Goal: Task Accomplishment & Management: Manage account settings

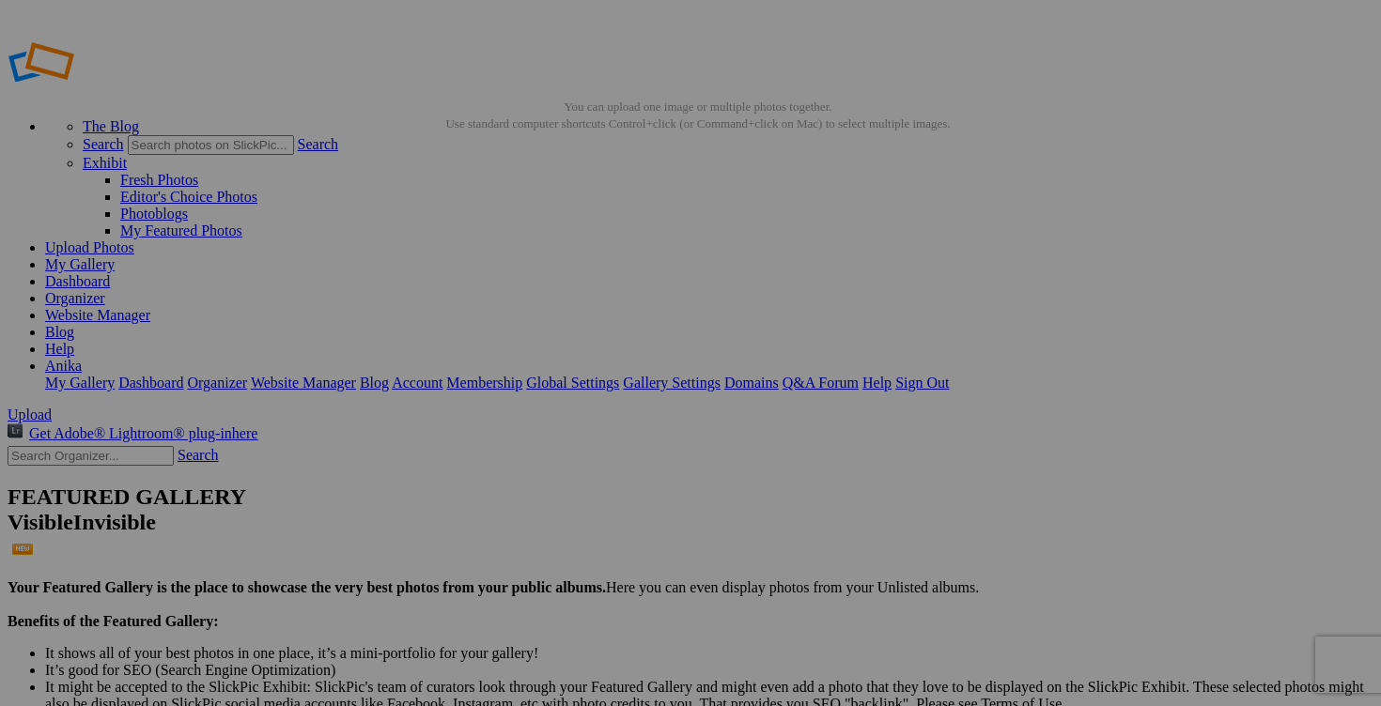
click at [110, 273] on link "Dashboard" at bounding box center [77, 281] width 65 height 16
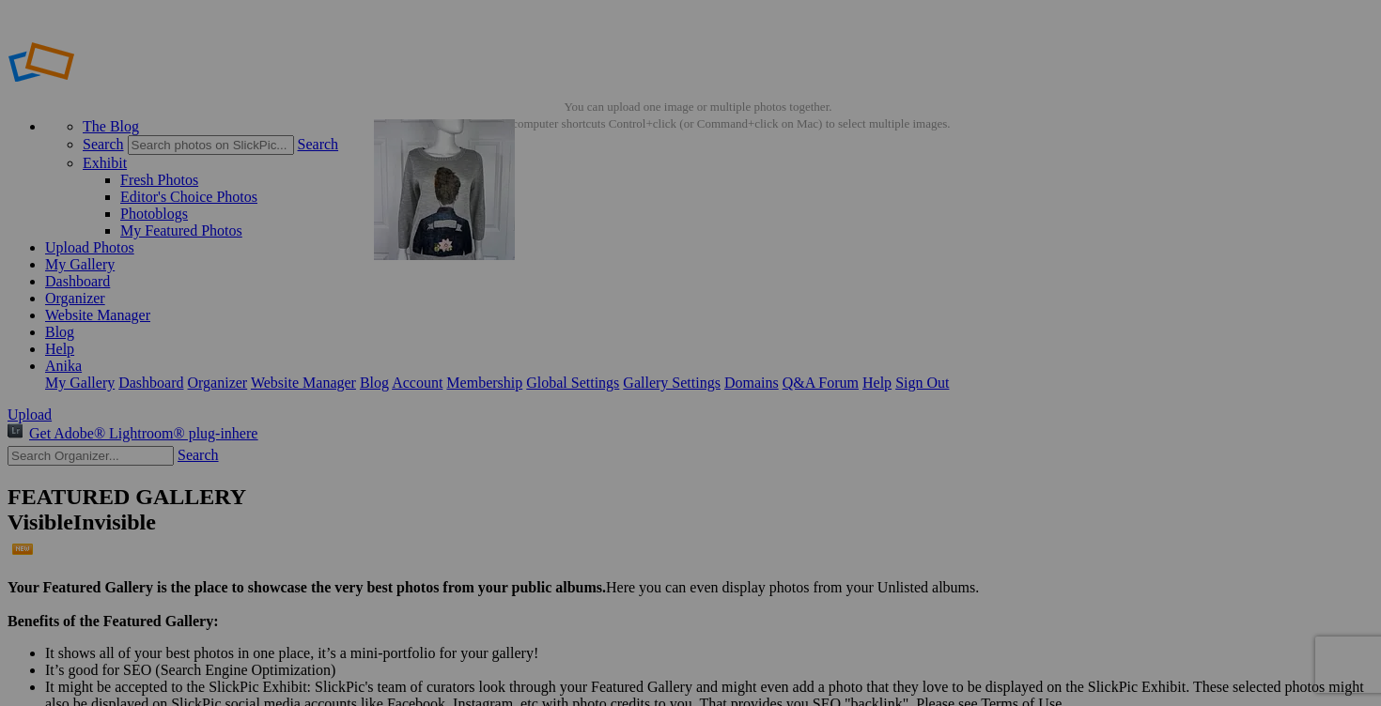
drag, startPoint x: 783, startPoint y: 362, endPoint x: 643, endPoint y: 244, distance: 182.7
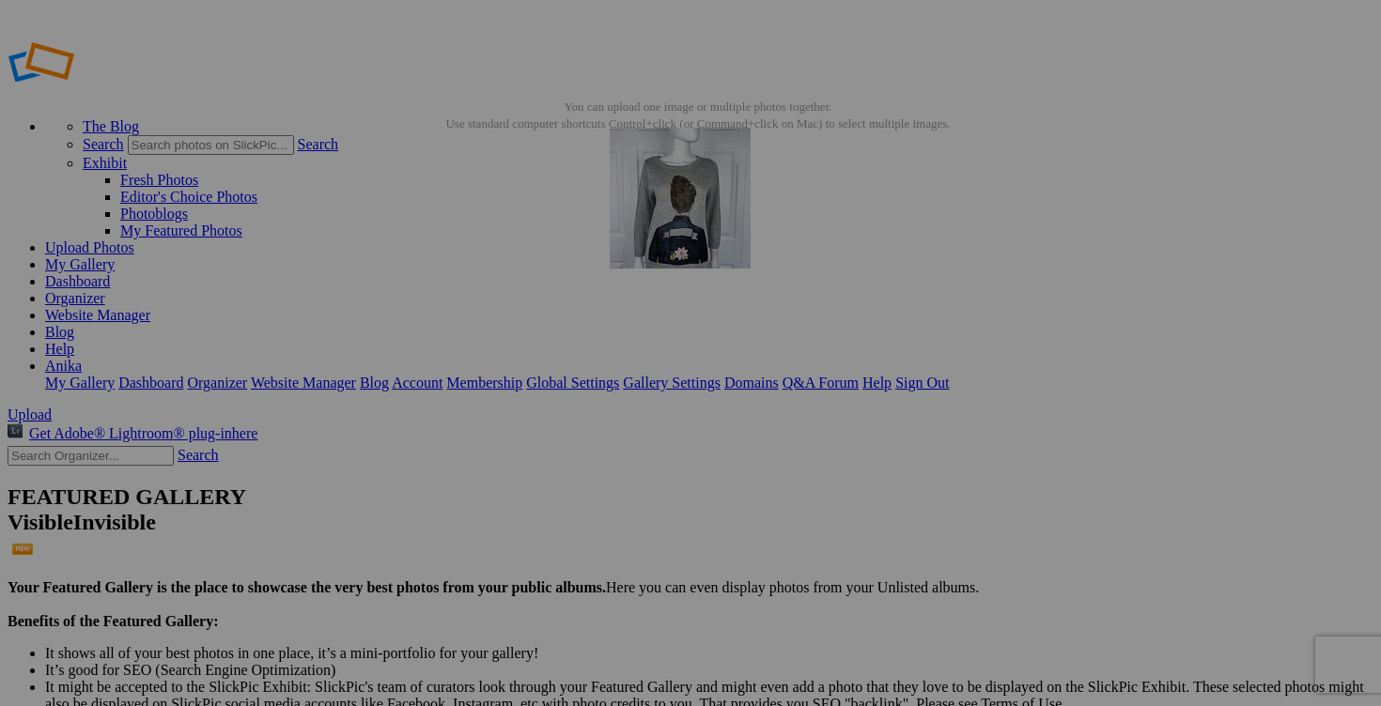
drag, startPoint x: 676, startPoint y: 271, endPoint x: 880, endPoint y: 263, distance: 204.0
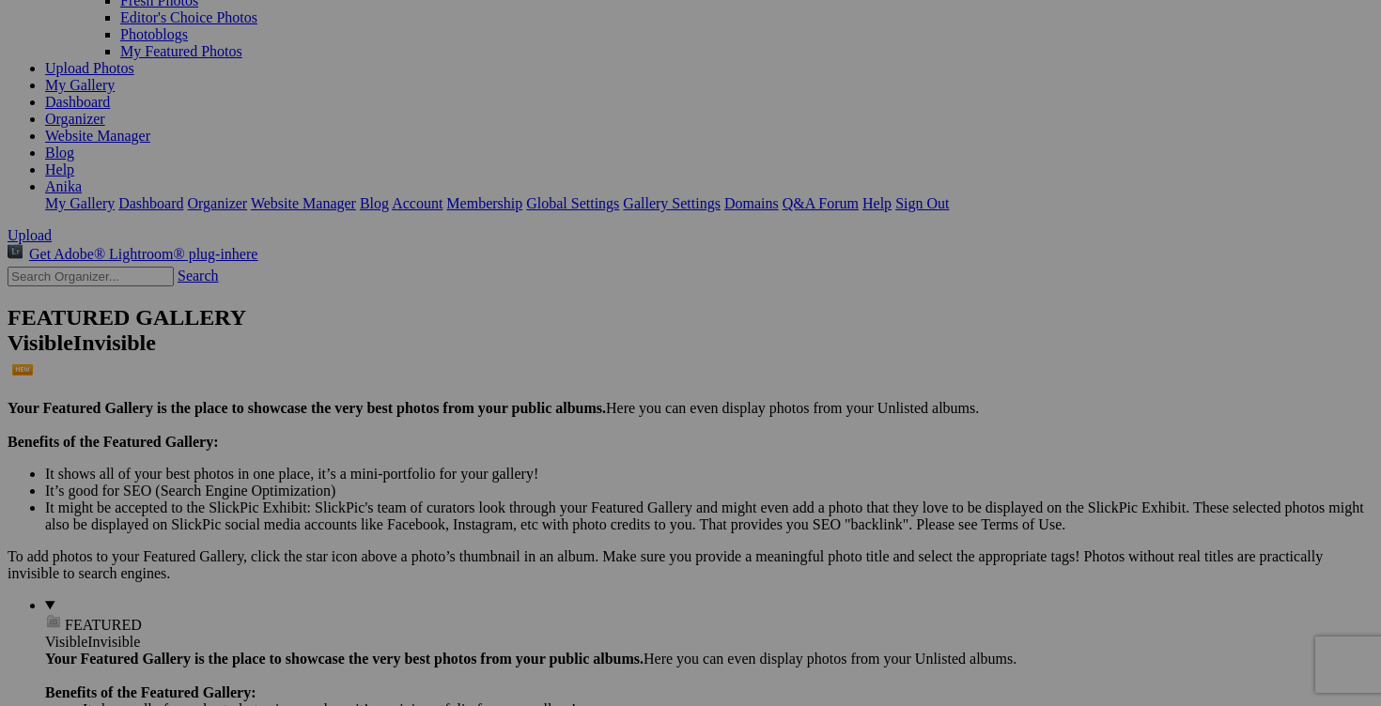
scroll to position [159, 0]
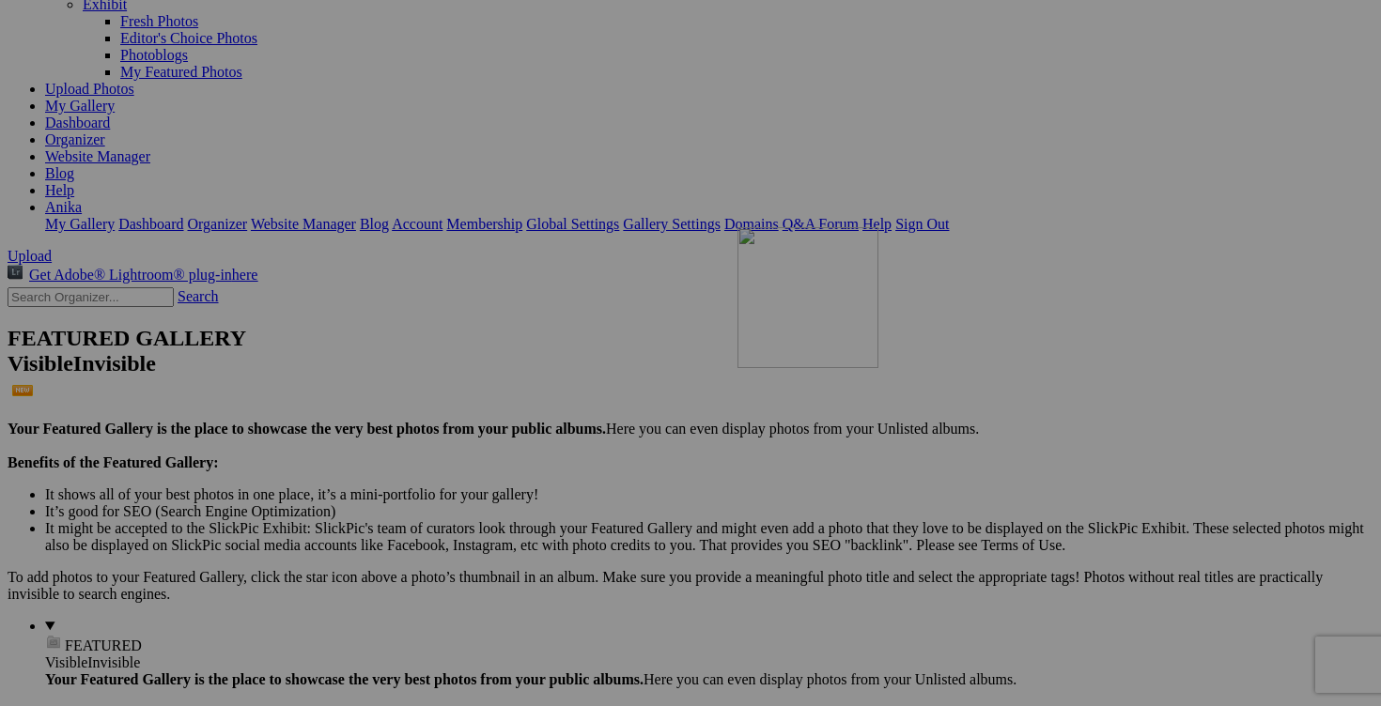
drag, startPoint x: 1189, startPoint y: 396, endPoint x: 995, endPoint y: 367, distance: 196.6
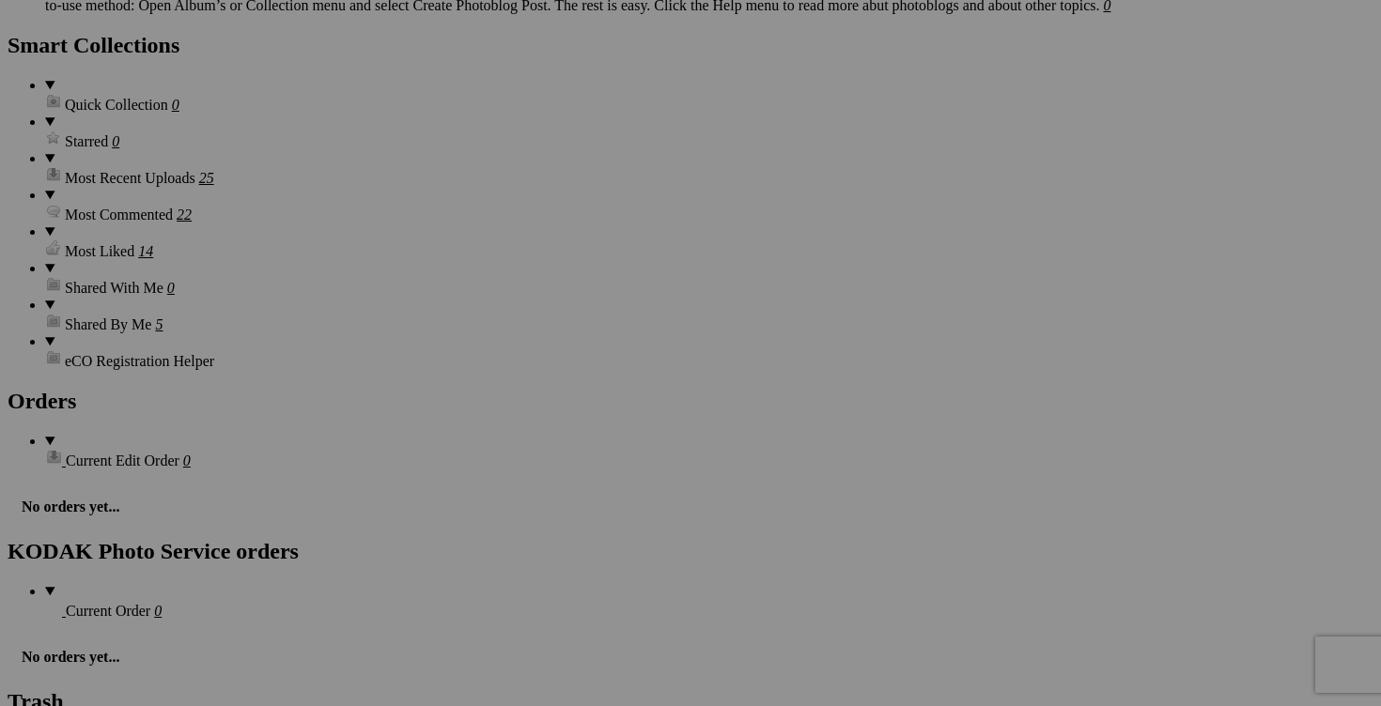
scroll to position [2728, 0]
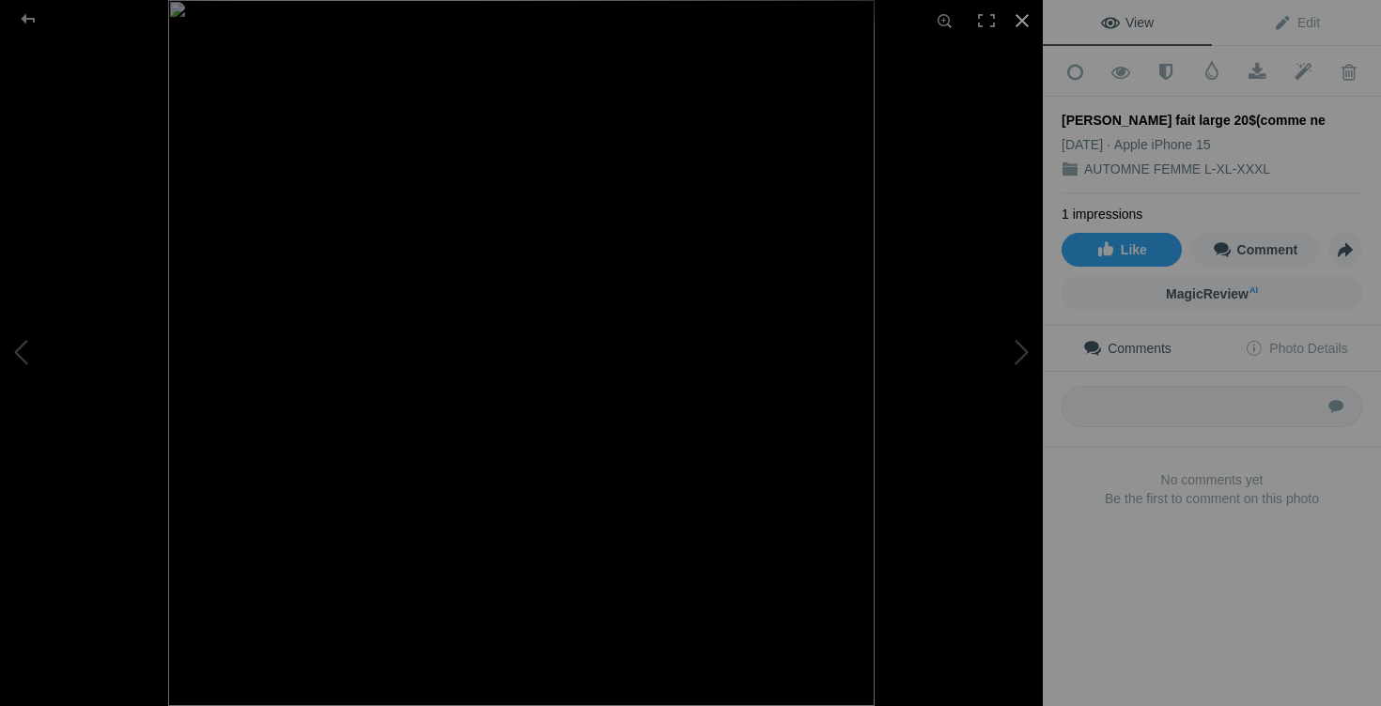
click at [1020, 26] on div at bounding box center [1021, 20] width 41 height 41
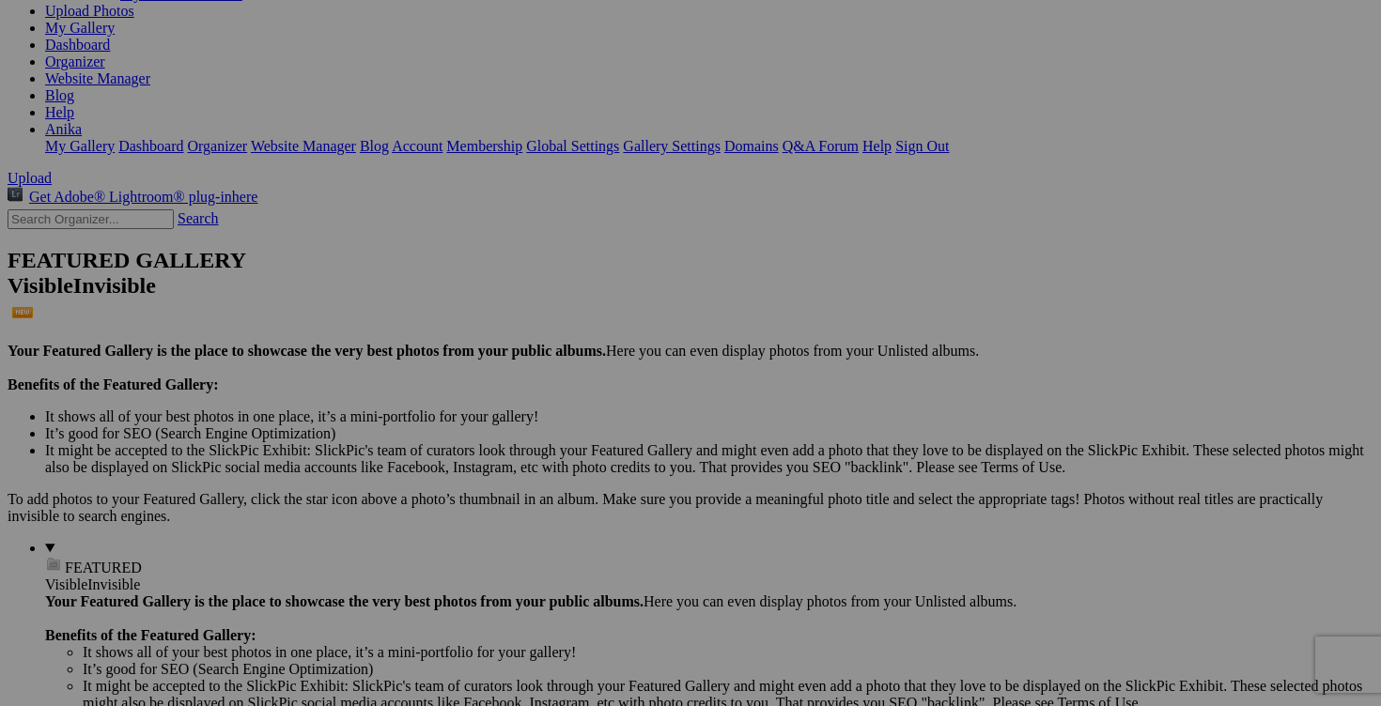
scroll to position [234, 0]
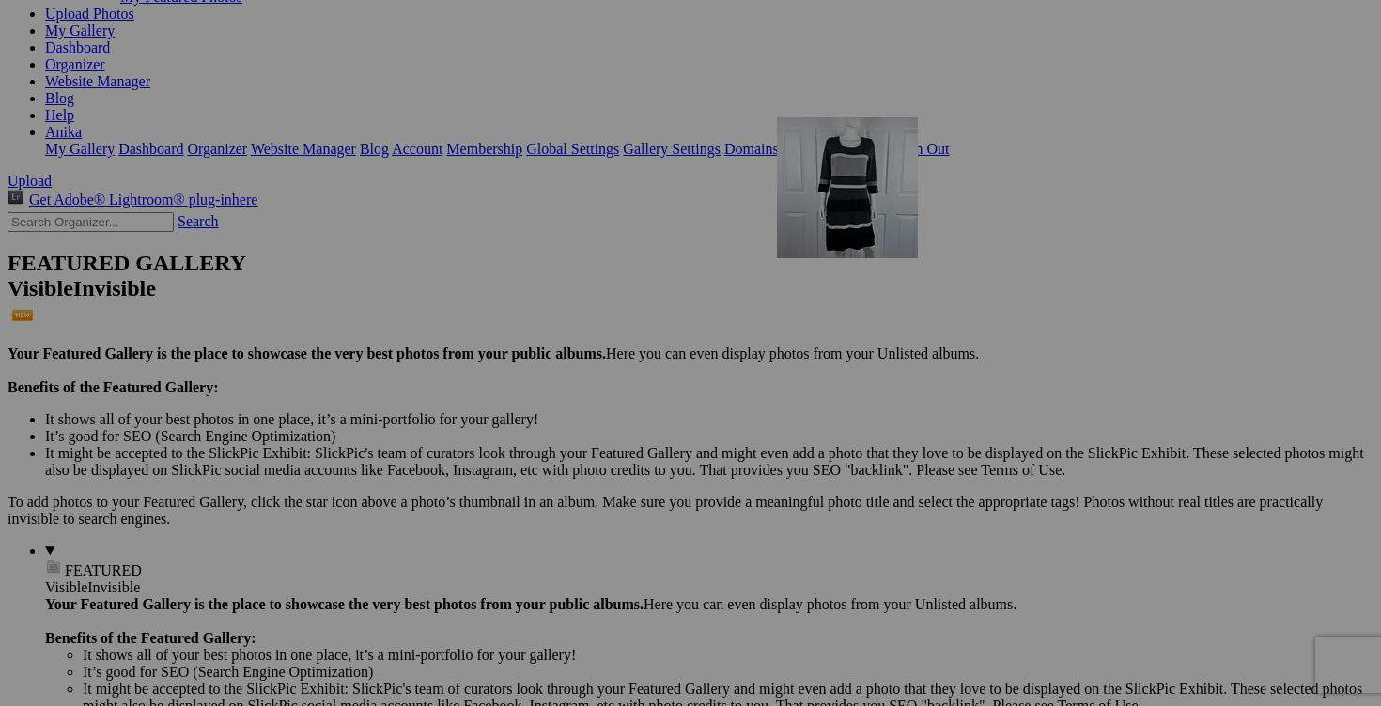
drag, startPoint x: 1034, startPoint y: 226, endPoint x: 1046, endPoint y: 280, distance: 54.9
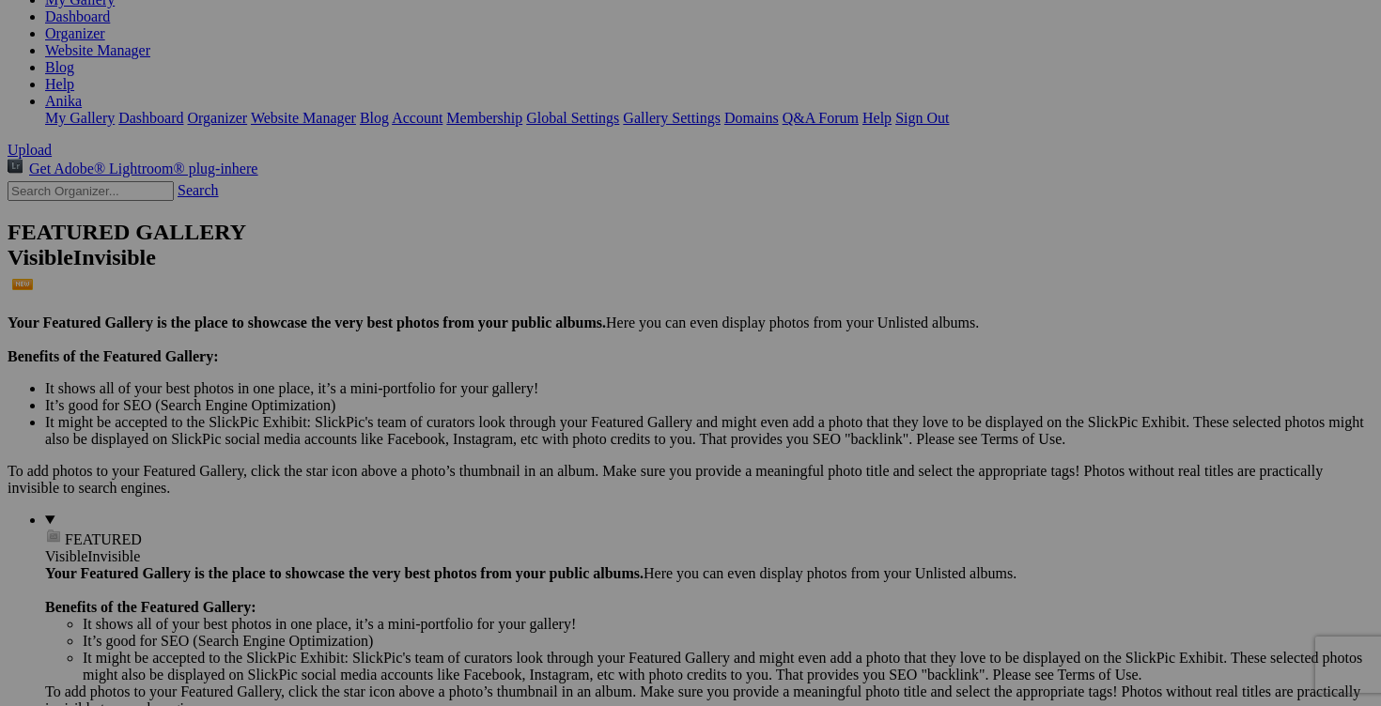
scroll to position [0, 0]
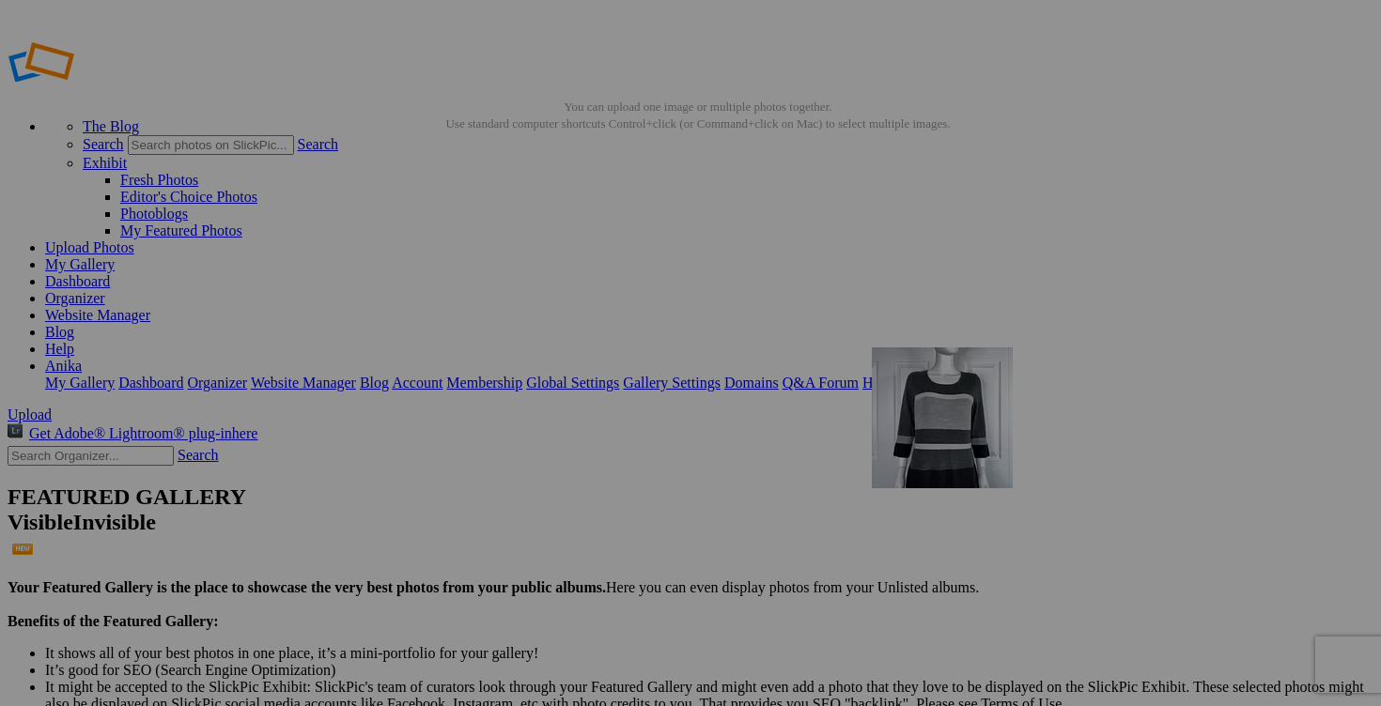
drag, startPoint x: 1208, startPoint y: 411, endPoint x: 1142, endPoint y: 482, distance: 96.4
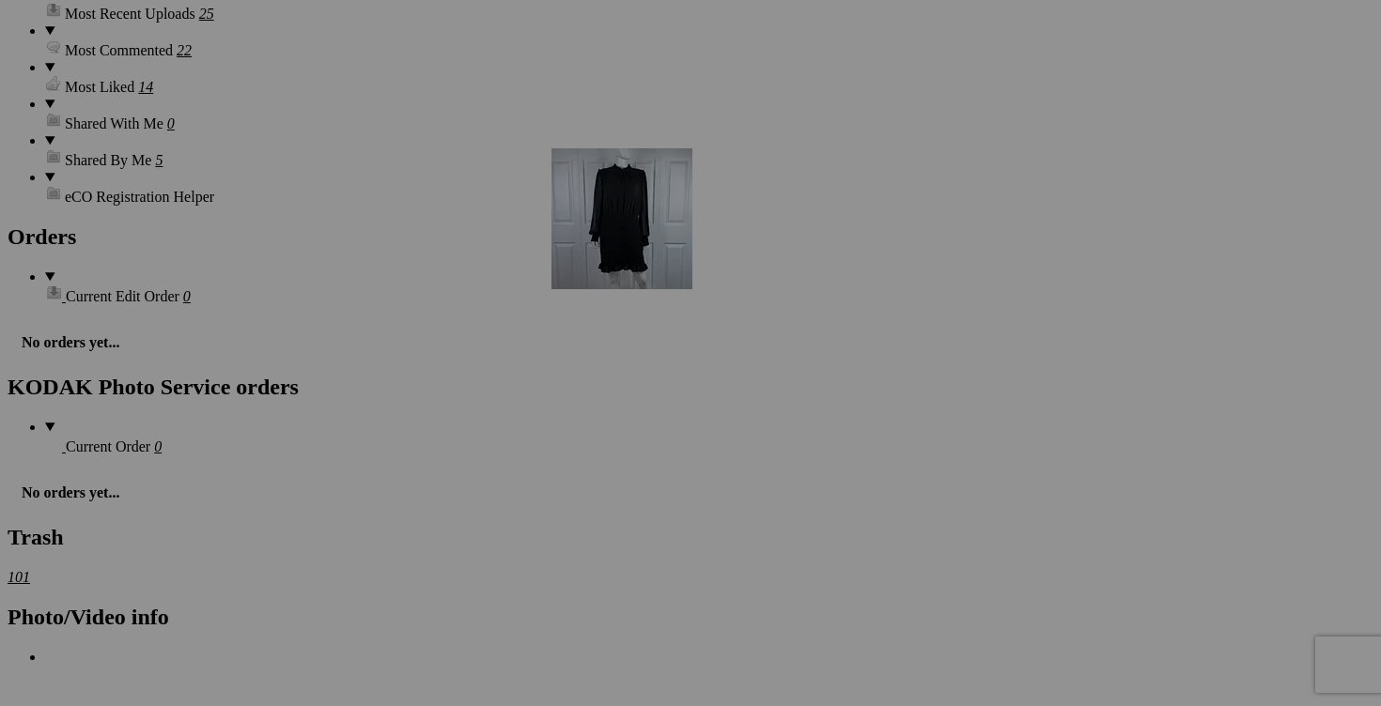
scroll to position [2832, 0]
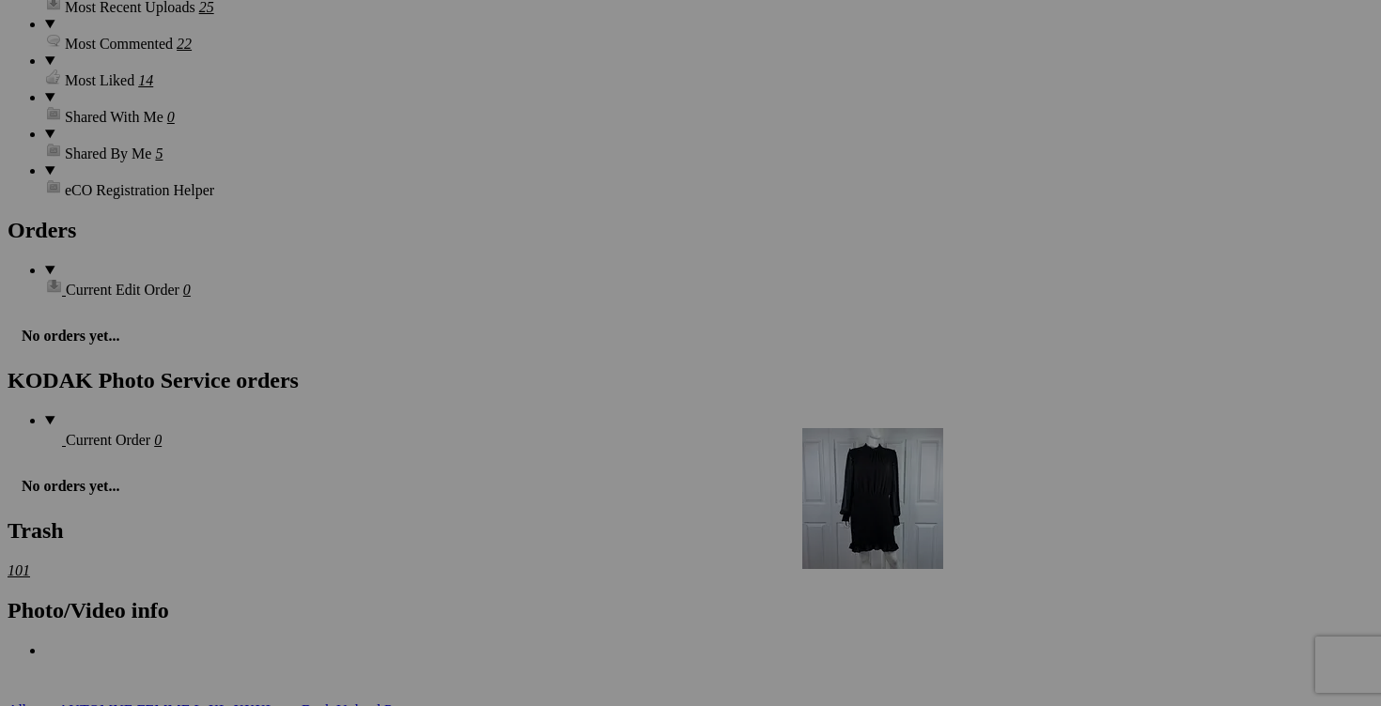
drag, startPoint x: 340, startPoint y: 534, endPoint x: 1069, endPoint y: 590, distance: 731.1
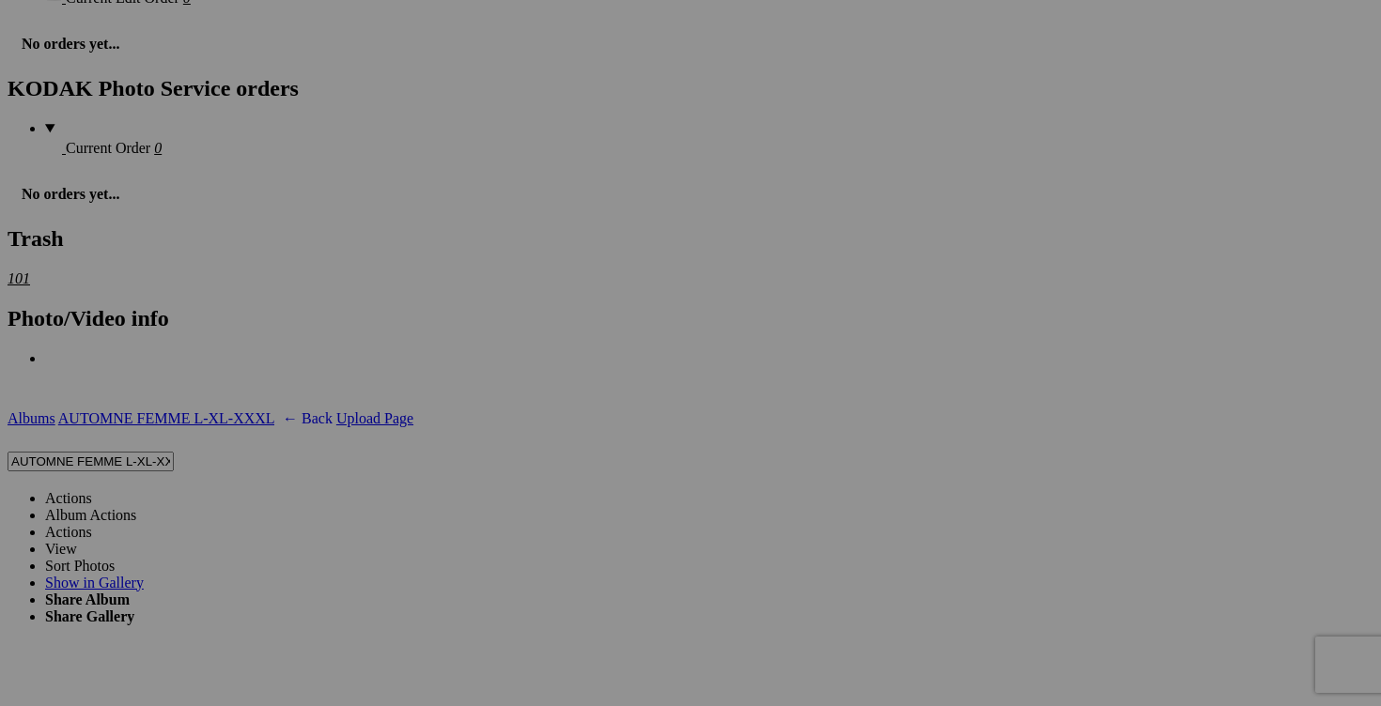
scroll to position [3042, 0]
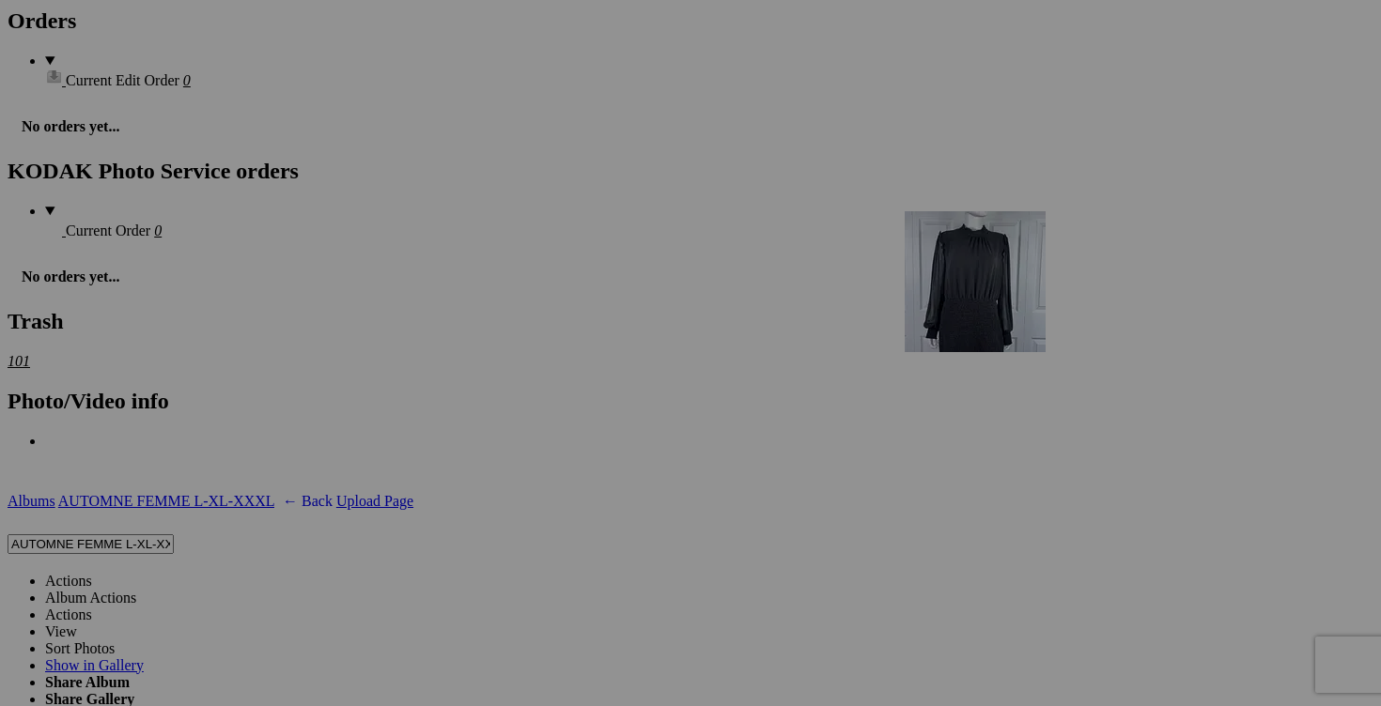
drag, startPoint x: 325, startPoint y: 289, endPoint x: 1152, endPoint y: 364, distance: 829.9
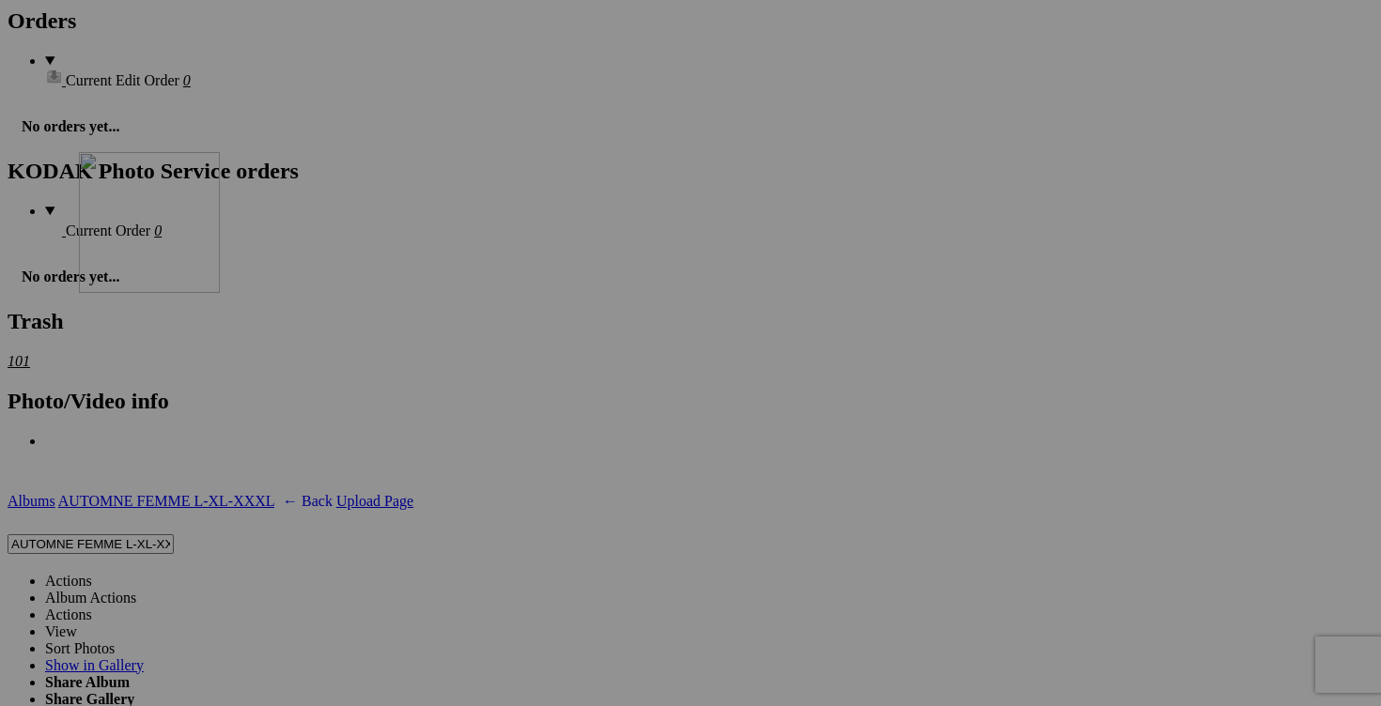
drag, startPoint x: 1186, startPoint y: 580, endPoint x: 354, endPoint y: 316, distance: 873.1
drag, startPoint x: 1210, startPoint y: 578, endPoint x: 327, endPoint y: 337, distance: 915.1
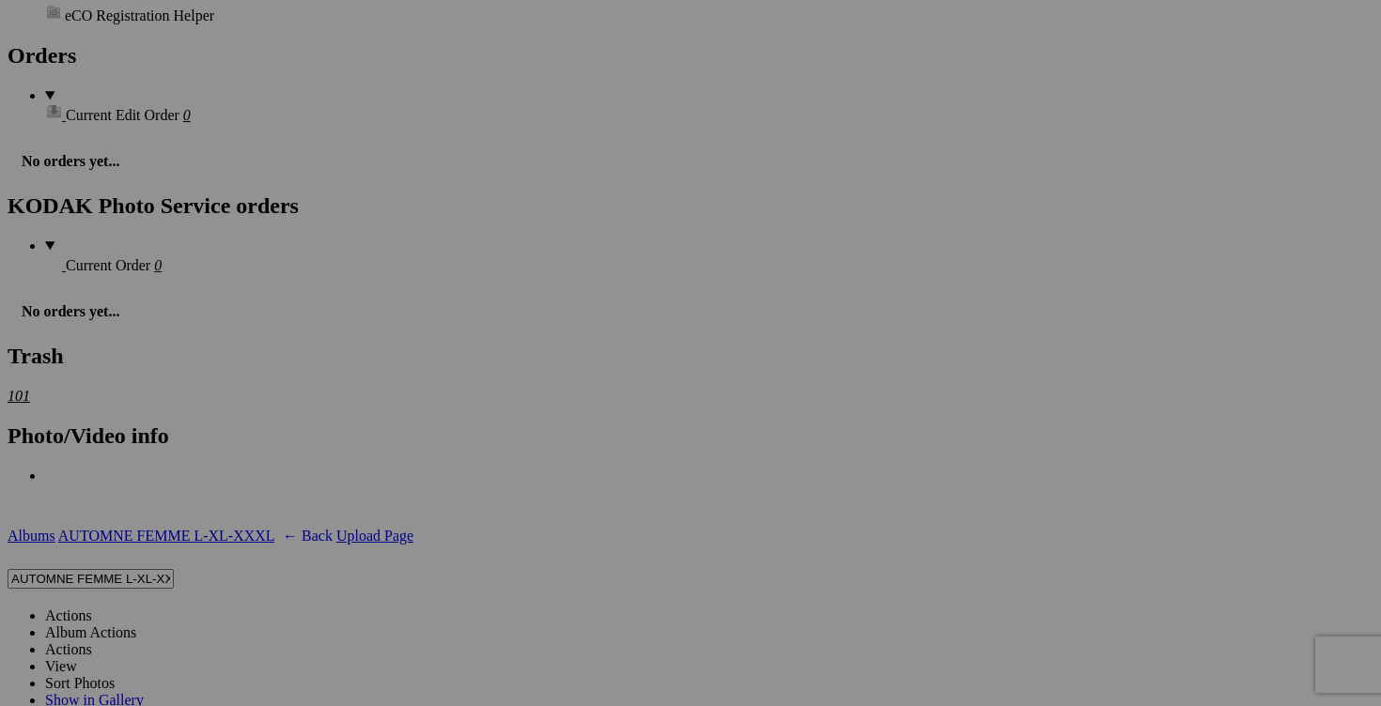
scroll to position [2954, 0]
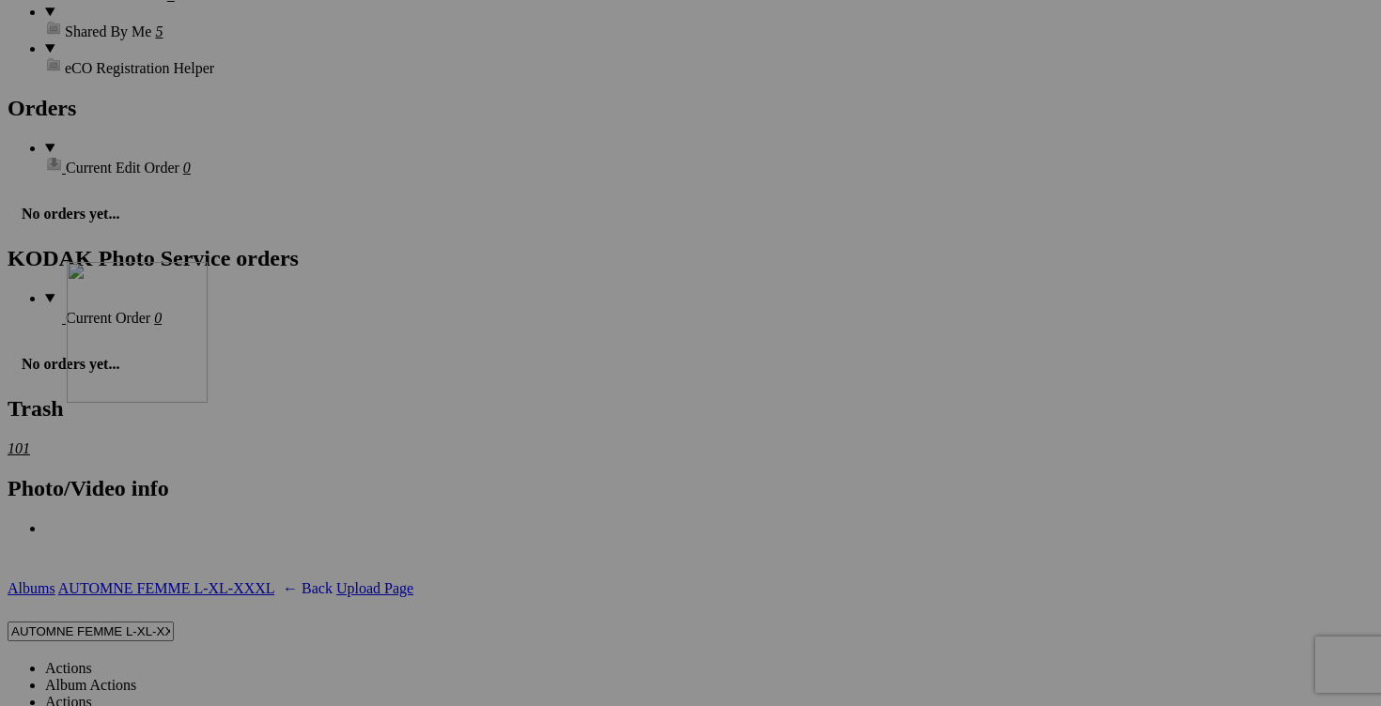
drag, startPoint x: 357, startPoint y: 364, endPoint x: 336, endPoint y: 425, distance: 64.5
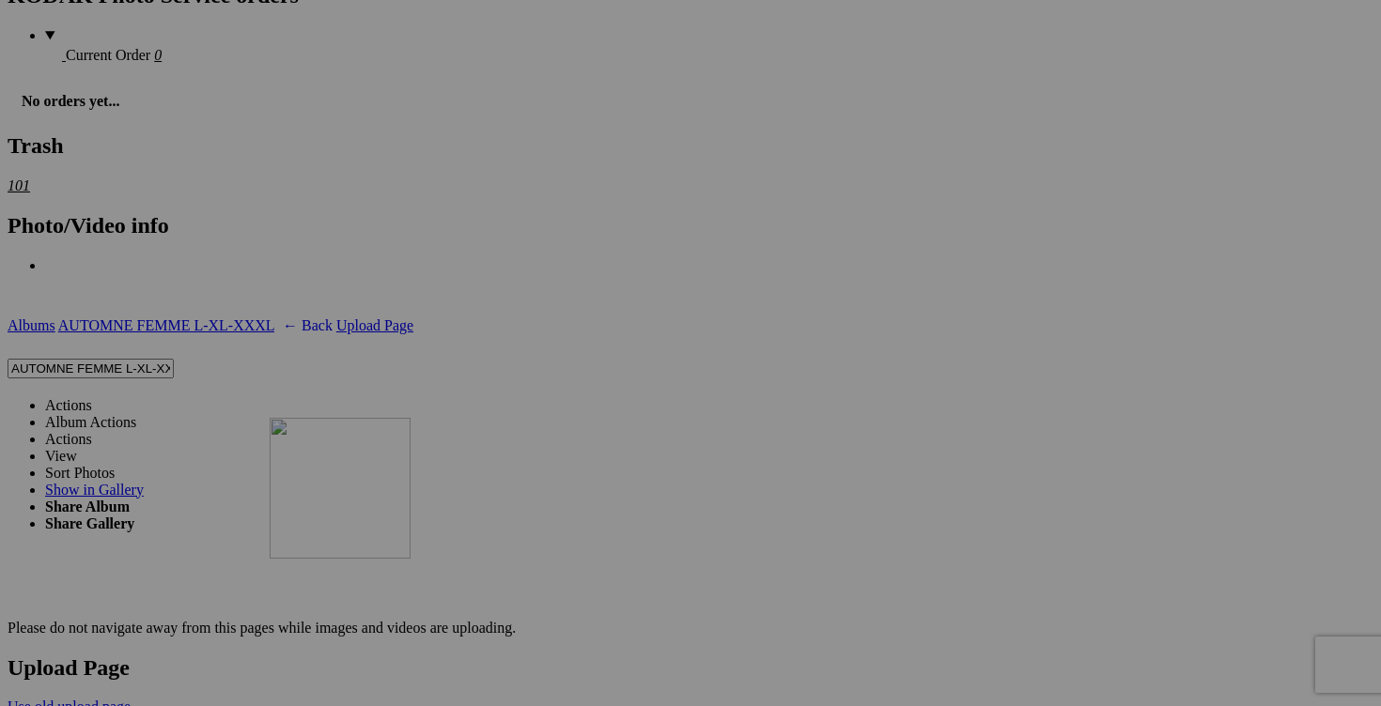
scroll to position [3072, 0]
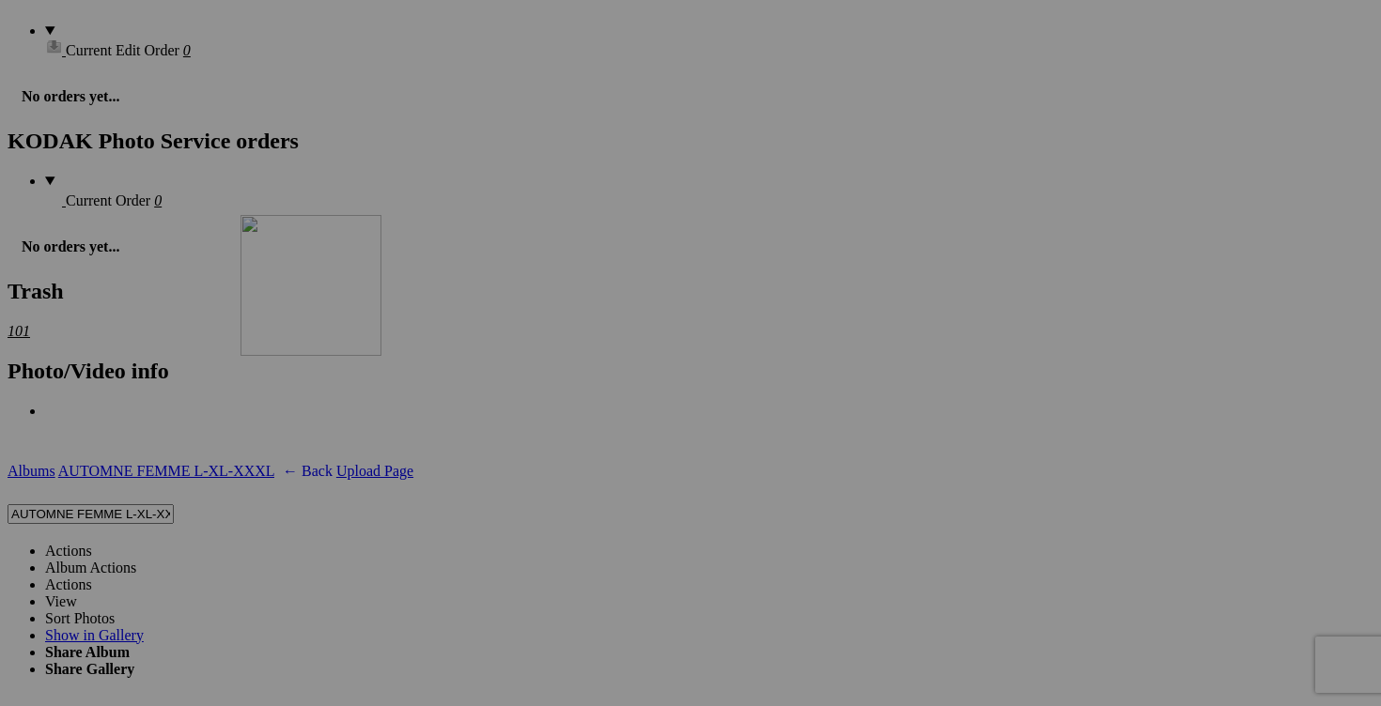
drag, startPoint x: 540, startPoint y: 462, endPoint x: 511, endPoint y: 377, distance: 90.3
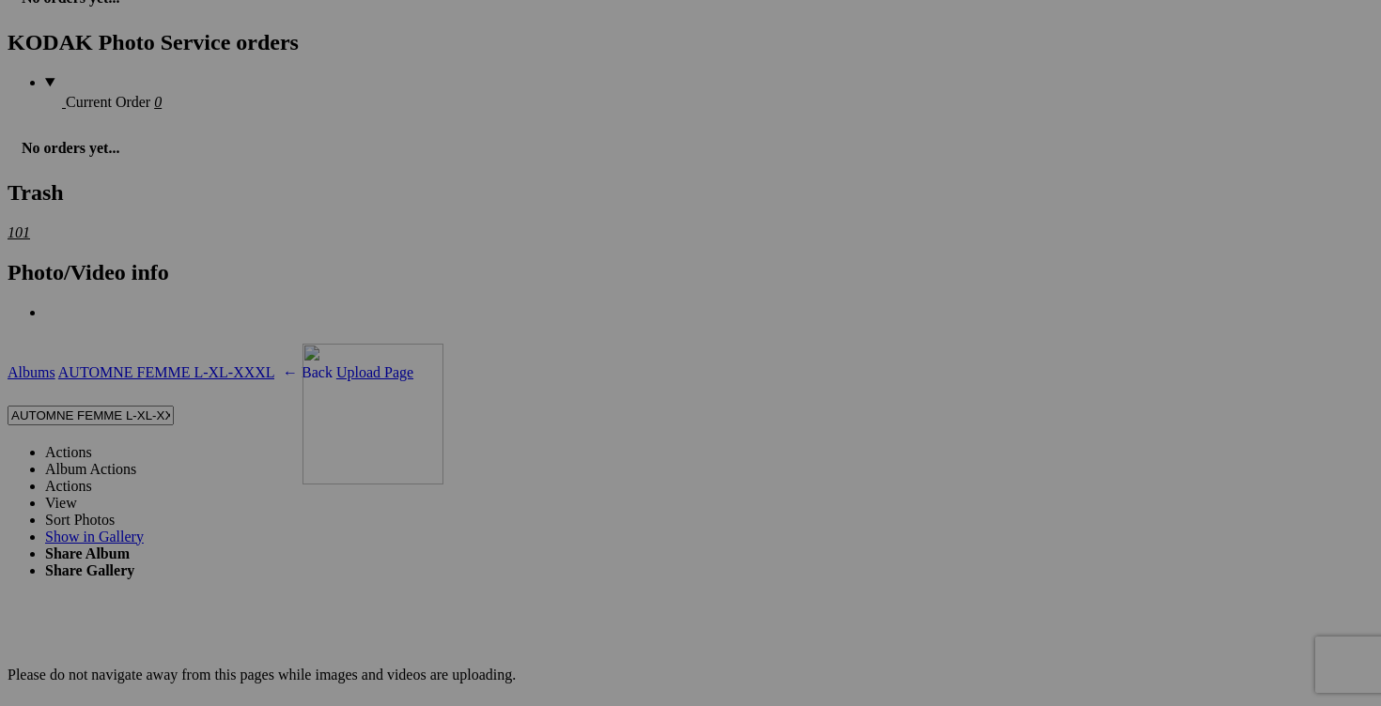
scroll to position [3134, 0]
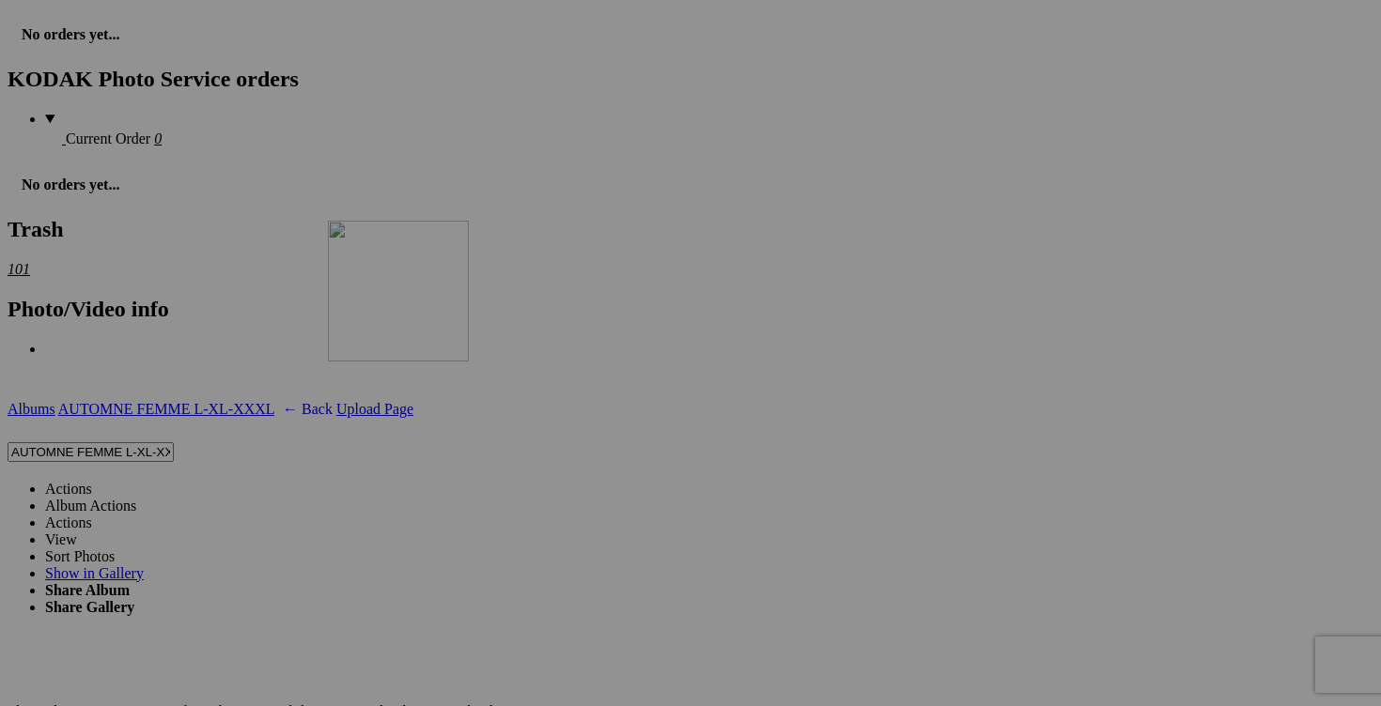
drag, startPoint x: 675, startPoint y: 473, endPoint x: 601, endPoint y: 376, distance: 122.7
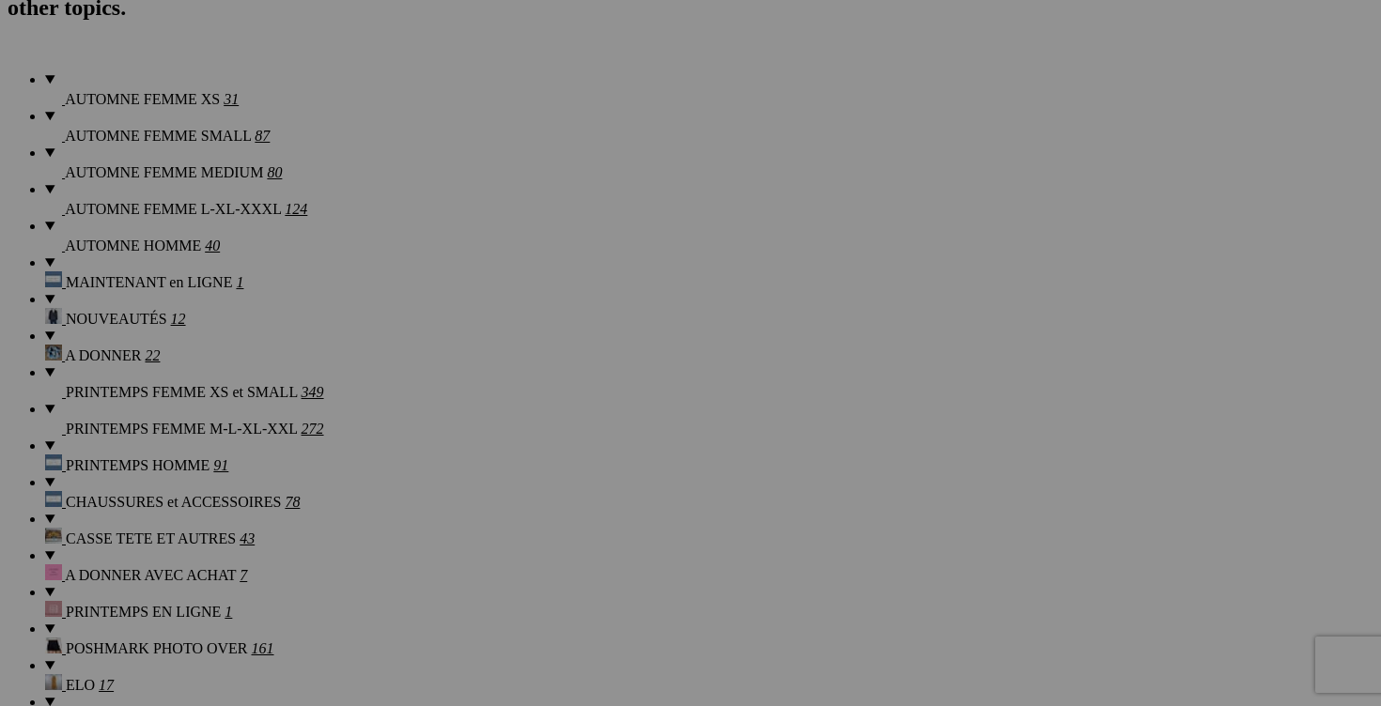
scroll to position [1499, 0]
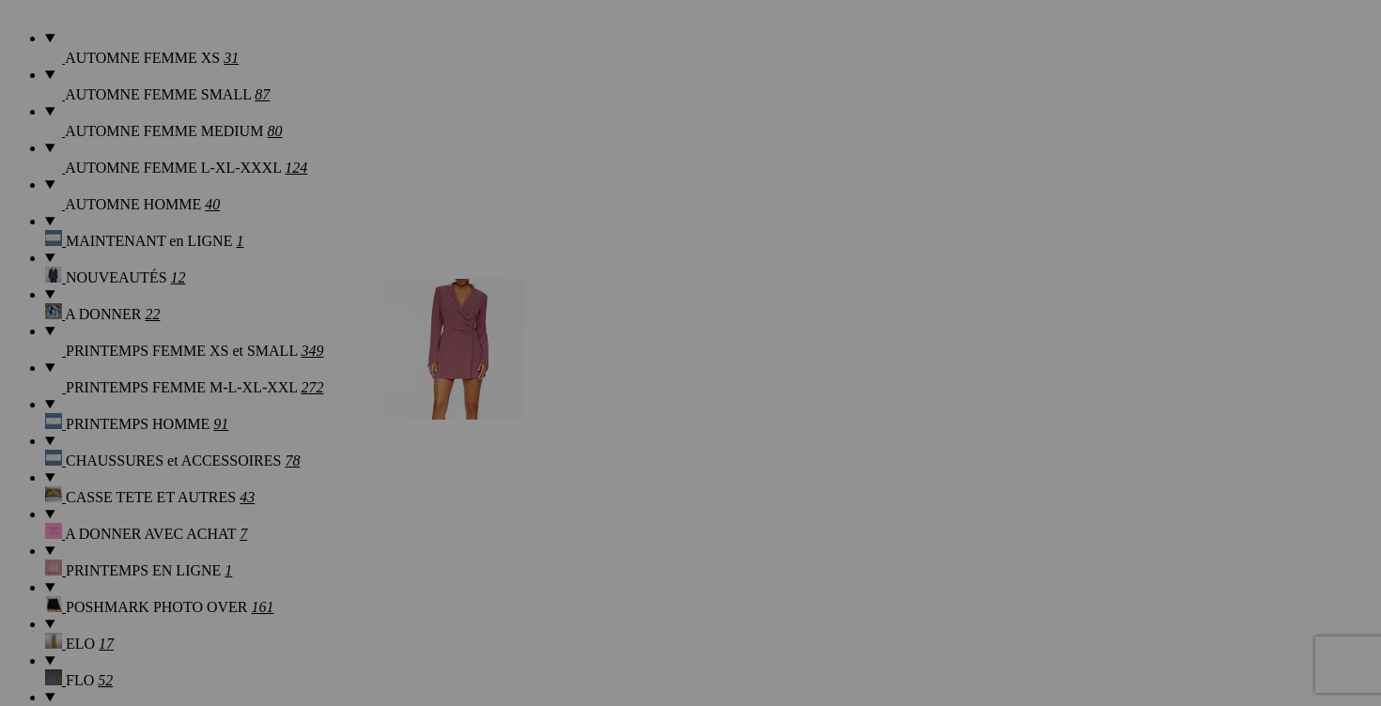
drag, startPoint x: 1206, startPoint y: 399, endPoint x: 654, endPoint y: 442, distance: 554.0
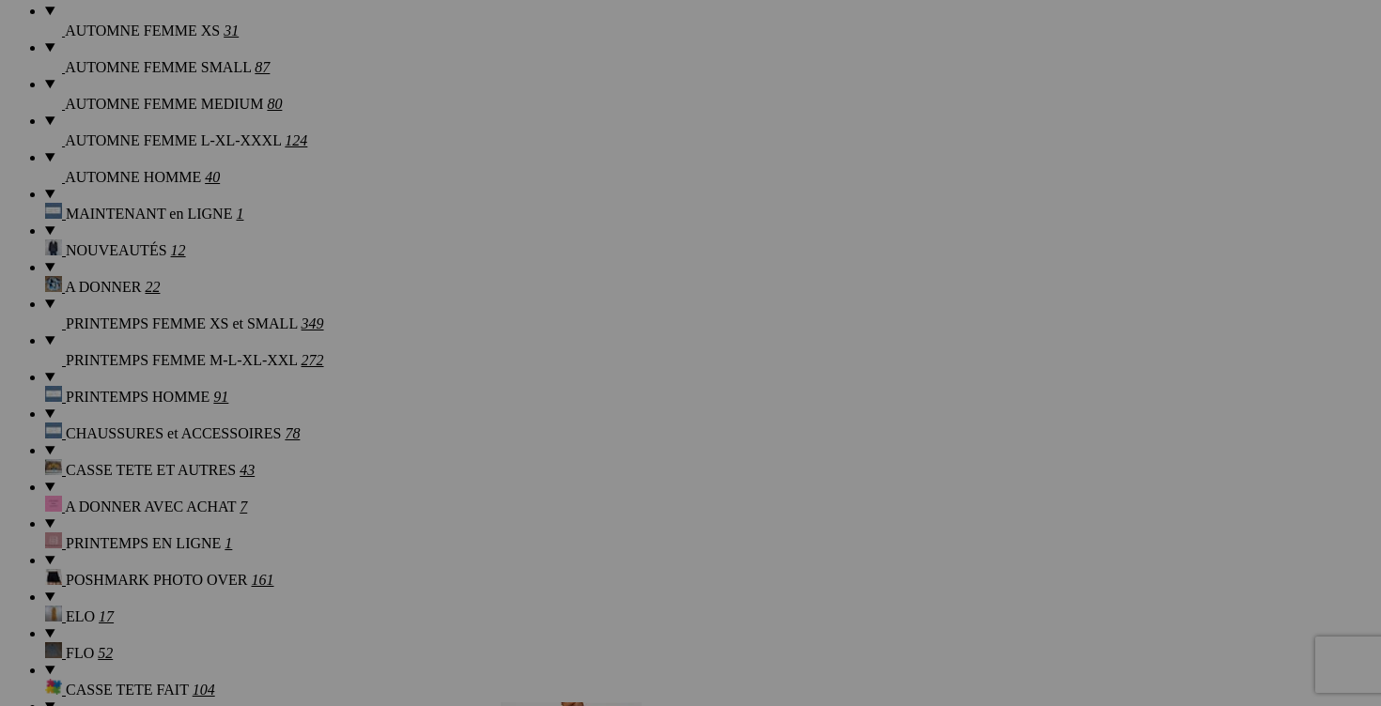
scroll to position [1486, 0]
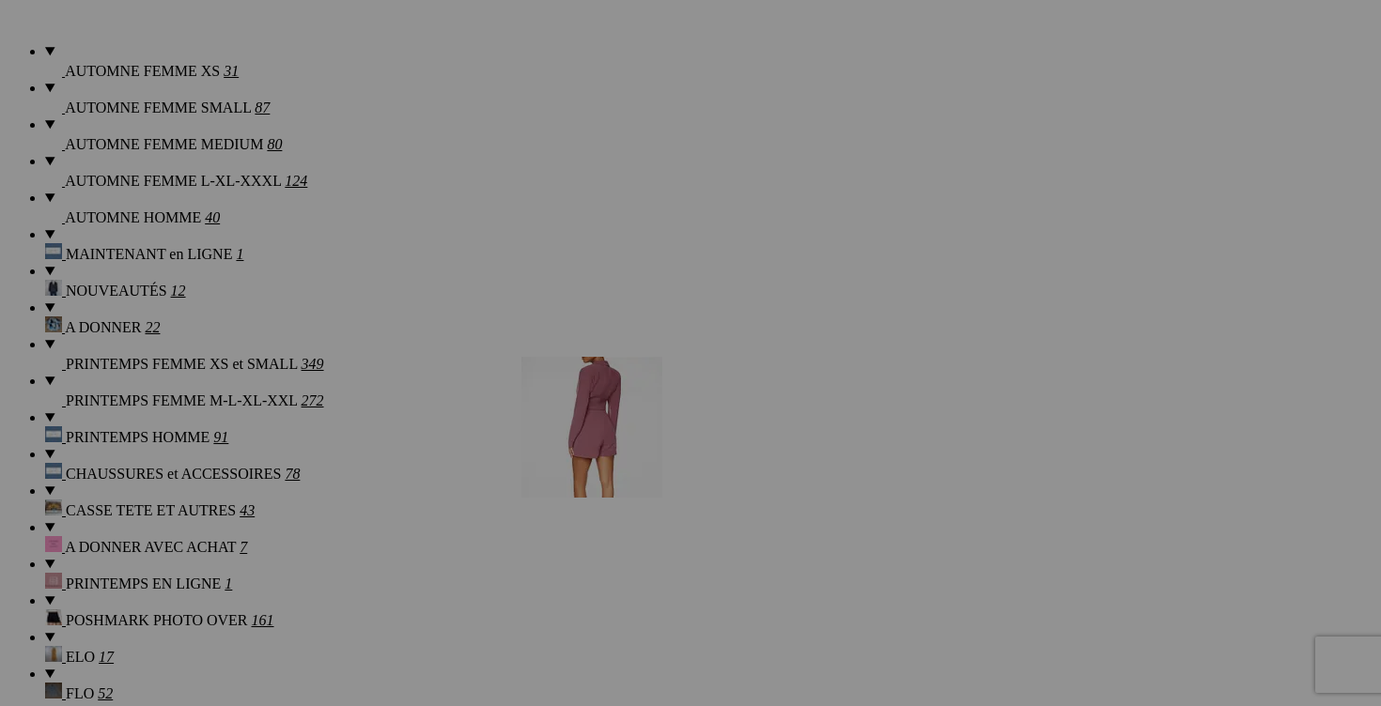
drag, startPoint x: 1189, startPoint y: 379, endPoint x: 792, endPoint y: 520, distance: 421.6
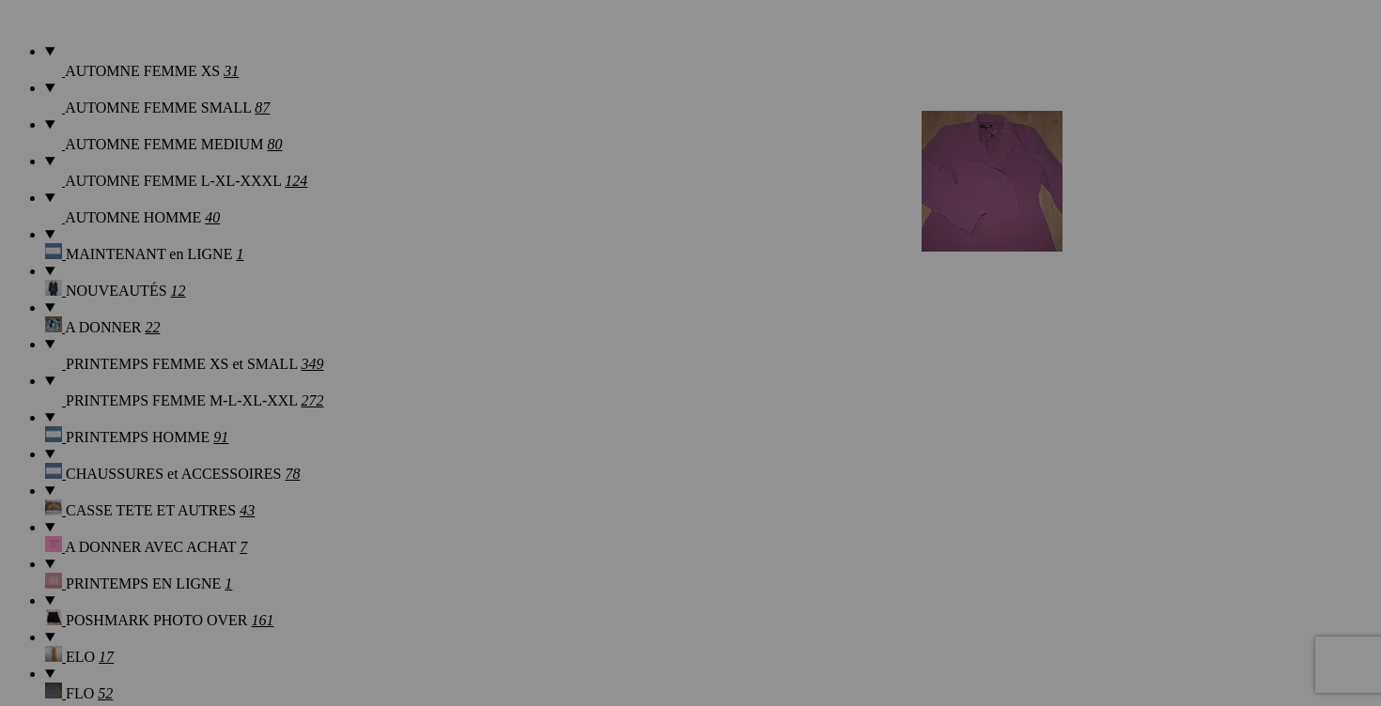
drag, startPoint x: 373, startPoint y: 498, endPoint x: 1187, endPoint y: 271, distance: 845.3
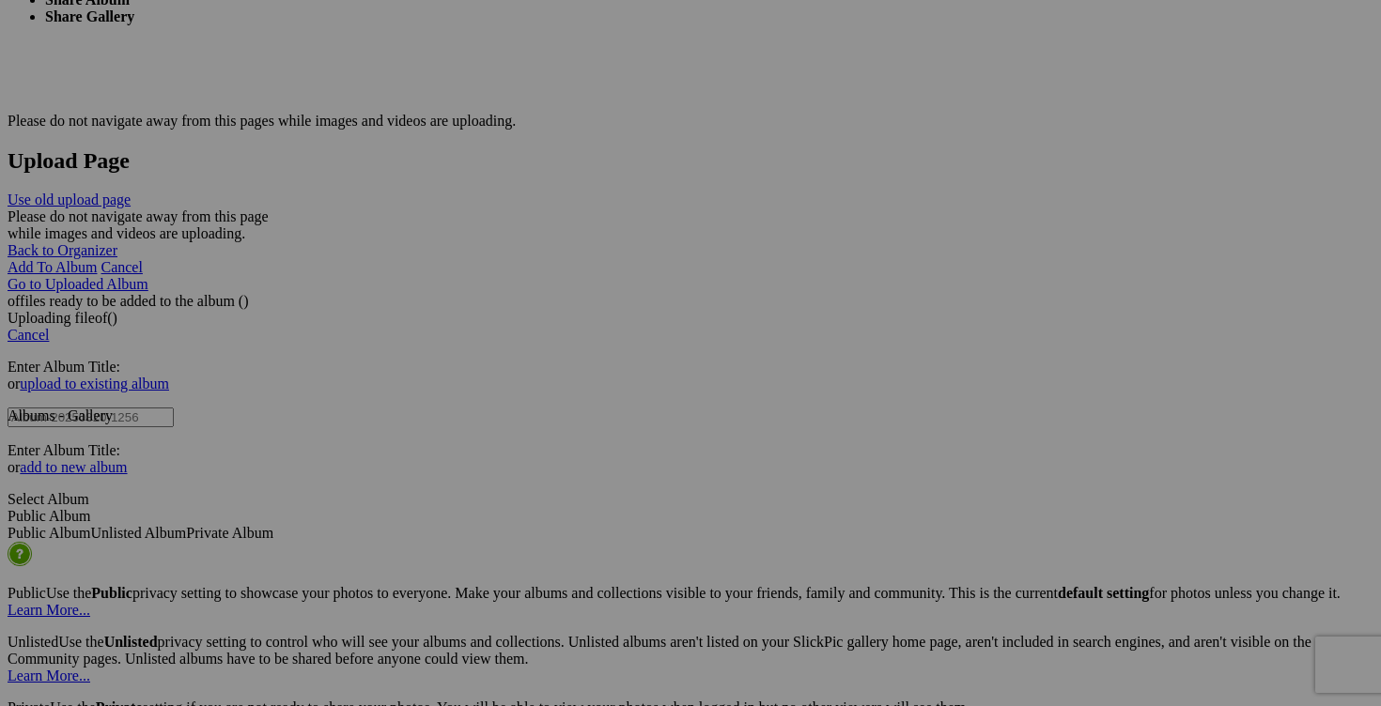
scroll to position [3861, 0]
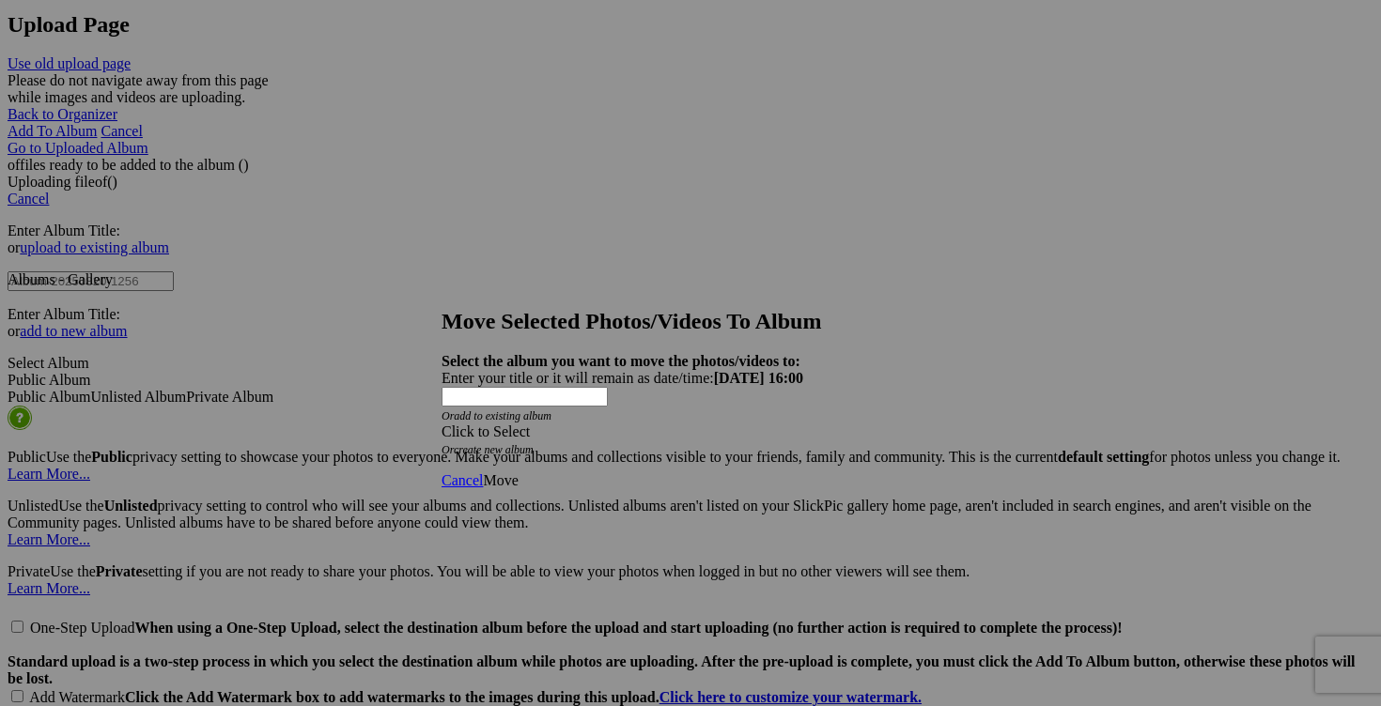
click at [802, 424] on div "Click to Select" at bounding box center [690, 432] width 498 height 17
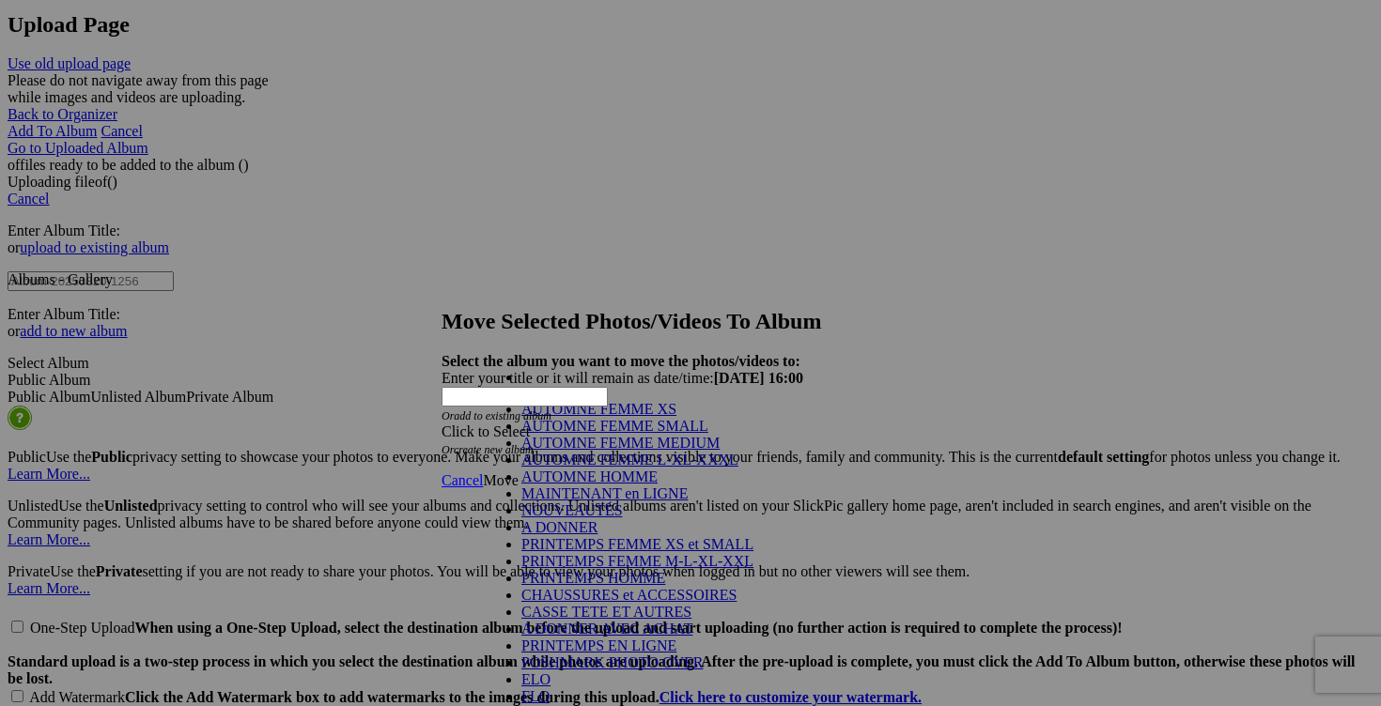
scroll to position [267, 0]
click at [643, 655] on link "POSHMARK PHOTO OVER" at bounding box center [612, 663] width 182 height 16
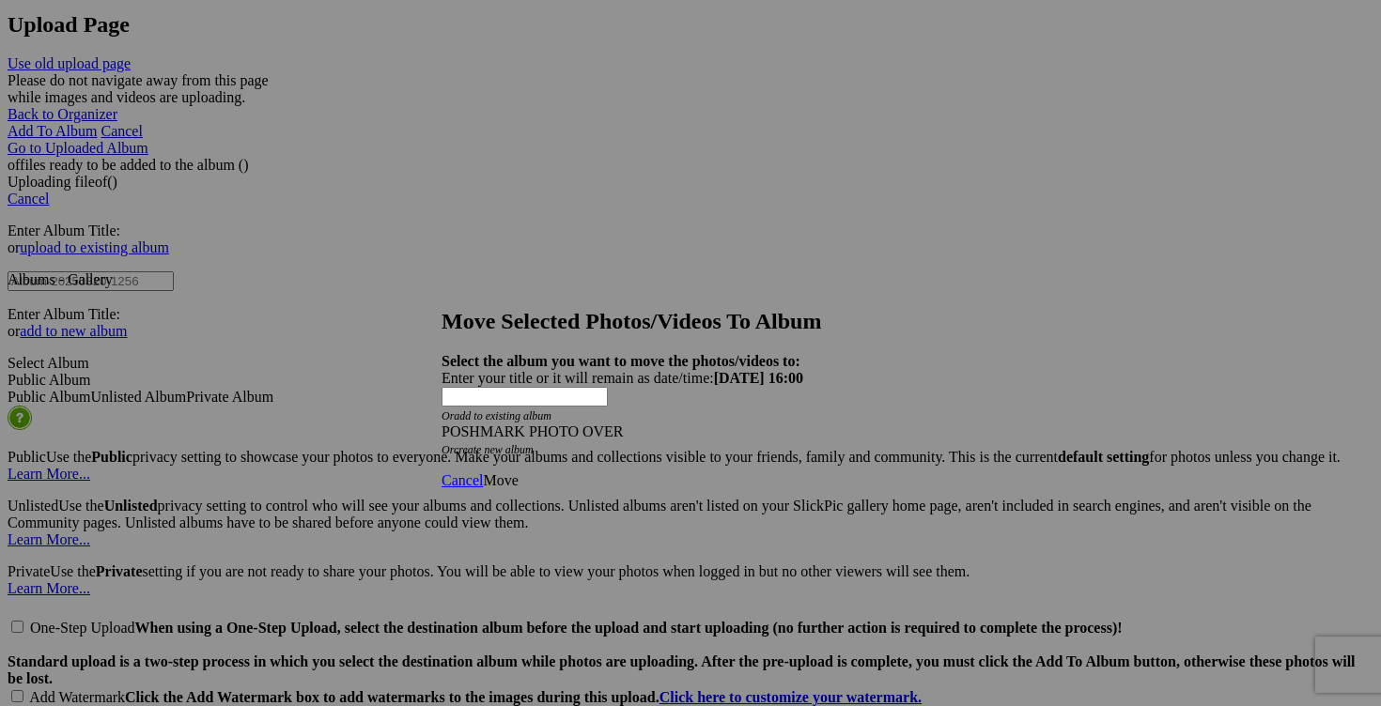
click at [518, 472] on span "Move" at bounding box center [500, 480] width 35 height 16
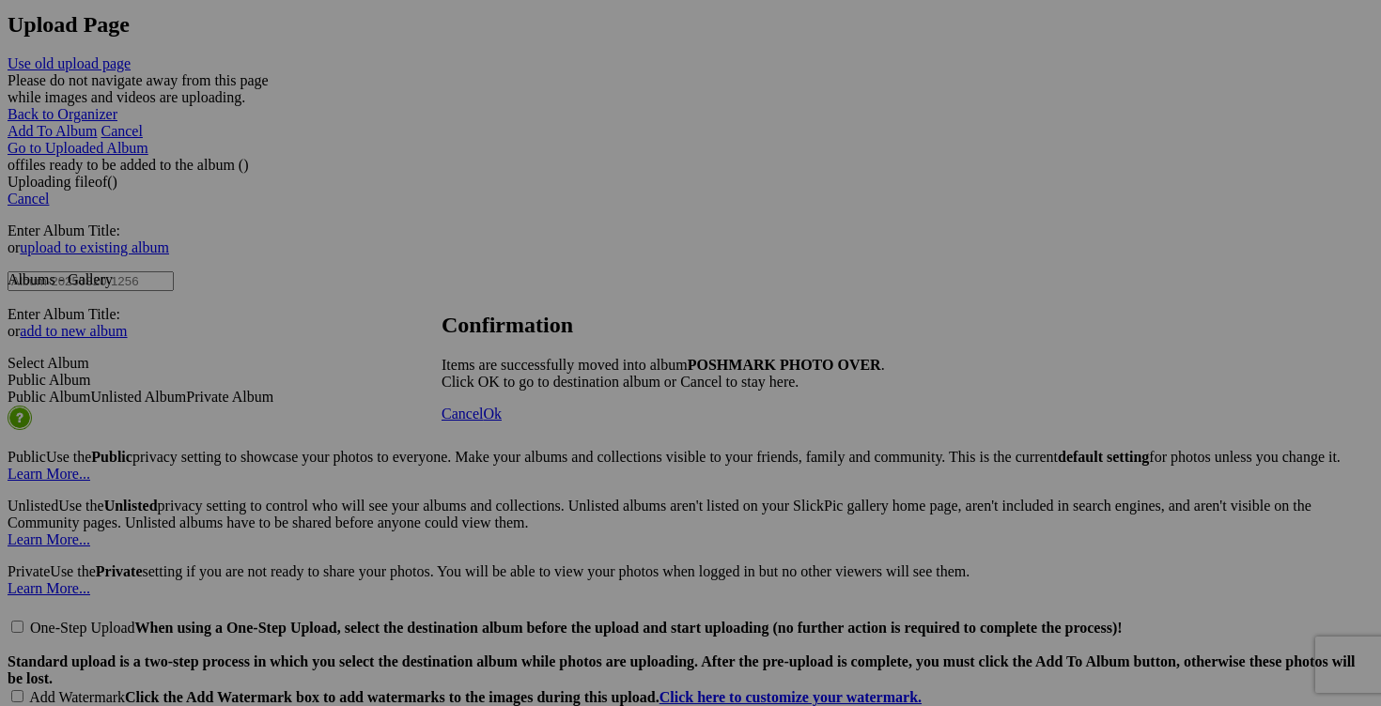
click at [483, 422] on span "Cancel" at bounding box center [461, 414] width 41 height 16
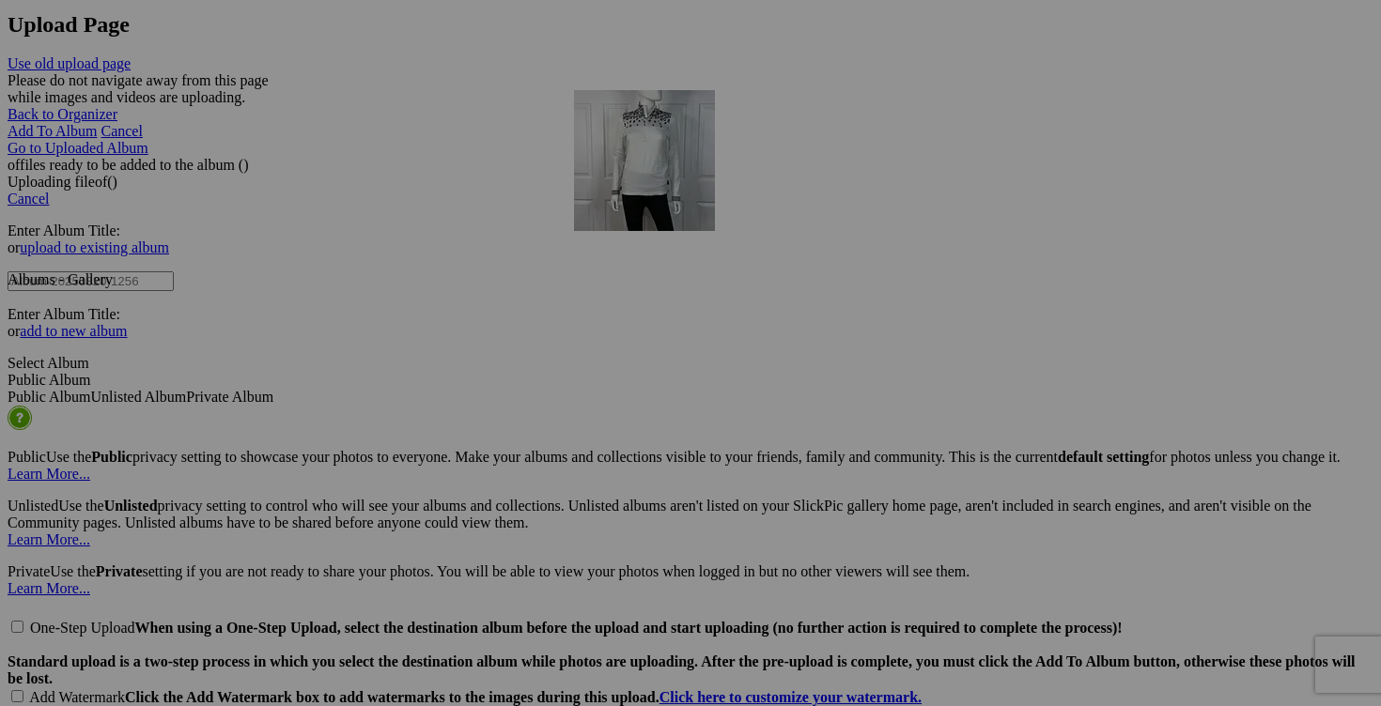
drag, startPoint x: 1014, startPoint y: 256, endPoint x: 844, endPoint y: 252, distance: 170.1
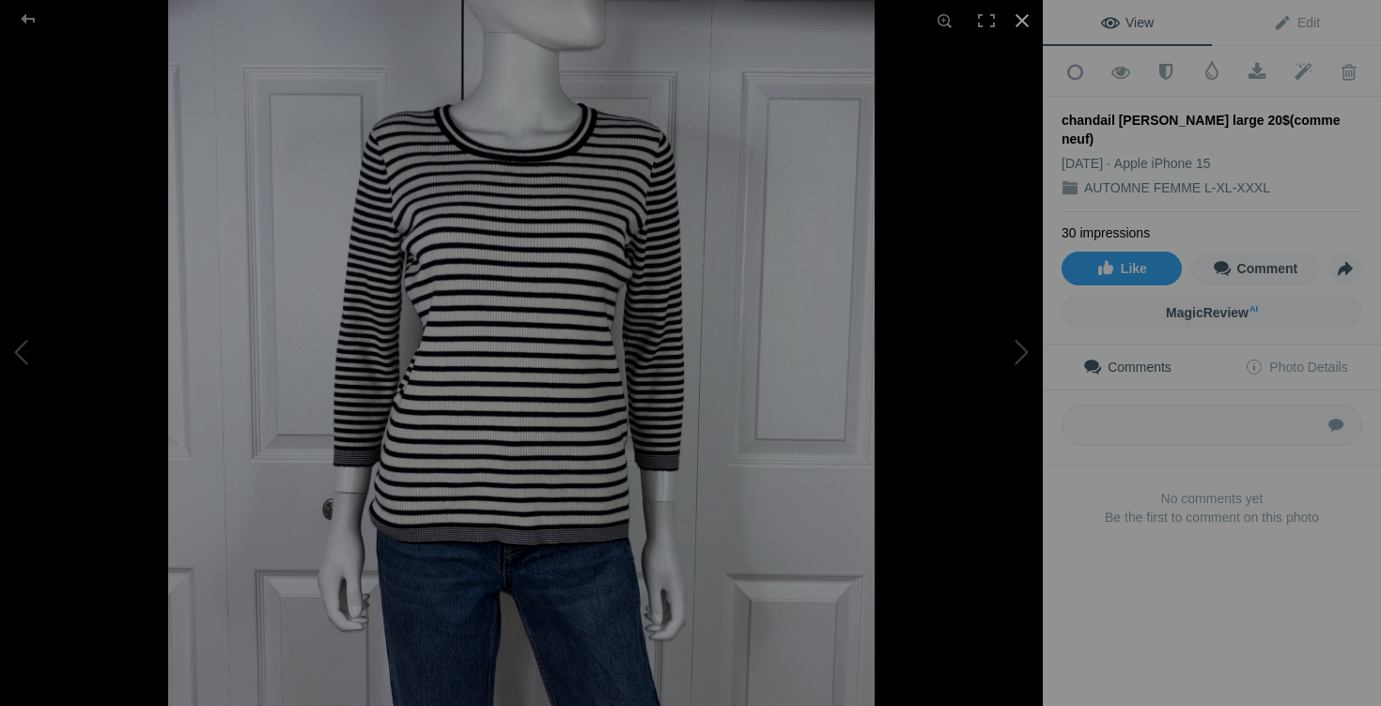
click at [1017, 24] on div at bounding box center [1021, 20] width 41 height 41
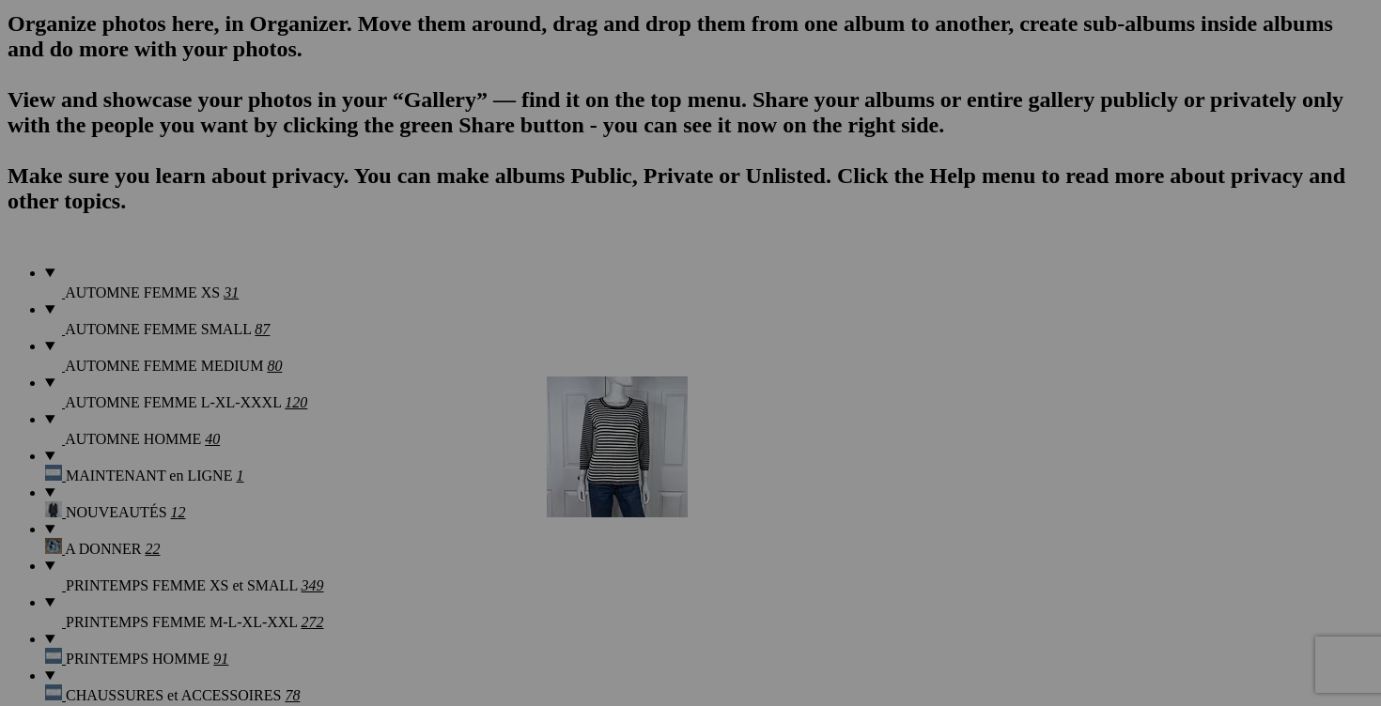
scroll to position [1253, 0]
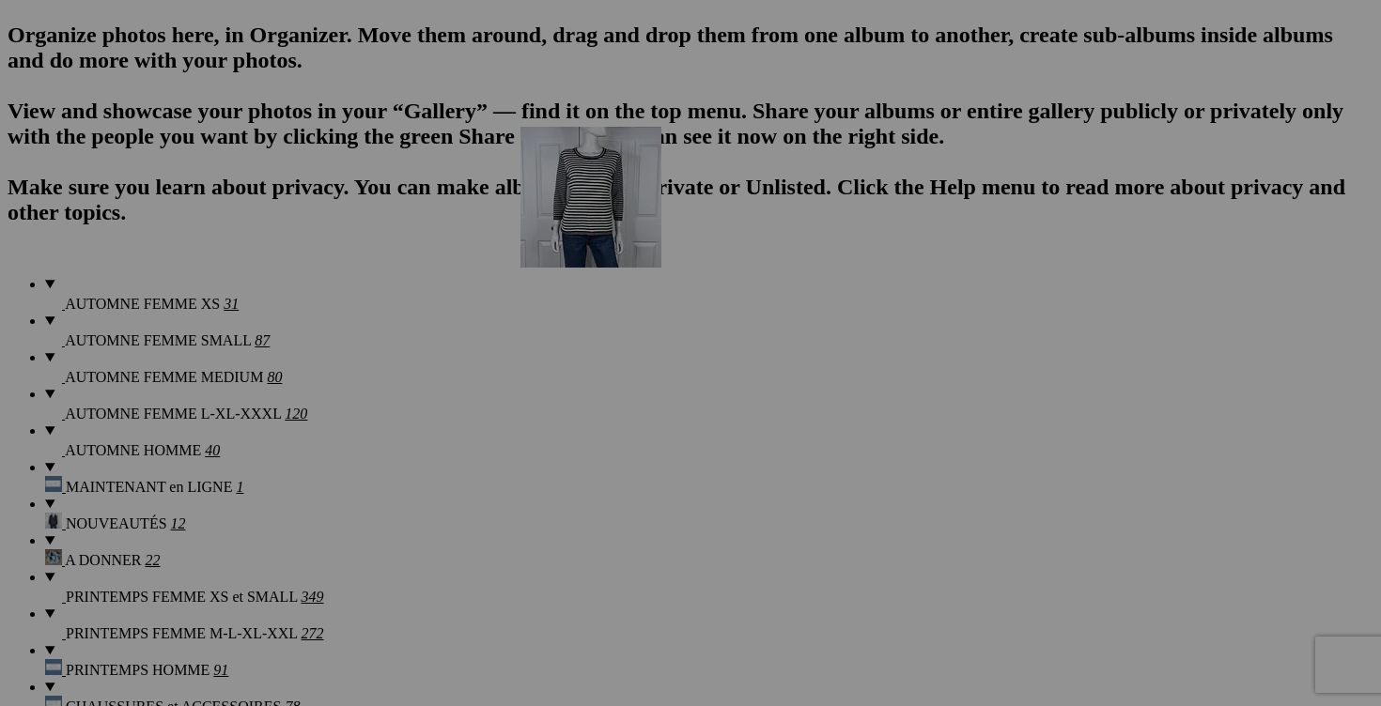
drag, startPoint x: 336, startPoint y: 476, endPoint x: 791, endPoint y: 290, distance: 491.2
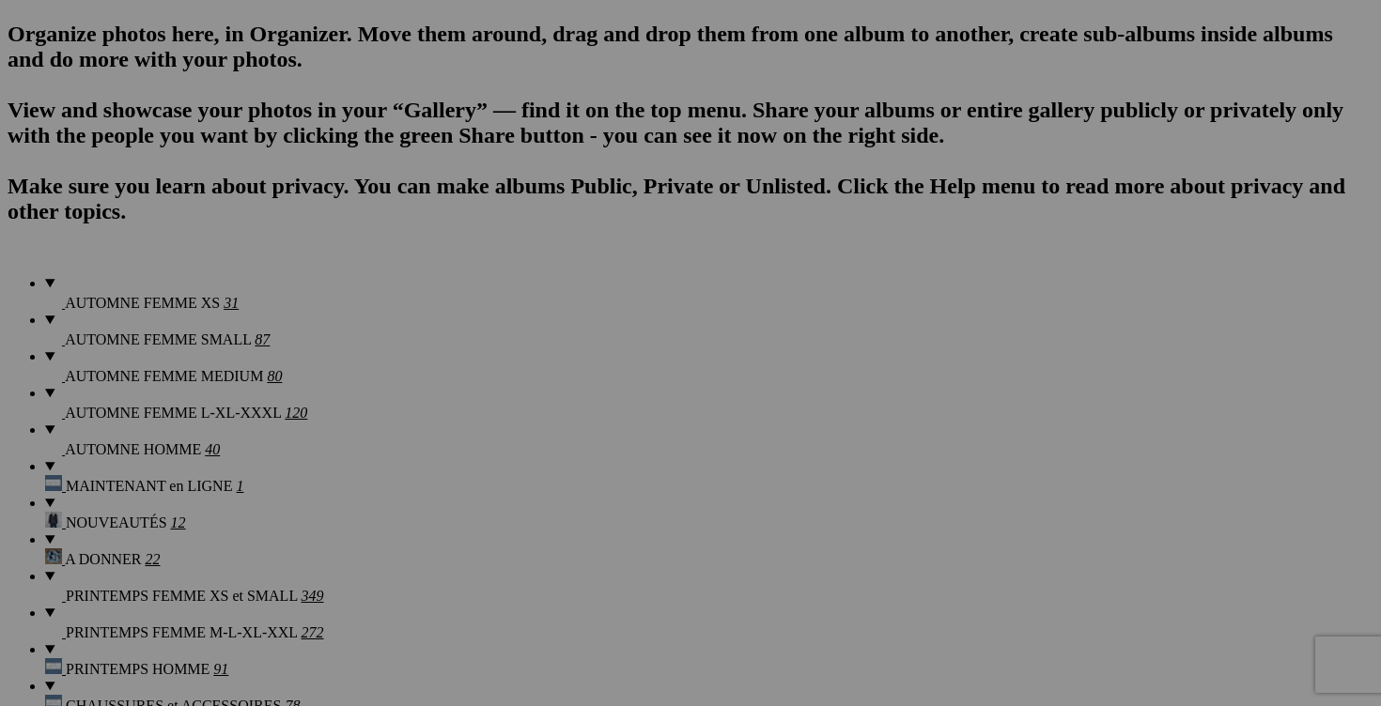
scroll to position [1200, 0]
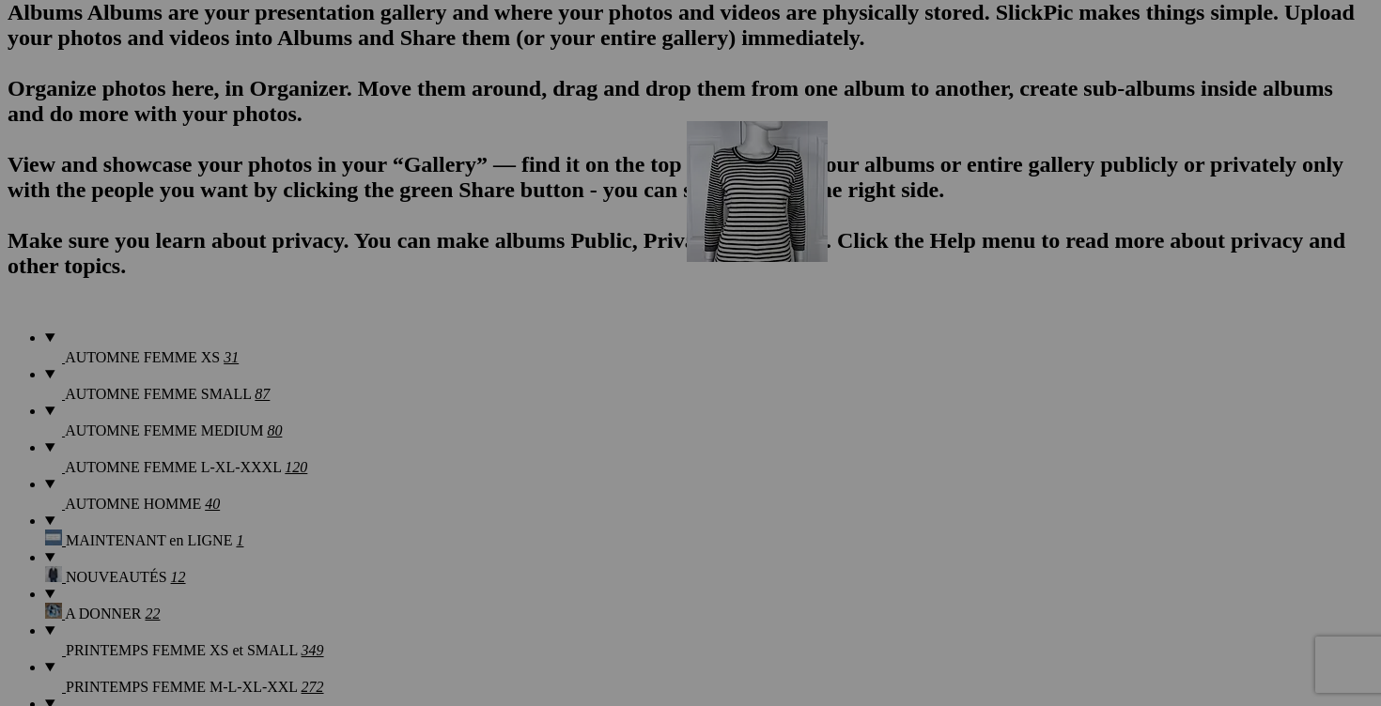
drag, startPoint x: 377, startPoint y: 415, endPoint x: 958, endPoint y: 285, distance: 595.9
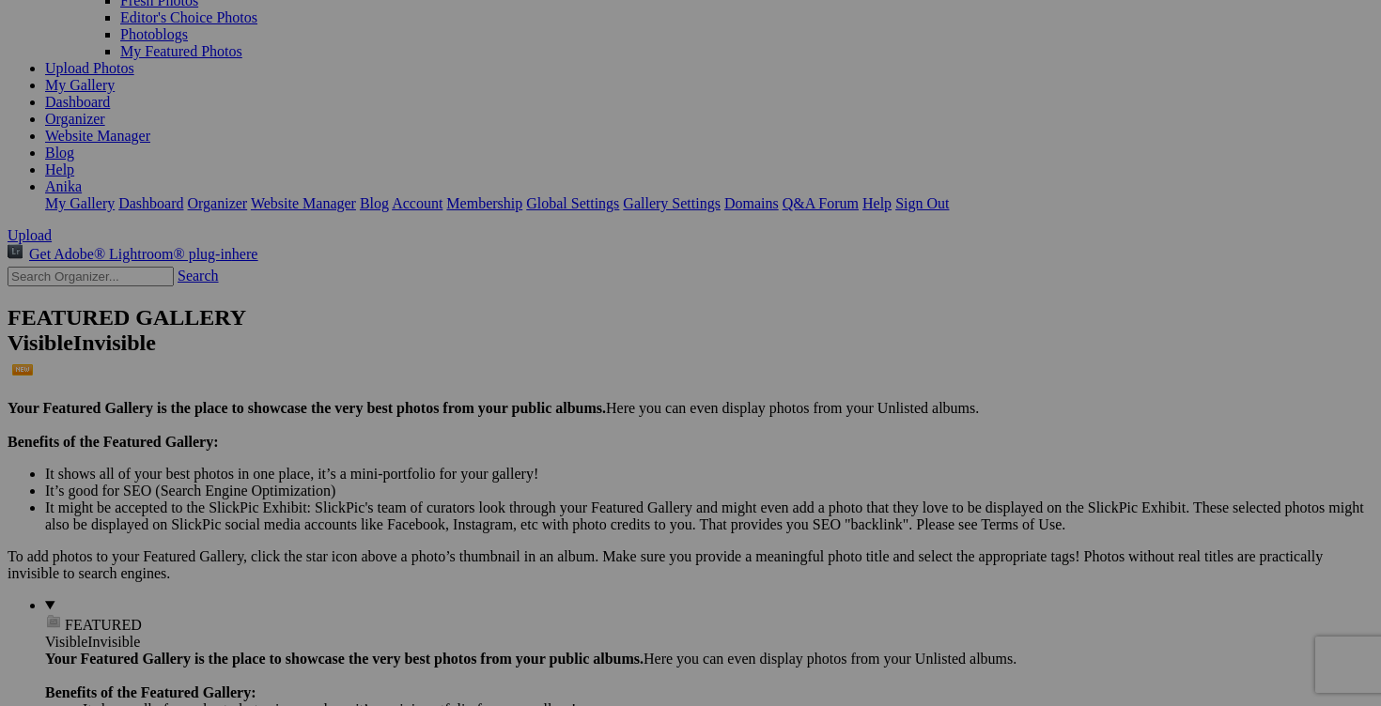
scroll to position [170, 0]
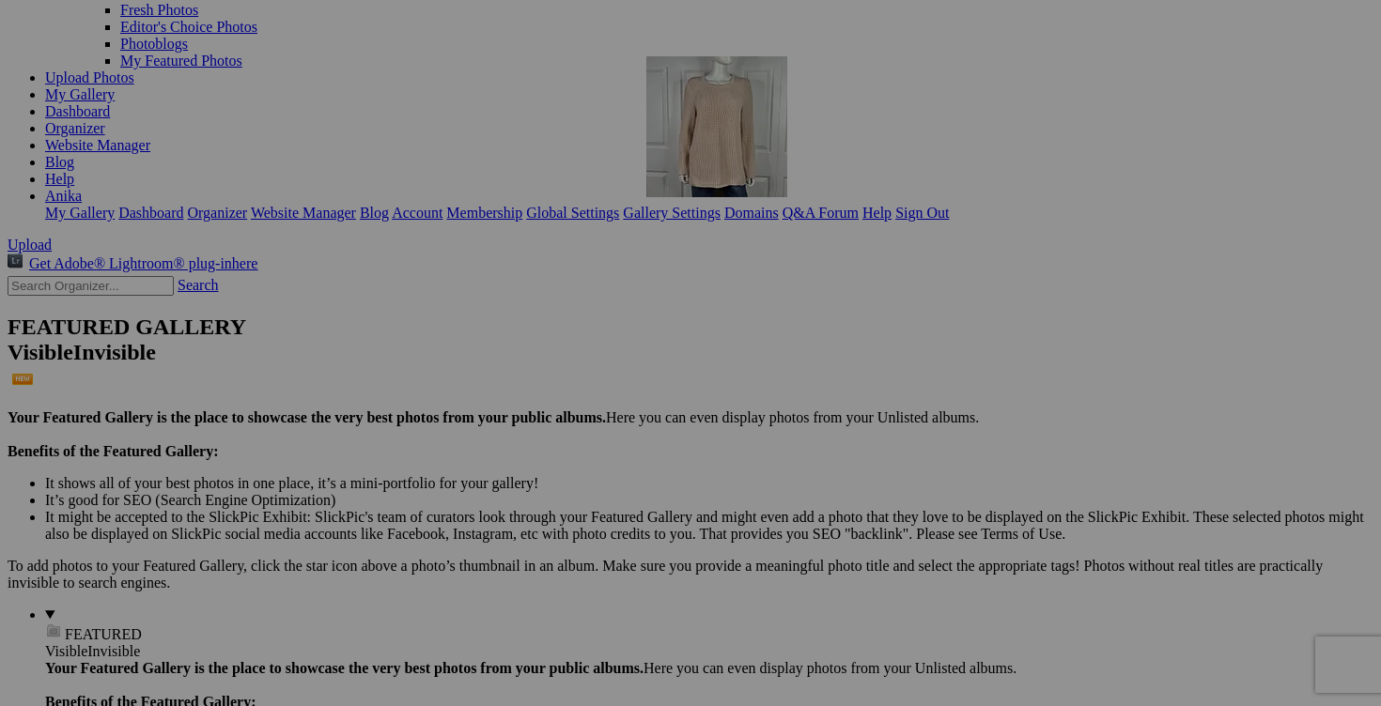
drag, startPoint x: 533, startPoint y: 264, endPoint x: 917, endPoint y: 220, distance: 386.7
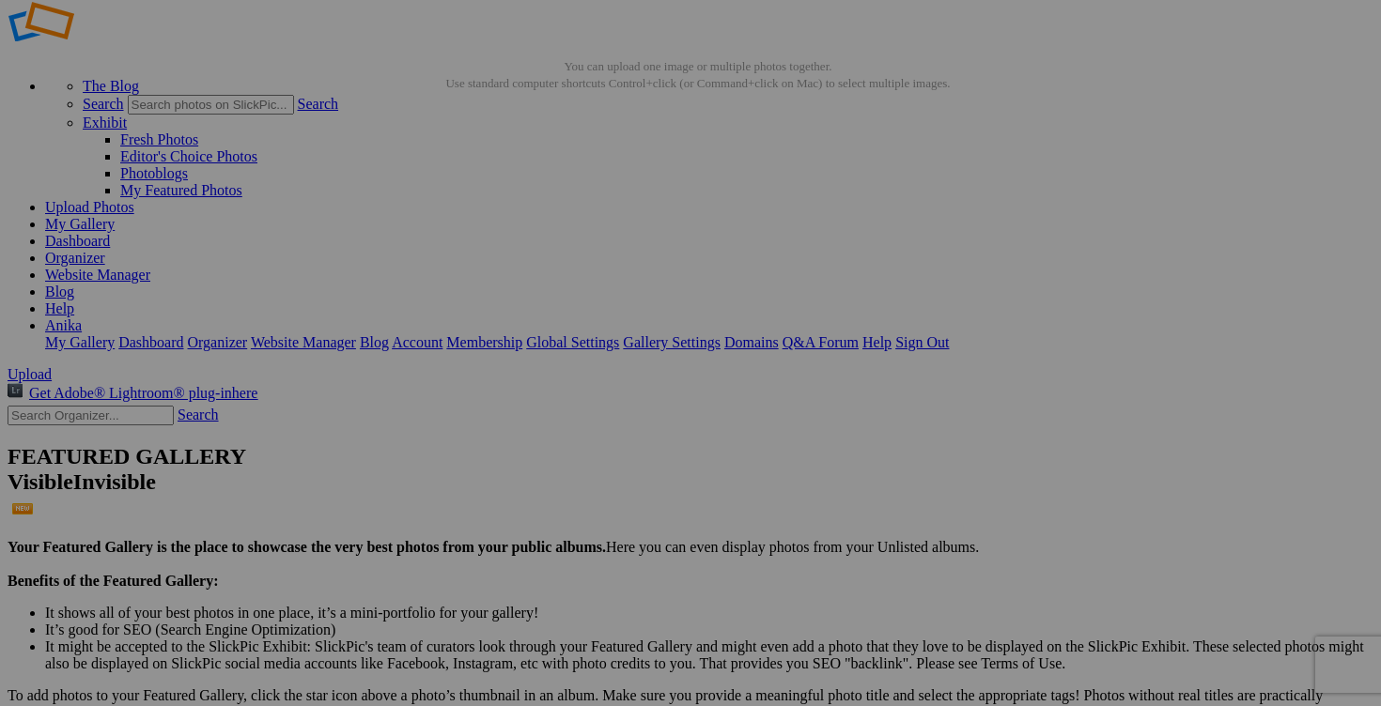
scroll to position [35, 0]
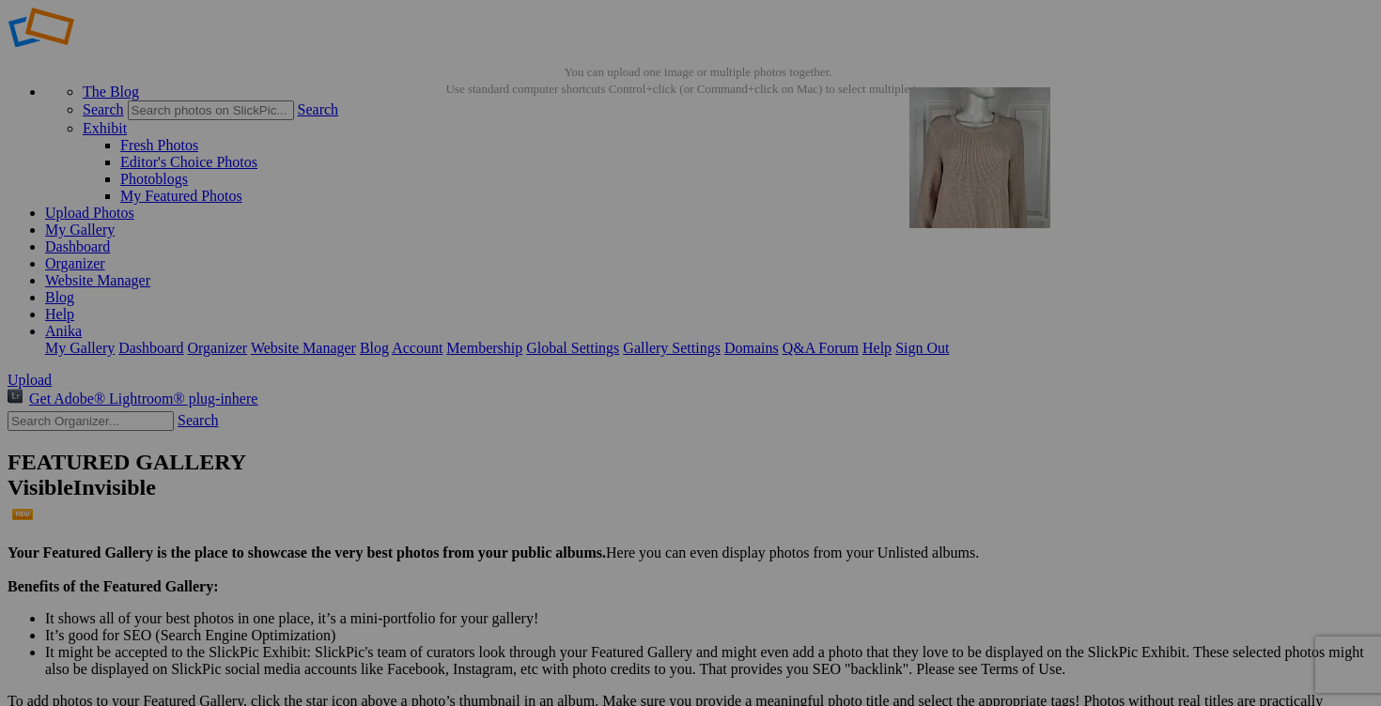
drag, startPoint x: 693, startPoint y: 296, endPoint x: 1157, endPoint y: 223, distance: 469.8
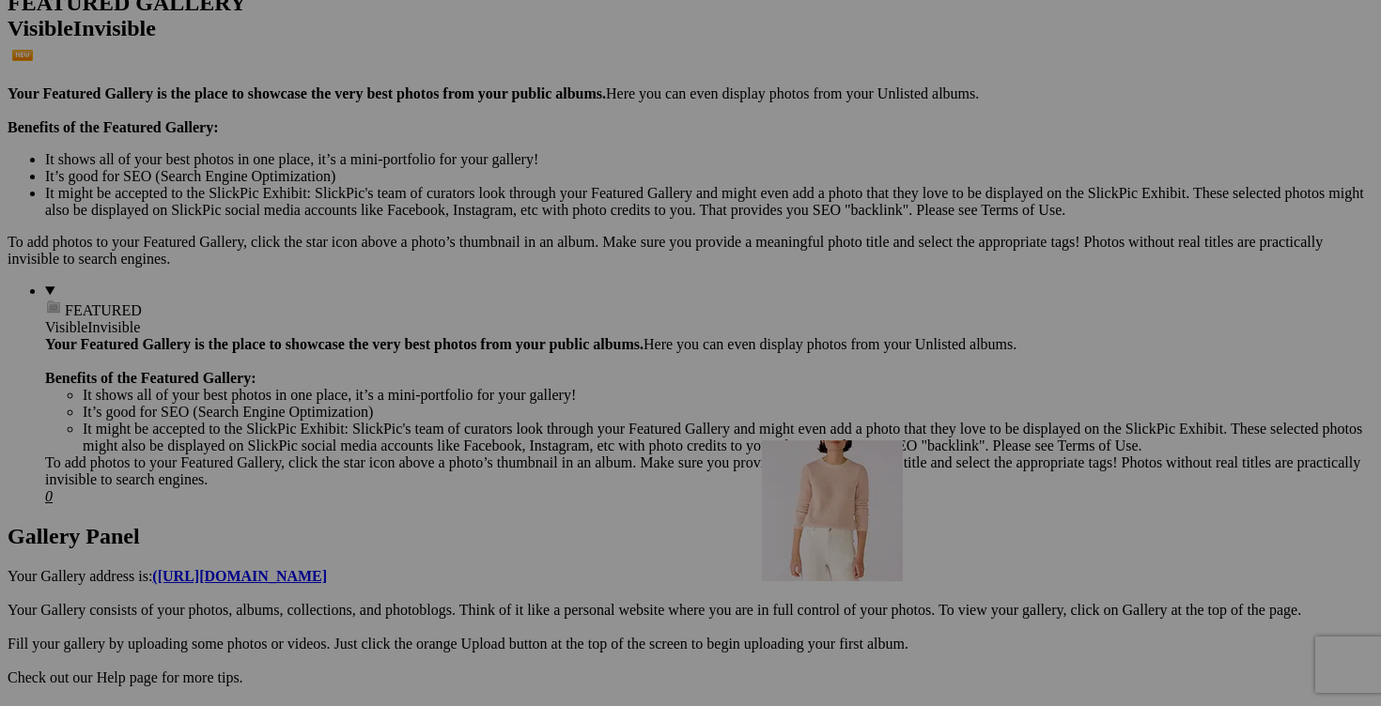
scroll to position [0, 0]
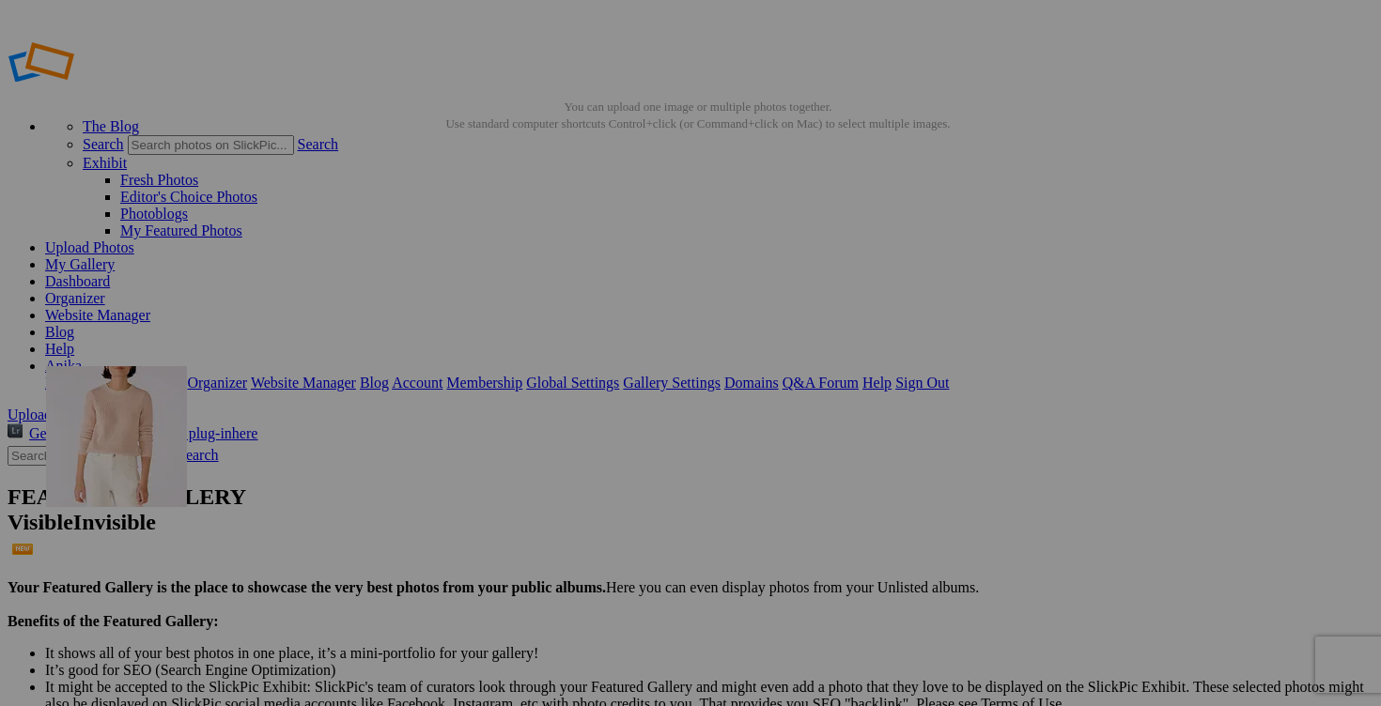
drag, startPoint x: 1036, startPoint y: 332, endPoint x: 317, endPoint y: 502, distance: 739.4
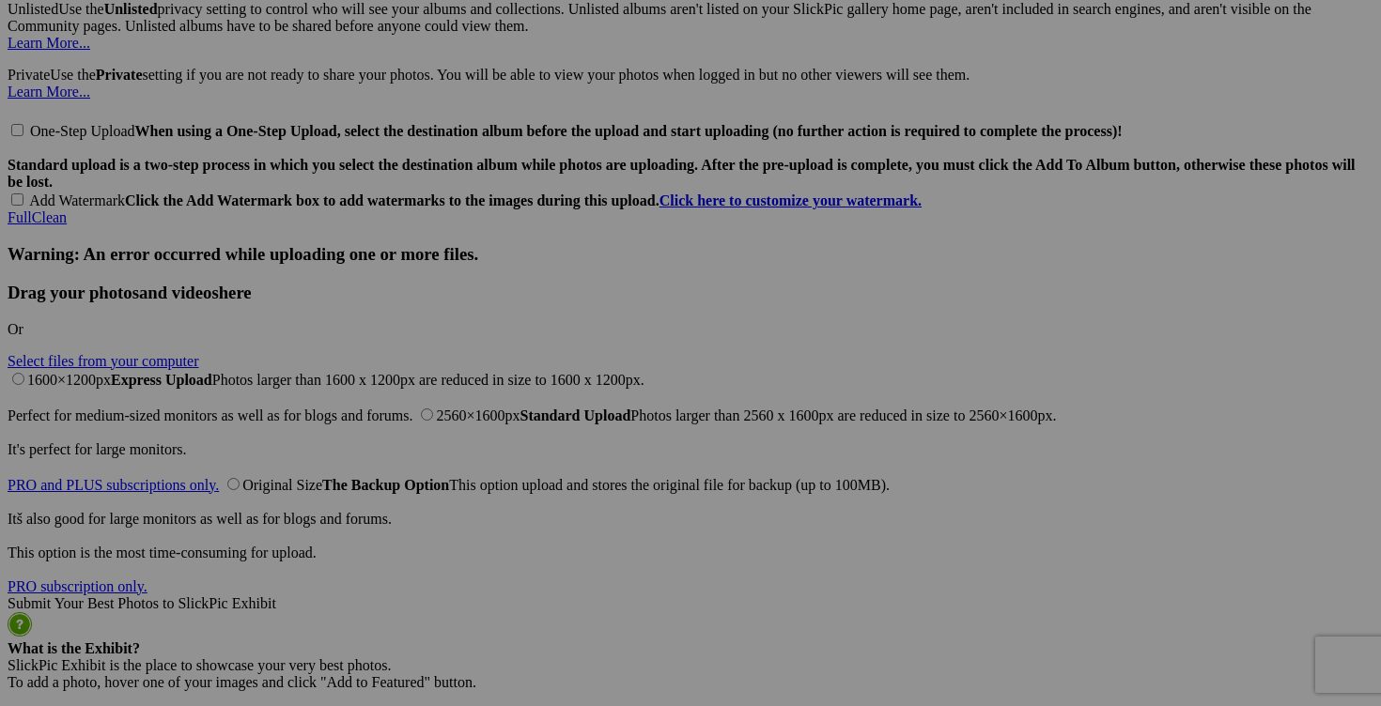
scroll to position [4590, 0]
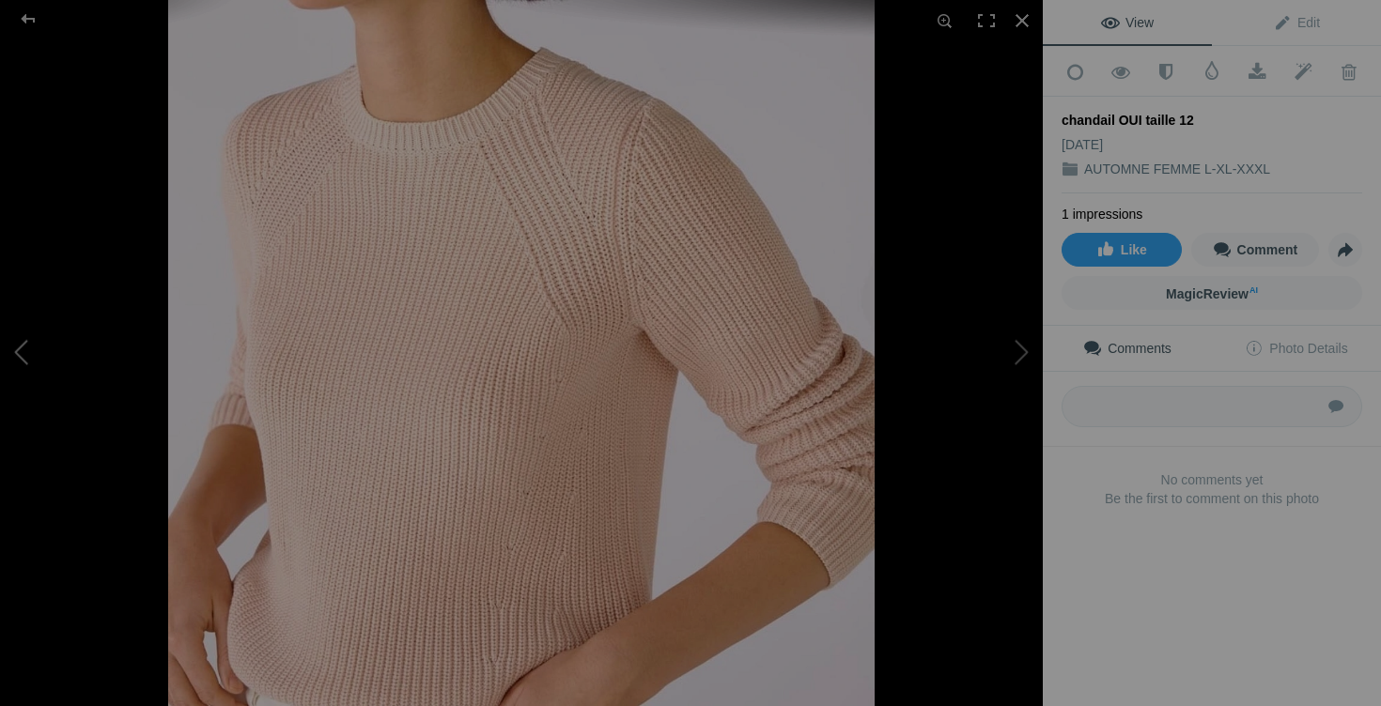
click at [46, 353] on button at bounding box center [70, 353] width 141 height 255
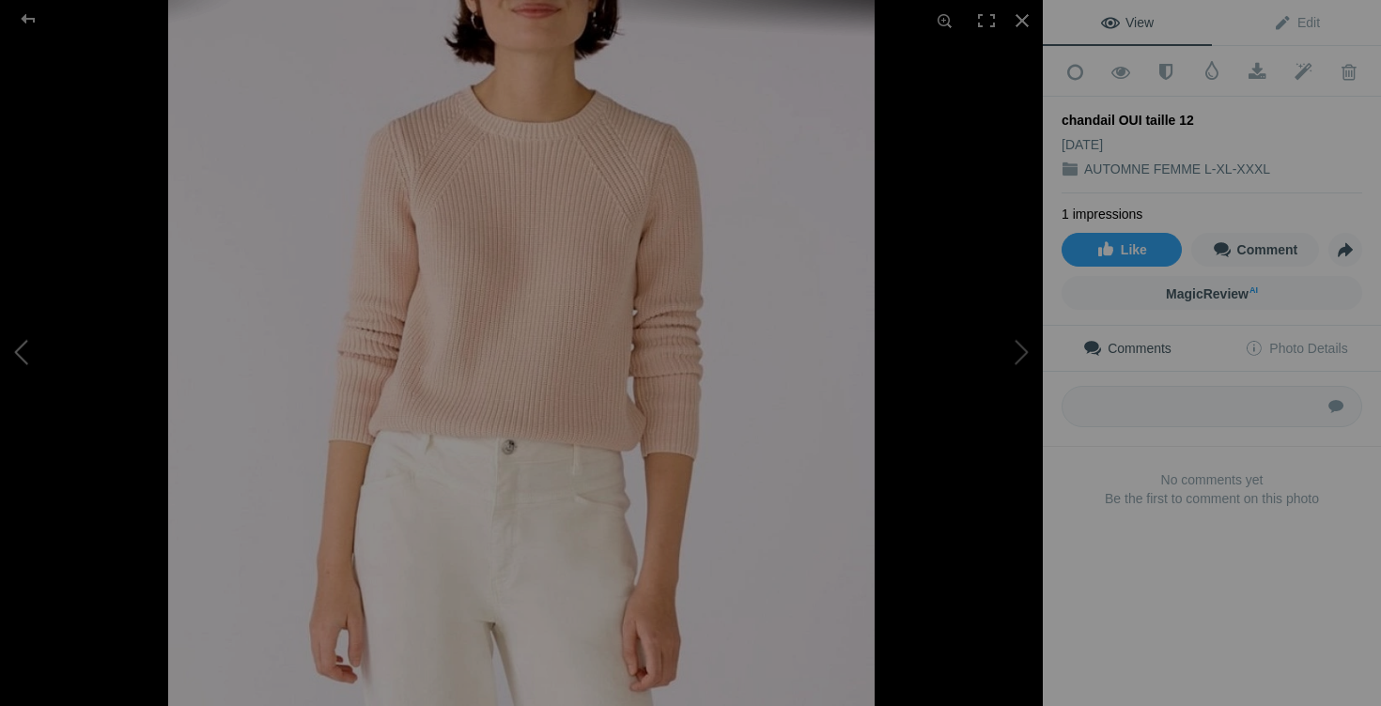
click at [46, 353] on button at bounding box center [70, 353] width 141 height 255
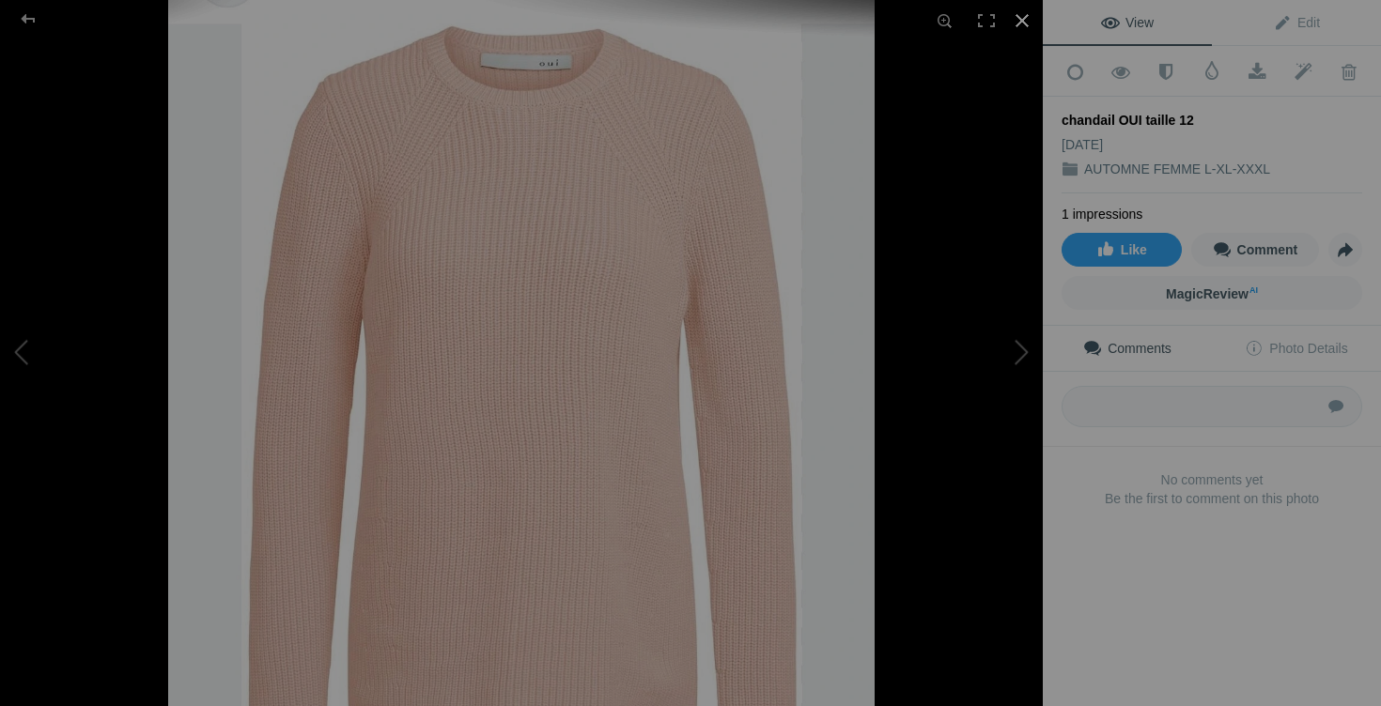
click at [1025, 16] on div at bounding box center [1021, 20] width 41 height 41
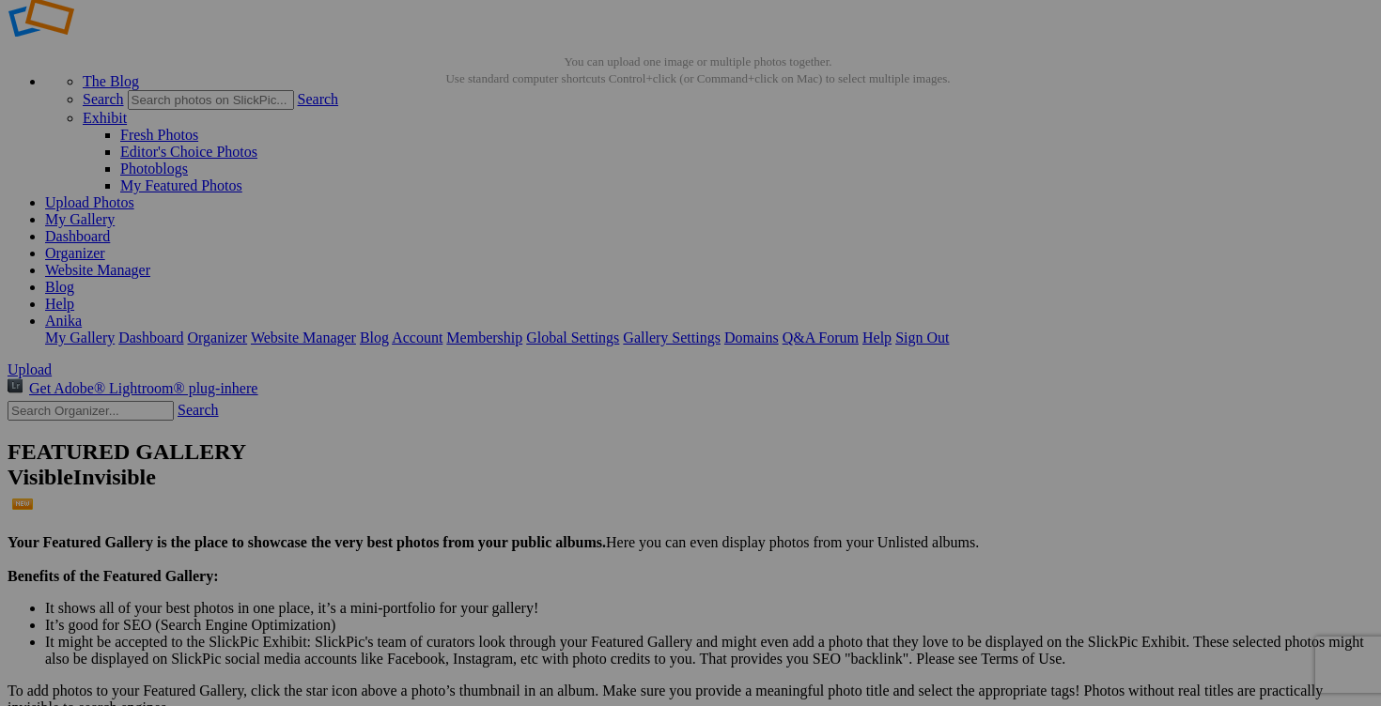
scroll to position [36, 0]
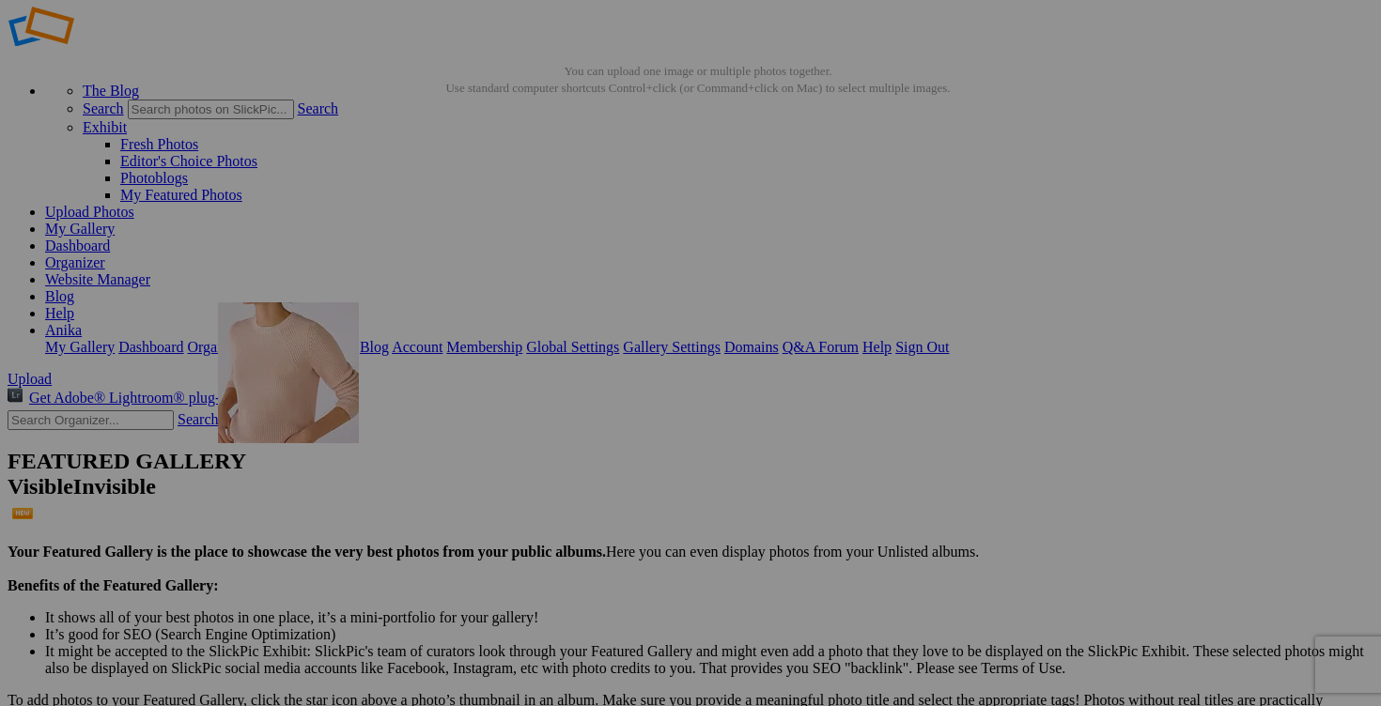
drag, startPoint x: 1220, startPoint y: 260, endPoint x: 488, endPoint y: 438, distance: 753.0
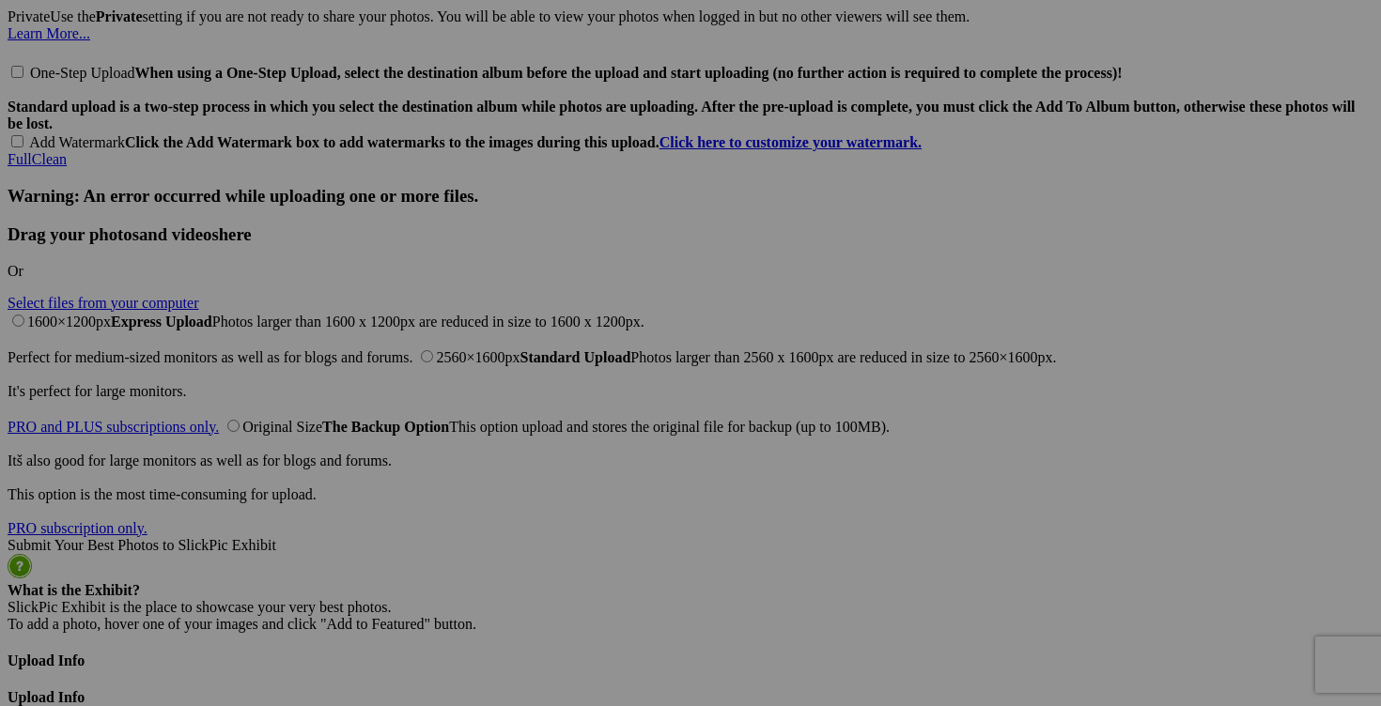
scroll to position [4590, 0]
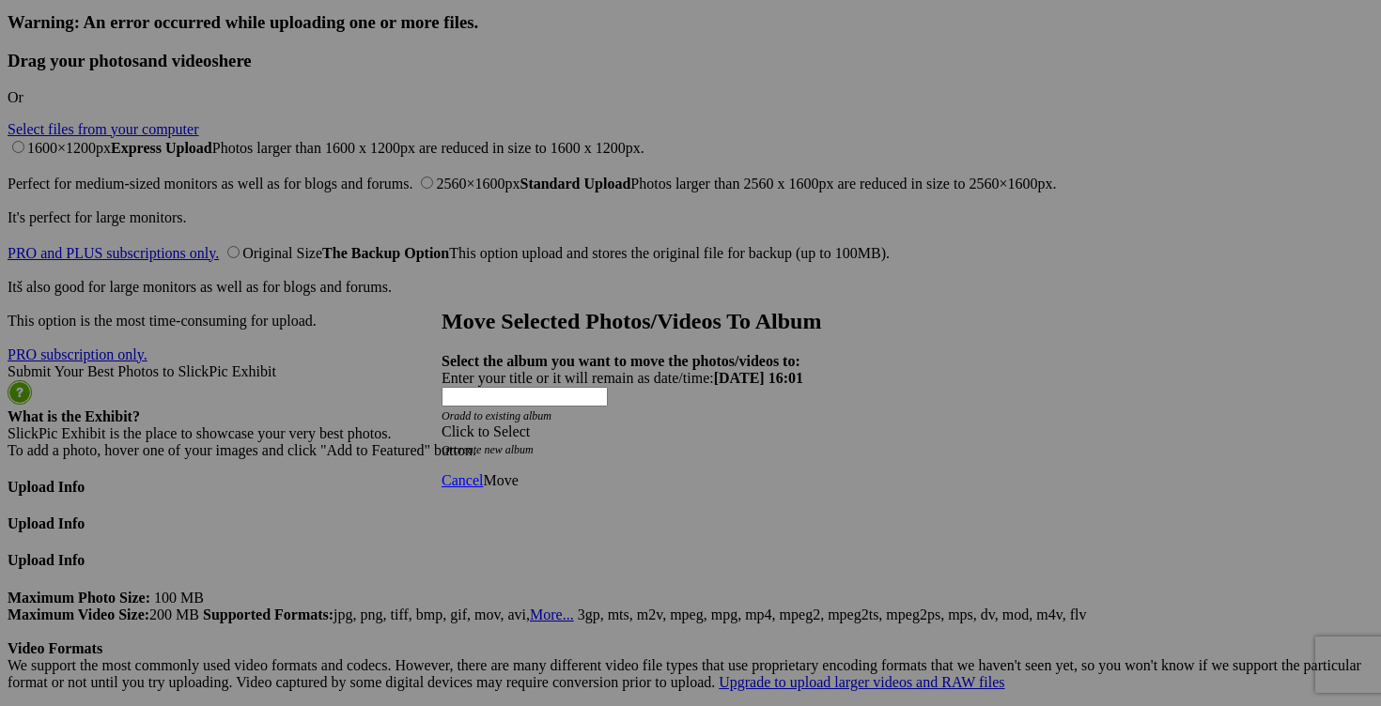
click at [441, 424] on span at bounding box center [441, 432] width 0 height 16
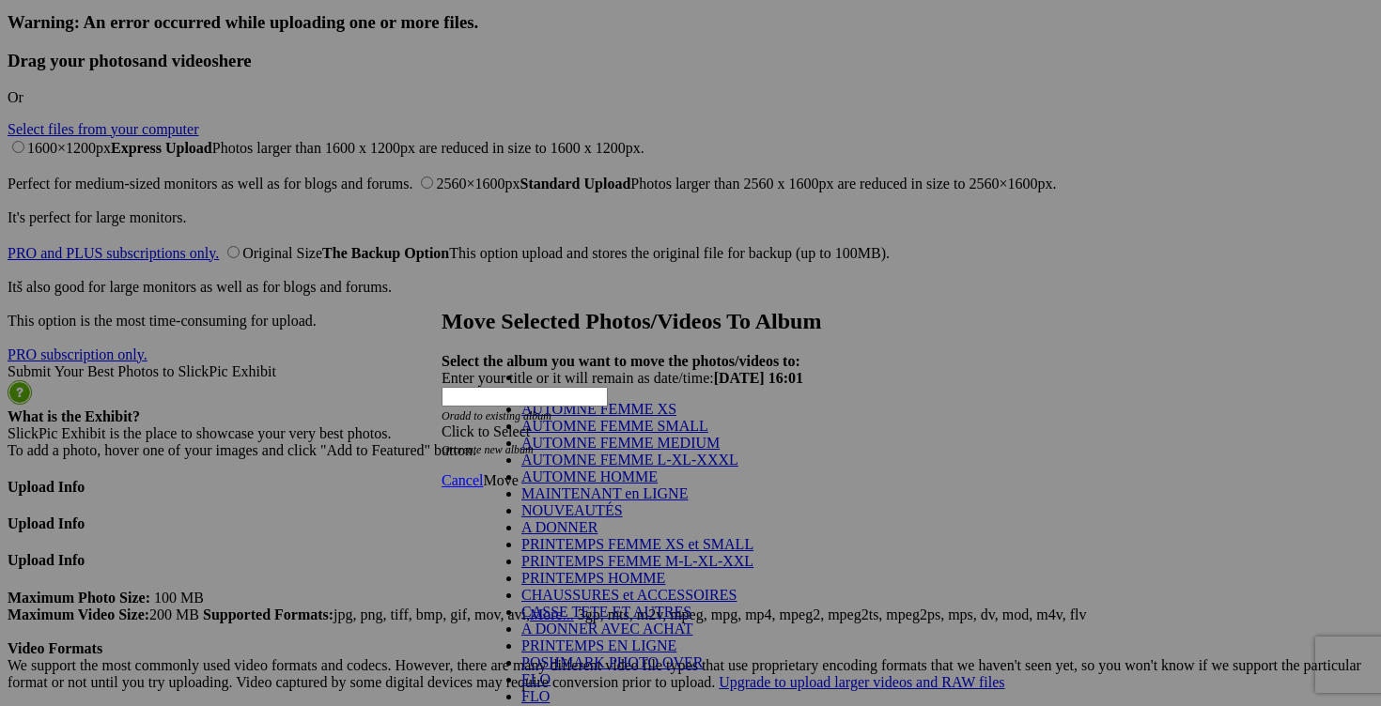
scroll to position [236, 0]
click at [634, 655] on link "POSHMARK PHOTO OVER" at bounding box center [612, 663] width 182 height 16
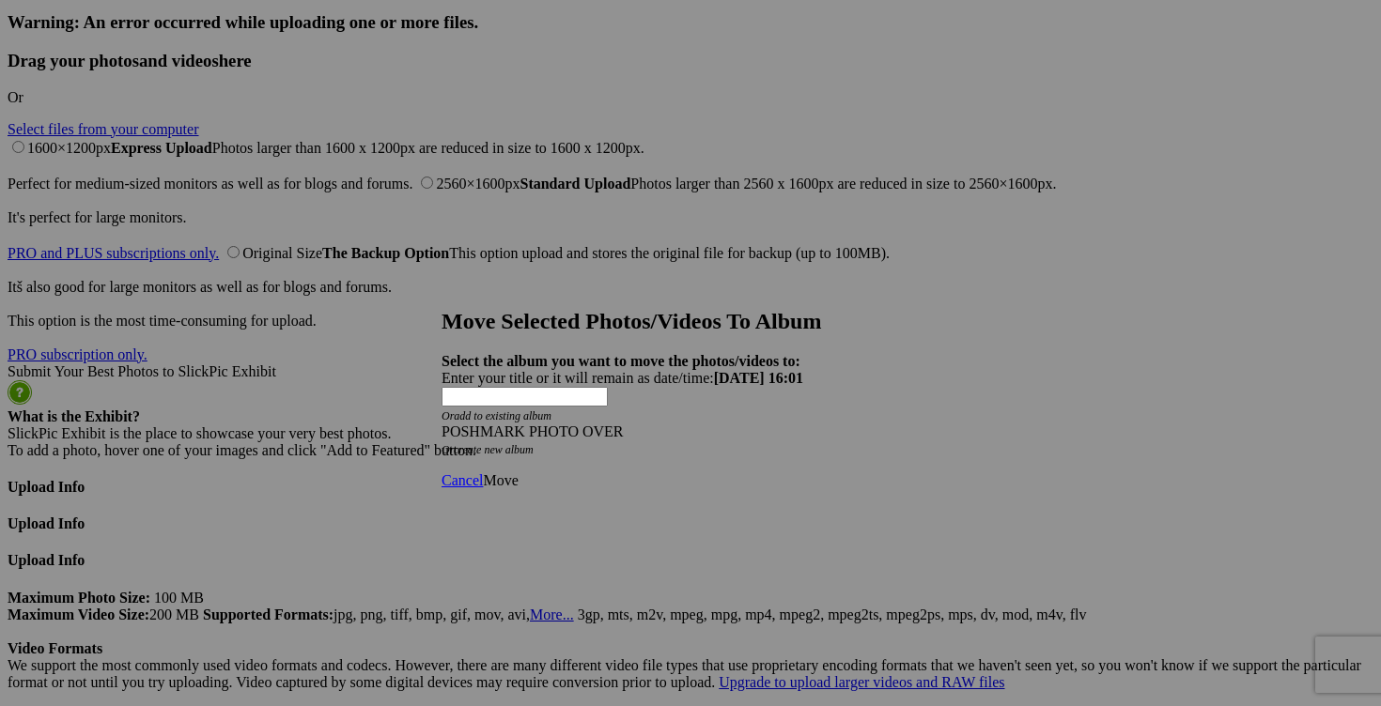
click at [518, 472] on link "Move" at bounding box center [500, 480] width 35 height 16
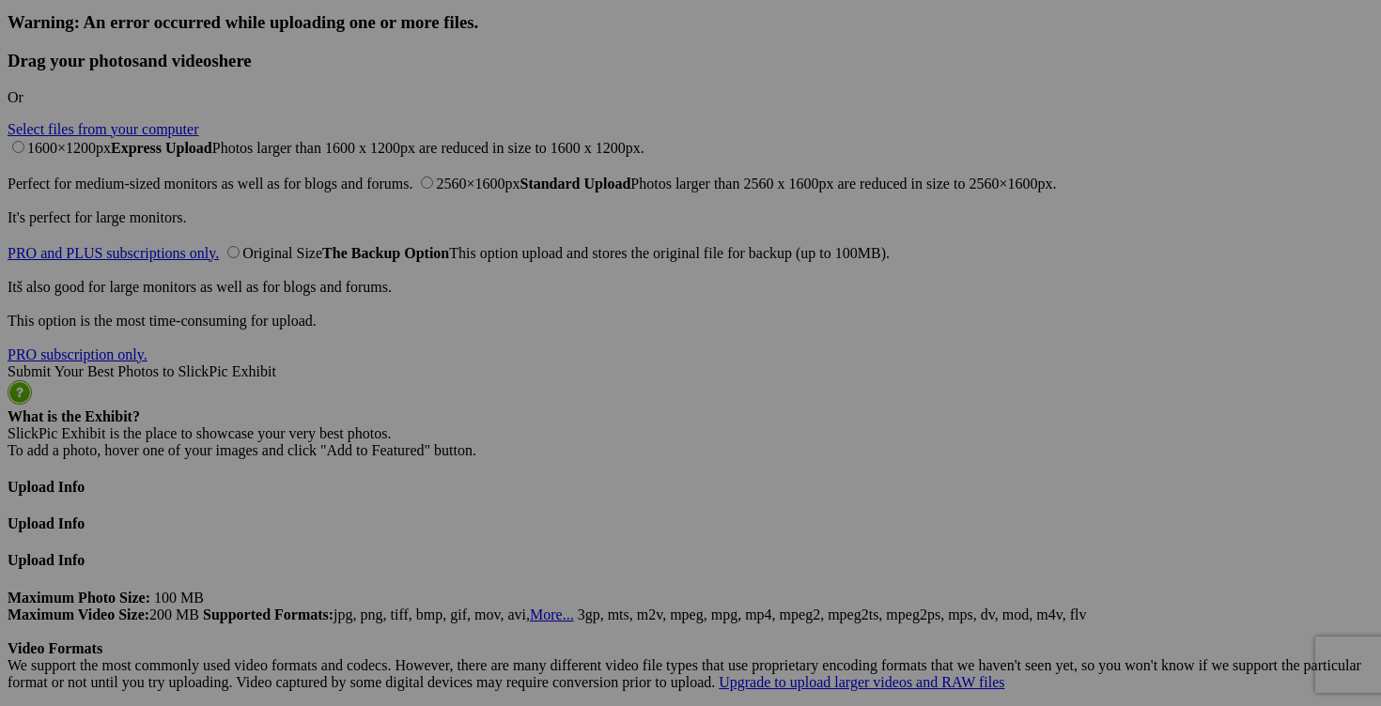
scroll to position [4351, 0]
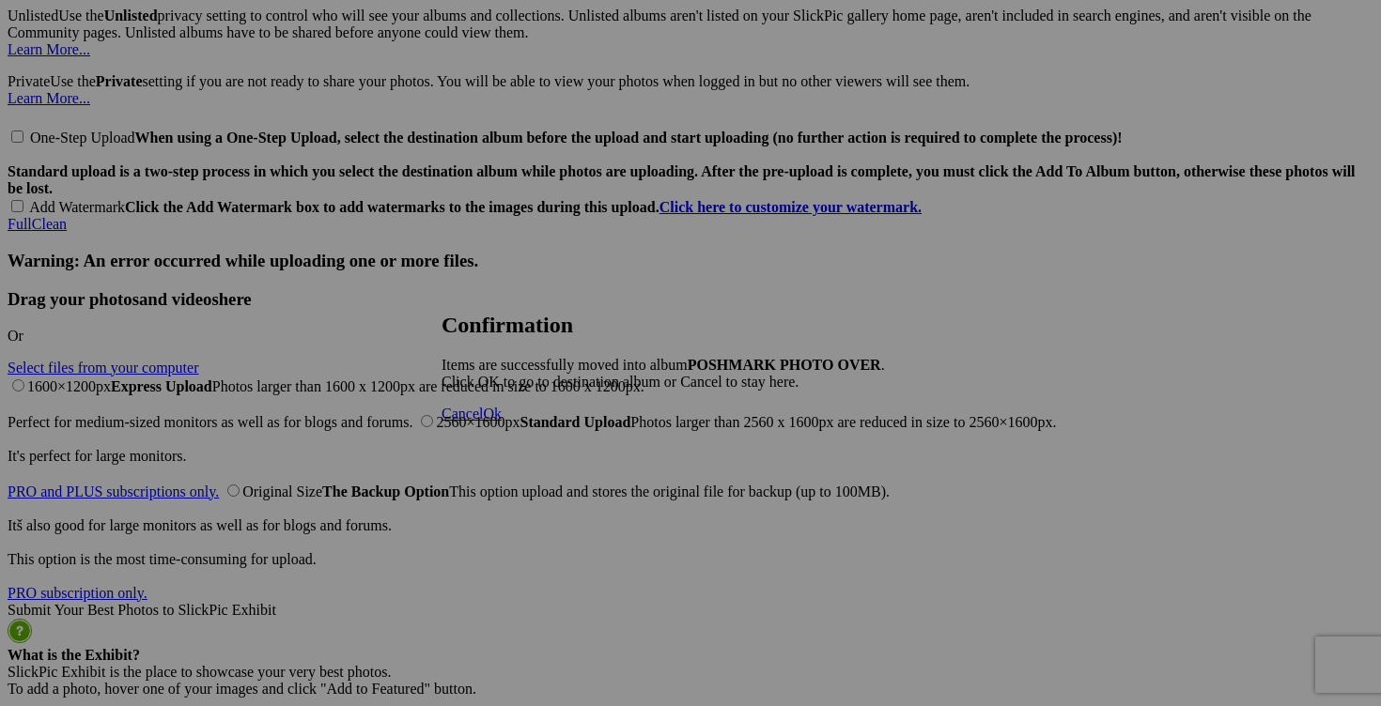
click at [483, 422] on span "Cancel" at bounding box center [461, 414] width 41 height 16
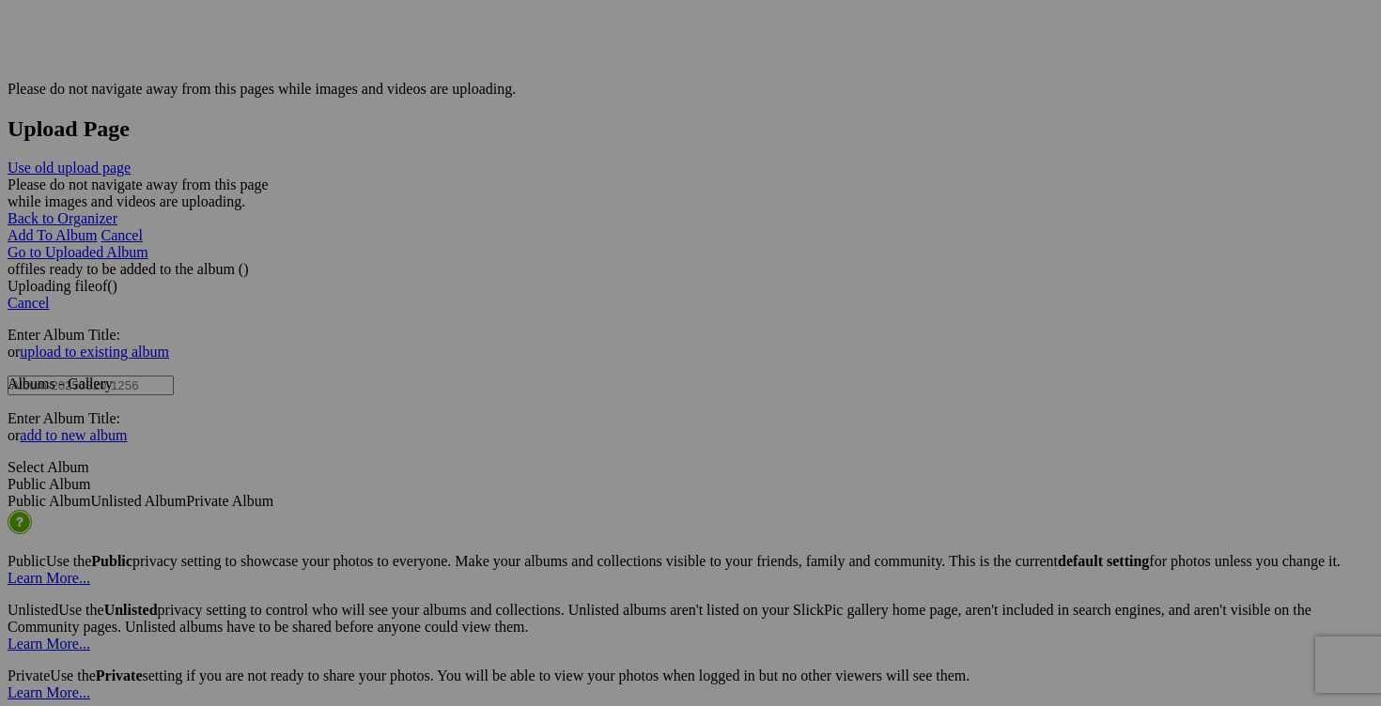
scroll to position [3797, 0]
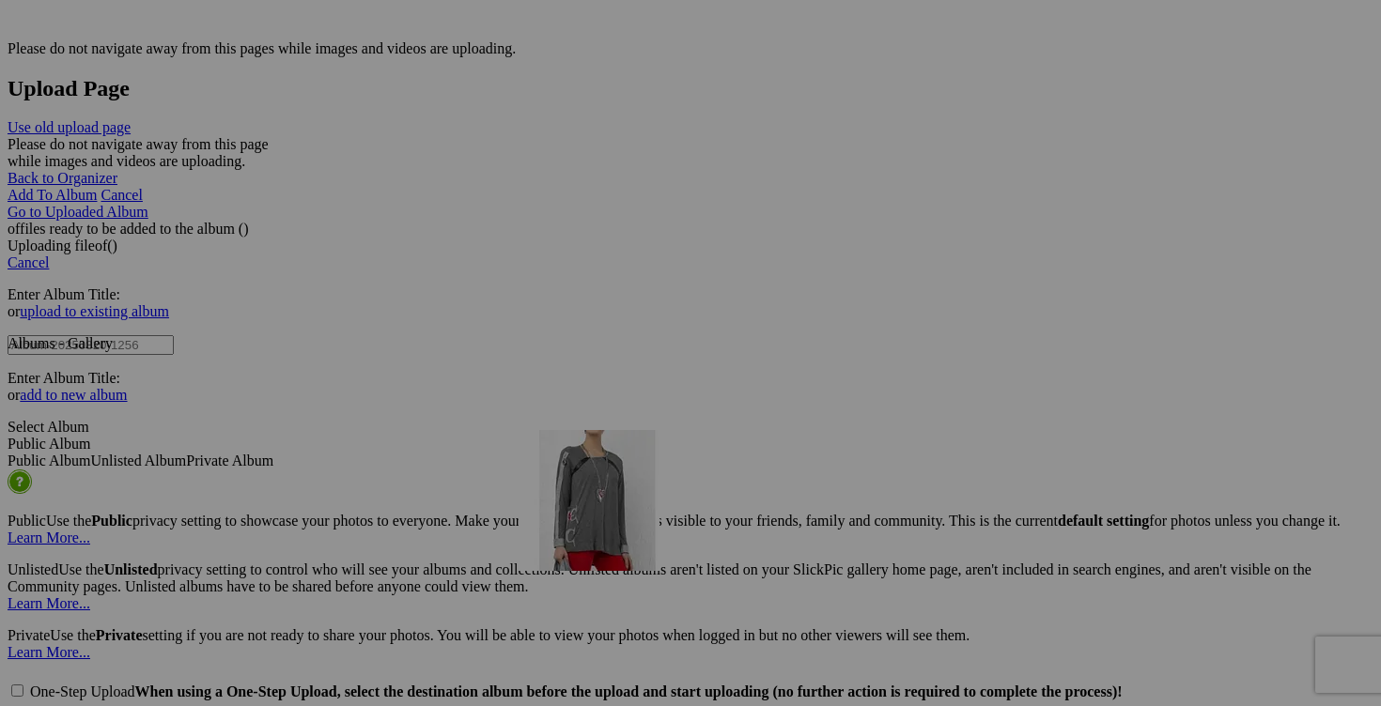
drag, startPoint x: 856, startPoint y: 520, endPoint x: 793, endPoint y: 591, distance: 94.5
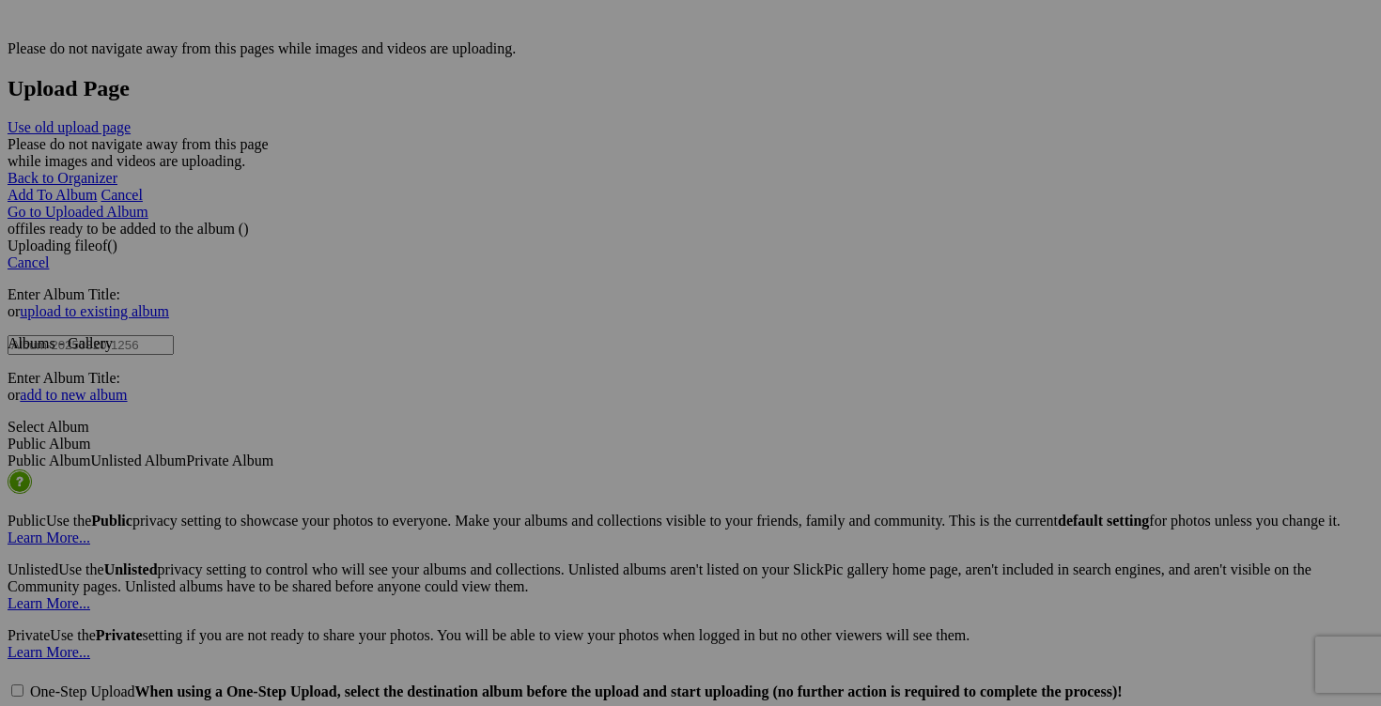
drag, startPoint x: 622, startPoint y: 653, endPoint x: 780, endPoint y: 662, distance: 158.1
drag, startPoint x: 906, startPoint y: 652, endPoint x: 799, endPoint y: 650, distance: 106.2
paste input "chandail ELISA CAVALETTI XL"
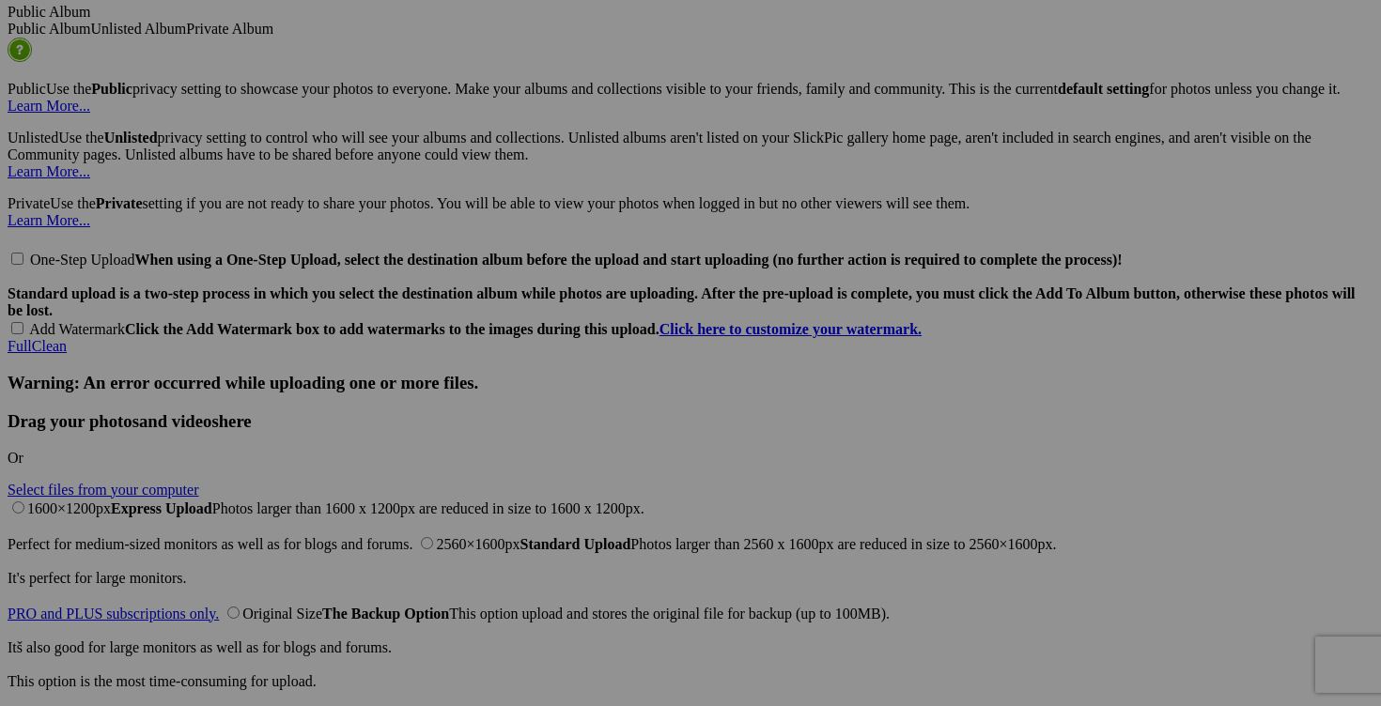
scroll to position [4276, 0]
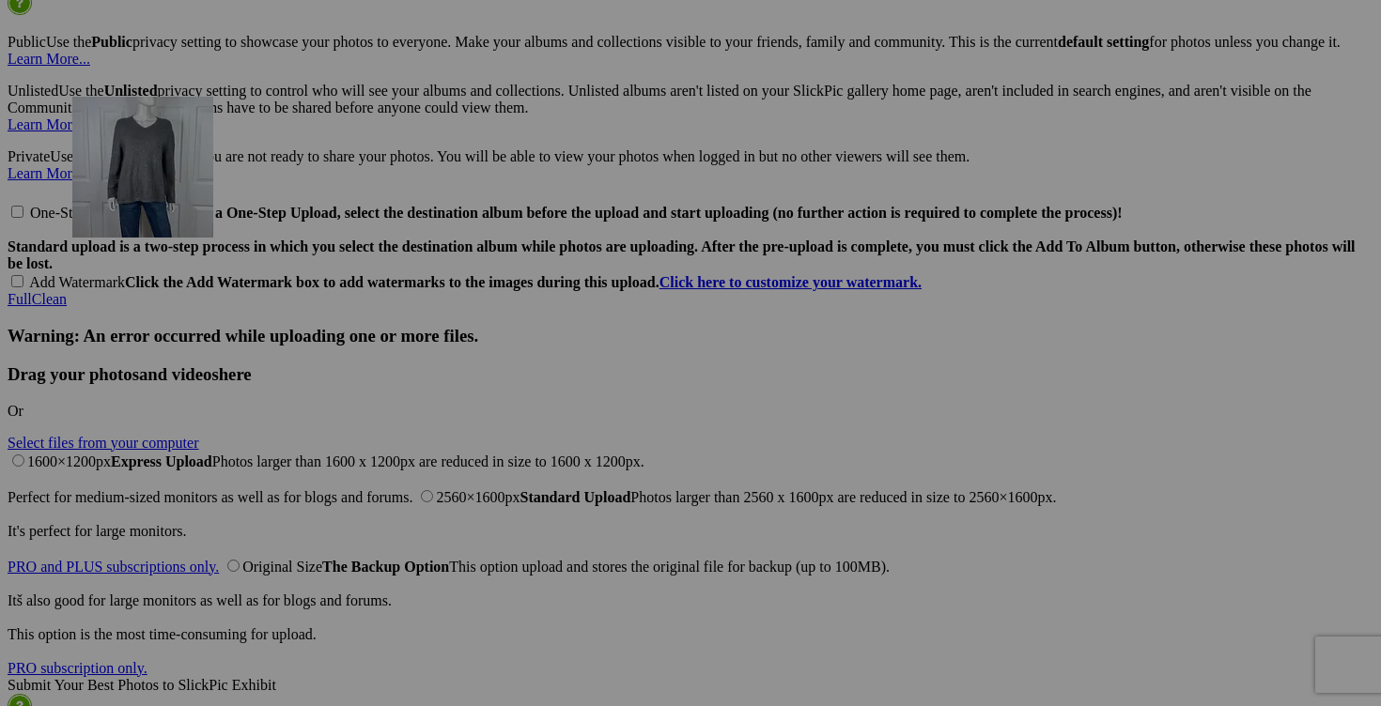
drag, startPoint x: 1018, startPoint y: 563, endPoint x: 343, endPoint y: 260, distance: 740.0
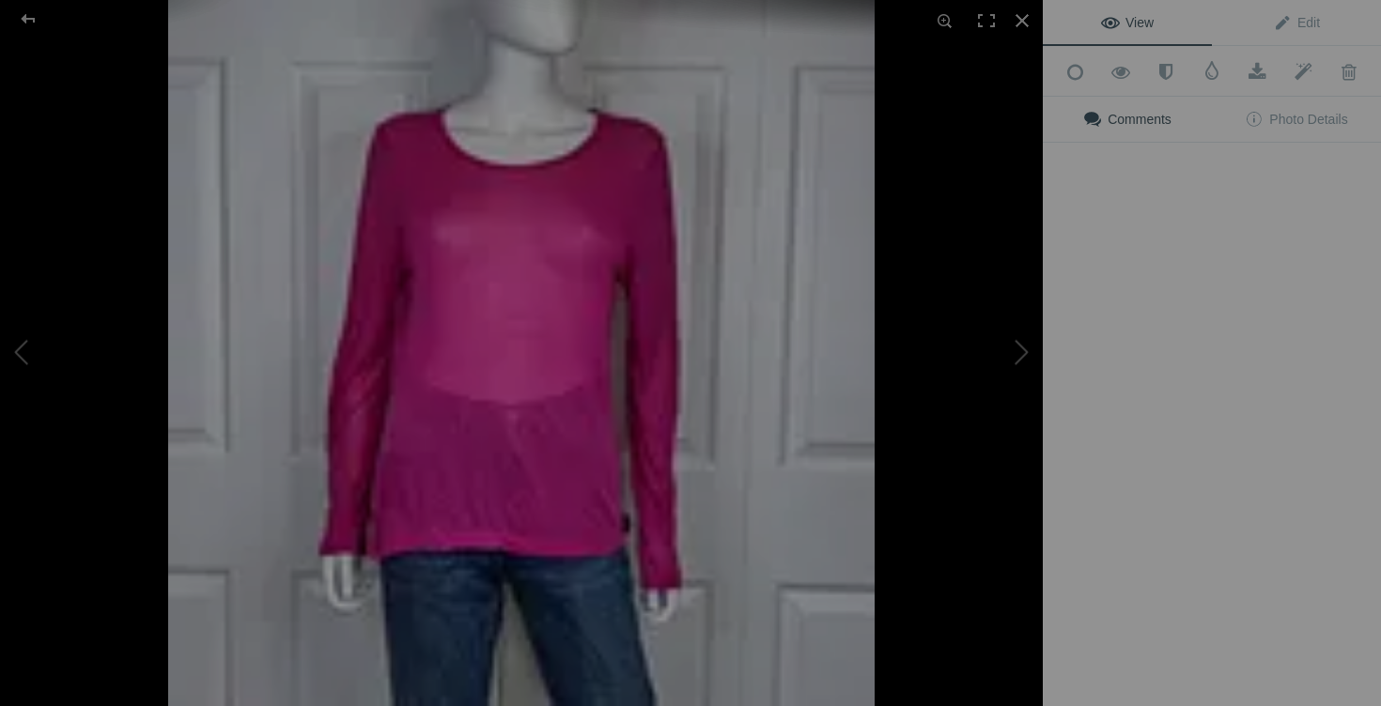
type input "chandail ELISA CAVALETTI XL"
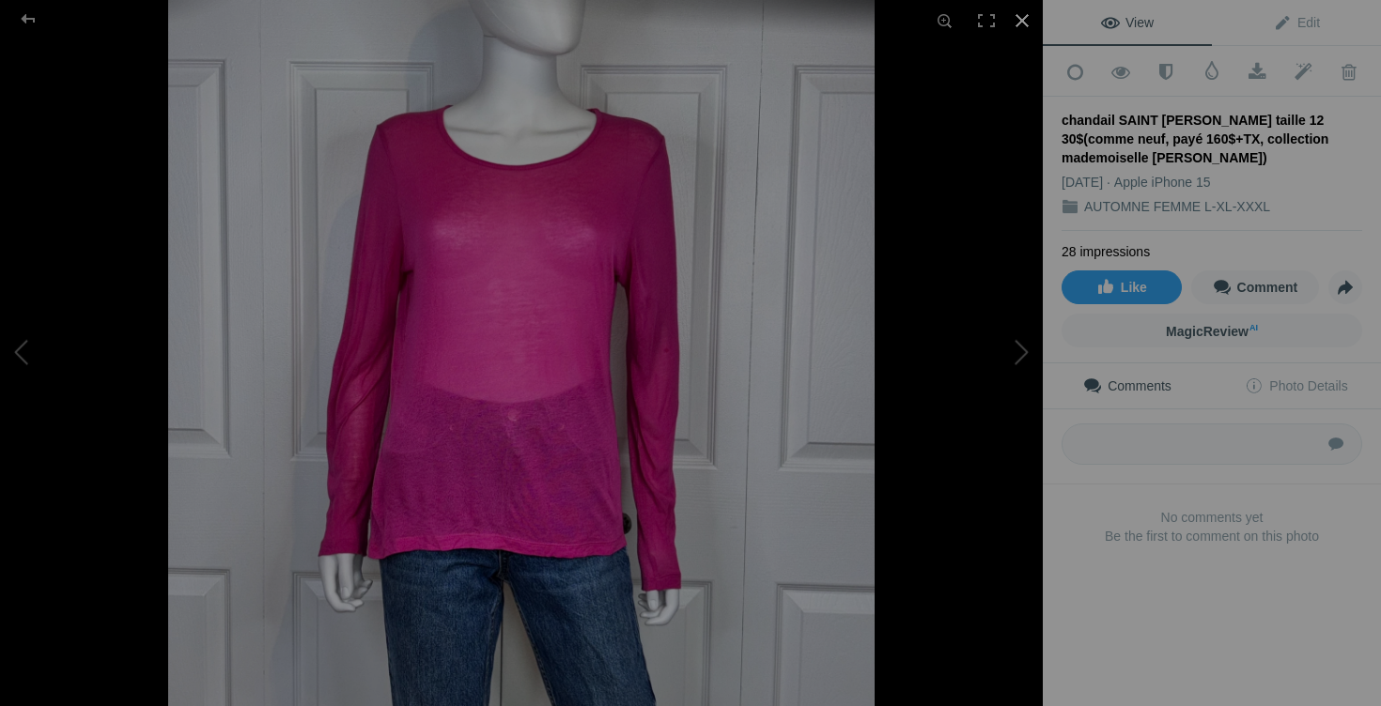
click at [1022, 25] on div at bounding box center [1021, 20] width 41 height 41
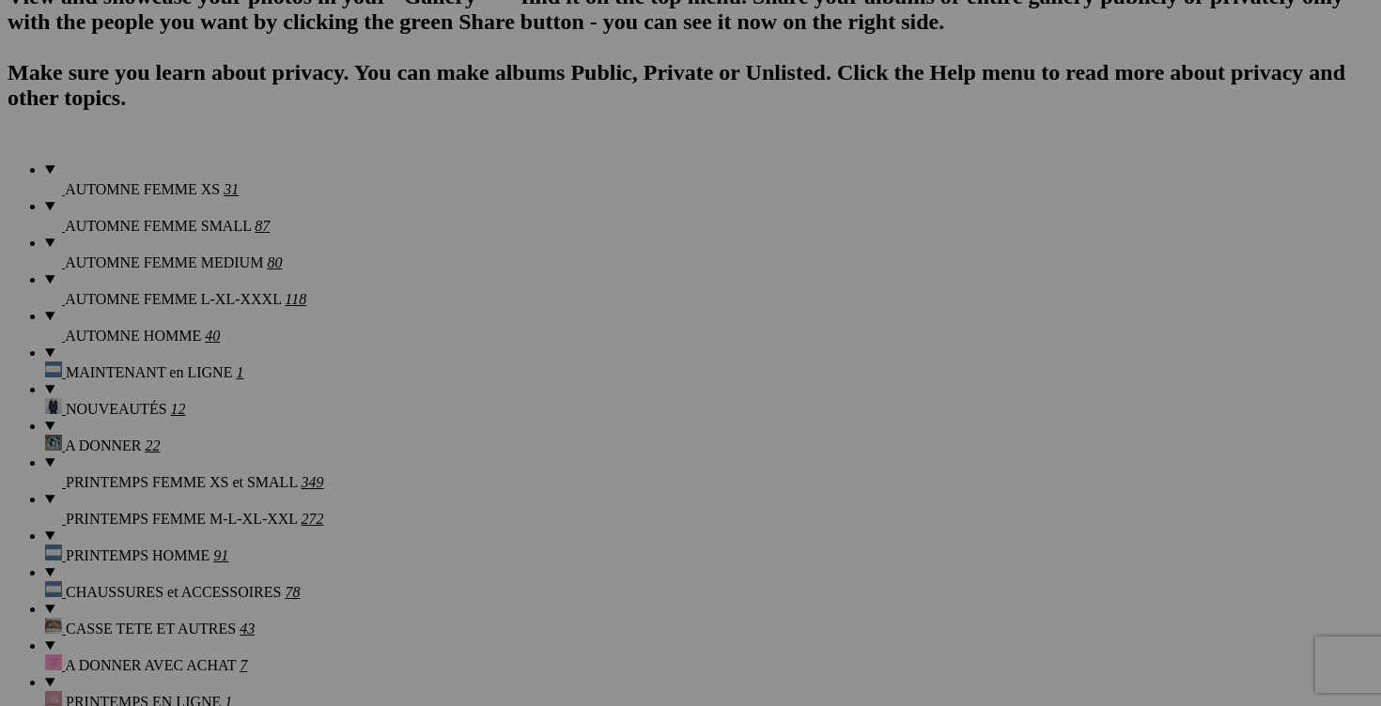
scroll to position [1235, 0]
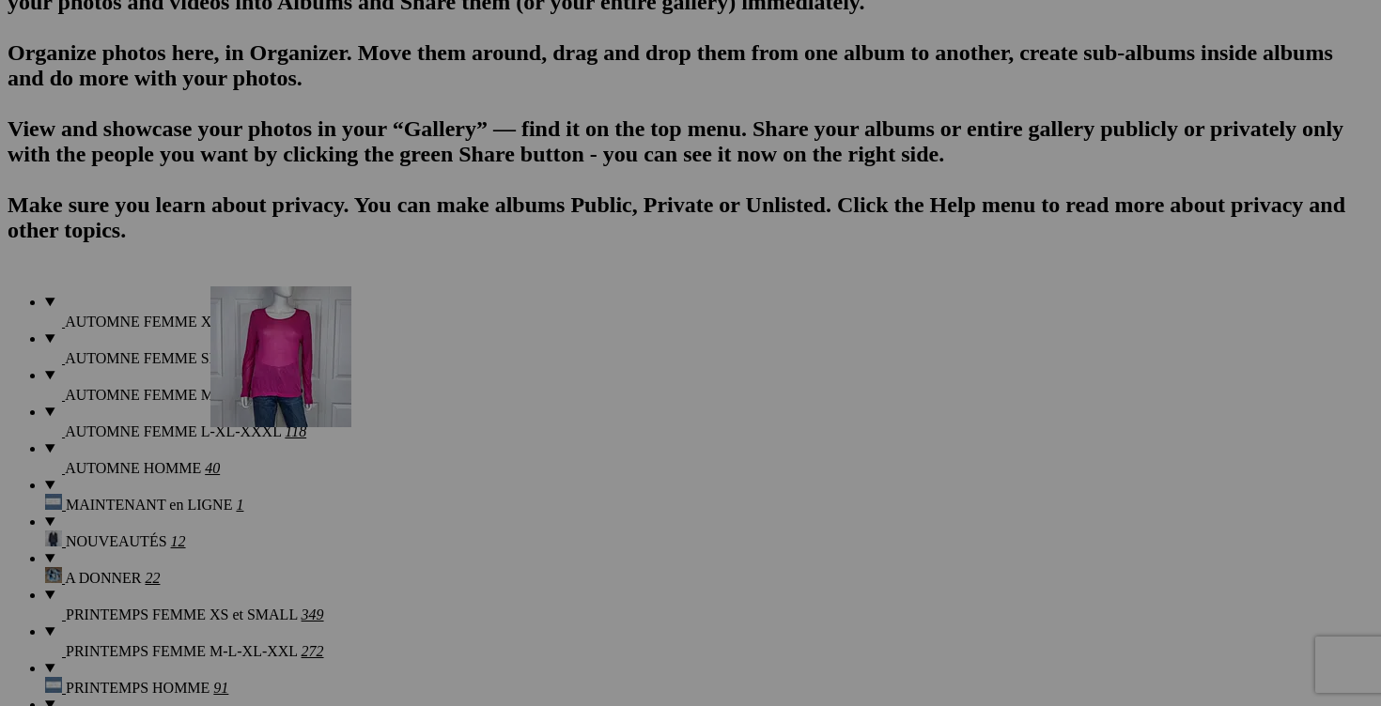
drag, startPoint x: 849, startPoint y: 364, endPoint x: 481, endPoint y: 450, distance: 378.0
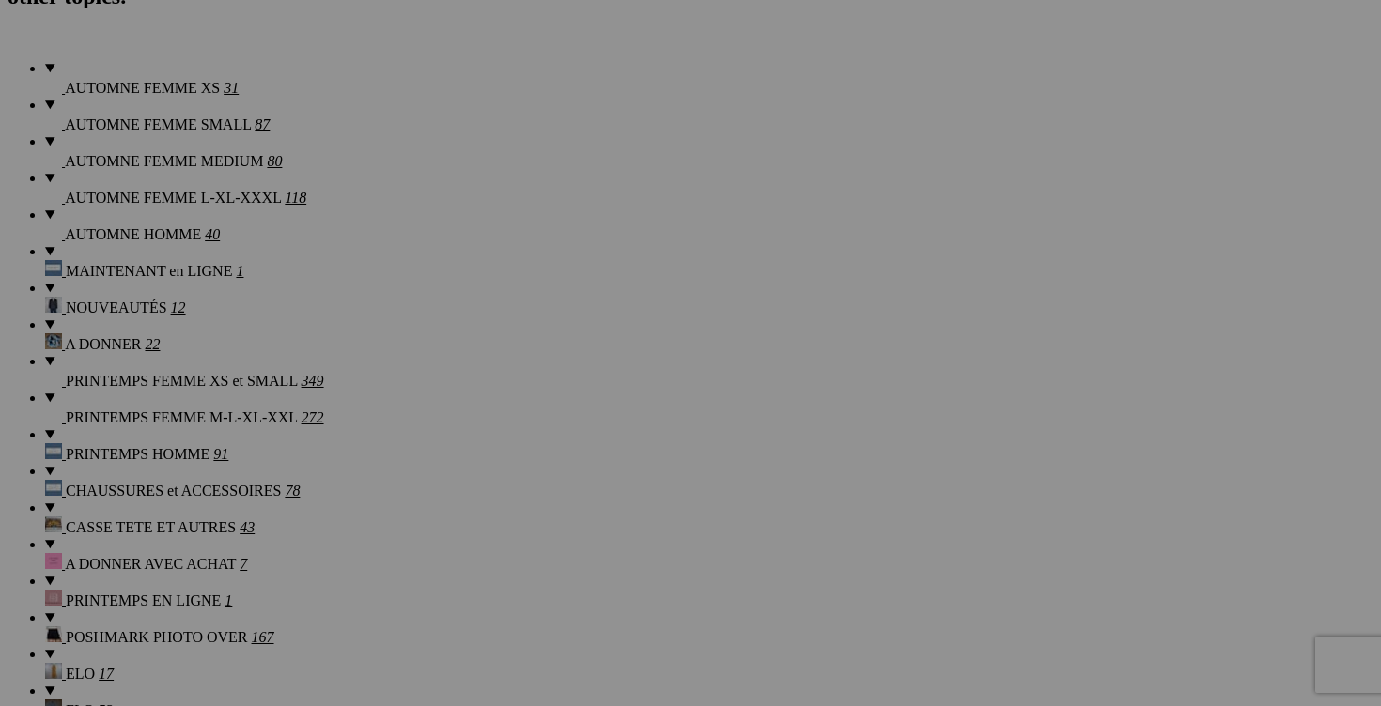
scroll to position [1256, 0]
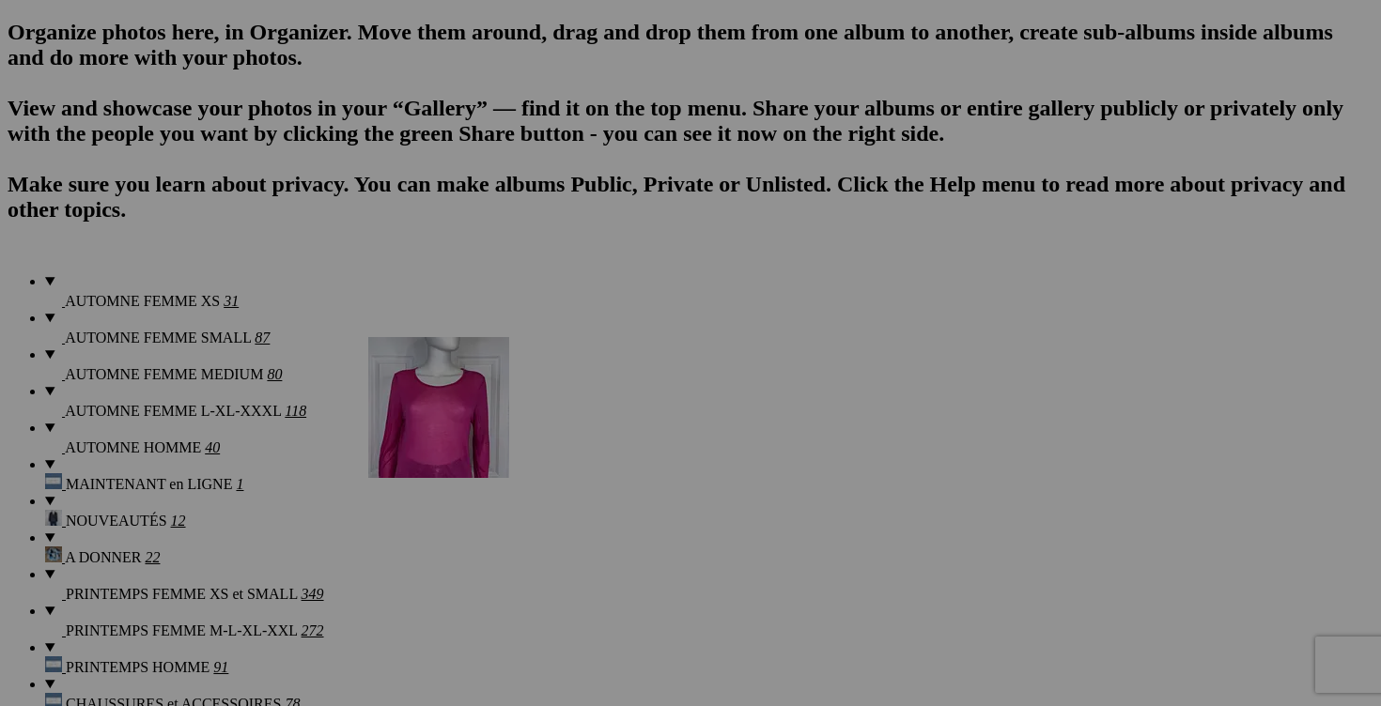
drag, startPoint x: 875, startPoint y: 297, endPoint x: 637, endPoint y: 496, distance: 310.1
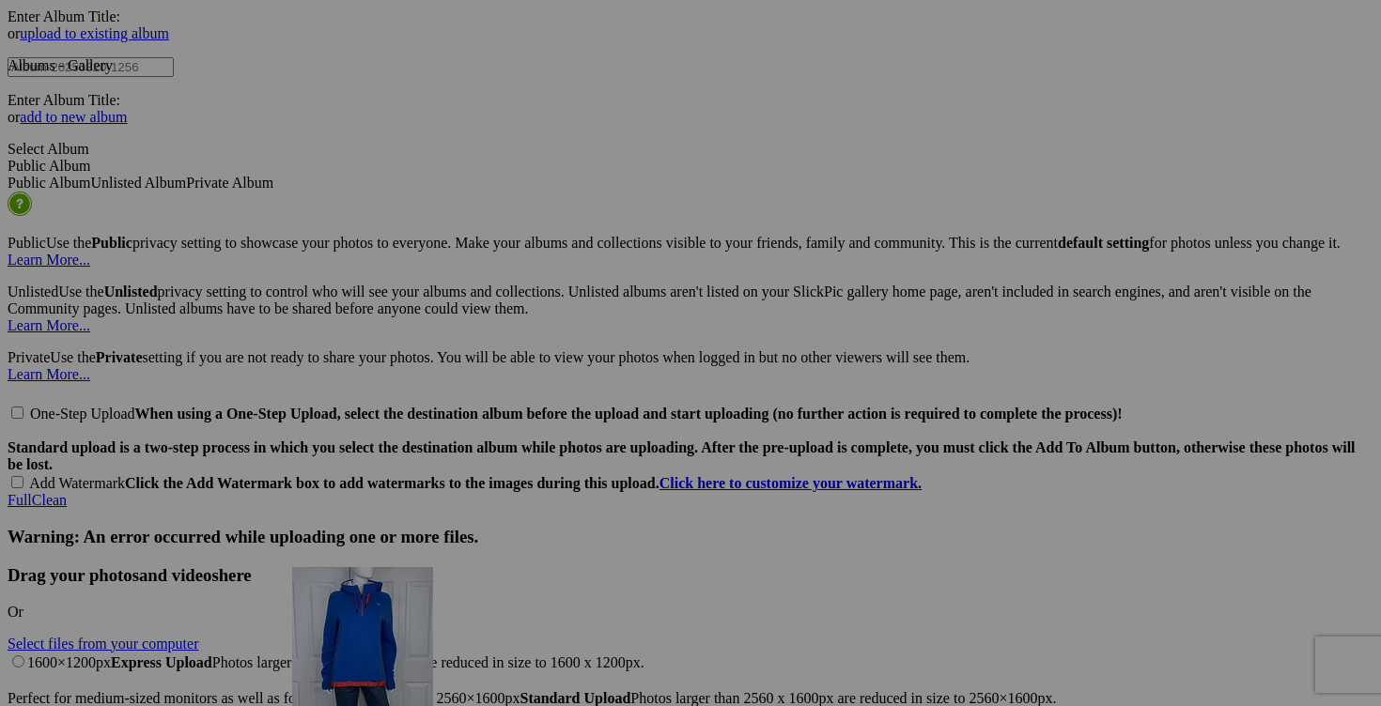
scroll to position [4019, 0]
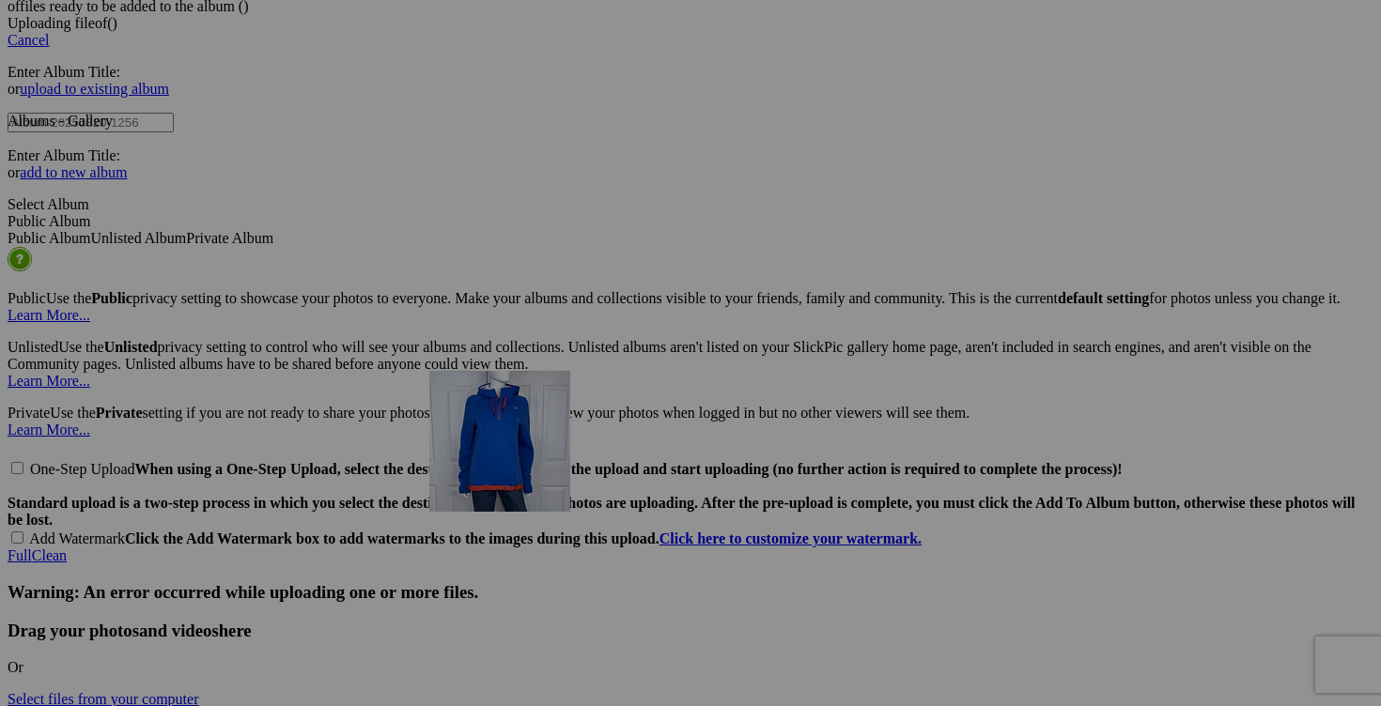
drag, startPoint x: 516, startPoint y: 507, endPoint x: 700, endPoint y: 534, distance: 186.1
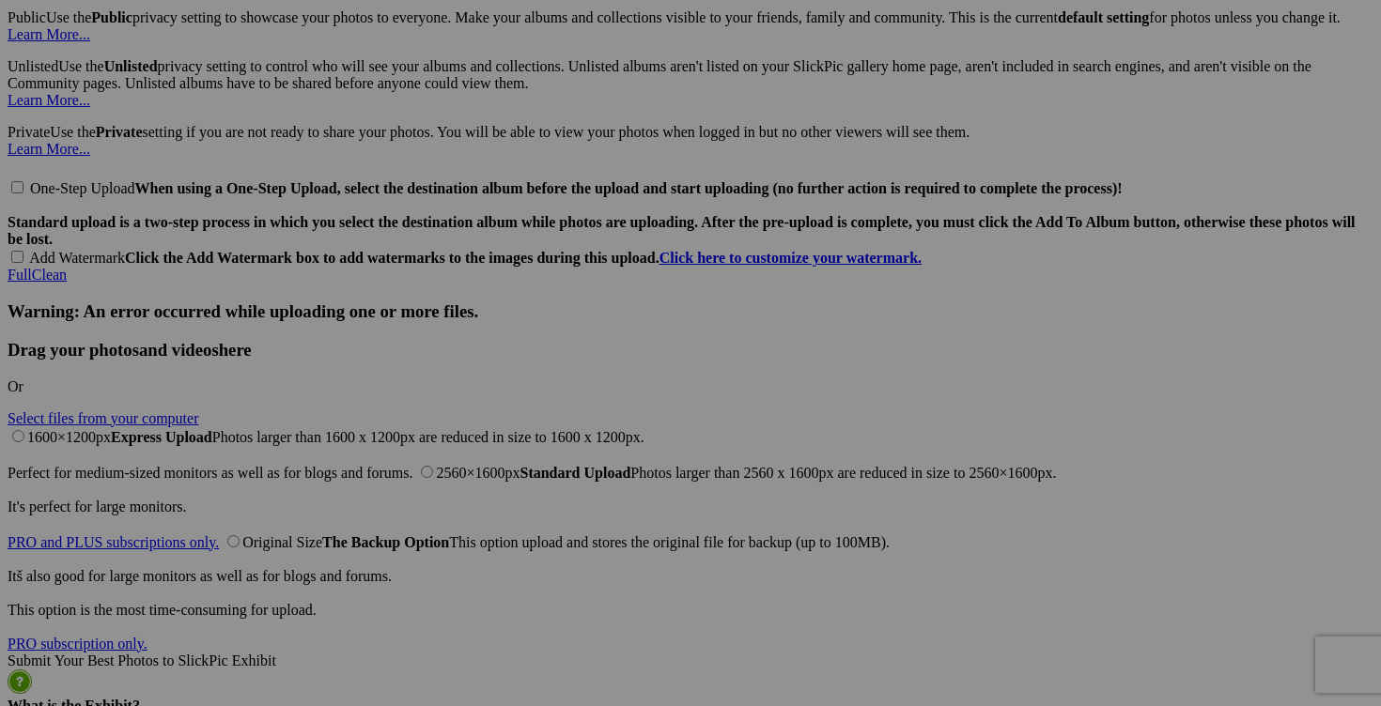
scroll to position [4351, 0]
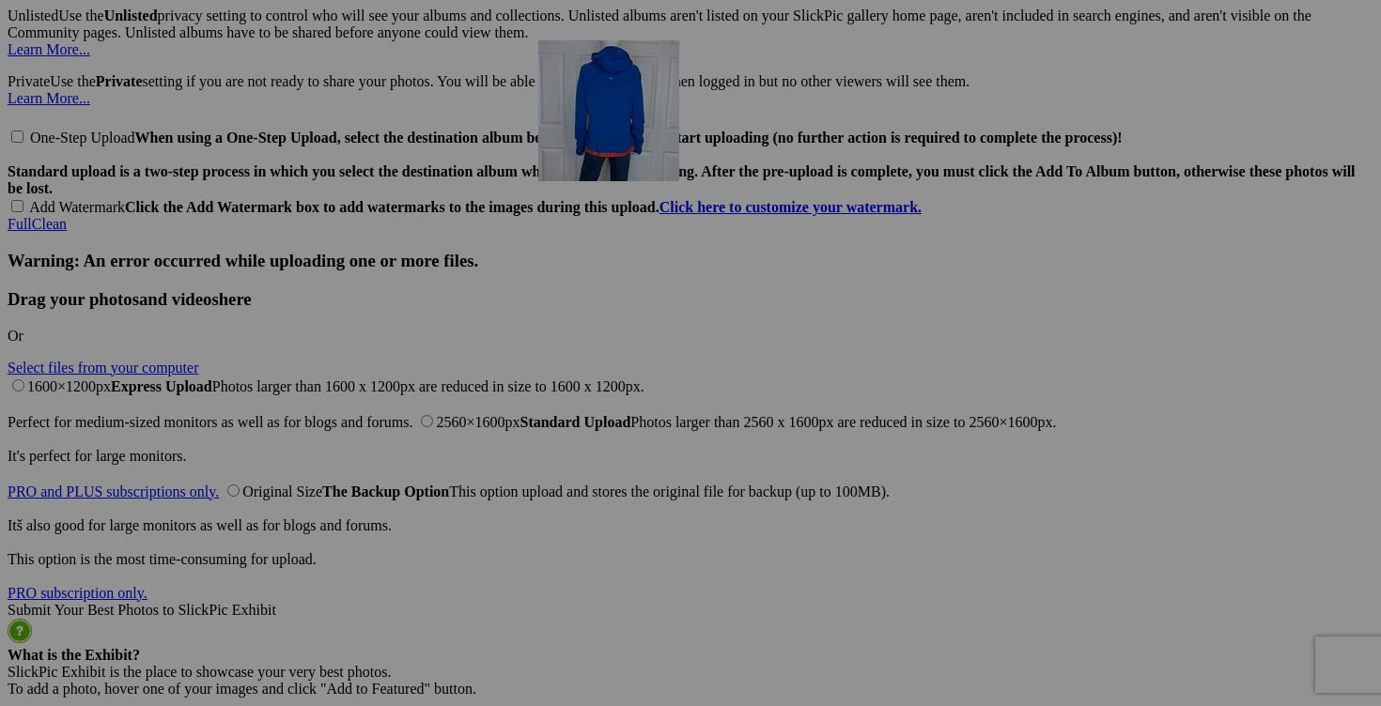
drag, startPoint x: 1192, startPoint y: 249, endPoint x: 811, endPoint y: 204, distance: 384.0
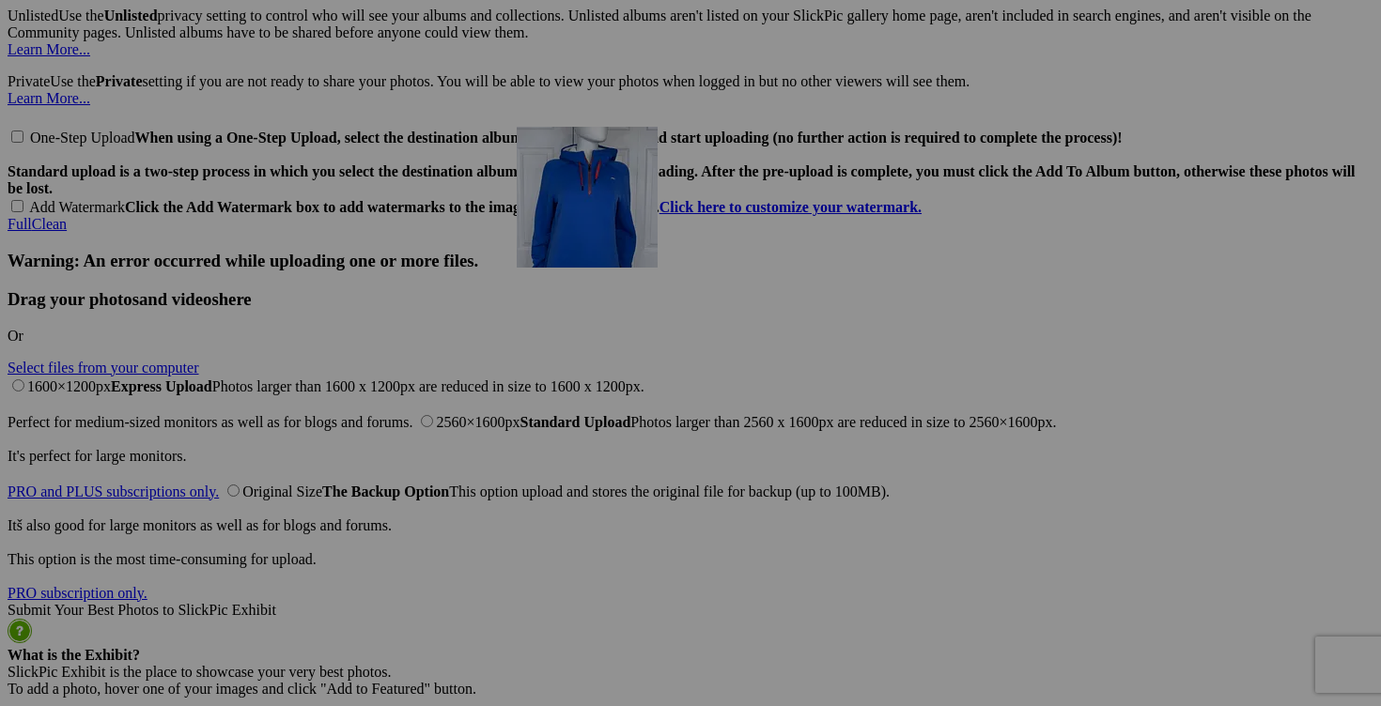
drag, startPoint x: 322, startPoint y: 494, endPoint x: 787, endPoint y: 290, distance: 507.7
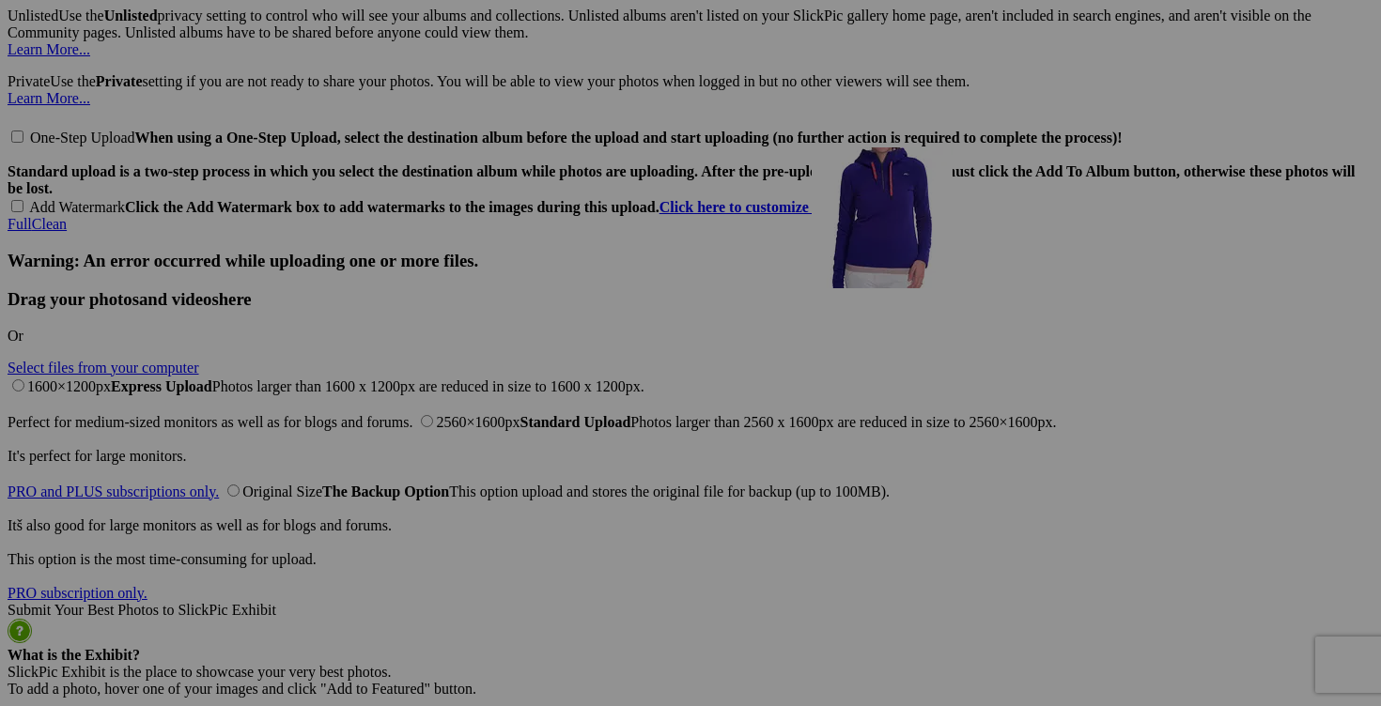
drag, startPoint x: 986, startPoint y: 503, endPoint x: 1082, endPoint y: 311, distance: 215.1
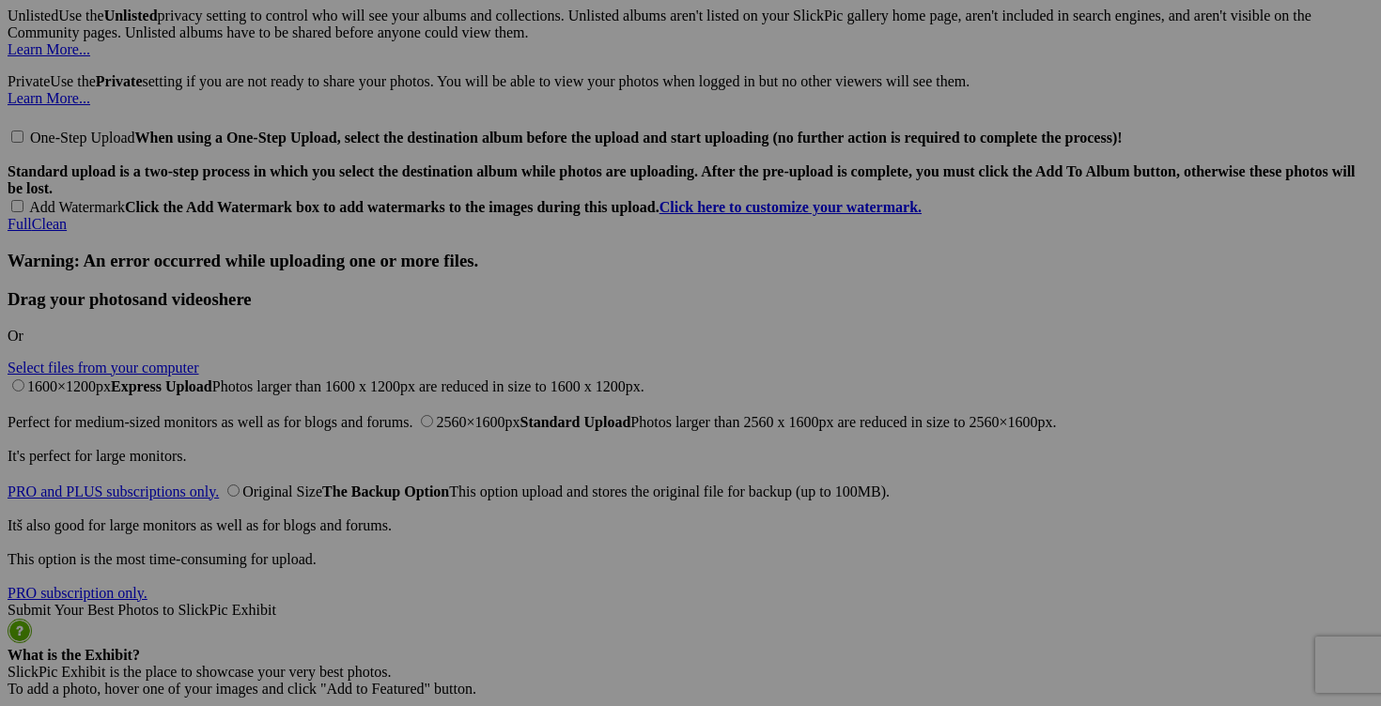
drag, startPoint x: 969, startPoint y: 338, endPoint x: 1090, endPoint y: 338, distance: 120.2
drag, startPoint x: 1232, startPoint y: 340, endPoint x: 1089, endPoint y: 331, distance: 144.0
paste input "chandail KJUS fait large"
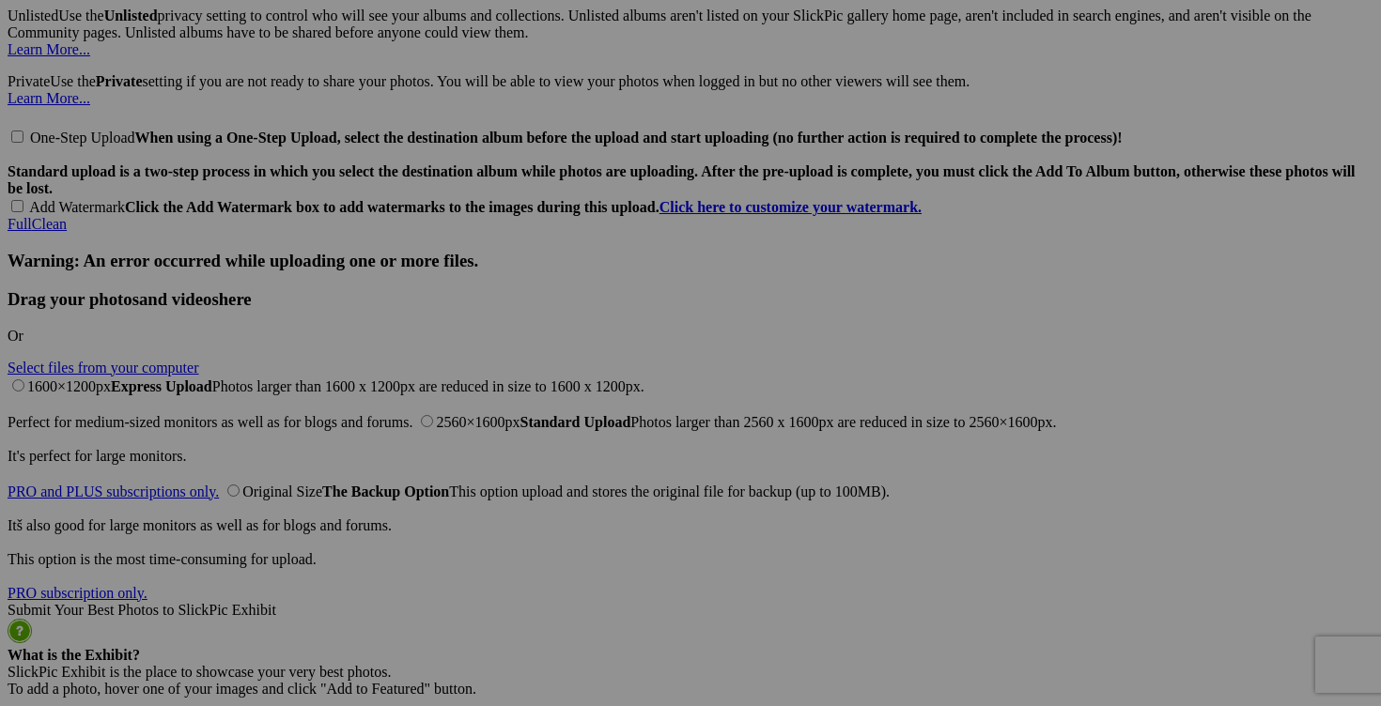
type input "chandail KJUS fait large"
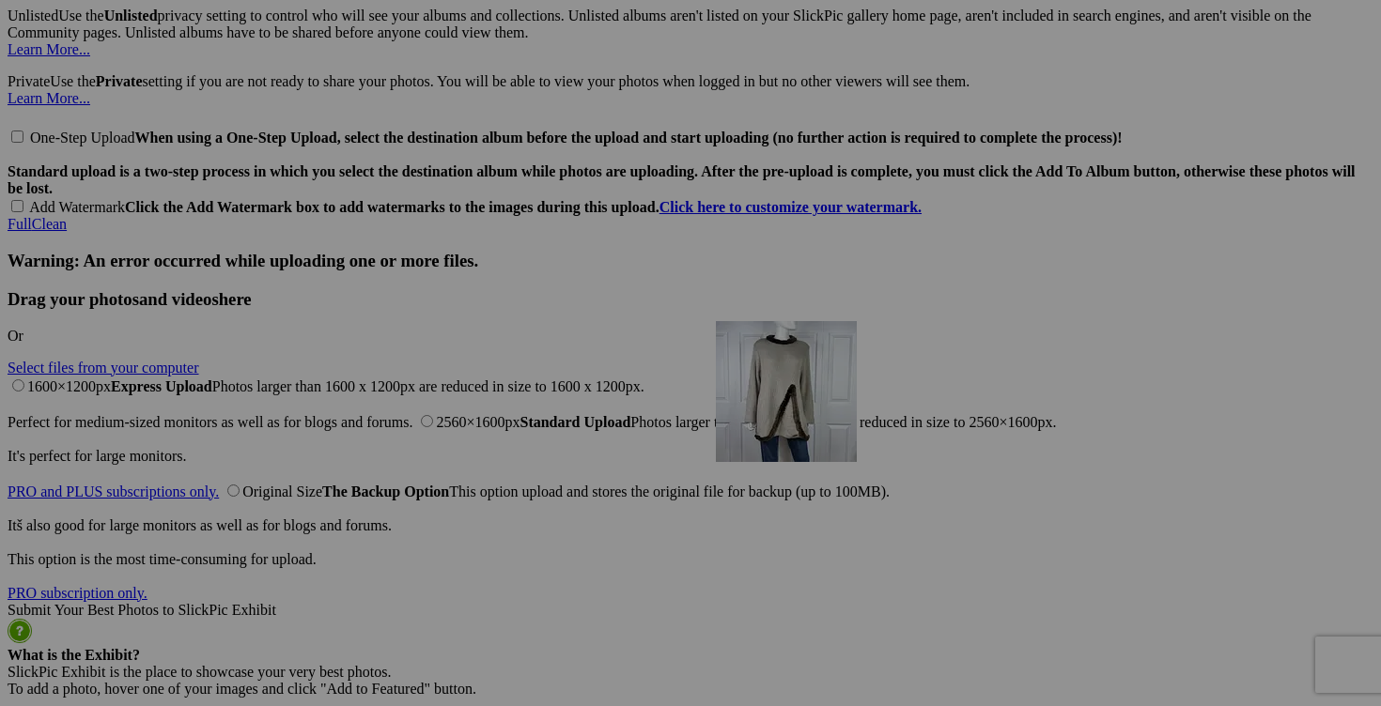
drag, startPoint x: 1025, startPoint y: 518, endPoint x: 987, endPoint y: 485, distance: 49.9
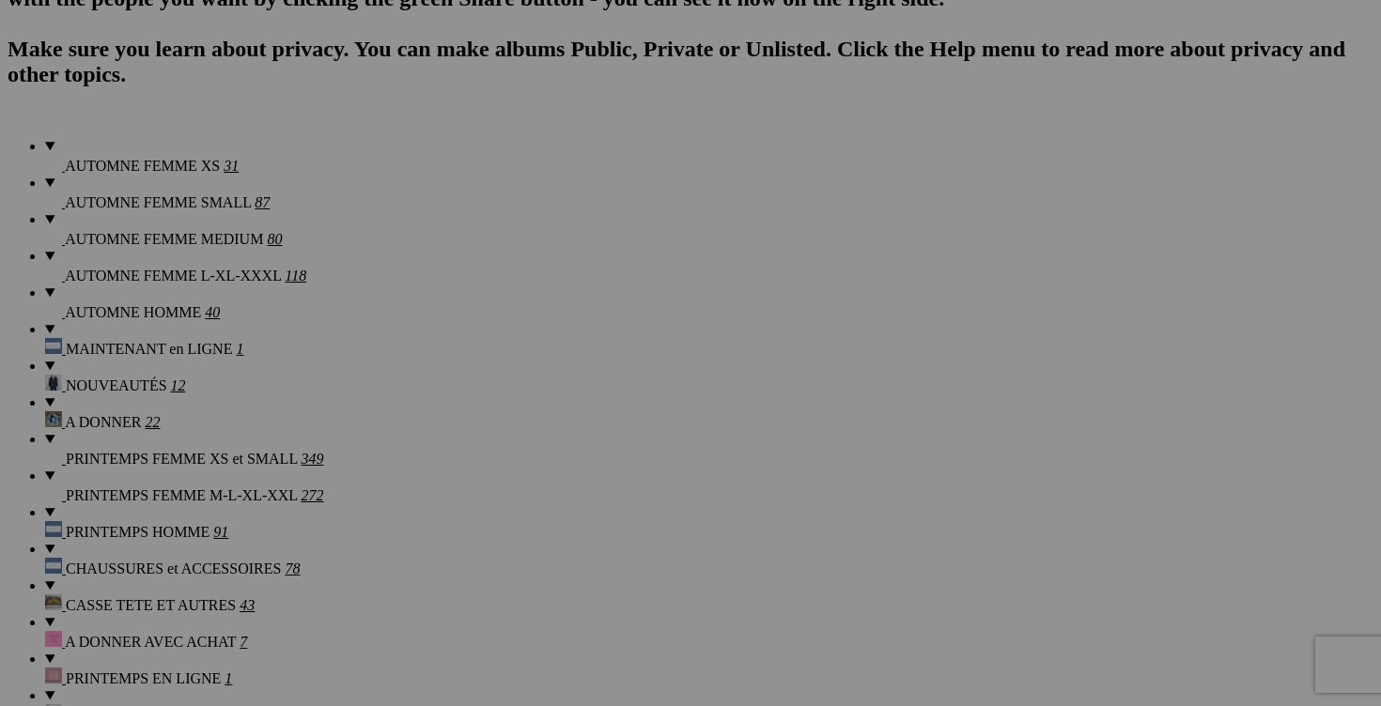
scroll to position [1390, 0]
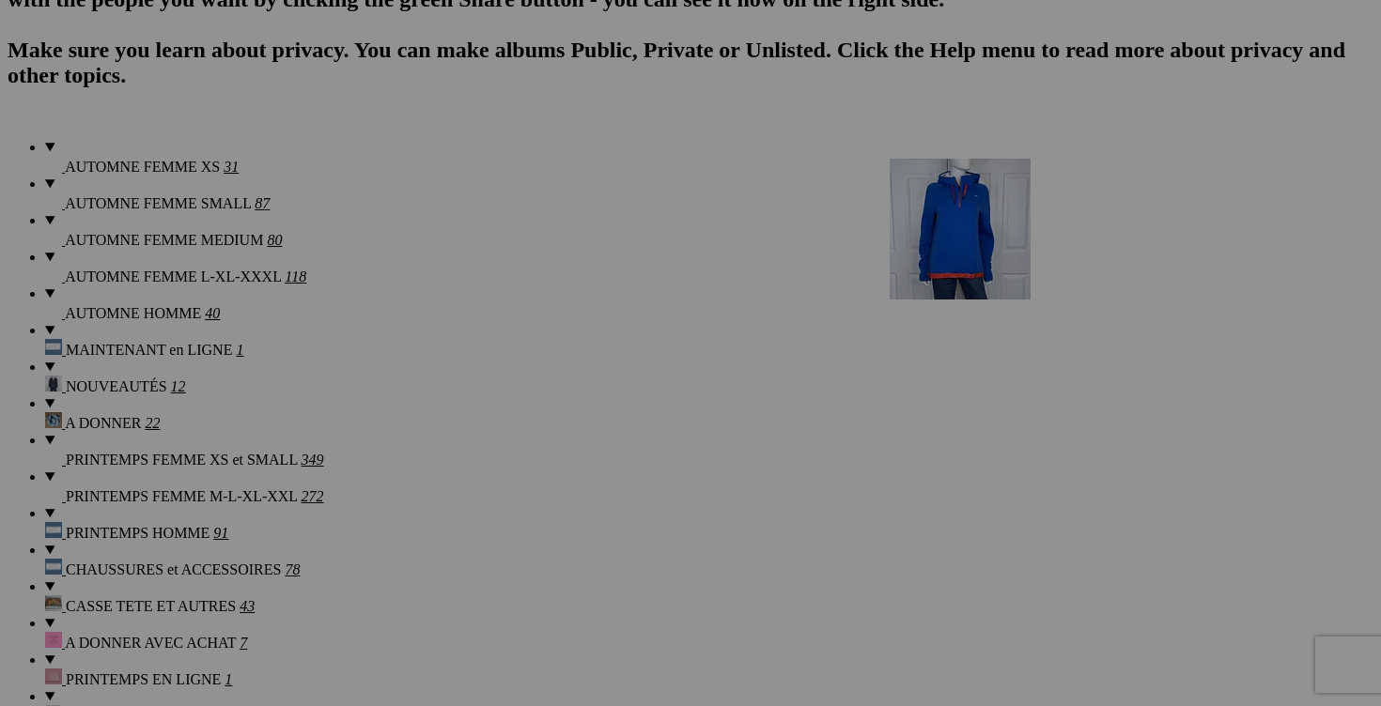
drag, startPoint x: 691, startPoint y: 266, endPoint x: 1160, endPoint y: 322, distance: 472.1
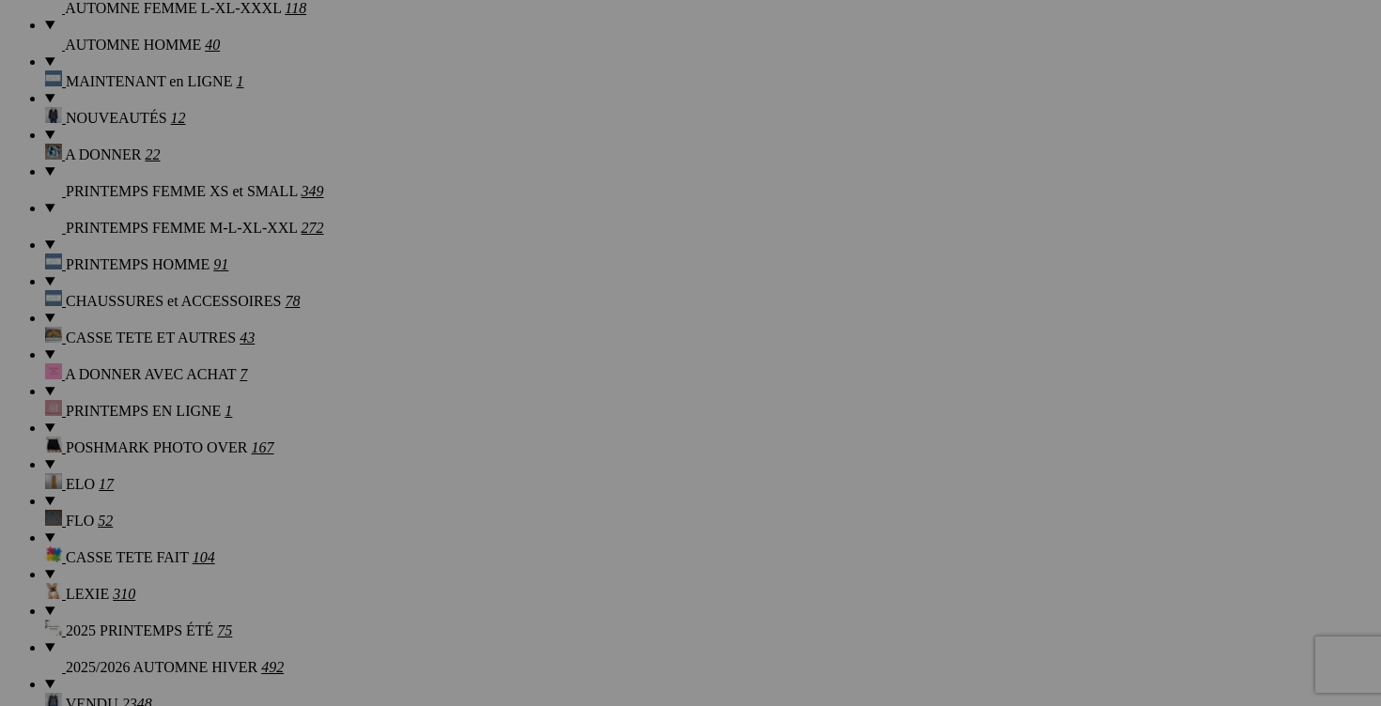
scroll to position [1651, 0]
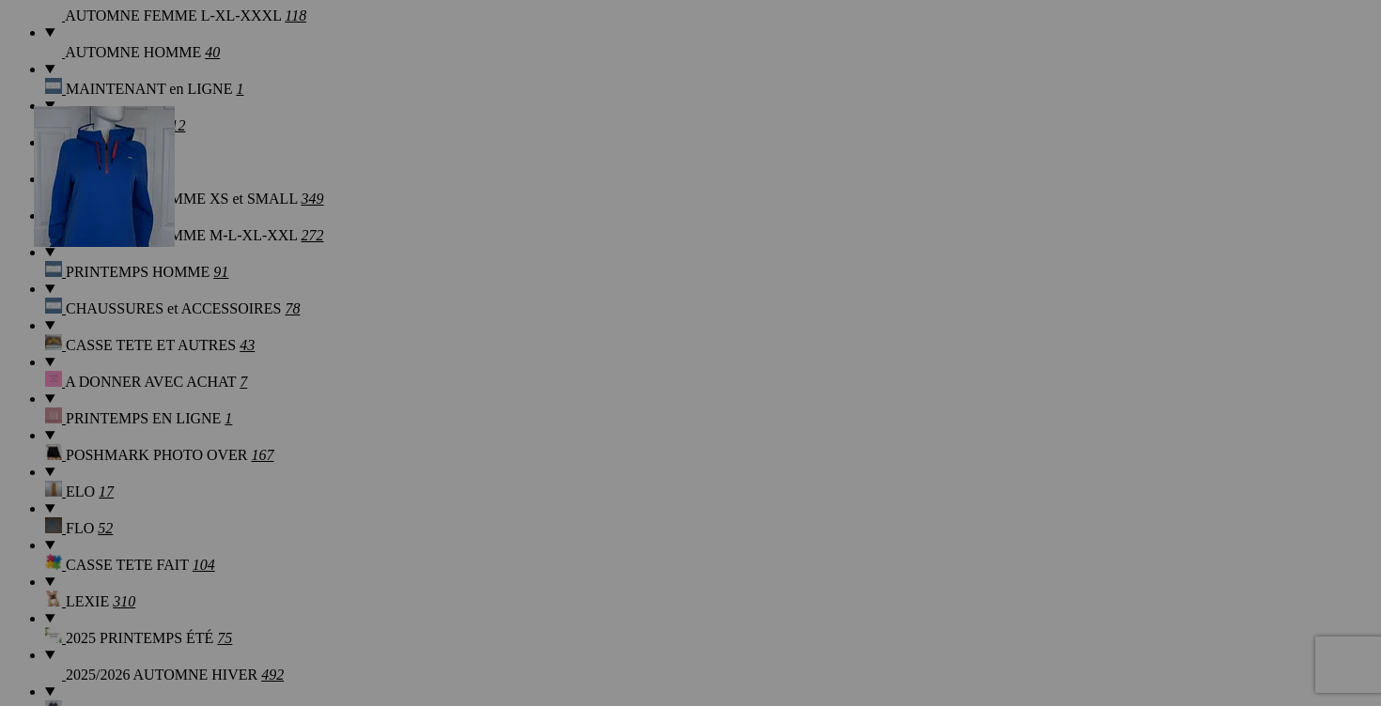
drag, startPoint x: 853, startPoint y: 252, endPoint x: 304, endPoint y: 270, distance: 548.9
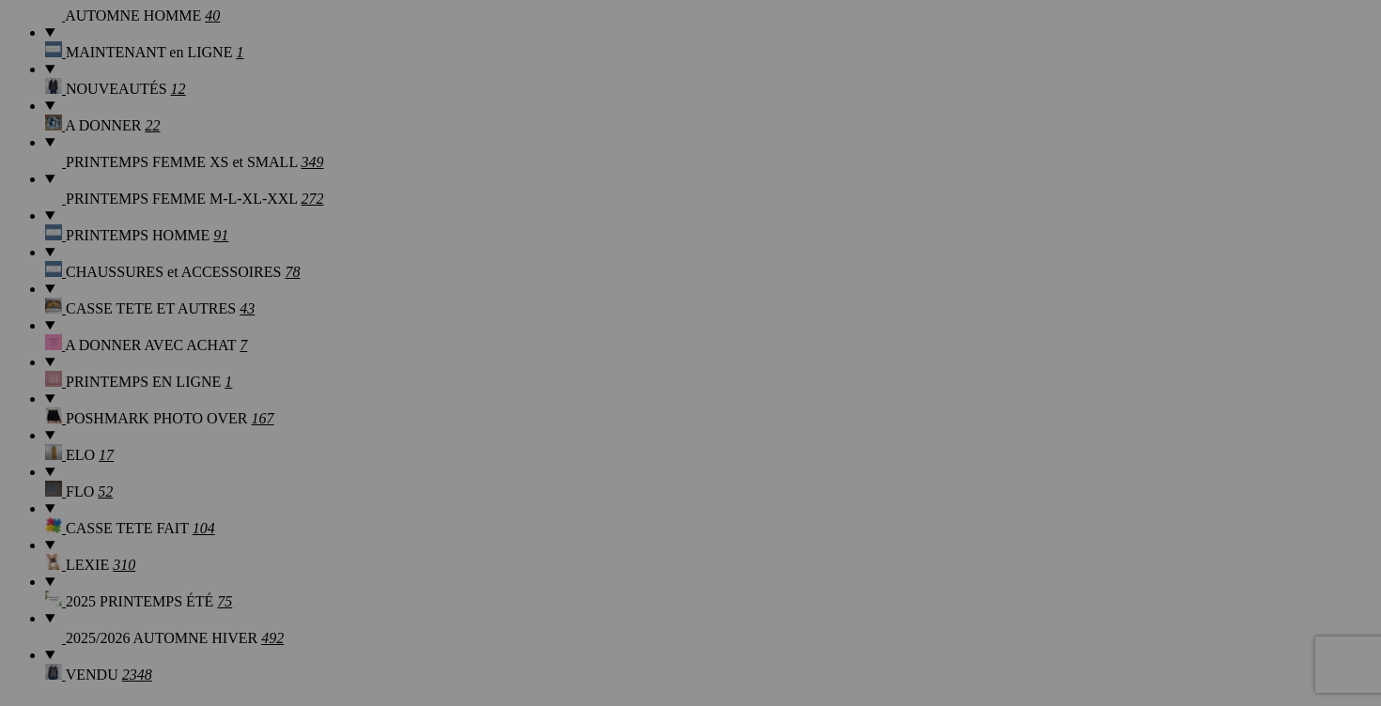
scroll to position [1554, 0]
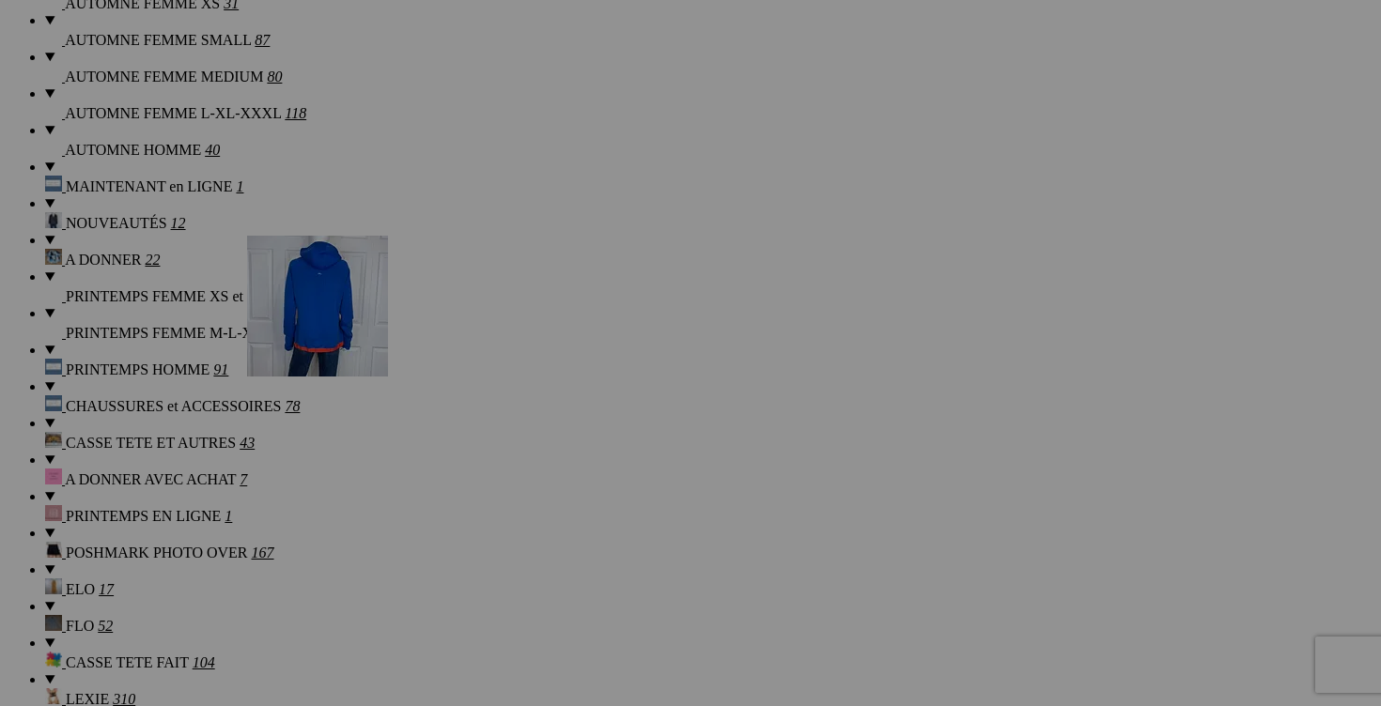
drag, startPoint x: 1035, startPoint y: 256, endPoint x: 518, endPoint y: 399, distance: 537.2
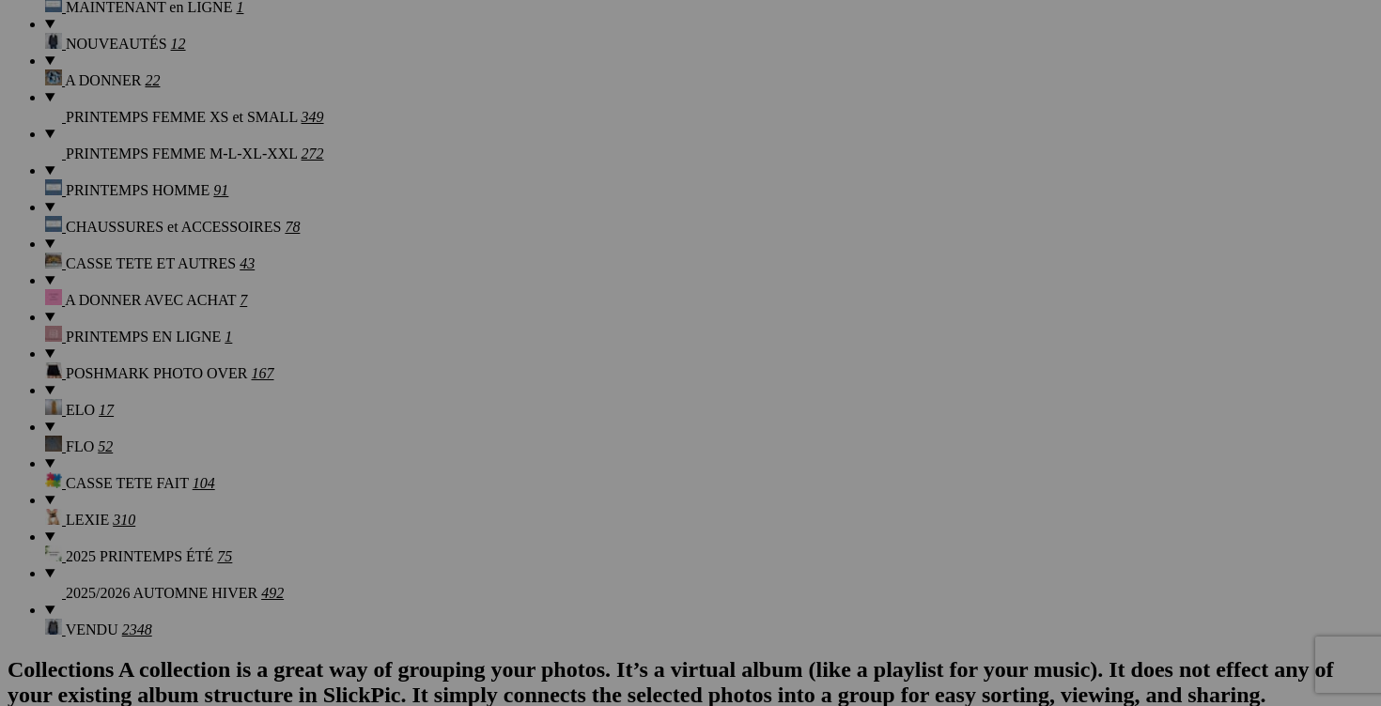
scroll to position [1704, 0]
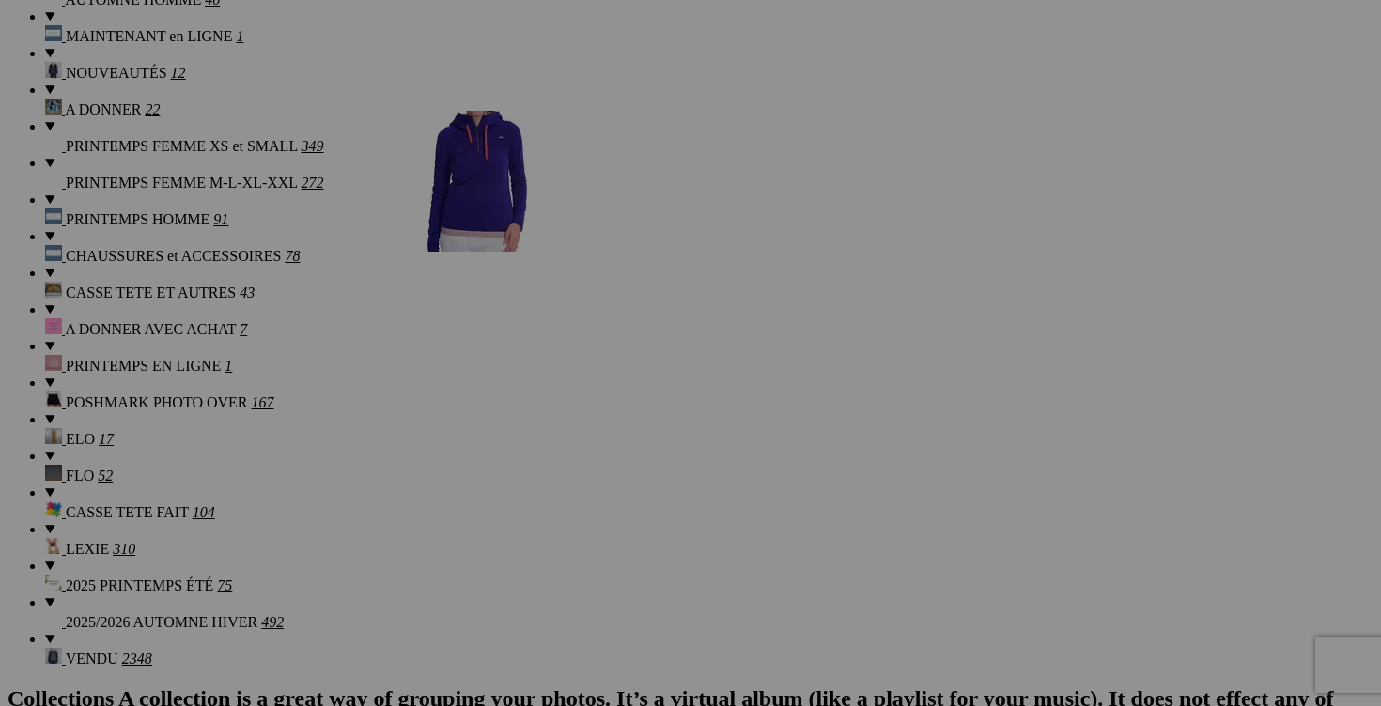
drag, startPoint x: 1213, startPoint y: 272, endPoint x: 676, endPoint y: 272, distance: 536.4
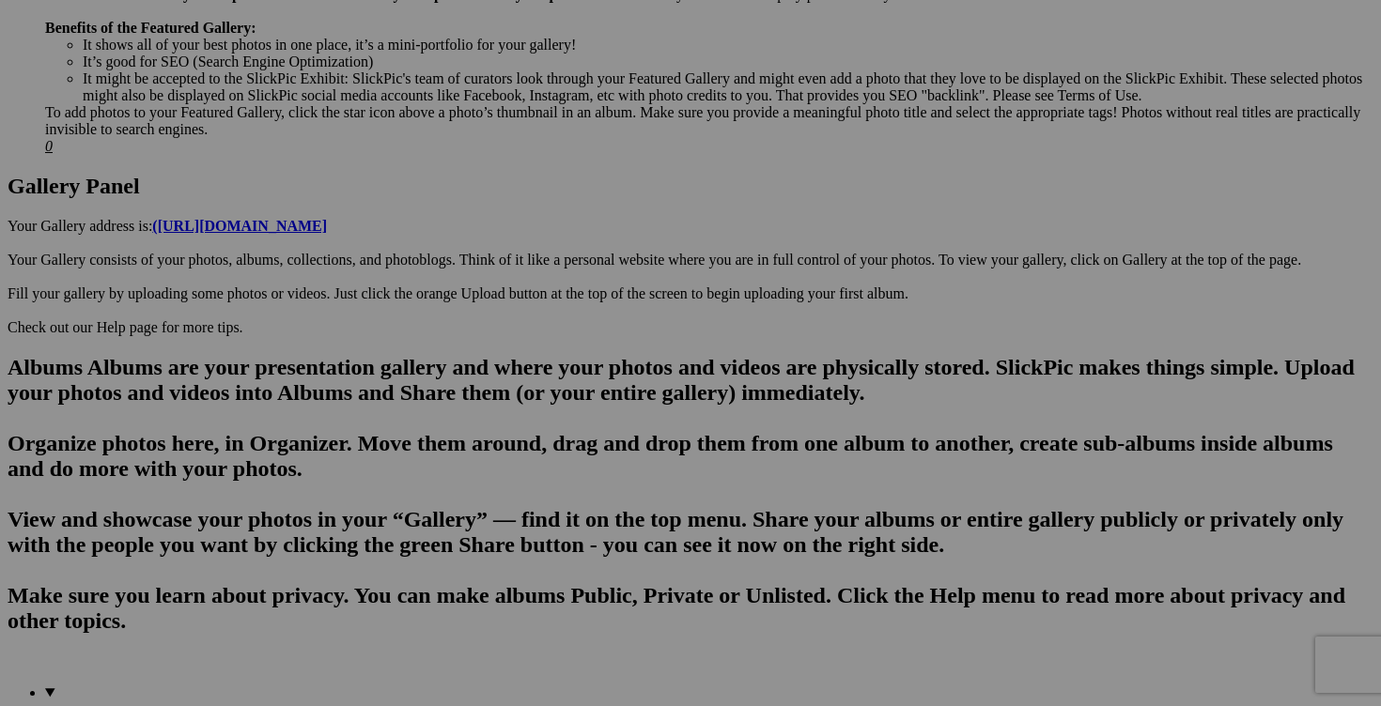
scroll to position [803, 0]
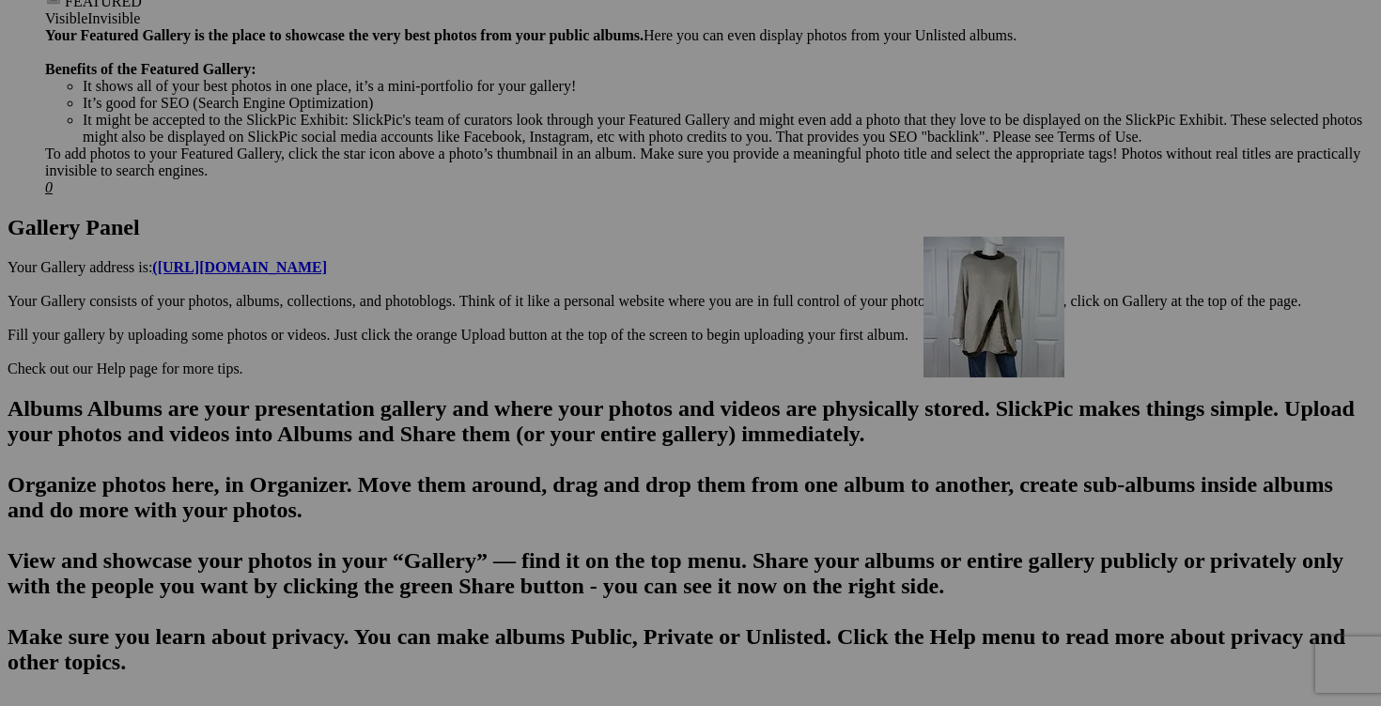
drag, startPoint x: 1026, startPoint y: 508, endPoint x: 1189, endPoint y: 399, distance: 196.4
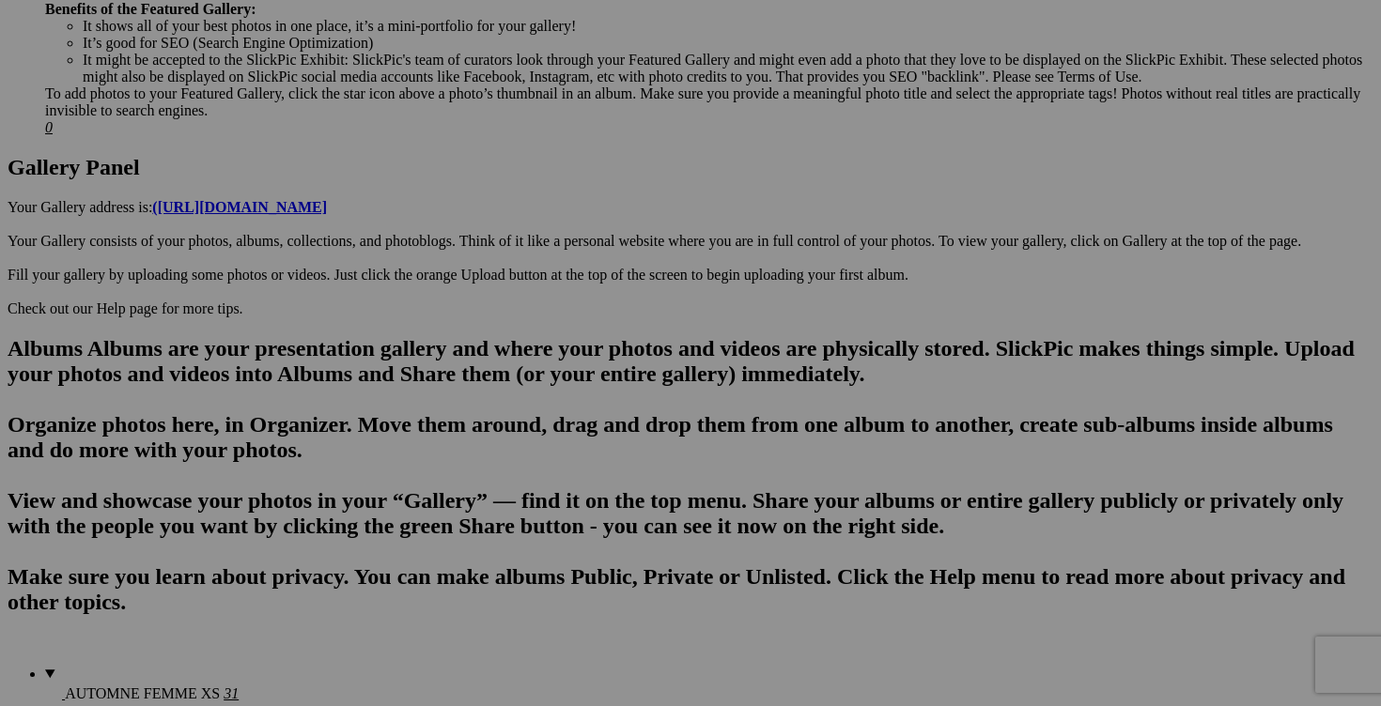
scroll to position [928, 0]
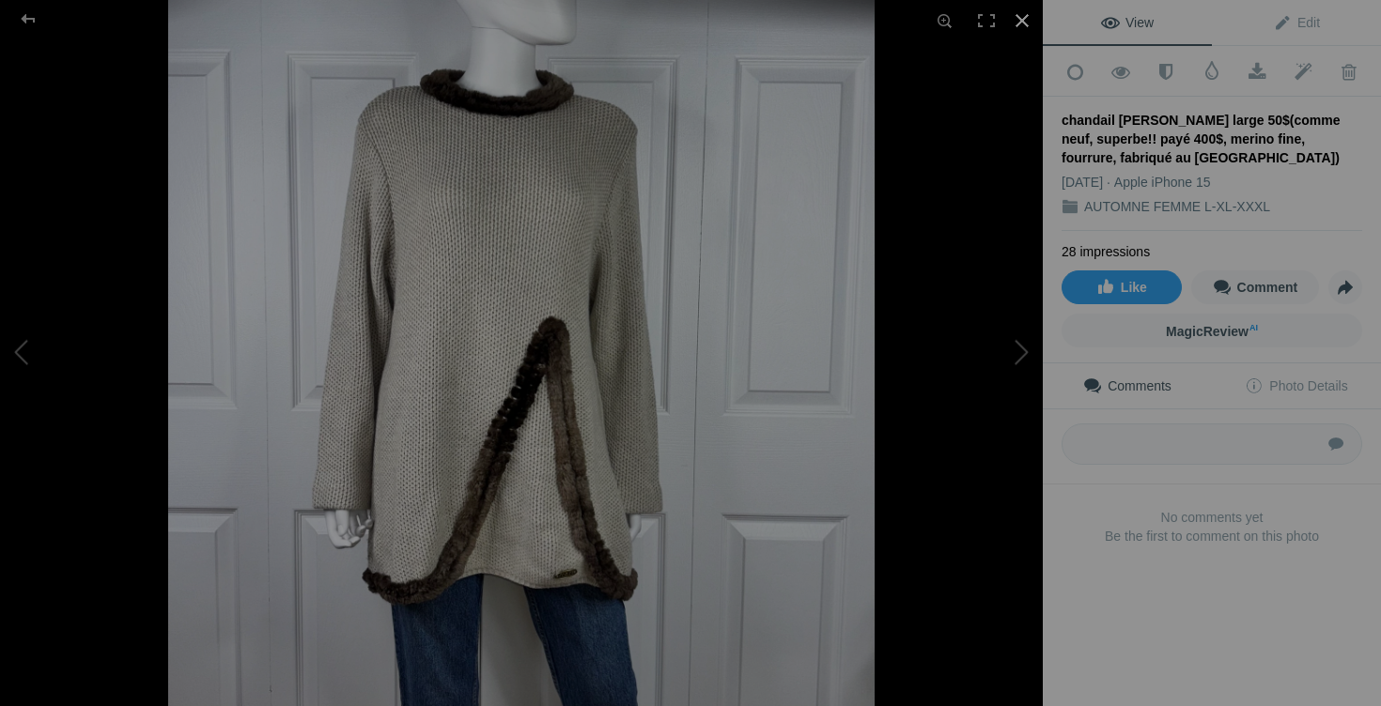
click at [1023, 22] on div at bounding box center [1021, 20] width 41 height 41
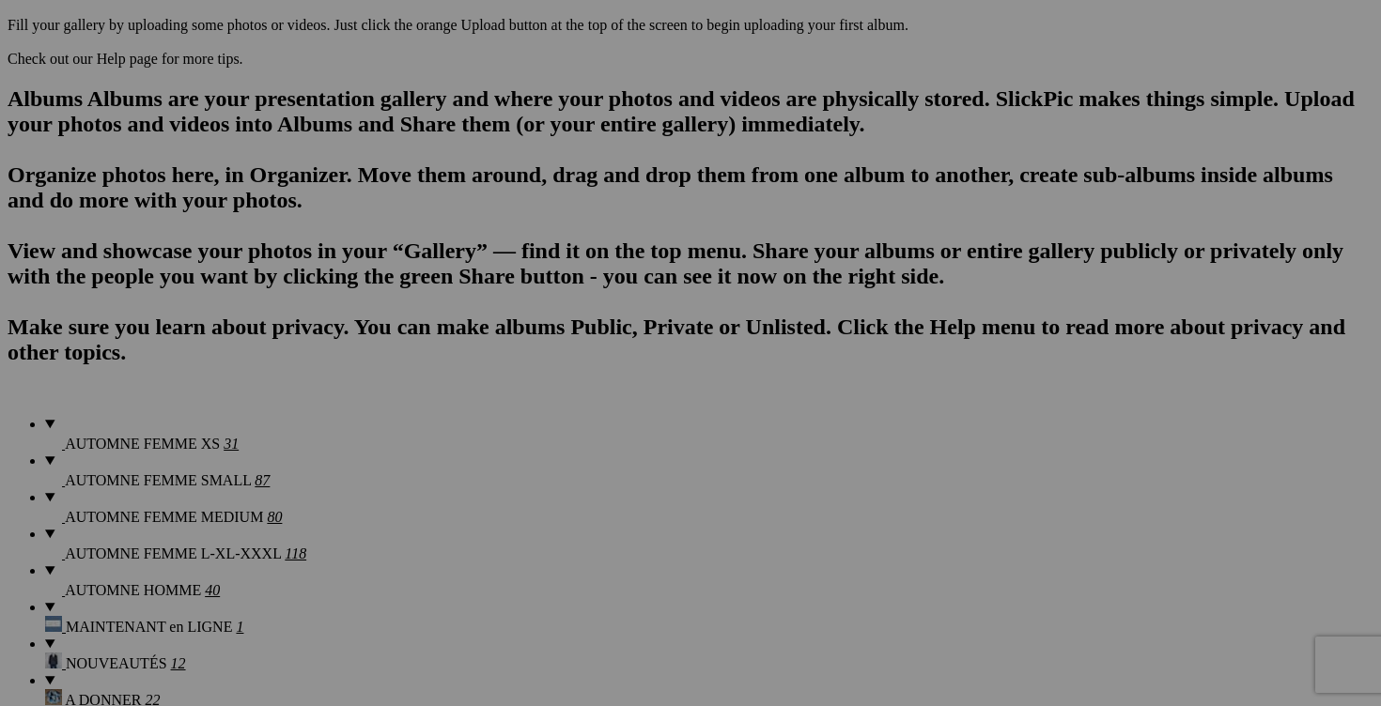
scroll to position [1072, 0]
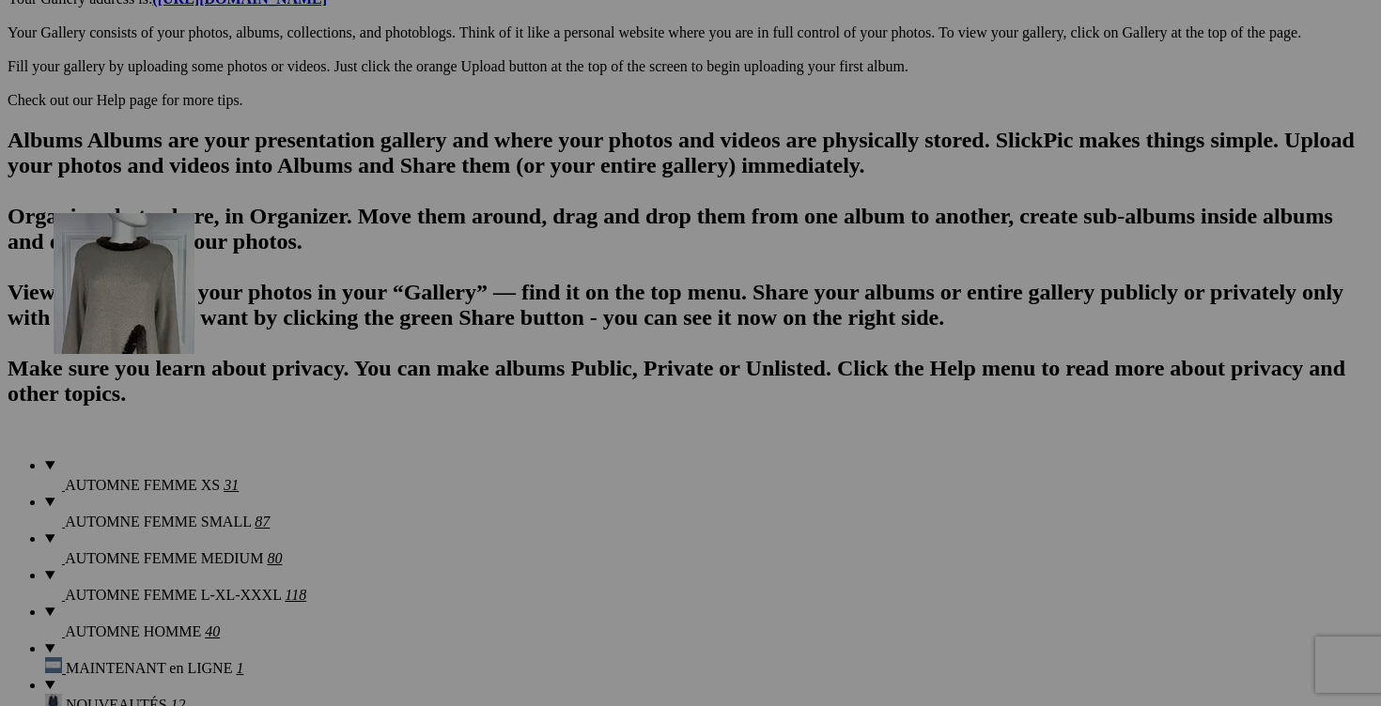
drag, startPoint x: 1003, startPoint y: 502, endPoint x: 323, endPoint y: 376, distance: 691.6
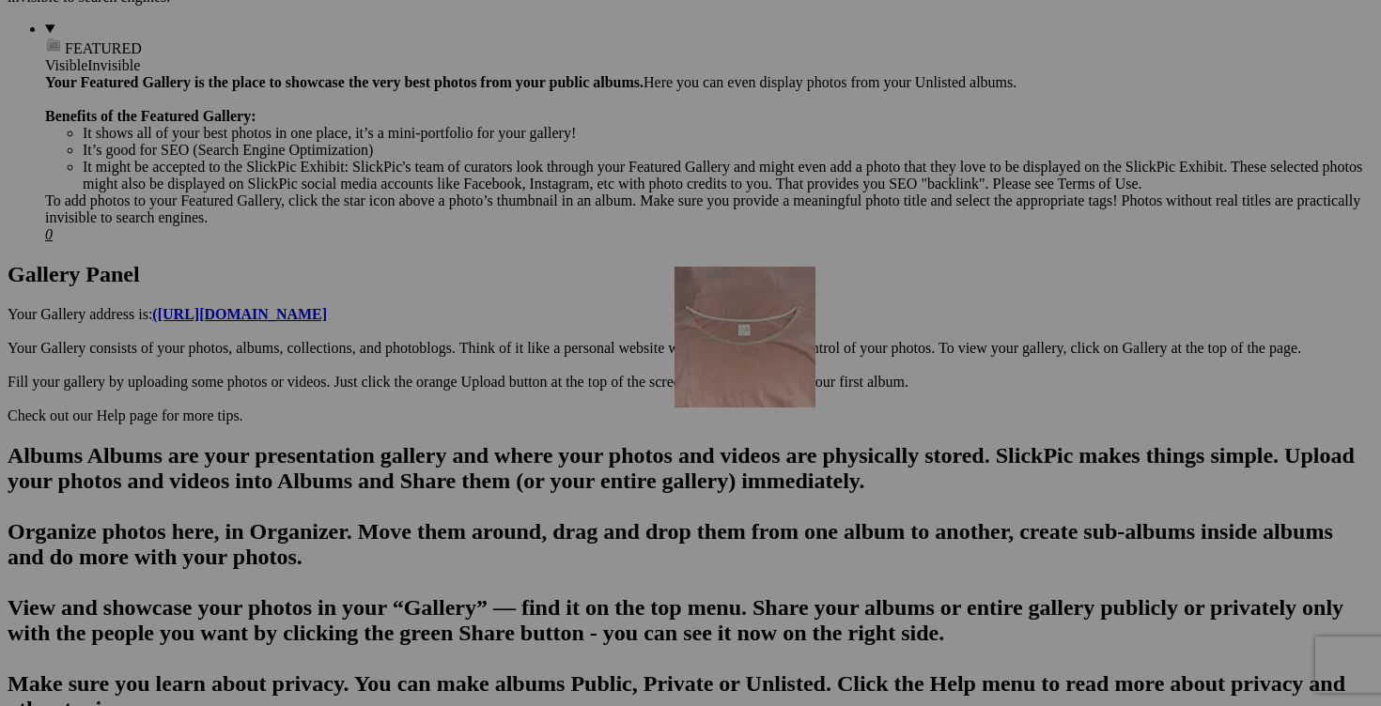
scroll to position [748, 0]
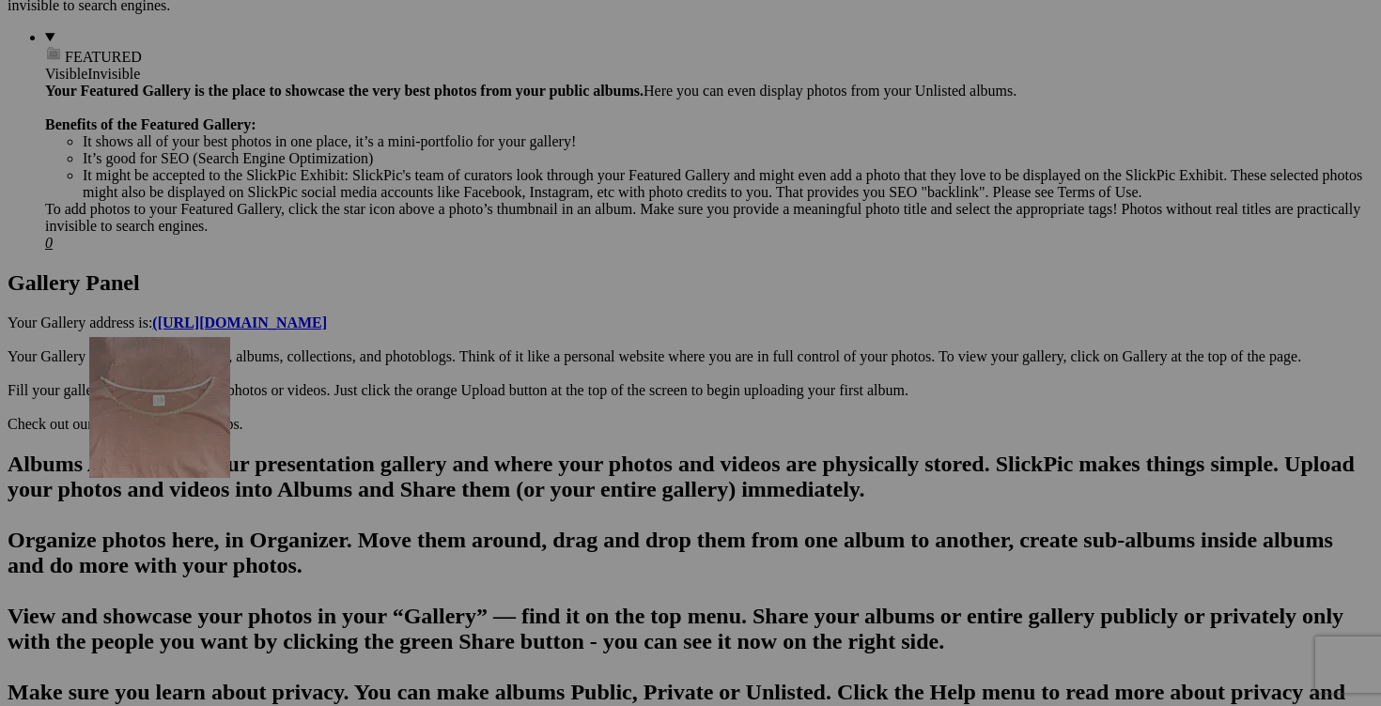
drag, startPoint x: 1046, startPoint y: 518, endPoint x: 360, endPoint y: 499, distance: 686.9
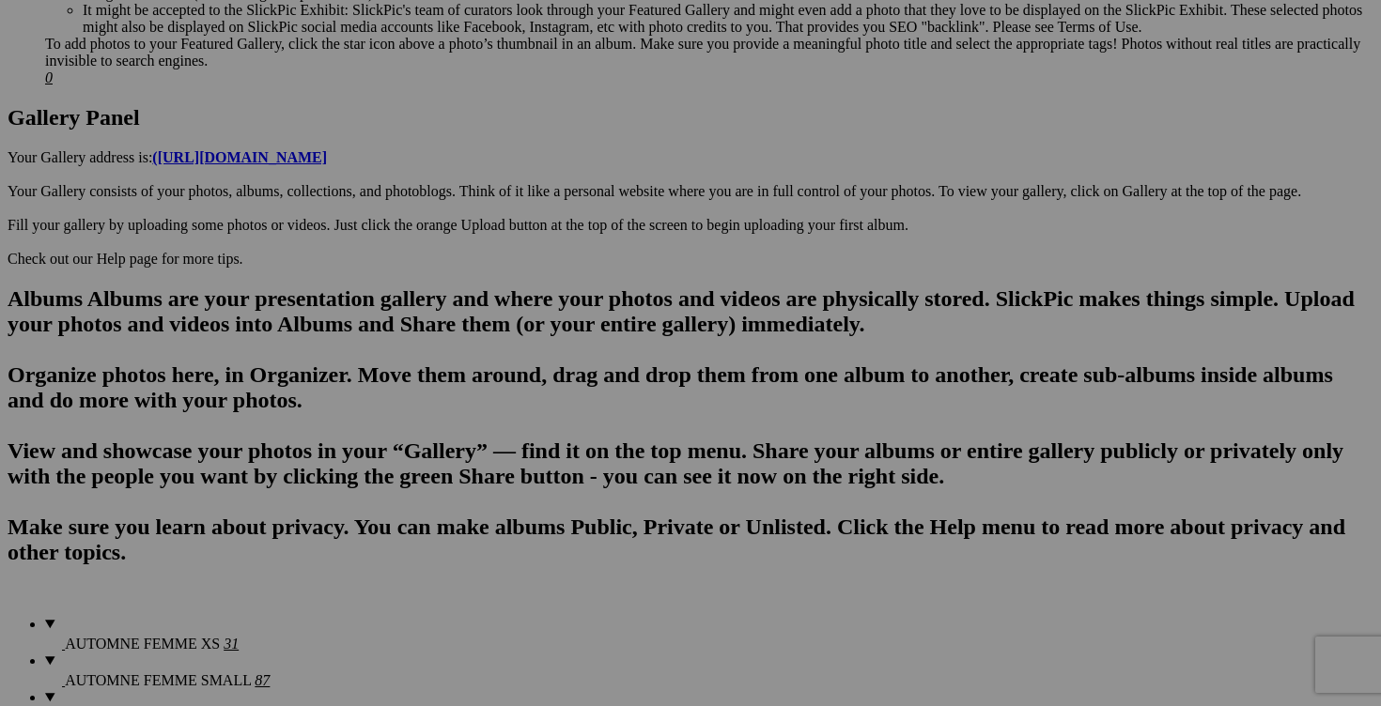
scroll to position [932, 0]
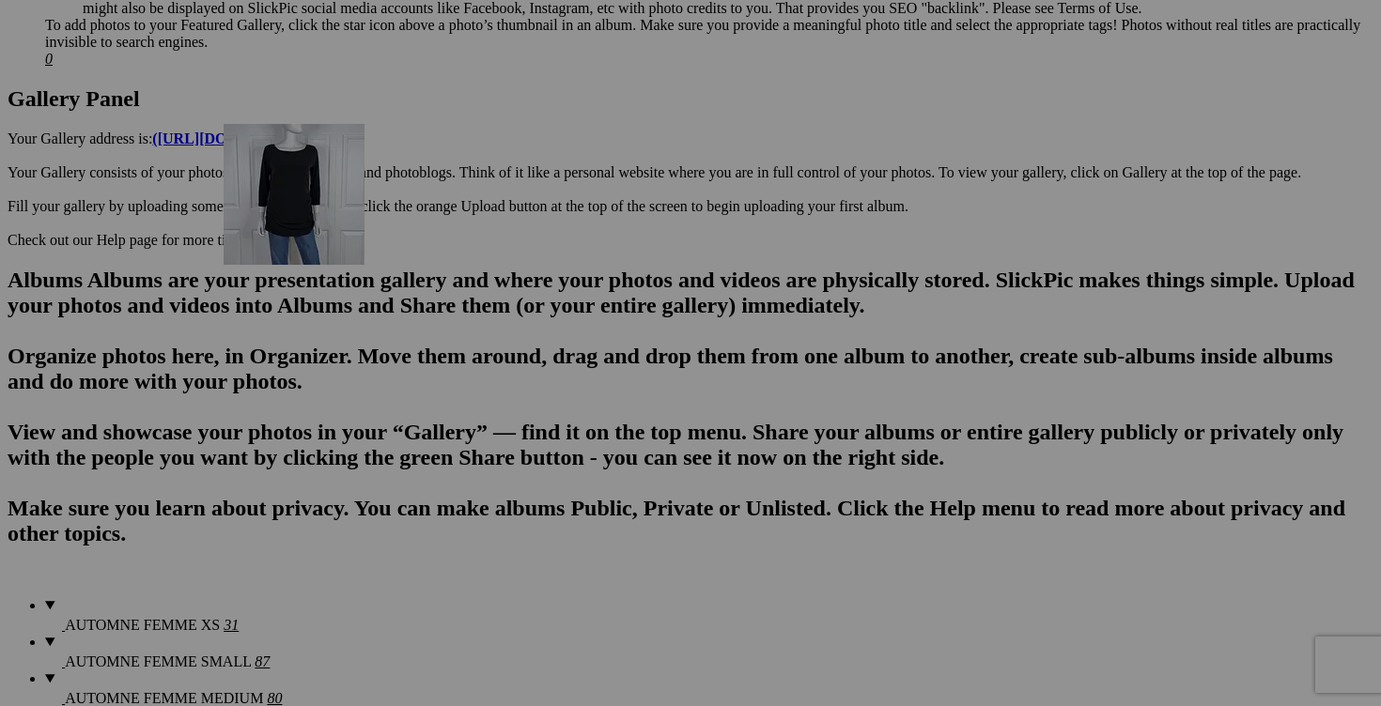
drag, startPoint x: 1007, startPoint y: 326, endPoint x: 492, endPoint y: 283, distance: 516.6
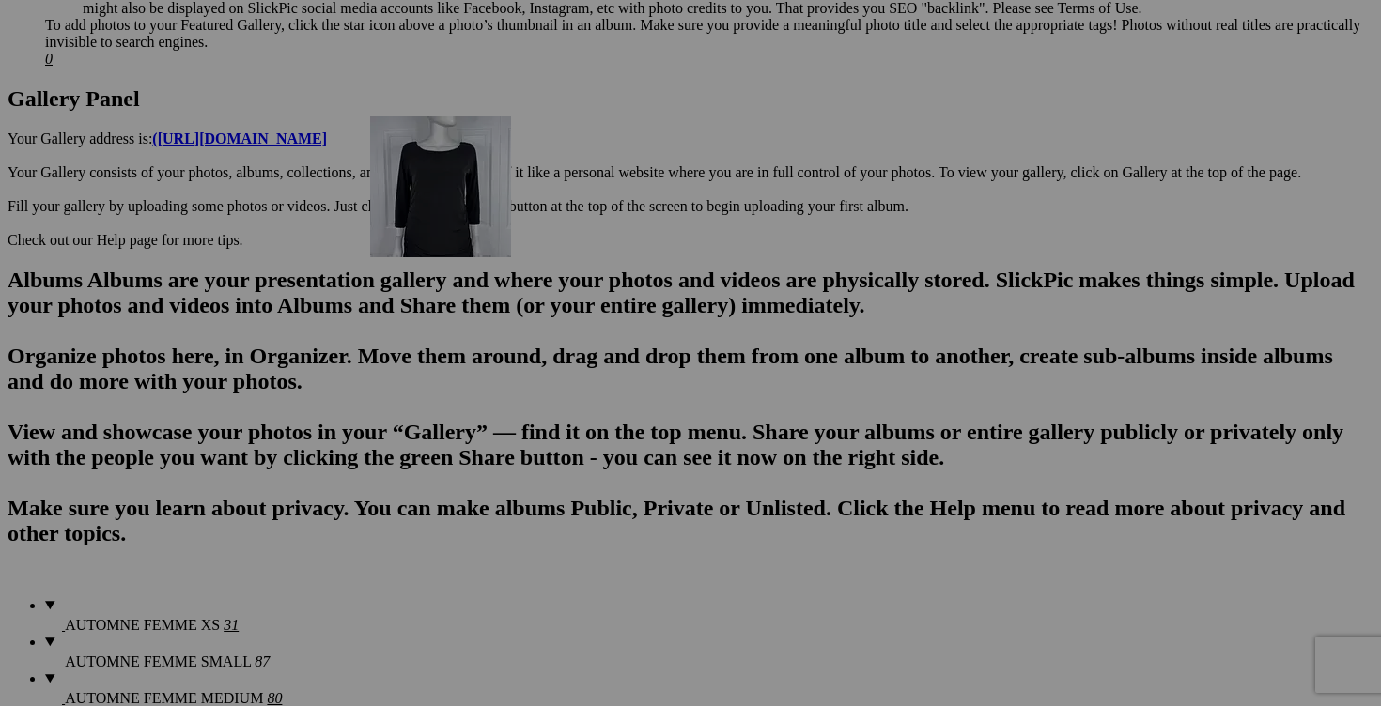
drag, startPoint x: 1231, startPoint y: 318, endPoint x: 641, endPoint y: 280, distance: 591.2
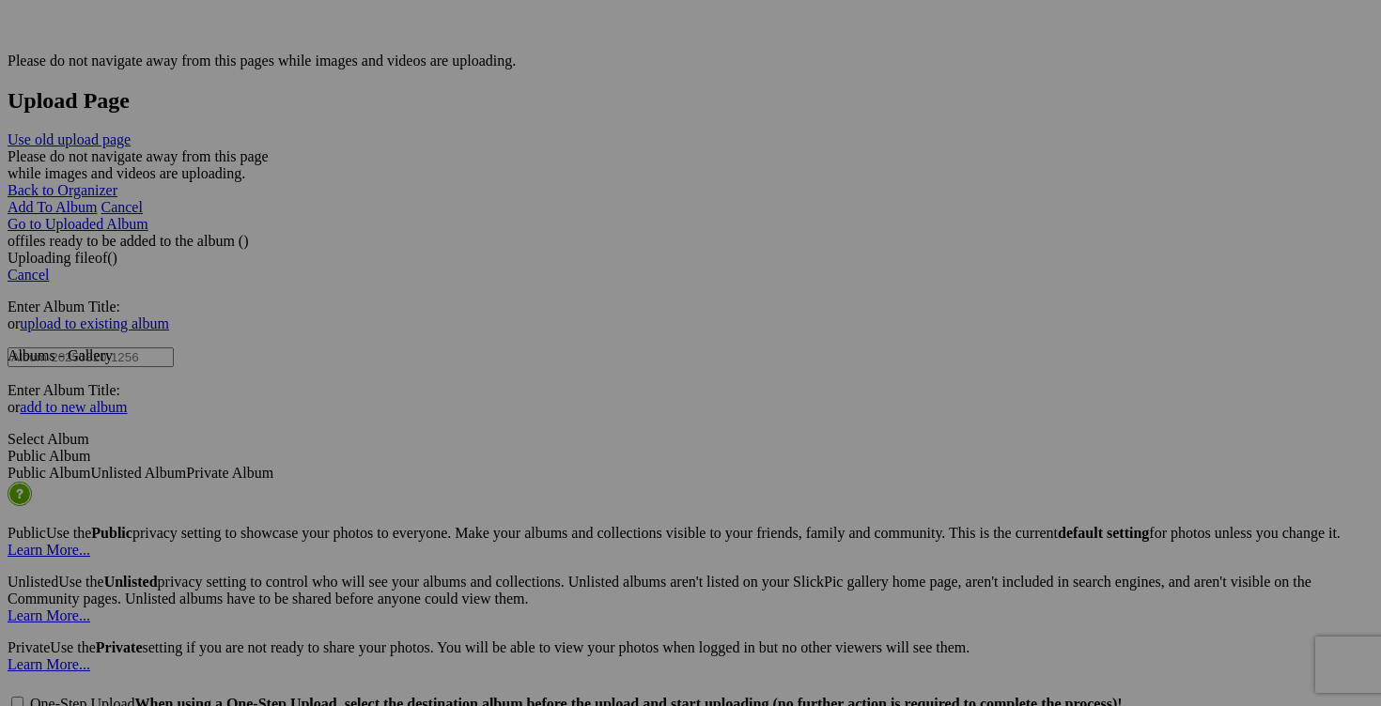
scroll to position [3627, 0]
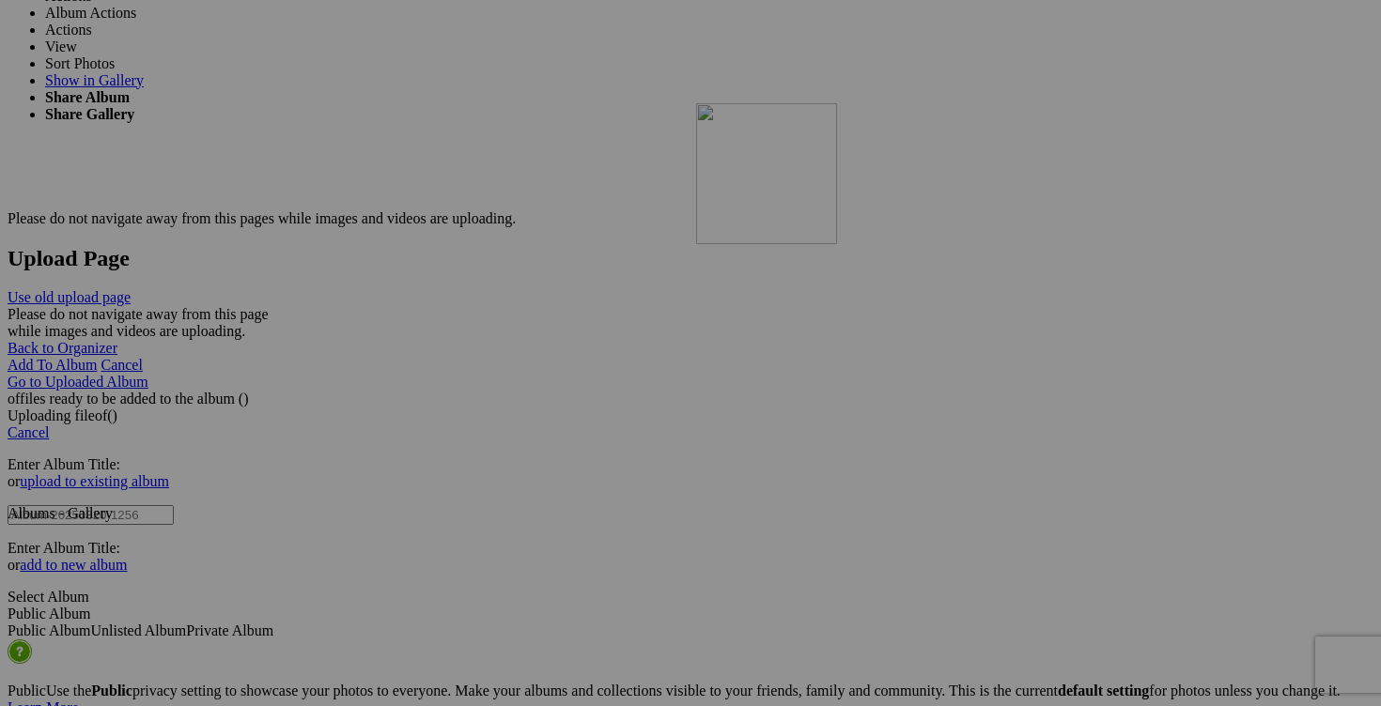
drag, startPoint x: 1183, startPoint y: 267, endPoint x: 965, endPoint y: 258, distance: 218.1
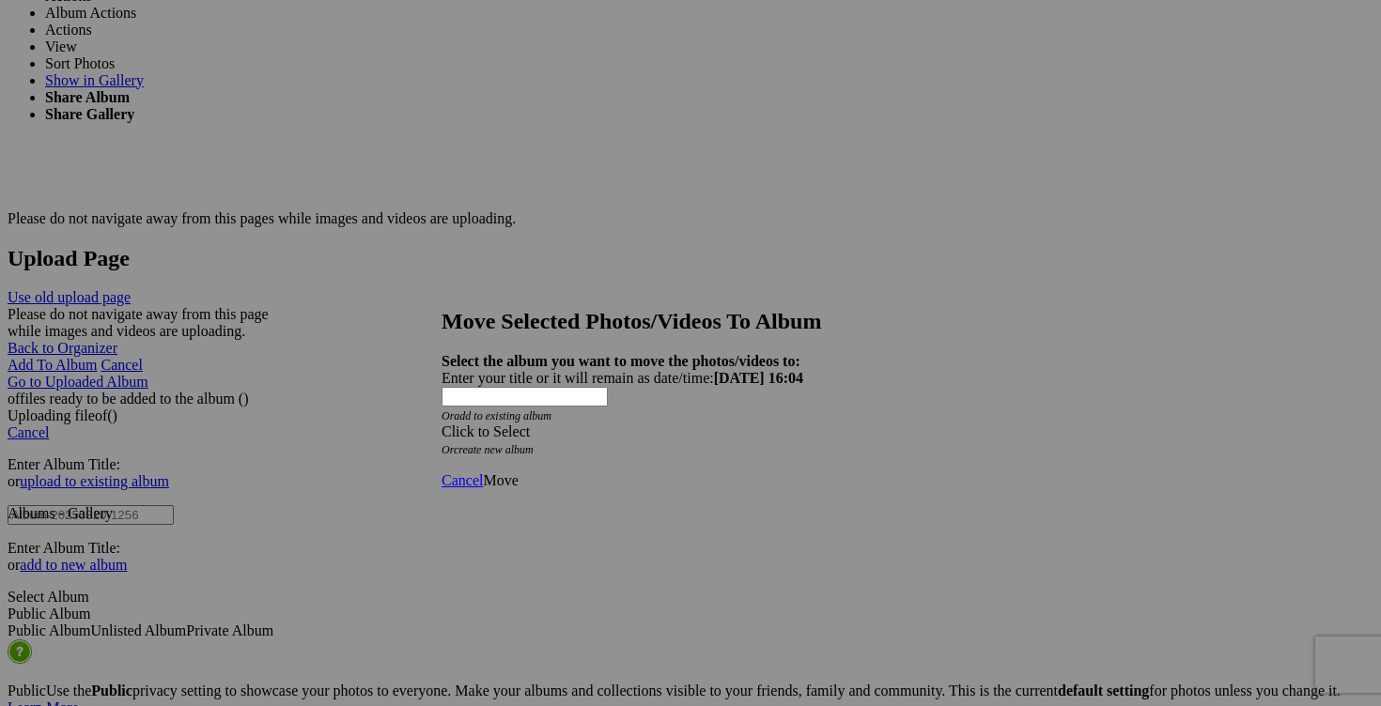
click at [441, 424] on span at bounding box center [441, 432] width 0 height 16
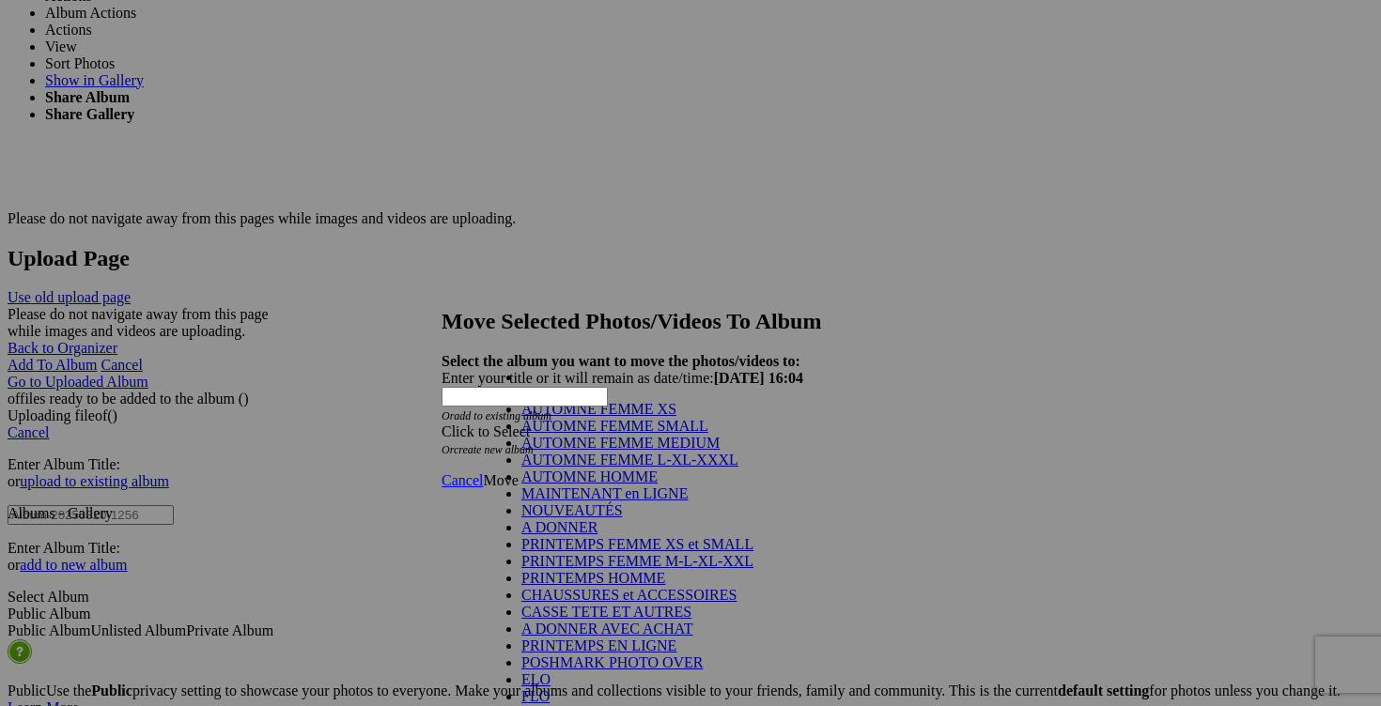
scroll to position [304, 0]
click at [615, 655] on link "POSHMARK PHOTO OVER" at bounding box center [612, 663] width 182 height 16
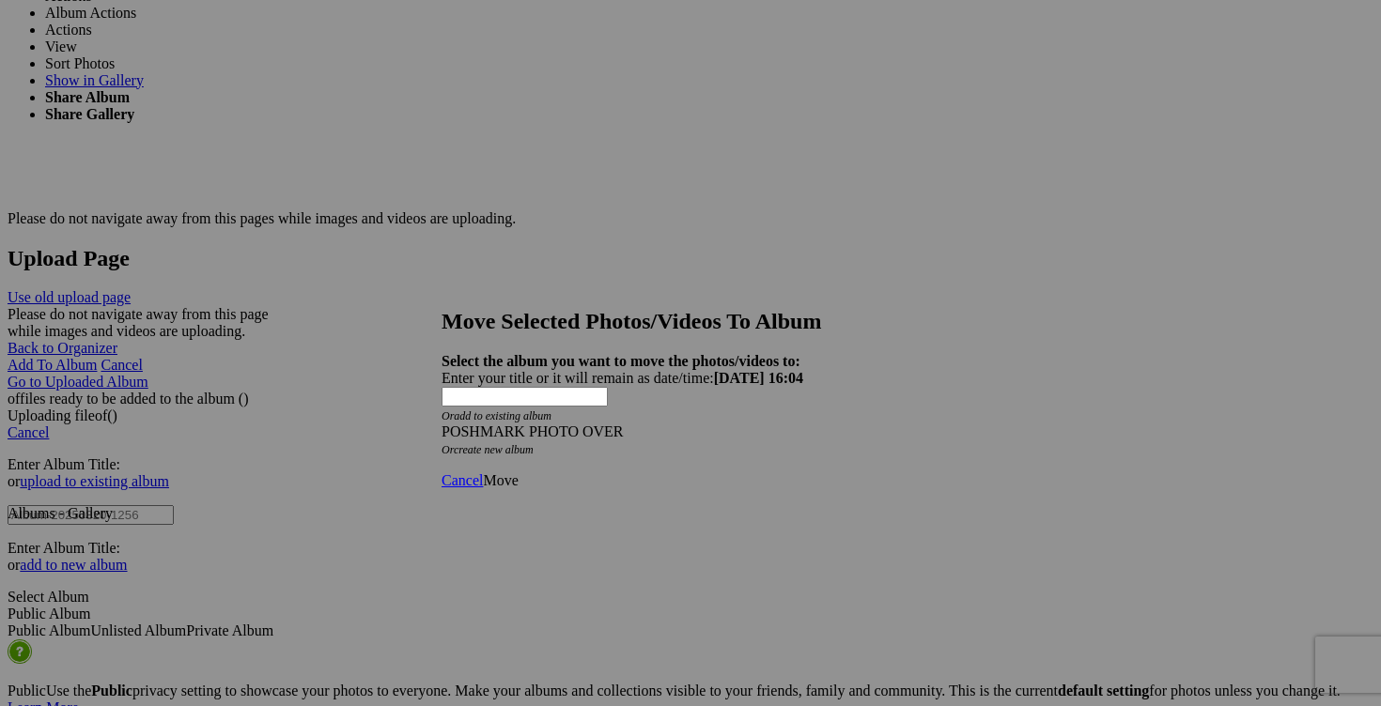
click at [518, 472] on span "Move" at bounding box center [500, 480] width 35 height 16
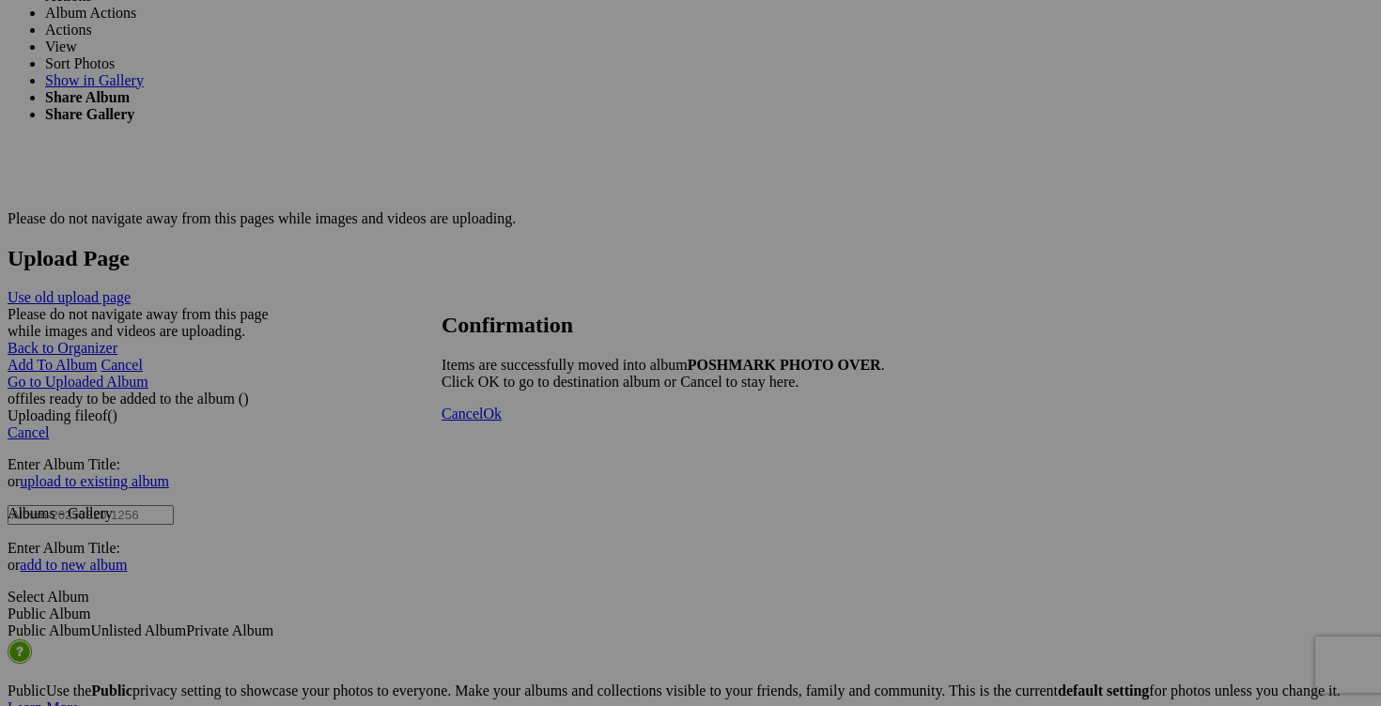
click at [483, 422] on span "Cancel" at bounding box center [461, 414] width 41 height 16
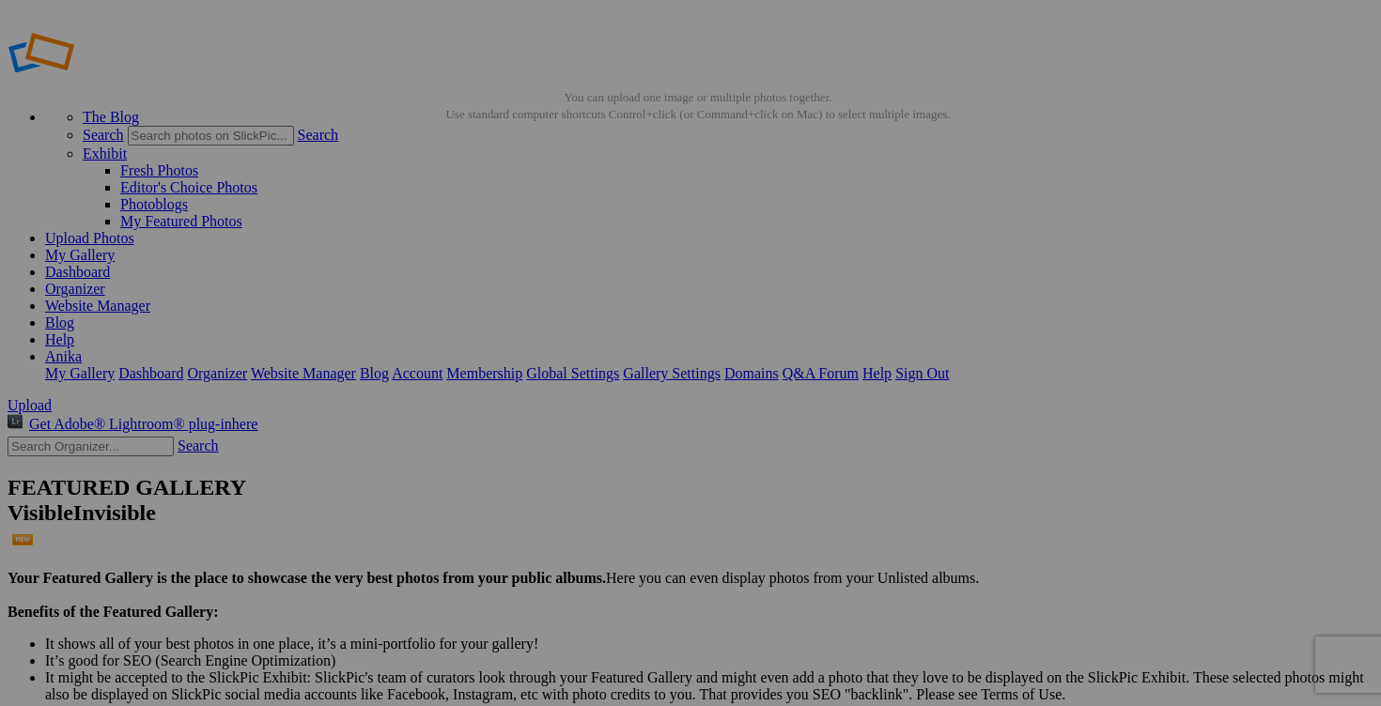
scroll to position [0, 0]
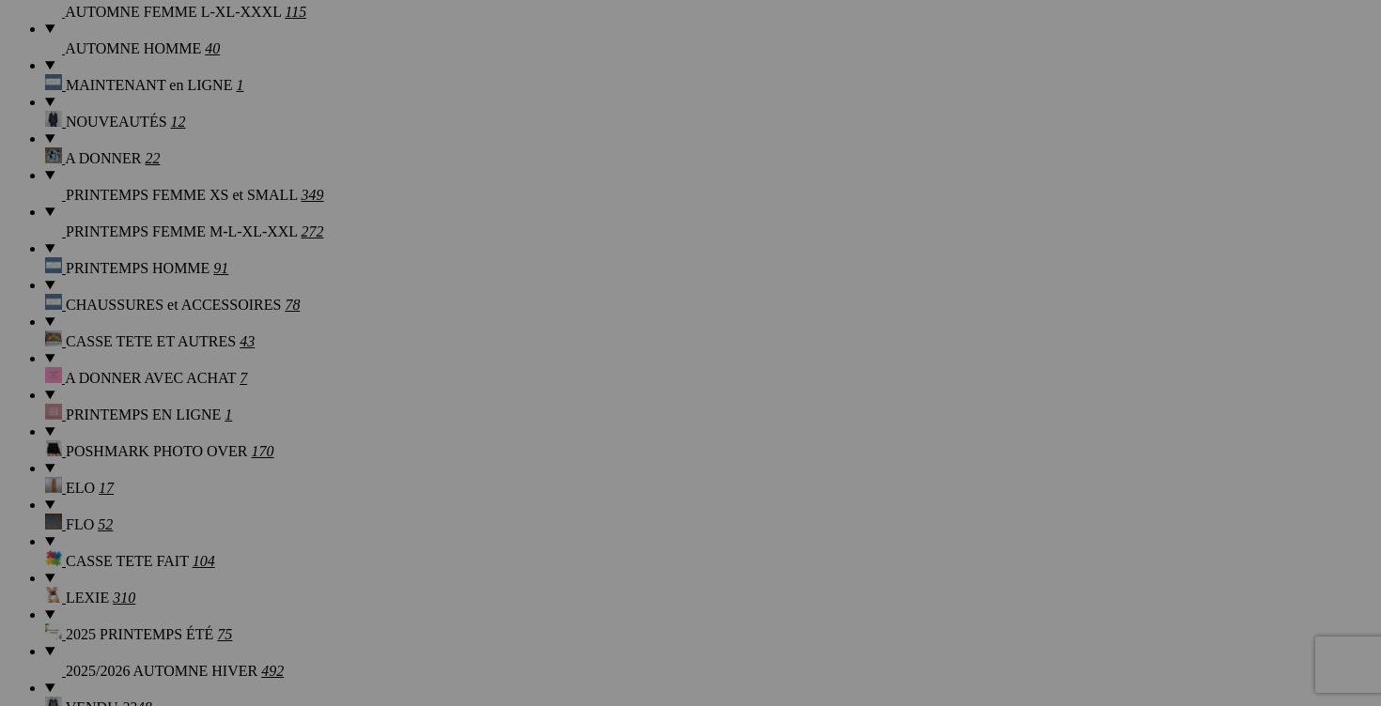
scroll to position [1661, 0]
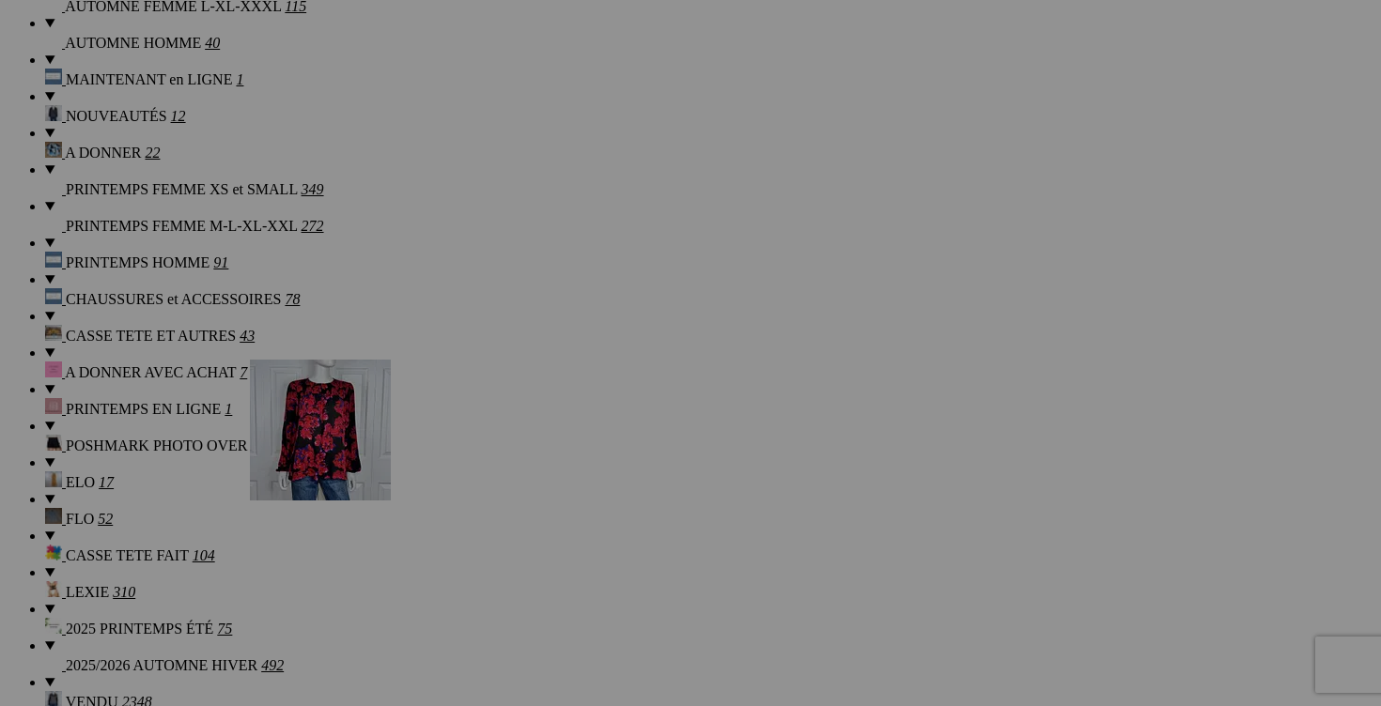
drag, startPoint x: 532, startPoint y: 281, endPoint x: 520, endPoint y: 521, distance: 240.7
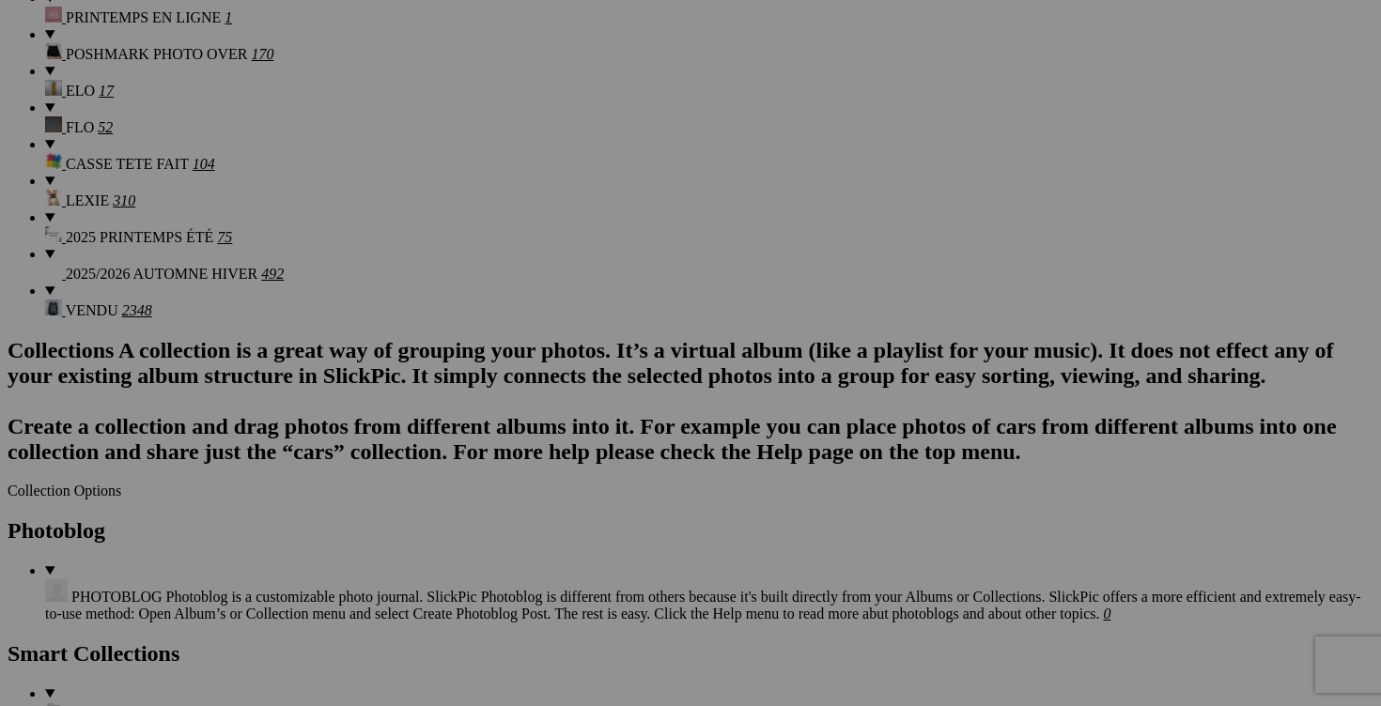
scroll to position [1892, 0]
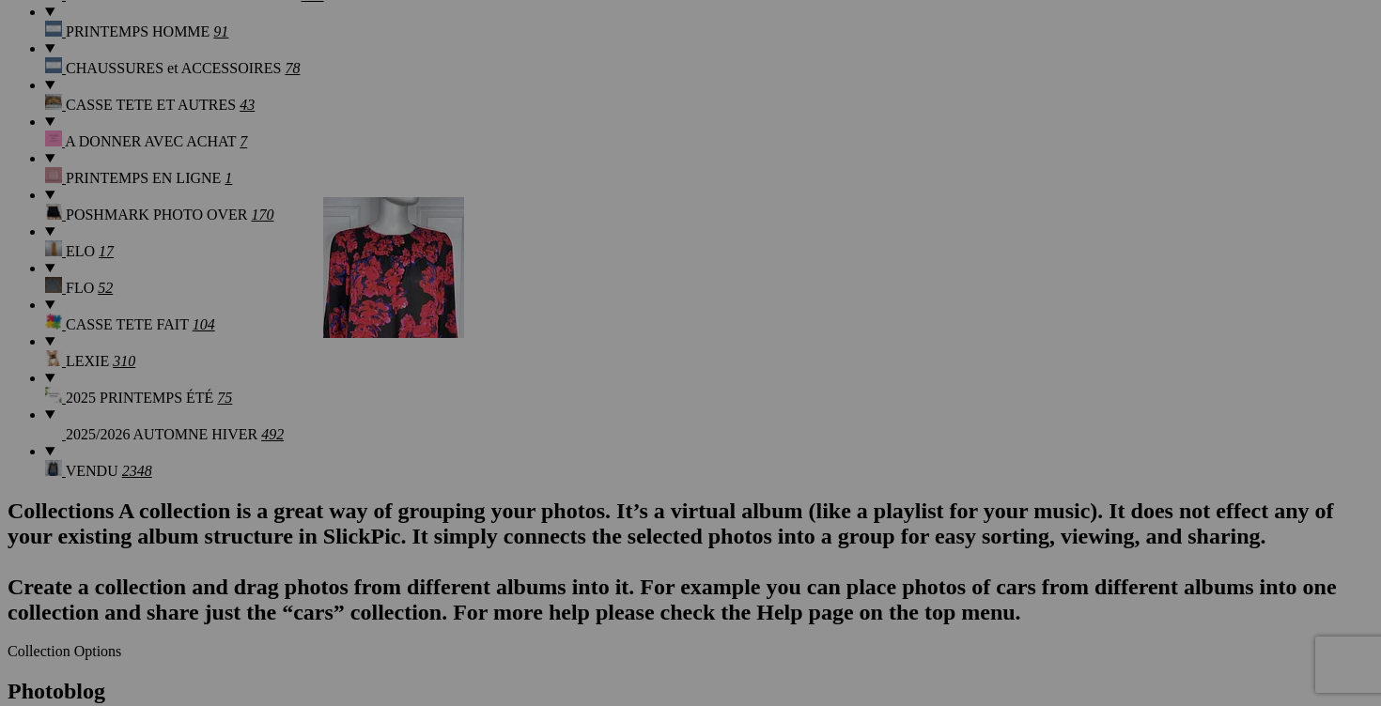
drag, startPoint x: 536, startPoint y: 268, endPoint x: 594, endPoint y: 360, distance: 108.4
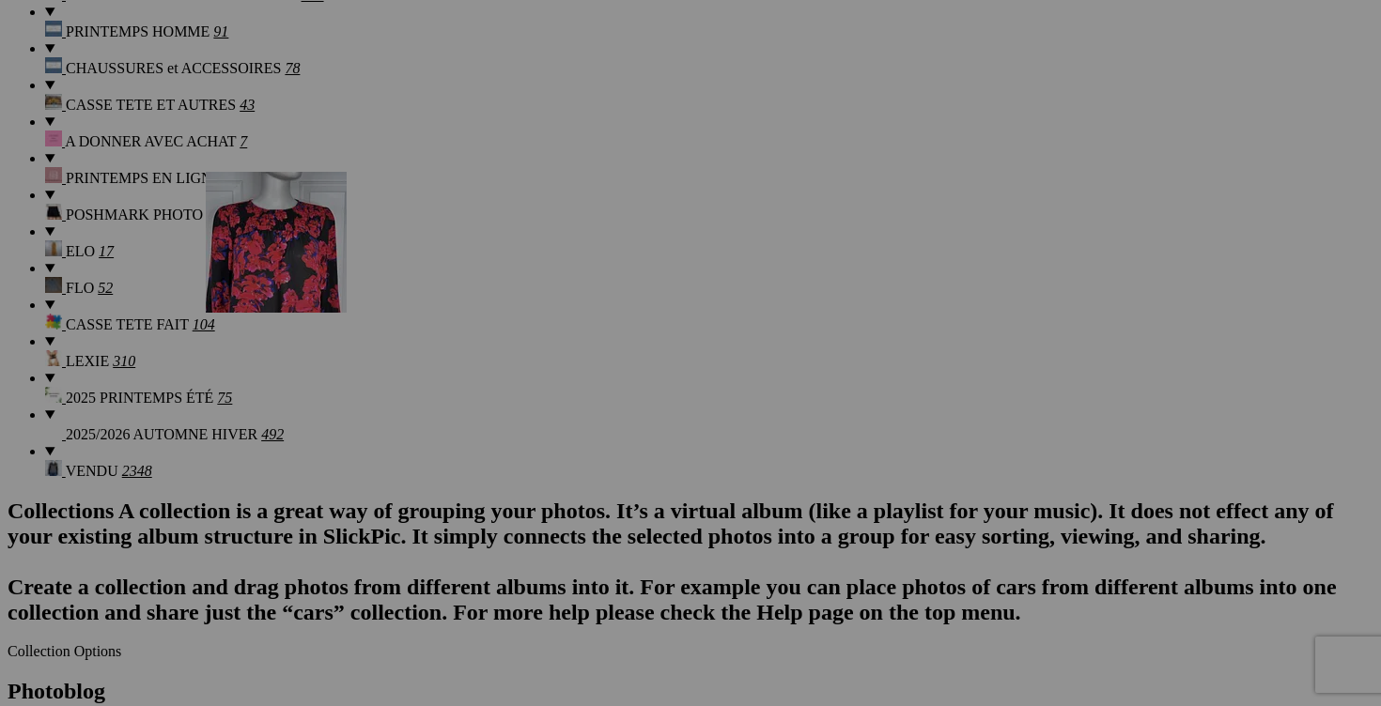
drag, startPoint x: 681, startPoint y: 333, endPoint x: 481, endPoint y: 319, distance: 200.5
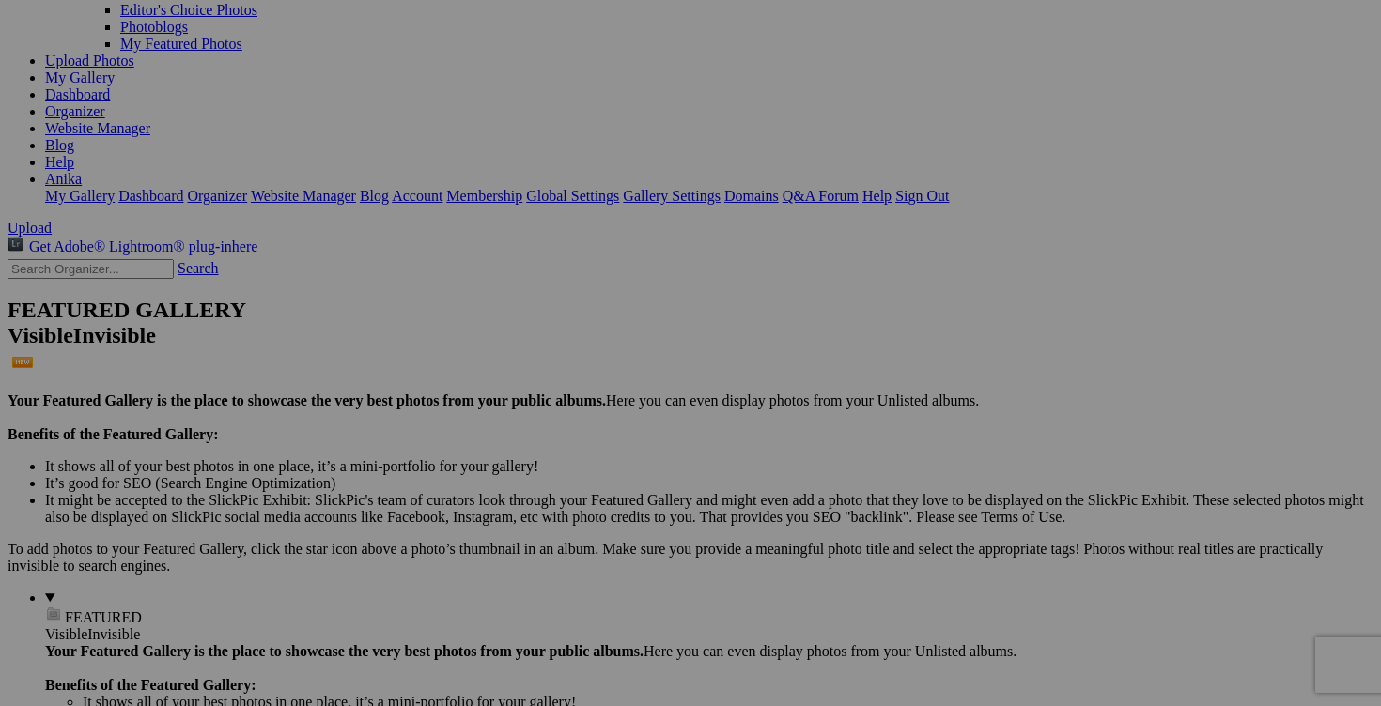
scroll to position [0, 0]
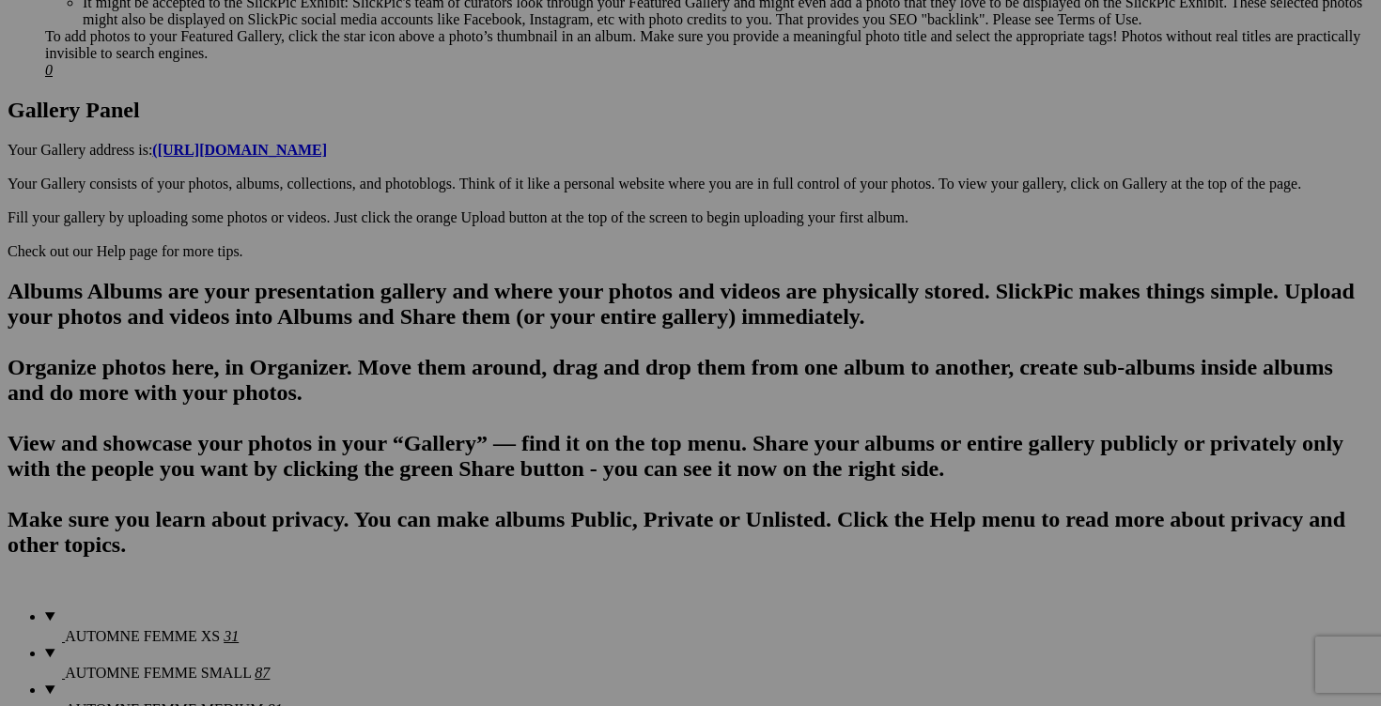
scroll to position [800, 0]
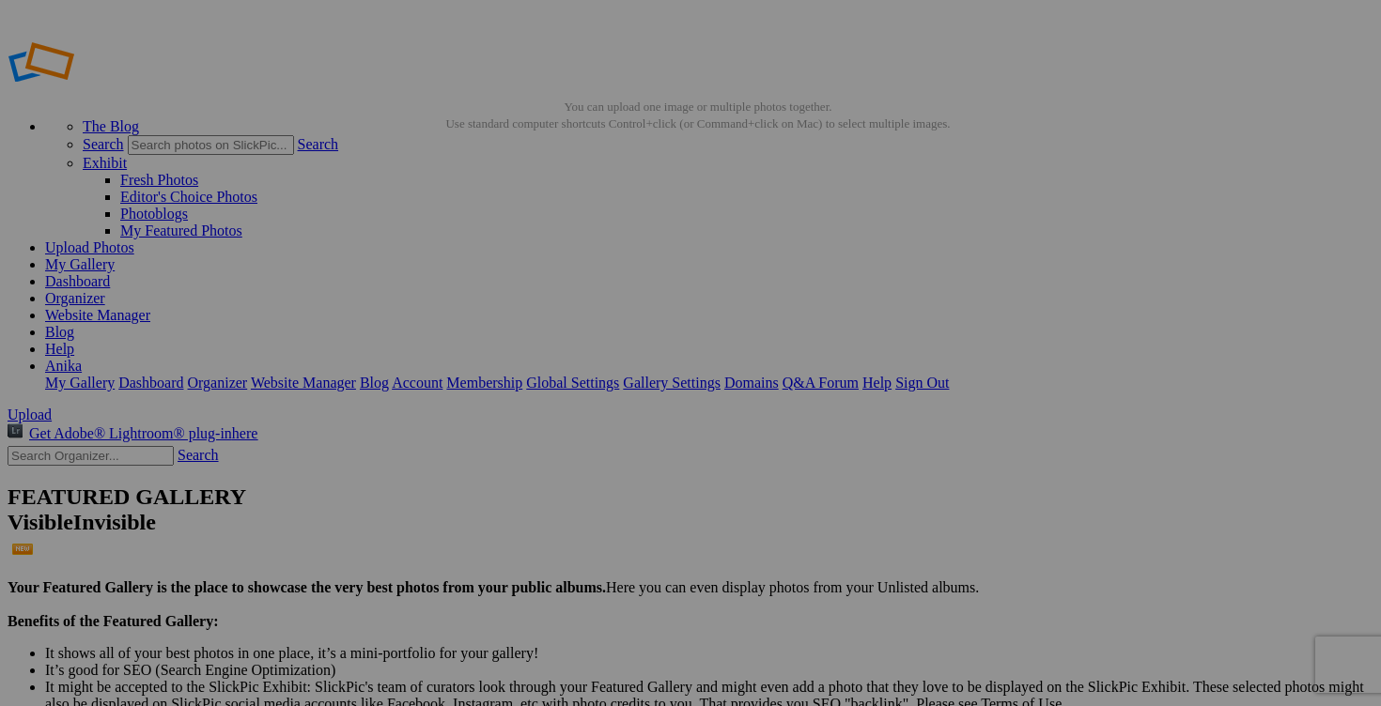
drag, startPoint x: 560, startPoint y: 365, endPoint x: 442, endPoint y: 361, distance: 117.5
type input "FEMME SMALL"
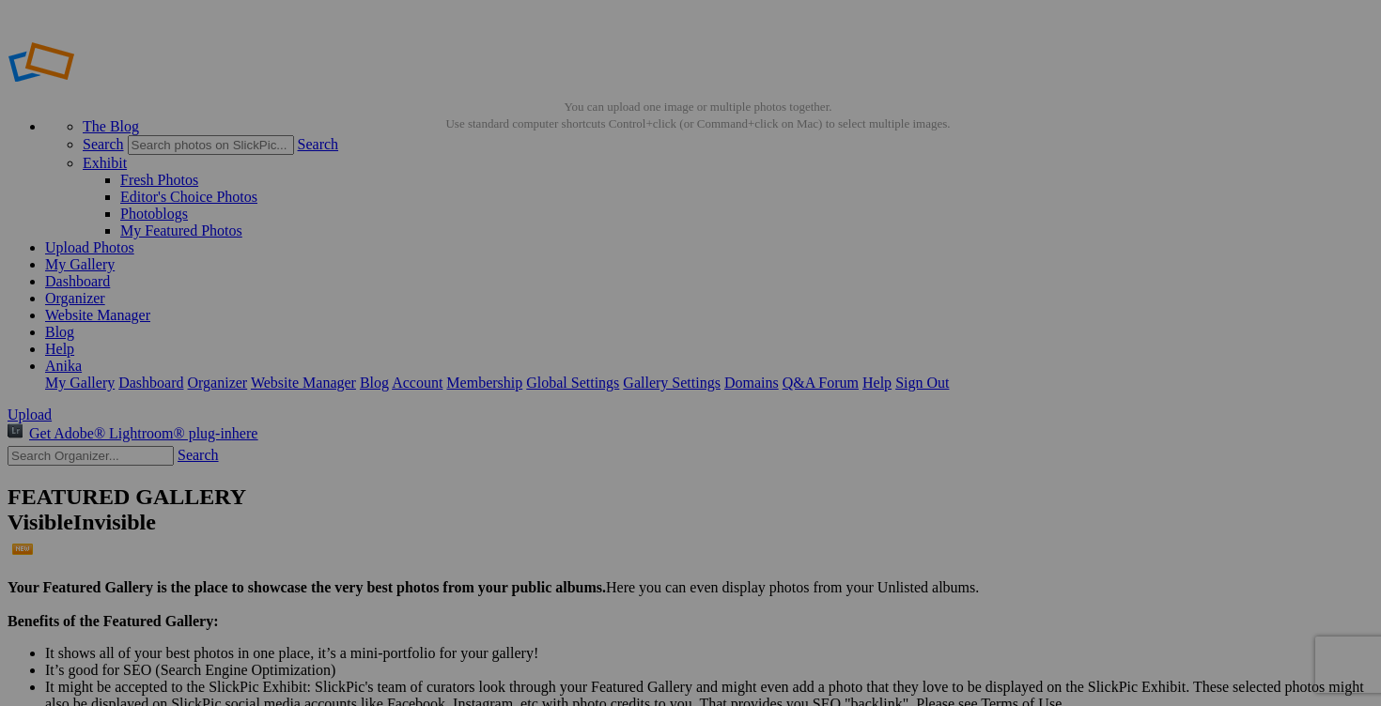
drag, startPoint x: 564, startPoint y: 366, endPoint x: 430, endPoint y: 346, distance: 135.0
type input "FEMME MÉDIUM"
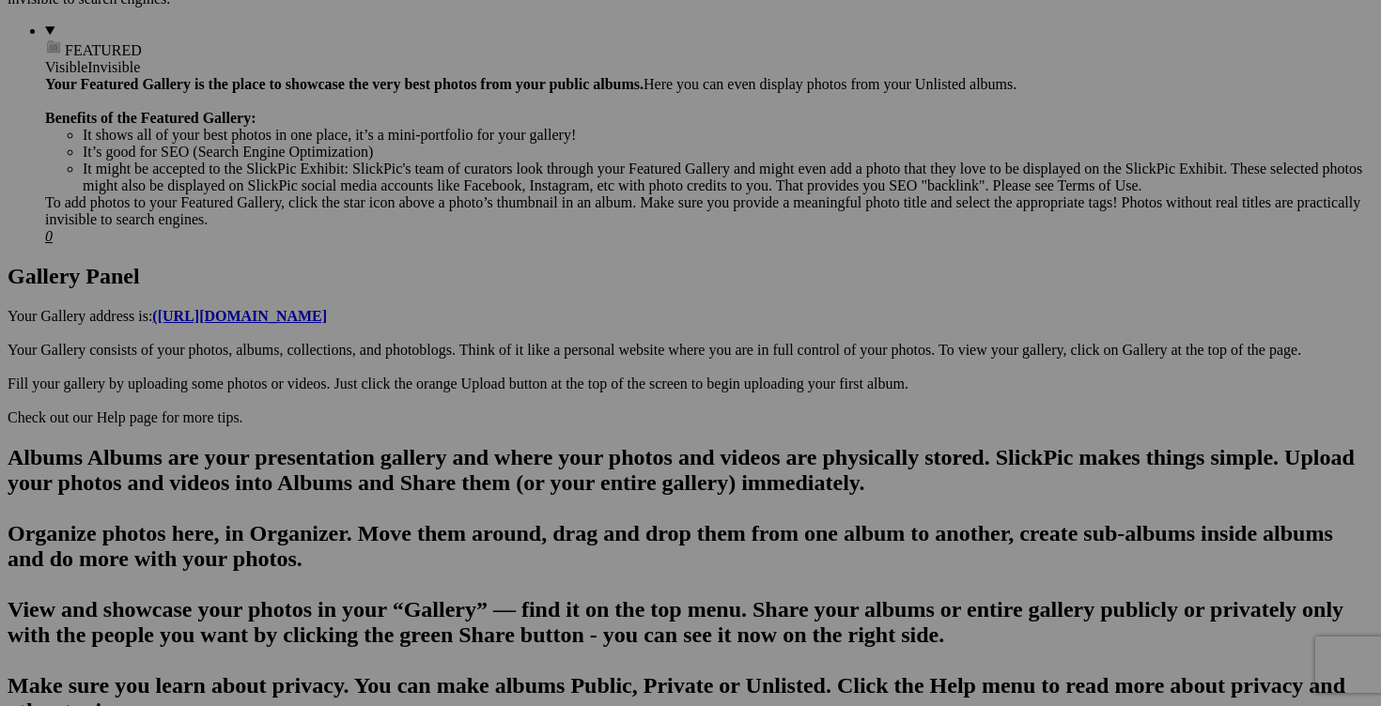
scroll to position [759, 0]
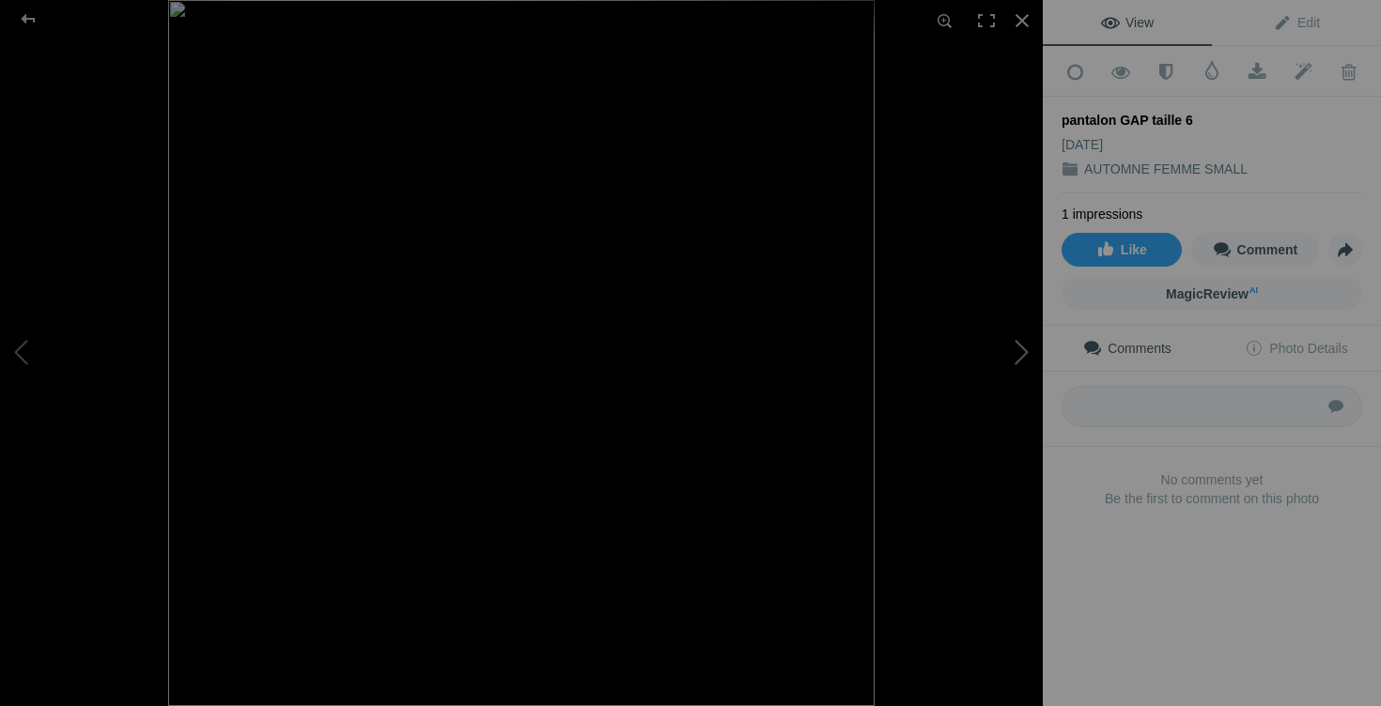
click at [1014, 357] on button at bounding box center [972, 353] width 141 height 255
click at [1014, 358] on button at bounding box center [972, 353] width 141 height 255
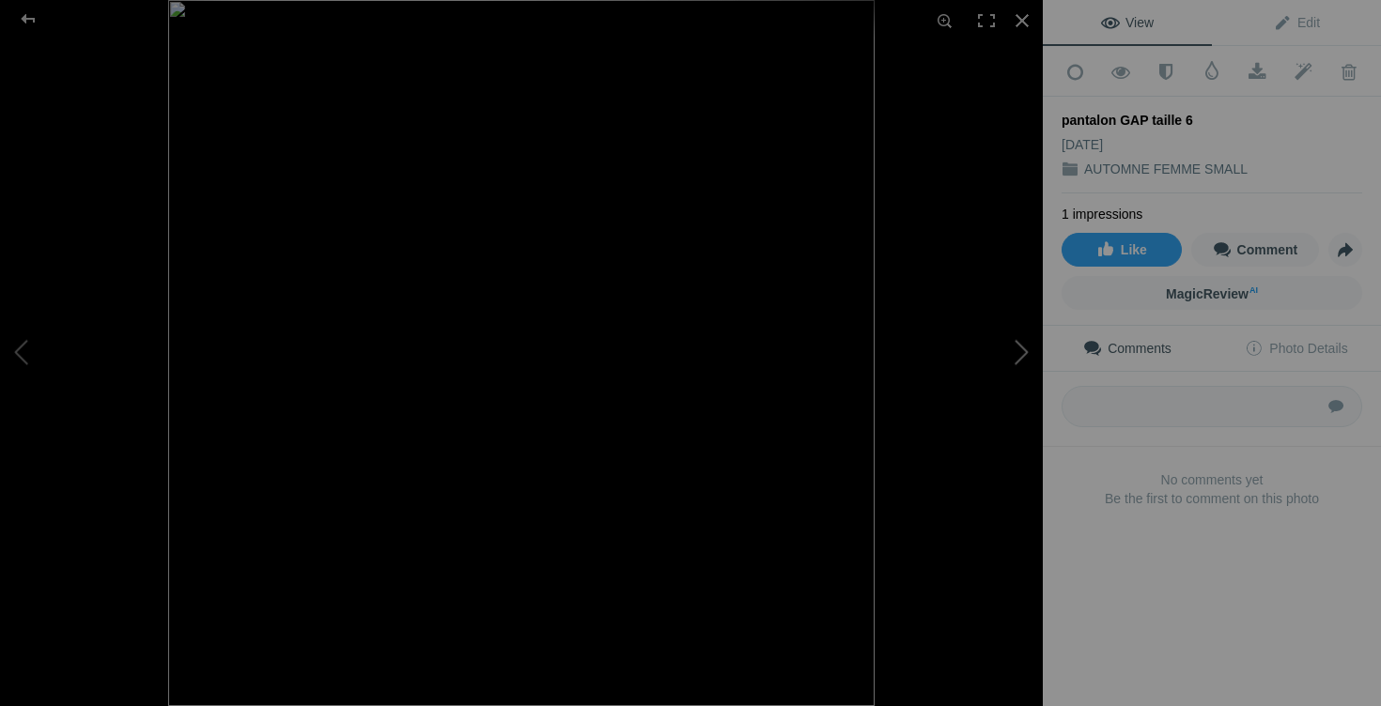
click at [1014, 358] on button at bounding box center [972, 353] width 141 height 255
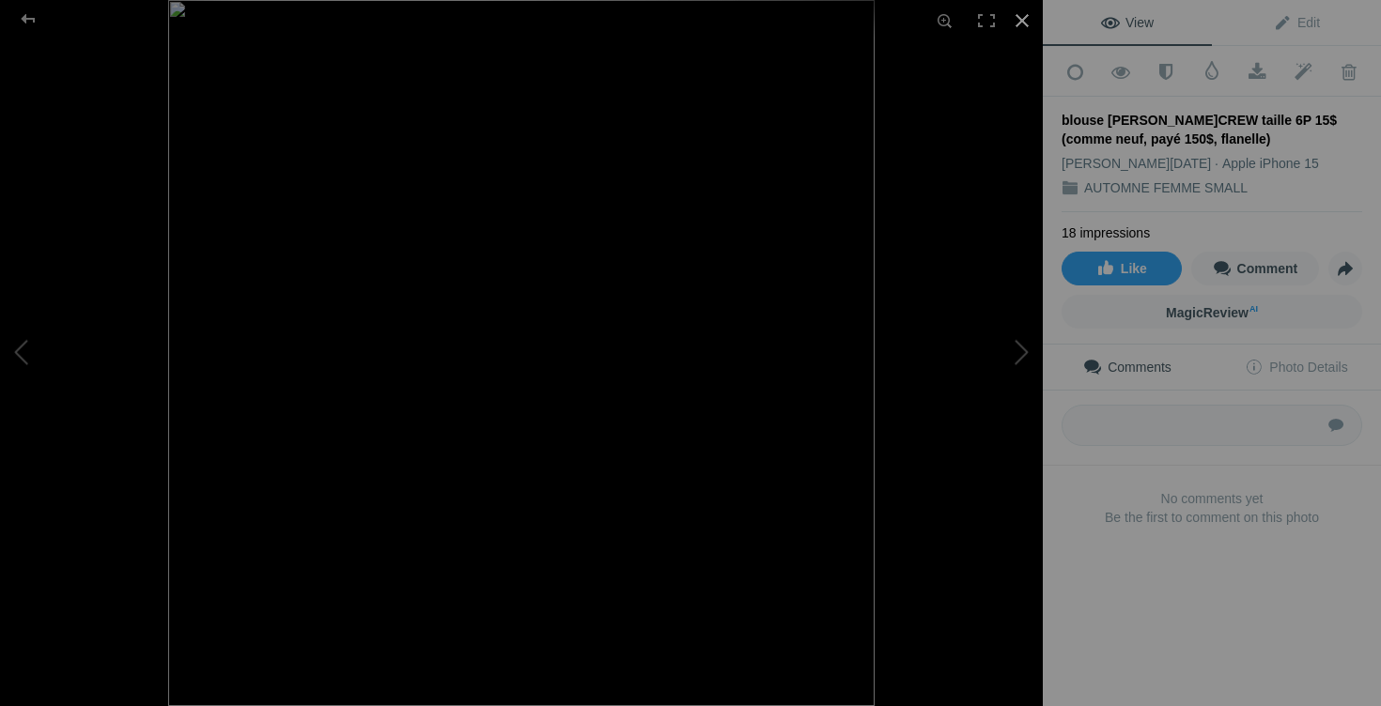
click at [1016, 23] on div at bounding box center [1021, 20] width 41 height 41
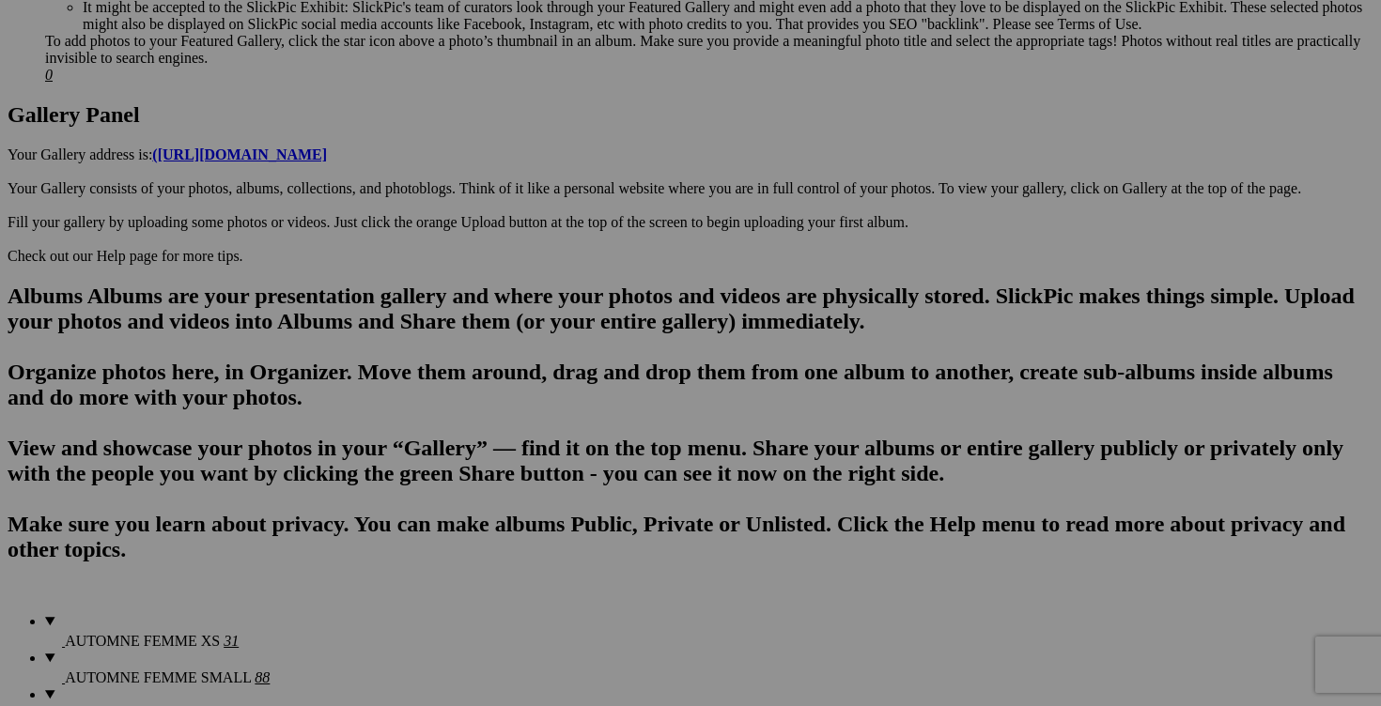
scroll to position [980, 0]
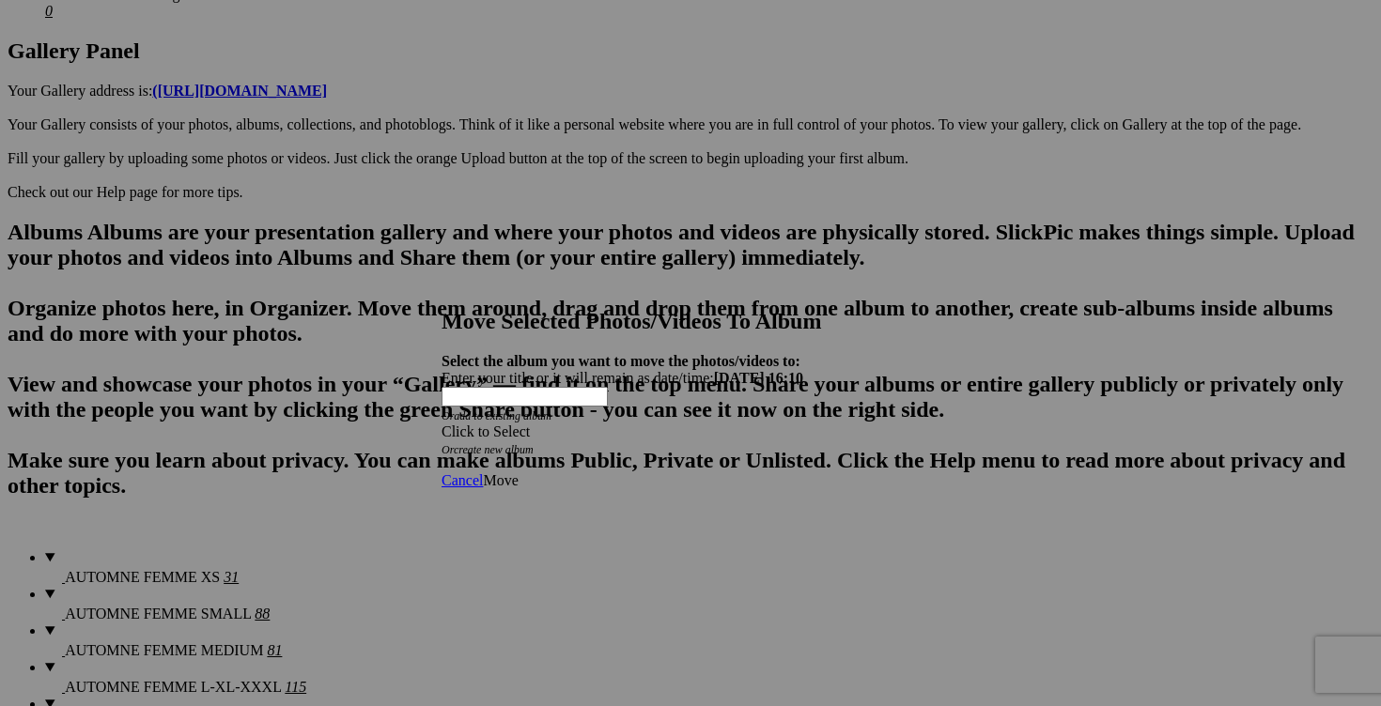
click at [441, 424] on span at bounding box center [441, 432] width 0 height 16
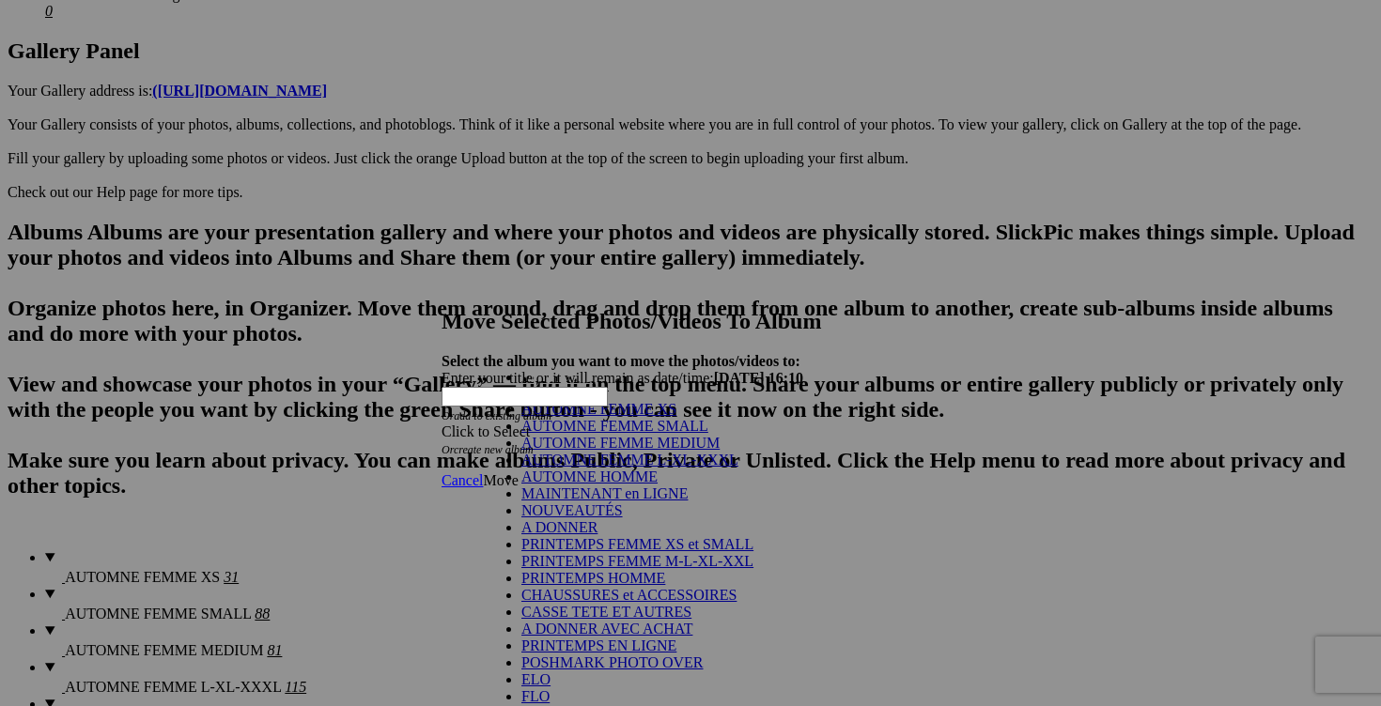
scroll to position [289, 0]
click at [619, 655] on link "POSHMARK PHOTO OVER" at bounding box center [612, 663] width 182 height 16
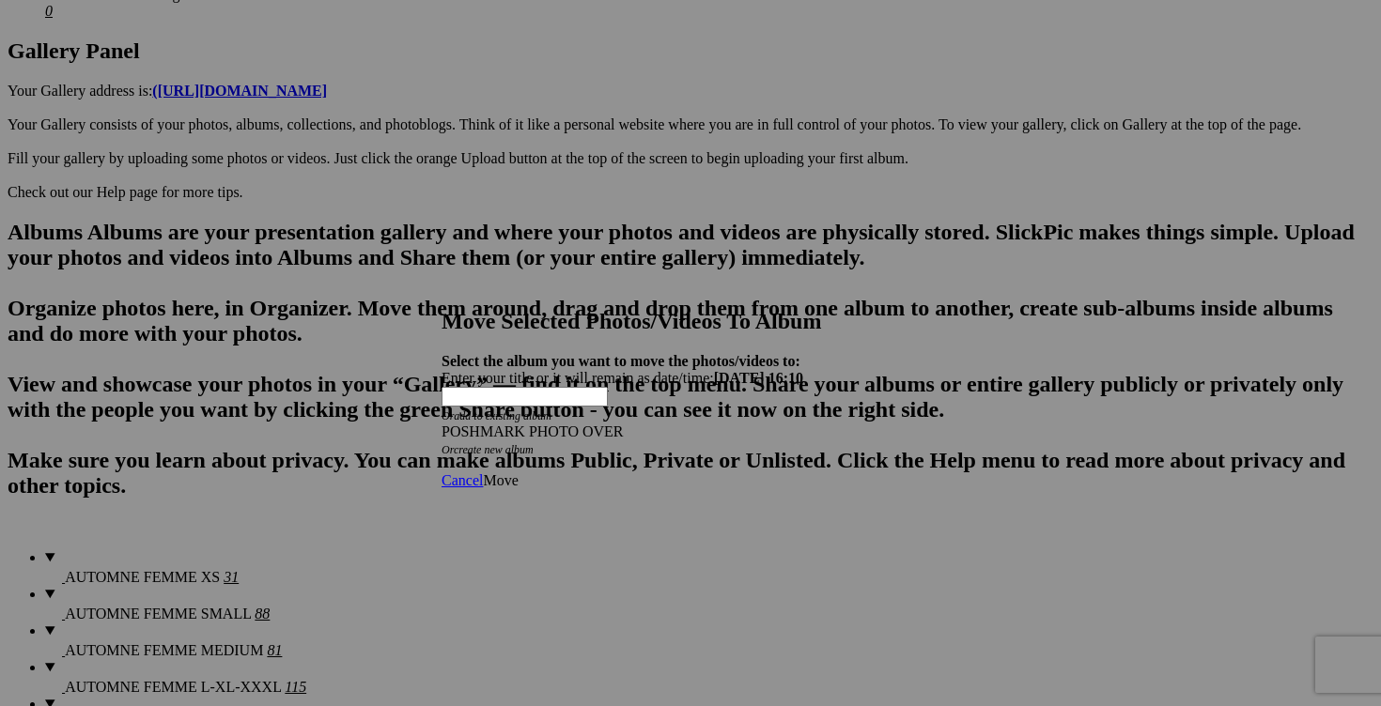
click at [518, 472] on span "Move" at bounding box center [500, 480] width 35 height 16
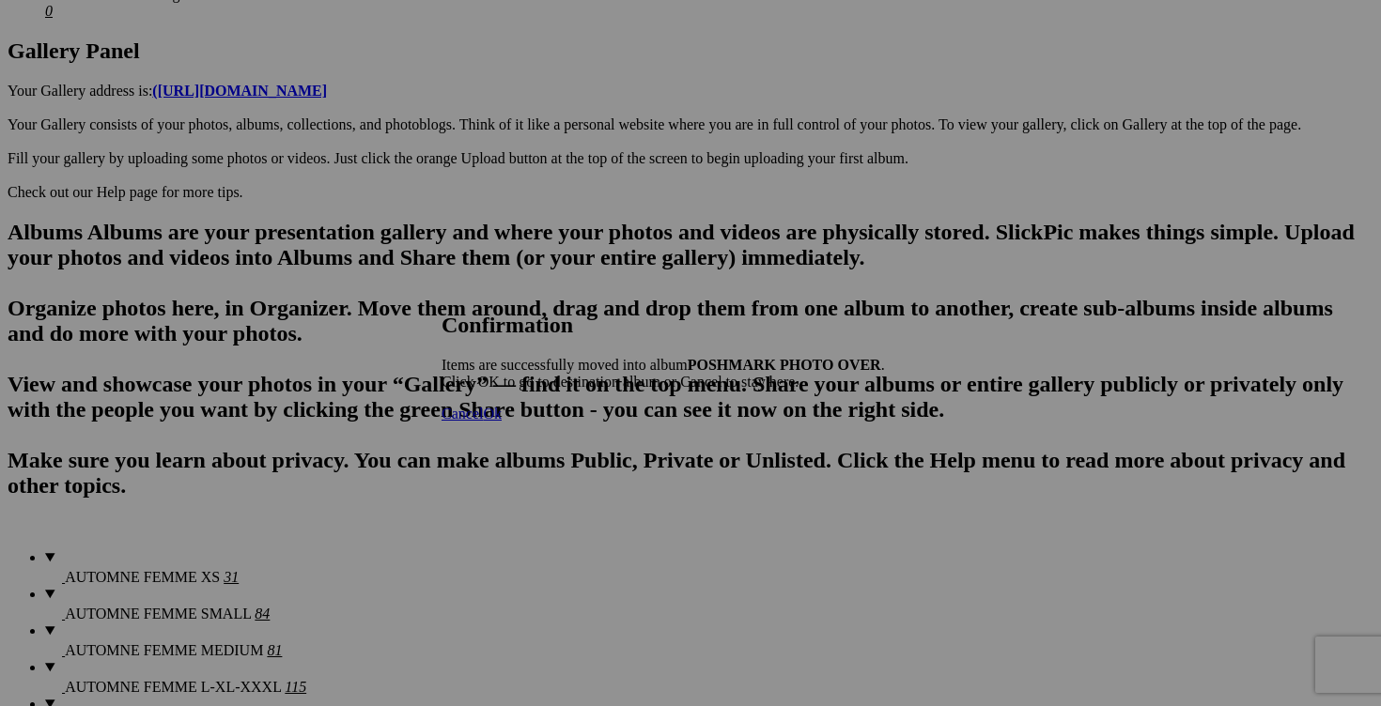
click at [483, 422] on span "Cancel" at bounding box center [461, 414] width 41 height 16
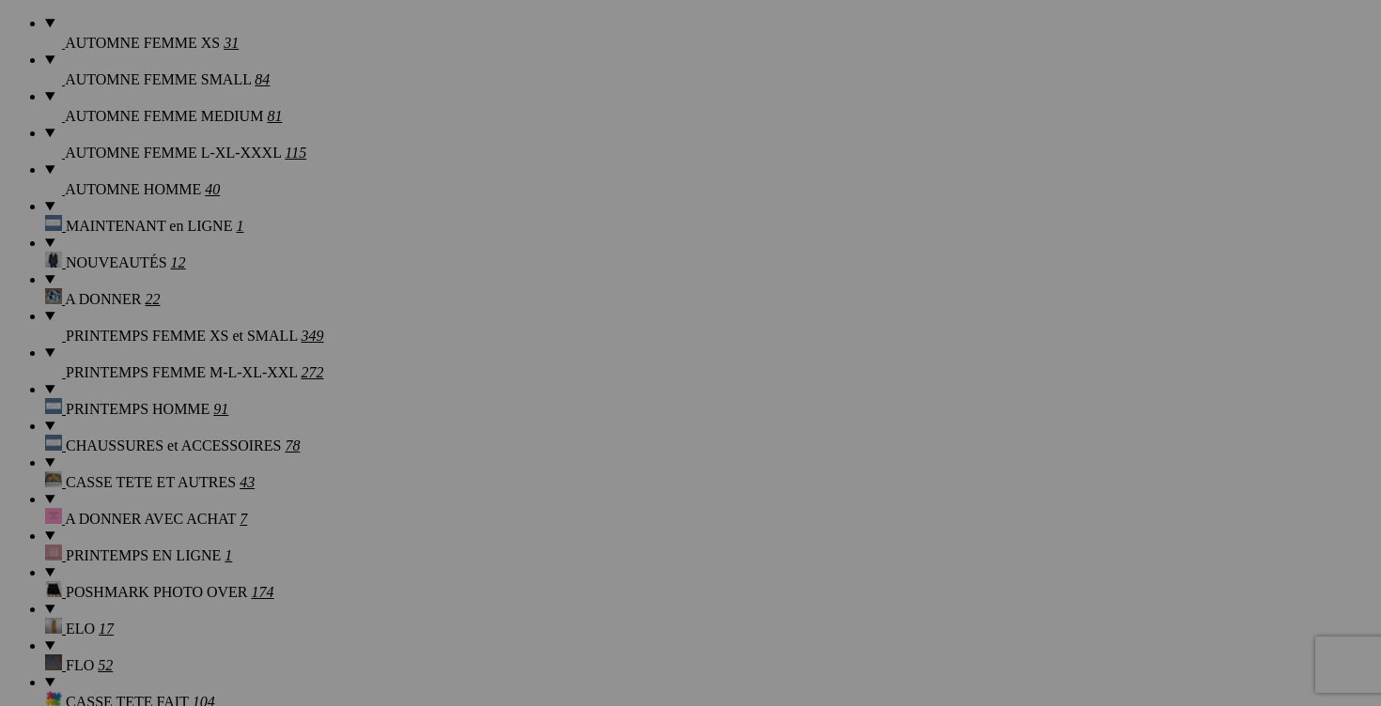
scroll to position [1533, 0]
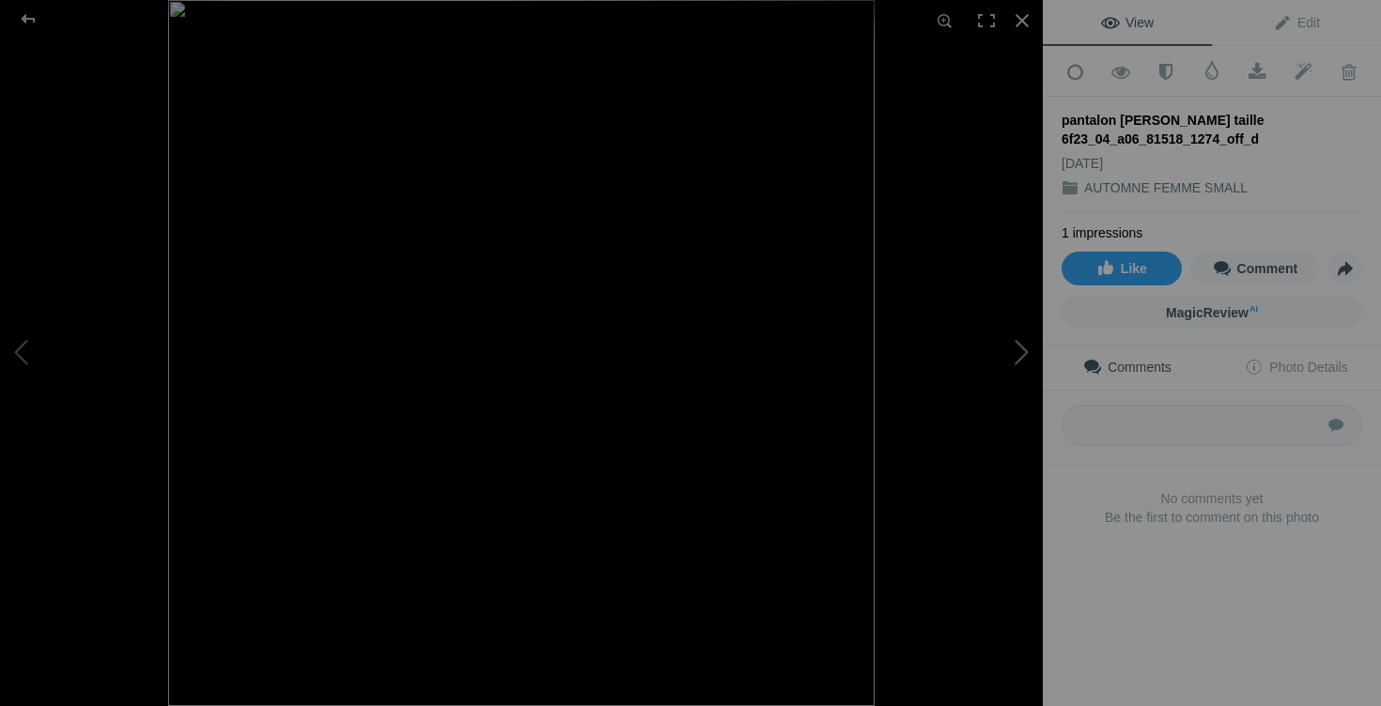
click at [1024, 350] on button at bounding box center [972, 353] width 141 height 255
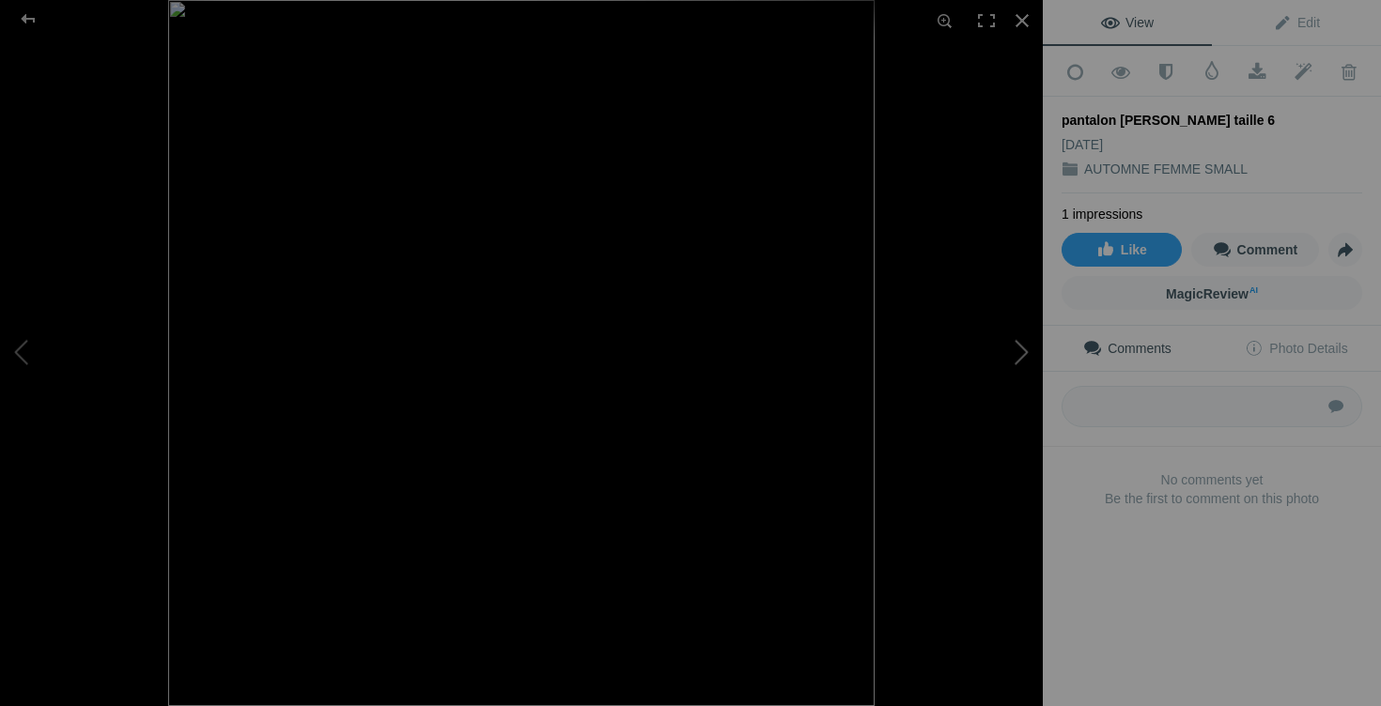
click at [1024, 351] on button at bounding box center [972, 353] width 141 height 255
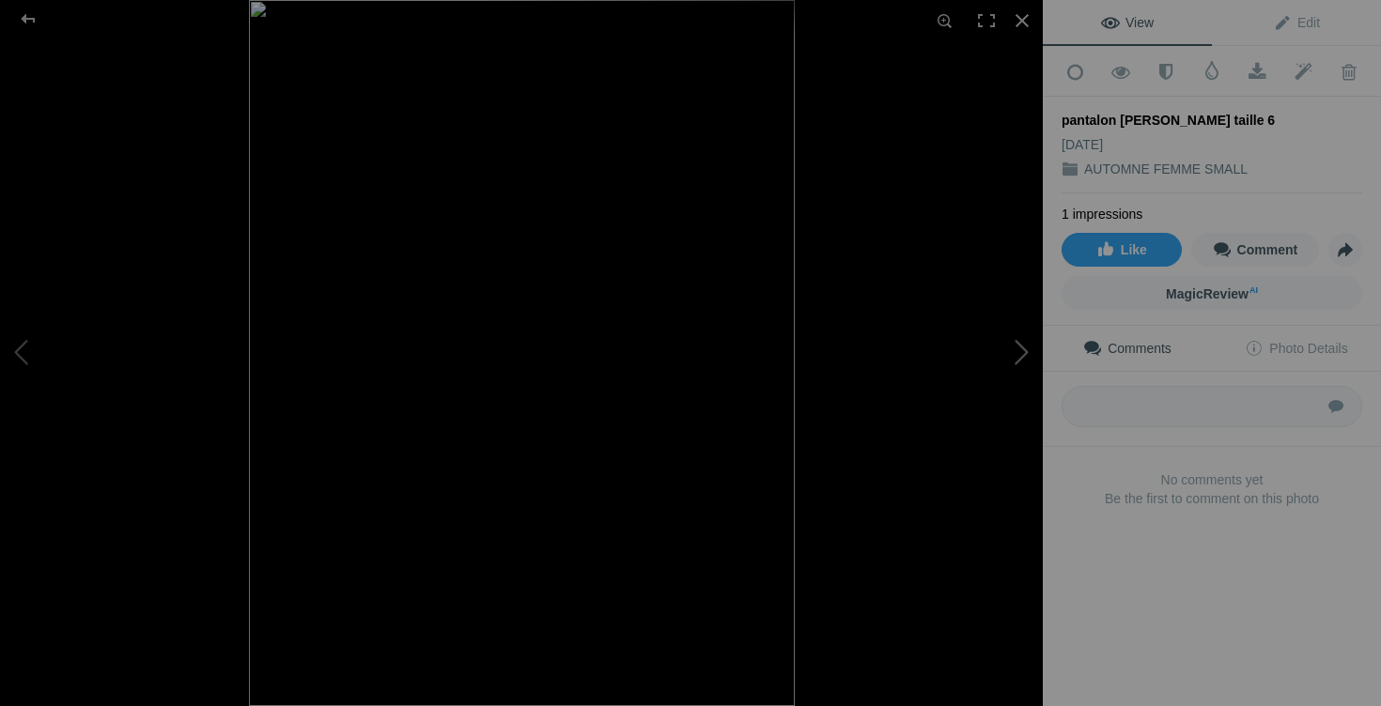
click at [1024, 352] on button at bounding box center [972, 353] width 141 height 255
click at [1023, 350] on button at bounding box center [972, 353] width 141 height 255
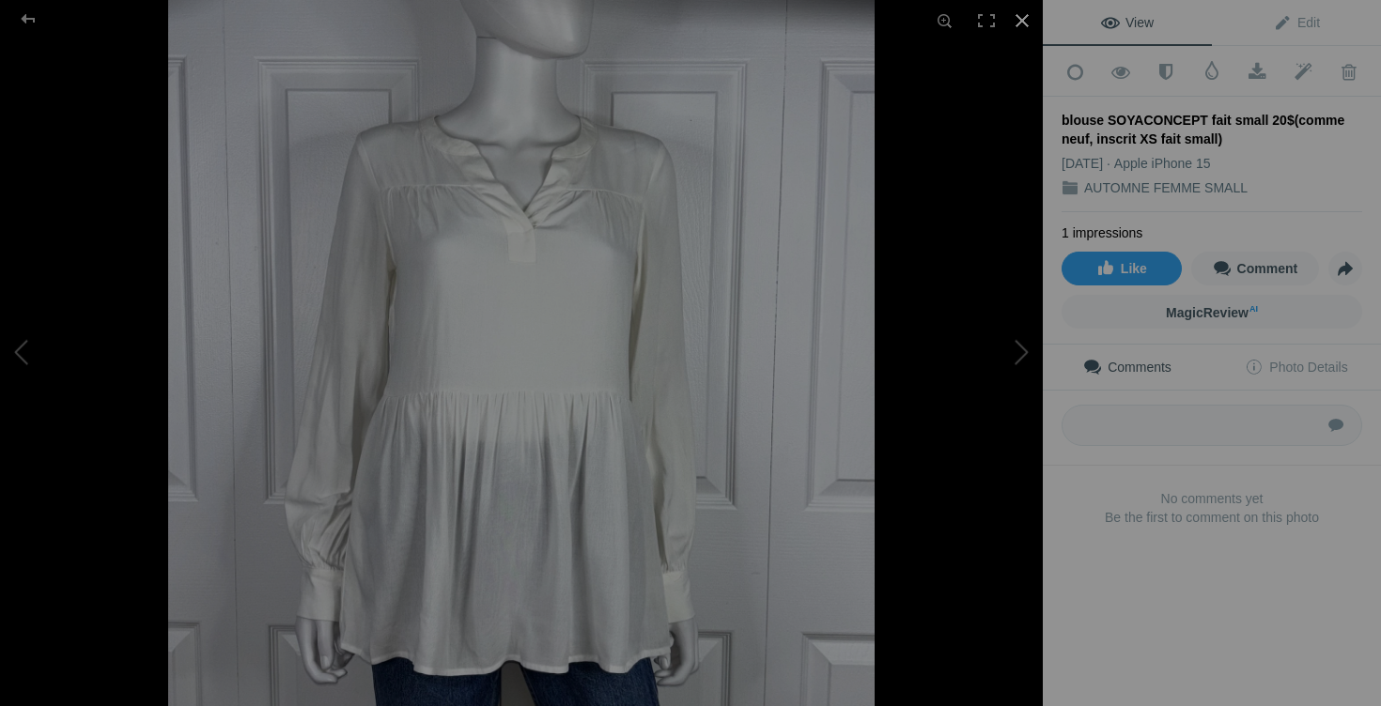
click at [1016, 27] on div at bounding box center [1021, 20] width 41 height 41
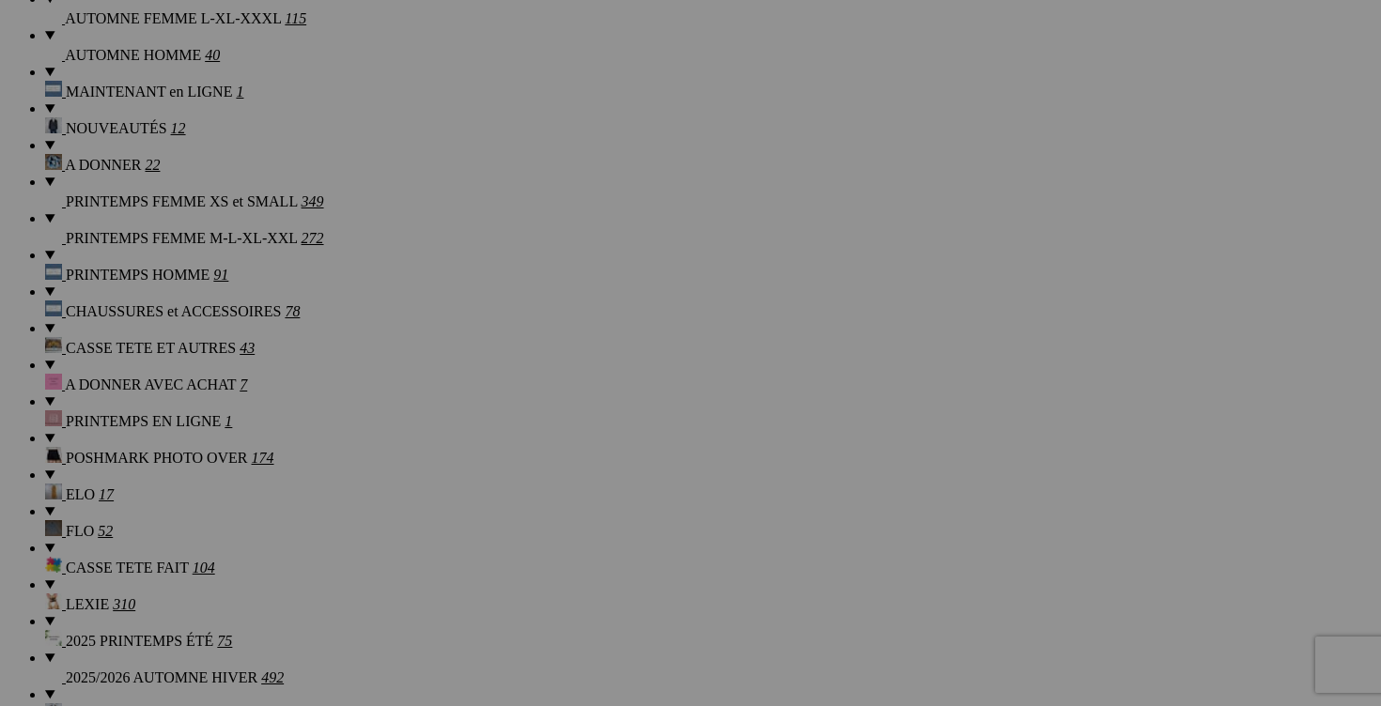
scroll to position [1696, 0]
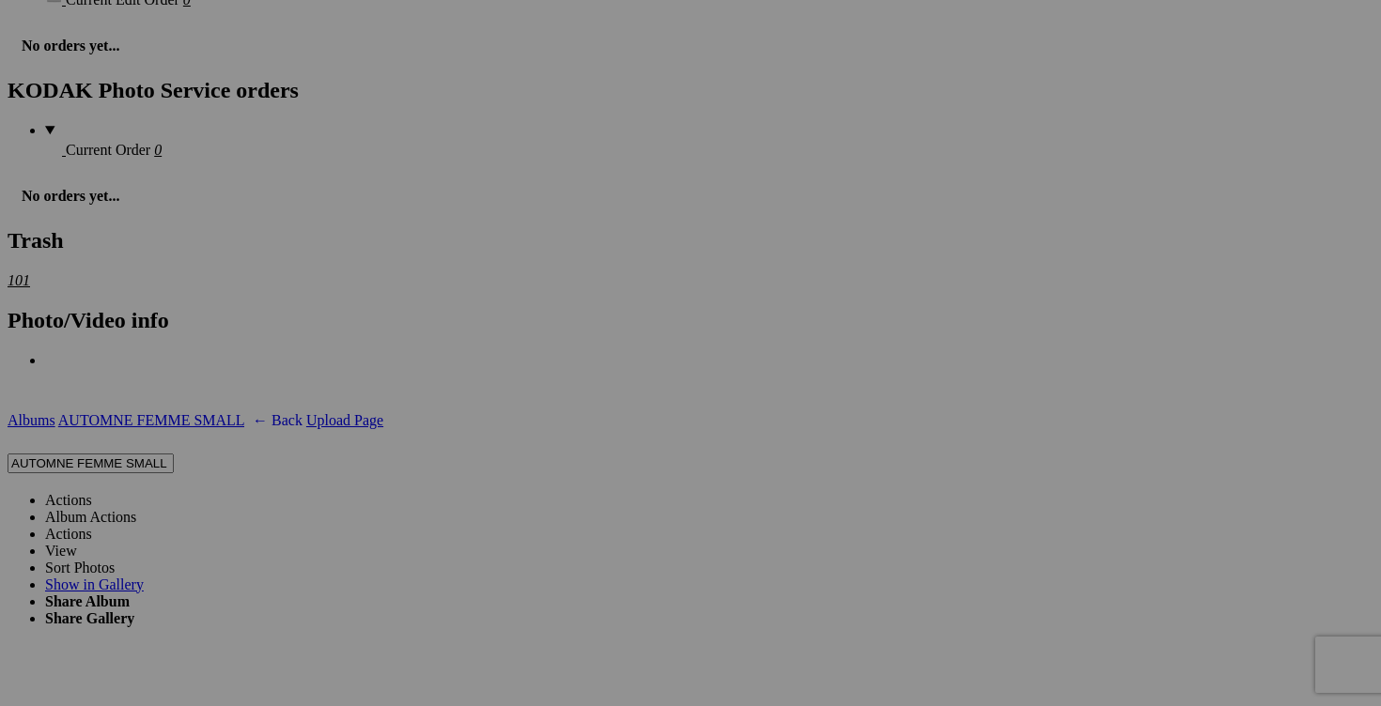
scroll to position [3135, 0]
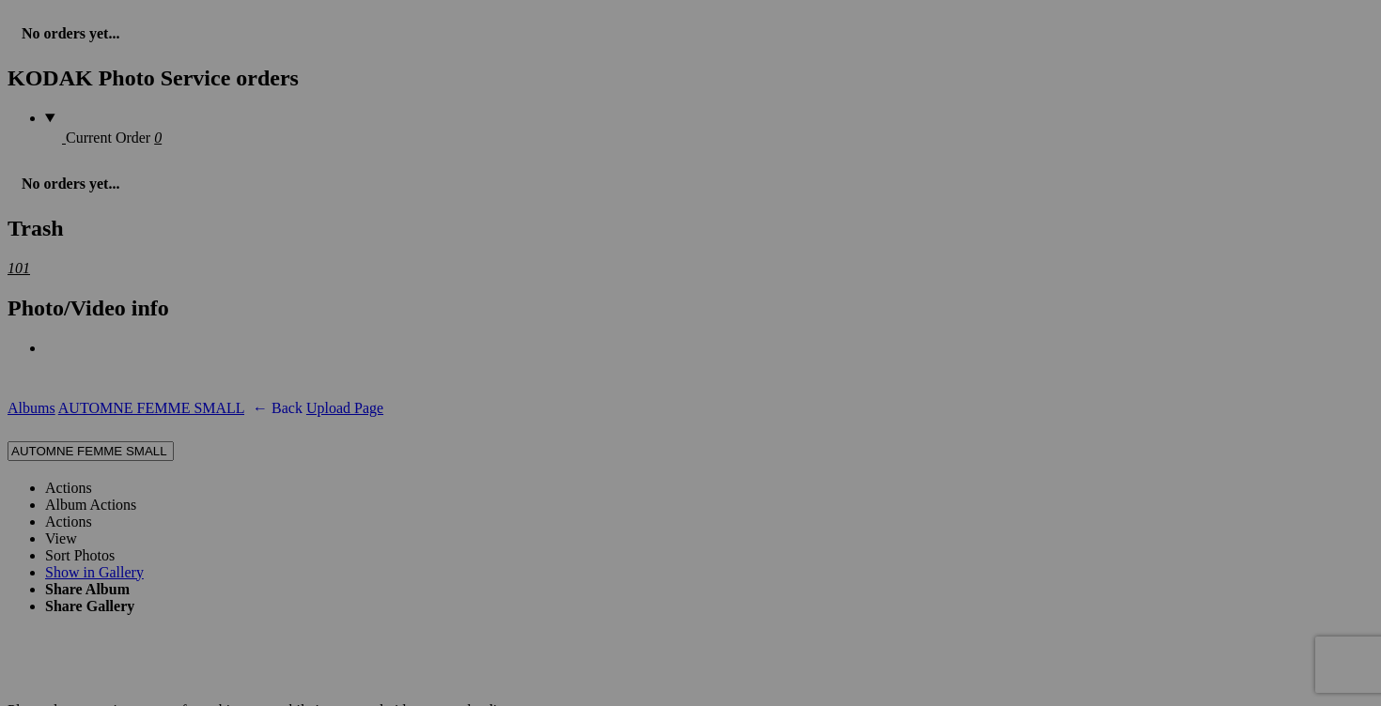
click at [92, 480] on link "Actions" at bounding box center [68, 488] width 47 height 16
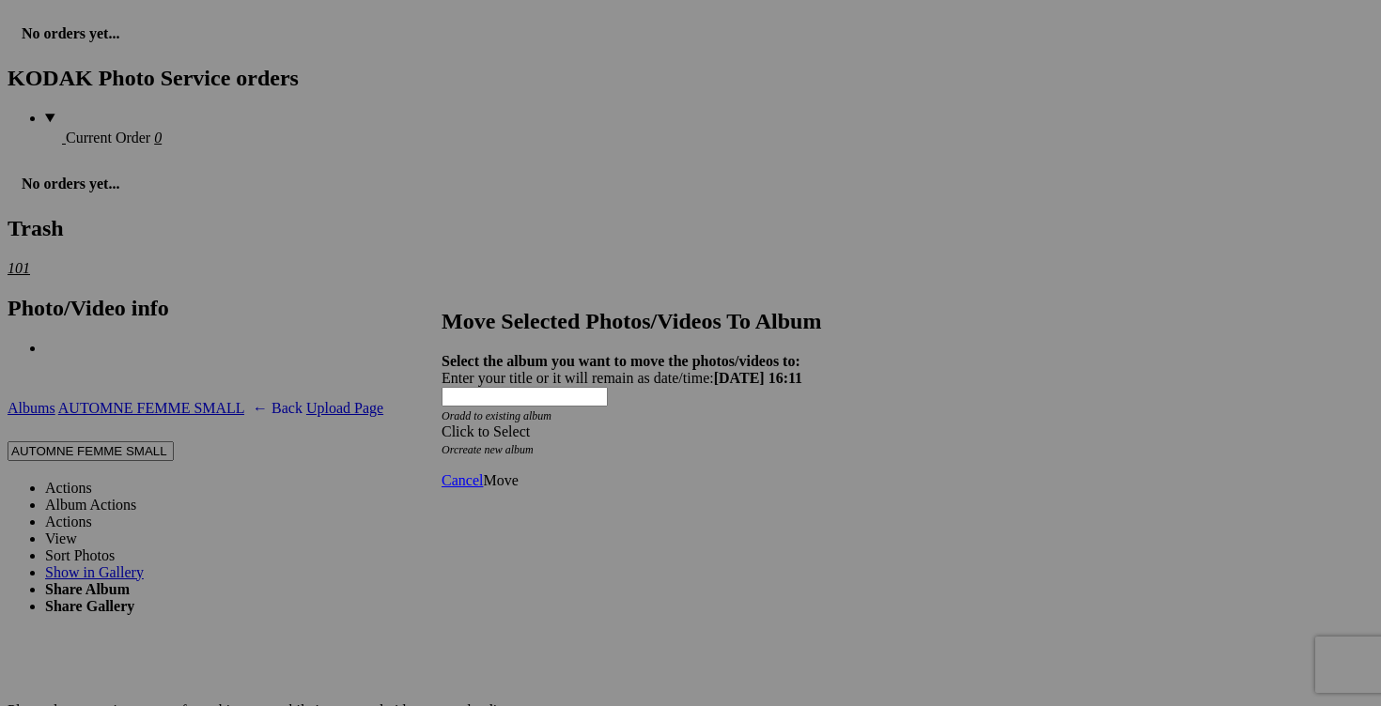
click at [441, 424] on span at bounding box center [441, 432] width 0 height 16
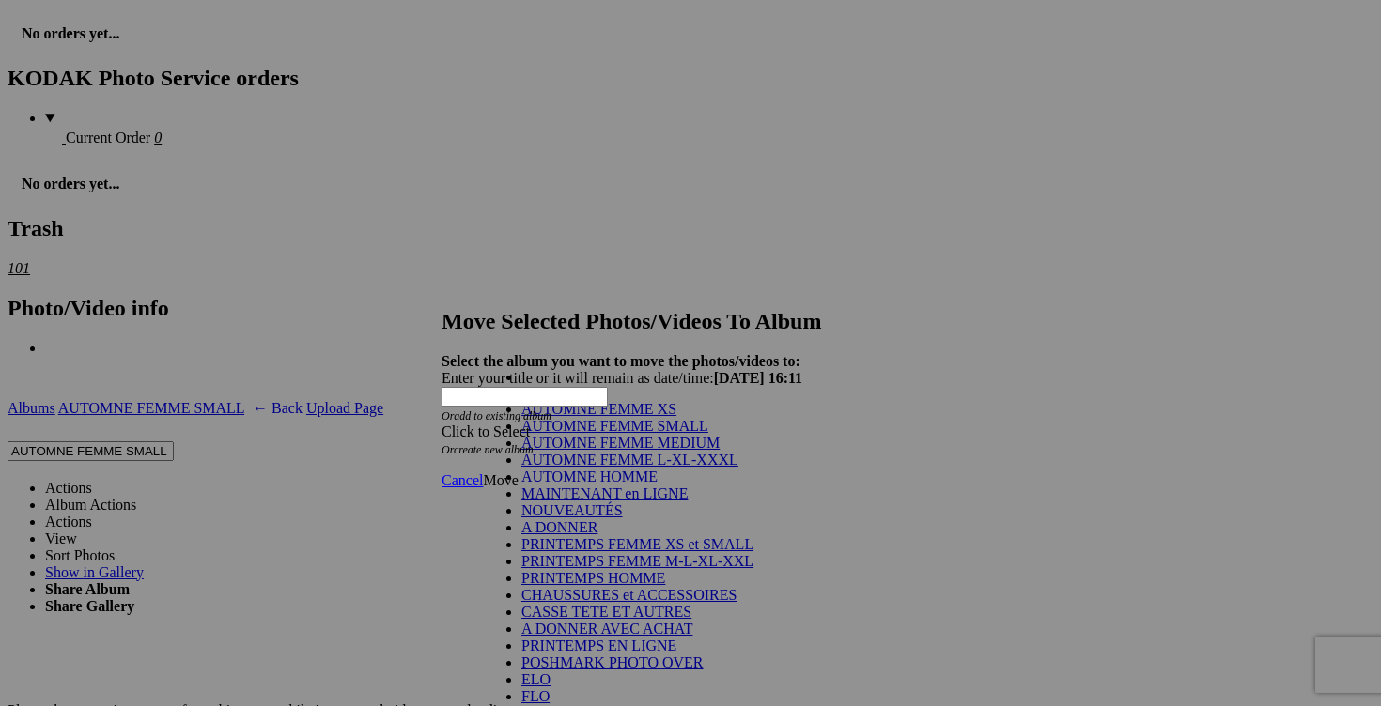
scroll to position [286, 0]
click at [624, 655] on link "POSHMARK PHOTO OVER" at bounding box center [612, 663] width 182 height 16
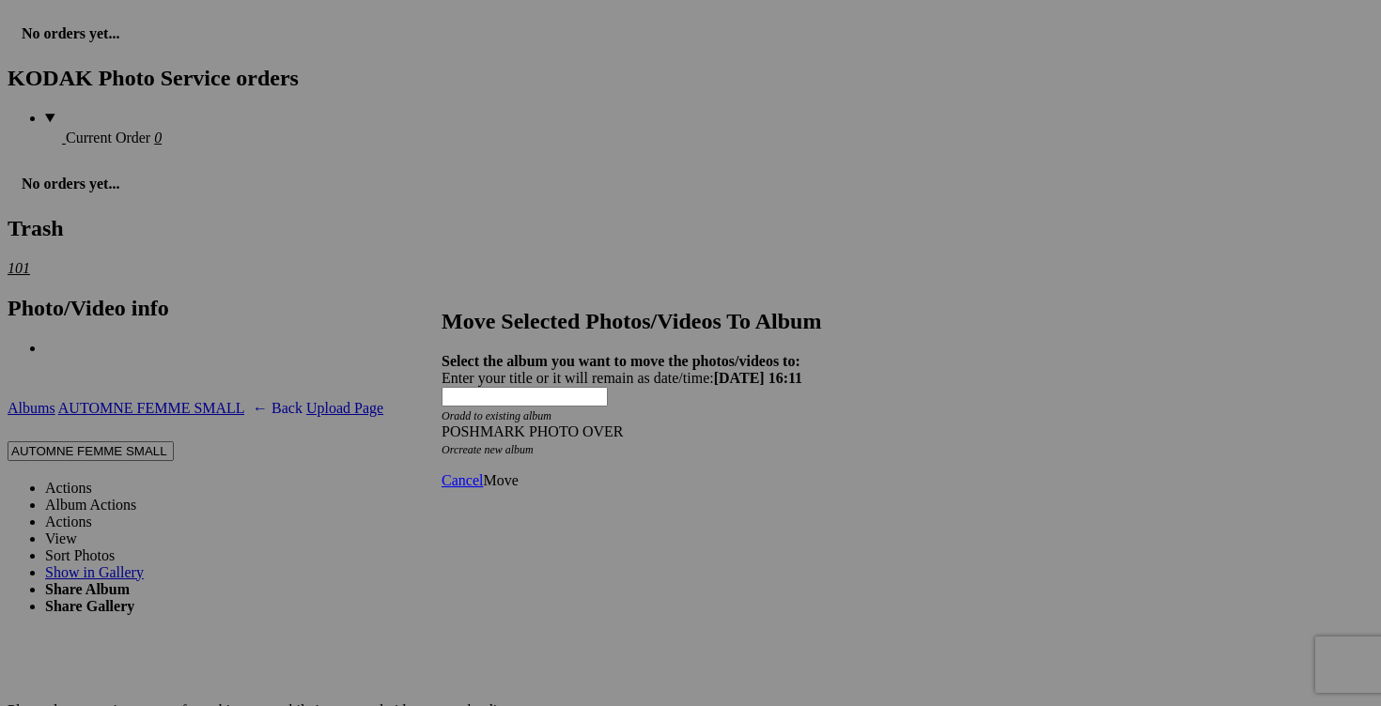
click at [518, 472] on span "Move" at bounding box center [500, 480] width 35 height 16
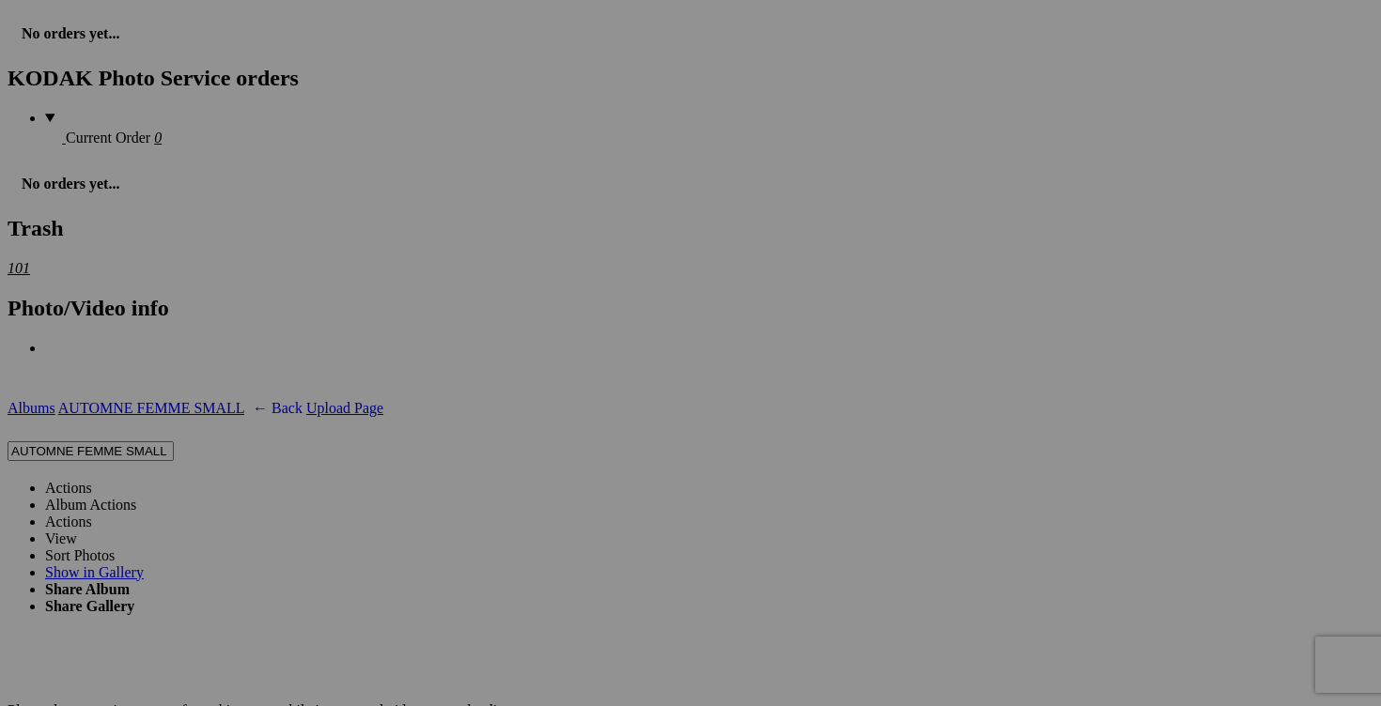
scroll to position [2919, 0]
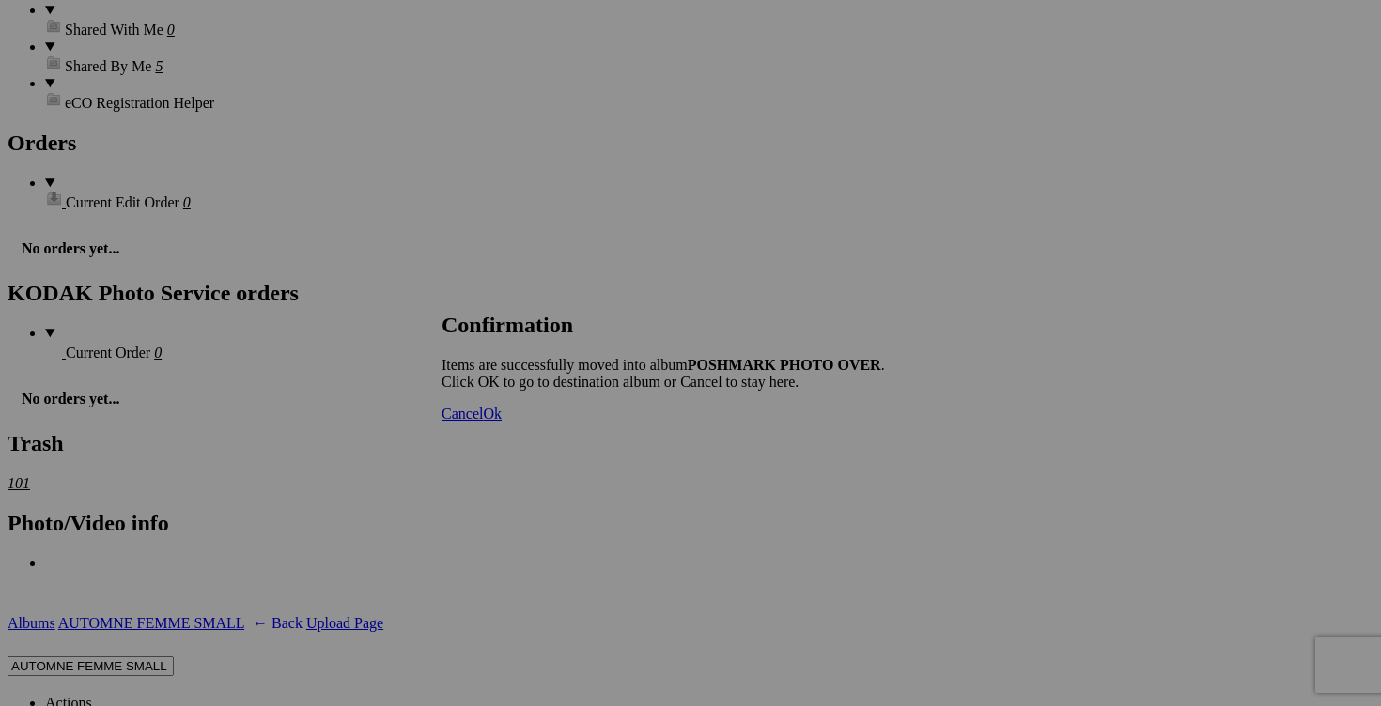
click at [483, 422] on link "Cancel" at bounding box center [461, 414] width 41 height 16
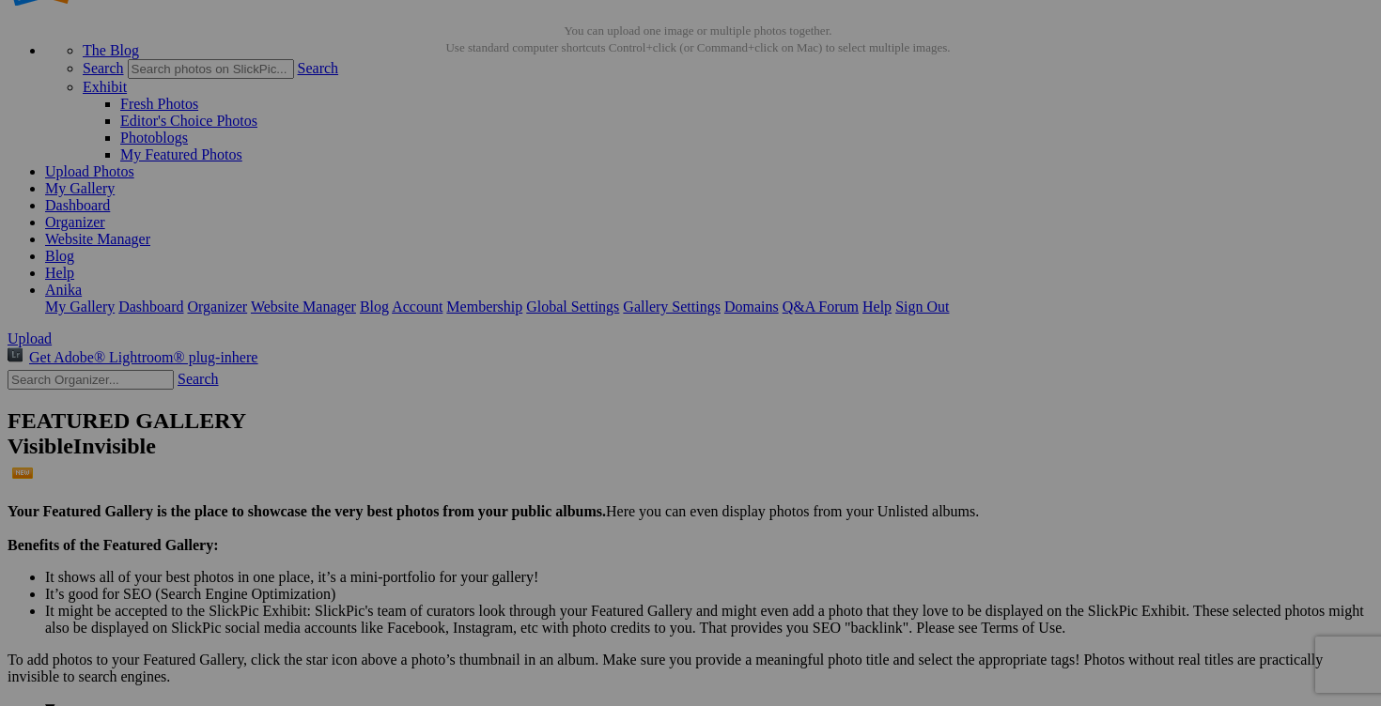
scroll to position [0, 0]
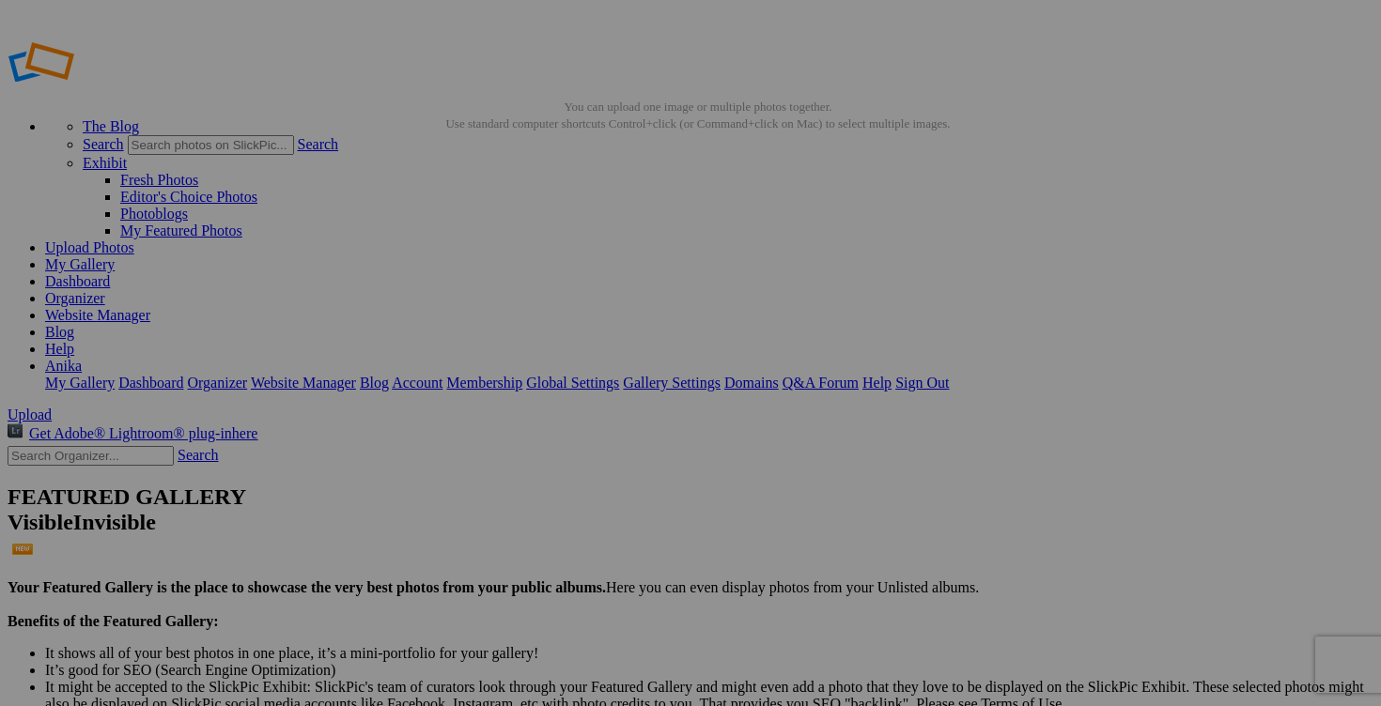
drag, startPoint x: 556, startPoint y: 366, endPoint x: 373, endPoint y: 351, distance: 183.8
type input "FEMME XS"
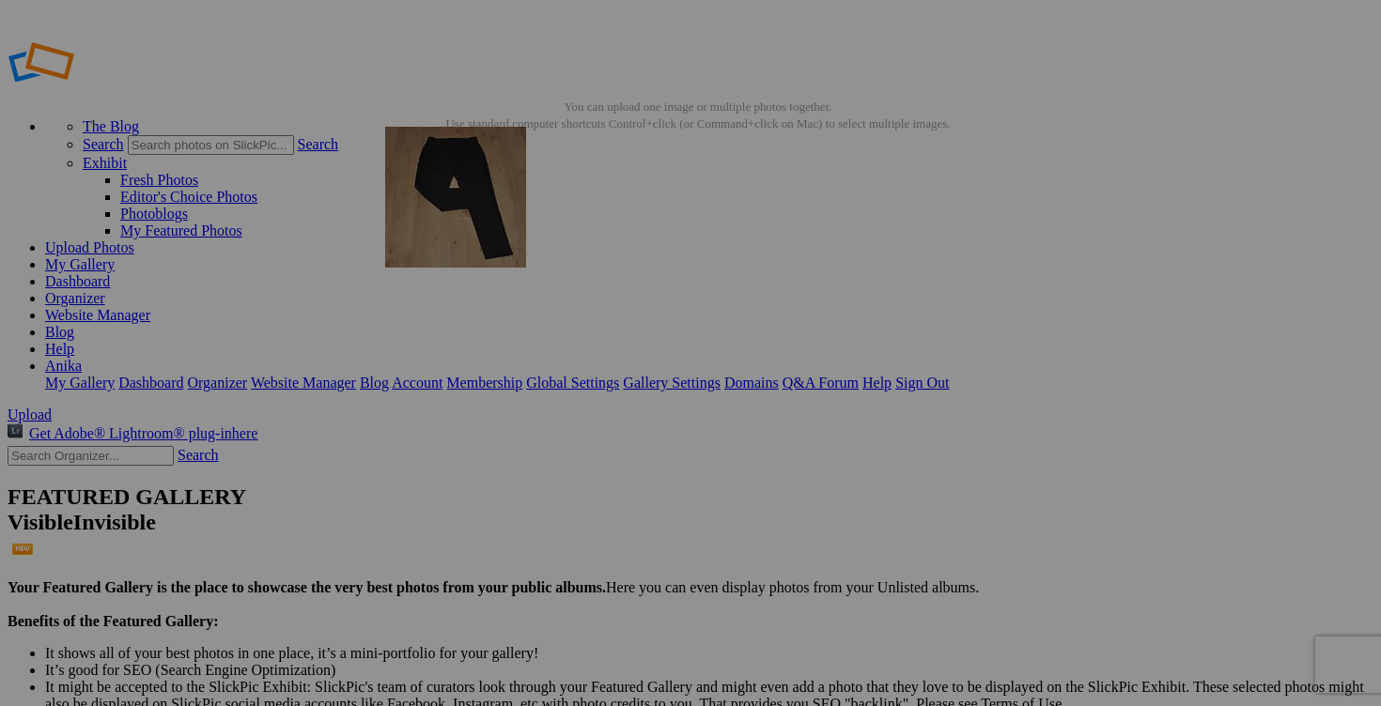
drag, startPoint x: 853, startPoint y: 277, endPoint x: 656, endPoint y: 262, distance: 197.8
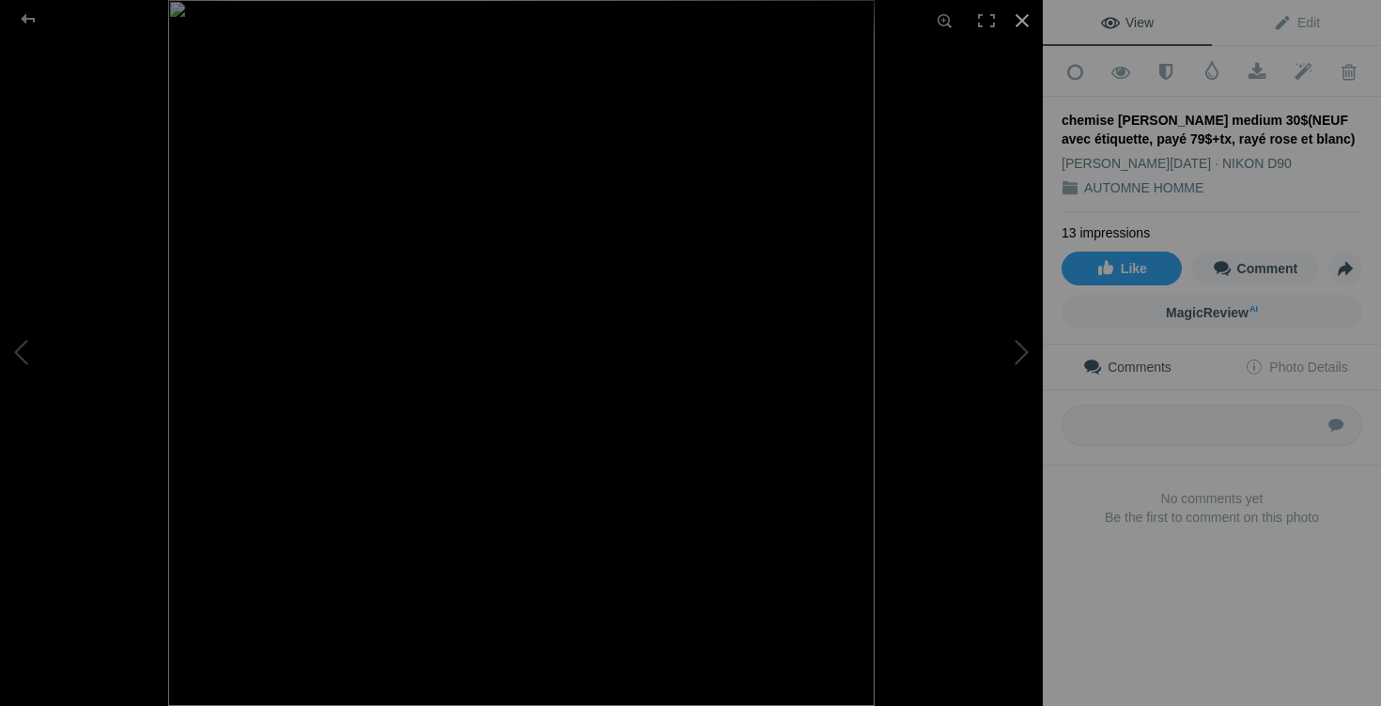
click at [1016, 21] on div at bounding box center [1021, 20] width 41 height 41
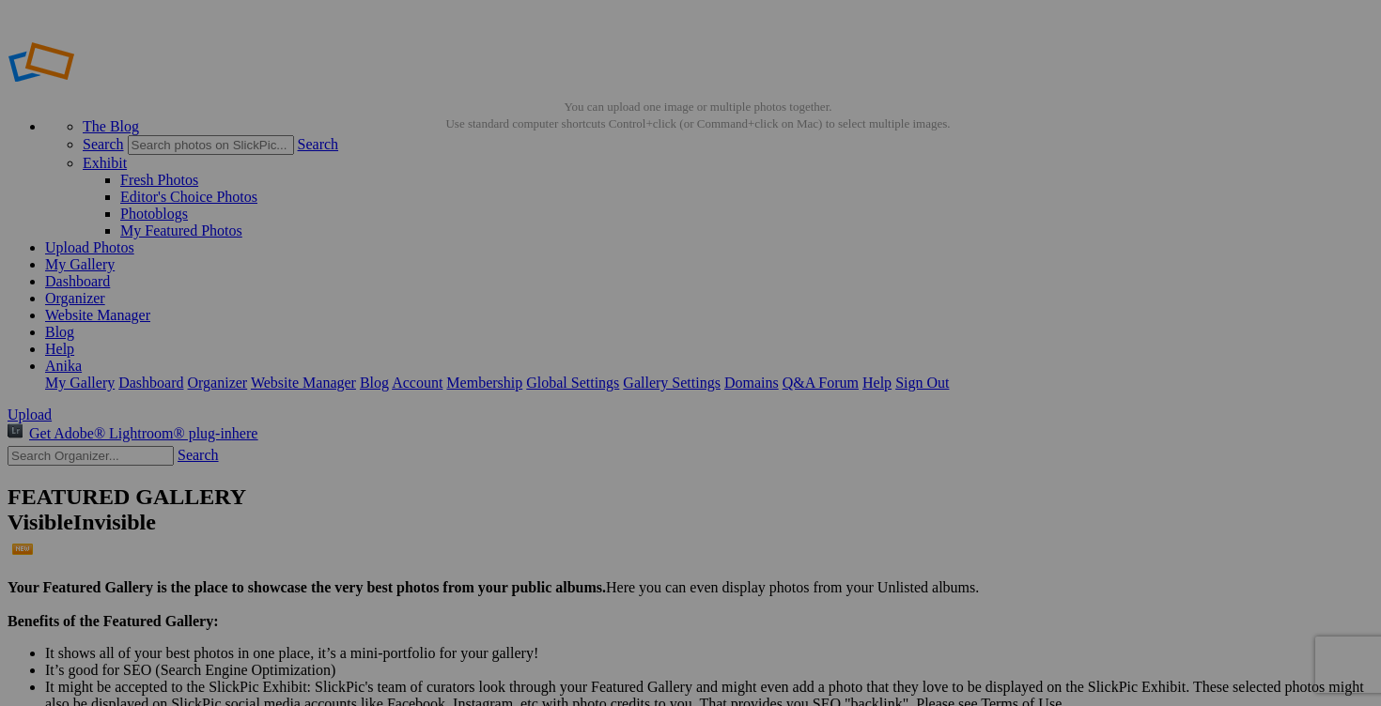
drag, startPoint x: 676, startPoint y: 301, endPoint x: 819, endPoint y: 241, distance: 154.6
drag, startPoint x: 505, startPoint y: 285, endPoint x: 891, endPoint y: 243, distance: 388.3
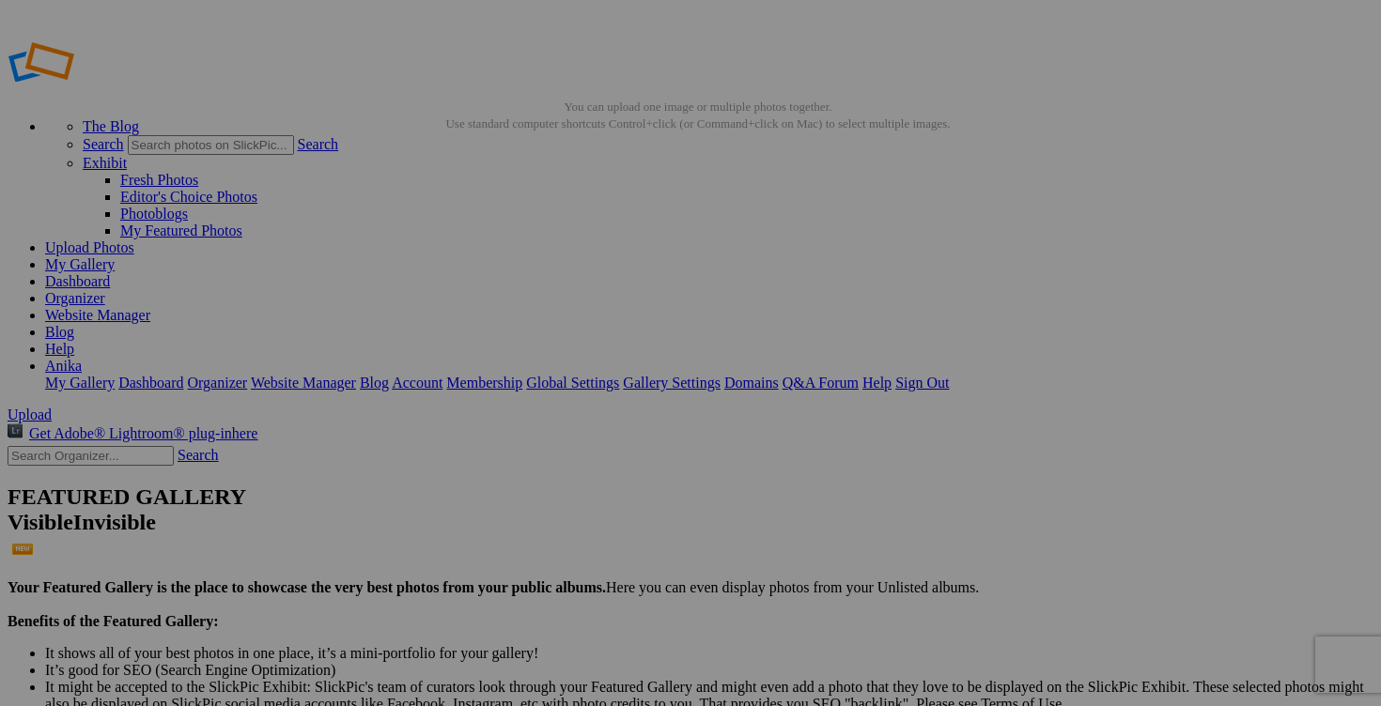
type input "AUTOMNE HOMME"
drag, startPoint x: 515, startPoint y: 254, endPoint x: 1047, endPoint y: 242, distance: 532.7
type input "AUTOMNE HOMME"
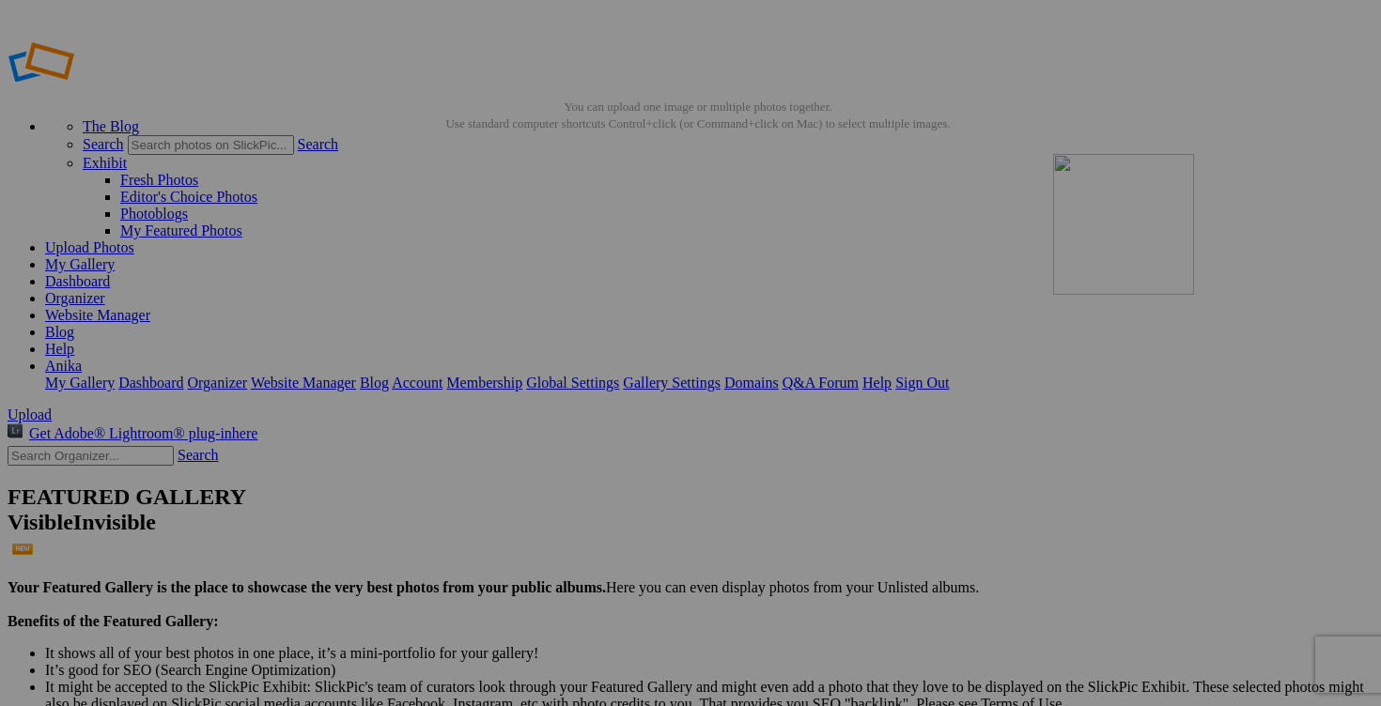
drag, startPoint x: 543, startPoint y: 300, endPoint x: 1174, endPoint y: 250, distance: 633.2
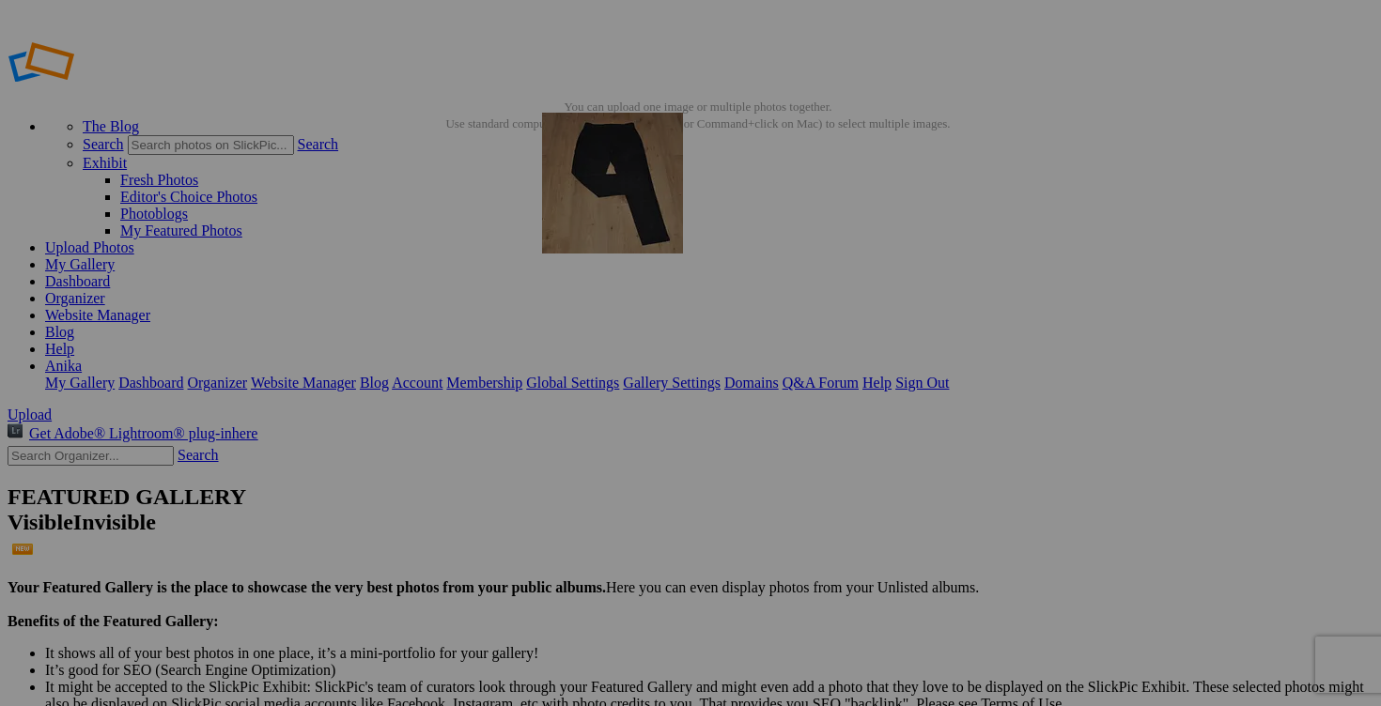
drag, startPoint x: 391, startPoint y: 527, endPoint x: 813, endPoint y: 248, distance: 505.7
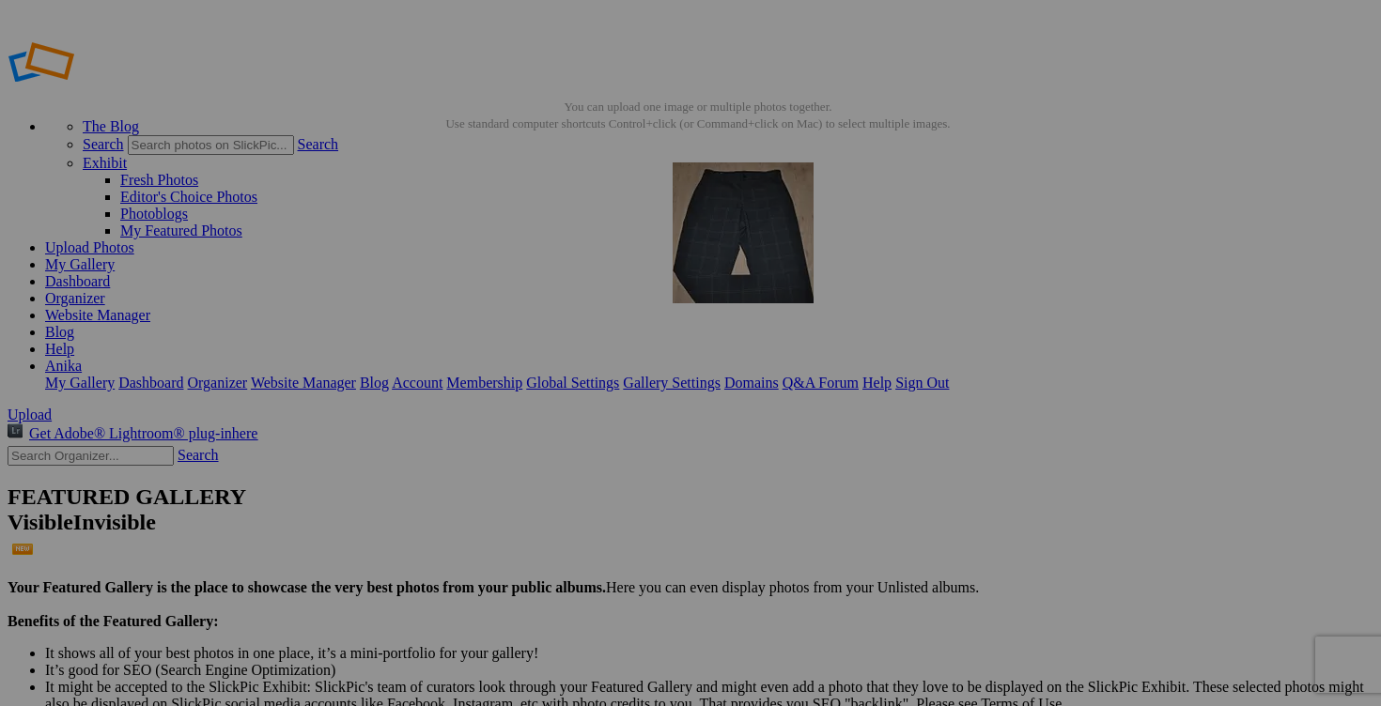
drag, startPoint x: 524, startPoint y: 540, endPoint x: 942, endPoint y: 294, distance: 485.1
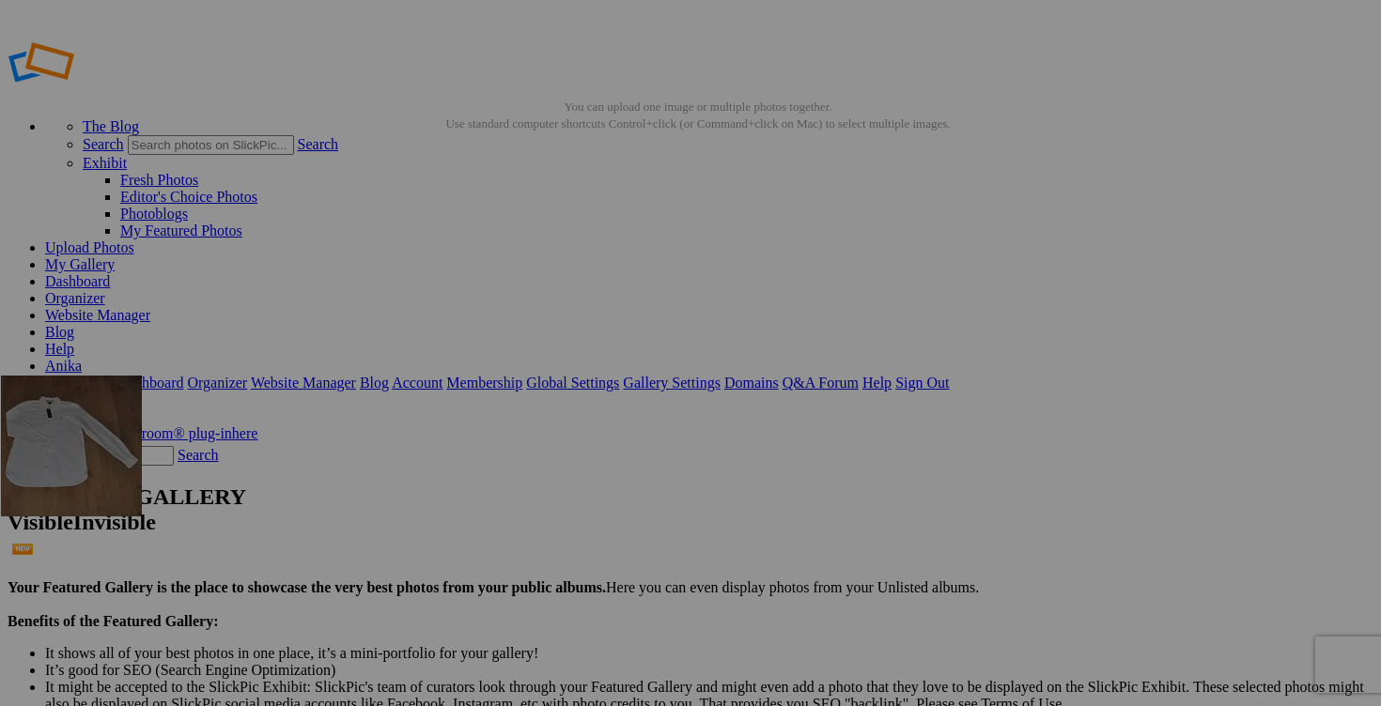
drag, startPoint x: 849, startPoint y: 489, endPoint x: 271, endPoint y: 511, distance: 578.1
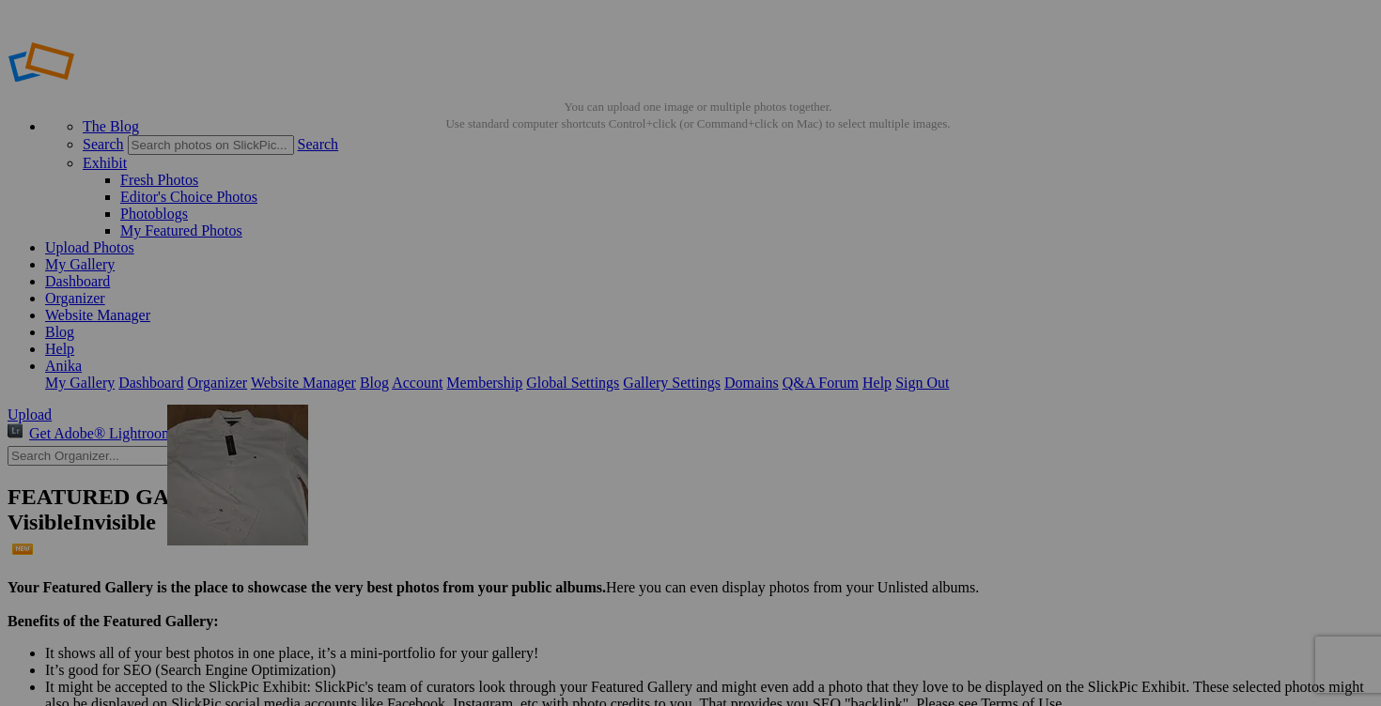
drag, startPoint x: 880, startPoint y: 517, endPoint x: 426, endPoint y: 519, distance: 454.7
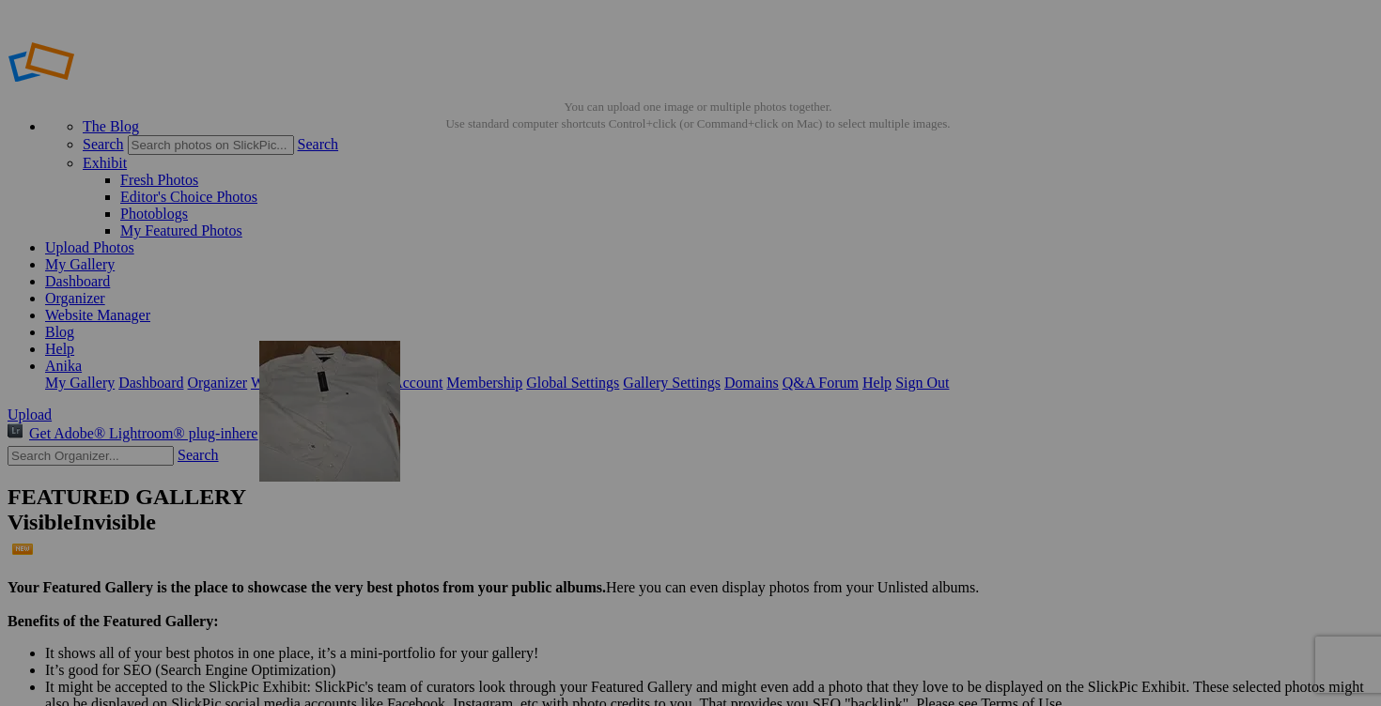
drag, startPoint x: 353, startPoint y: 538, endPoint x: 497, endPoint y: 476, distance: 156.5
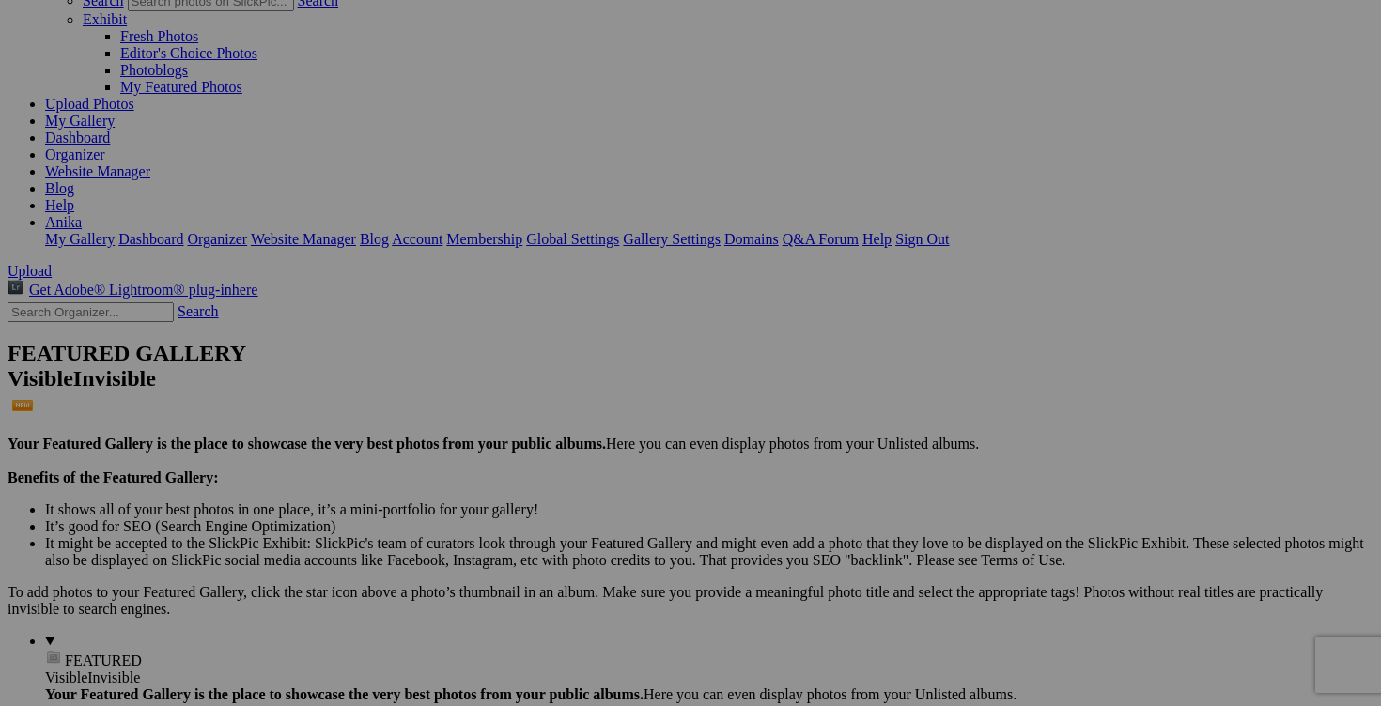
scroll to position [266, 0]
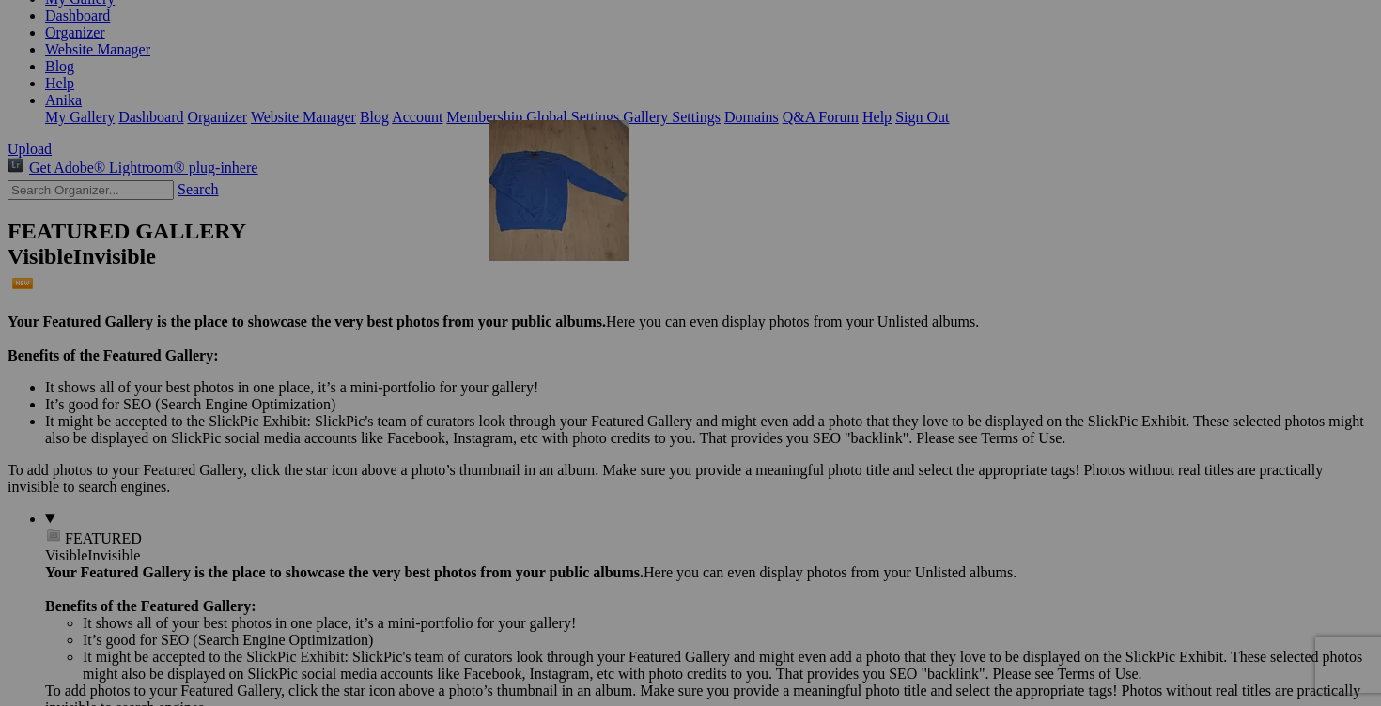
drag, startPoint x: 353, startPoint y: 499, endPoint x: 759, endPoint y: 282, distance: 460.2
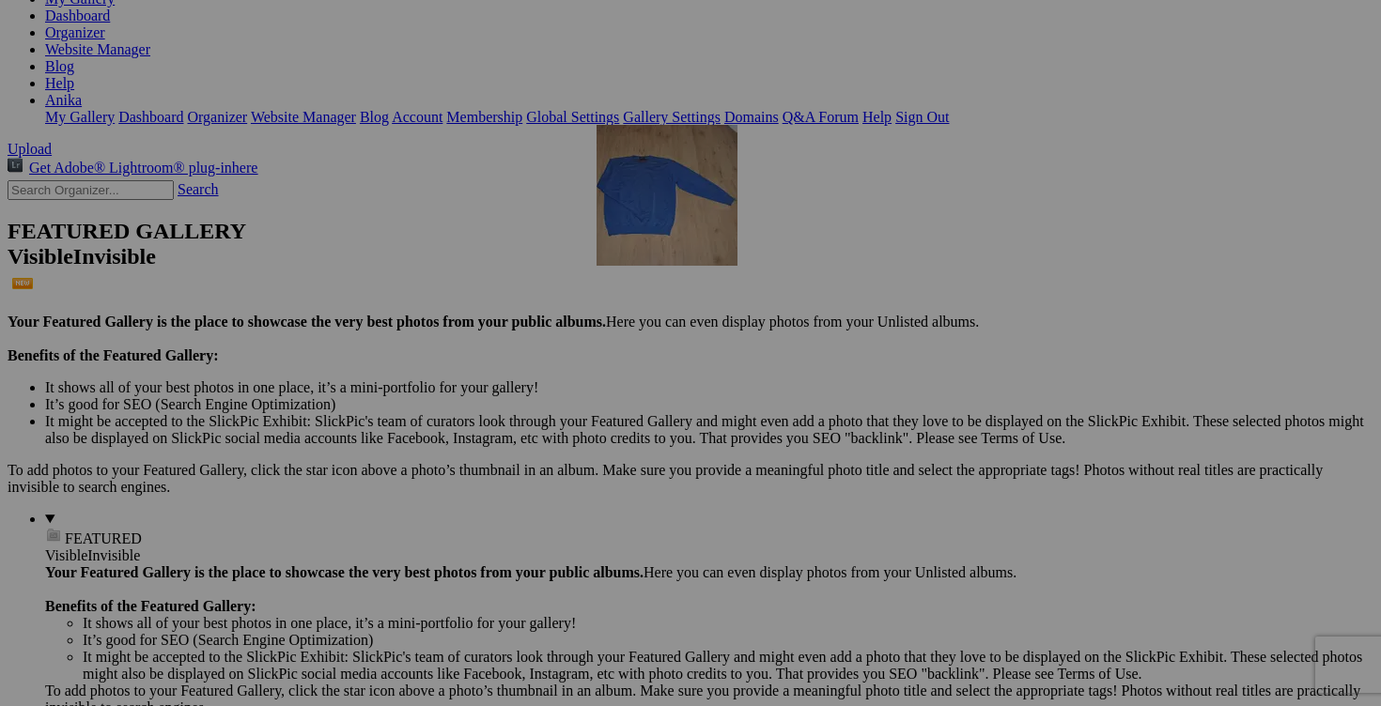
drag, startPoint x: 692, startPoint y: 289, endPoint x: 861, endPoint y: 283, distance: 169.2
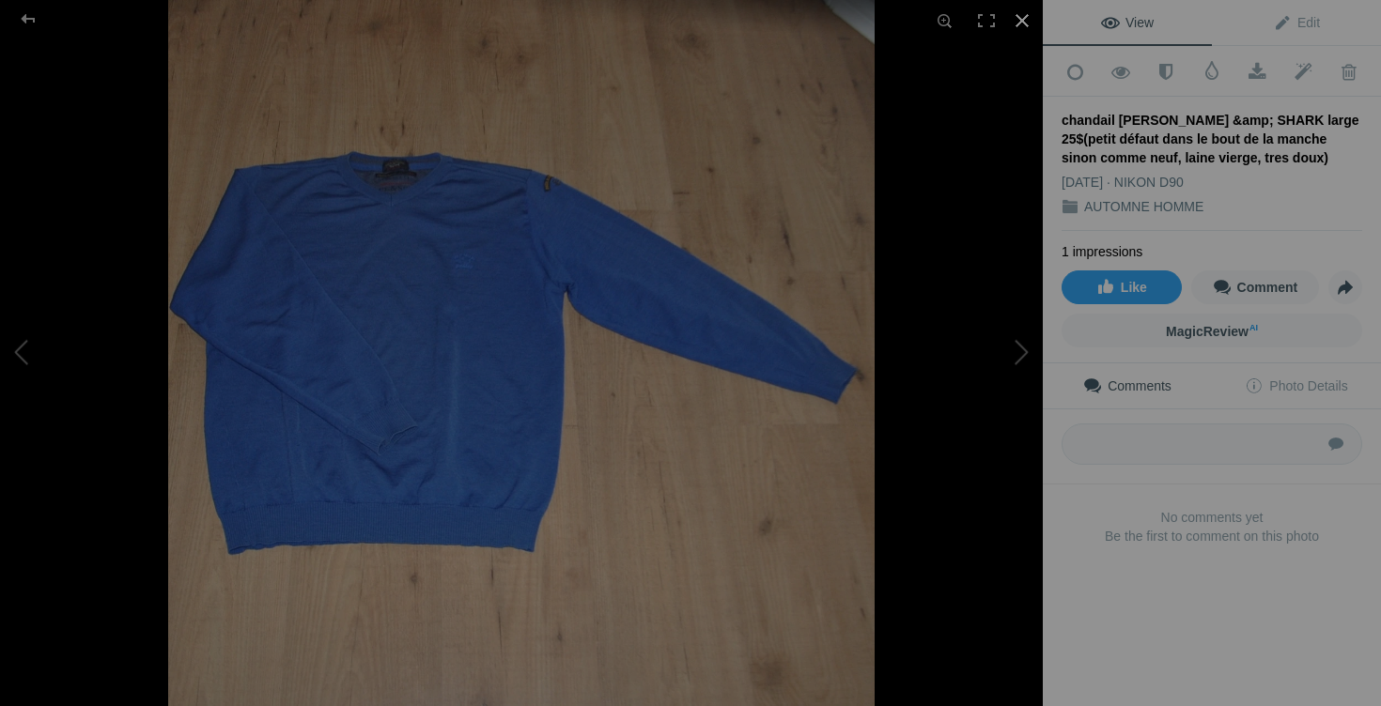
click at [1030, 26] on div at bounding box center [1021, 20] width 41 height 41
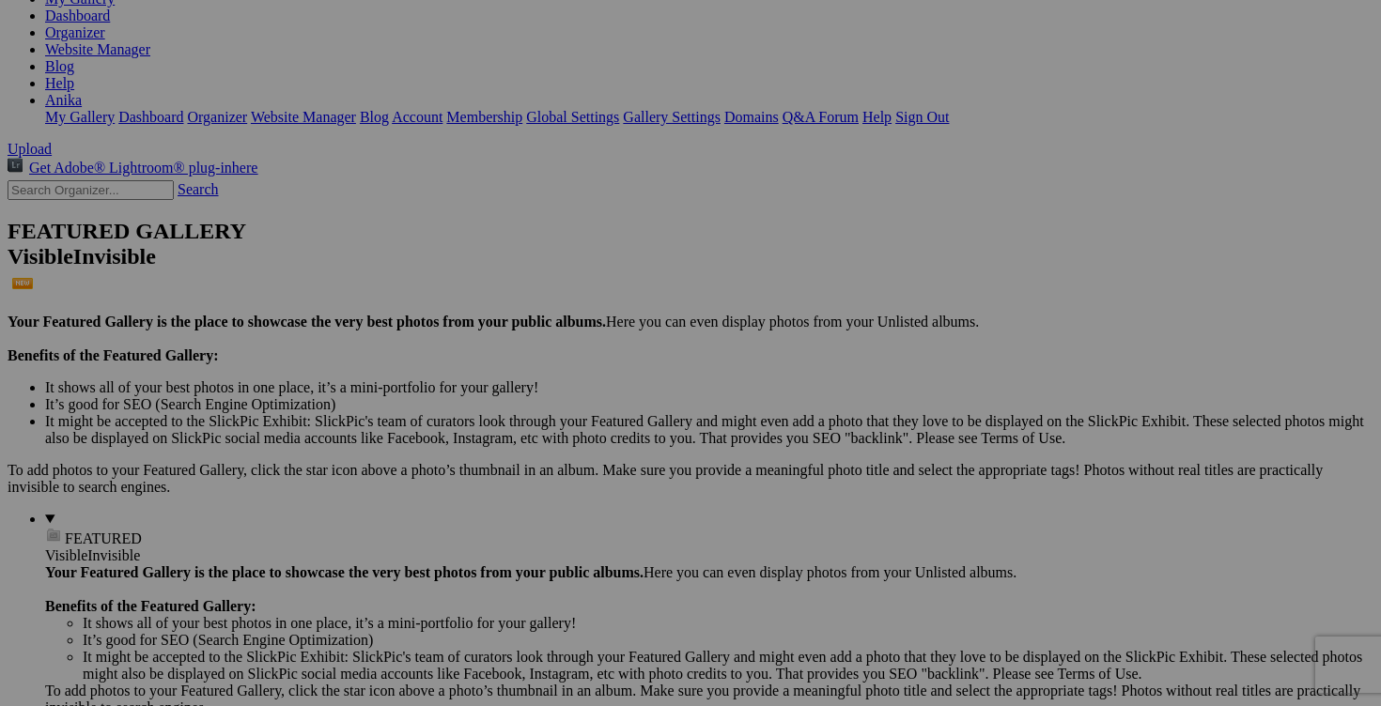
drag, startPoint x: 912, startPoint y: 368, endPoint x: 940, endPoint y: 368, distance: 28.2
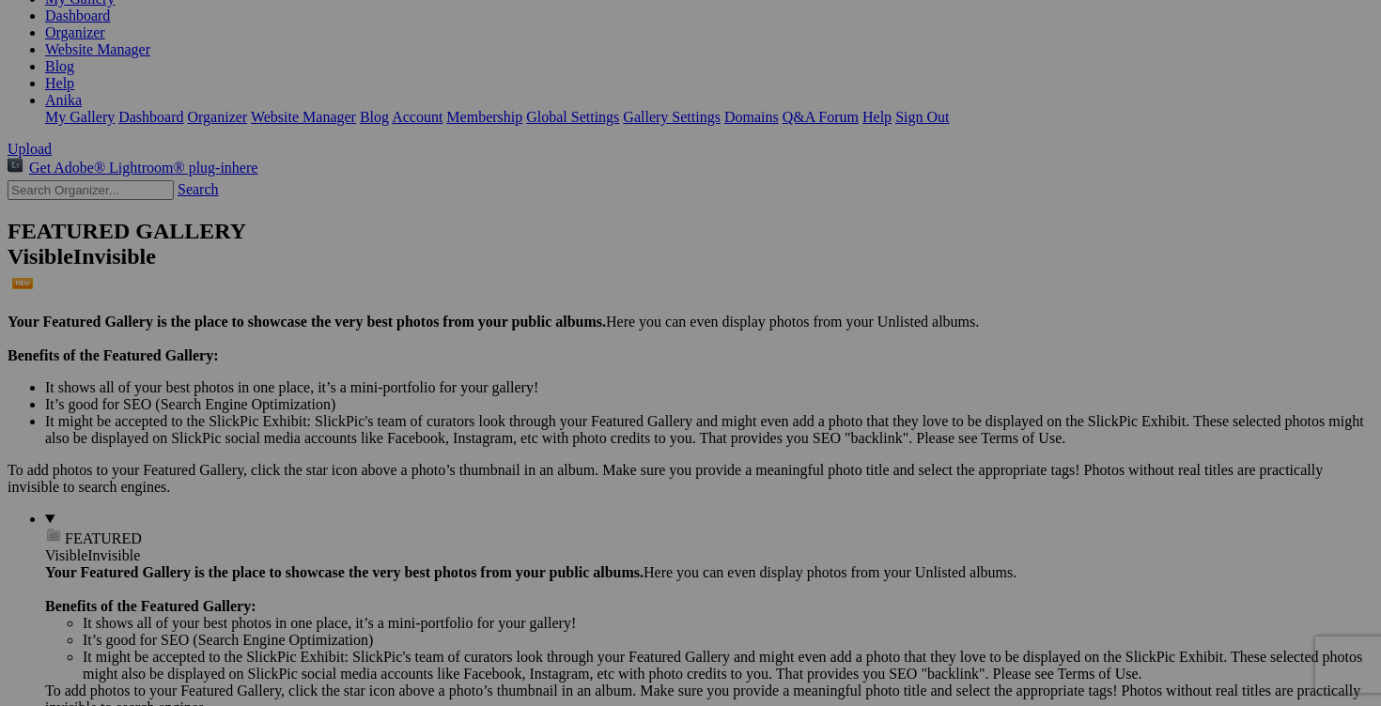
scroll to position [0, 457]
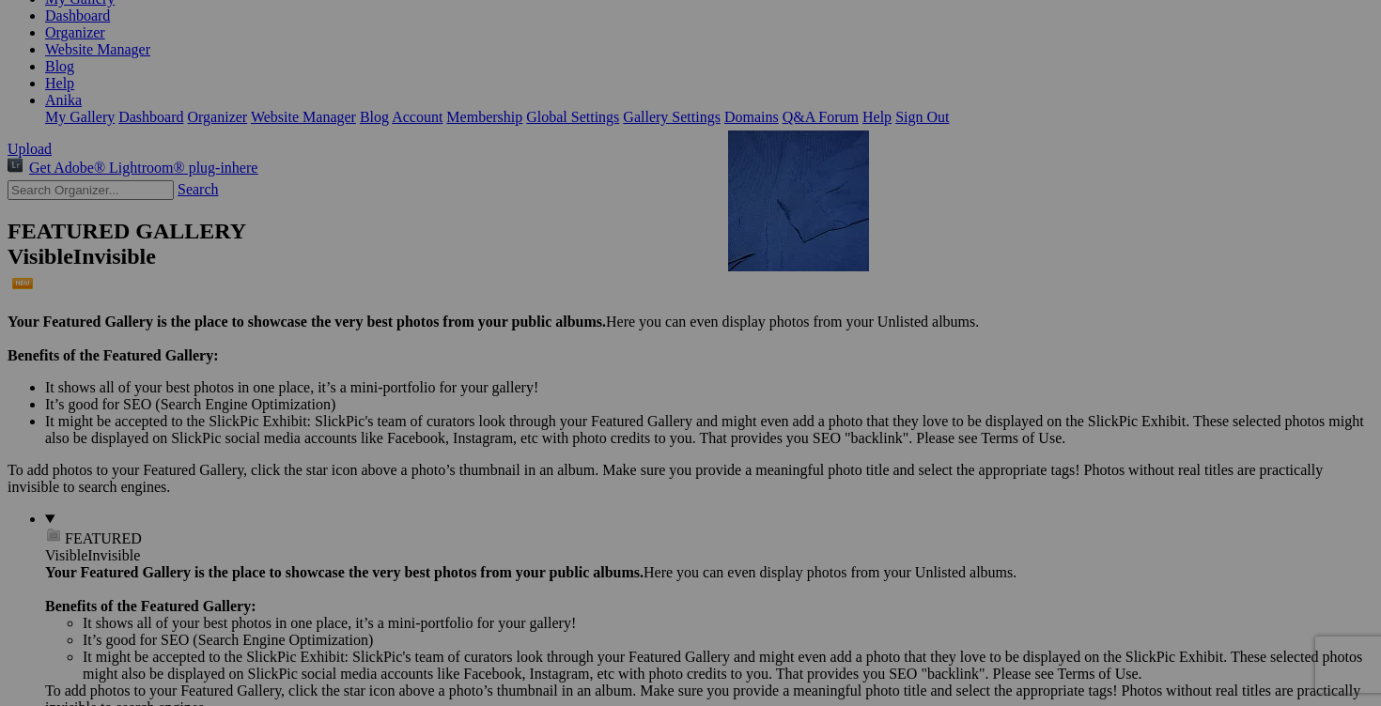
drag, startPoint x: 1213, startPoint y: 282, endPoint x: 980, endPoint y: 259, distance: 234.0
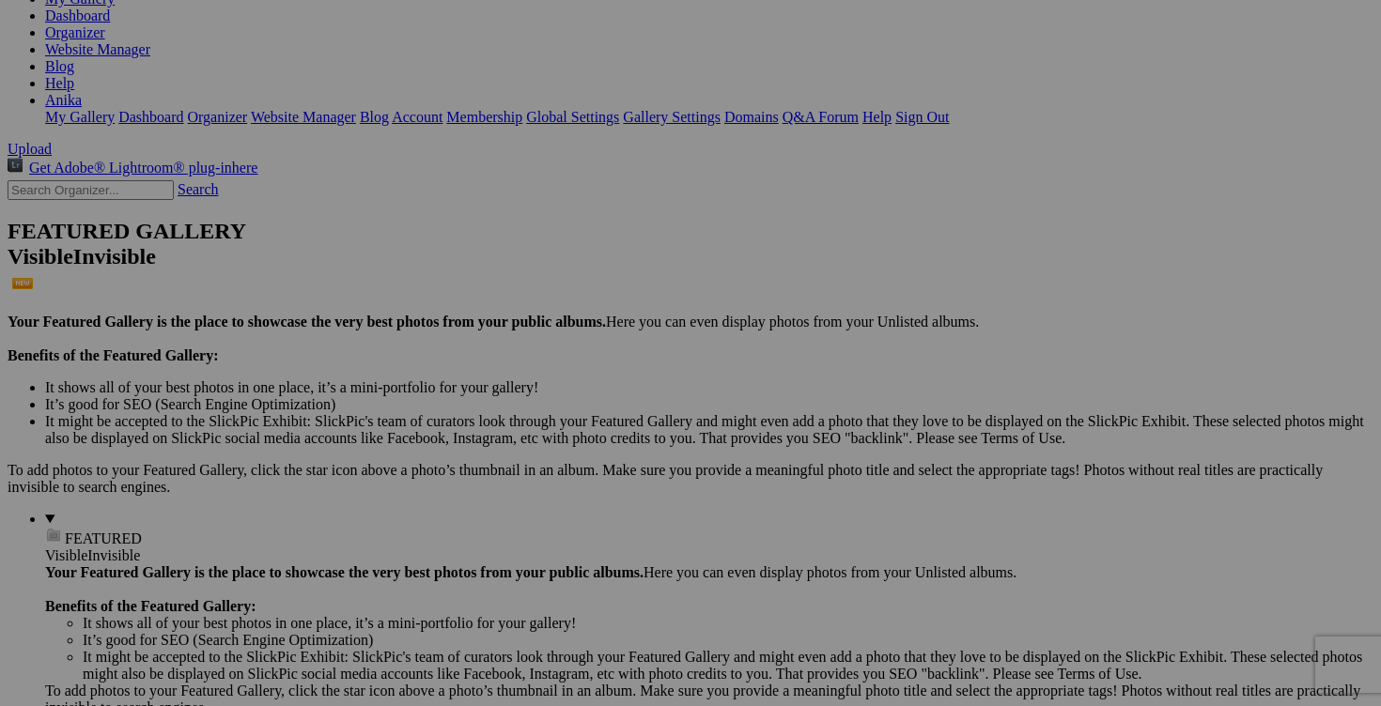
type input "chandail PAUL & SHARK large 25$(petit défaut dans le bout de la manche sinon co…"
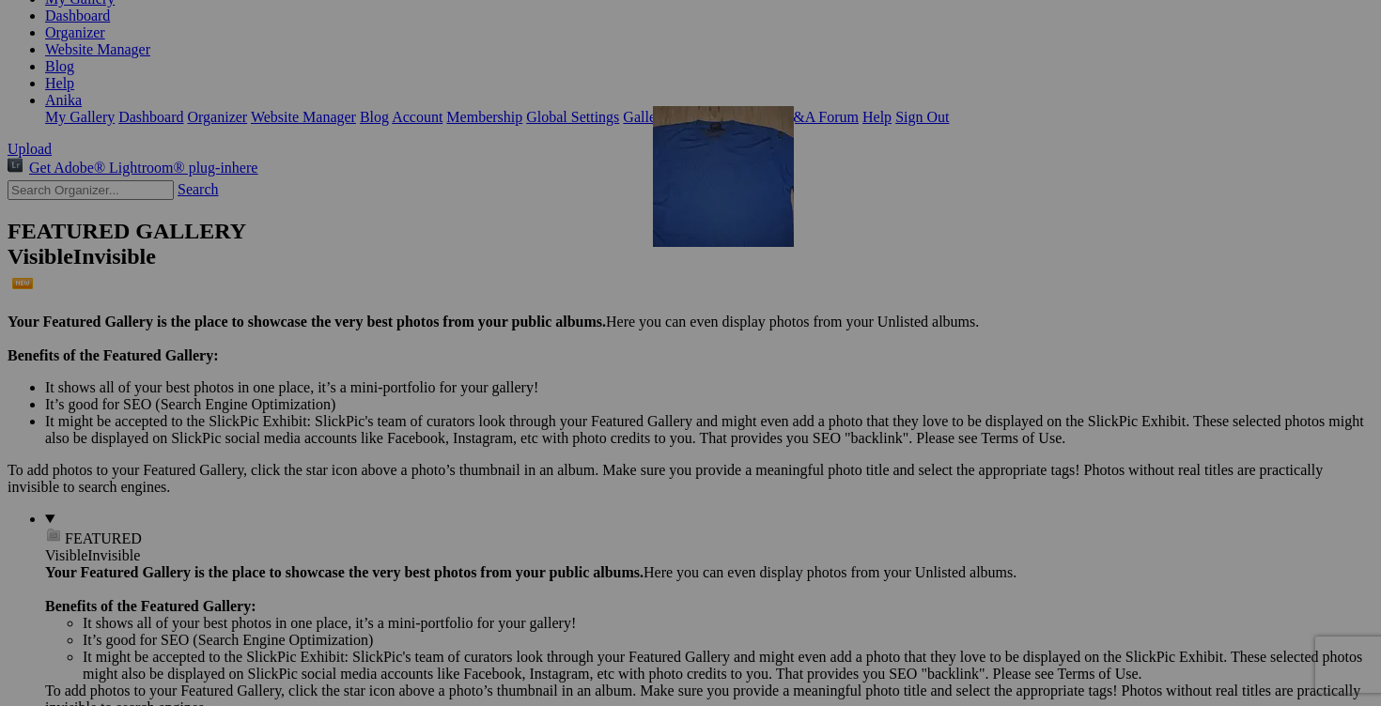
drag, startPoint x: 354, startPoint y: 543, endPoint x: 955, endPoint y: 246, distance: 670.5
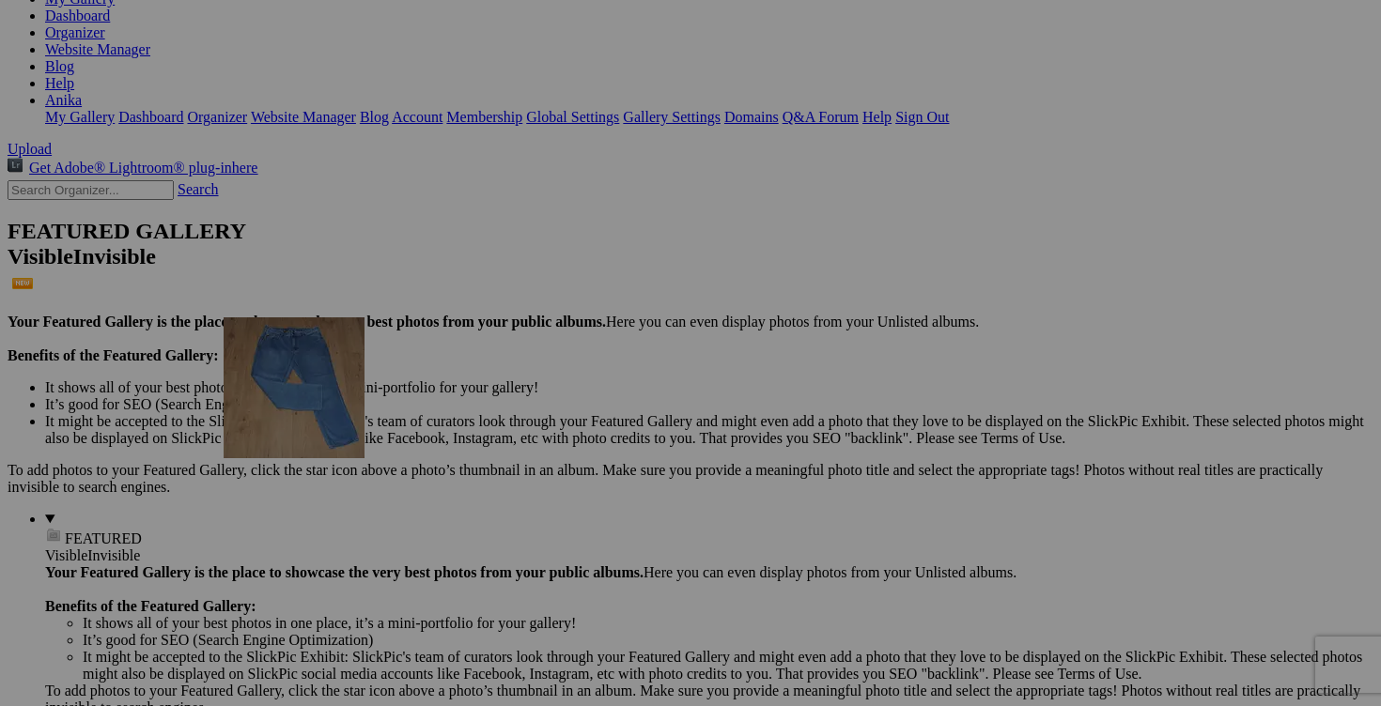
drag, startPoint x: 841, startPoint y: 516, endPoint x: 491, endPoint y: 476, distance: 351.7
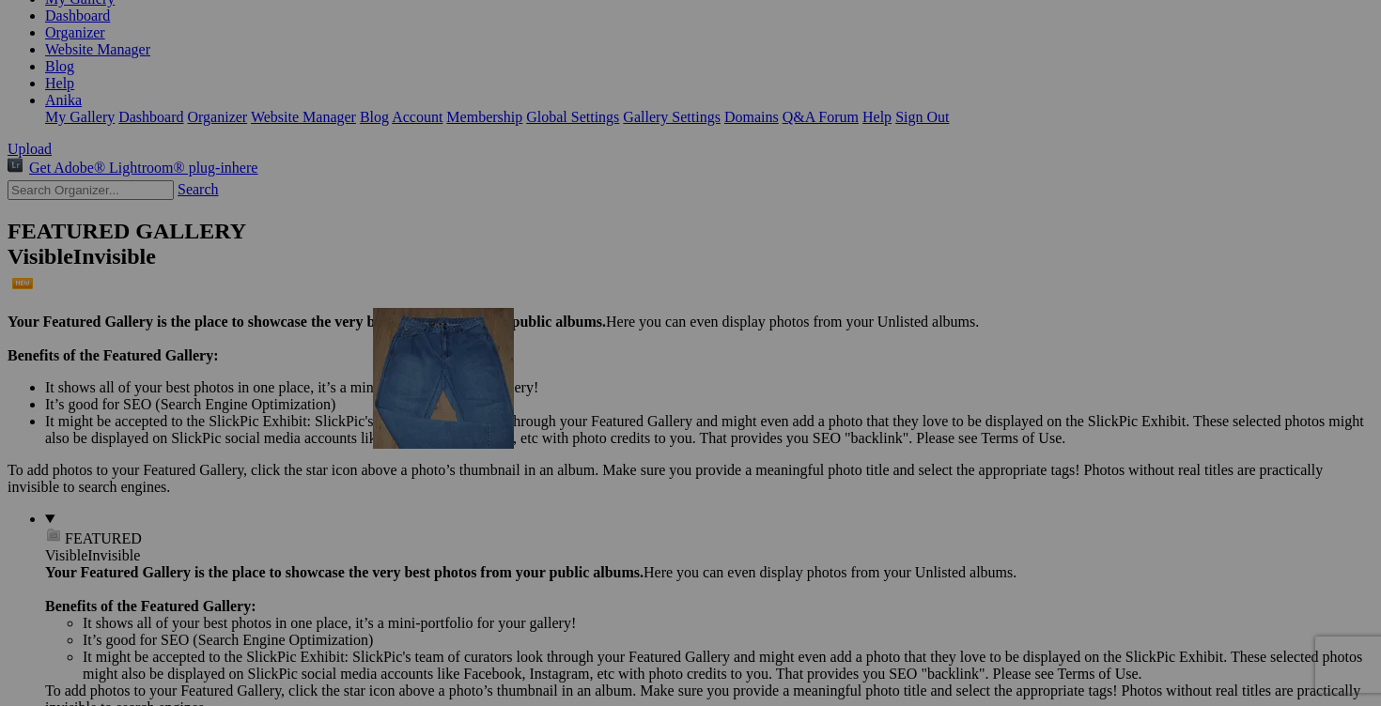
drag, startPoint x: 863, startPoint y: 490, endPoint x: 629, endPoint y: 457, distance: 236.2
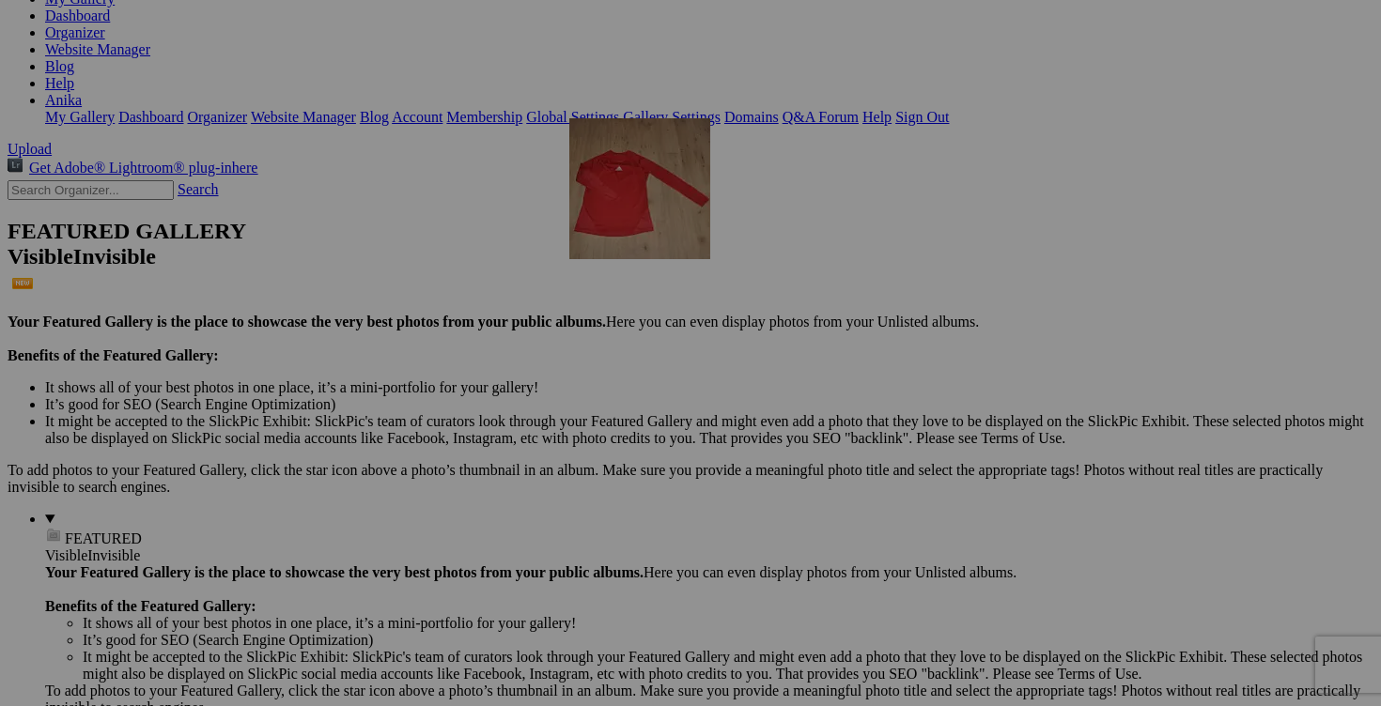
drag, startPoint x: 1019, startPoint y: 550, endPoint x: 838, endPoint y: 278, distance: 326.4
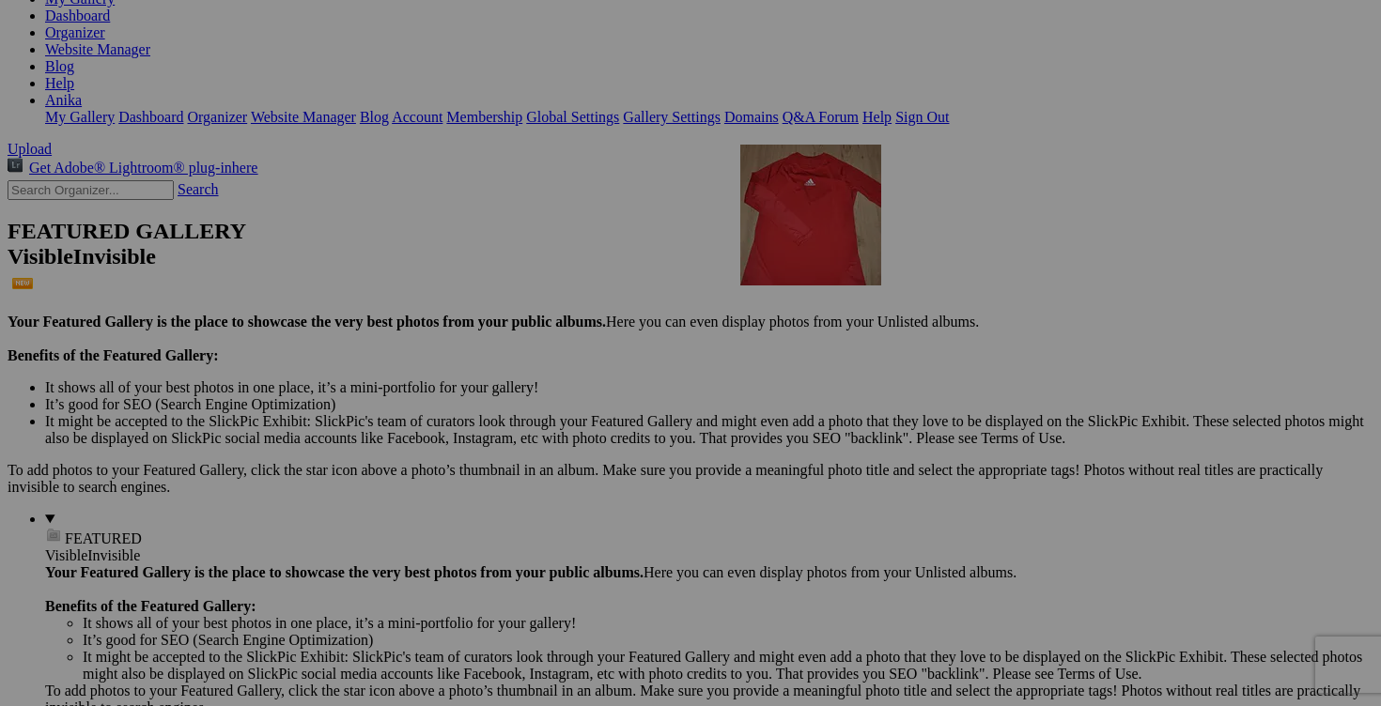
drag, startPoint x: 1196, startPoint y: 500, endPoint x: 994, endPoint y: 282, distance: 297.1
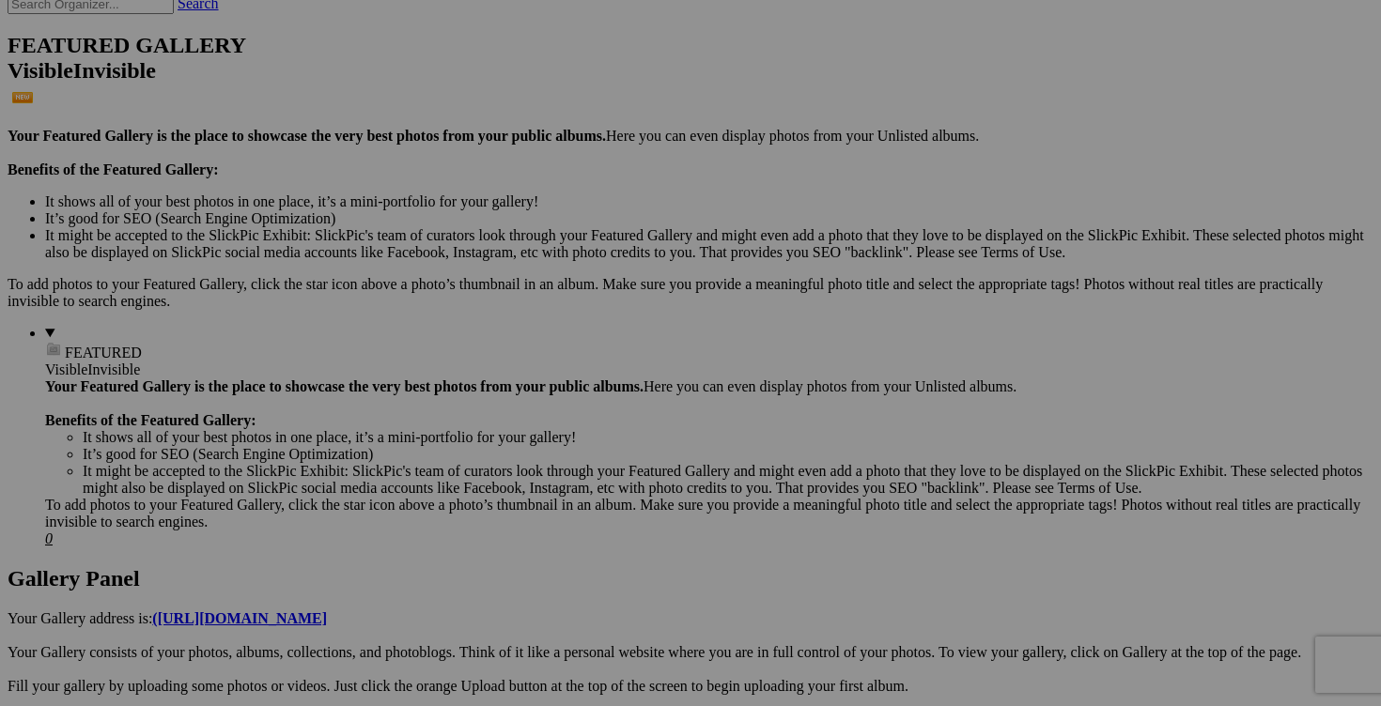
scroll to position [472, 0]
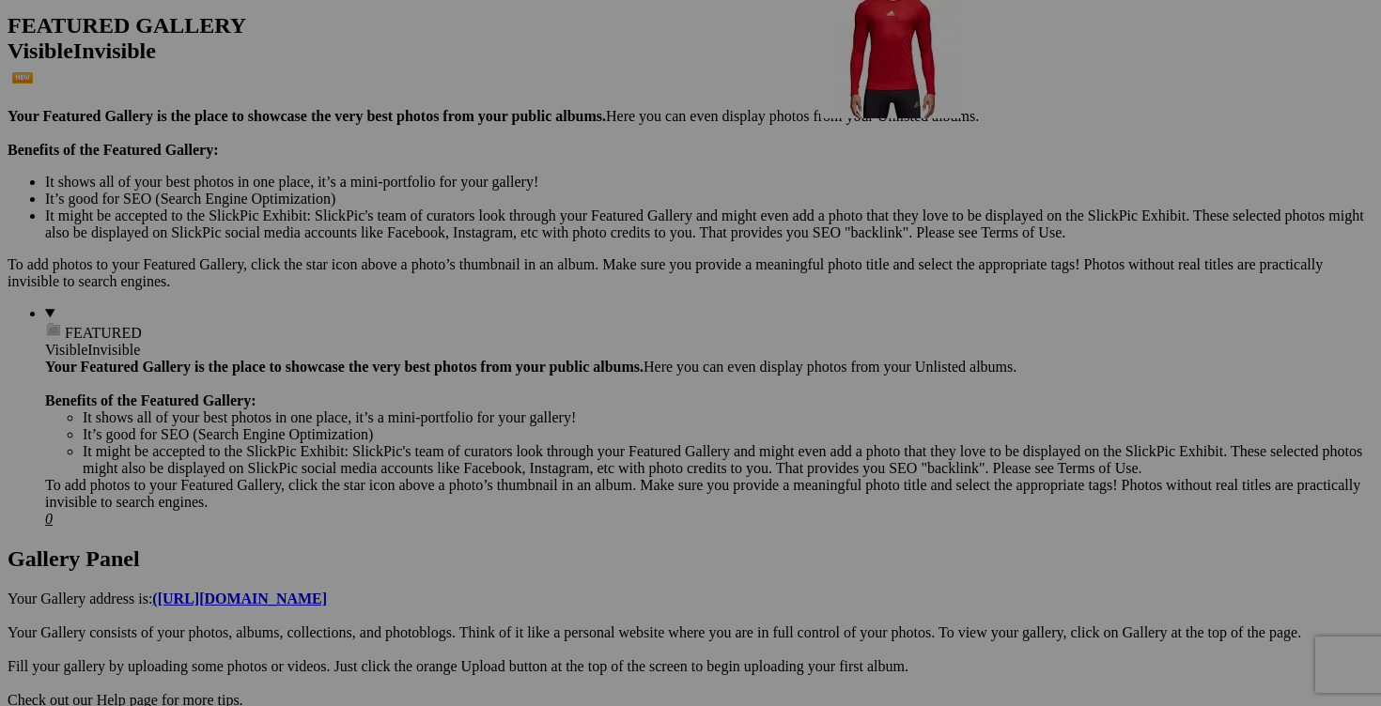
drag, startPoint x: 1039, startPoint y: 569, endPoint x: 1091, endPoint y: 141, distance: 431.4
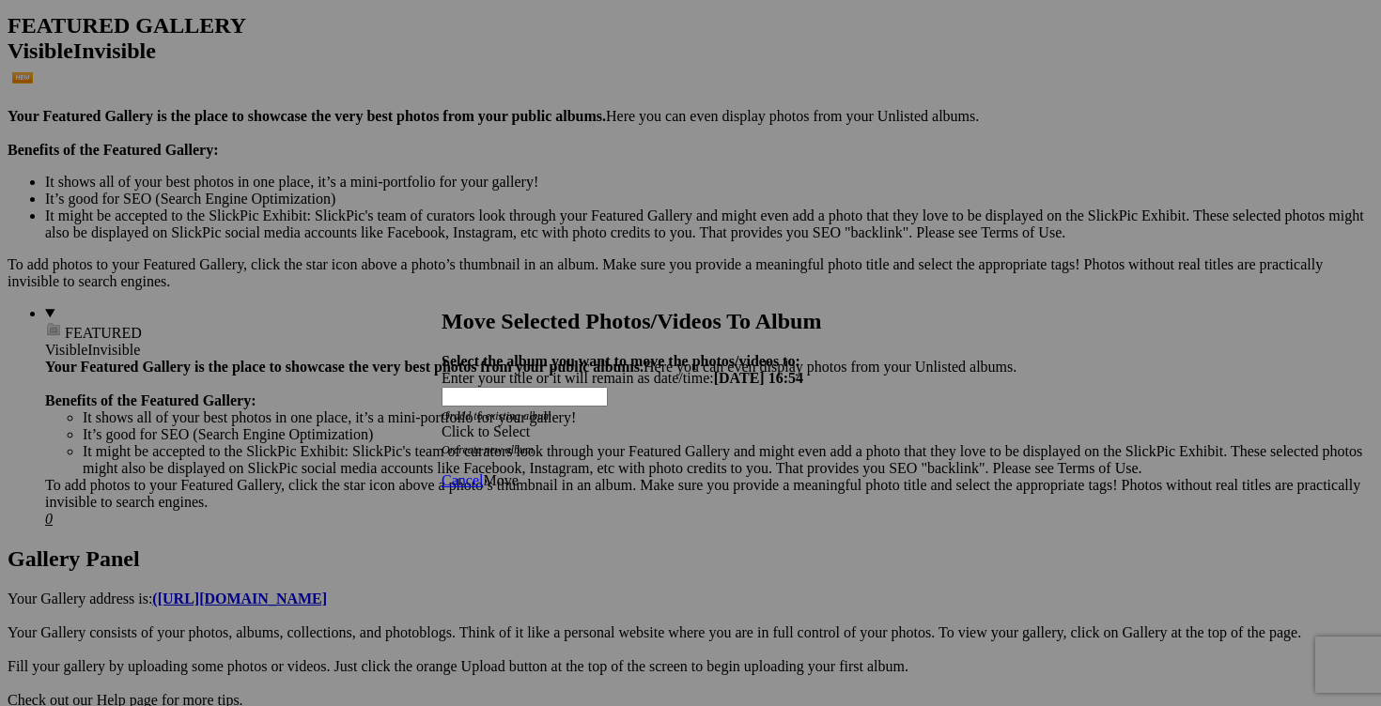
click at [441, 424] on span at bounding box center [441, 432] width 0 height 16
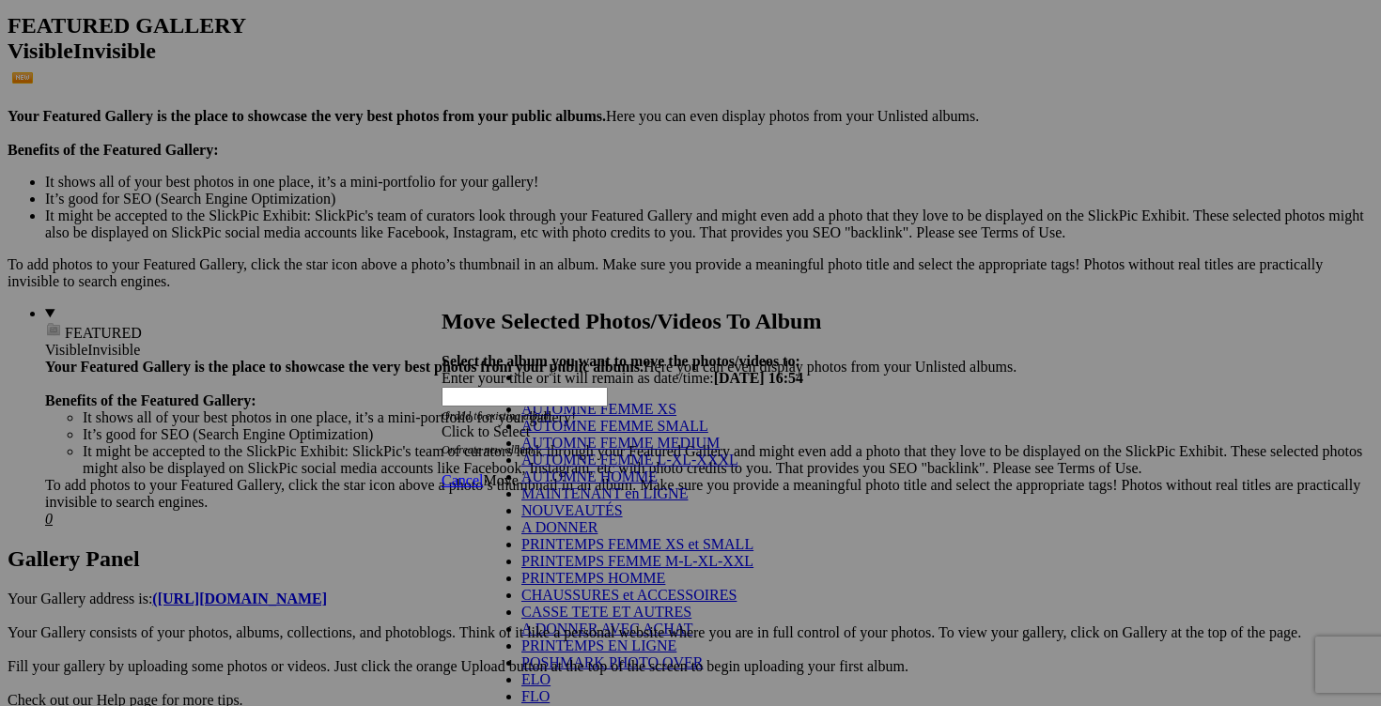
scroll to position [270, 0]
click at [615, 655] on link "POSHMARK PHOTO OVER" at bounding box center [612, 663] width 182 height 16
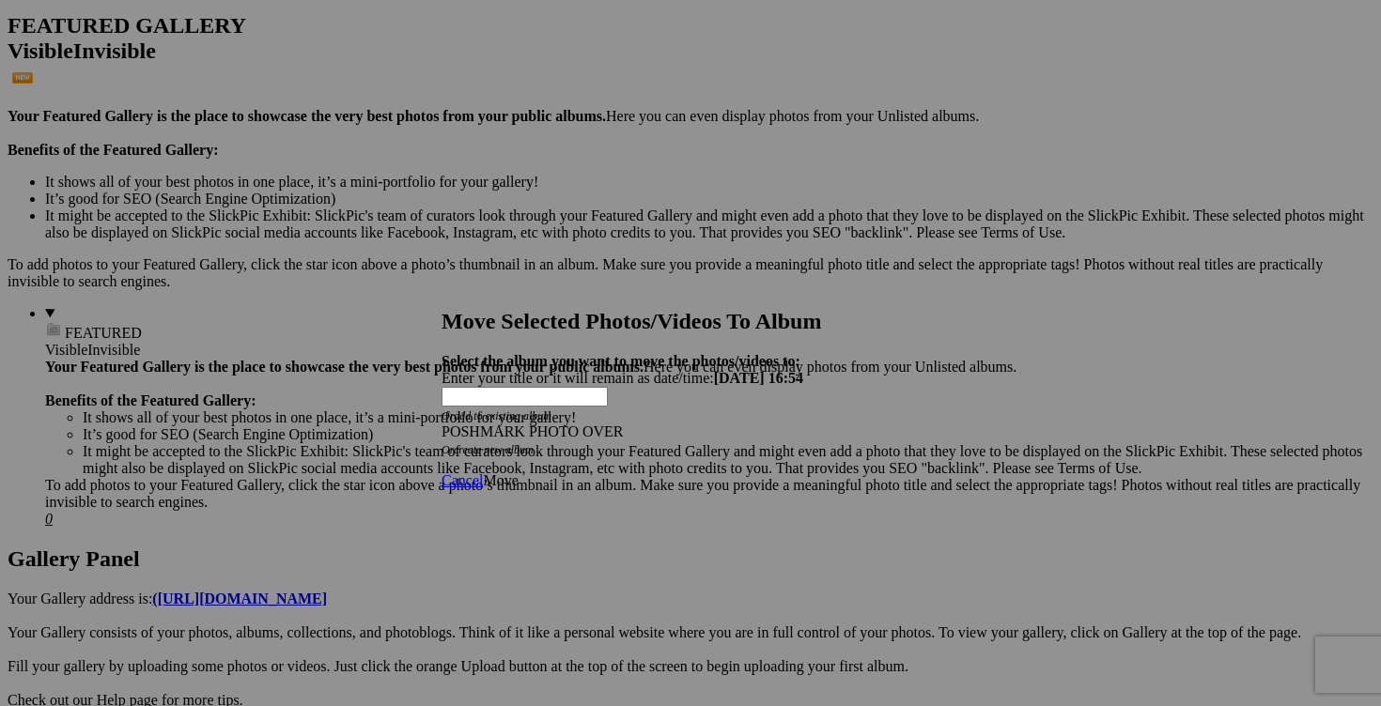
click at [518, 472] on span "Move" at bounding box center [500, 480] width 35 height 16
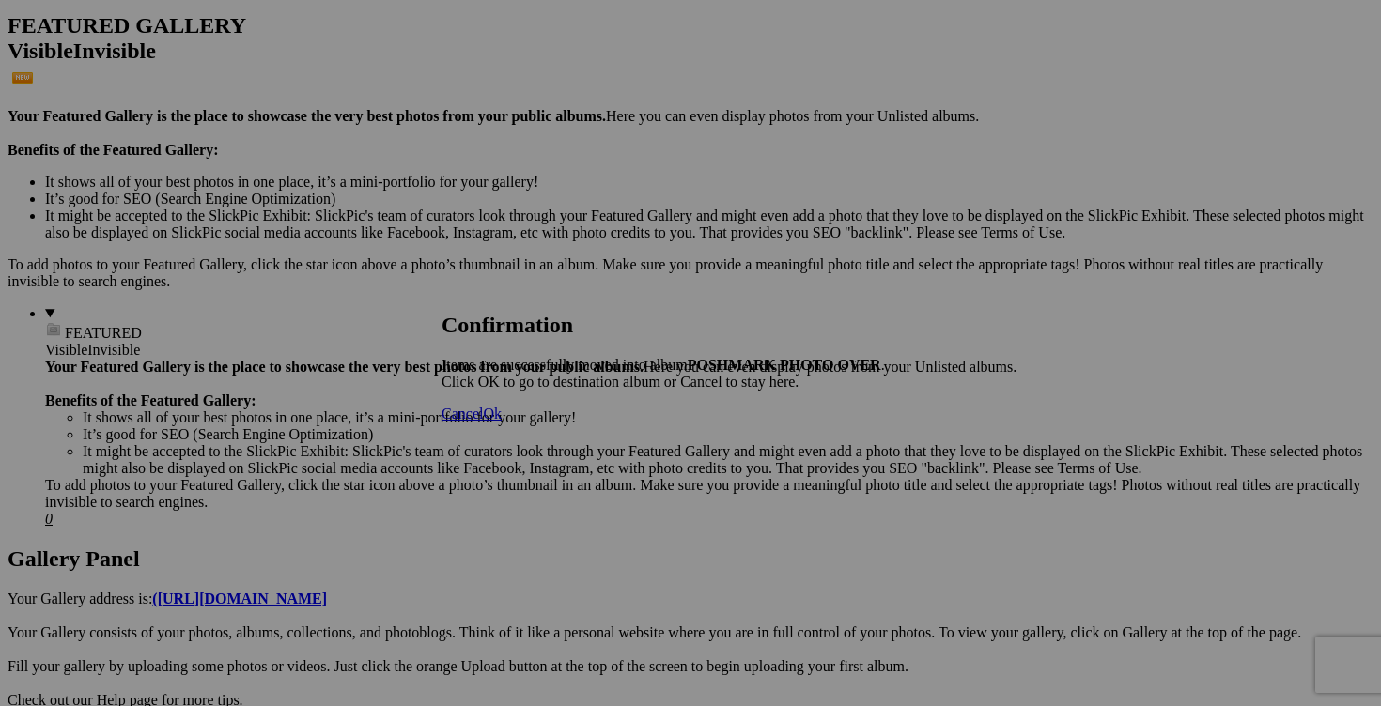
click at [483, 422] on span "Cancel" at bounding box center [461, 414] width 41 height 16
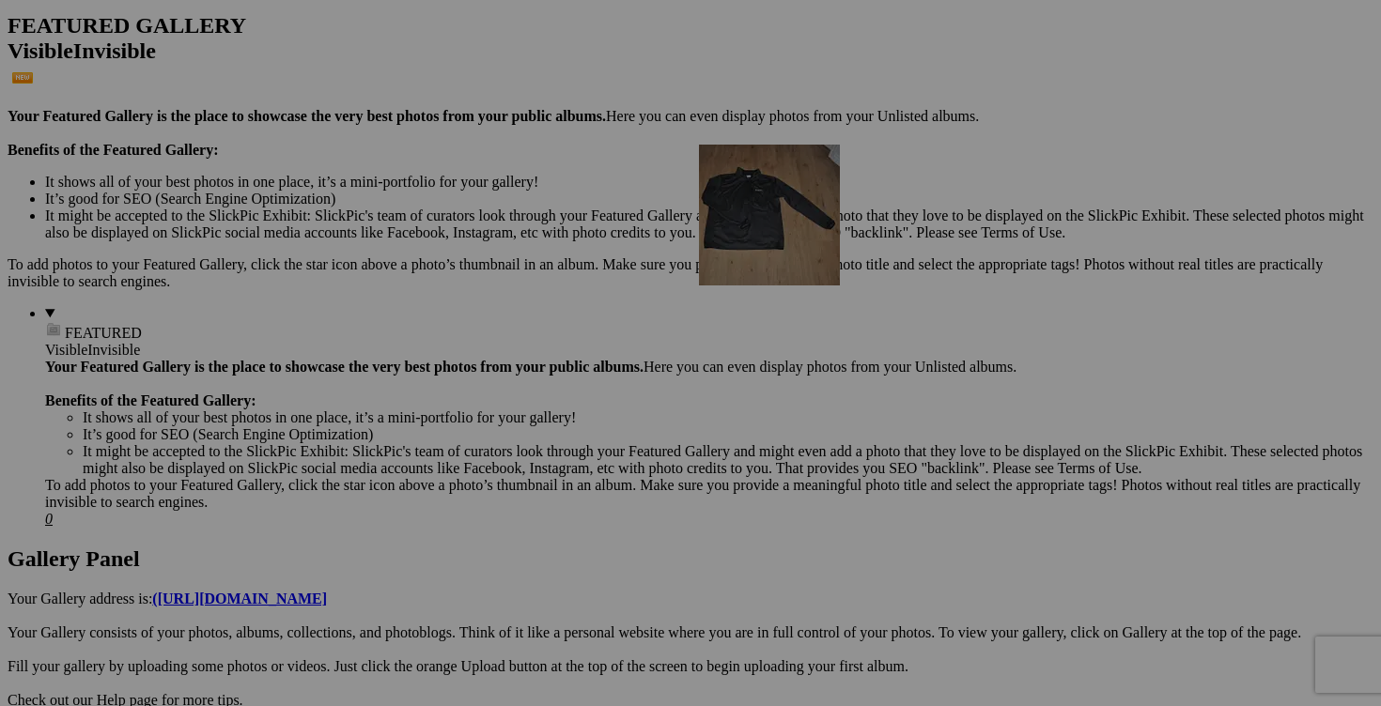
drag, startPoint x: 676, startPoint y: 552, endPoint x: 969, endPoint y: 308, distance: 381.5
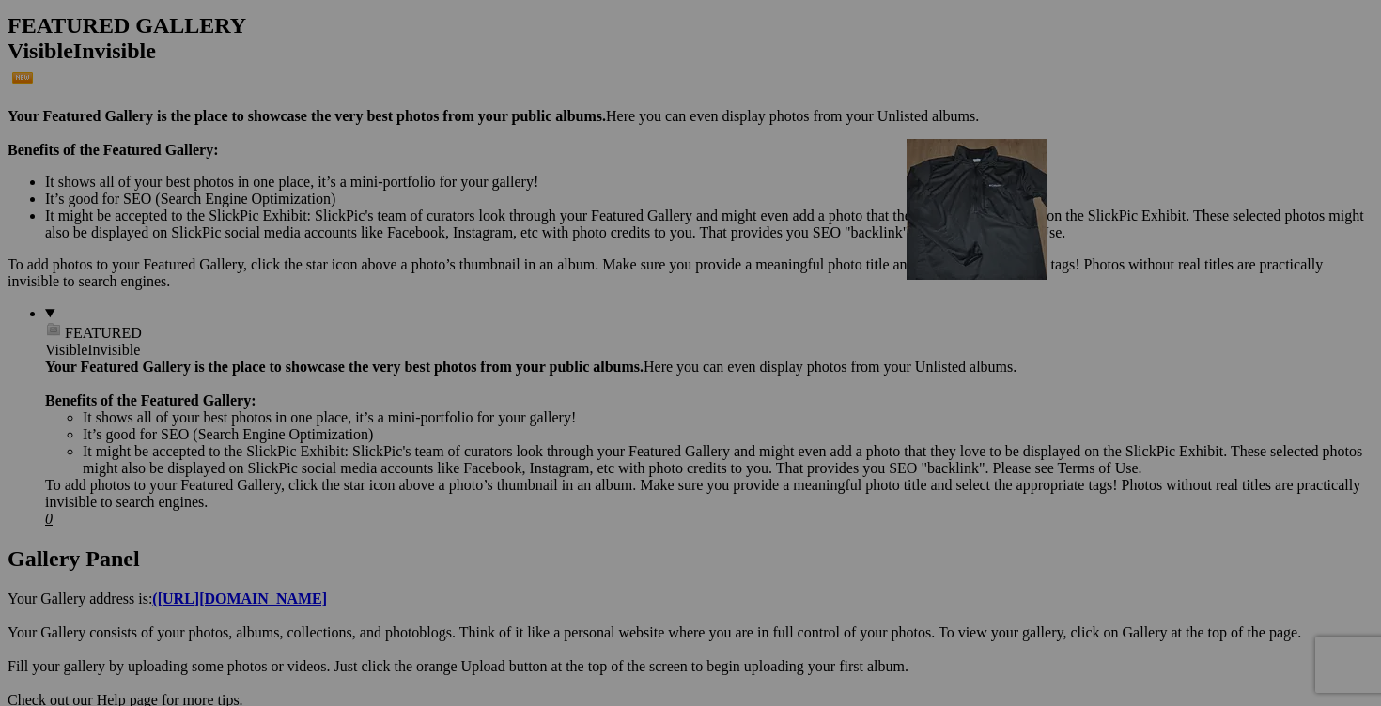
drag, startPoint x: 693, startPoint y: 560, endPoint x: 1154, endPoint y: 287, distance: 534.8
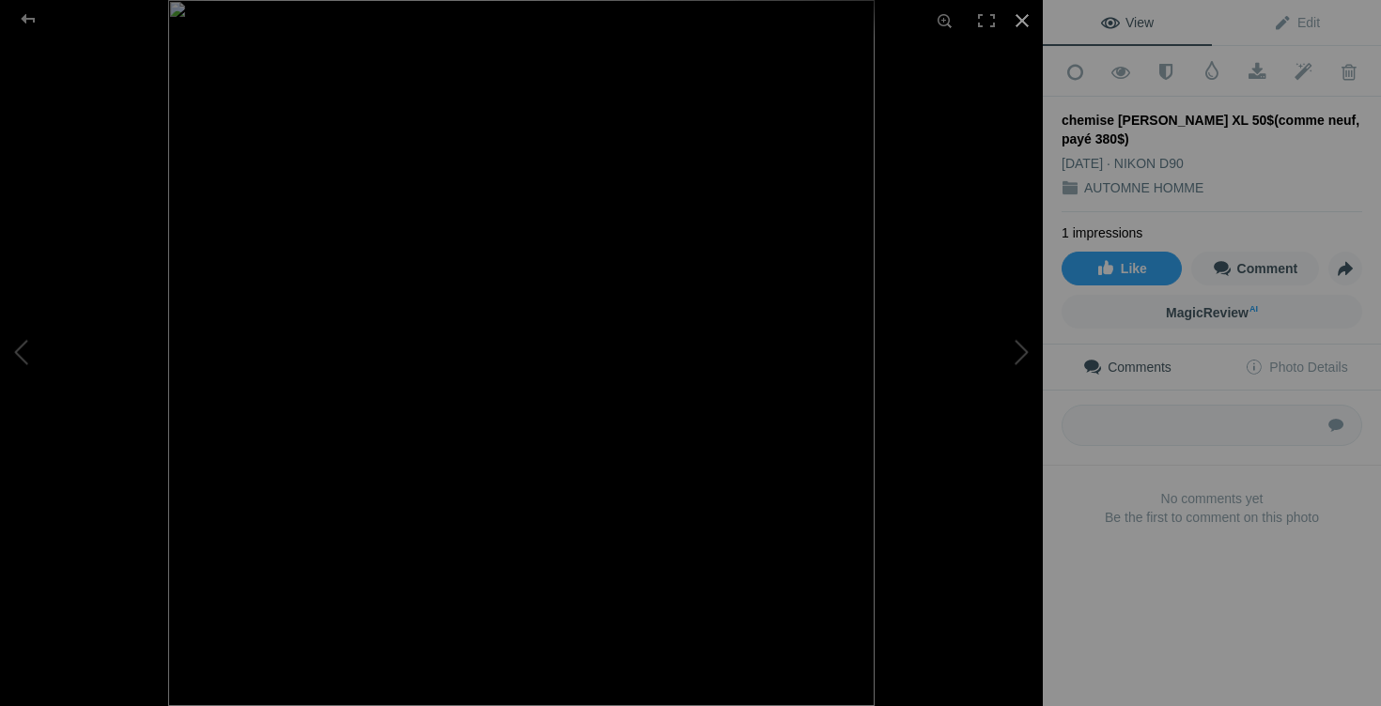
click at [1023, 24] on div at bounding box center [1021, 20] width 41 height 41
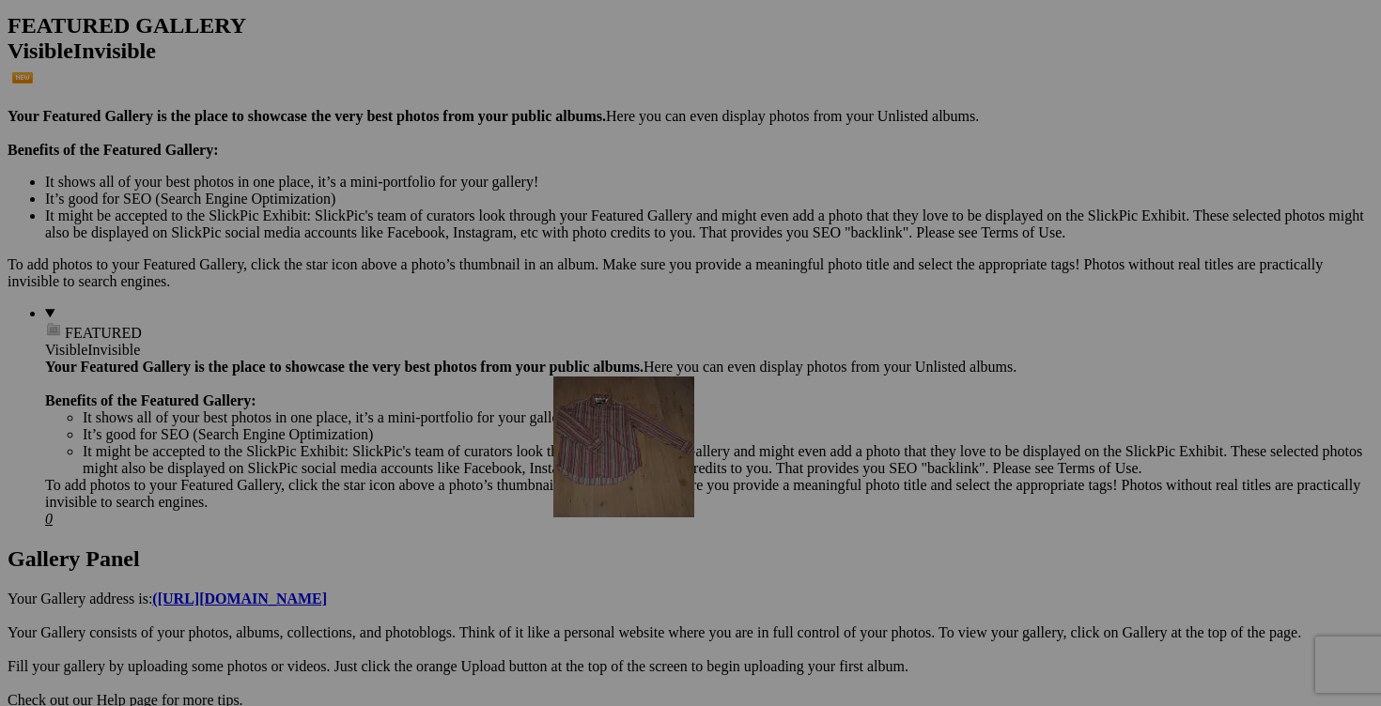
drag, startPoint x: 1019, startPoint y: 554, endPoint x: 823, endPoint y: 538, distance: 197.0
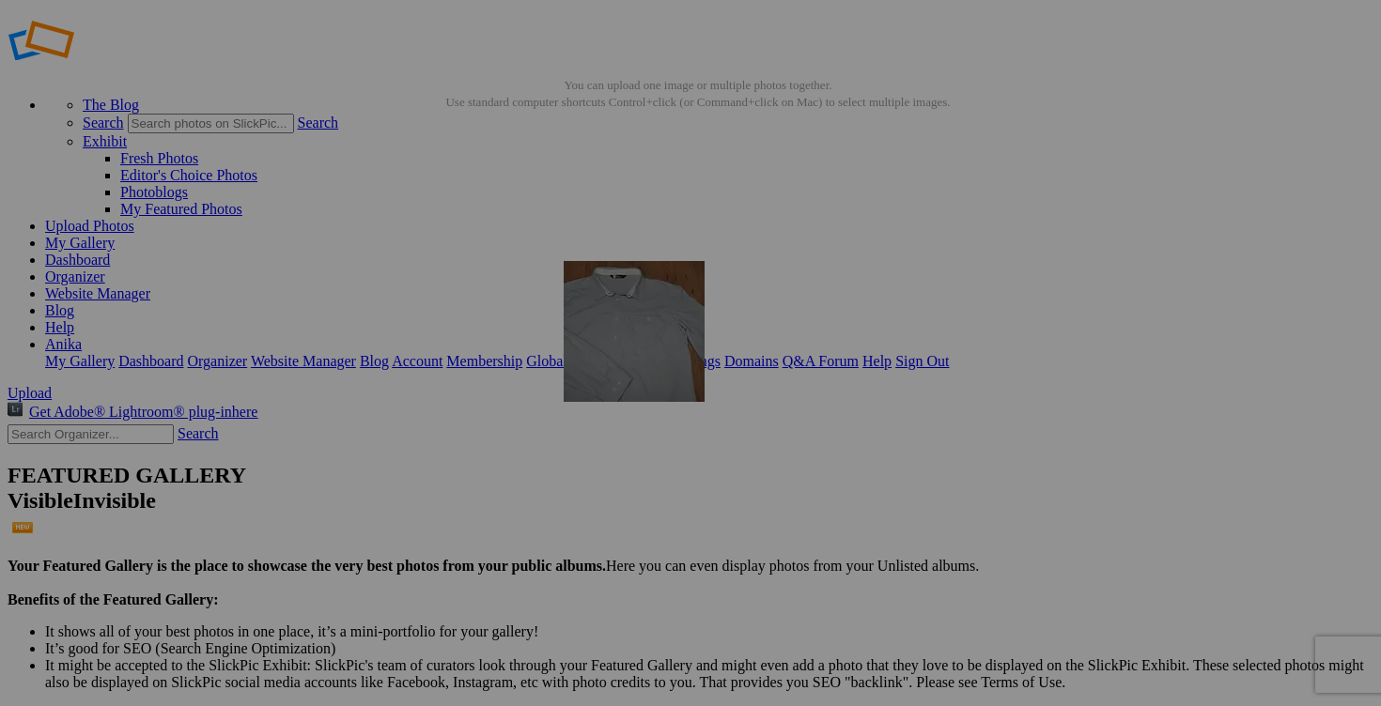
scroll to position [0, 0]
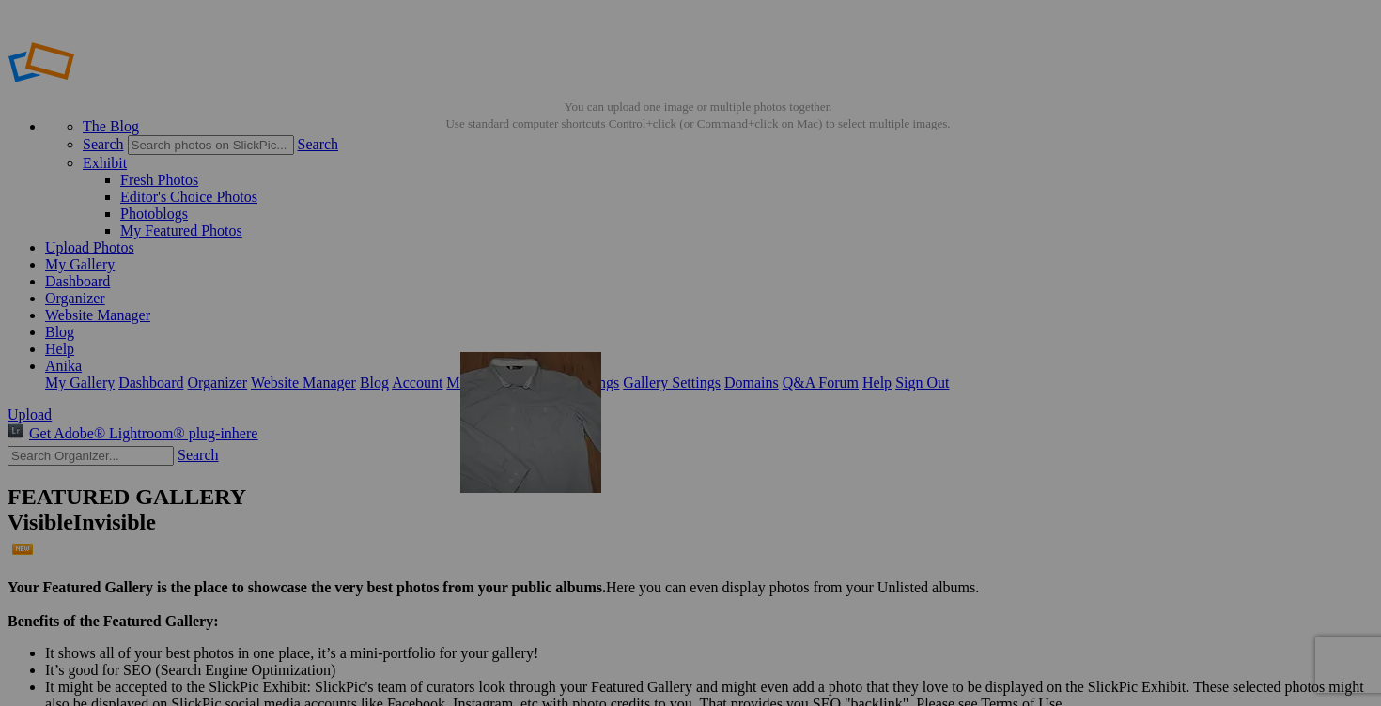
drag, startPoint x: 1204, startPoint y: 371, endPoint x: 725, endPoint y: 487, distance: 492.8
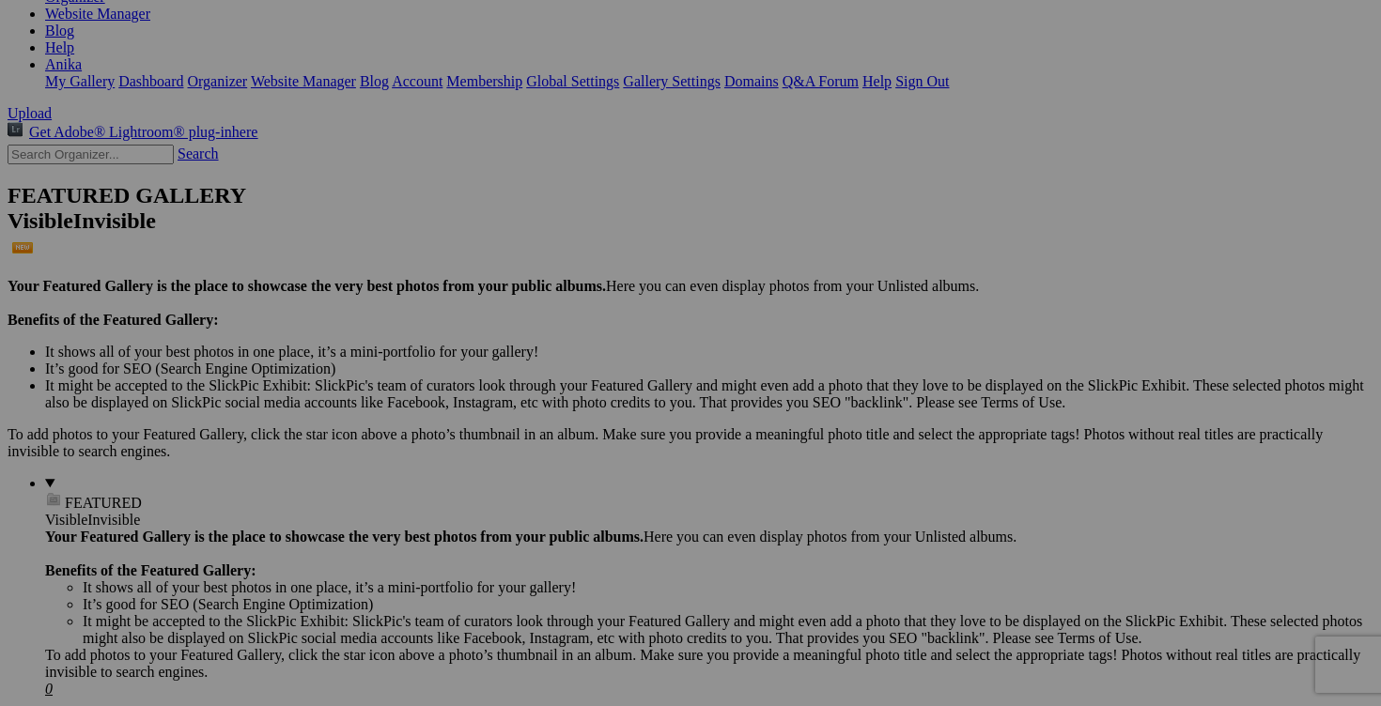
scroll to position [241, 0]
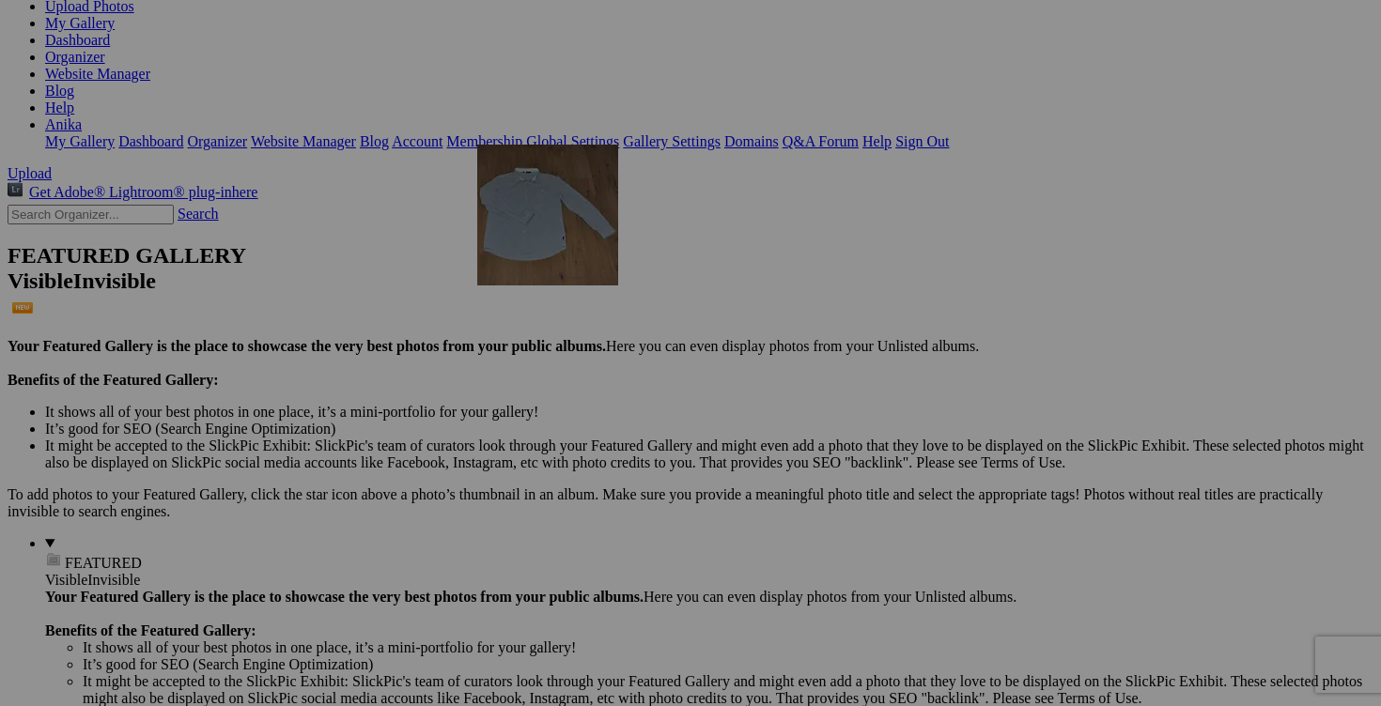
drag, startPoint x: 321, startPoint y: 395, endPoint x: 744, endPoint y: 308, distance: 431.4
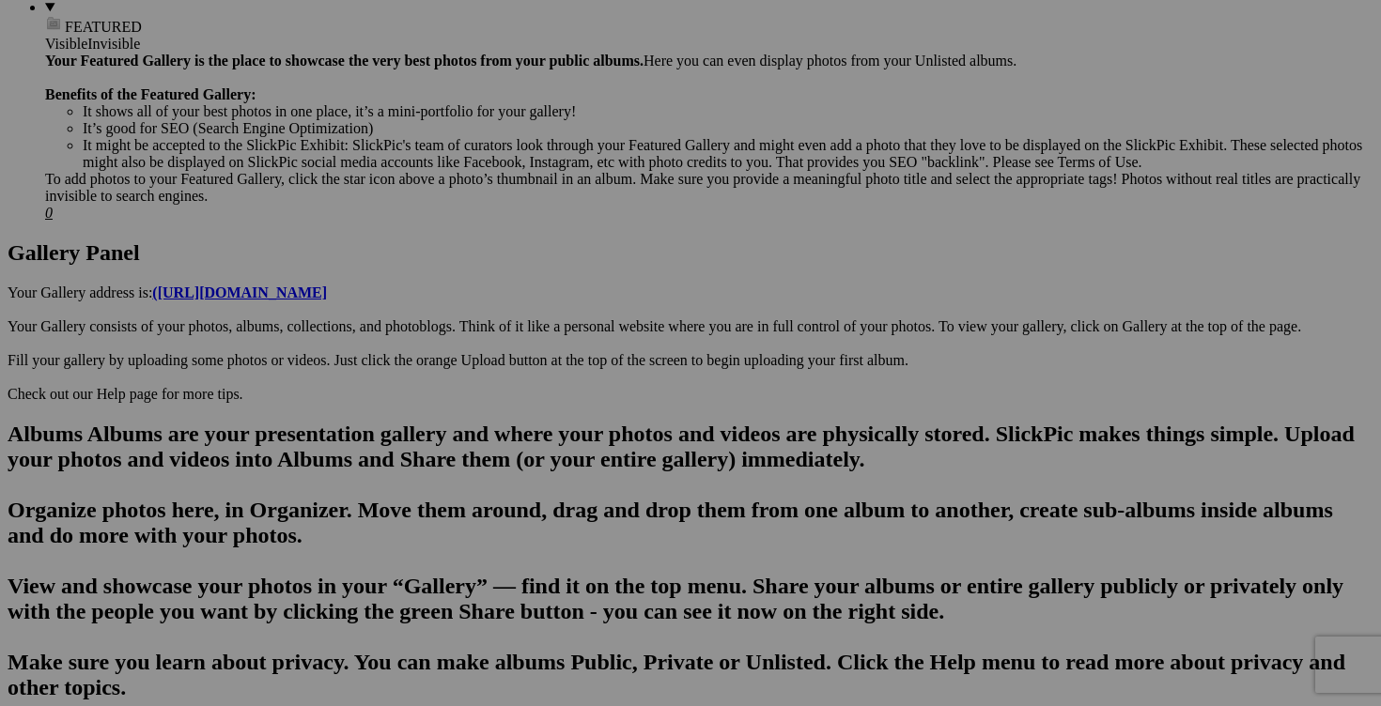
scroll to position [837, 0]
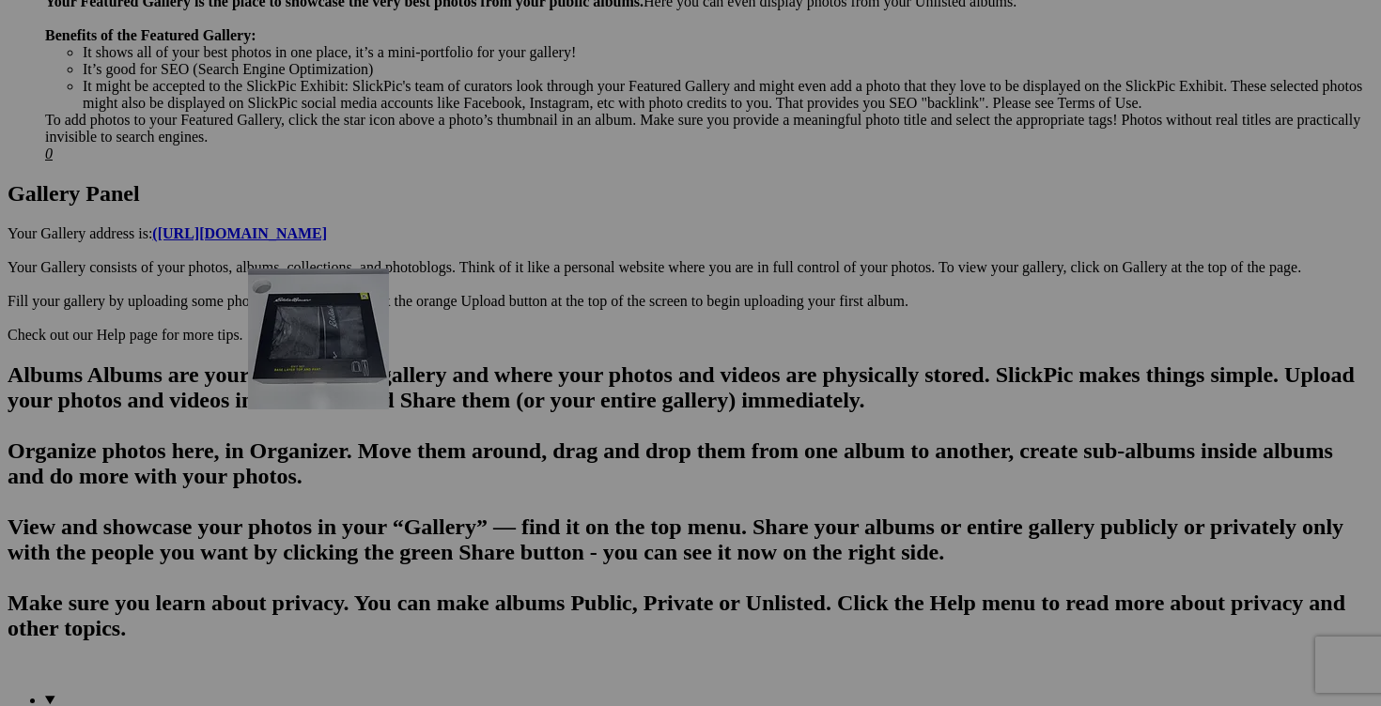
drag, startPoint x: 536, startPoint y: 441, endPoint x: 518, endPoint y: 428, distance: 22.4
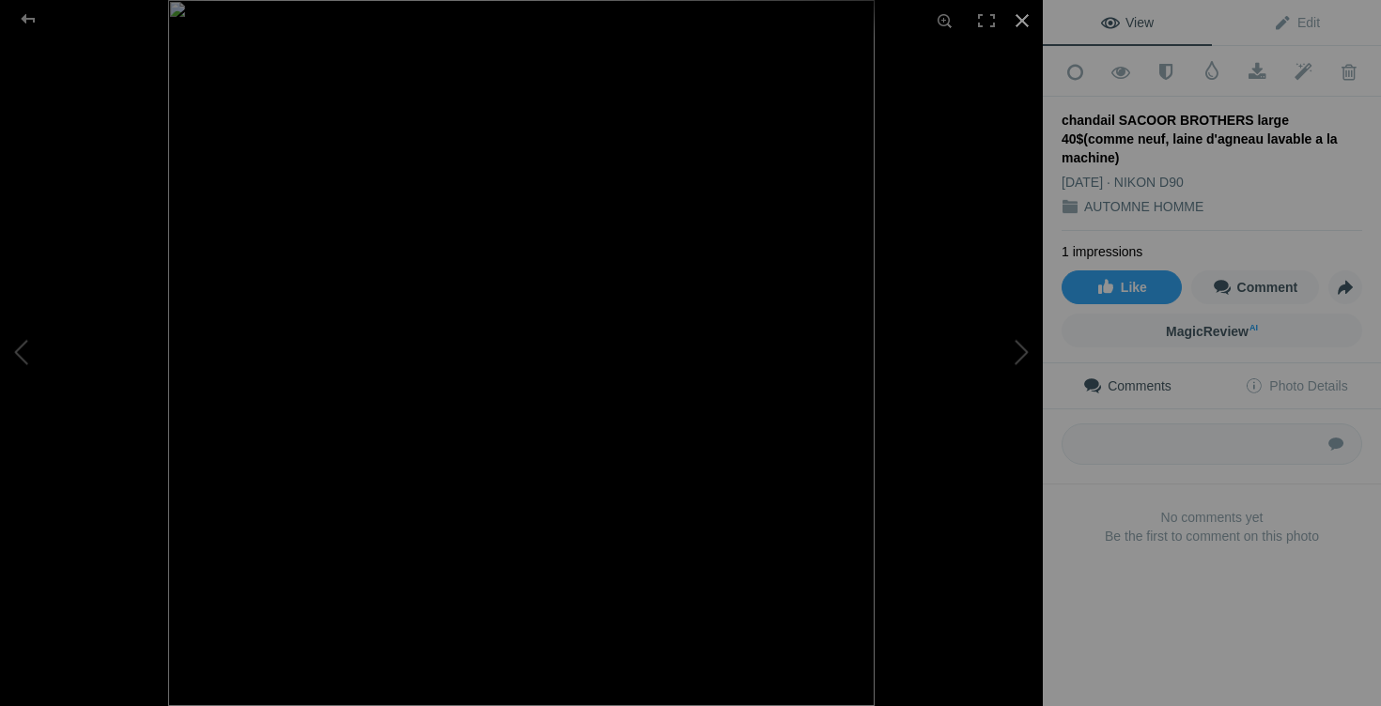
click at [1025, 21] on div at bounding box center [1021, 20] width 41 height 41
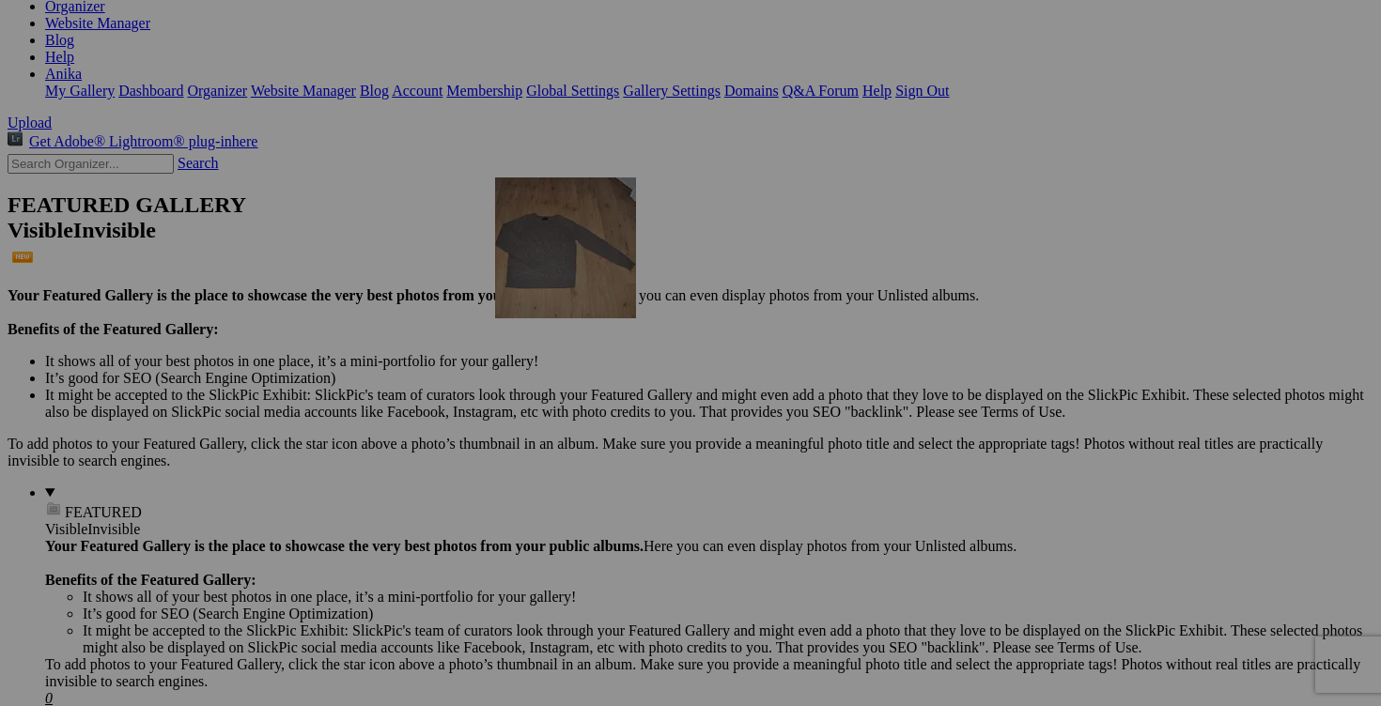
scroll to position [289, 0]
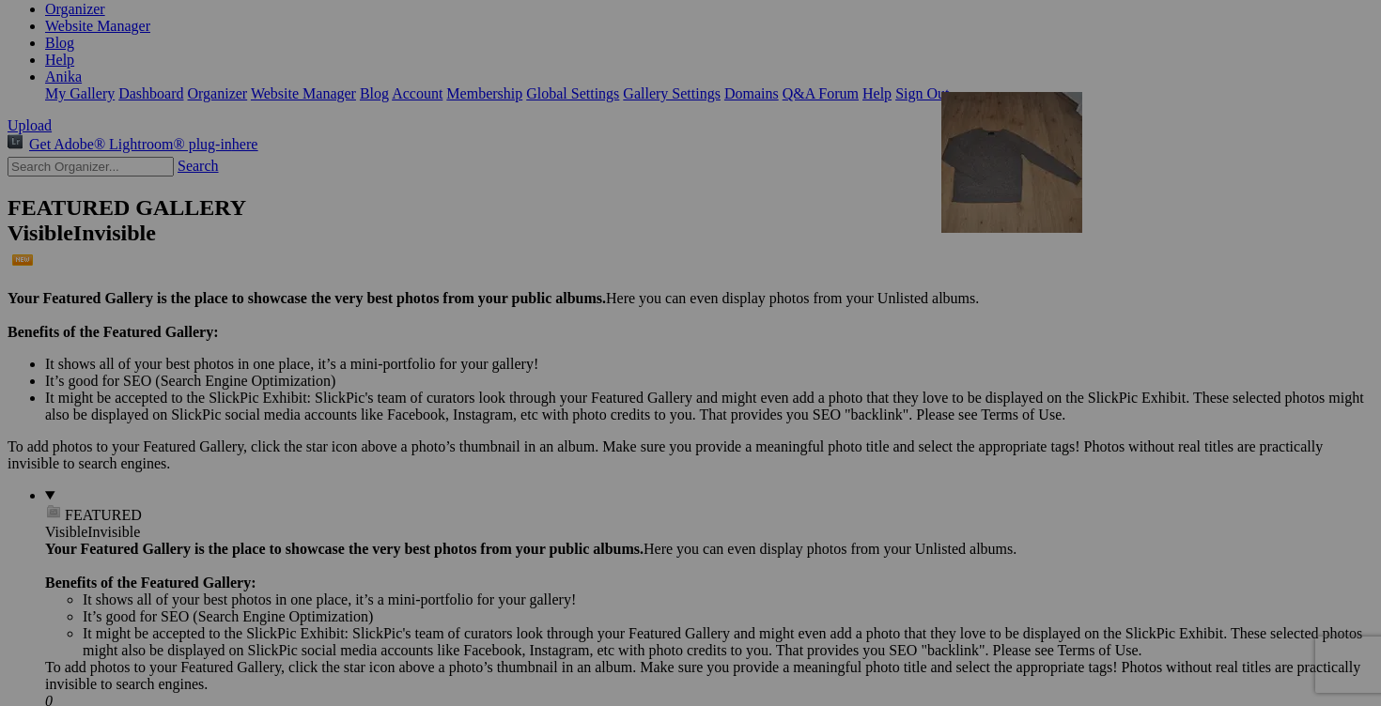
drag, startPoint x: 1198, startPoint y: 425, endPoint x: 1212, endPoint y: 256, distance: 169.7
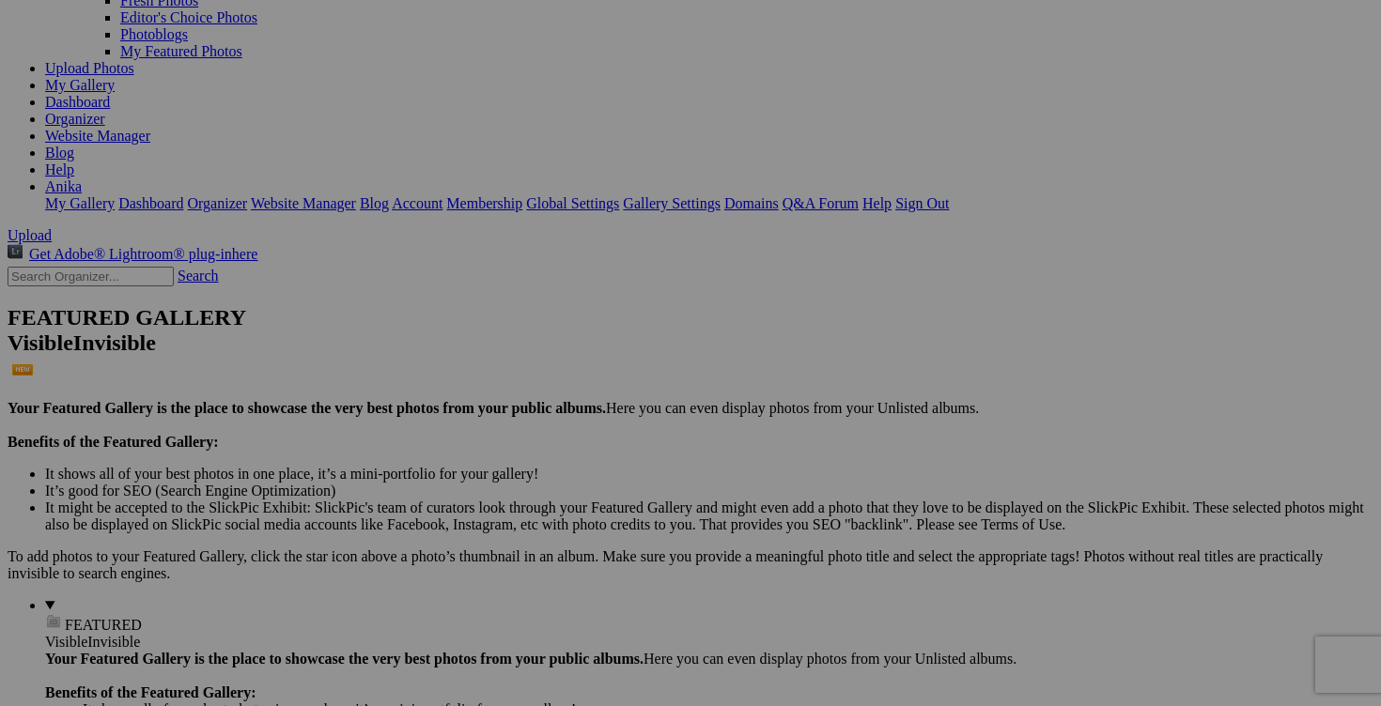
scroll to position [176, 0]
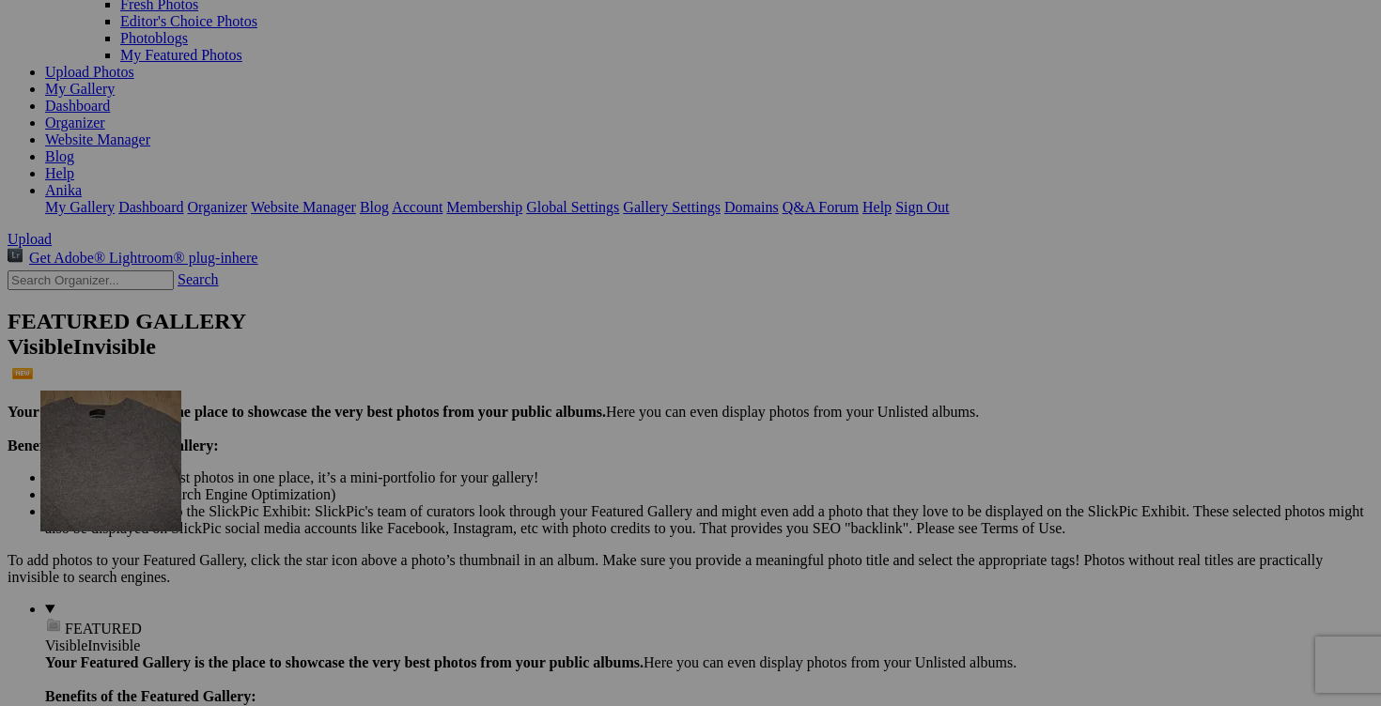
drag, startPoint x: 1199, startPoint y: 300, endPoint x: 336, endPoint y: 555, distance: 899.4
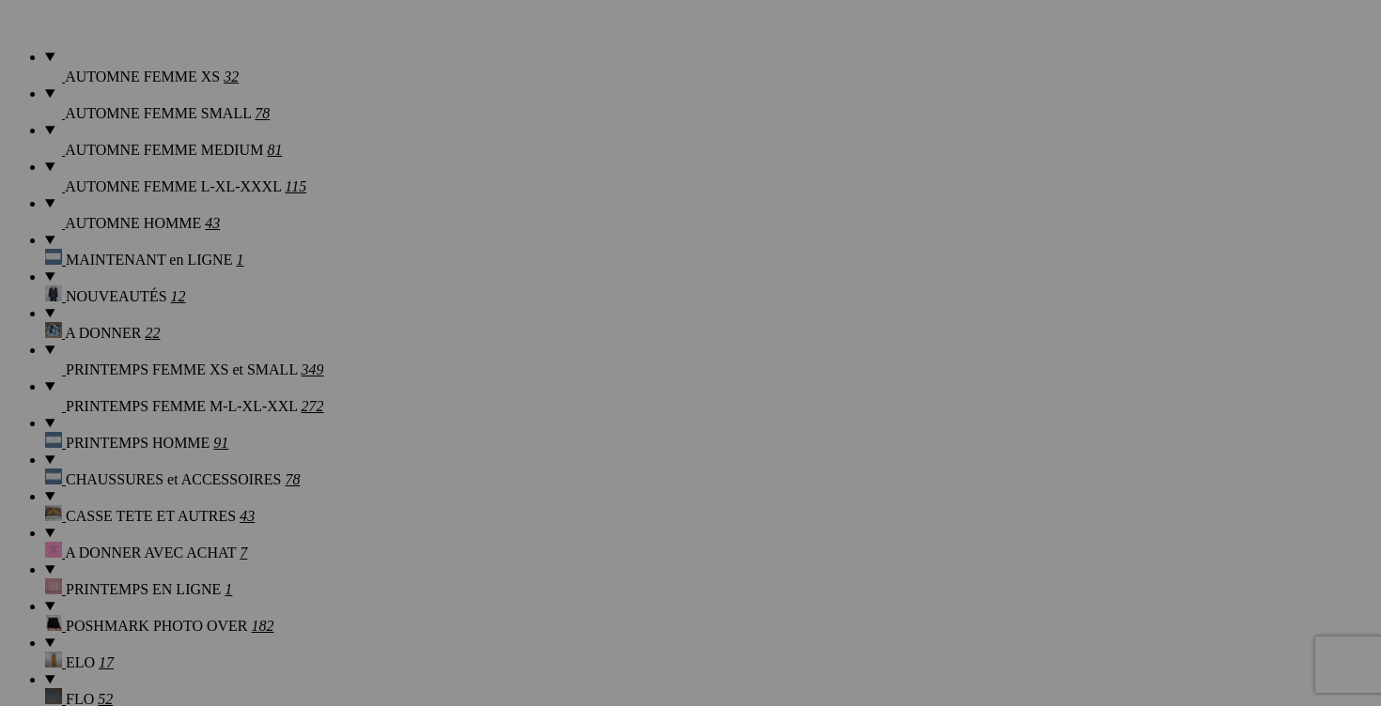
scroll to position [1488, 0]
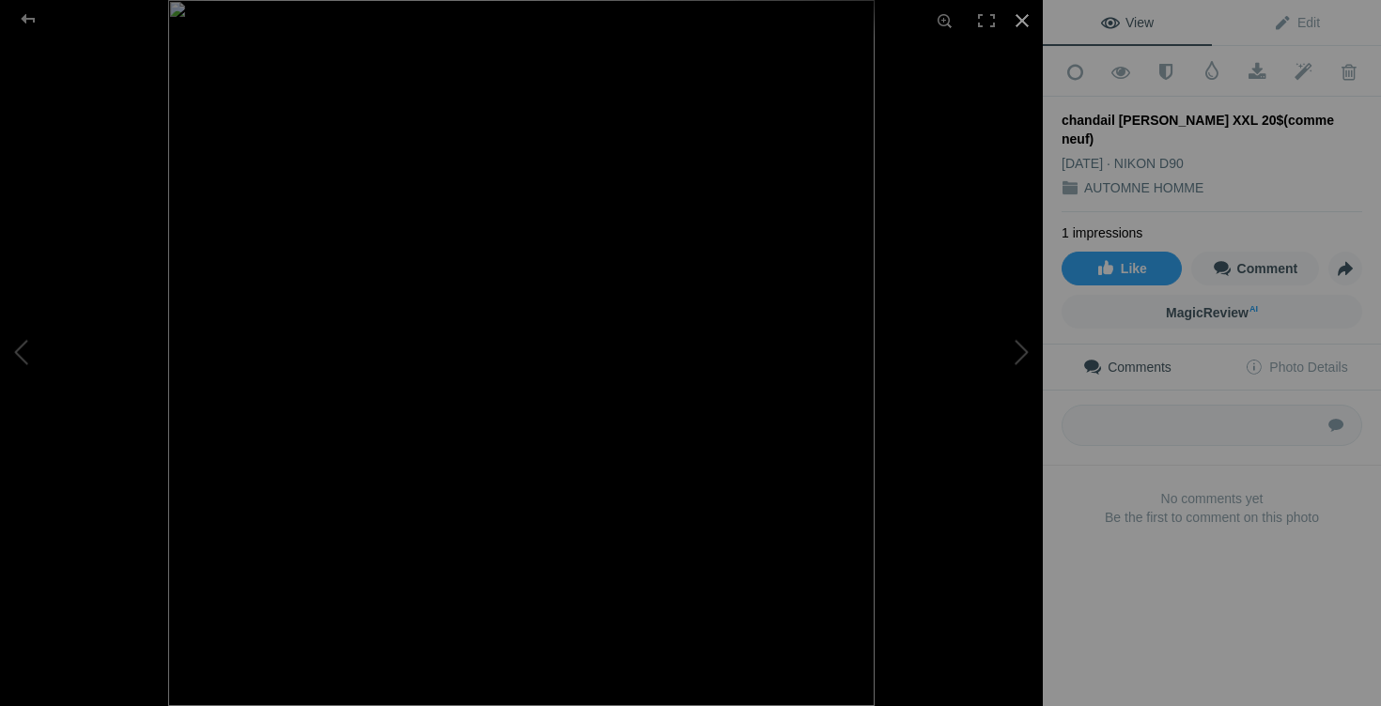
click at [1026, 21] on div at bounding box center [1021, 20] width 41 height 41
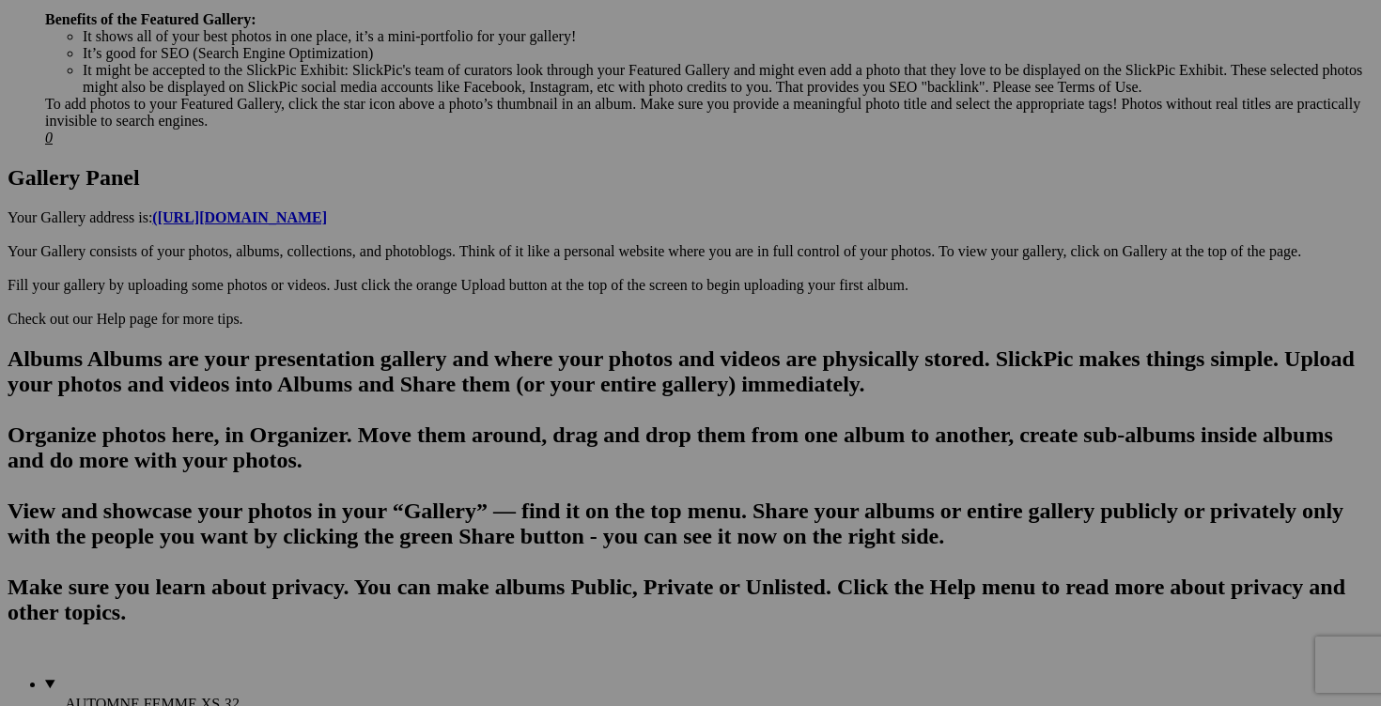
scroll to position [854, 0]
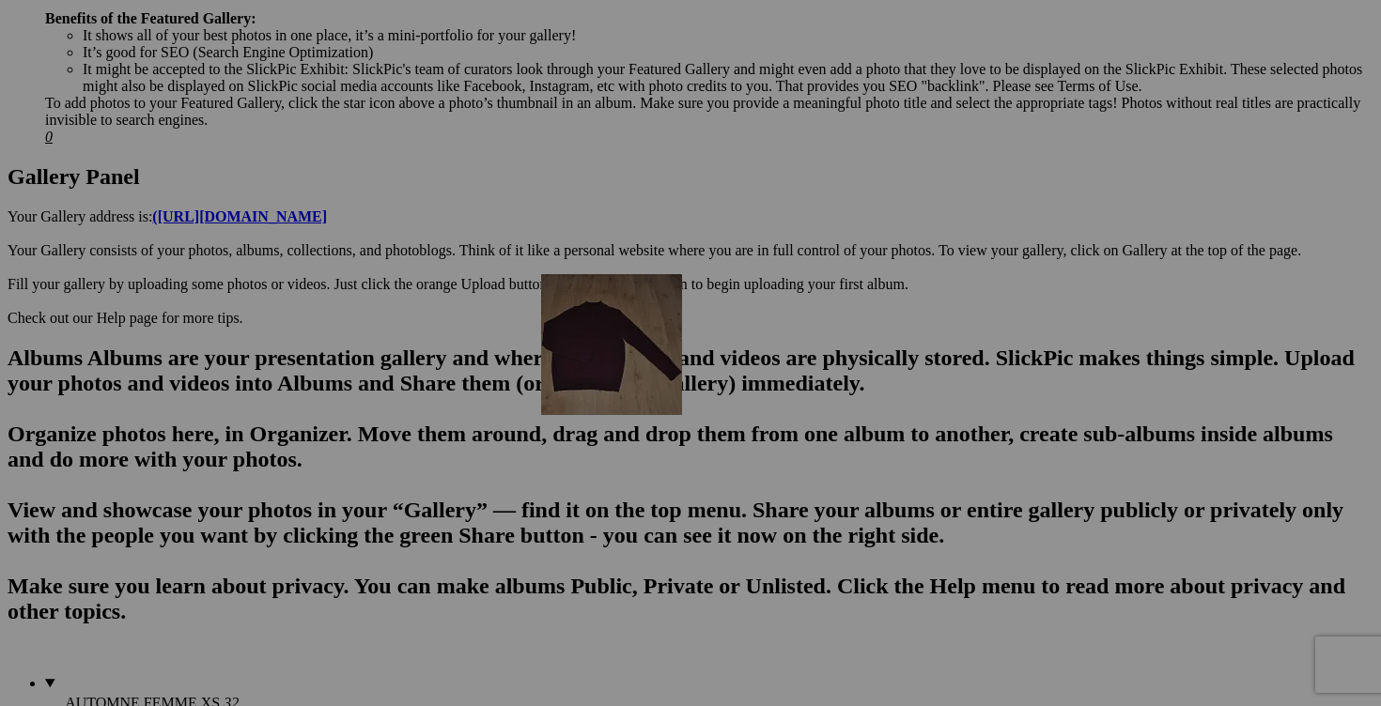
drag, startPoint x: 998, startPoint y: 280, endPoint x: 814, endPoint y: 435, distance: 239.9
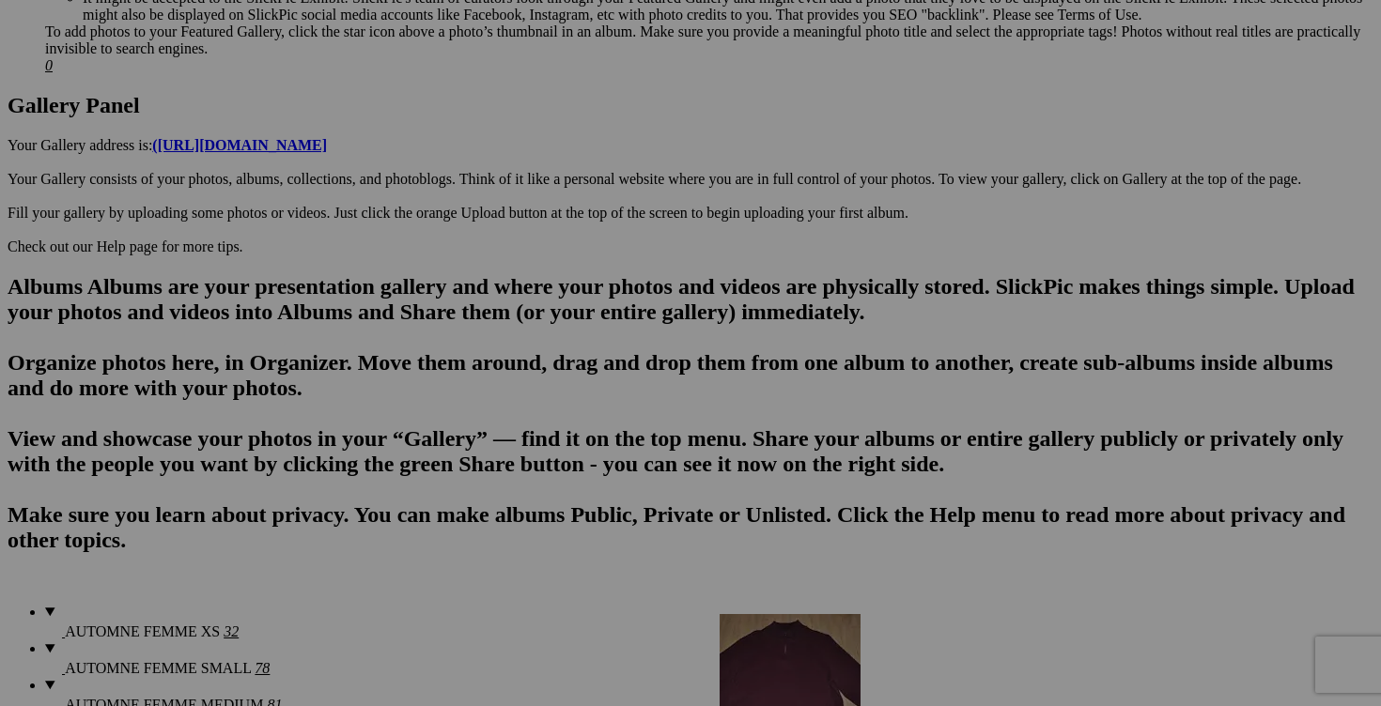
scroll to position [809, 0]
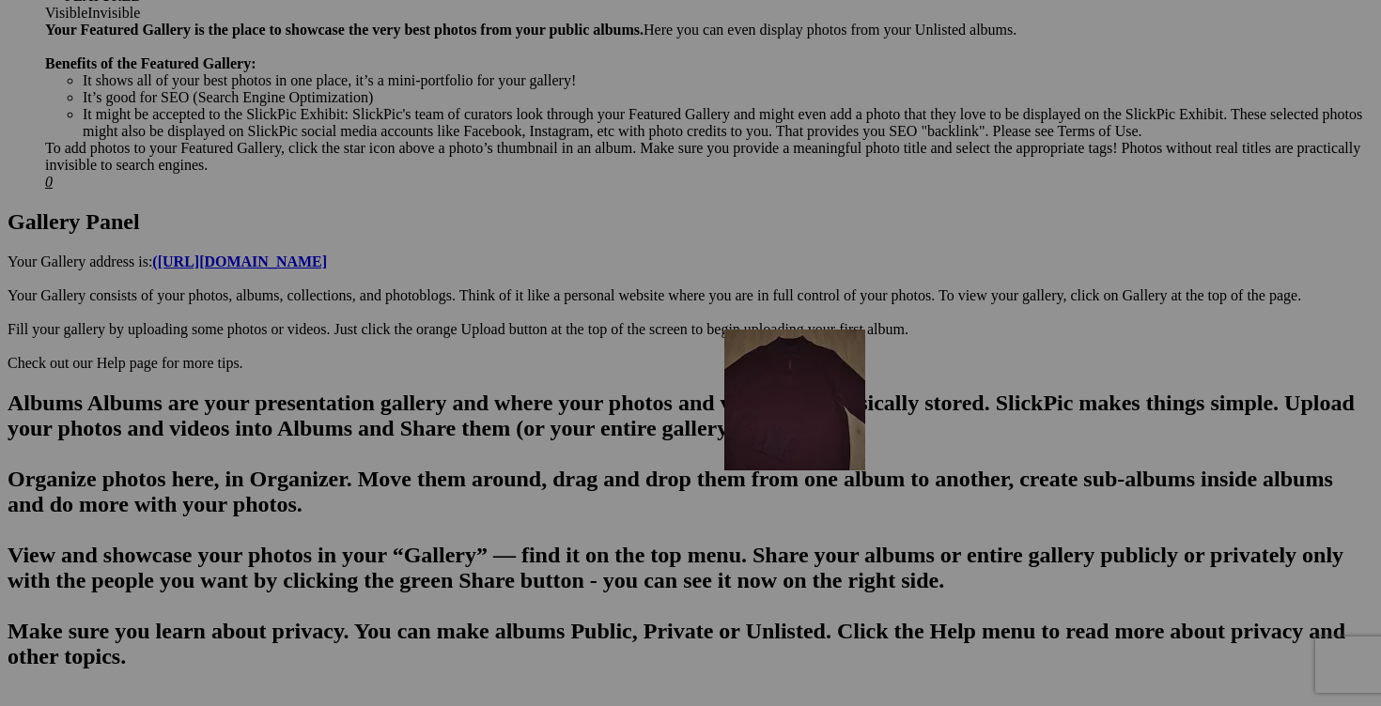
drag, startPoint x: 990, startPoint y: 413, endPoint x: 995, endPoint y: 492, distance: 79.0
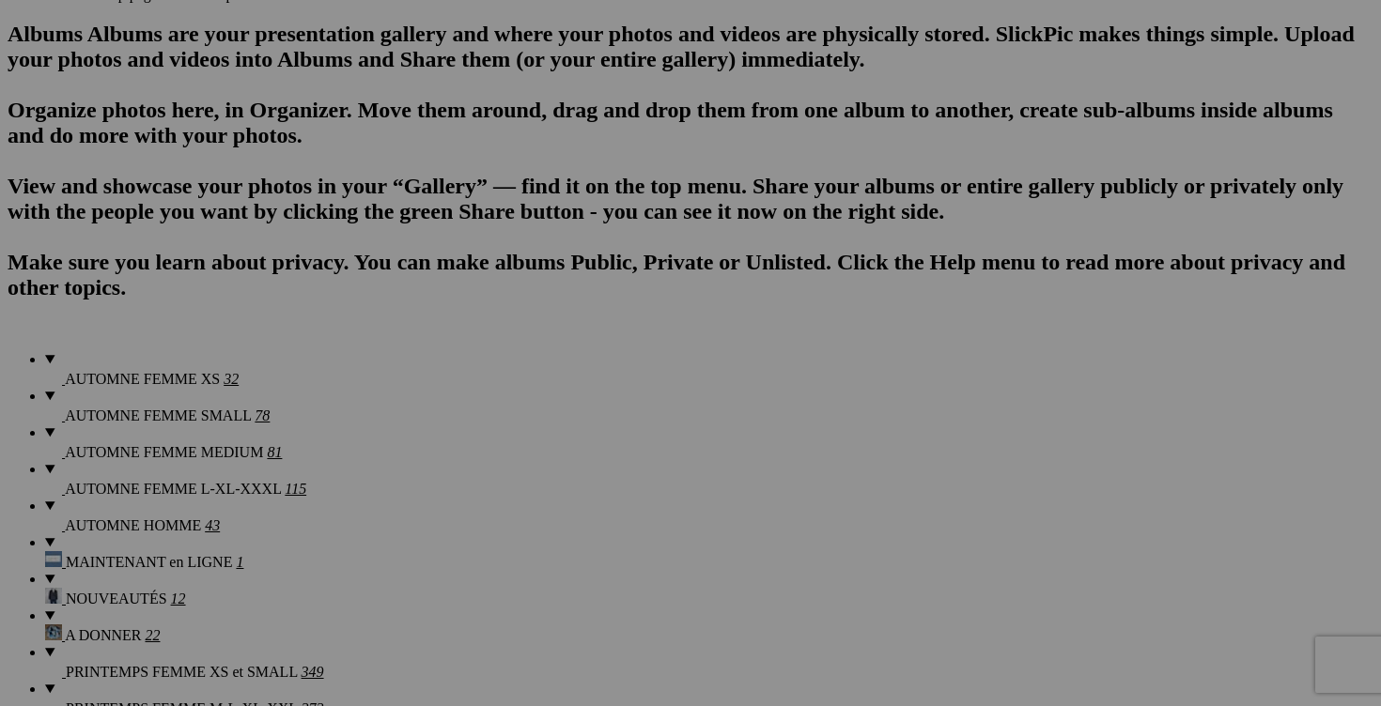
scroll to position [1205, 0]
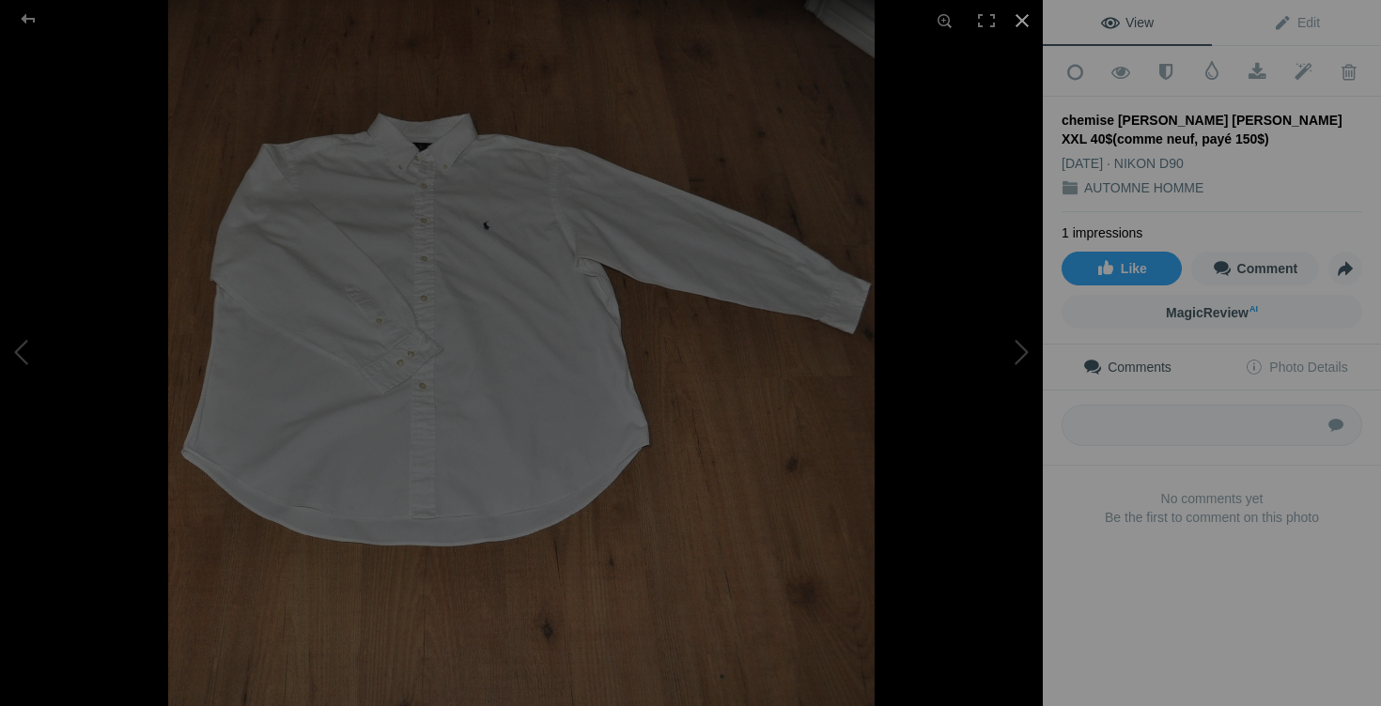
click at [1018, 18] on div at bounding box center [1021, 20] width 41 height 41
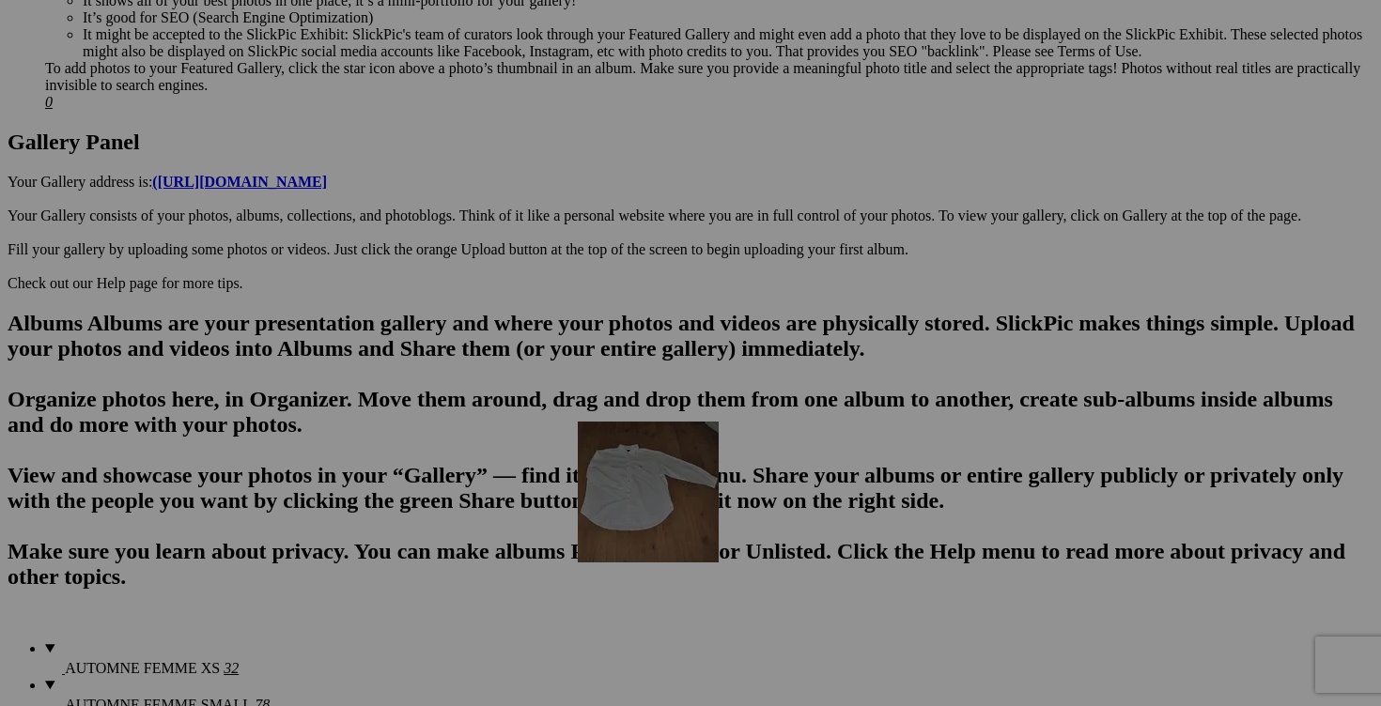
scroll to position [818, 0]
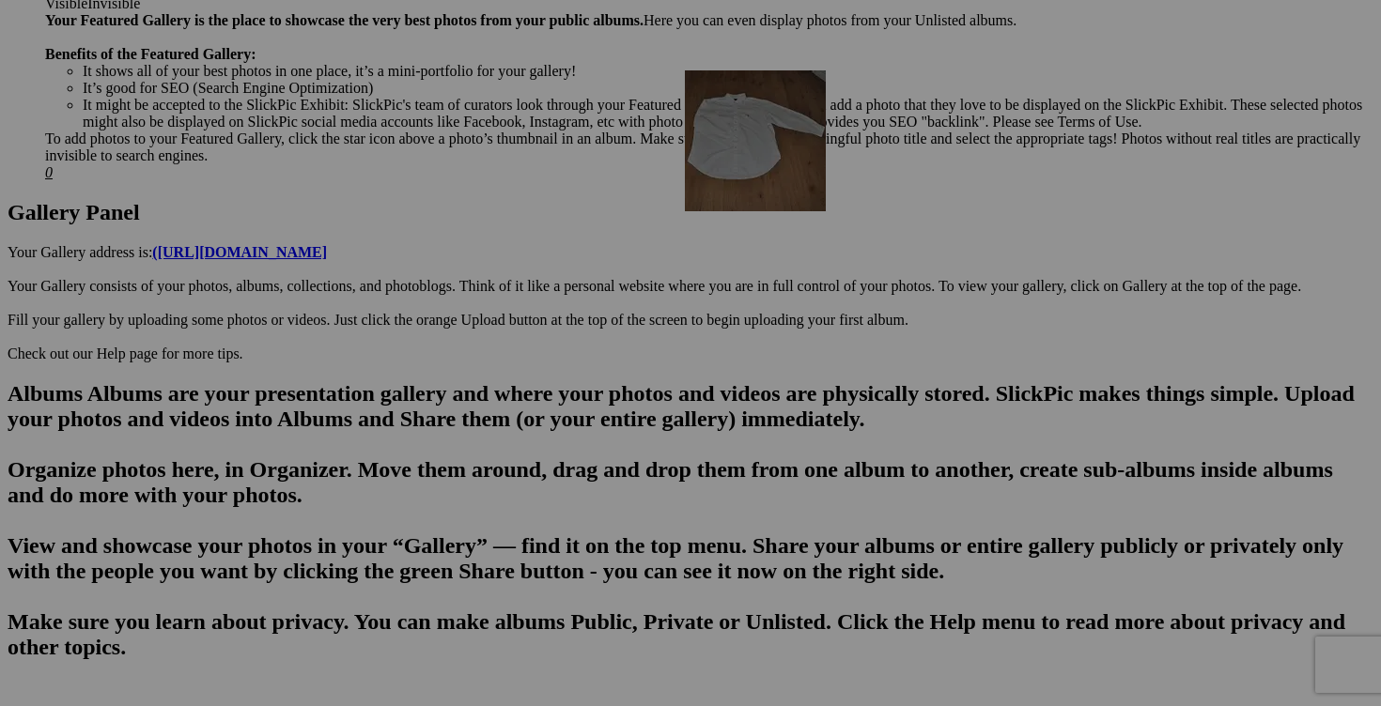
drag, startPoint x: 870, startPoint y: 305, endPoint x: 956, endPoint y: 234, distance: 112.1
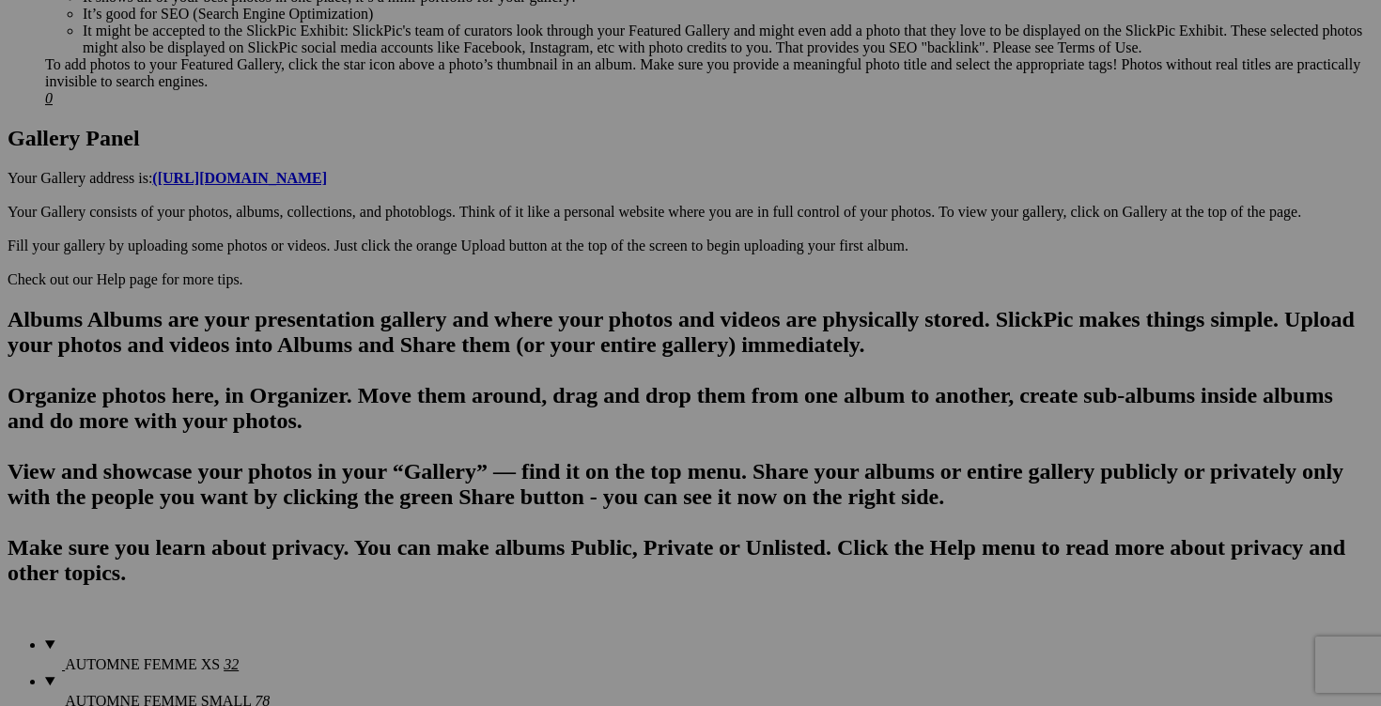
scroll to position [902, 0]
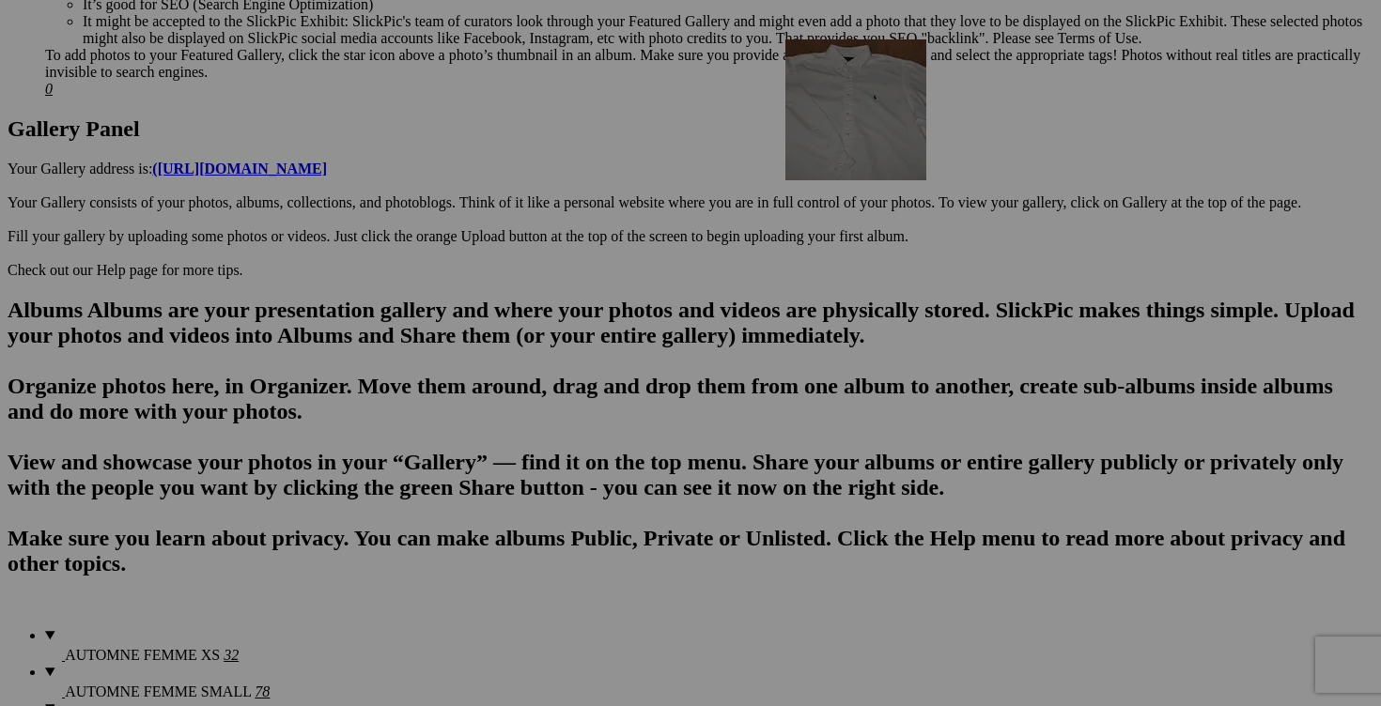
drag, startPoint x: 859, startPoint y: 588, endPoint x: 1056, endPoint y: 203, distance: 432.7
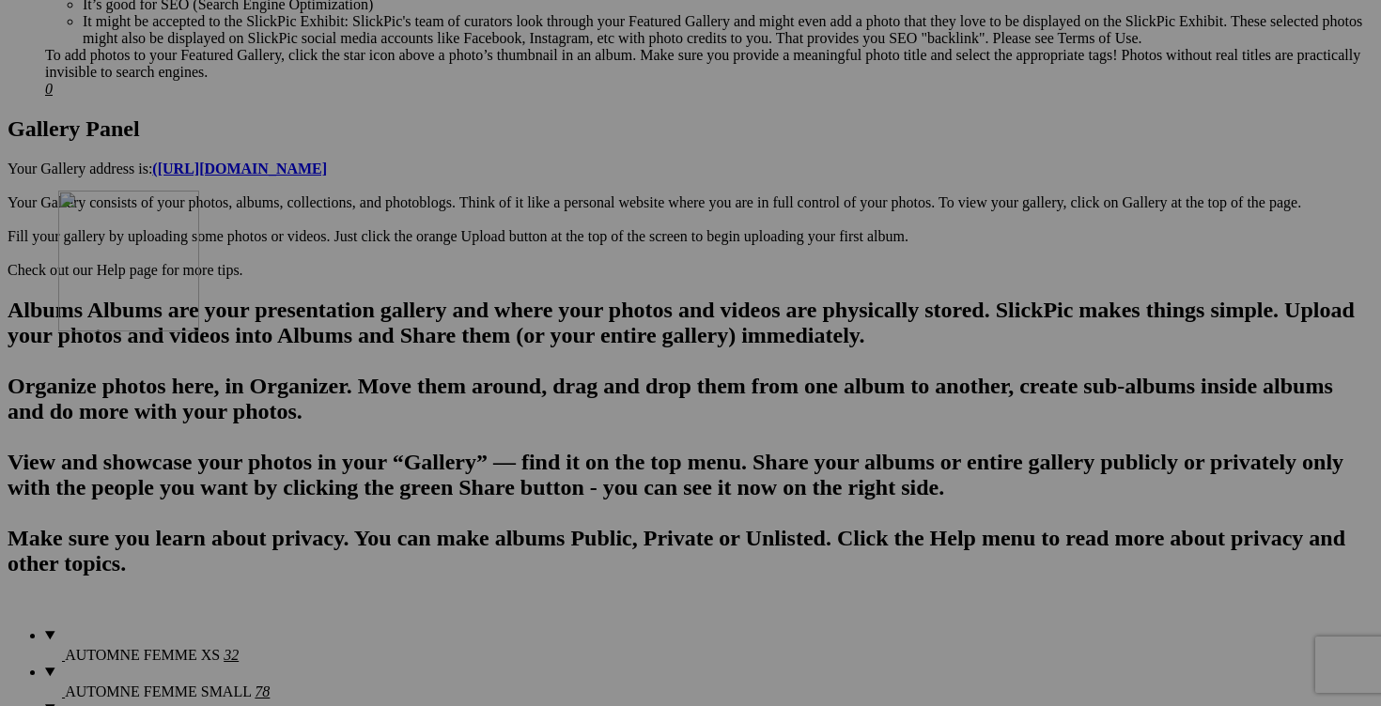
drag, startPoint x: 1030, startPoint y: 612, endPoint x: 329, endPoint y: 354, distance: 746.8
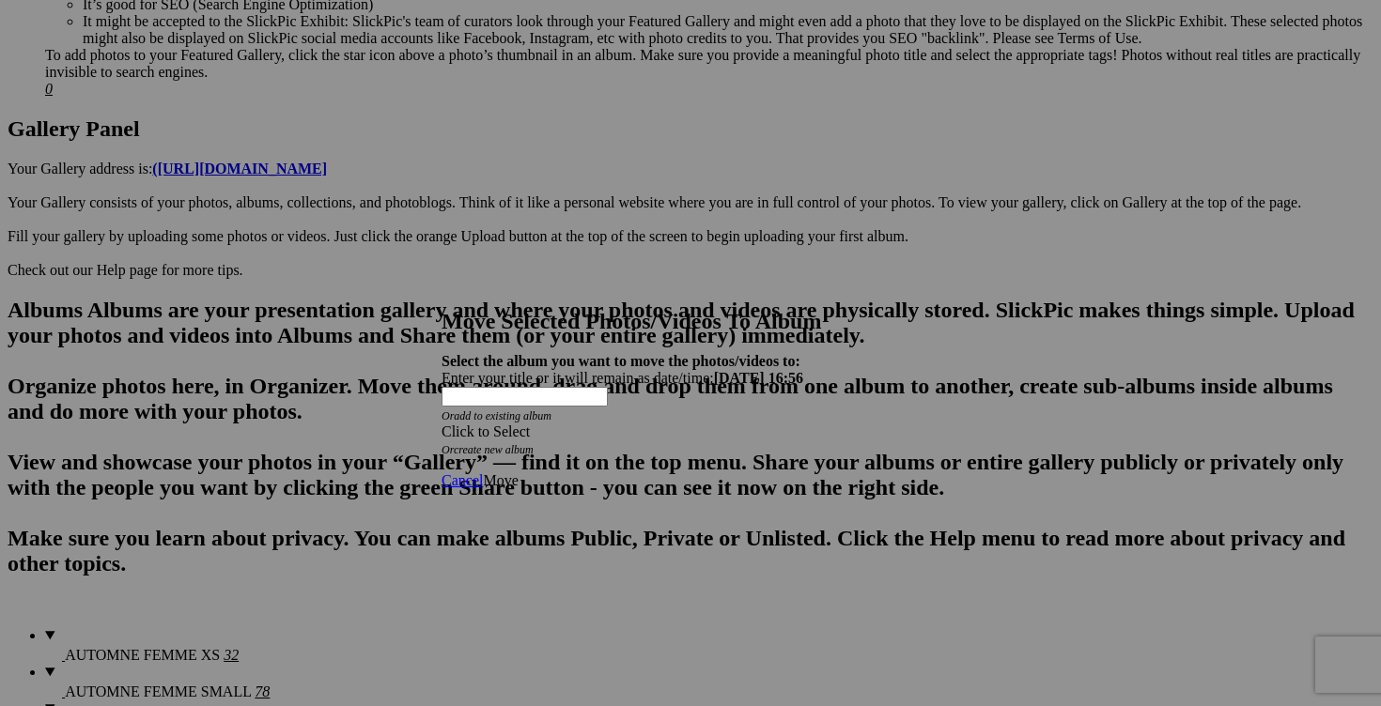
click at [441, 424] on span at bounding box center [441, 432] width 0 height 16
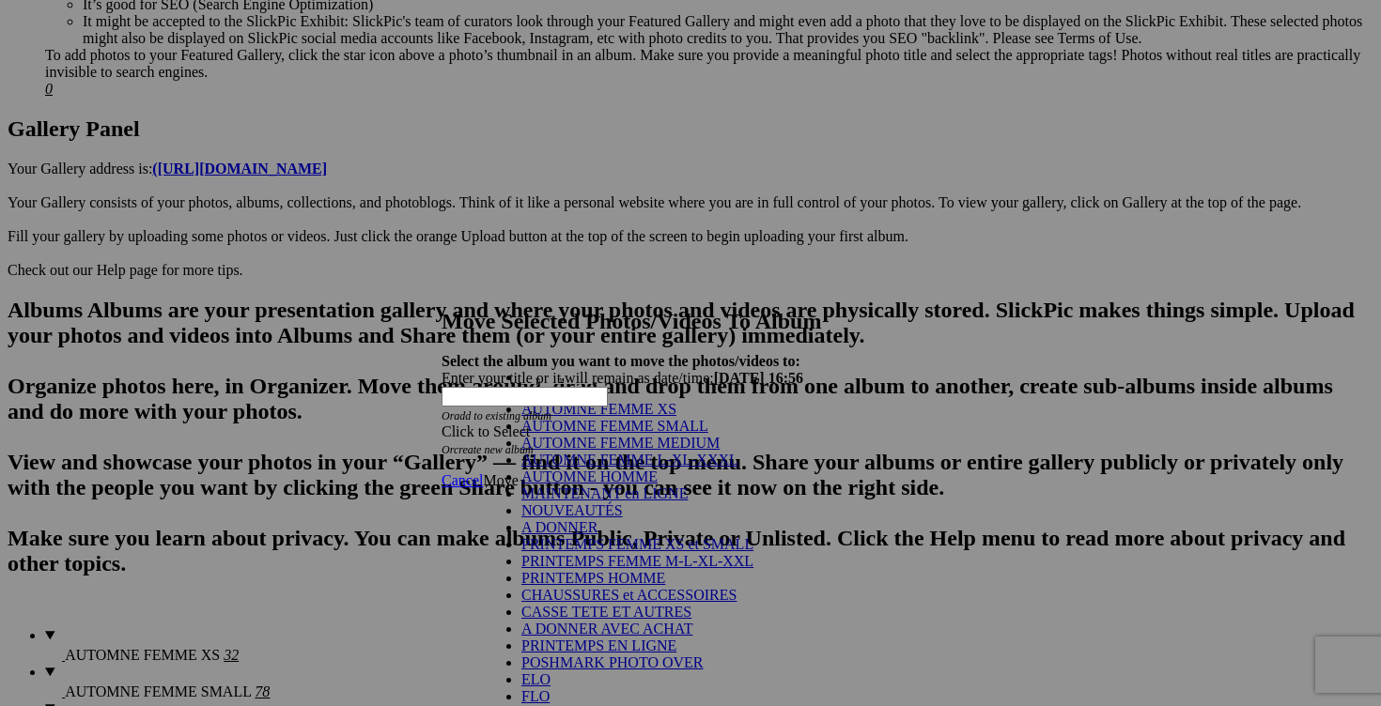
scroll to position [244, 0]
click at [631, 655] on link "POSHMARK PHOTO OVER" at bounding box center [612, 663] width 182 height 16
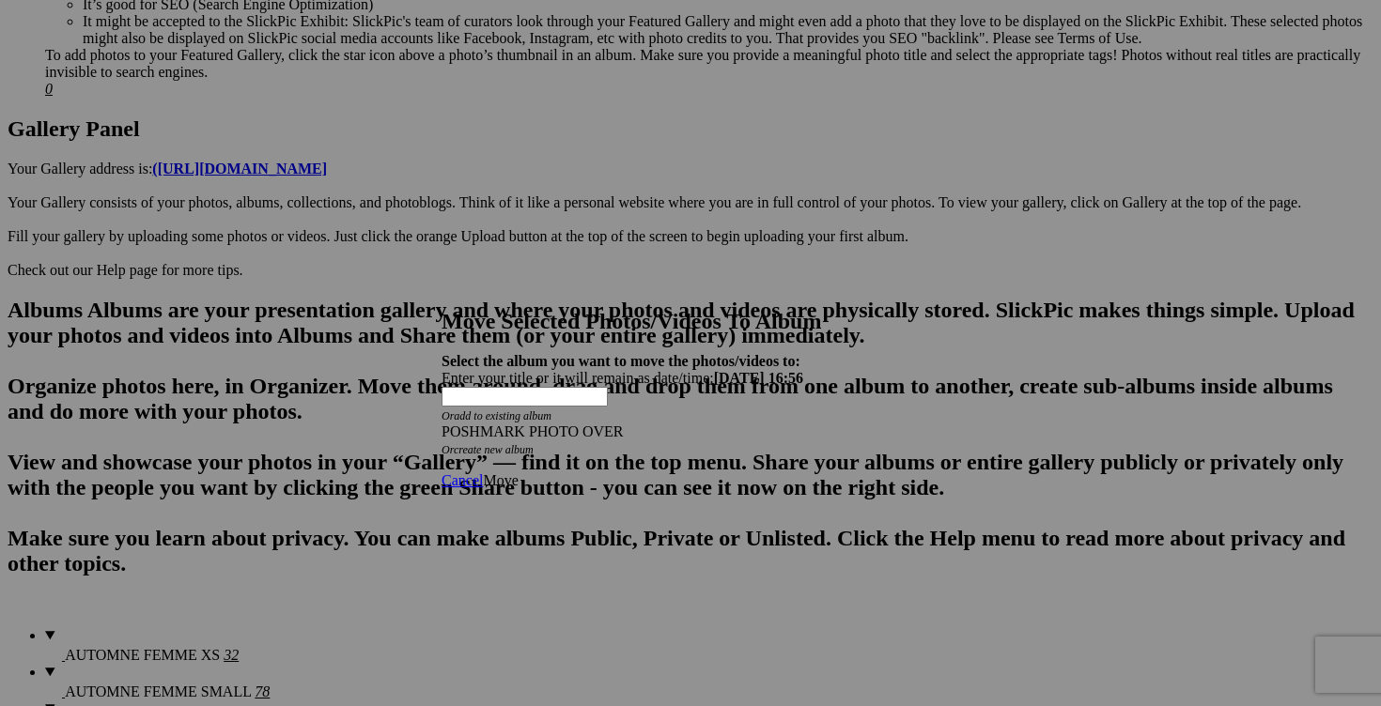
click at [518, 472] on span "Move" at bounding box center [500, 480] width 35 height 16
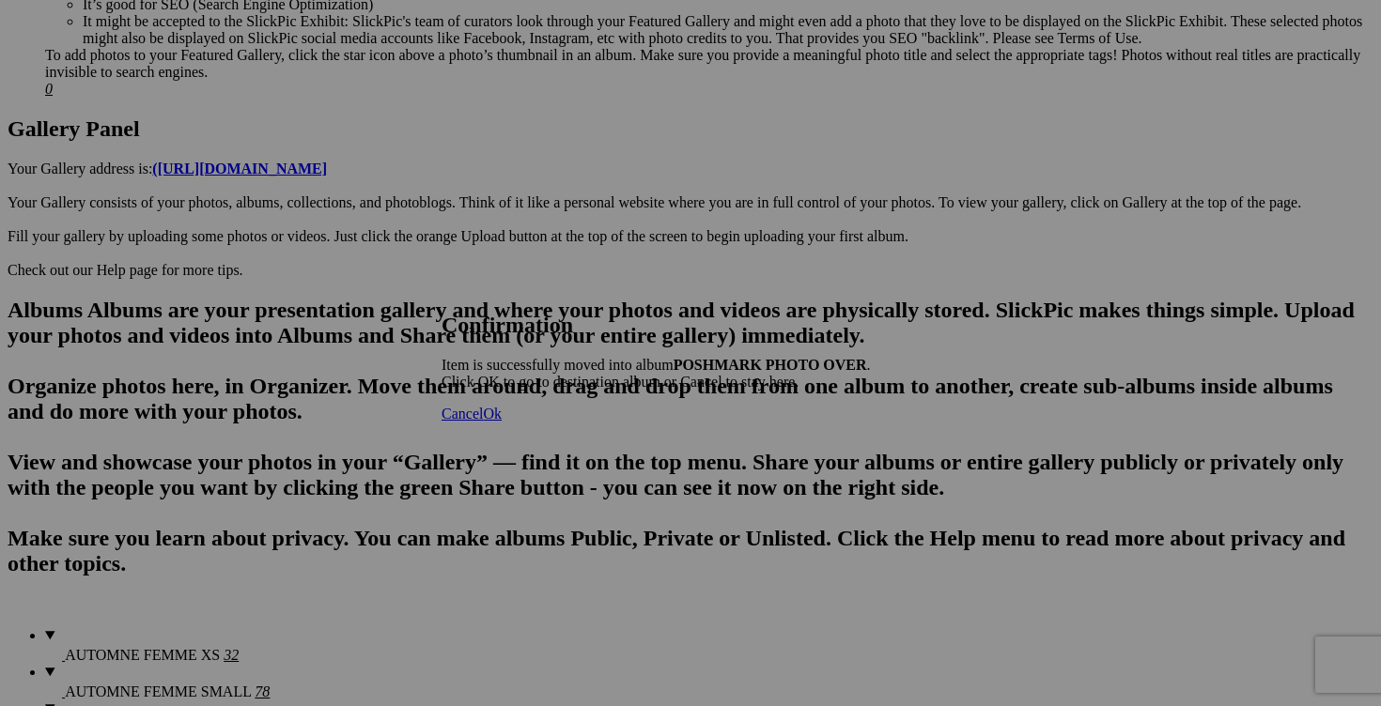
click at [483, 422] on span "Cancel" at bounding box center [461, 414] width 41 height 16
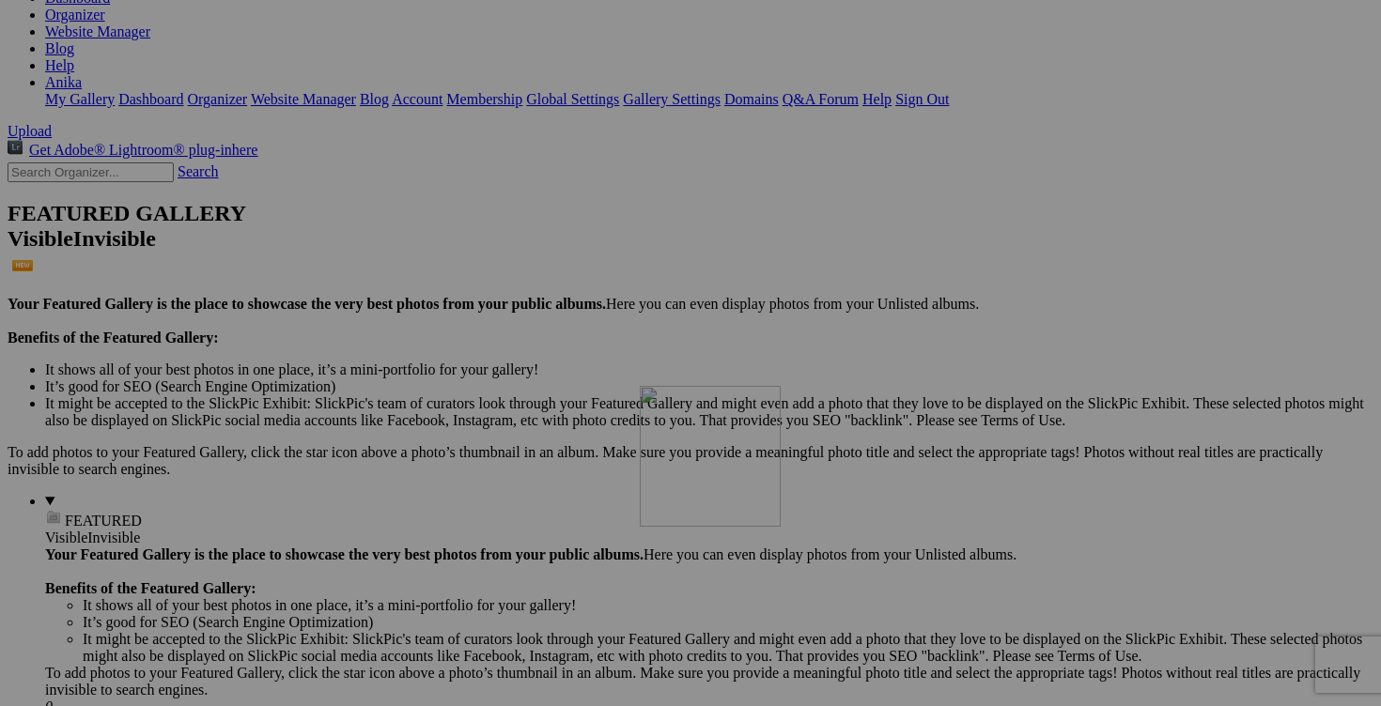
scroll to position [184, 0]
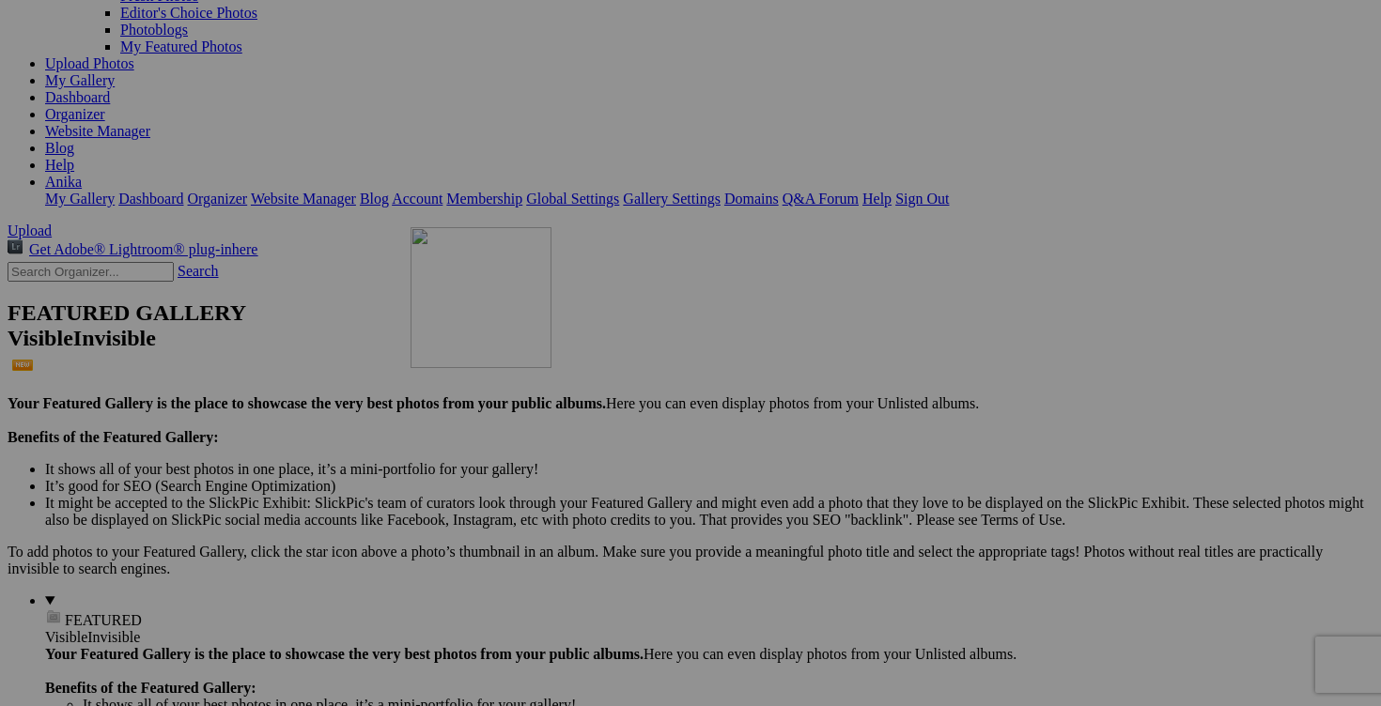
drag, startPoint x: 880, startPoint y: 608, endPoint x: 681, endPoint y: 391, distance: 294.5
drag, startPoint x: 454, startPoint y: 447, endPoint x: 608, endPoint y: 443, distance: 154.1
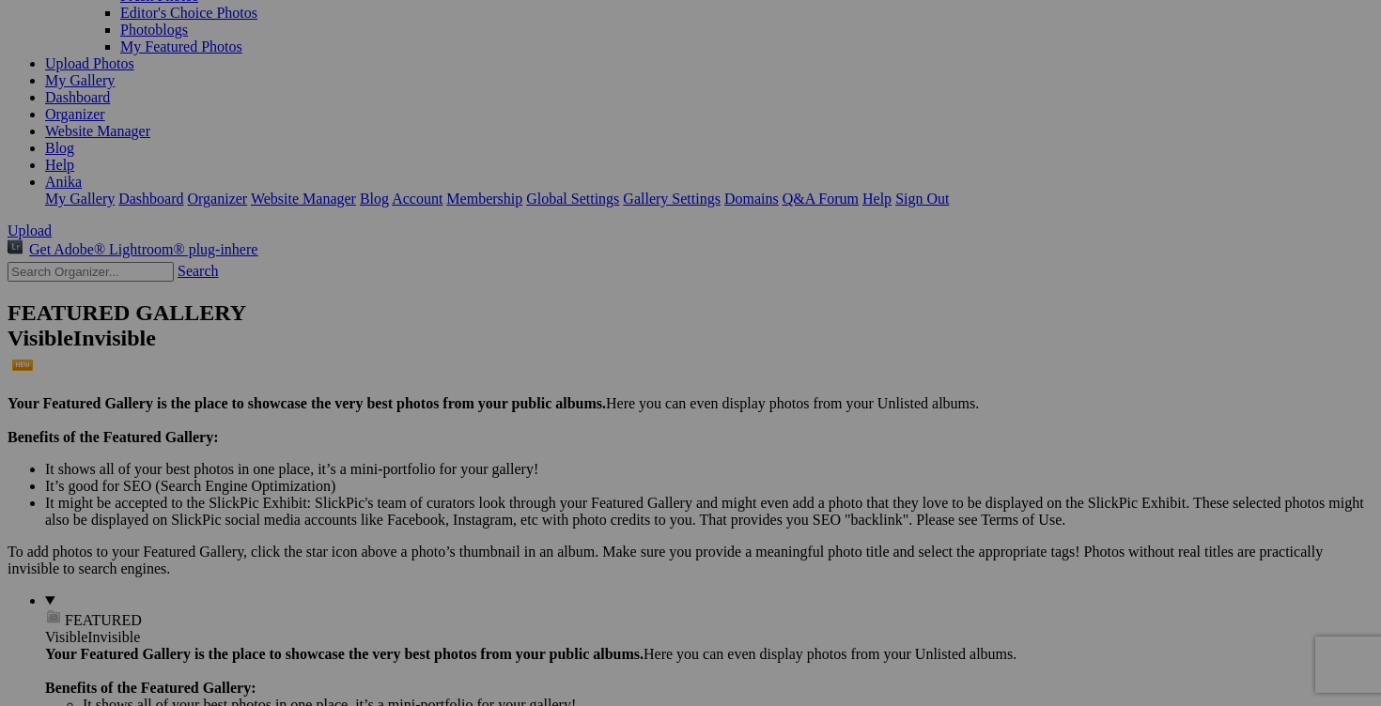
drag, startPoint x: 628, startPoint y: 451, endPoint x: 809, endPoint y: 435, distance: 181.1
paste input "chemise TOMMY HILFIGER medium"
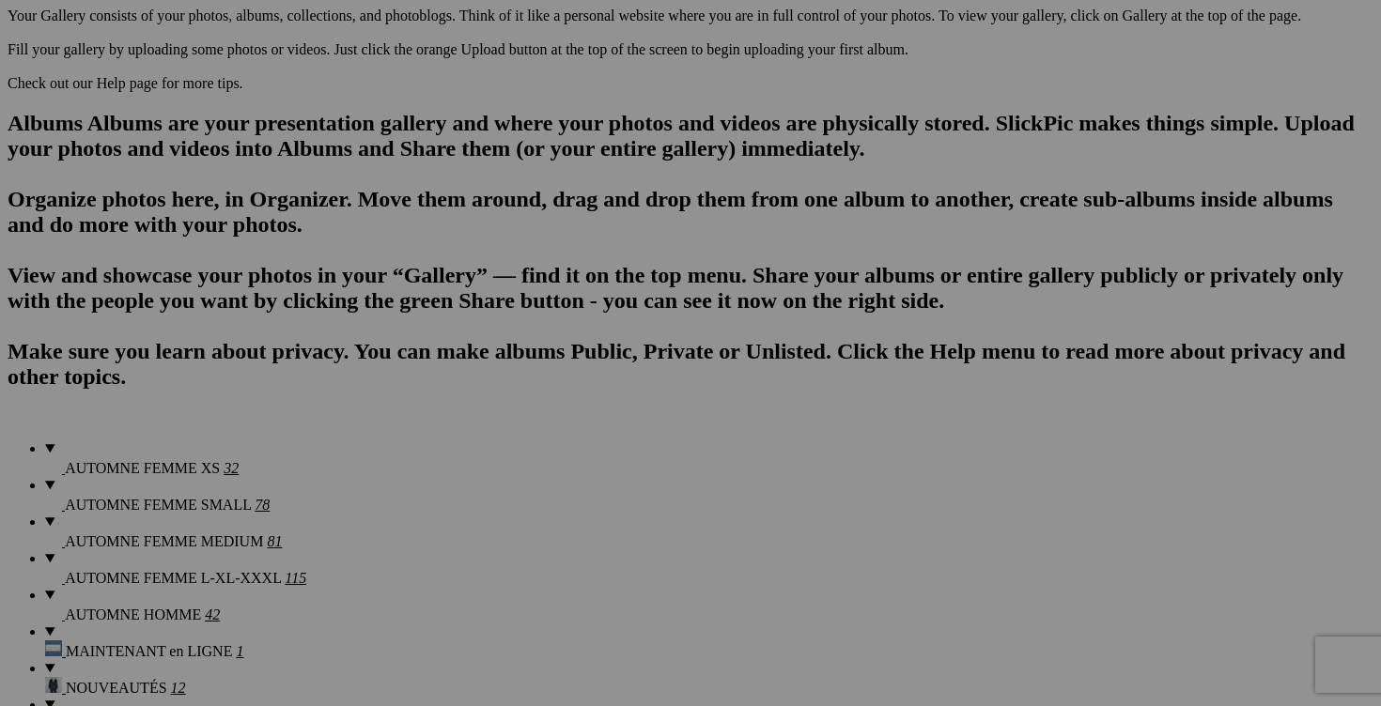
scroll to position [1112, 0]
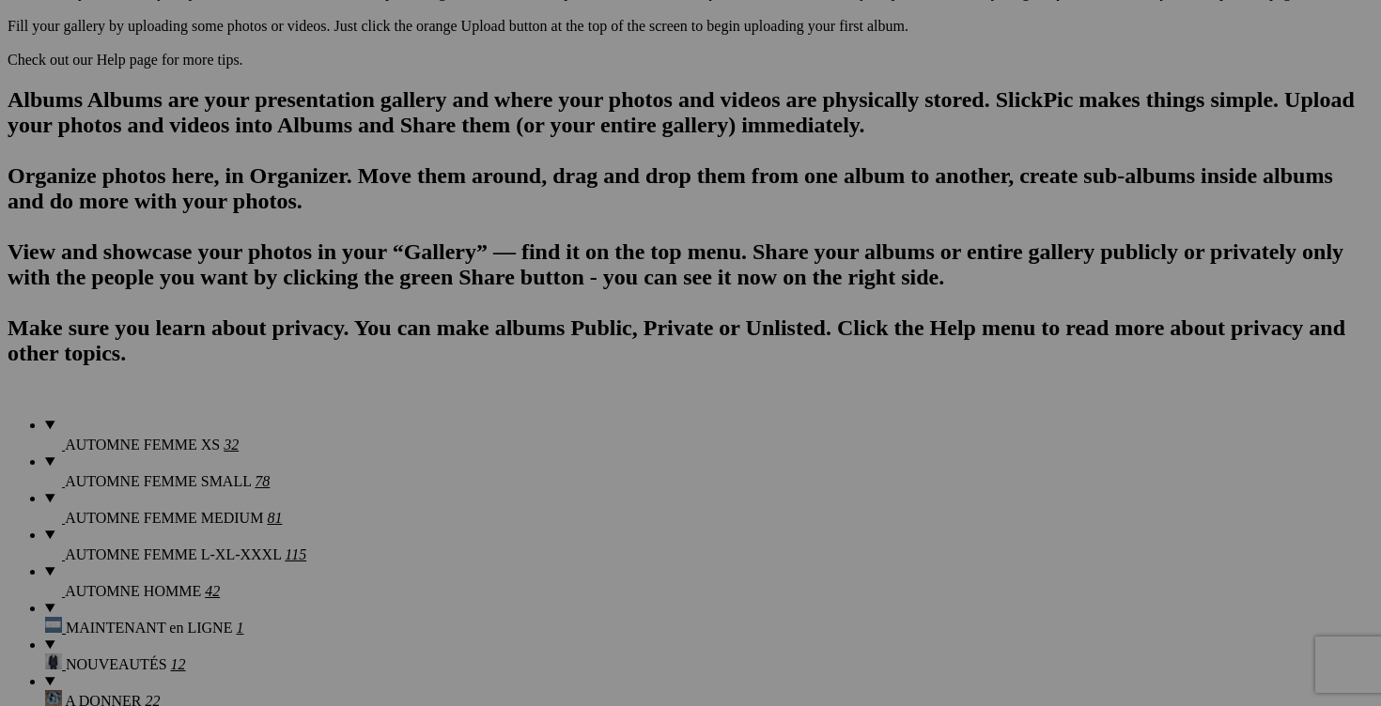
type input "chemise TOMMY HILFIGER medium78J8429_TH3_alternate1"
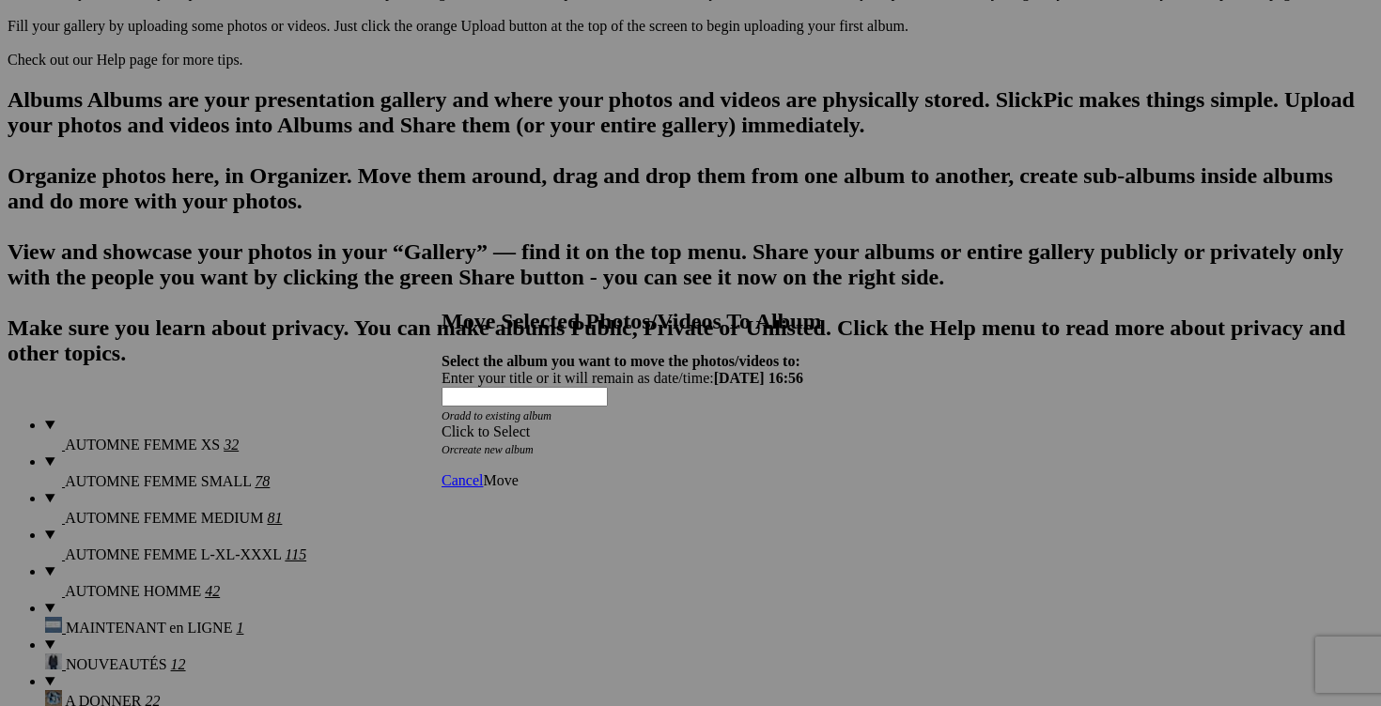
click at [441, 424] on span at bounding box center [441, 432] width 0 height 16
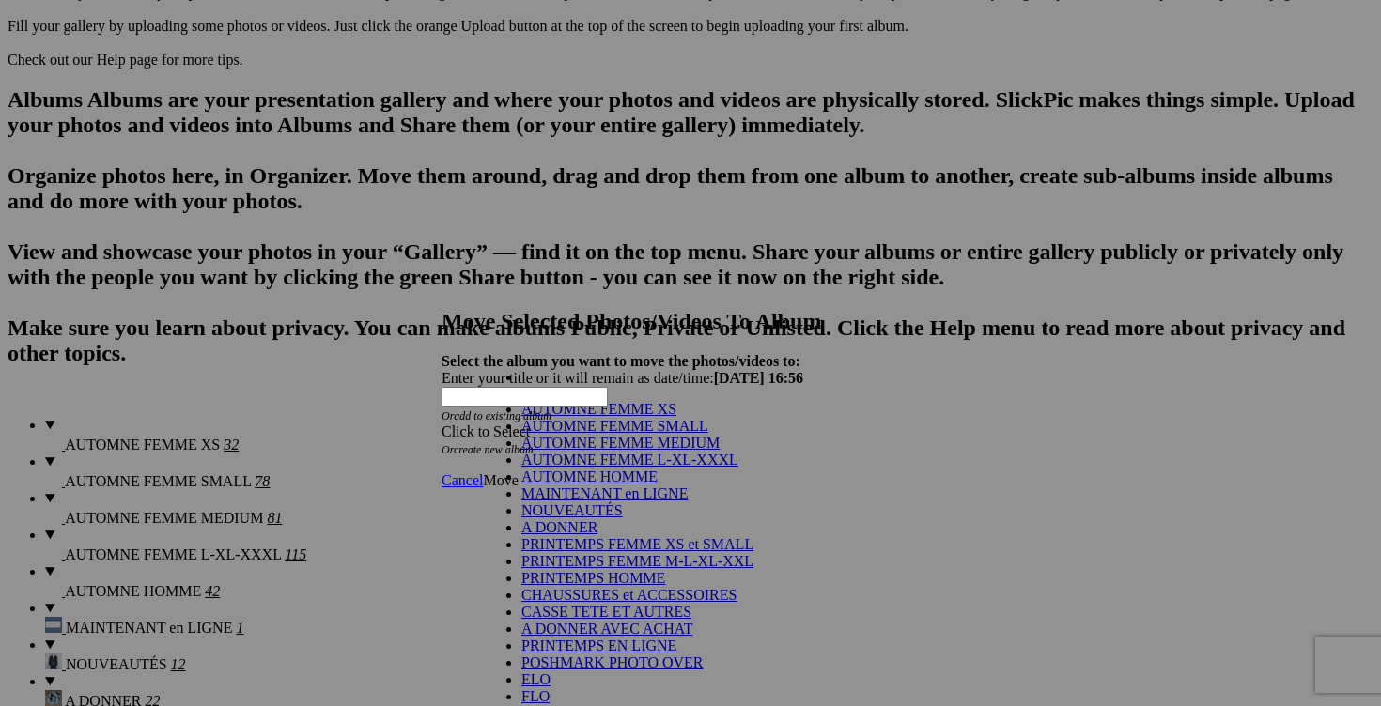
scroll to position [268, 0]
click at [649, 655] on link "POSHMARK PHOTO OVER" at bounding box center [612, 663] width 182 height 16
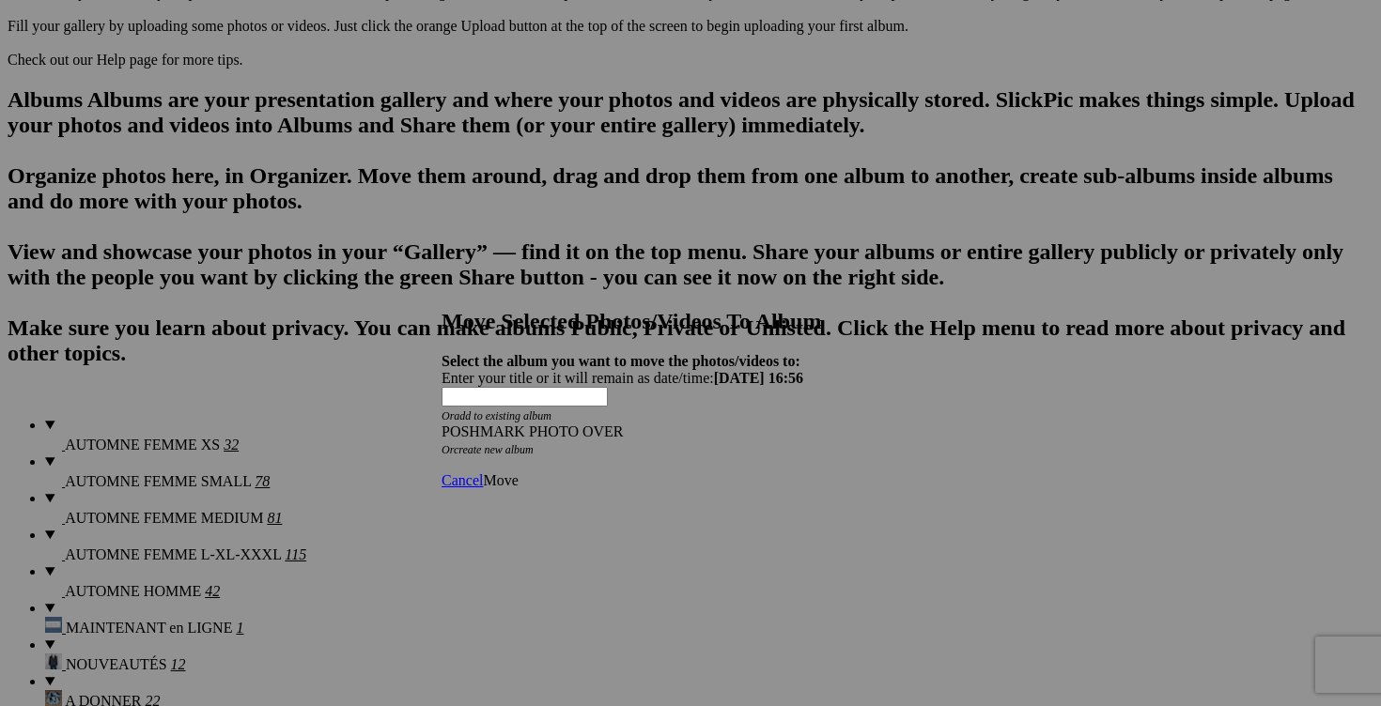
click at [518, 472] on span "Move" at bounding box center [500, 480] width 35 height 16
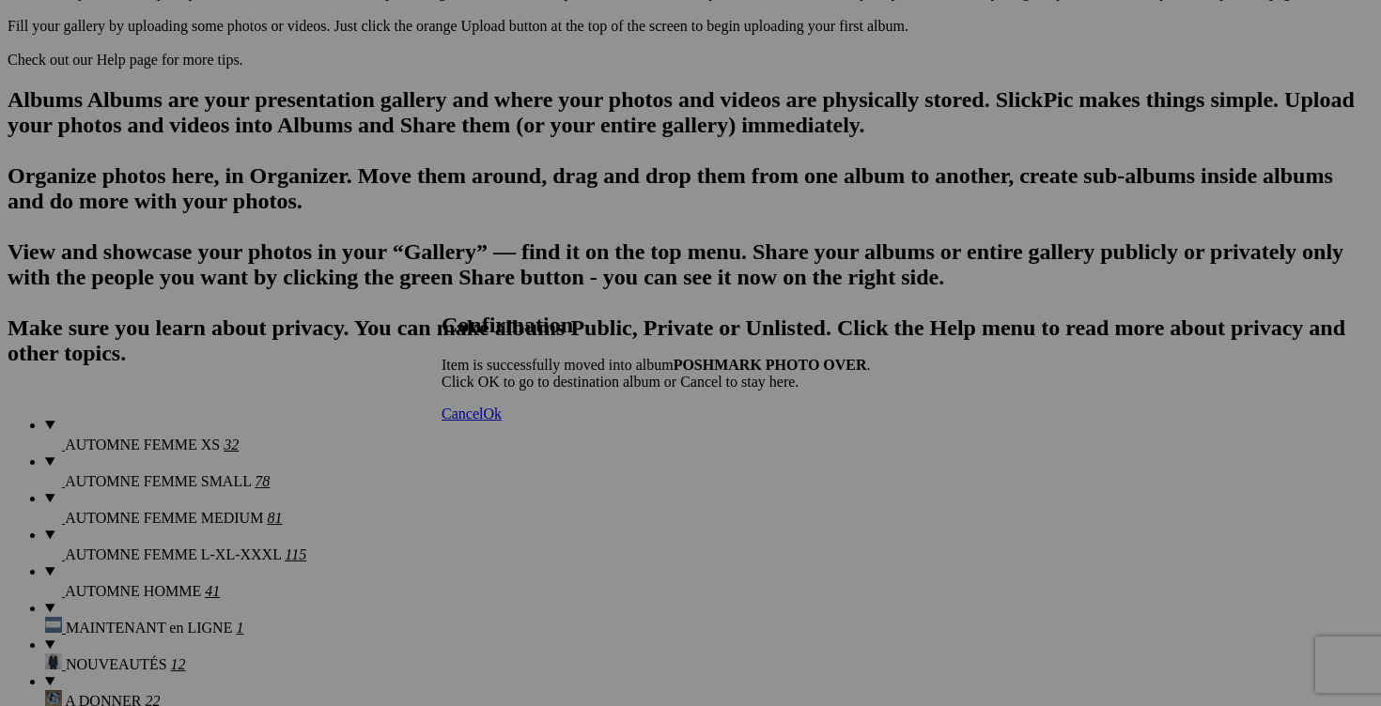
click at [483, 422] on span "Cancel" at bounding box center [461, 414] width 41 height 16
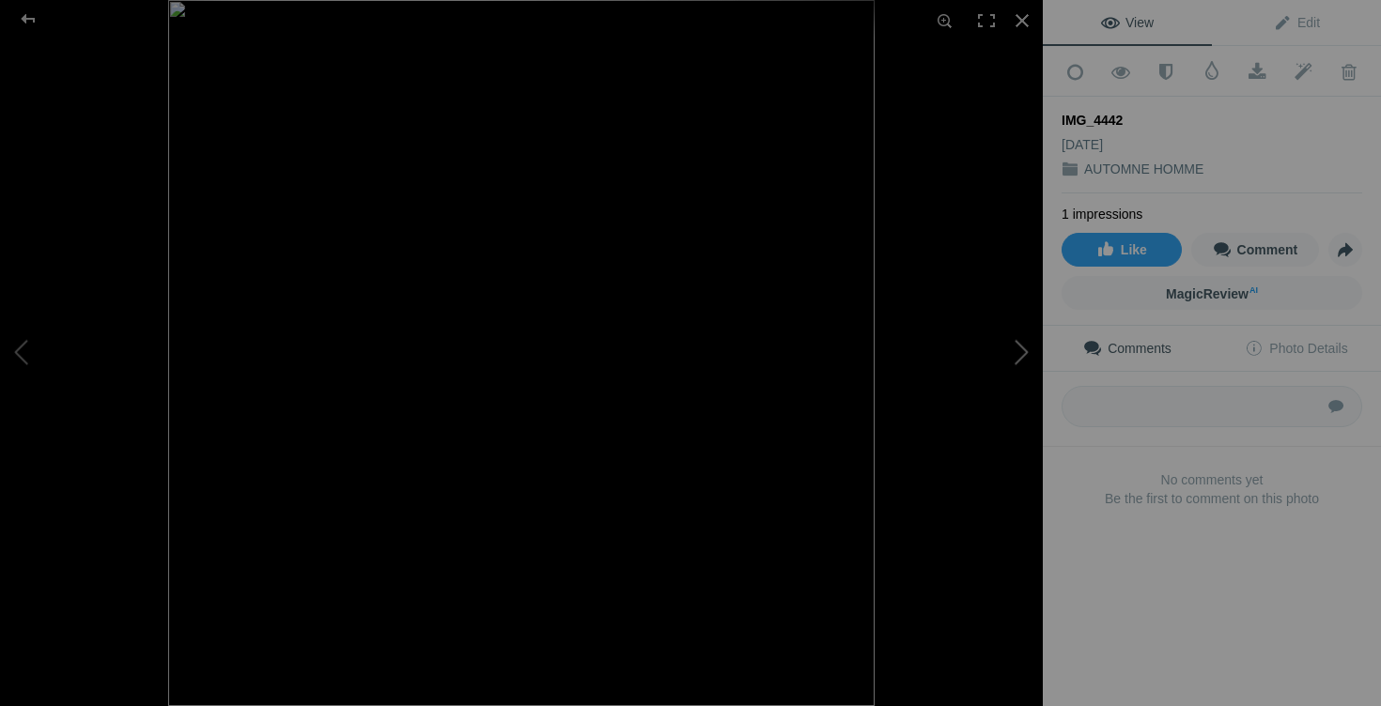
click at [1024, 357] on button at bounding box center [972, 353] width 141 height 255
click at [1022, 28] on div at bounding box center [1021, 20] width 41 height 41
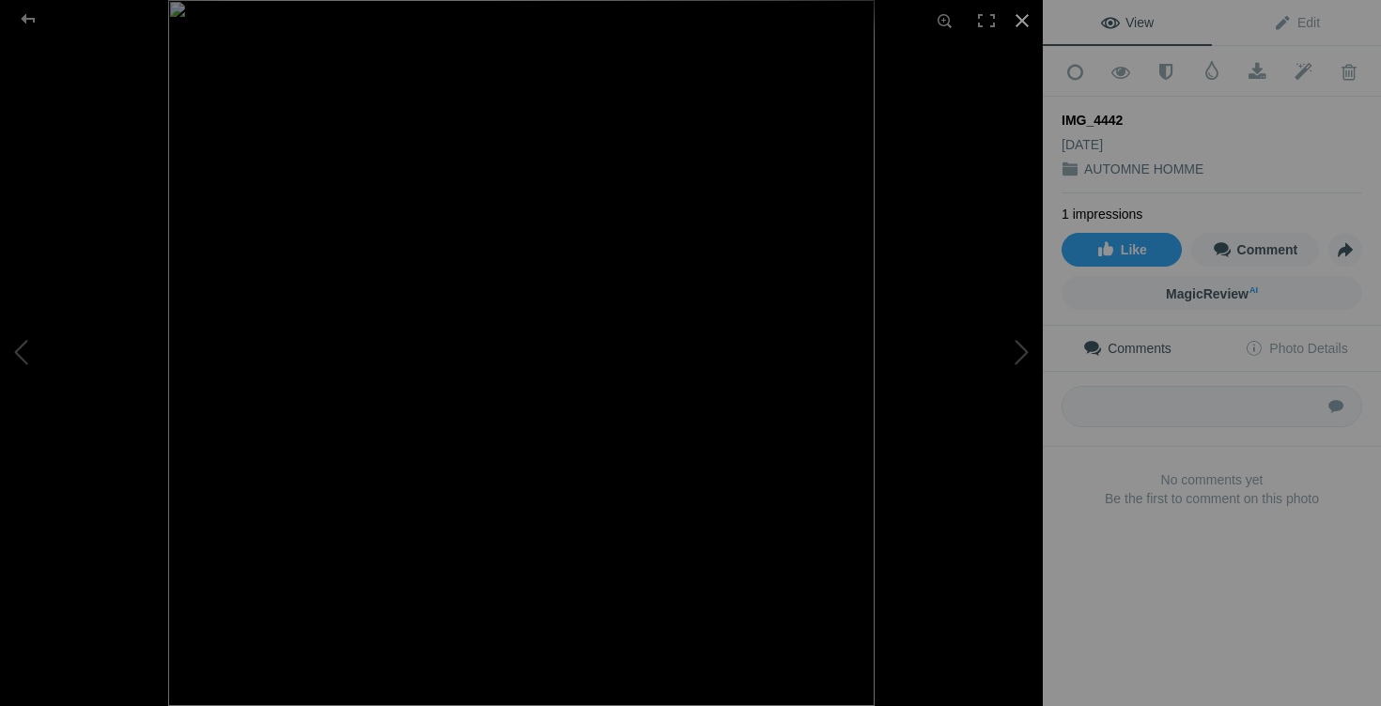
click at [1020, 27] on div at bounding box center [1021, 20] width 41 height 41
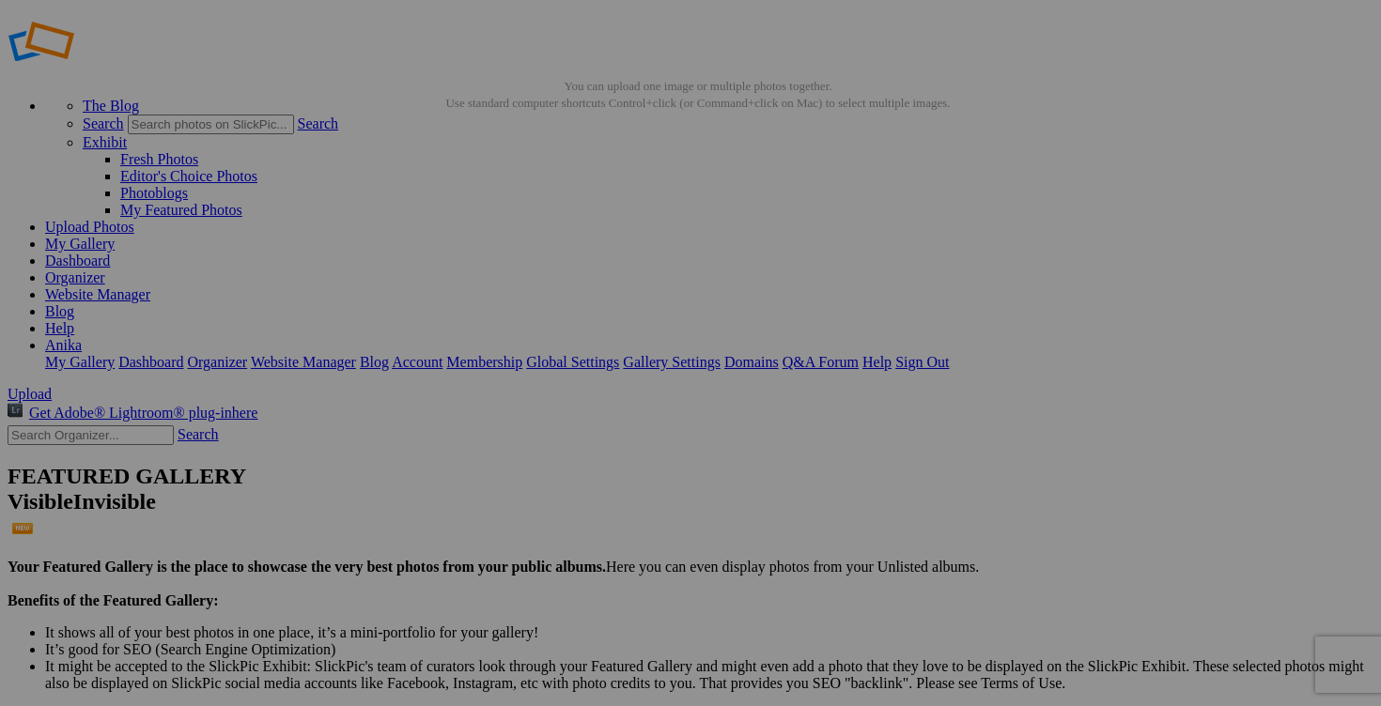
scroll to position [16, 0]
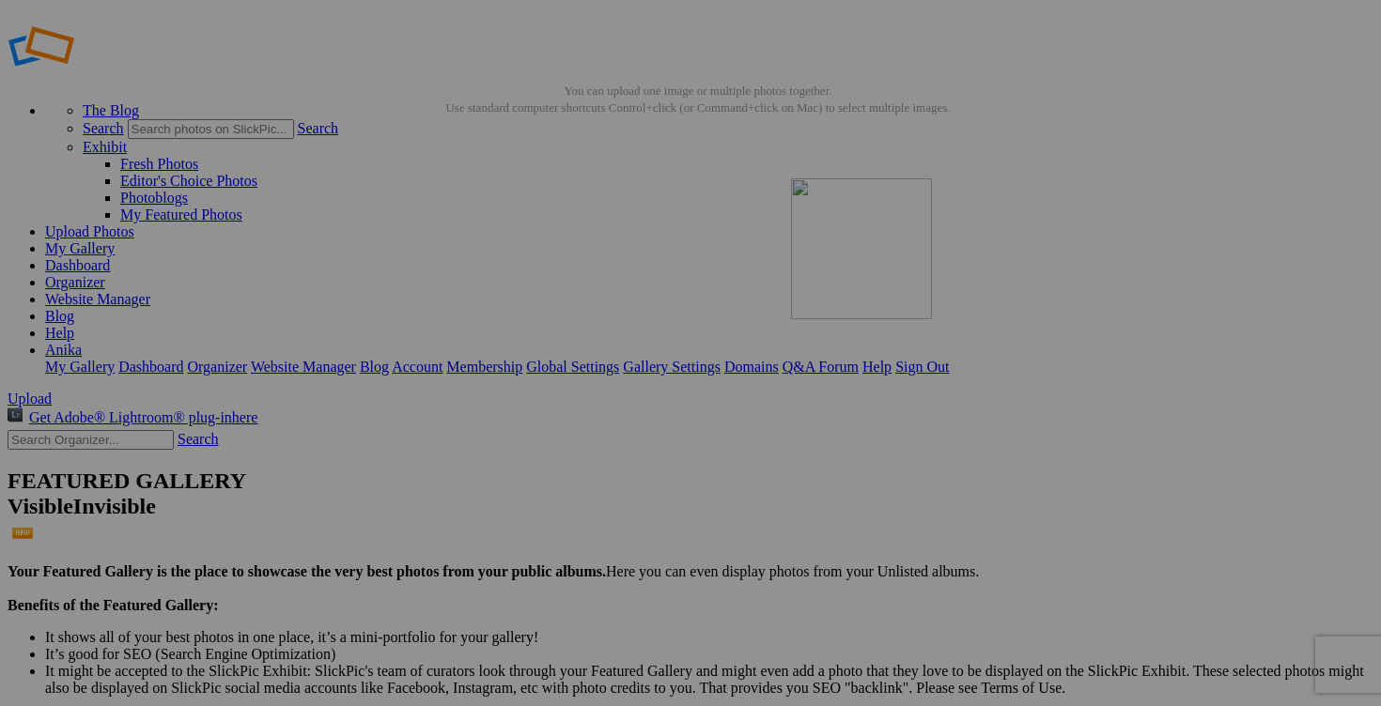
drag, startPoint x: 868, startPoint y: 601, endPoint x: 1060, endPoint y: 313, distance: 346.2
drag, startPoint x: 975, startPoint y: 349, endPoint x: 1096, endPoint y: 349, distance: 121.2
drag, startPoint x: 1227, startPoint y: 350, endPoint x: 1067, endPoint y: 342, distance: 159.9
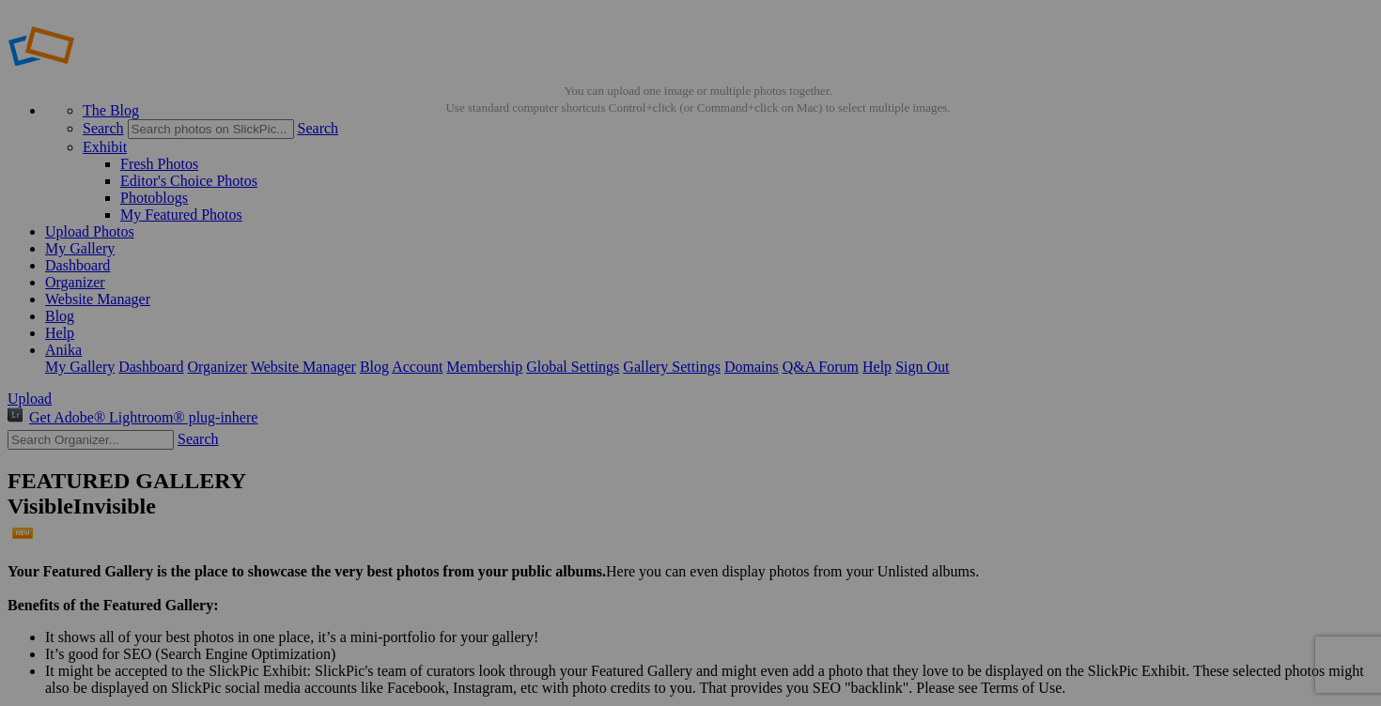
paste input "pantalon ZARA small"
type input "pantalon ZARA small"
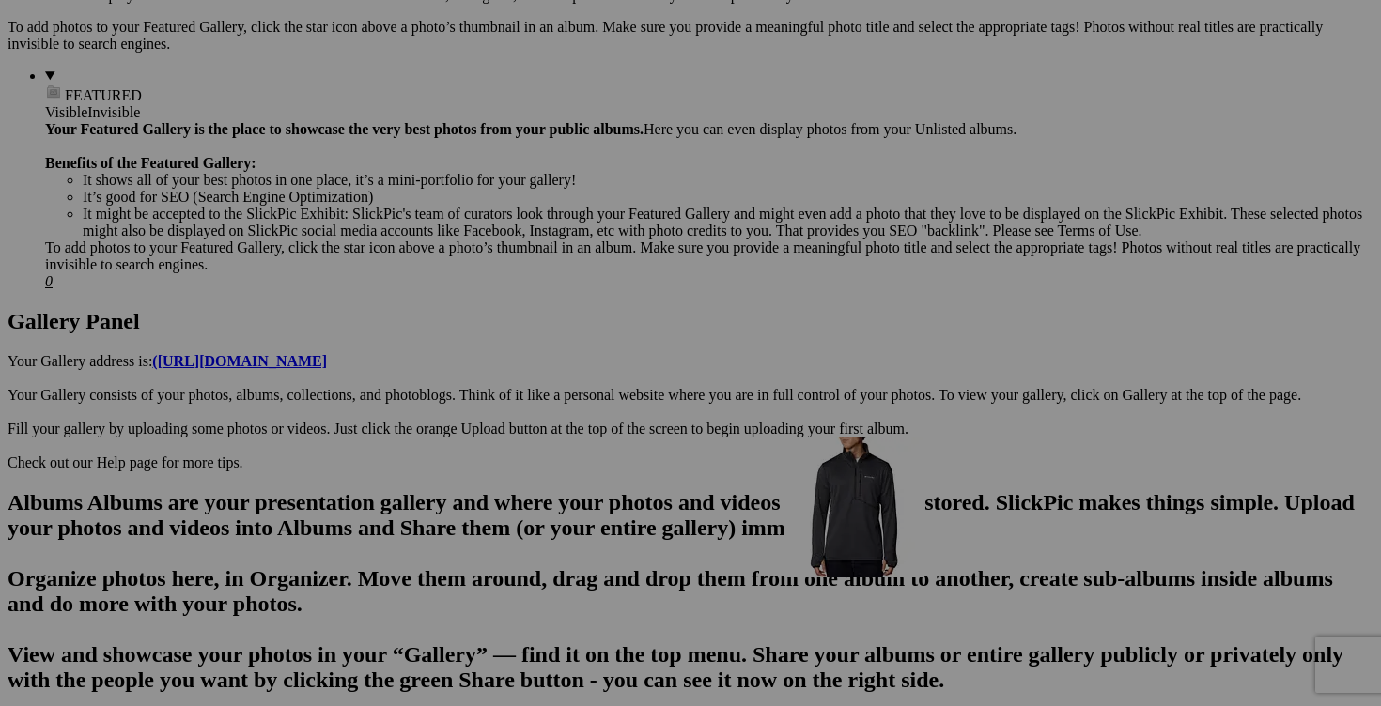
scroll to position [703, 0]
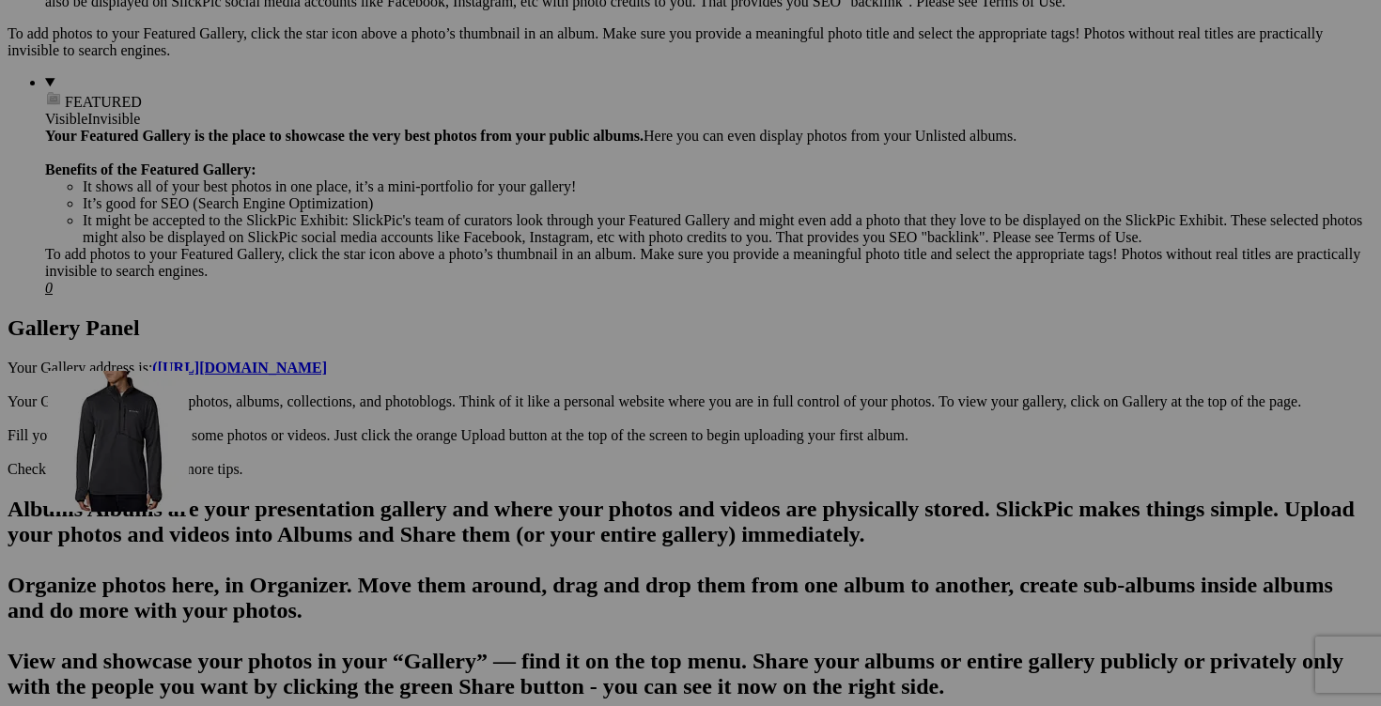
drag, startPoint x: 1202, startPoint y: 253, endPoint x: 322, endPoint y: 532, distance: 923.3
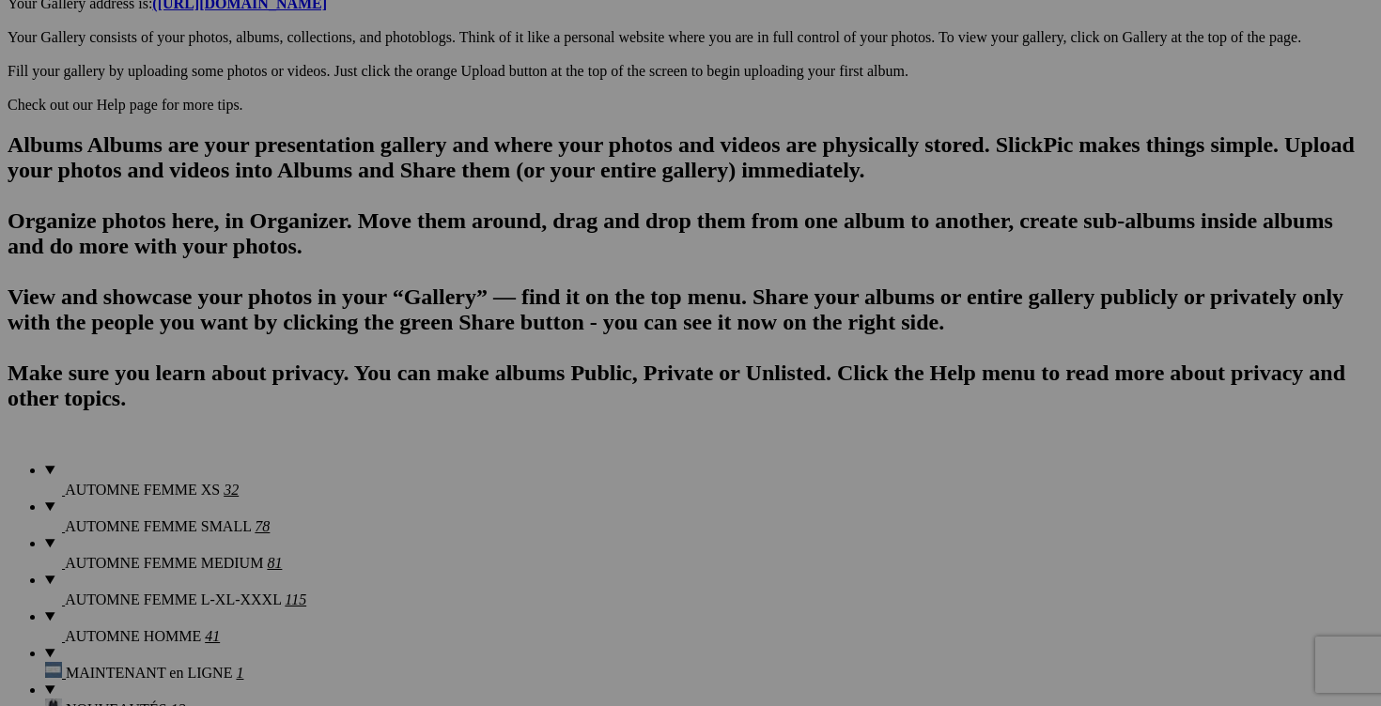
scroll to position [1249, 0]
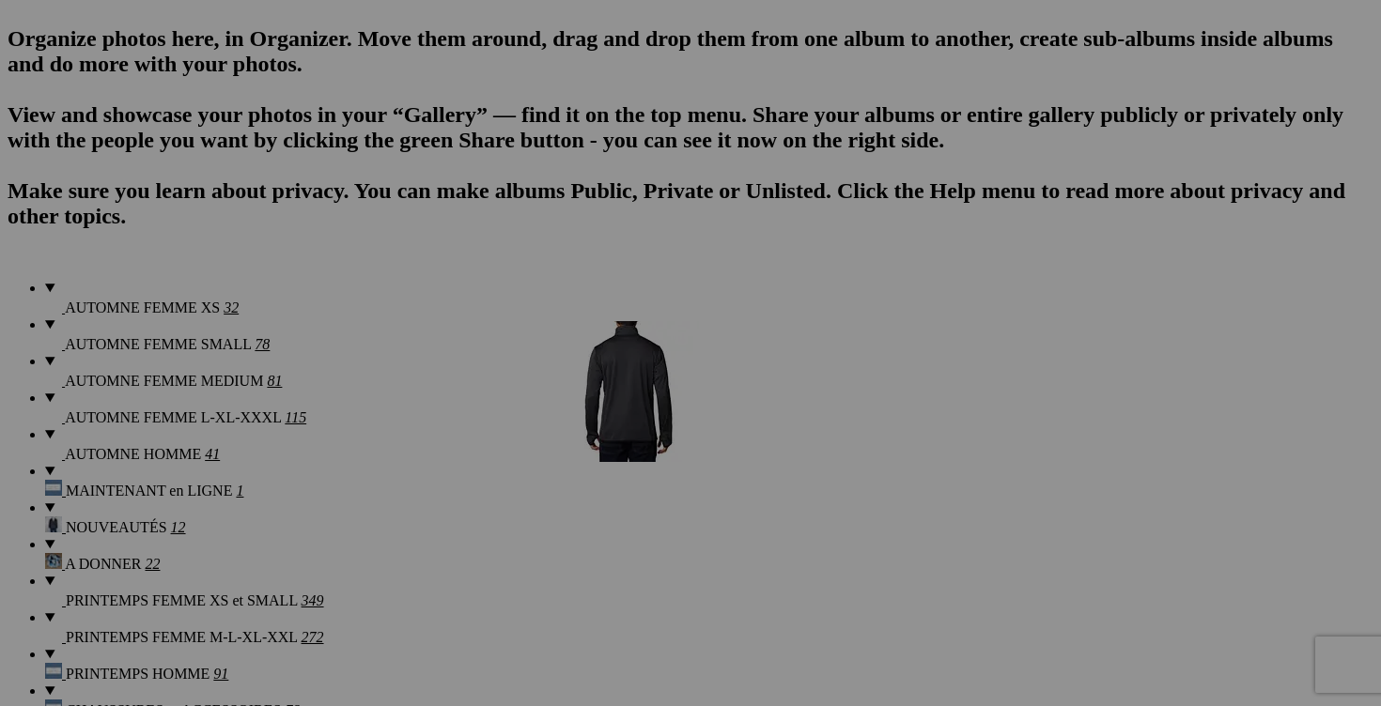
drag, startPoint x: 841, startPoint y: 490, endPoint x: 828, endPoint y: 485, distance: 13.4
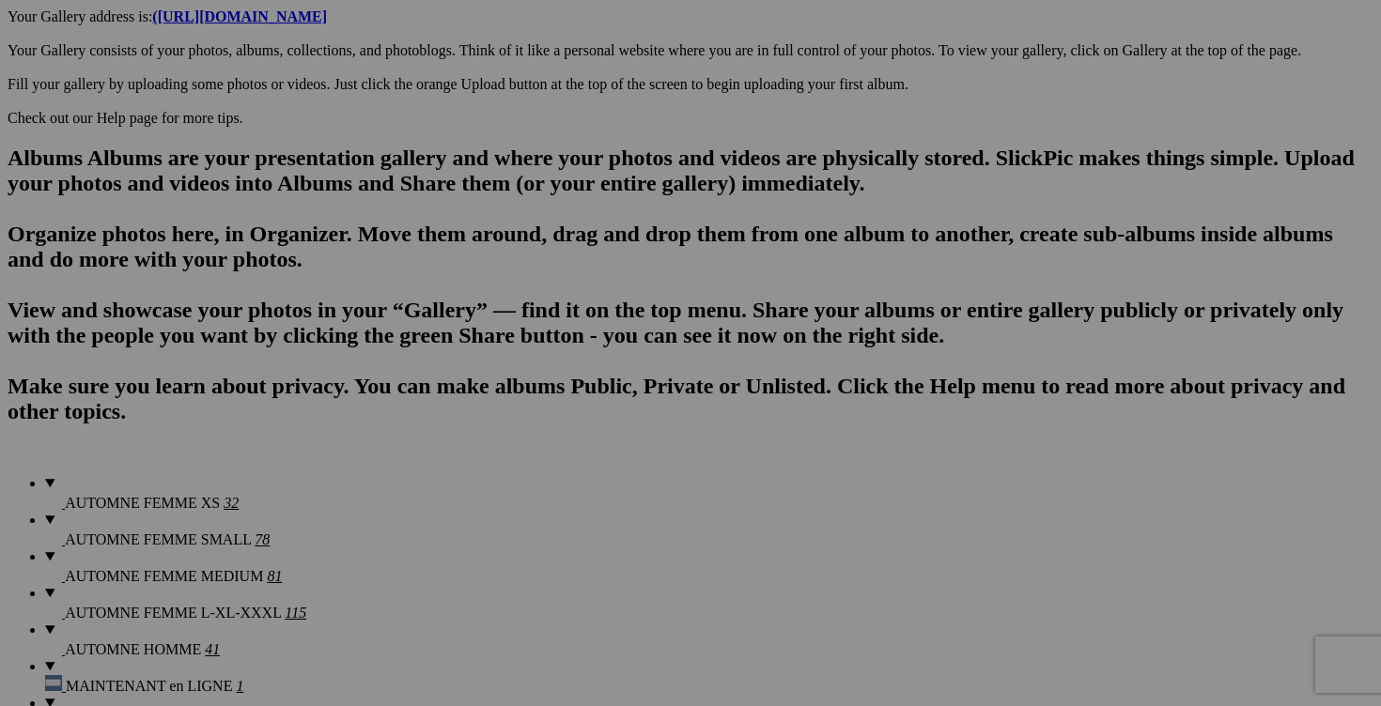
scroll to position [1045, 0]
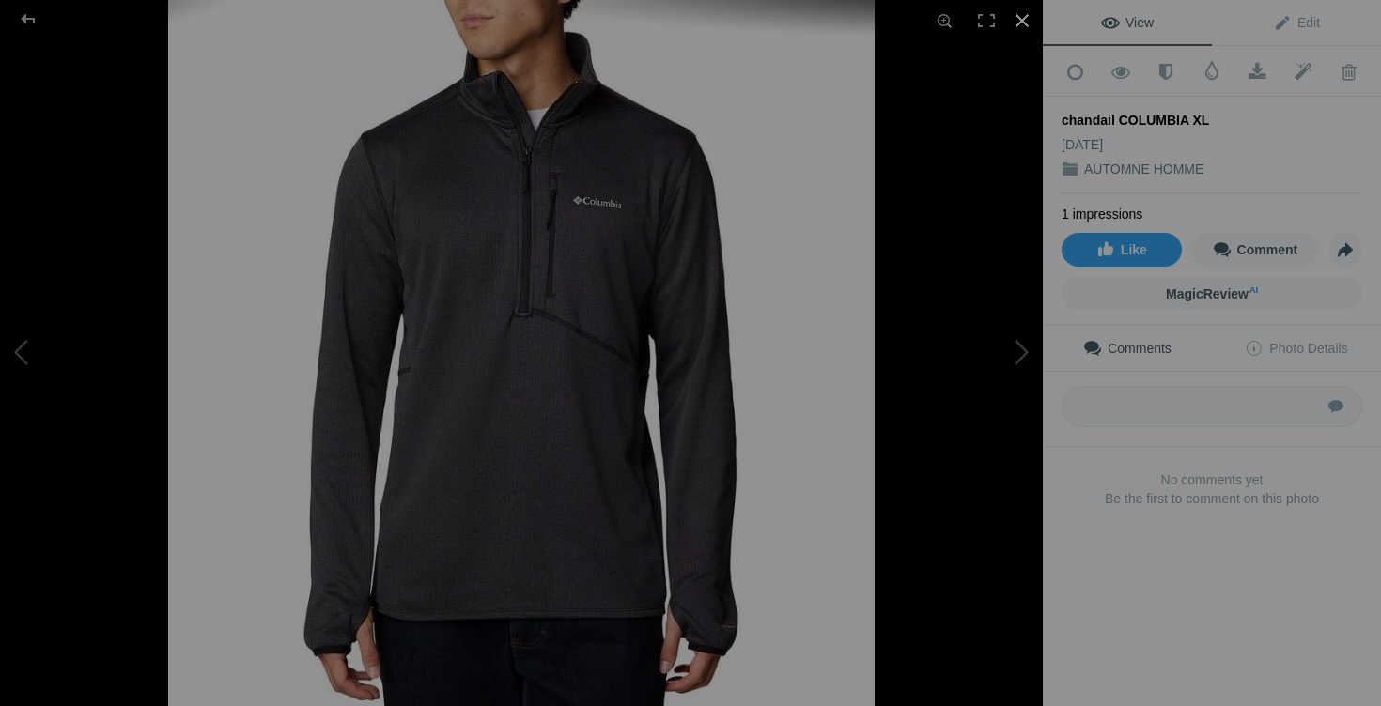
click at [1025, 23] on div at bounding box center [1021, 20] width 41 height 41
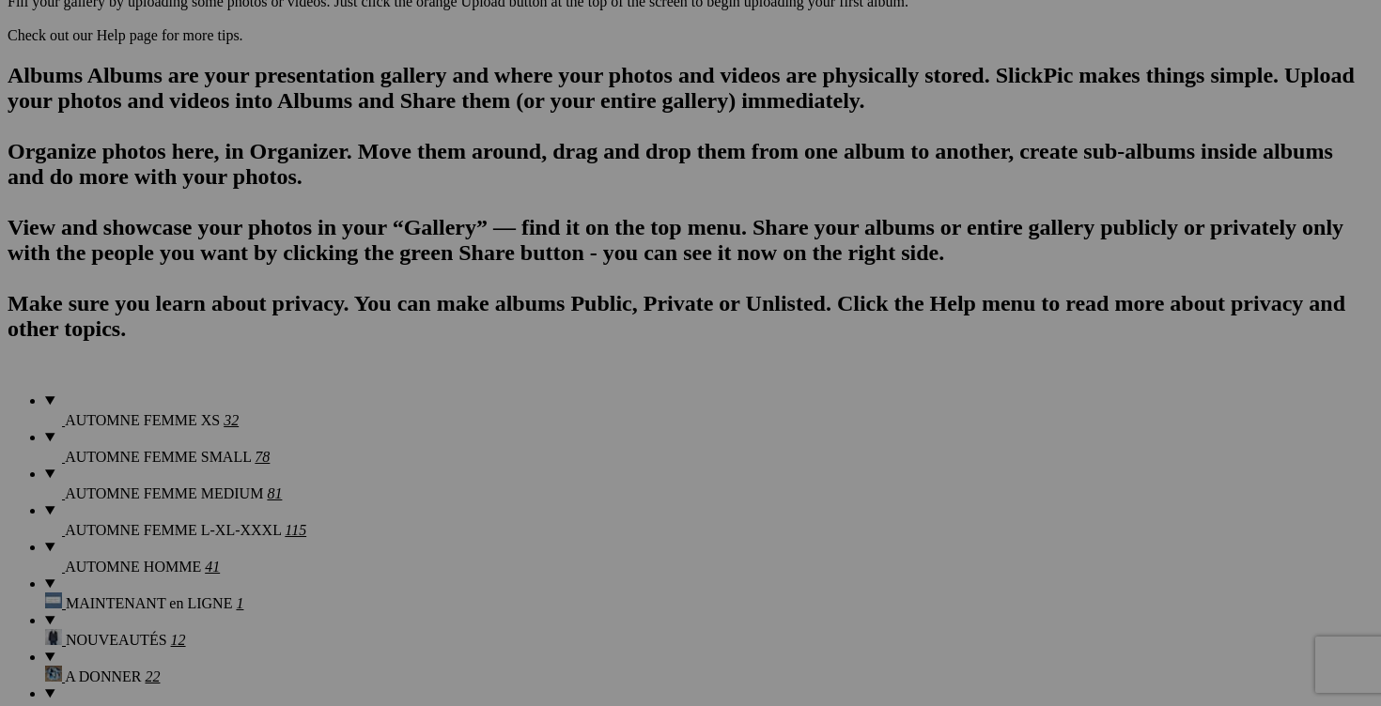
scroll to position [995, 0]
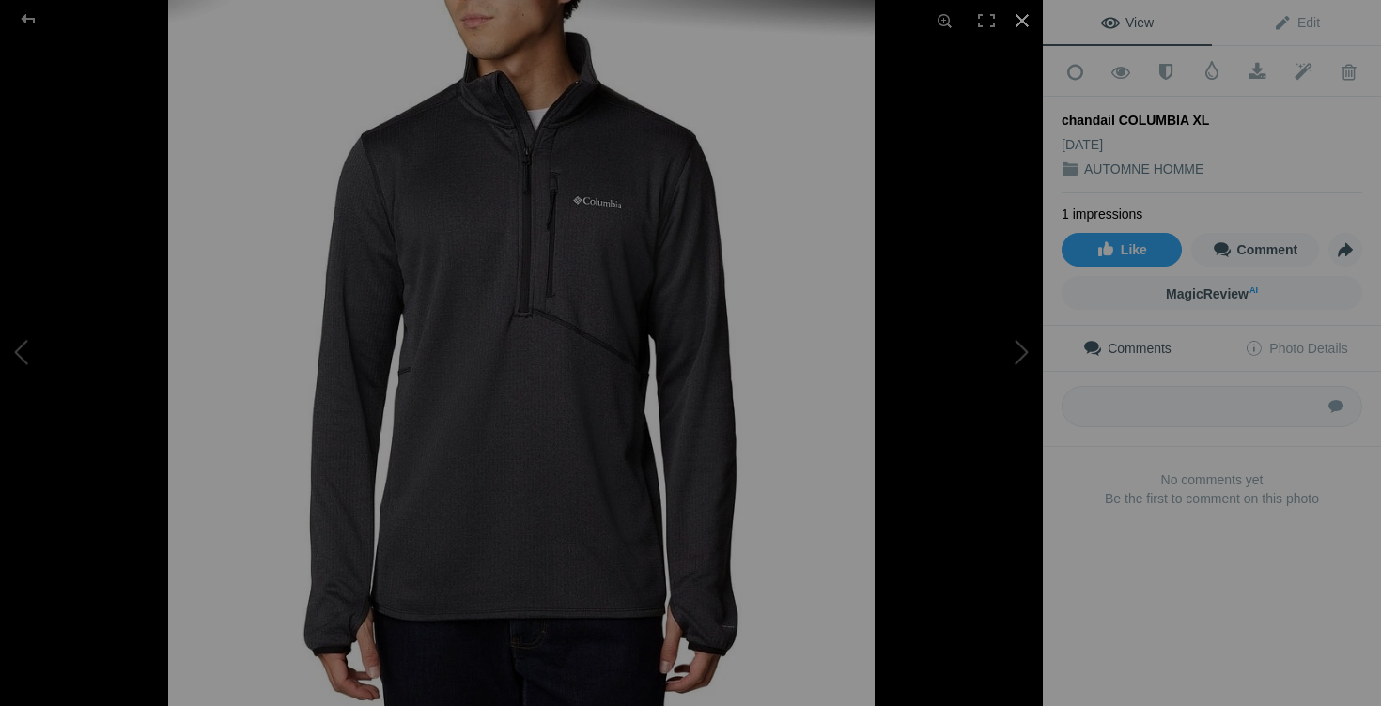
click at [1019, 30] on div at bounding box center [1021, 20] width 41 height 41
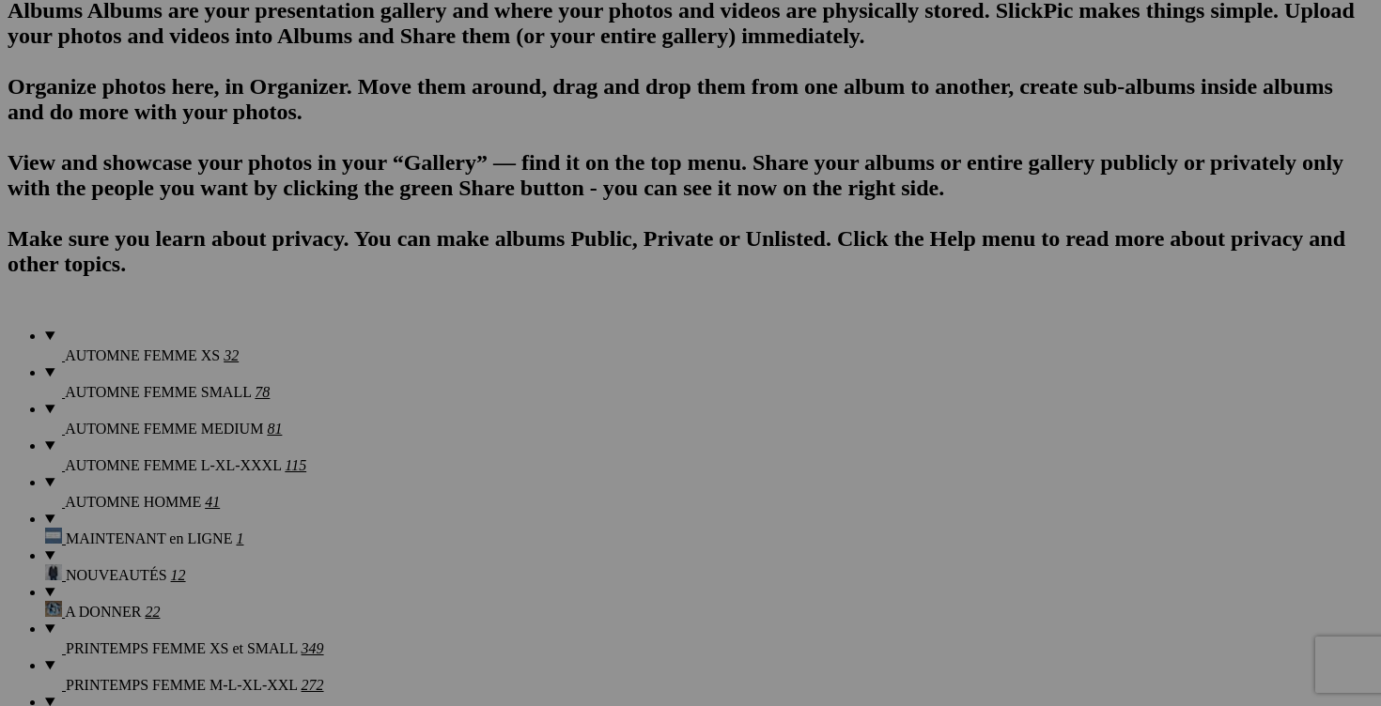
scroll to position [1228, 0]
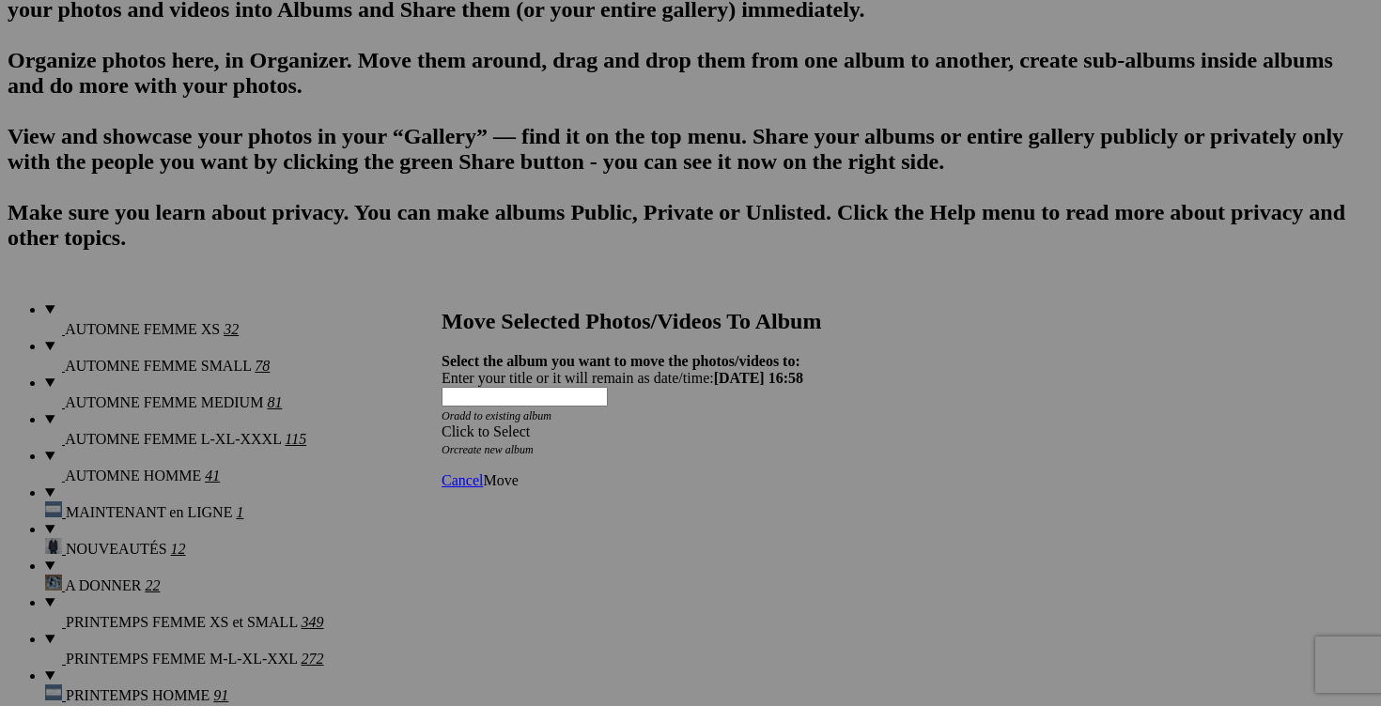
click at [441, 424] on span at bounding box center [441, 432] width 0 height 16
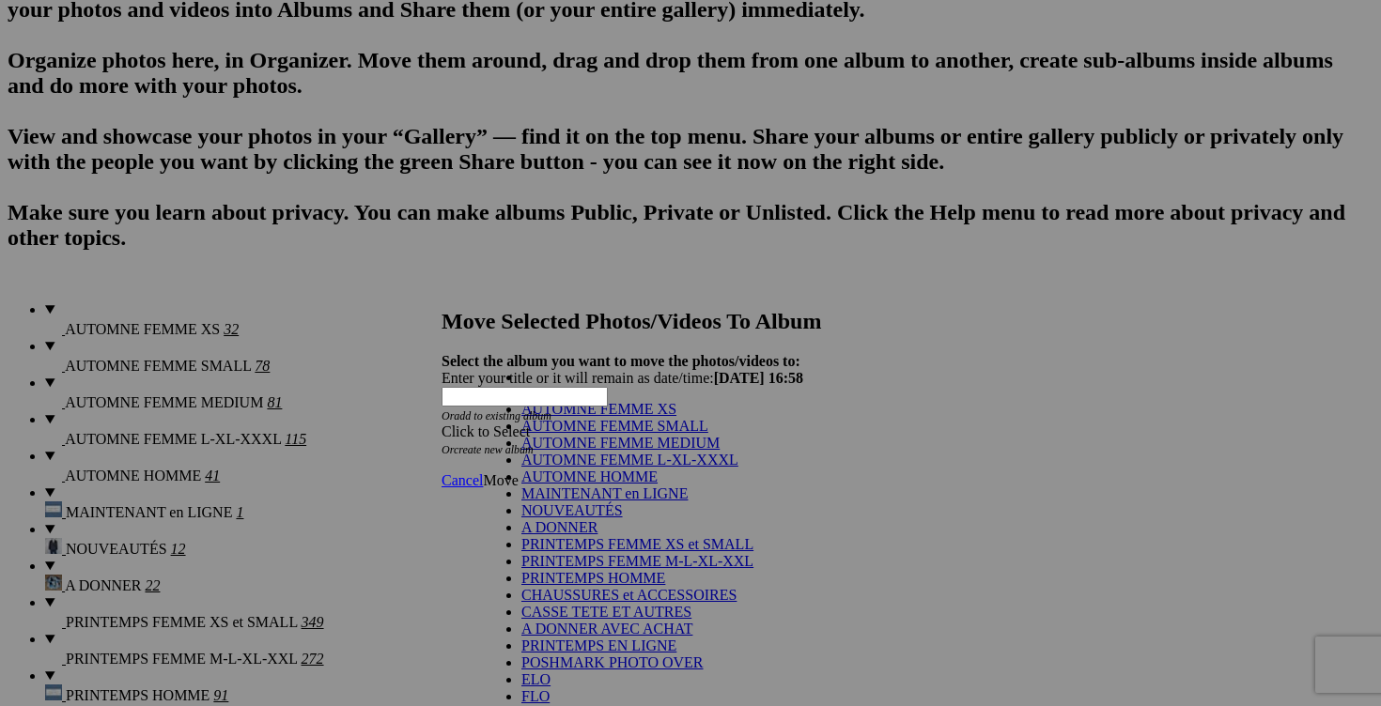
scroll to position [283, 0]
click at [625, 655] on link "POSHMARK PHOTO OVER" at bounding box center [612, 663] width 182 height 16
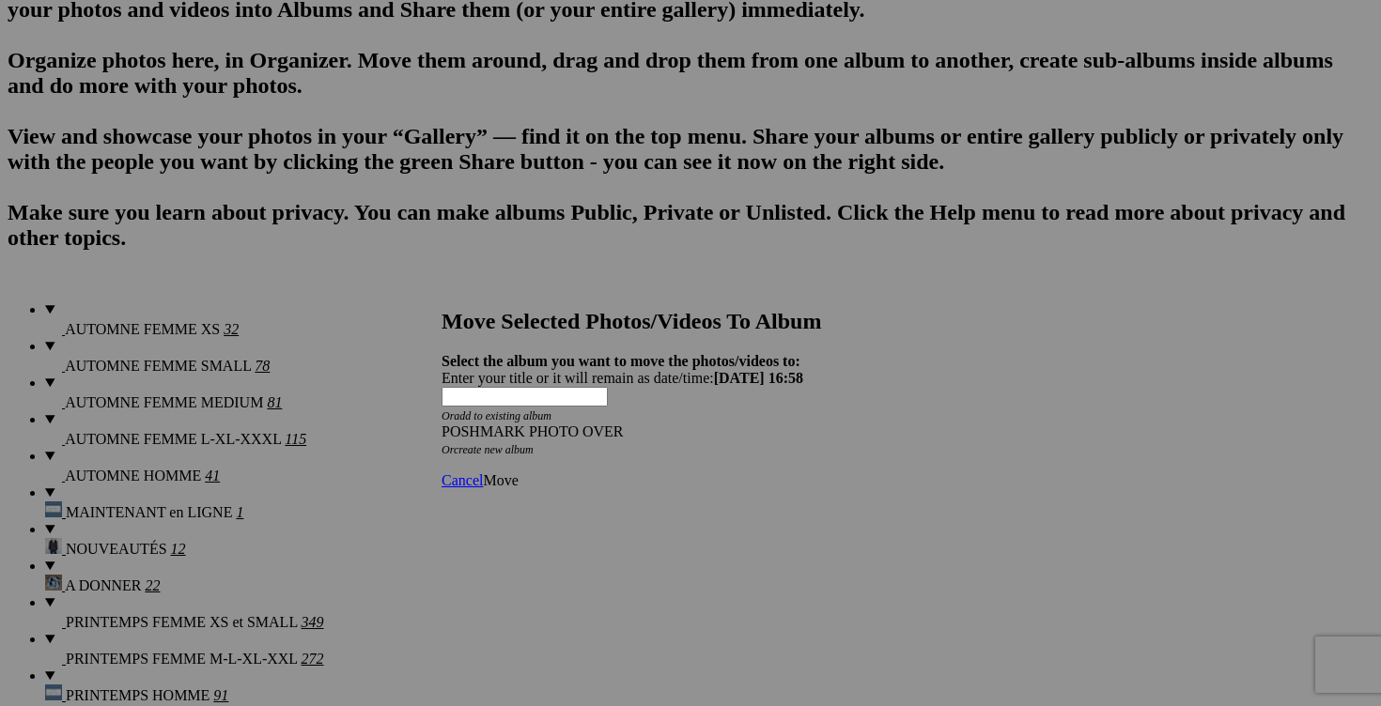
click at [518, 472] on span "Move" at bounding box center [500, 480] width 35 height 16
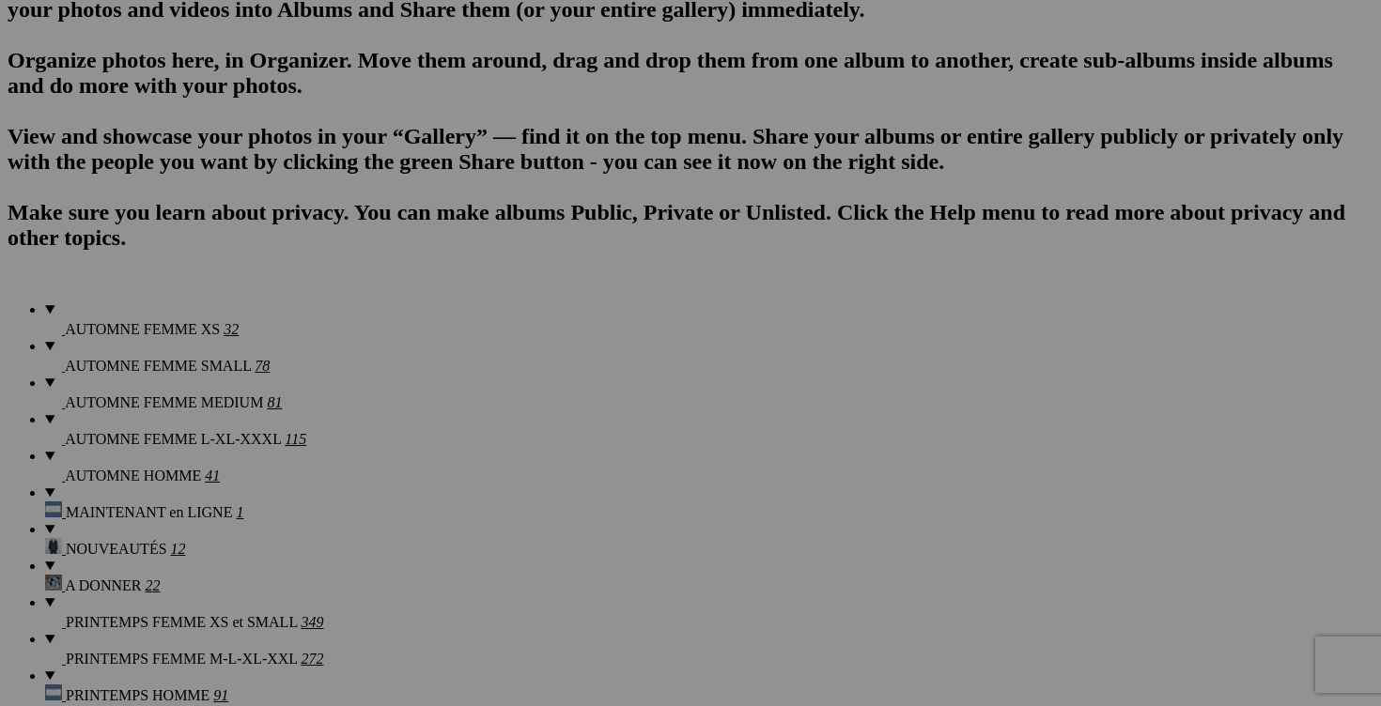
scroll to position [1011, 0]
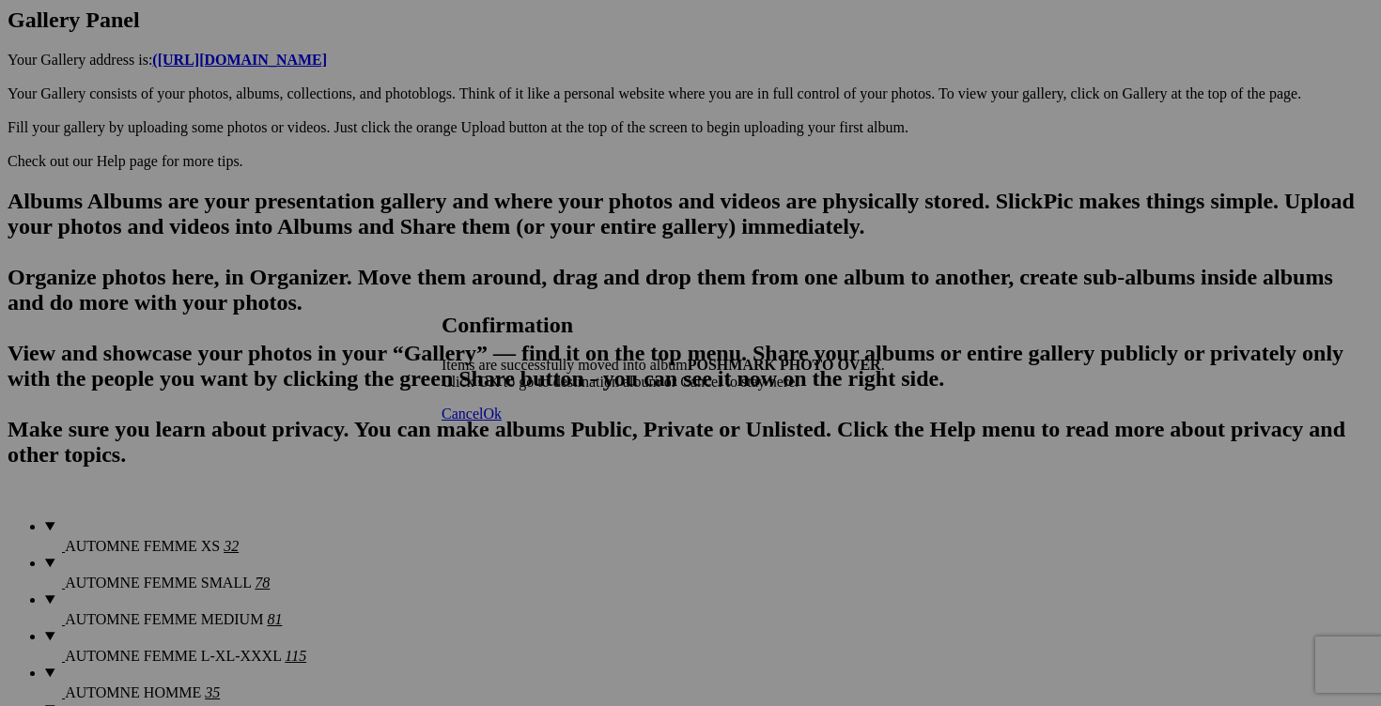
click at [483, 422] on span "Cancel" at bounding box center [461, 414] width 41 height 16
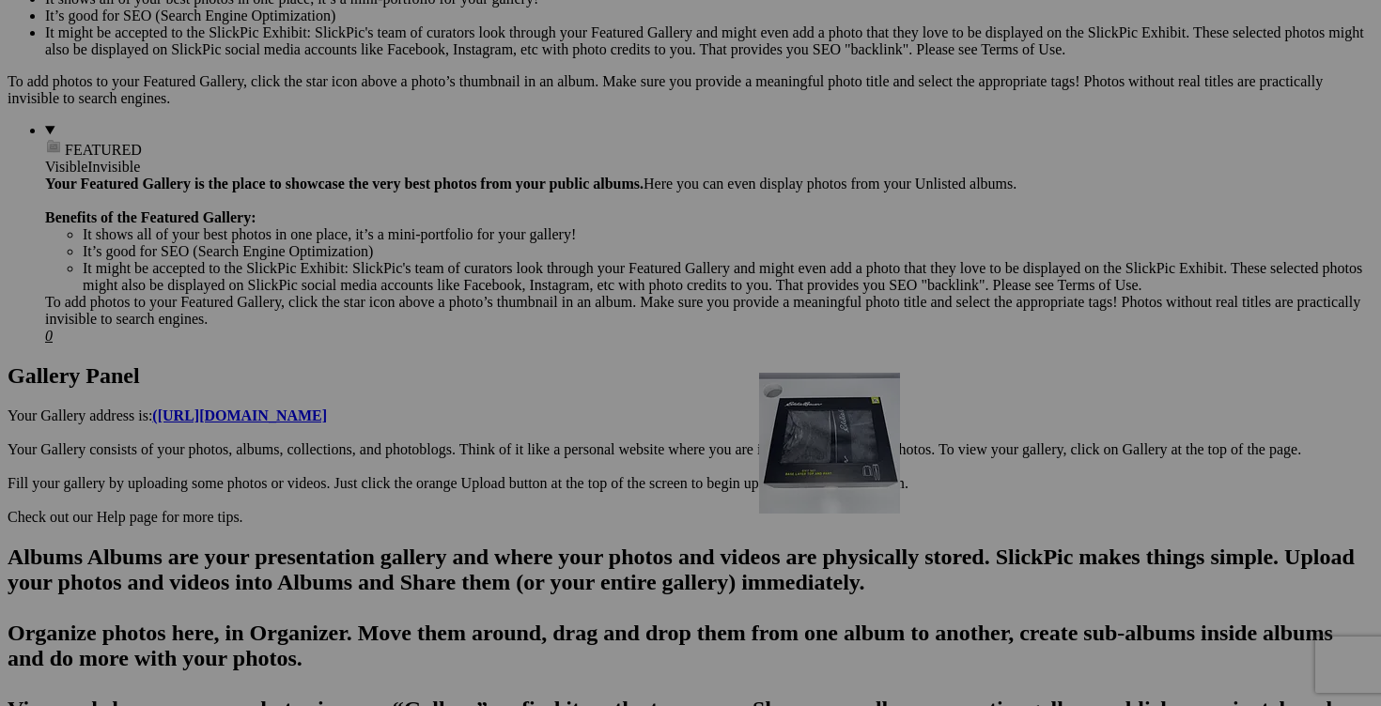
scroll to position [651, 0]
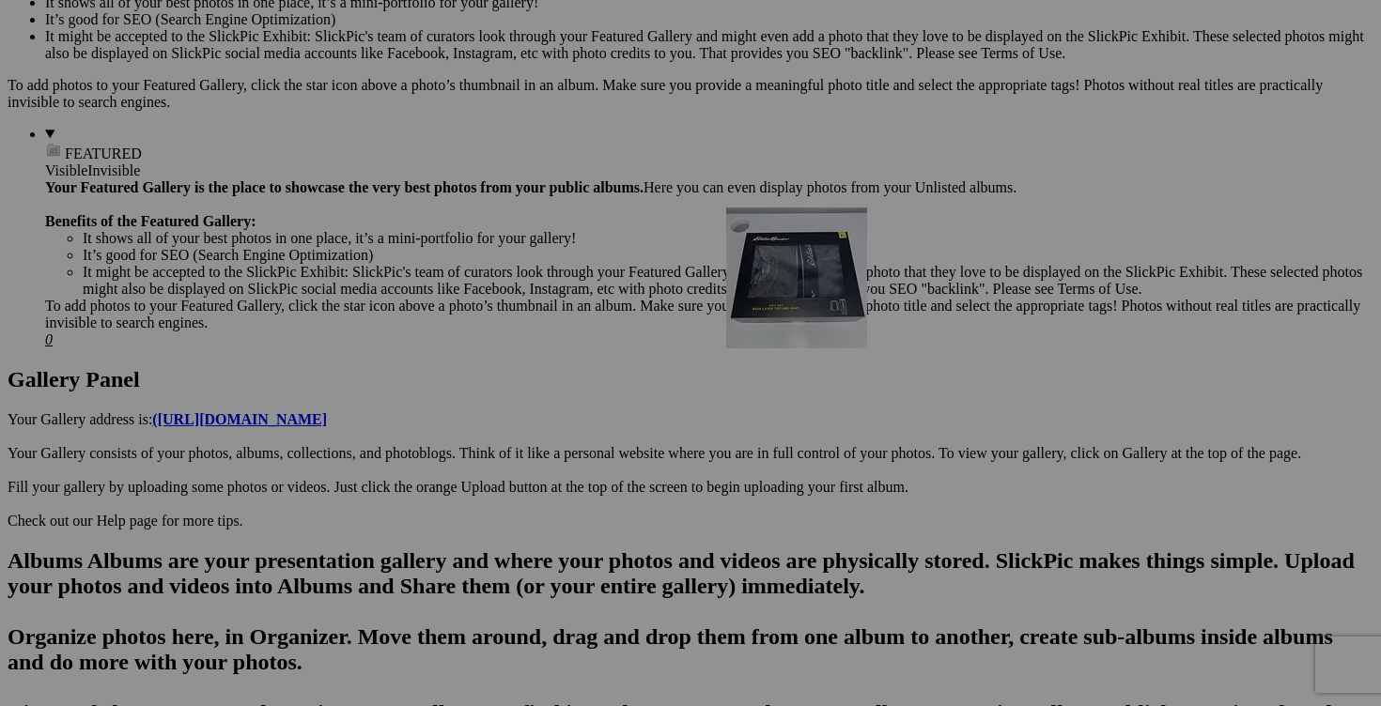
drag, startPoint x: 1183, startPoint y: 483, endPoint x: 997, endPoint y: 371, distance: 217.0
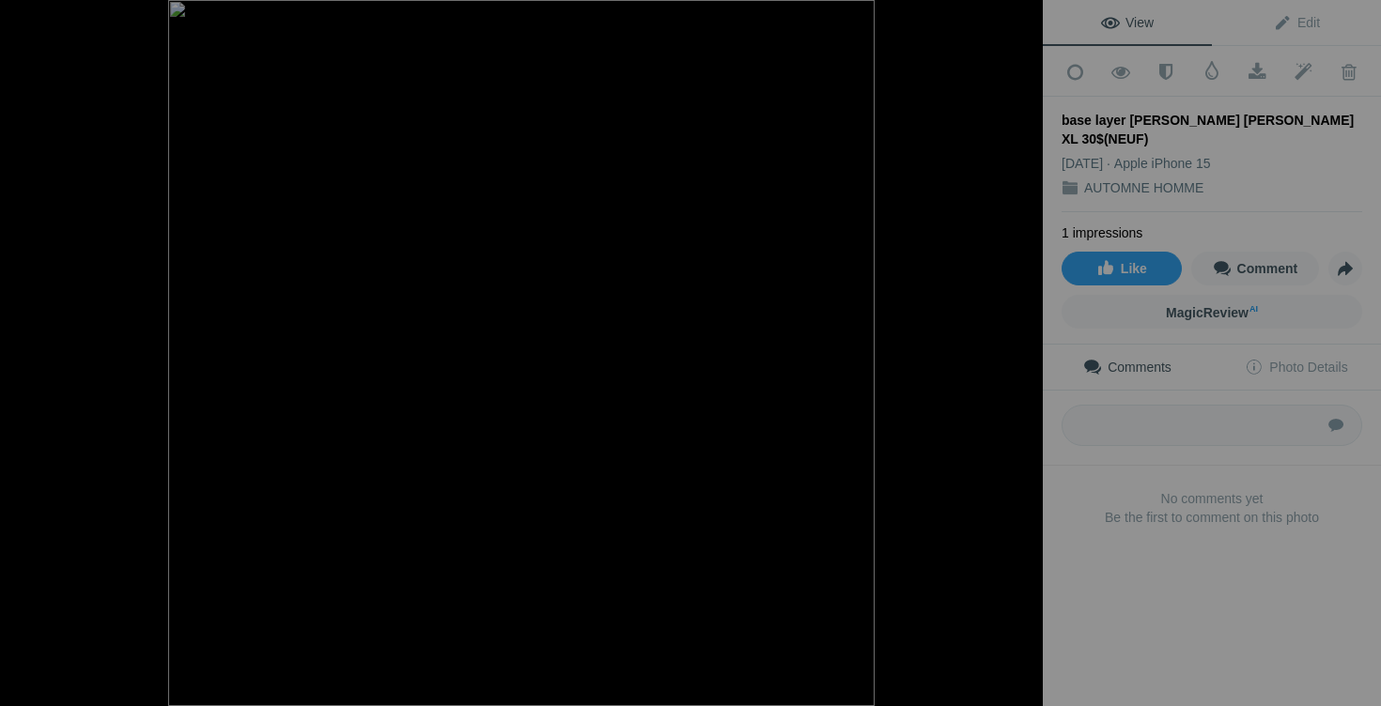
click at [31, 21] on div at bounding box center [28, 19] width 68 height 38
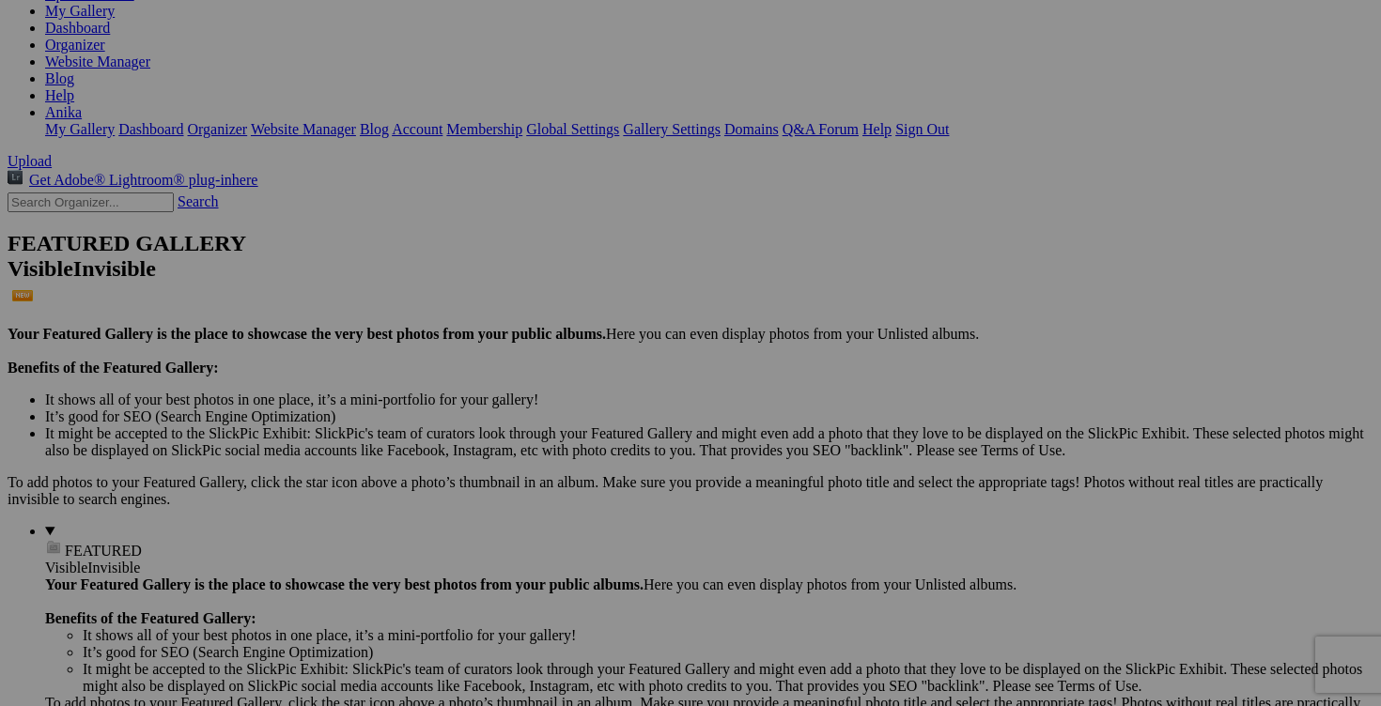
scroll to position [0, 0]
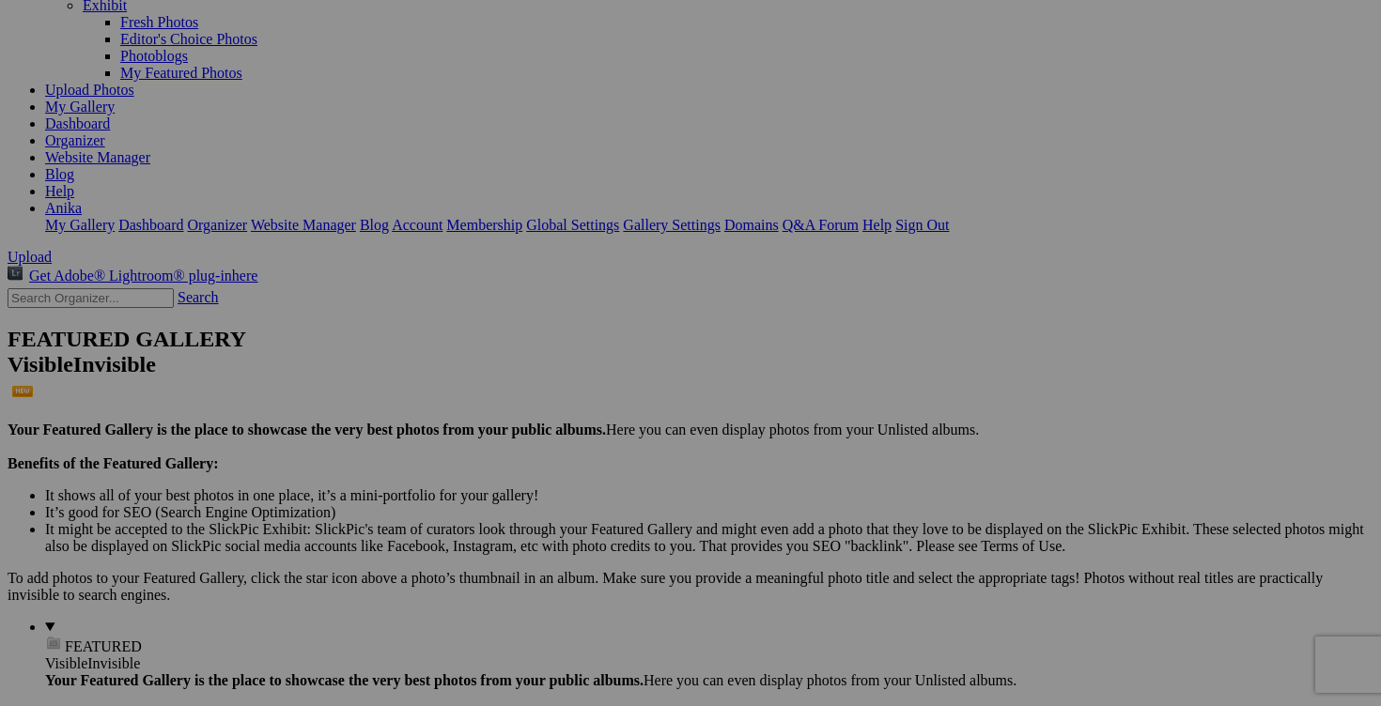
scroll to position [266, 0]
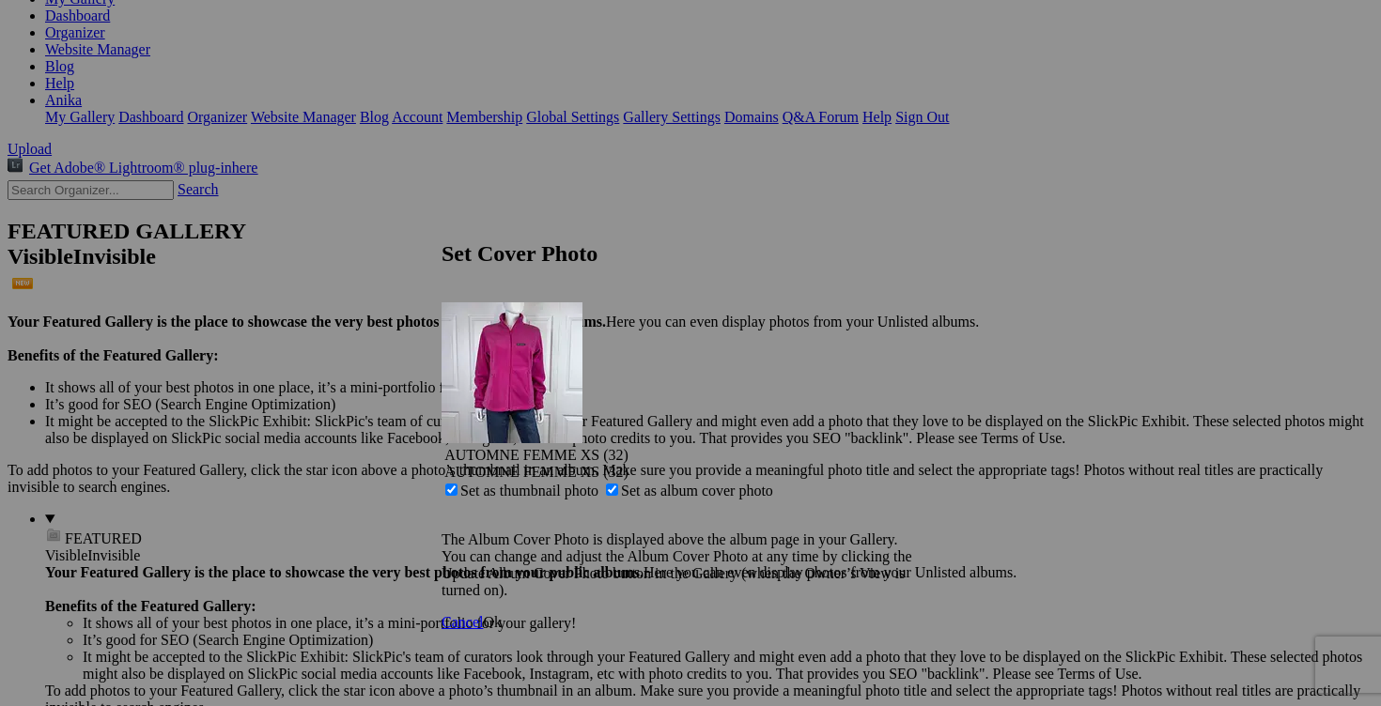
click at [502, 614] on span "Ok" at bounding box center [492, 622] width 19 height 16
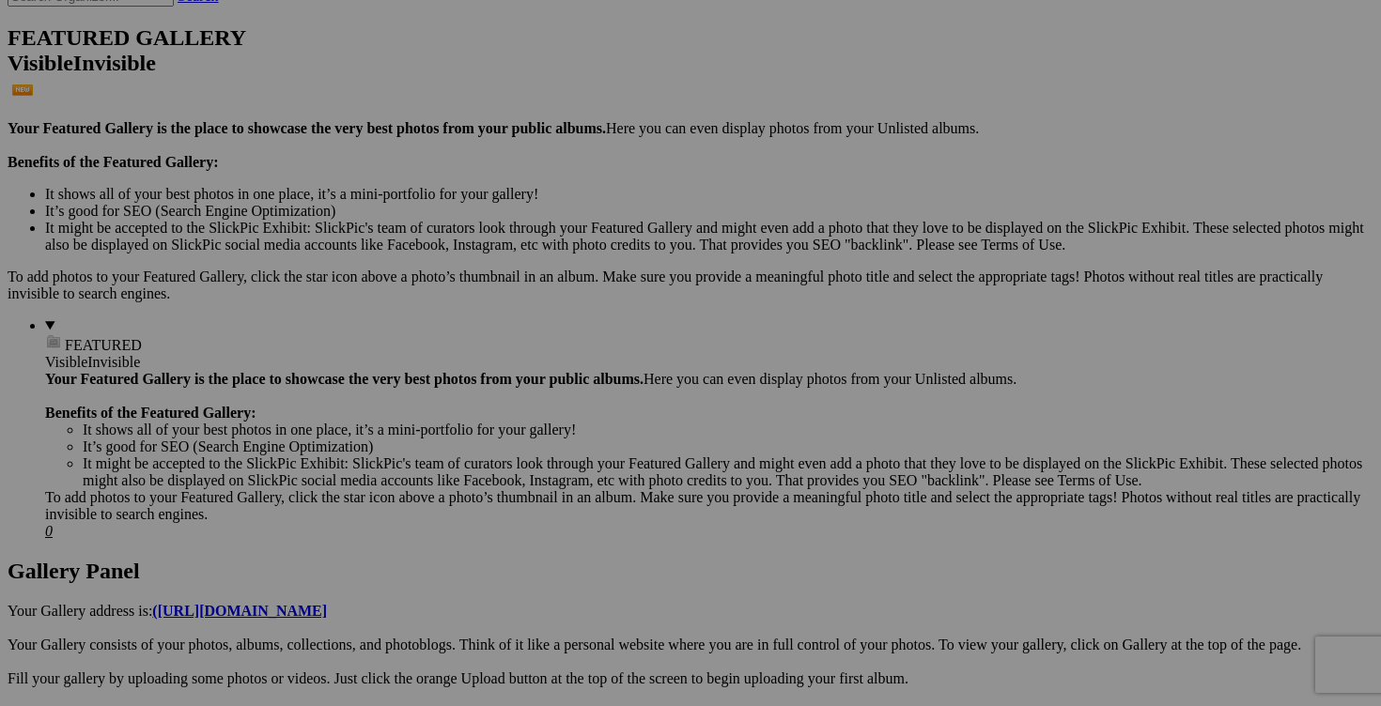
scroll to position [0, 0]
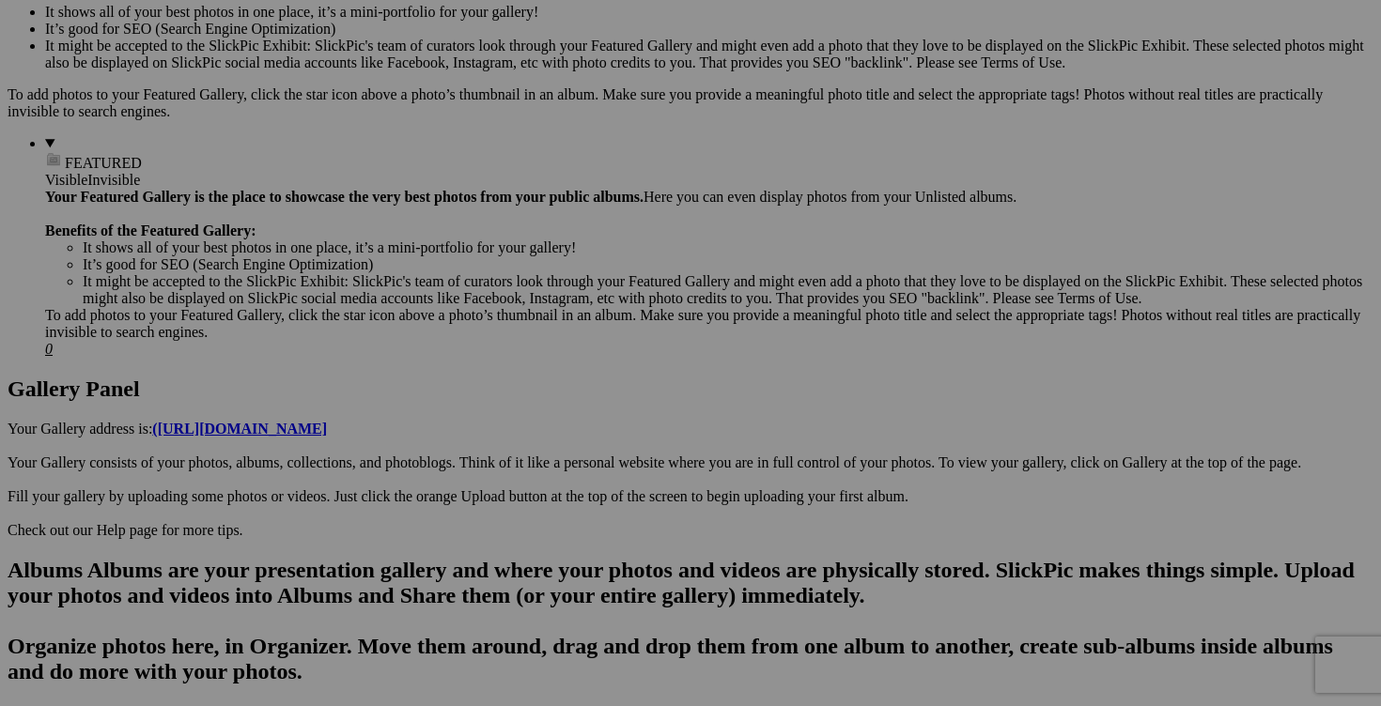
scroll to position [579, 0]
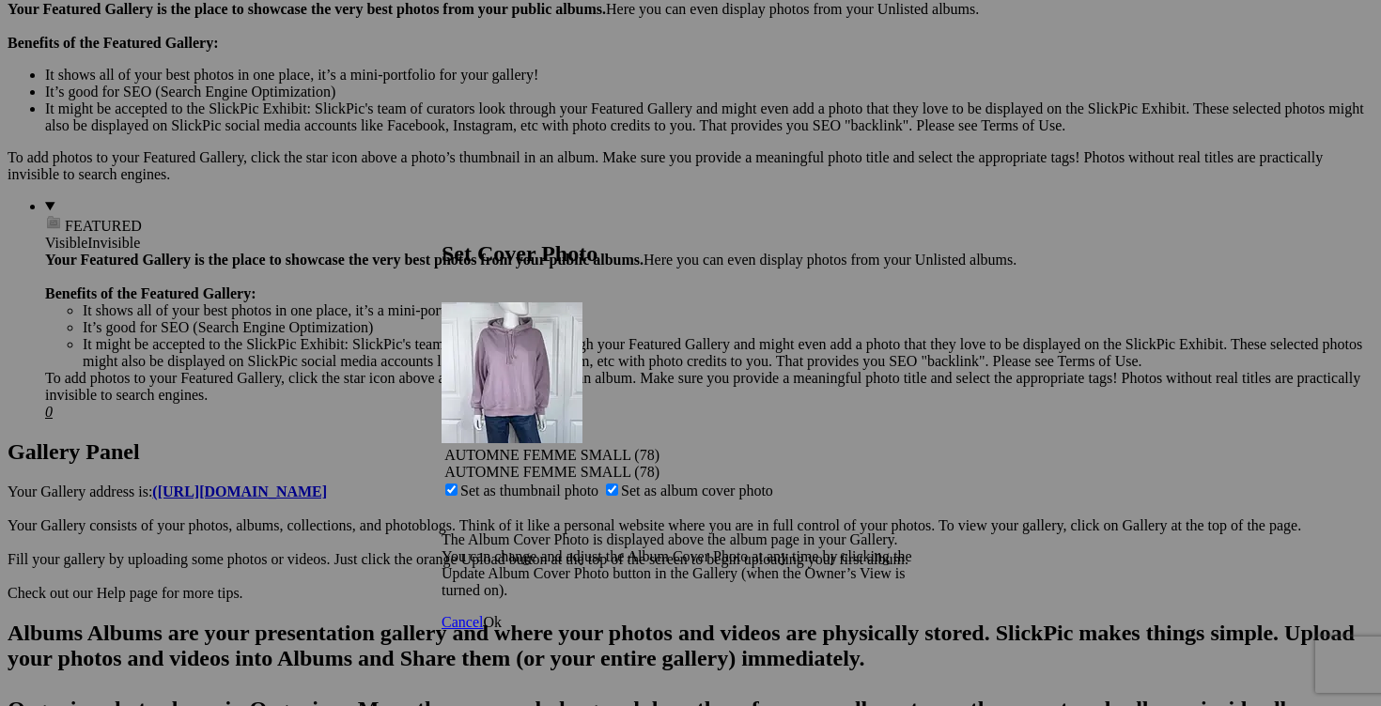
click at [502, 614] on span "Ok" at bounding box center [492, 622] width 19 height 16
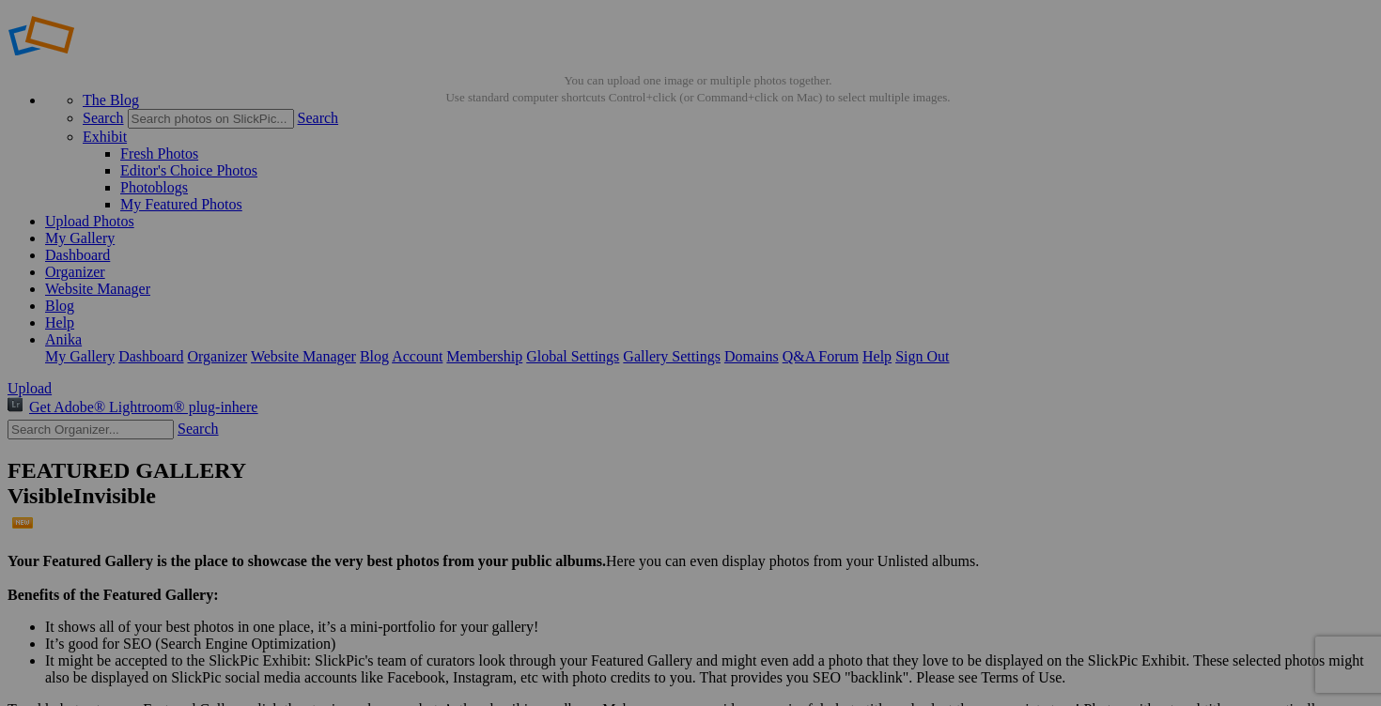
scroll to position [5, 0]
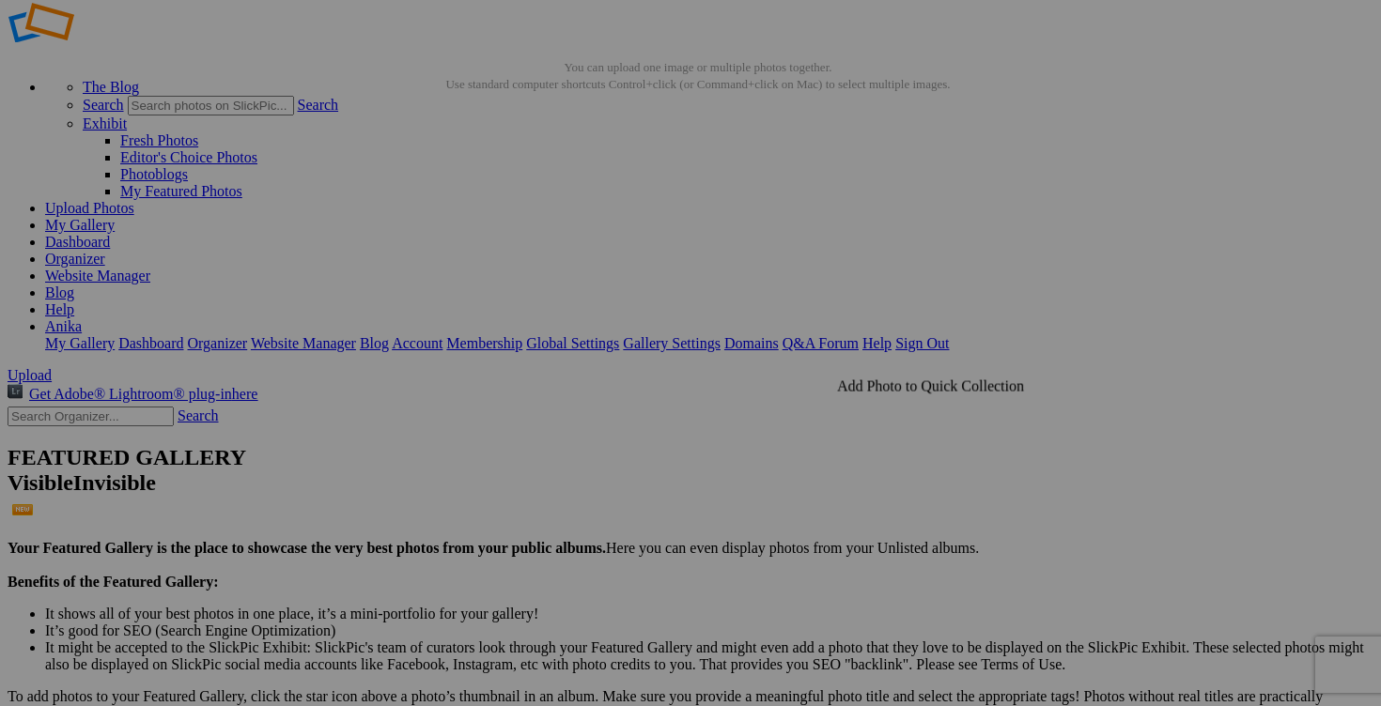
scroll to position [67, 0]
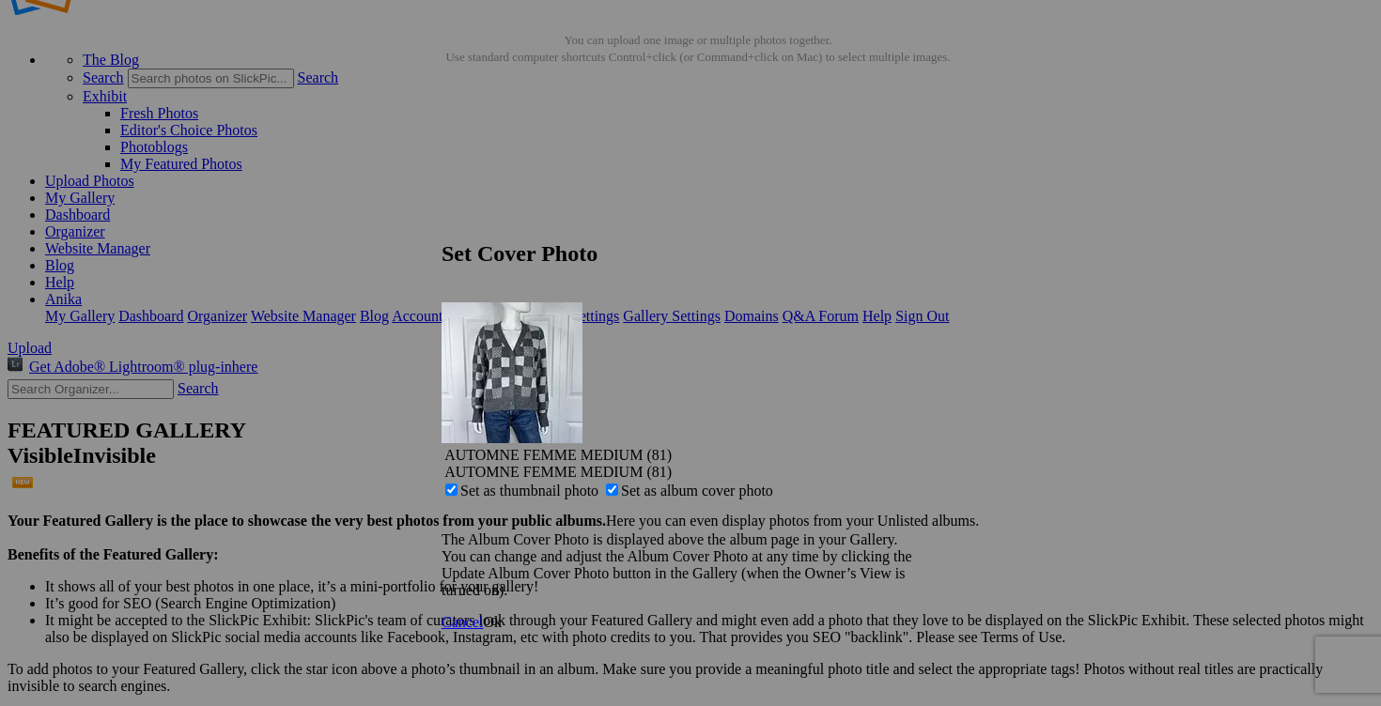
click at [502, 614] on span "Ok" at bounding box center [492, 622] width 19 height 16
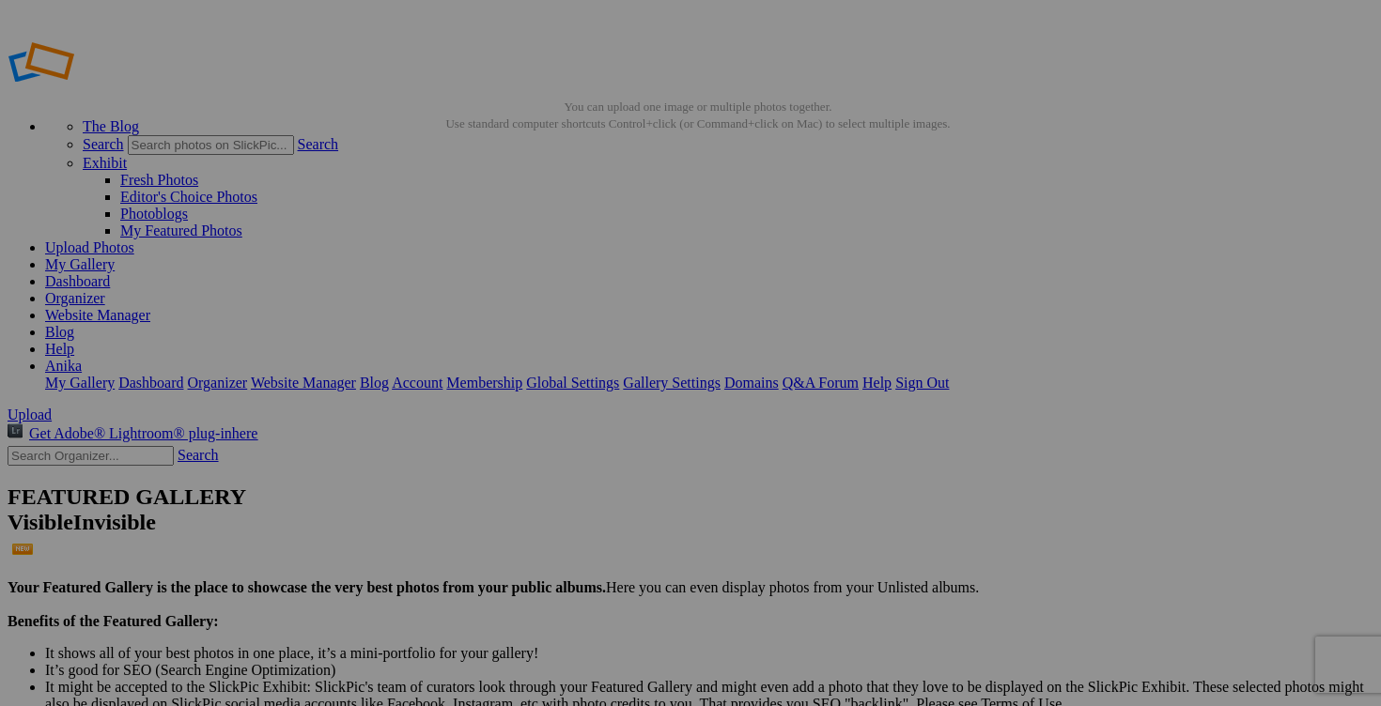
scroll to position [11, 0]
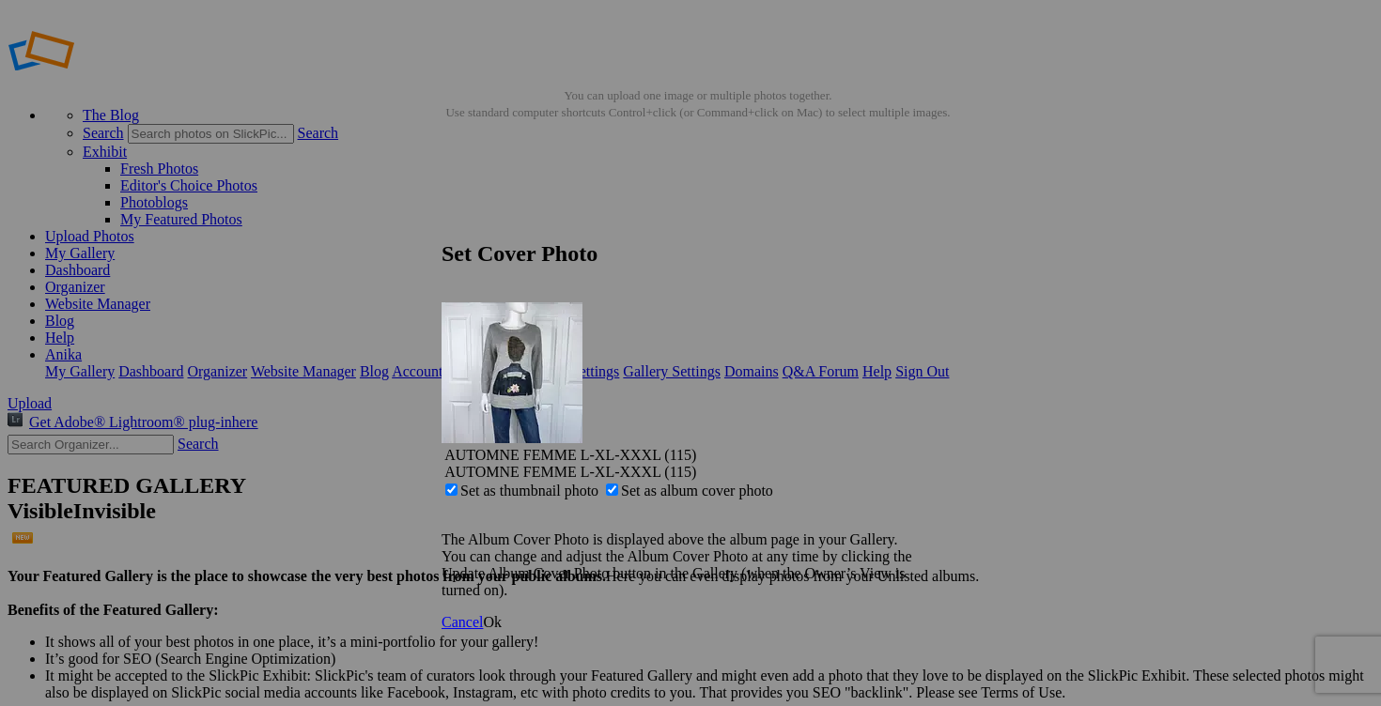
click at [502, 614] on link "Ok" at bounding box center [492, 622] width 19 height 16
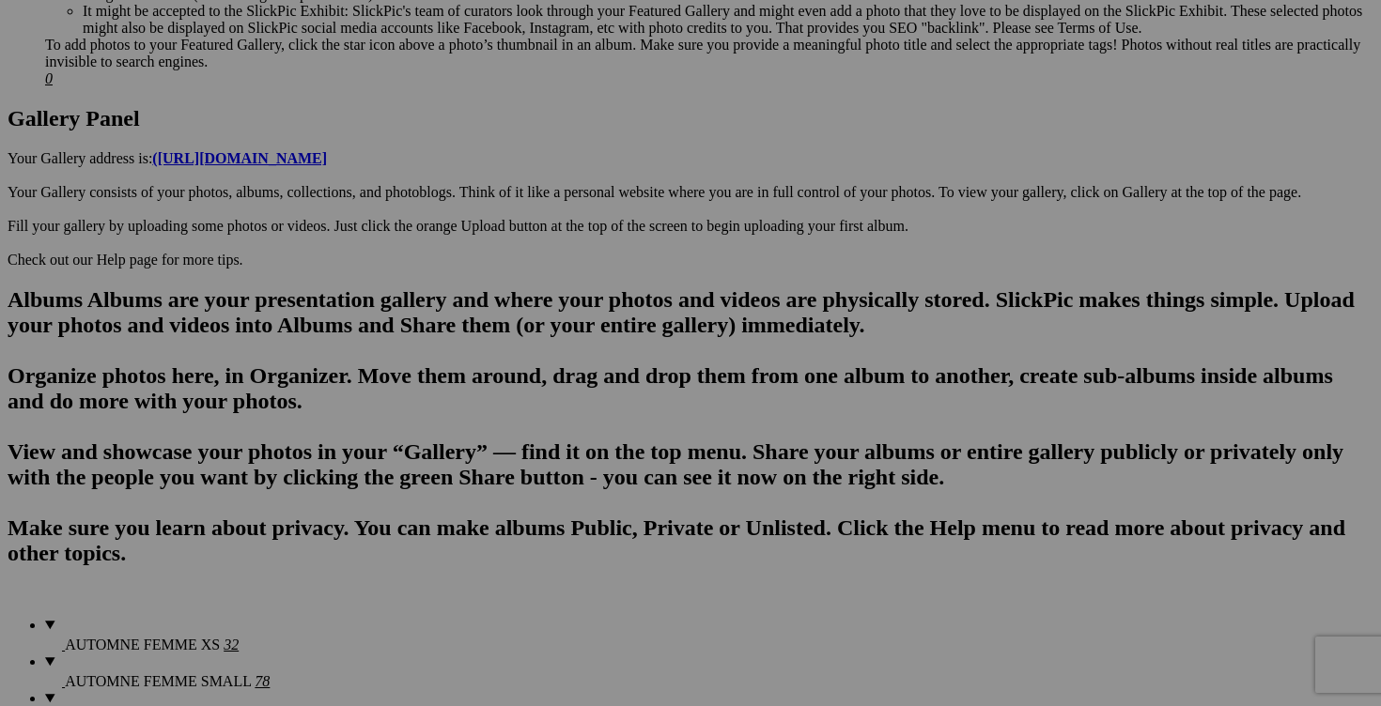
scroll to position [915, 0]
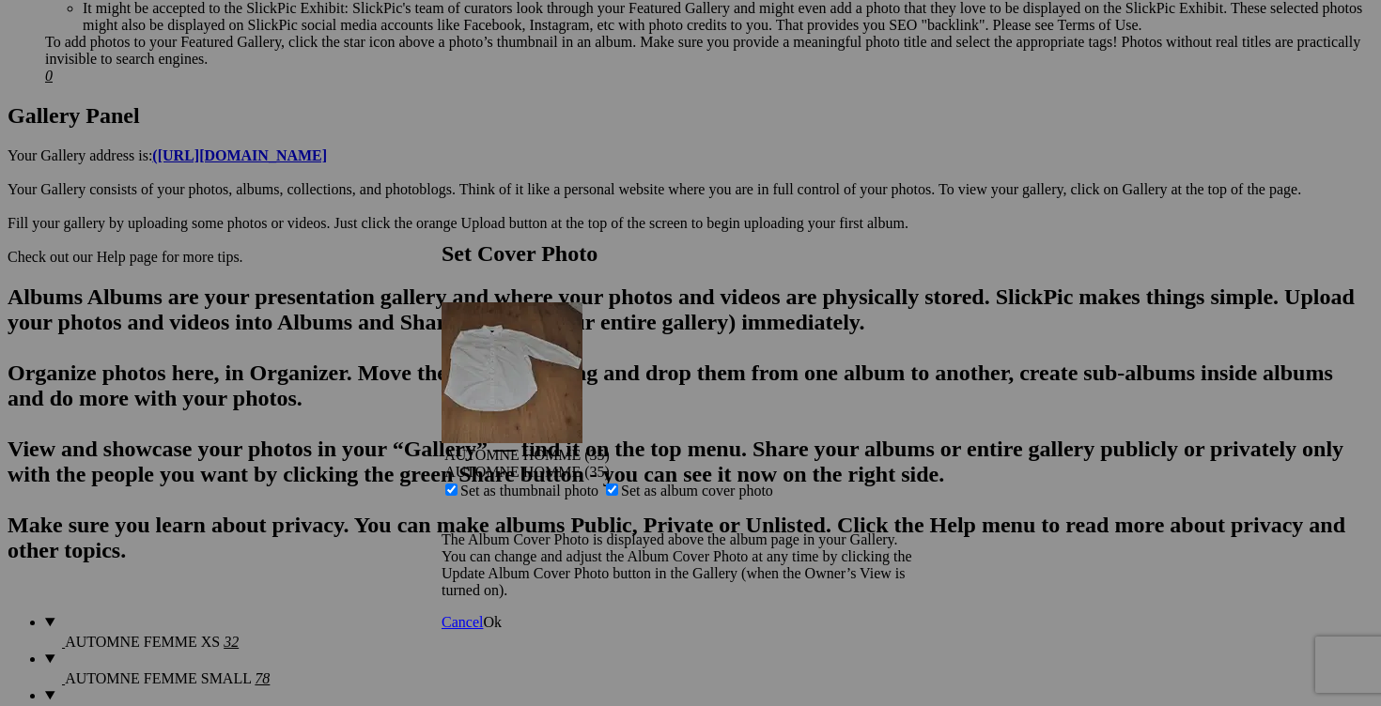
click at [502, 614] on span "Ok" at bounding box center [492, 622] width 19 height 16
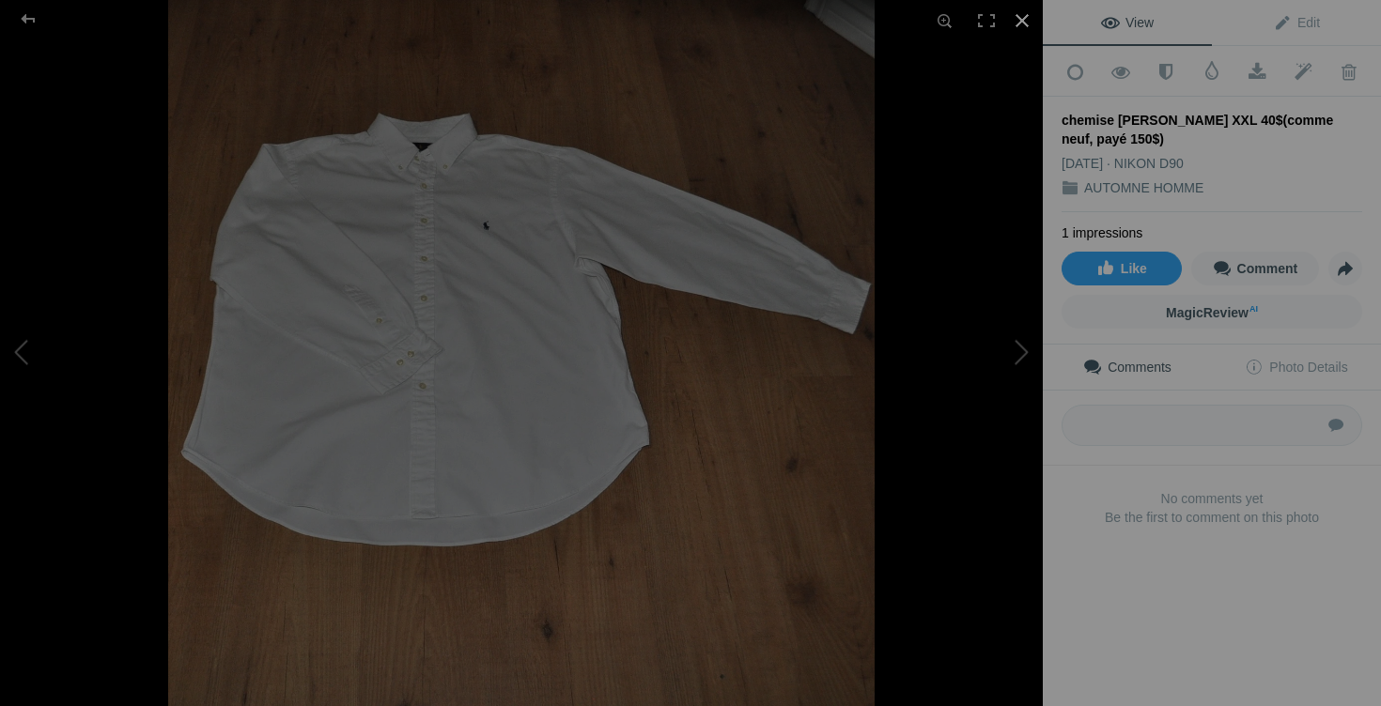
click at [1022, 22] on div at bounding box center [1021, 20] width 41 height 41
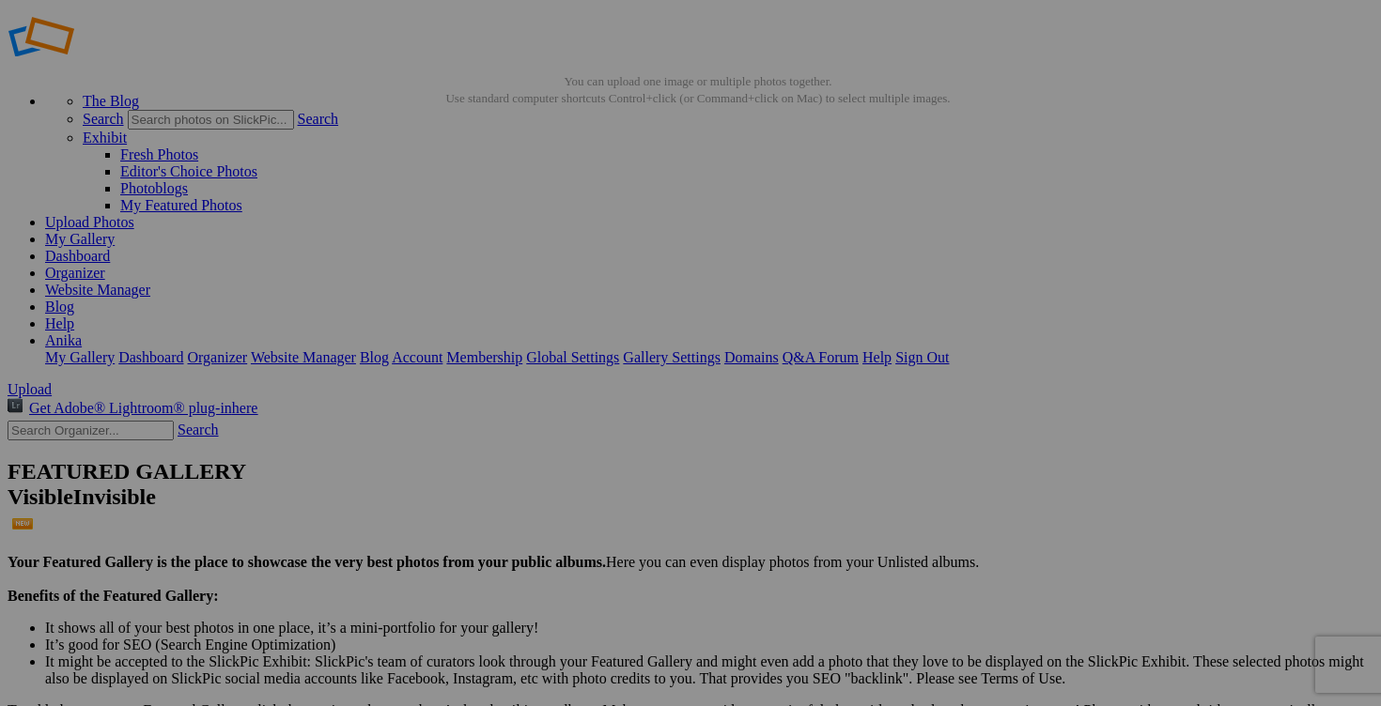
scroll to position [23, 0]
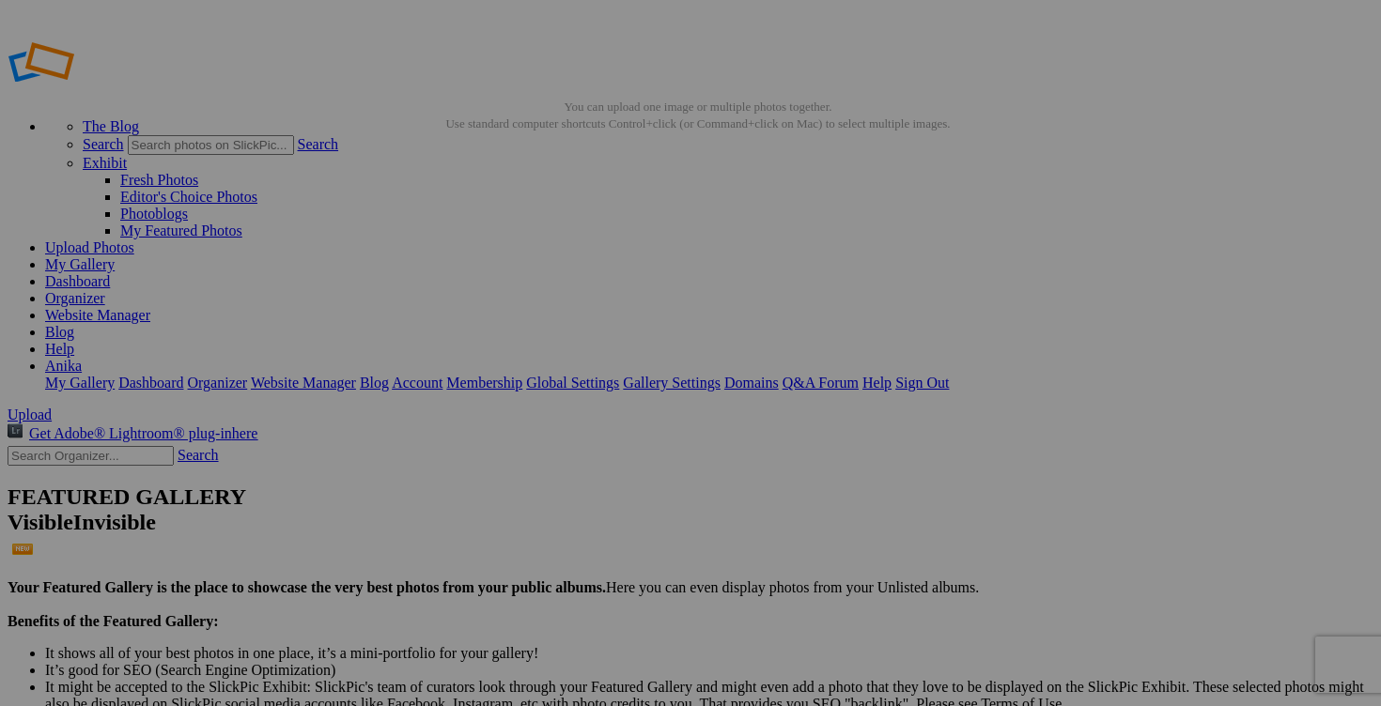
click at [565, 469] on link "Yes" at bounding box center [555, 477] width 22 height 16
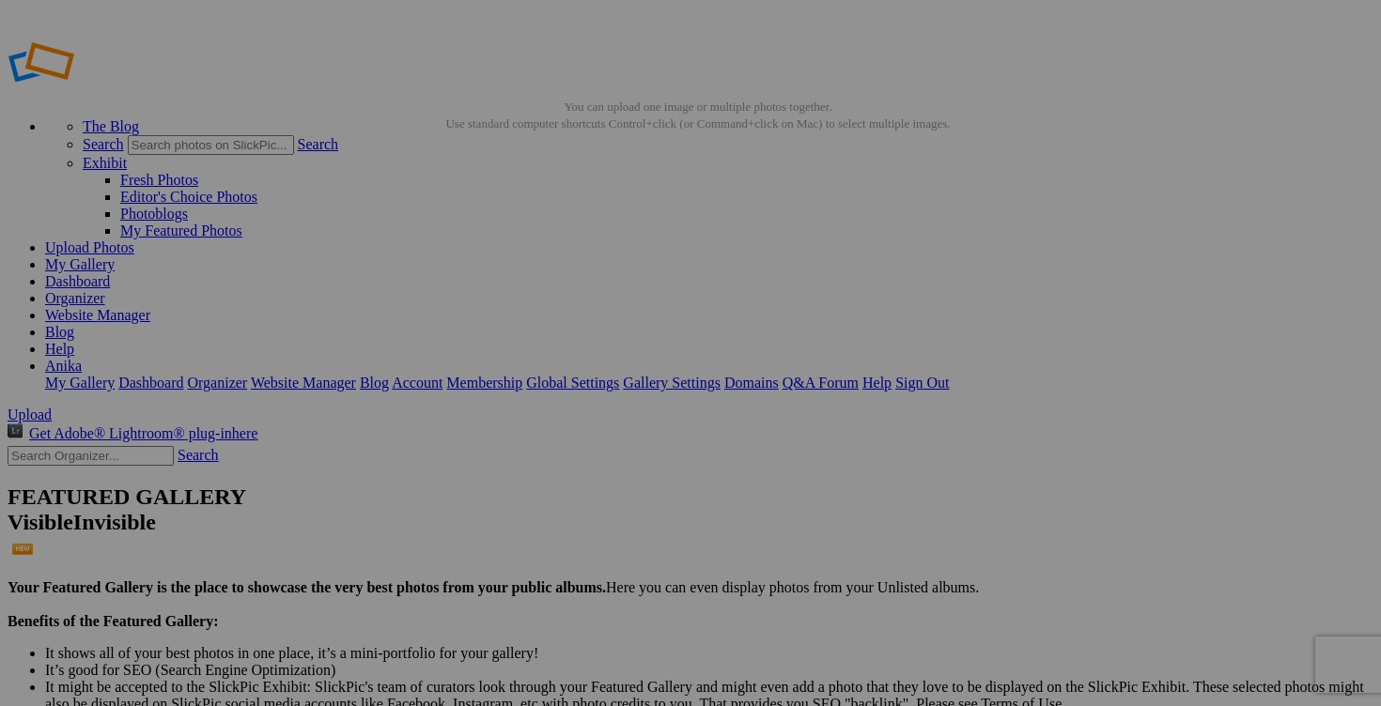
drag, startPoint x: 979, startPoint y: 364, endPoint x: 952, endPoint y: 359, distance: 26.7
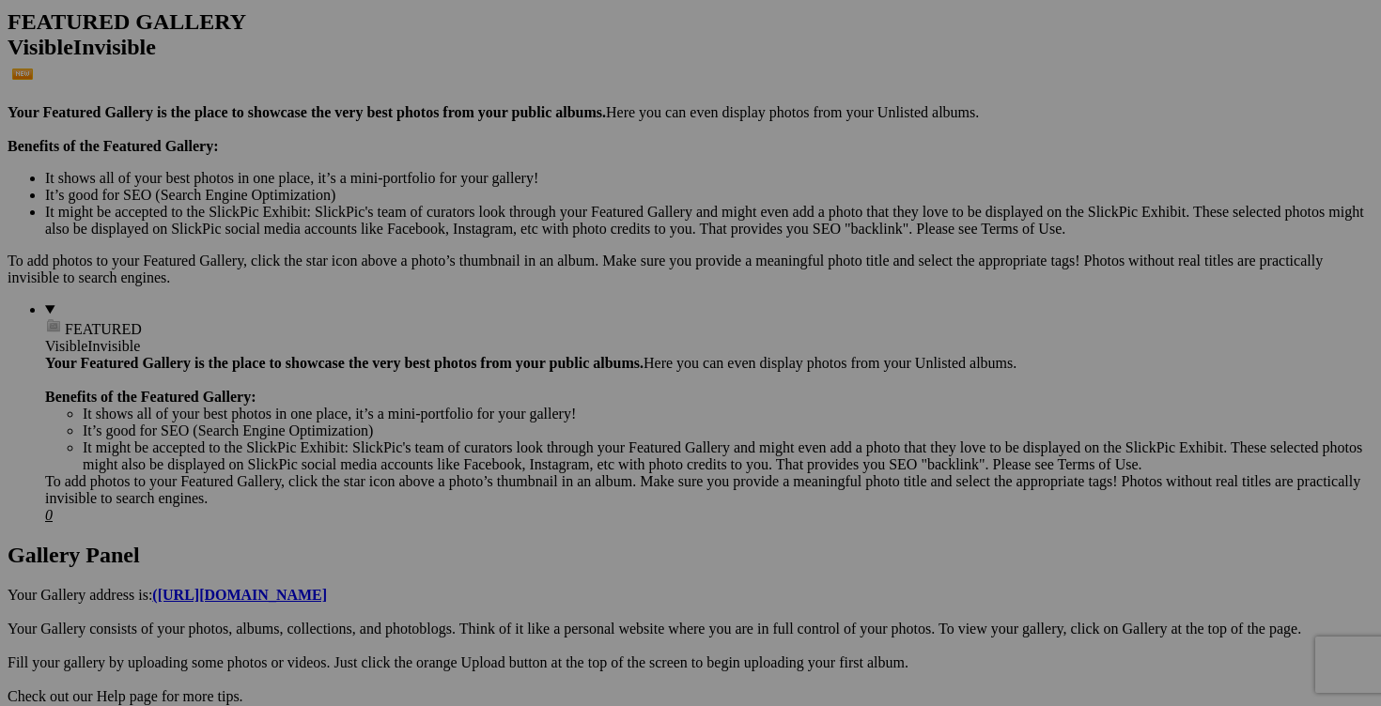
scroll to position [494, 0]
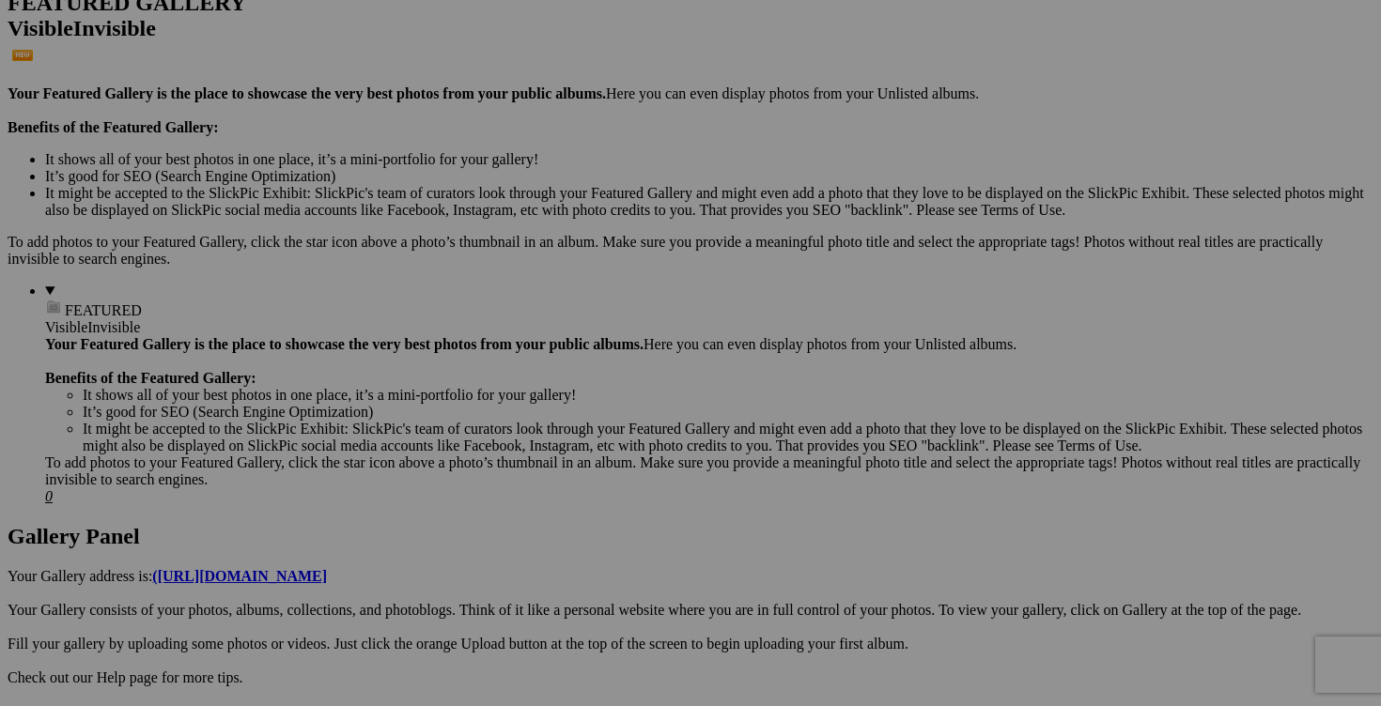
type input "MAINTENANT 5$!!blouse ALFANI taille 4 15$(comme neuf)"
drag, startPoint x: 312, startPoint y: 377, endPoint x: 277, endPoint y: 374, distance: 34.9
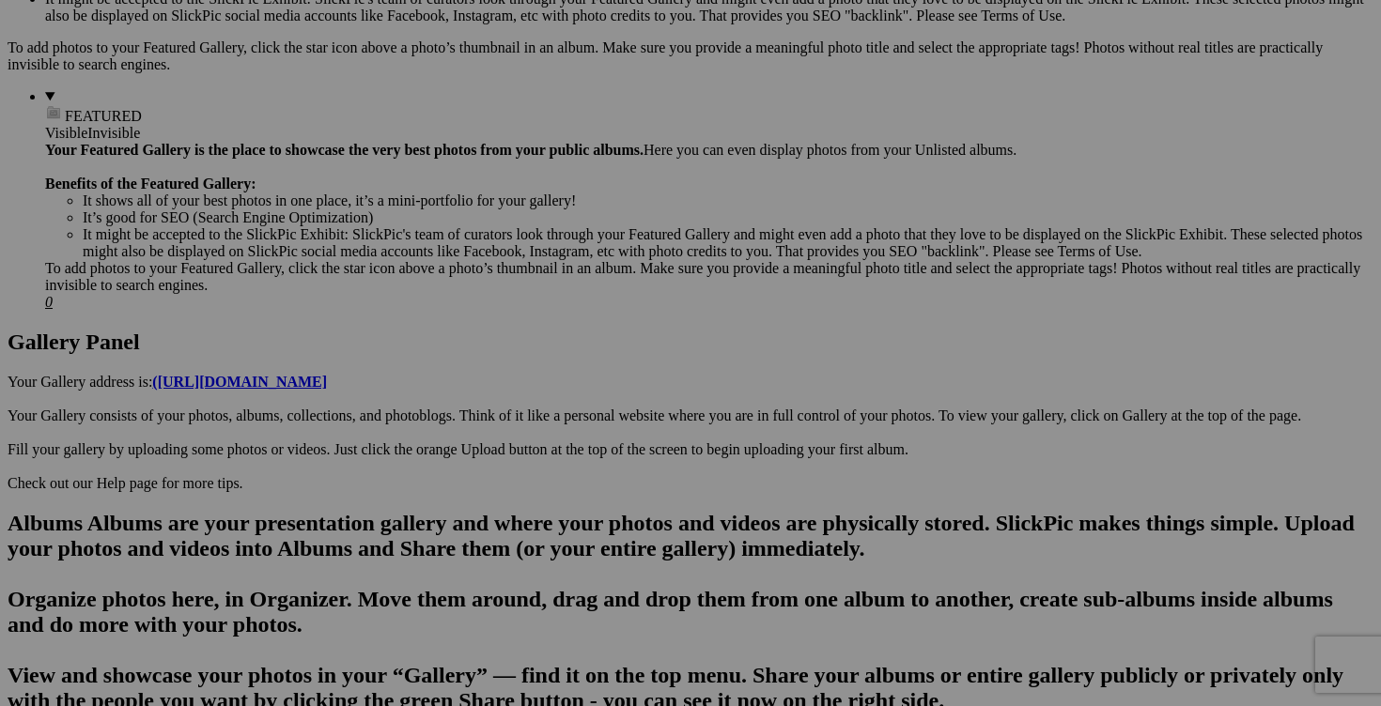
scroll to position [704, 0]
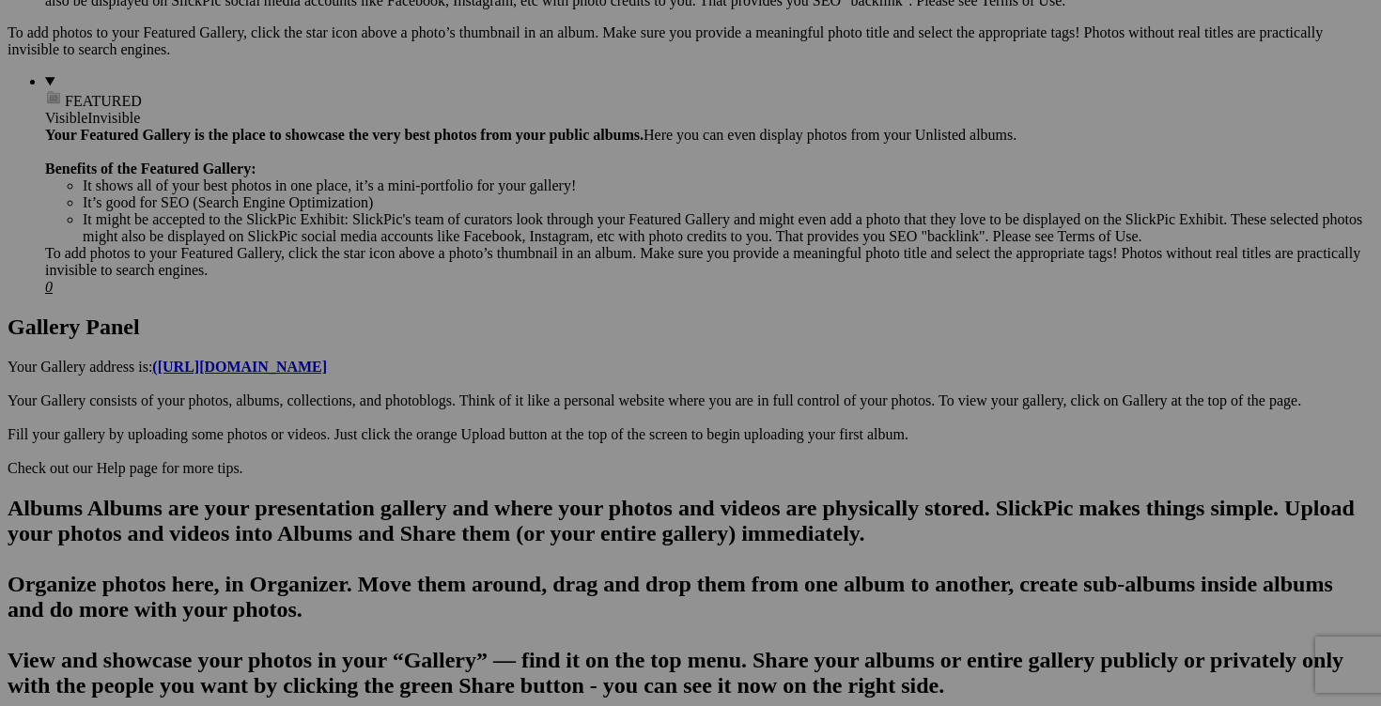
type input "MAINTENANT 5$!!jupe MOUNTAIN HARDWEAR taille 4 20$(comme neuf)"
drag, startPoint x: 813, startPoint y: 405, endPoint x: 786, endPoint y: 400, distance: 26.7
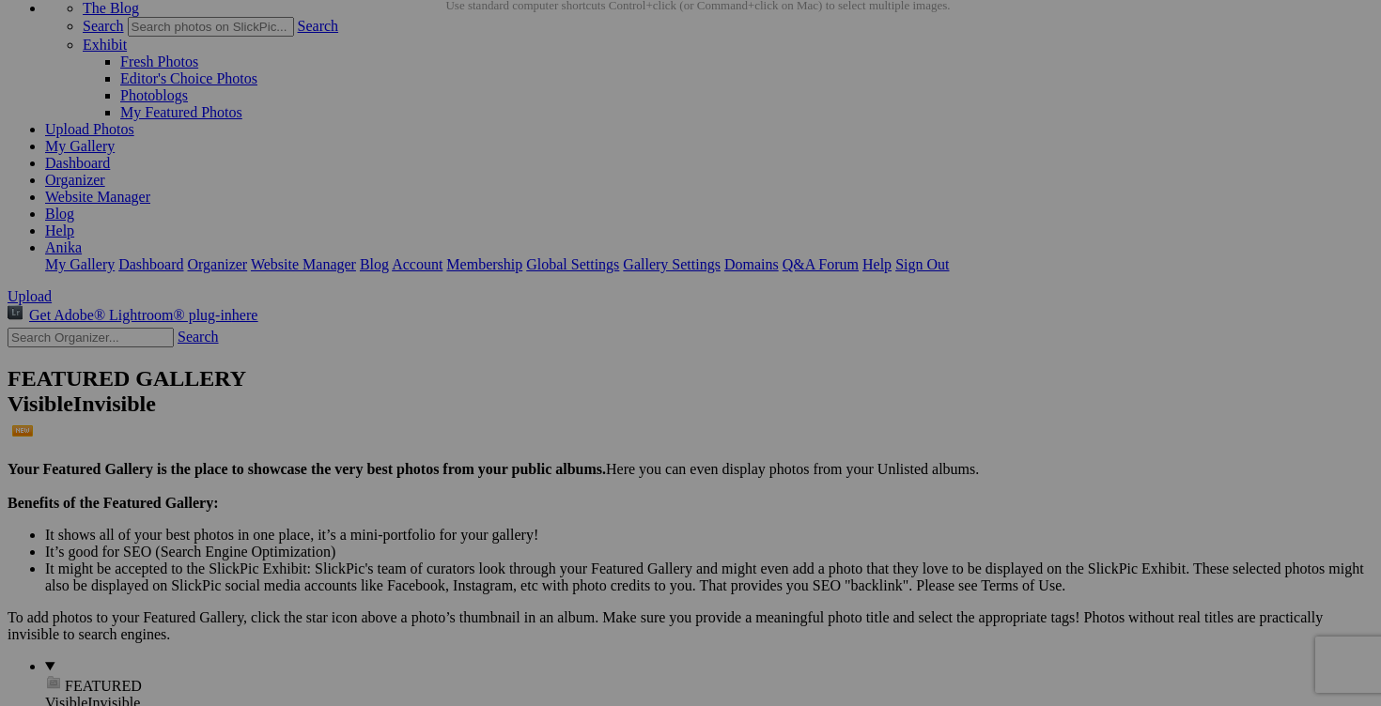
scroll to position [107, 0]
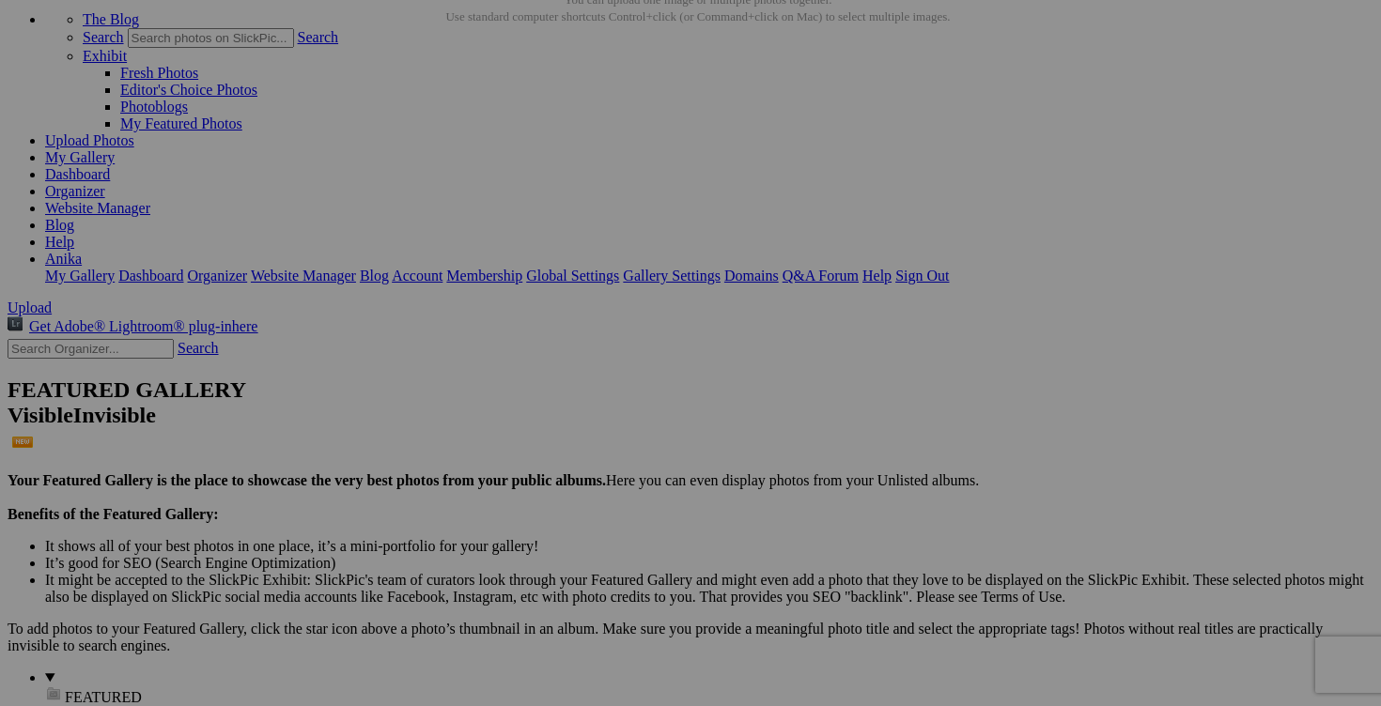
type input "MAINTENANT 10$!!blouse ZARA XS 15$(comme neuf)"
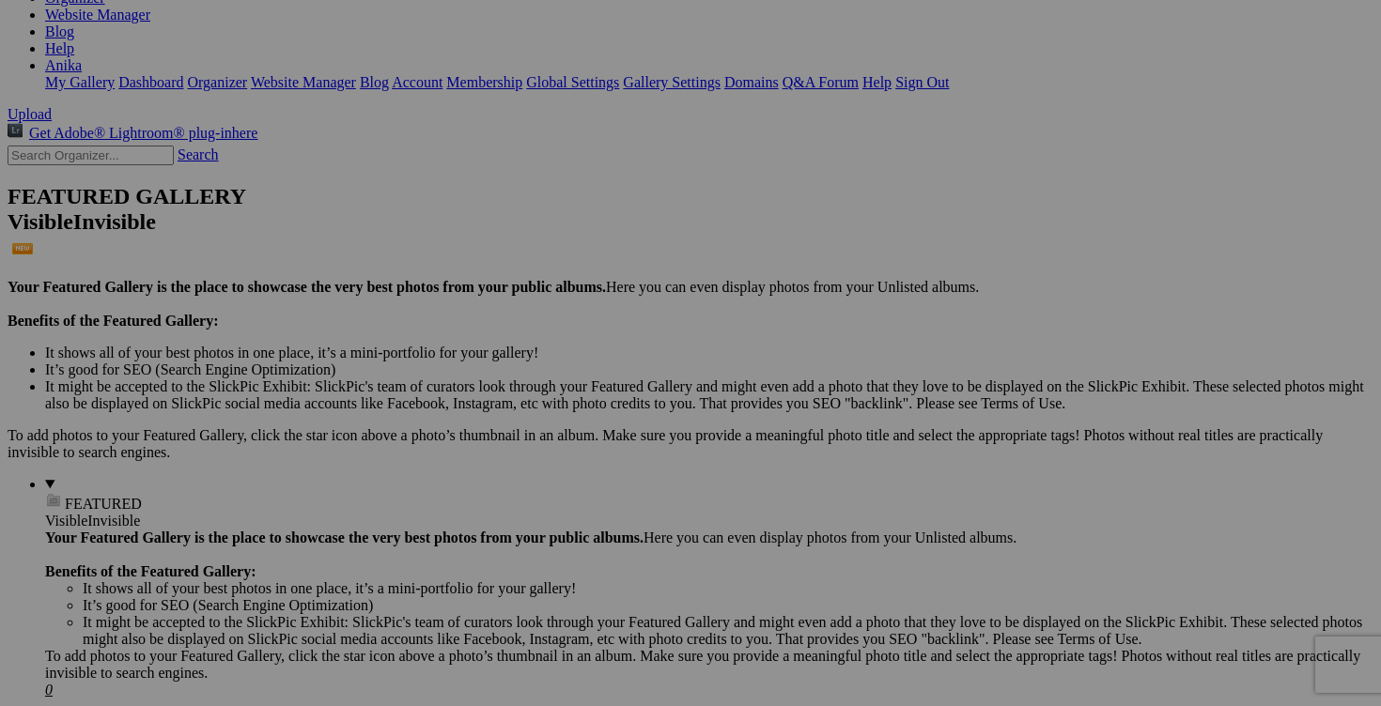
scroll to position [305, 0]
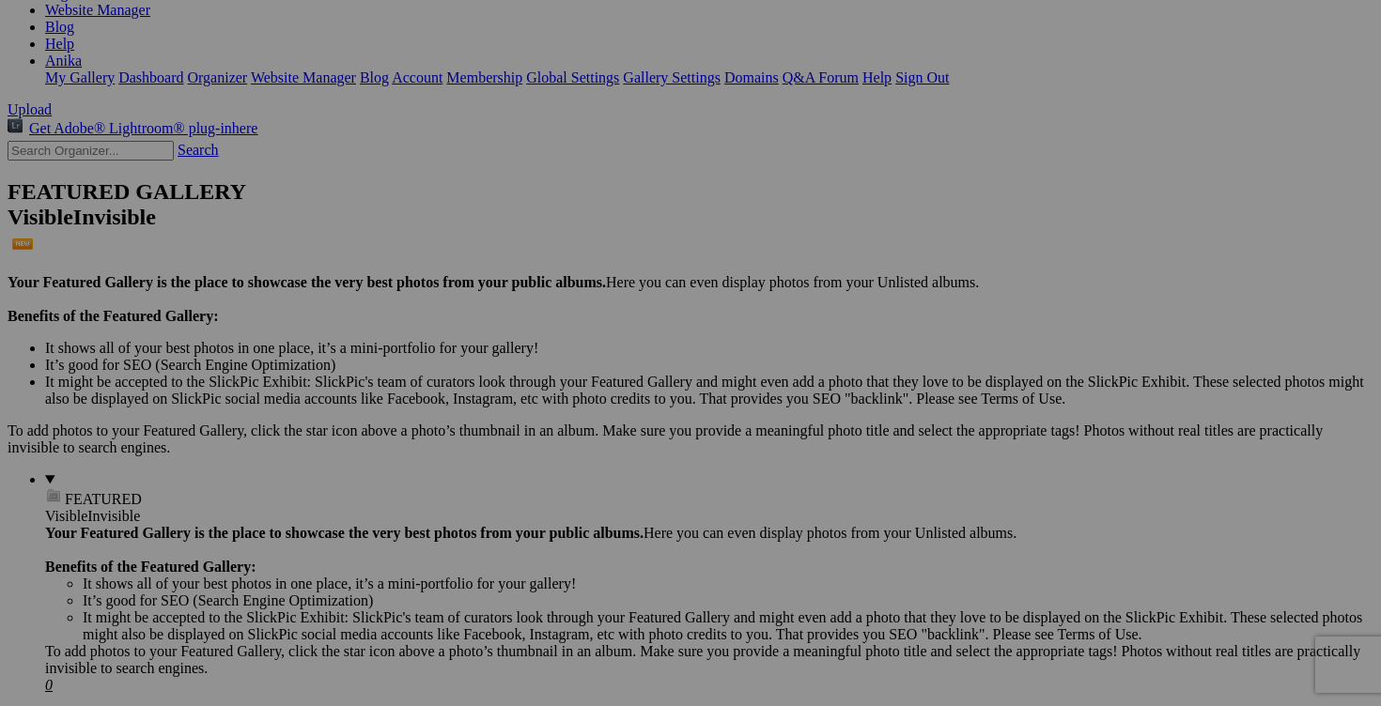
type input "MAINTENANT 2$!!blouse ALFANI taille 4 15$(comme neuf)"
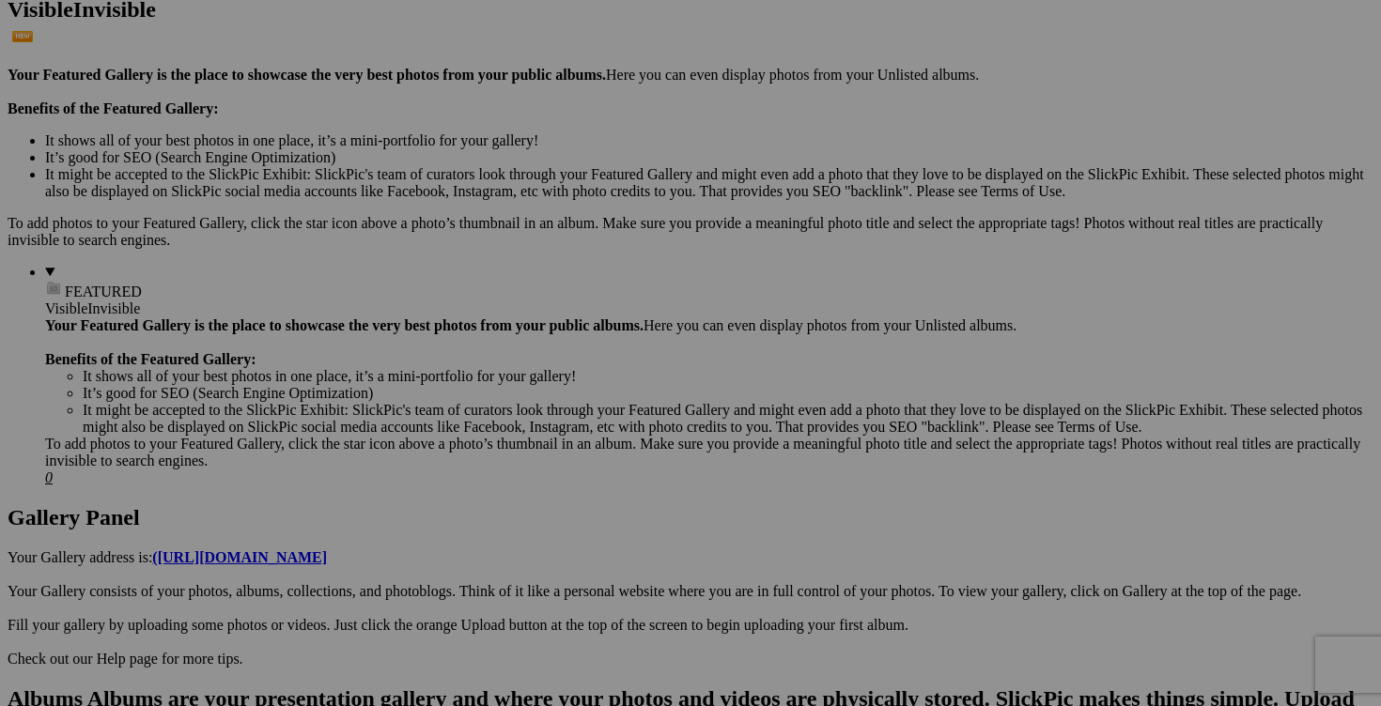
scroll to position [578, 0]
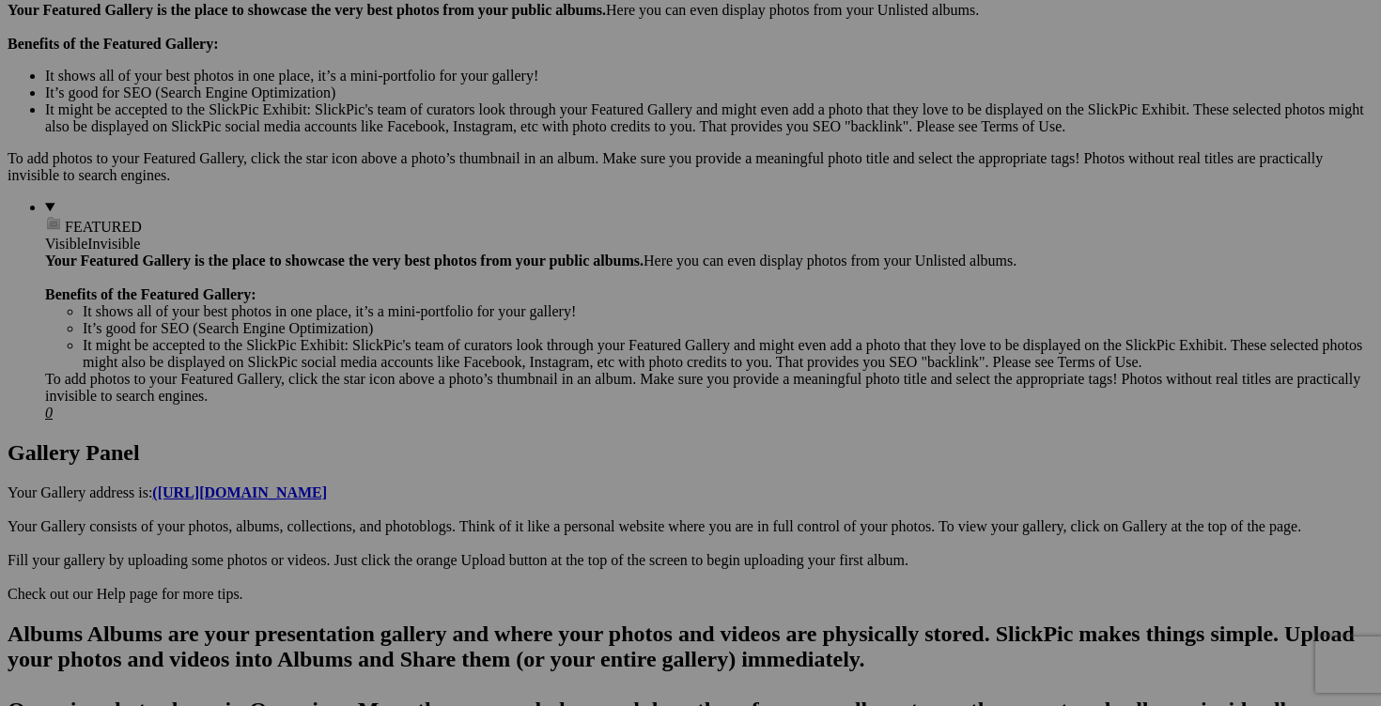
type input "MAINTENANT 2$!!jupe MOUNTAIN HARDWEAR taille 4 20$(comme neuf)"
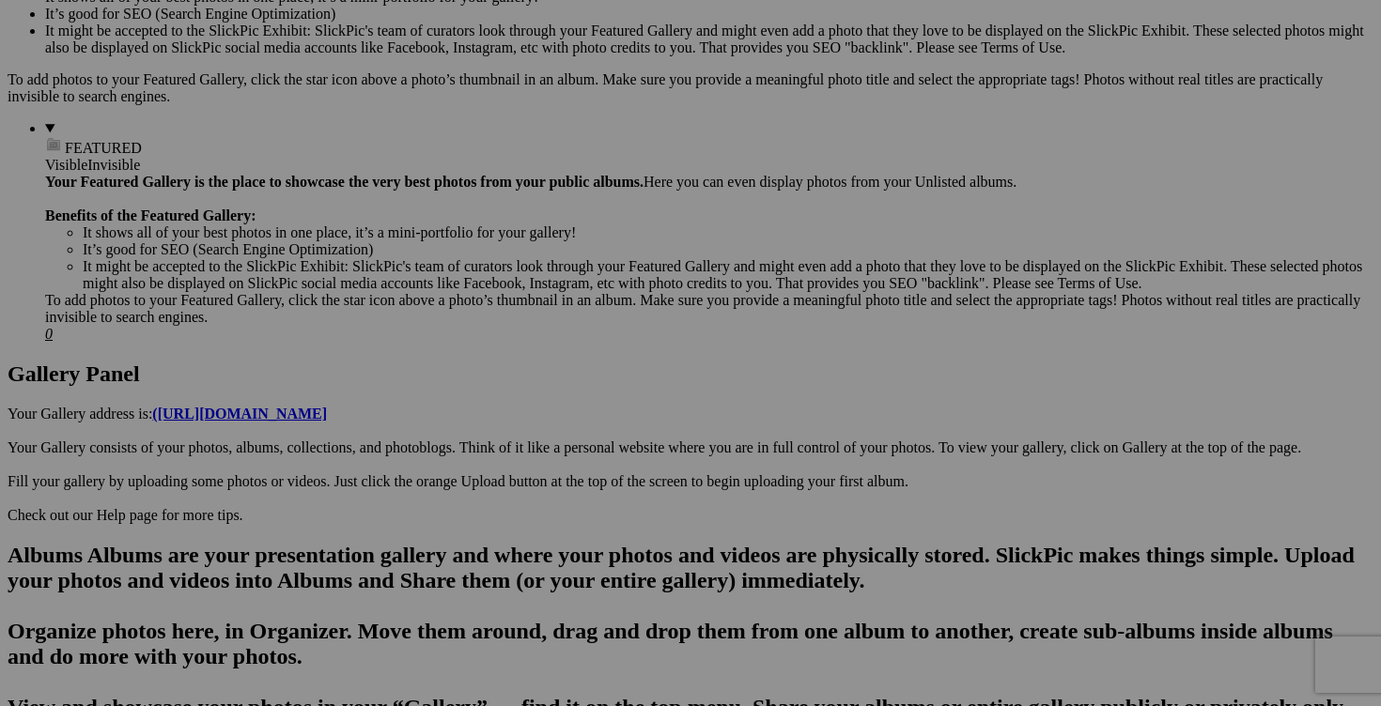
scroll to position [713, 0]
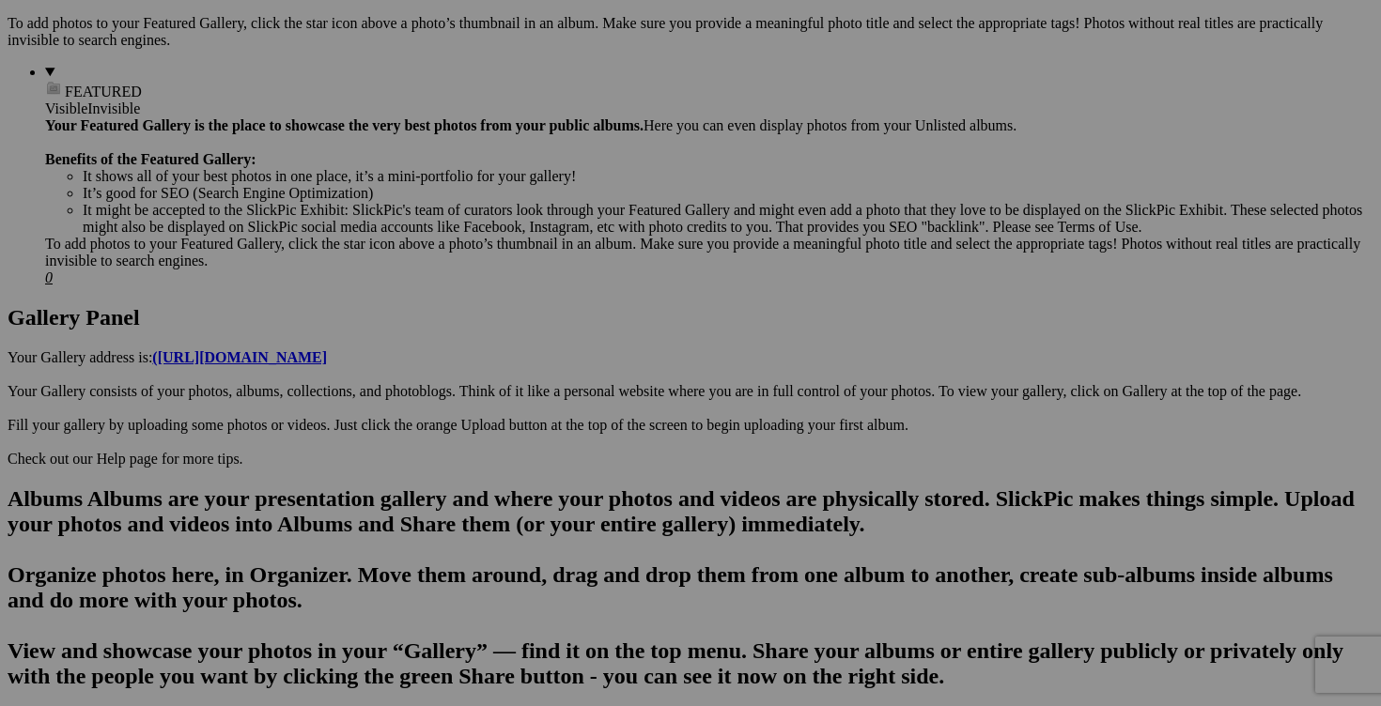
type input "MAINTENANT 5$!!blouse ZARA XS 15$(comme neuf)"
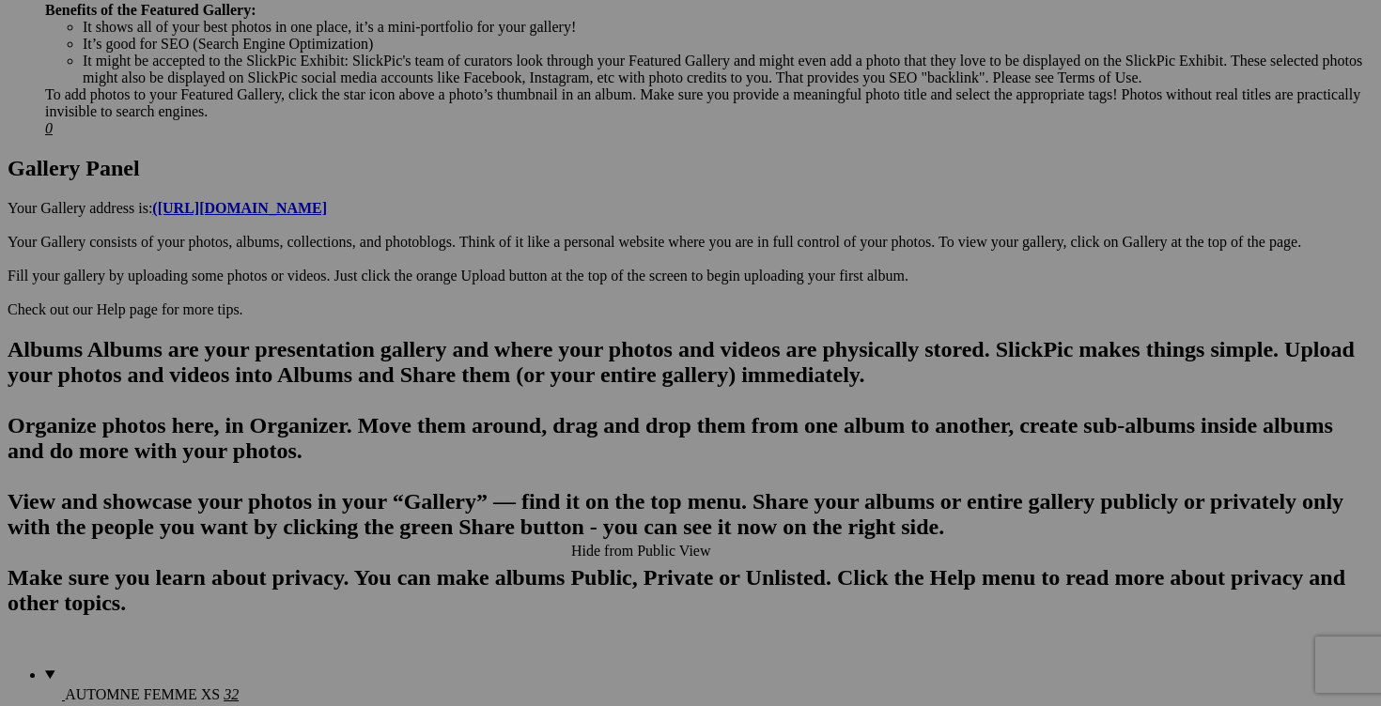
scroll to position [875, 0]
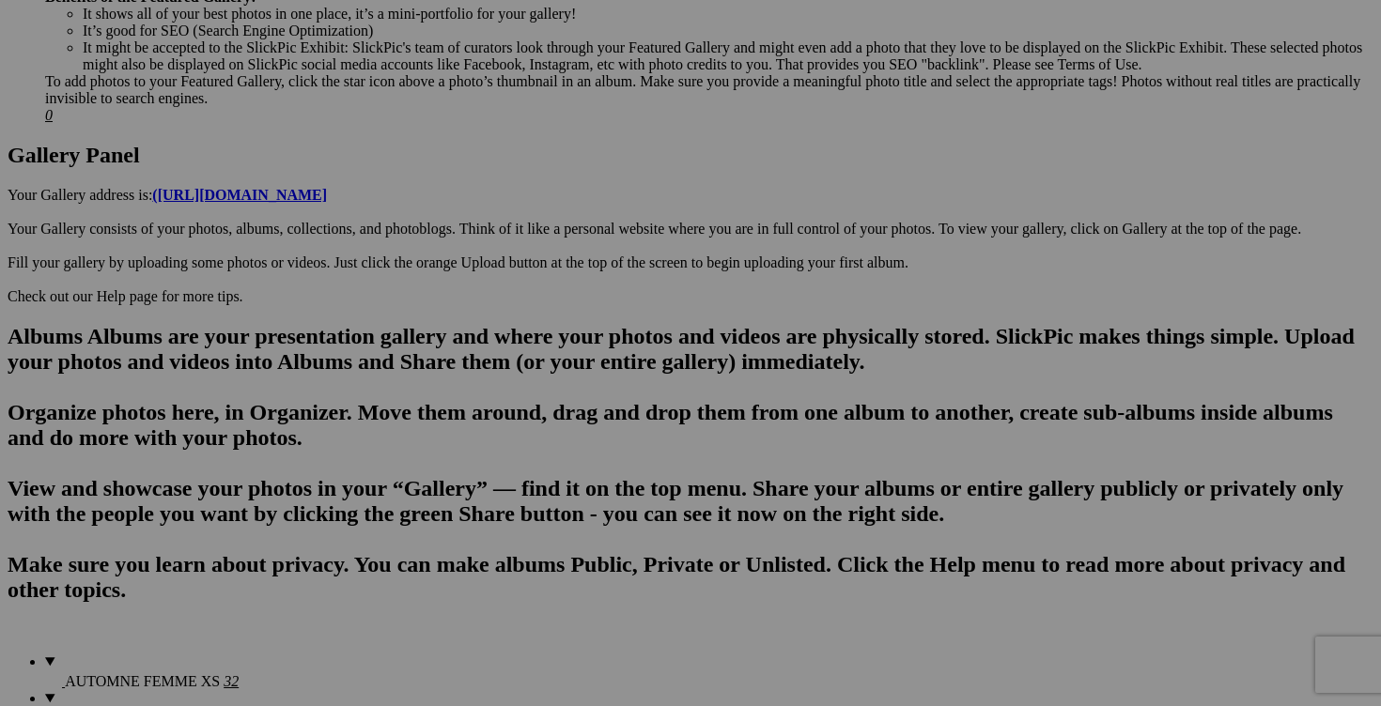
type input "MAINTENANT 5$!!haut sport GYMSHARK XS 20$(comme neuf)"
drag, startPoint x: 811, startPoint y: 470, endPoint x: 779, endPoint y: 468, distance: 32.0
type input "MAINTENANT 5$!!robe UNIQLO XS 20$(comme neuf)"
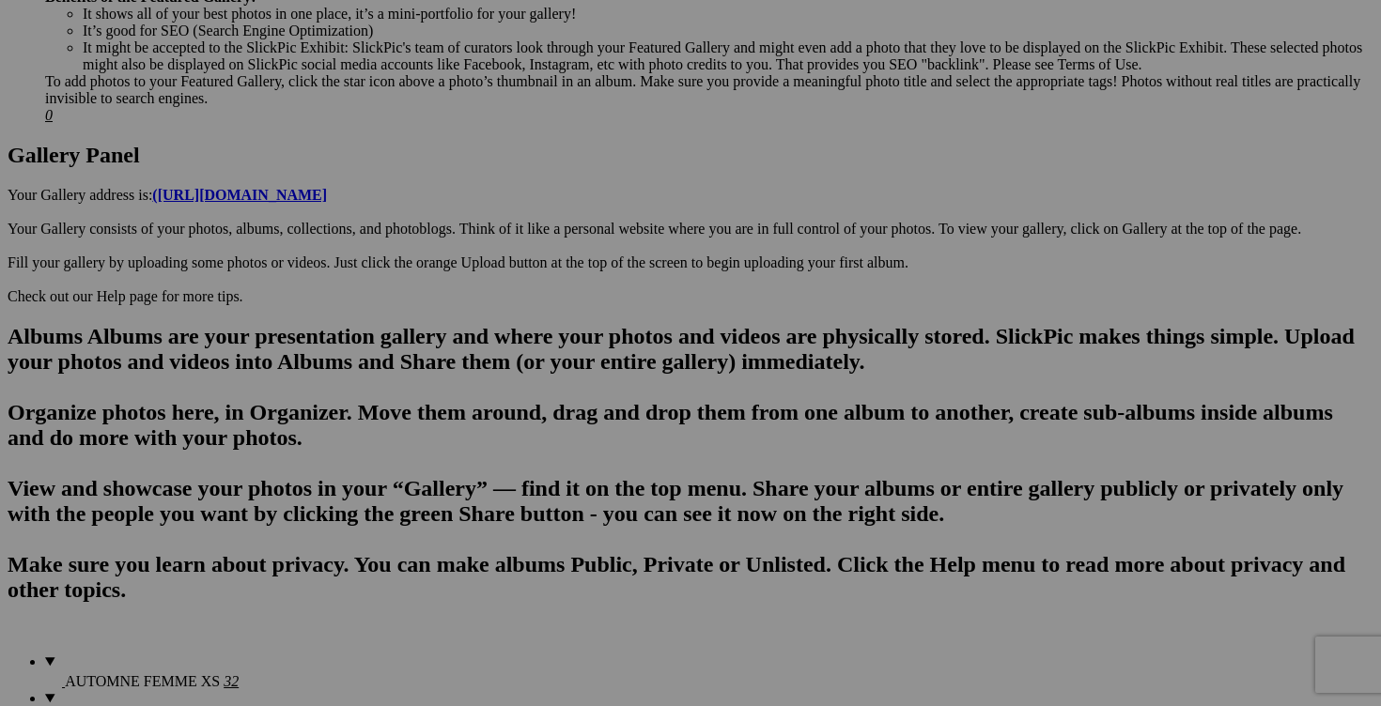
drag, startPoint x: 1145, startPoint y: 472, endPoint x: 1110, endPoint y: 471, distance: 34.8
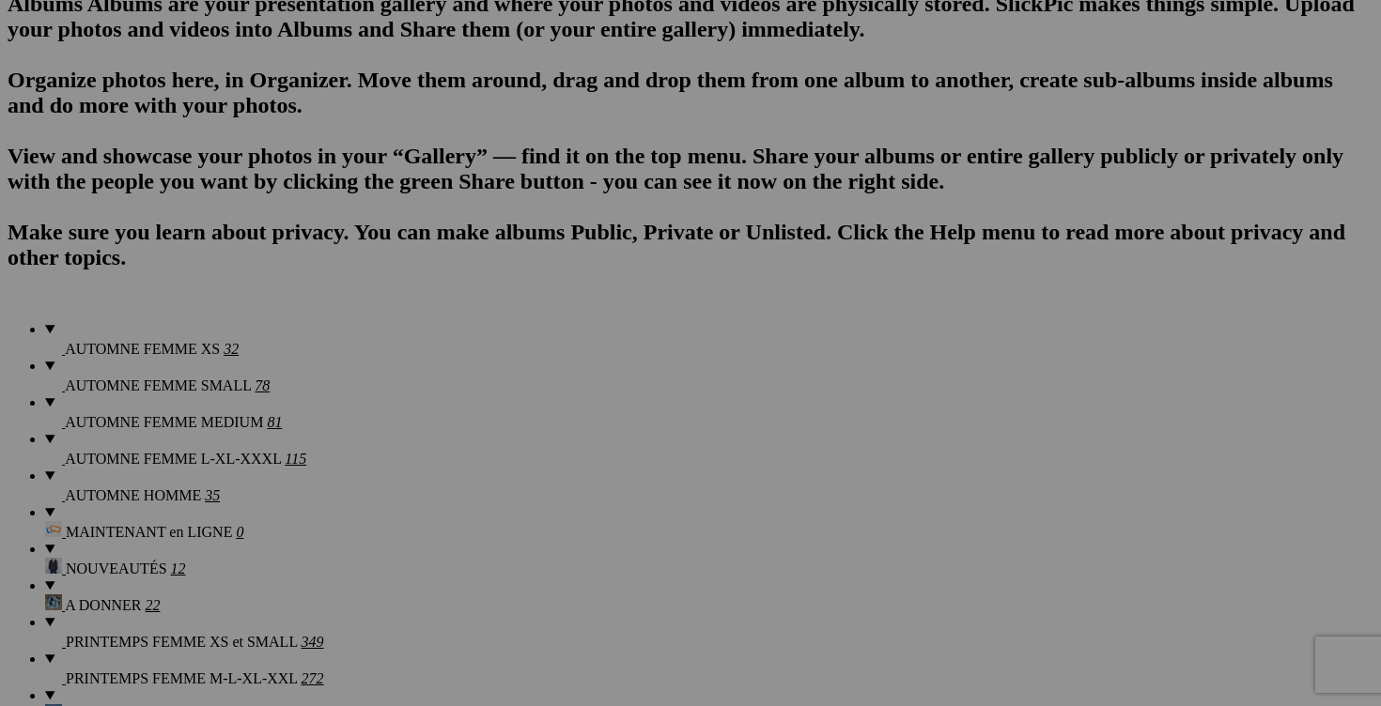
scroll to position [1236, 0]
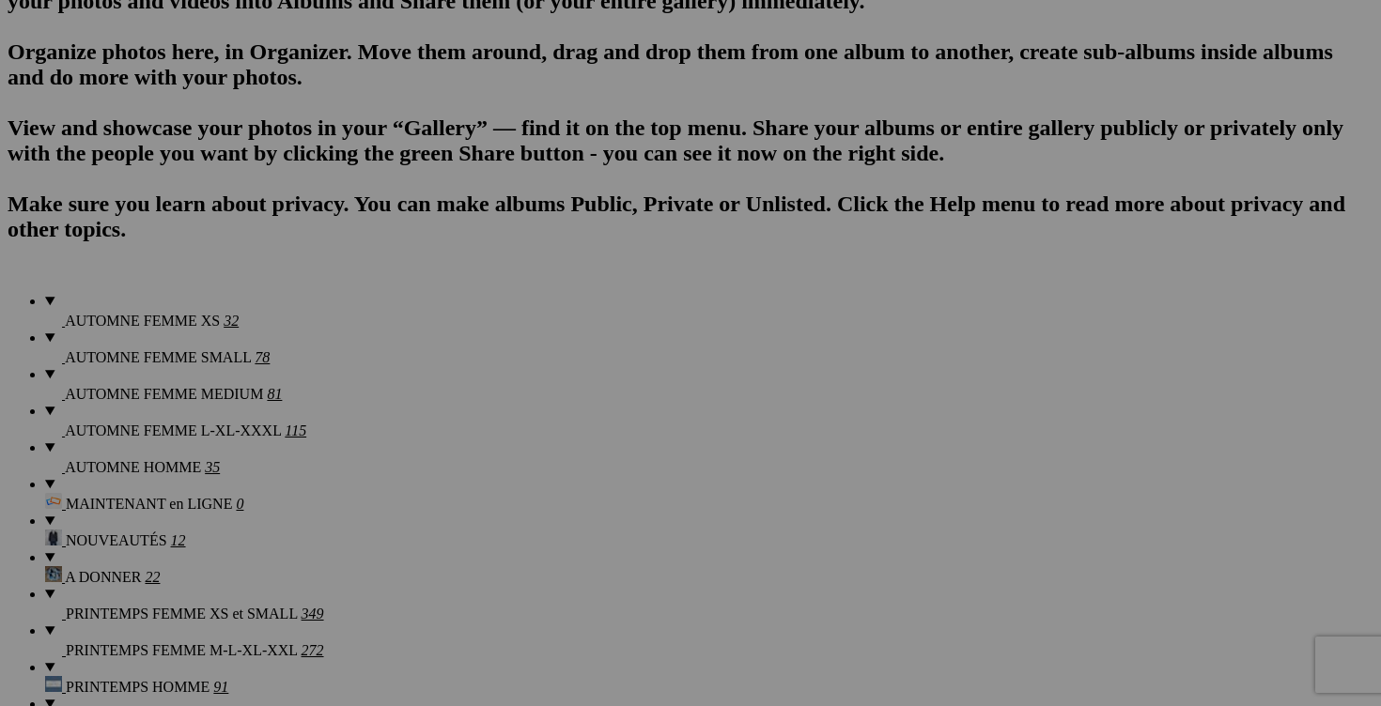
type input "MAINTENANT 5$!!blouse BANANA REPUBLIC XS 20$(comme neuf)"
drag, startPoint x: 308, startPoint y: 590, endPoint x: 276, endPoint y: 587, distance: 32.1
type input "MAINTENANT 2$!!jumpsuit KALANI HILLIKER XS 20$(comme neuf, bretelle ajustable)"
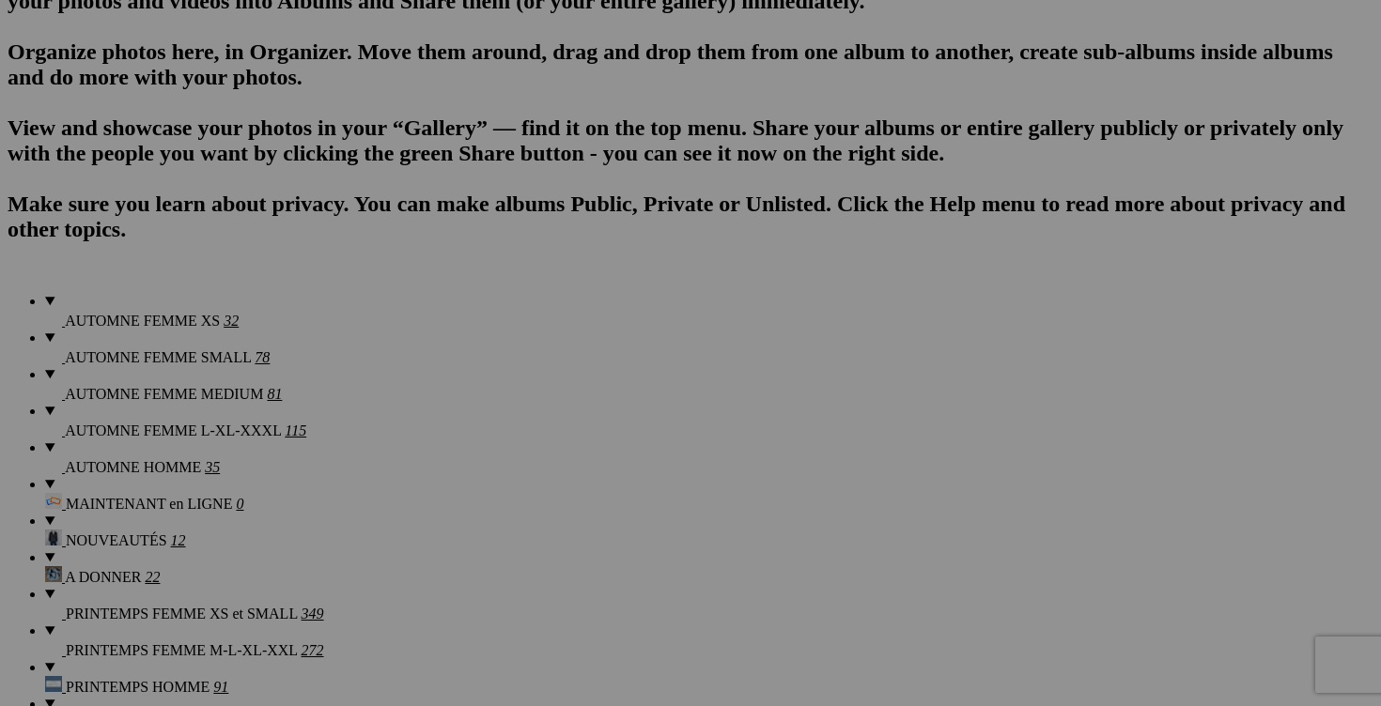
drag, startPoint x: 479, startPoint y: 591, endPoint x: 449, endPoint y: 585, distance: 30.6
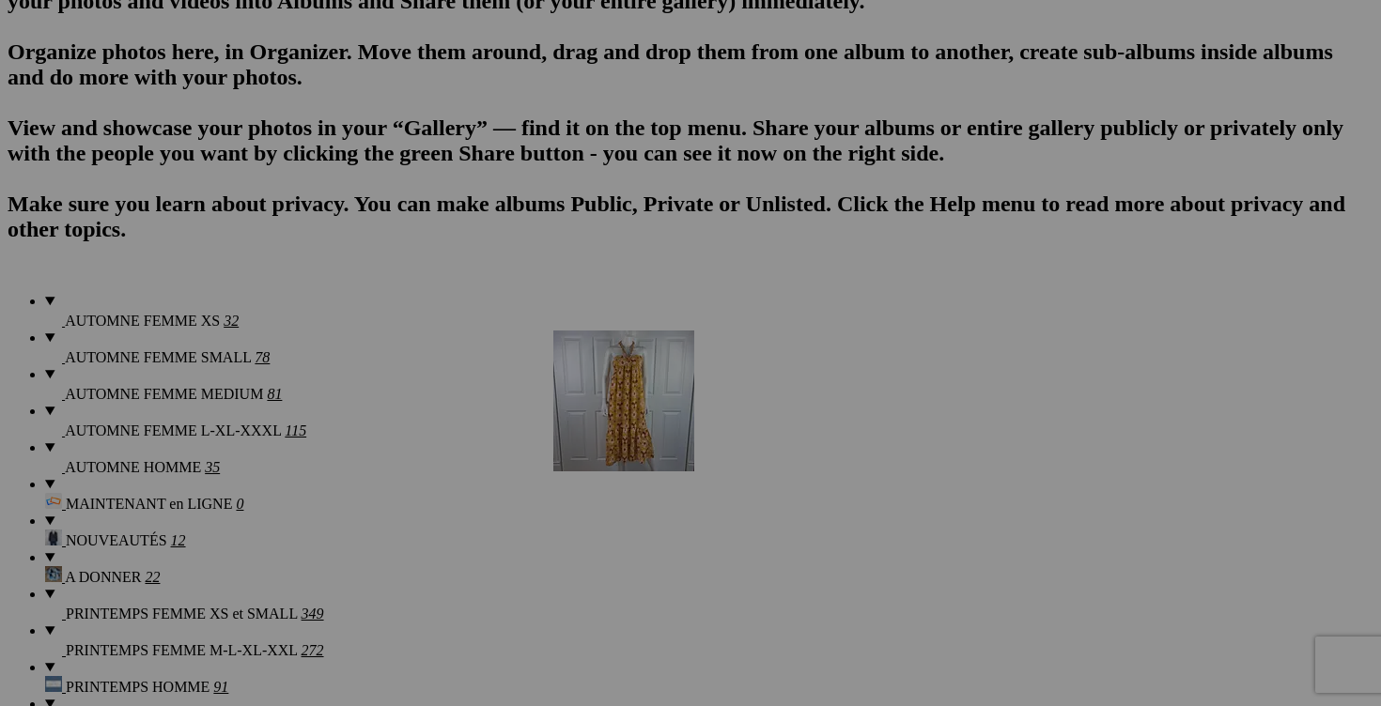
drag, startPoint x: 1208, startPoint y: 478, endPoint x: 823, endPoint y: 492, distance: 385.4
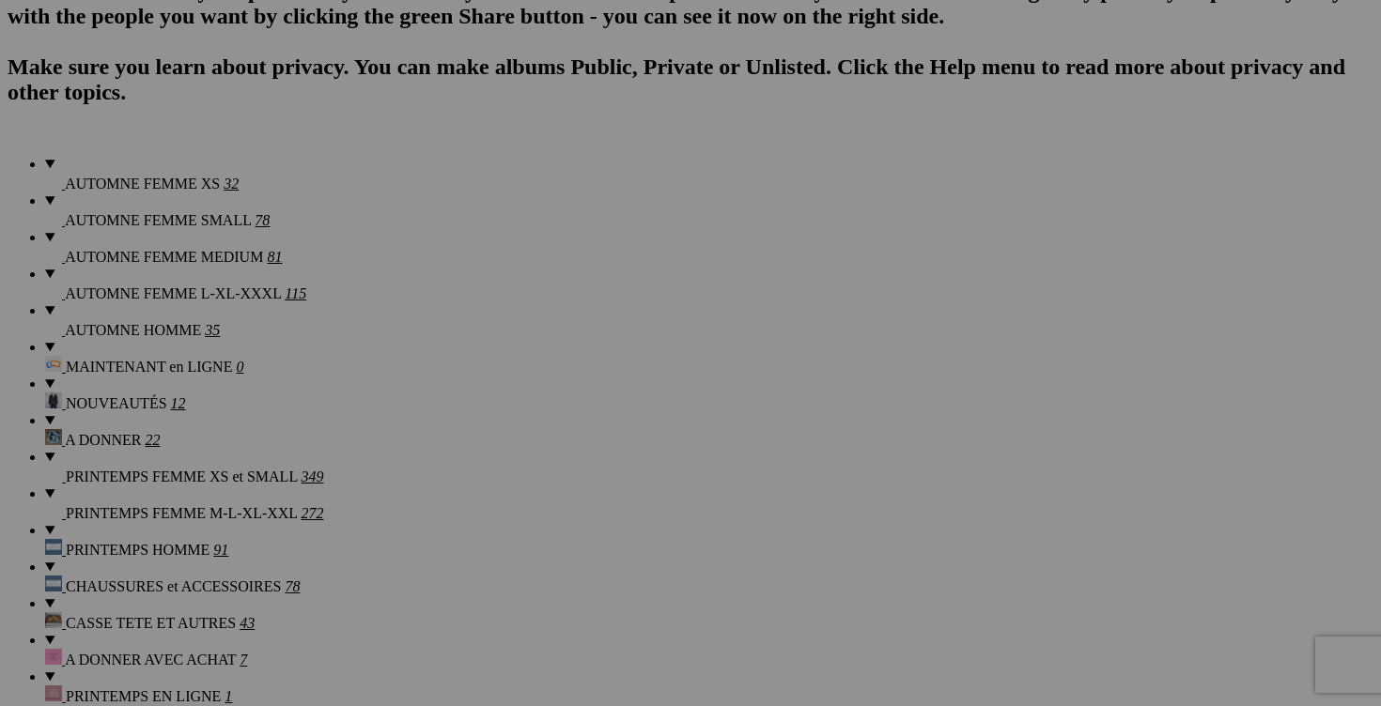
scroll to position [1410, 0]
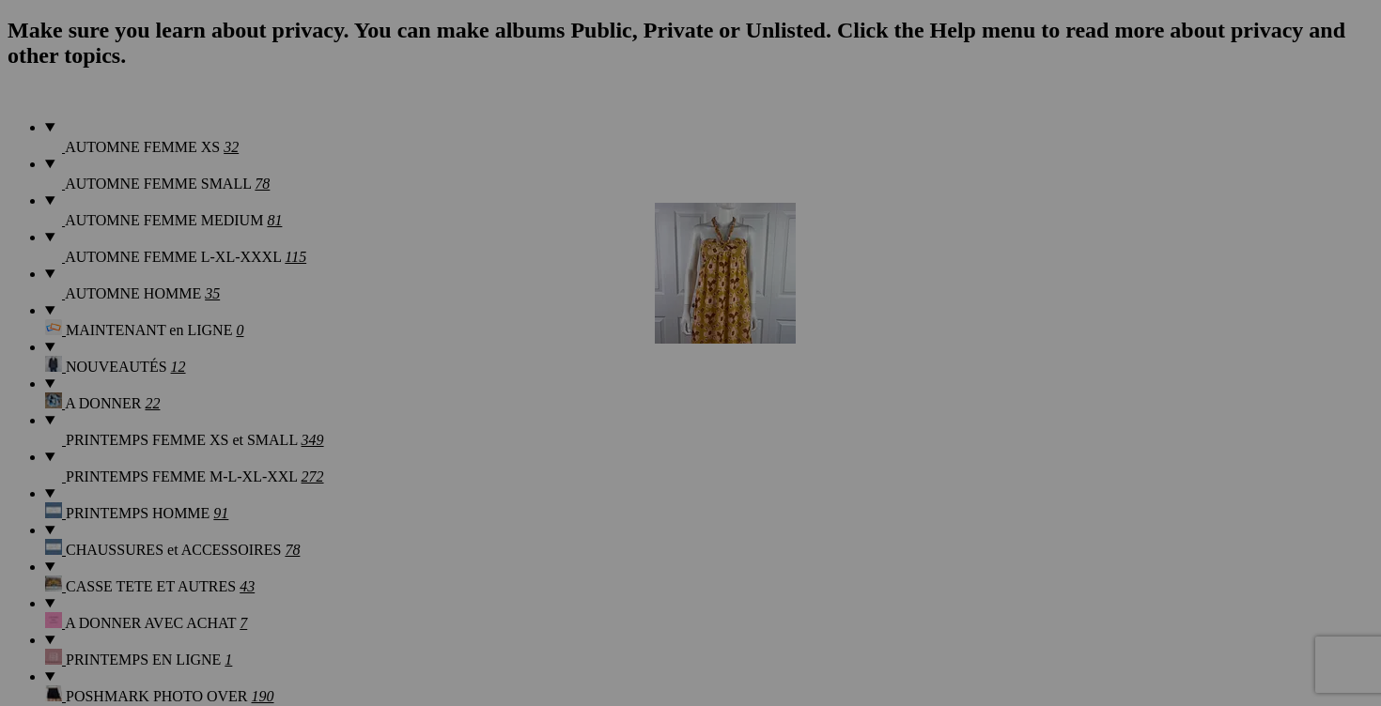
drag, startPoint x: 349, startPoint y: 581, endPoint x: 919, endPoint y: 341, distance: 617.6
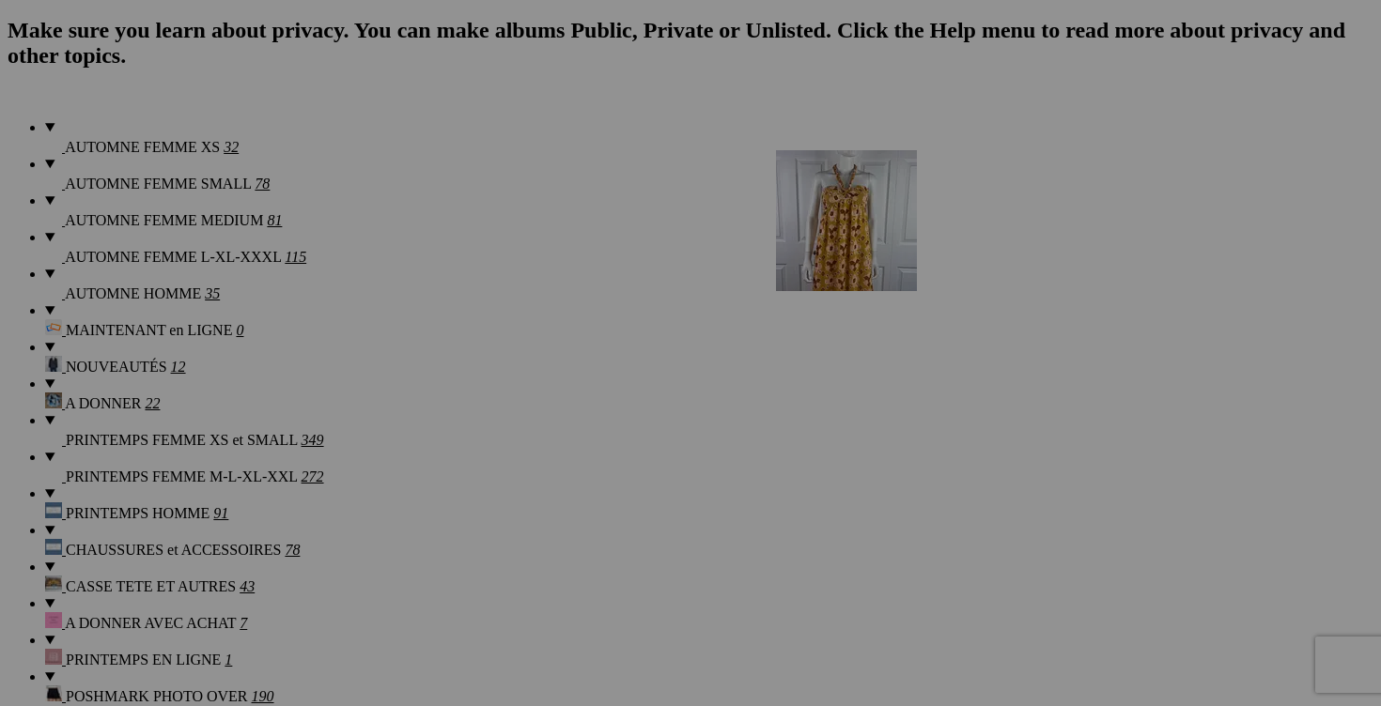
drag, startPoint x: 856, startPoint y: 343, endPoint x: 1045, endPoint y: 309, distance: 191.8
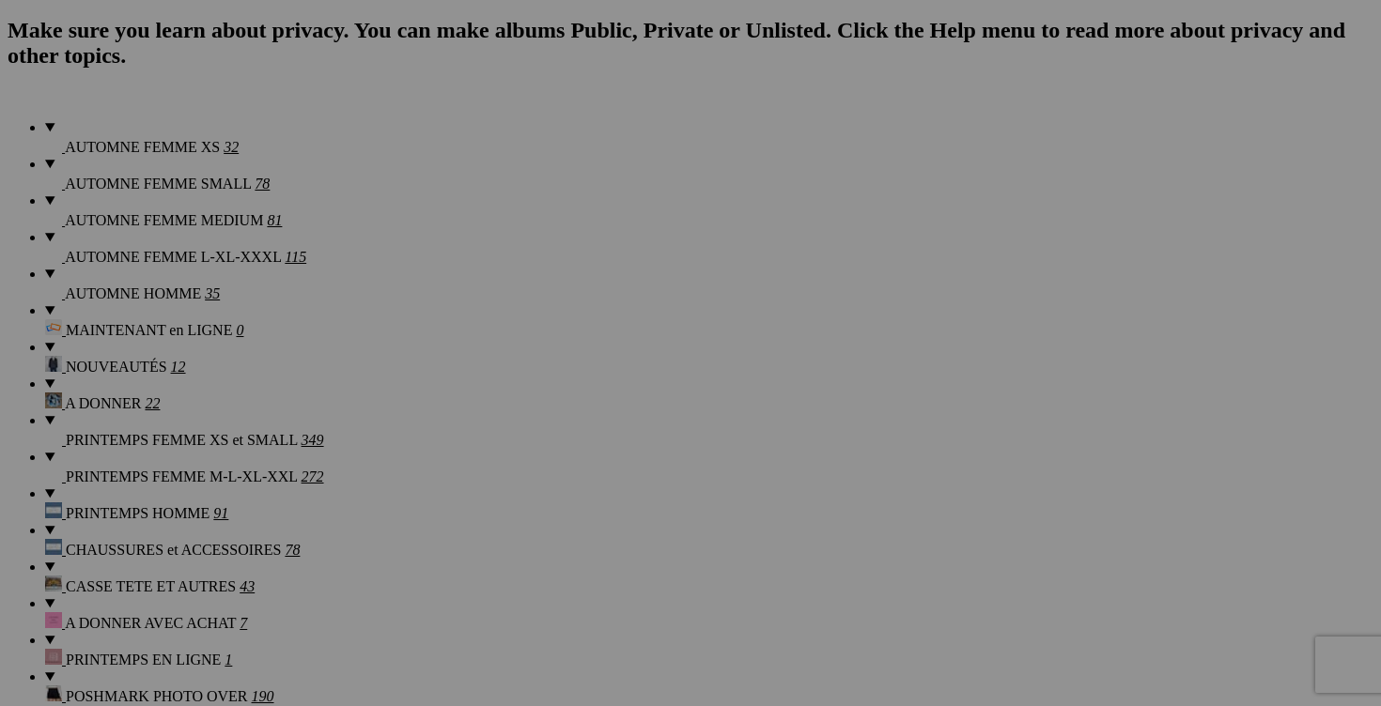
type input "MAINTENANT 2$!!t-shirt ADIDAS XS 15$(comme neuf)"
drag, startPoint x: 476, startPoint y: 651, endPoint x: 442, endPoint y: 648, distance: 33.9
type input "MAINTENANT 2$!!short ARITZIA taille 00 35$(comme neuf, taille fait 14pouces)"
drag, startPoint x: 643, startPoint y: 653, endPoint x: 594, endPoint y: 651, distance: 48.9
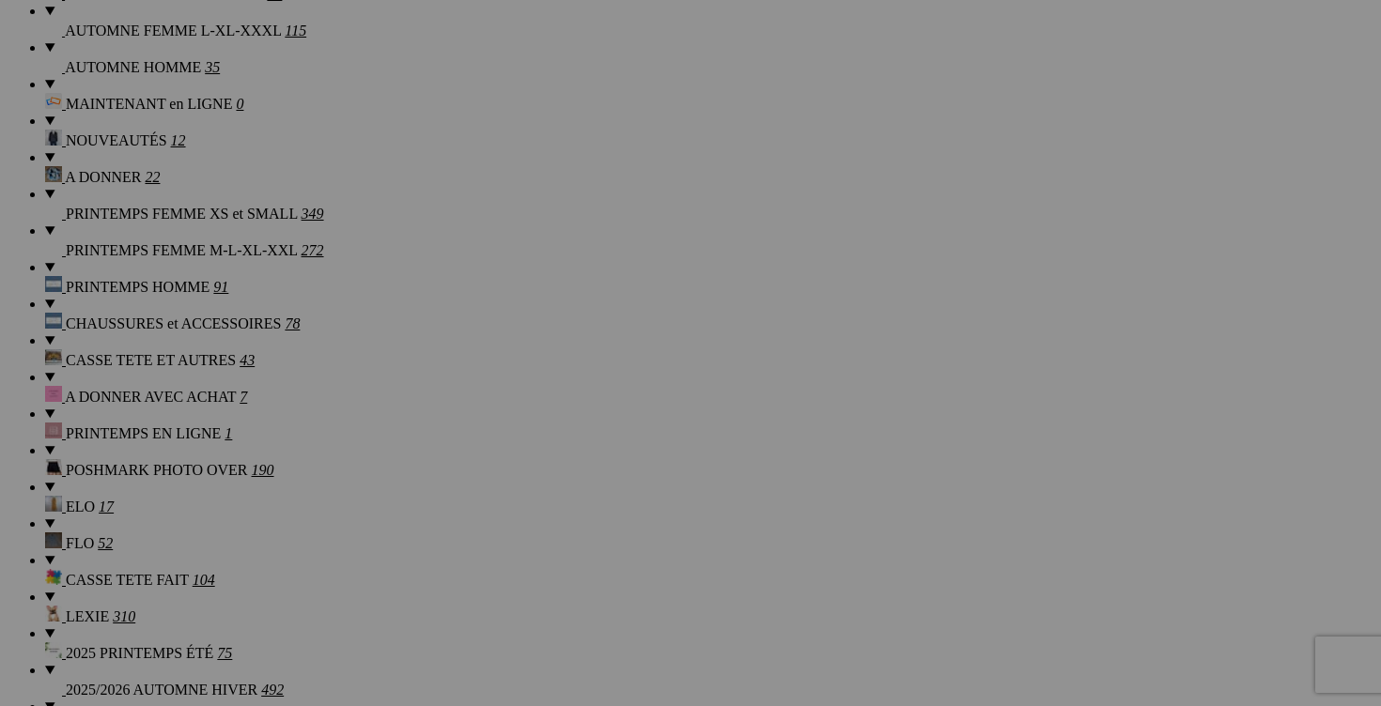
scroll to position [1696, 0]
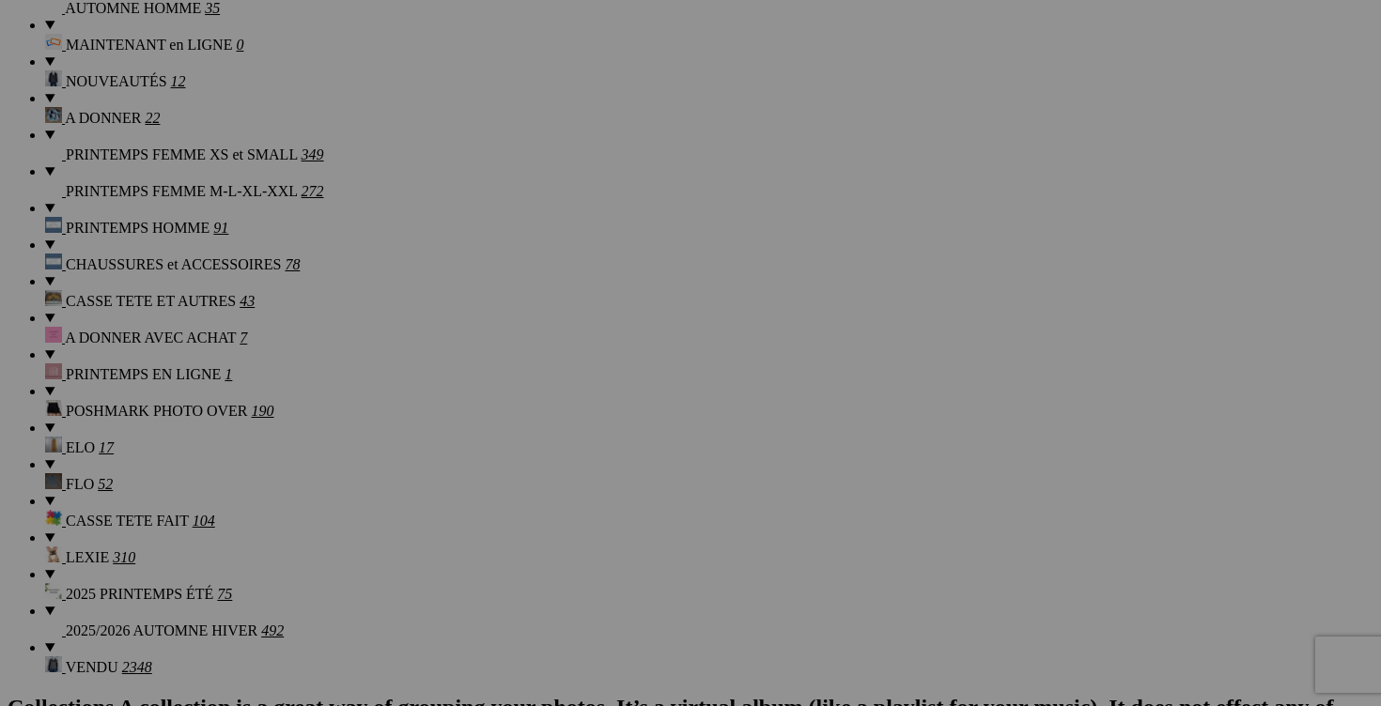
type input "MAINTENANT 2$!!blouse GAP XS 15$(comme neuf)"
drag, startPoint x: 308, startPoint y: 606, endPoint x: 285, endPoint y: 603, distance: 23.7
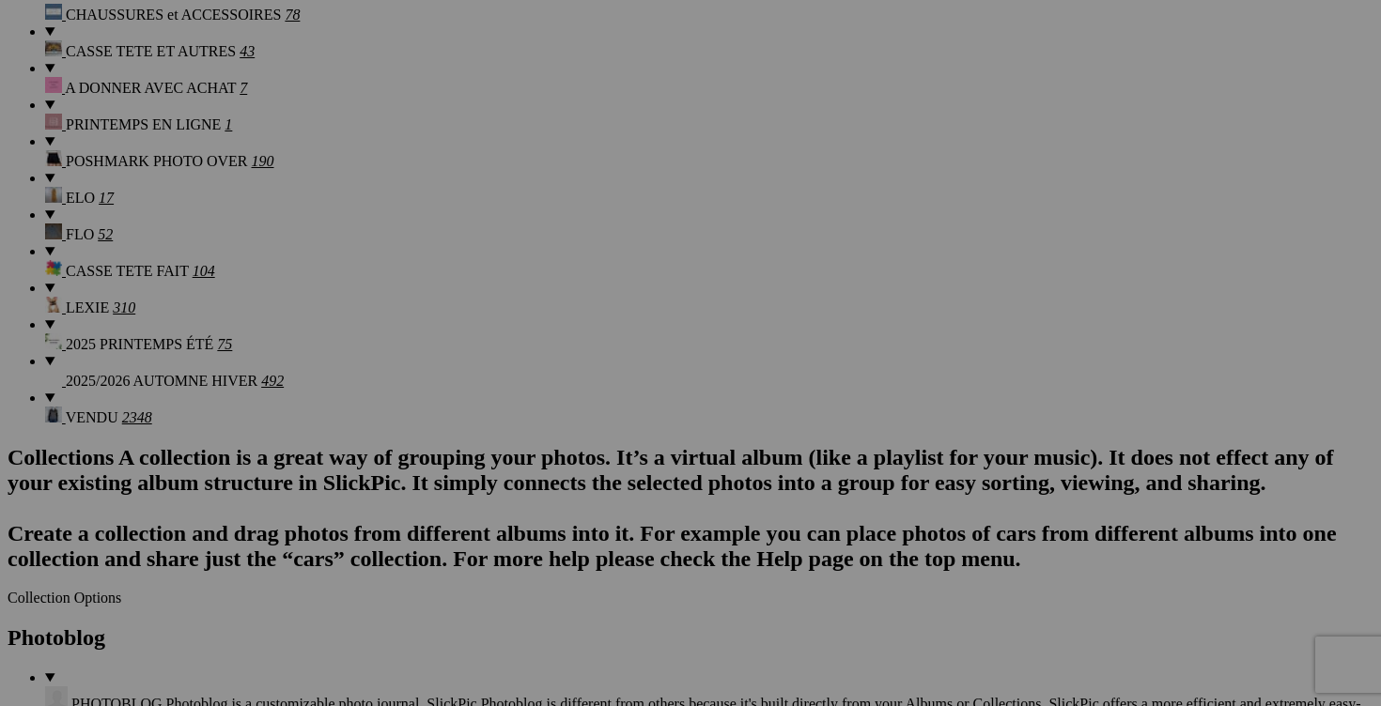
scroll to position [1979, 0]
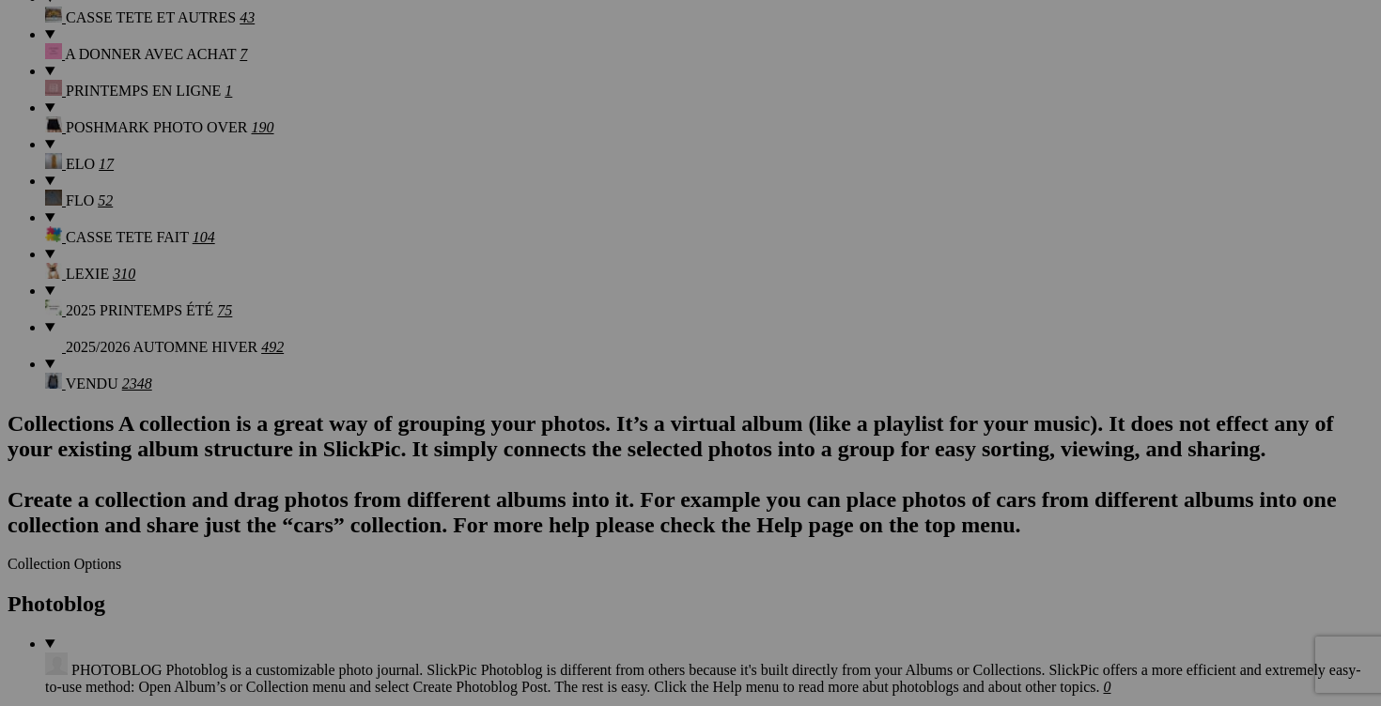
type input "MAINTENANT 4$!! blouse TOMMY HILFIGER XS 15$(comme neuf)"
drag, startPoint x: 976, startPoint y: 563, endPoint x: 951, endPoint y: 563, distance: 25.4
type input "MAINTENANT 2$!!blouse PATAGONIA taille 2 25$(NEUF avec étiquette)"
drag, startPoint x: 642, startPoint y: 560, endPoint x: 609, endPoint y: 559, distance: 32.9
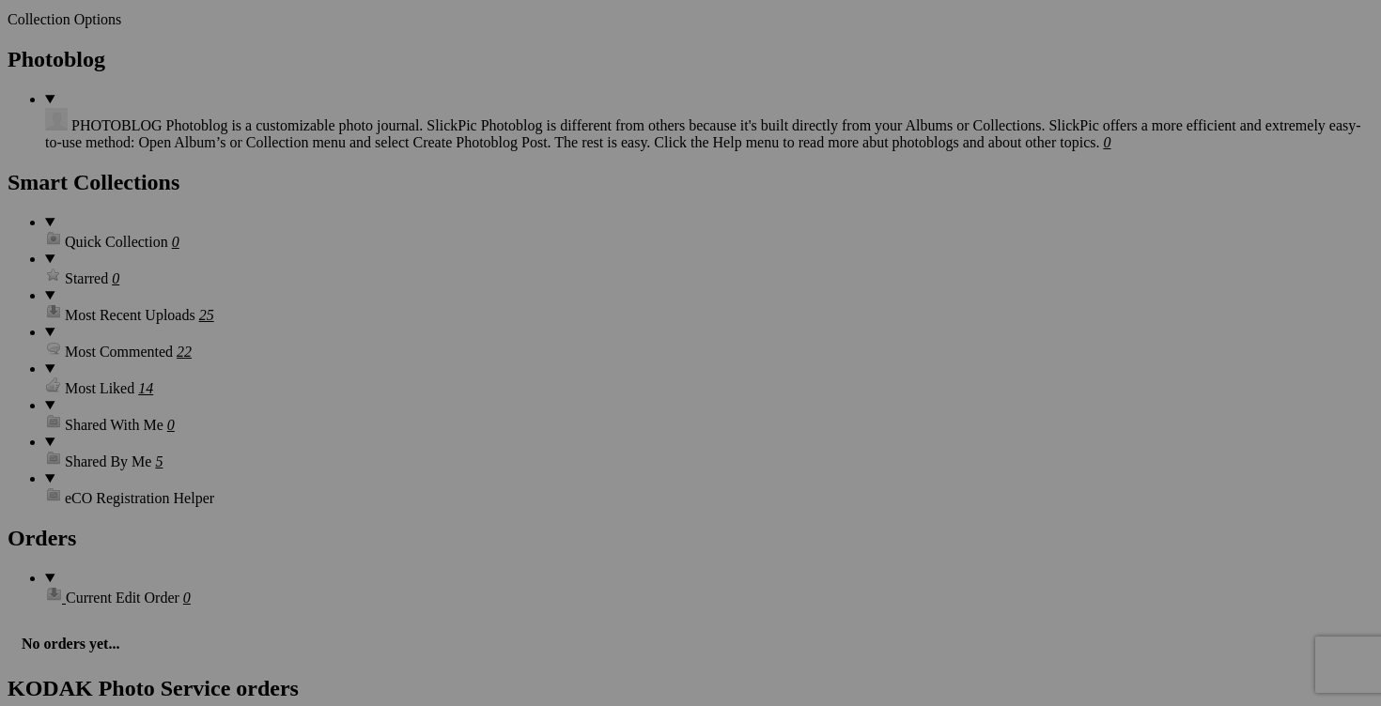
scroll to position [2537, 0]
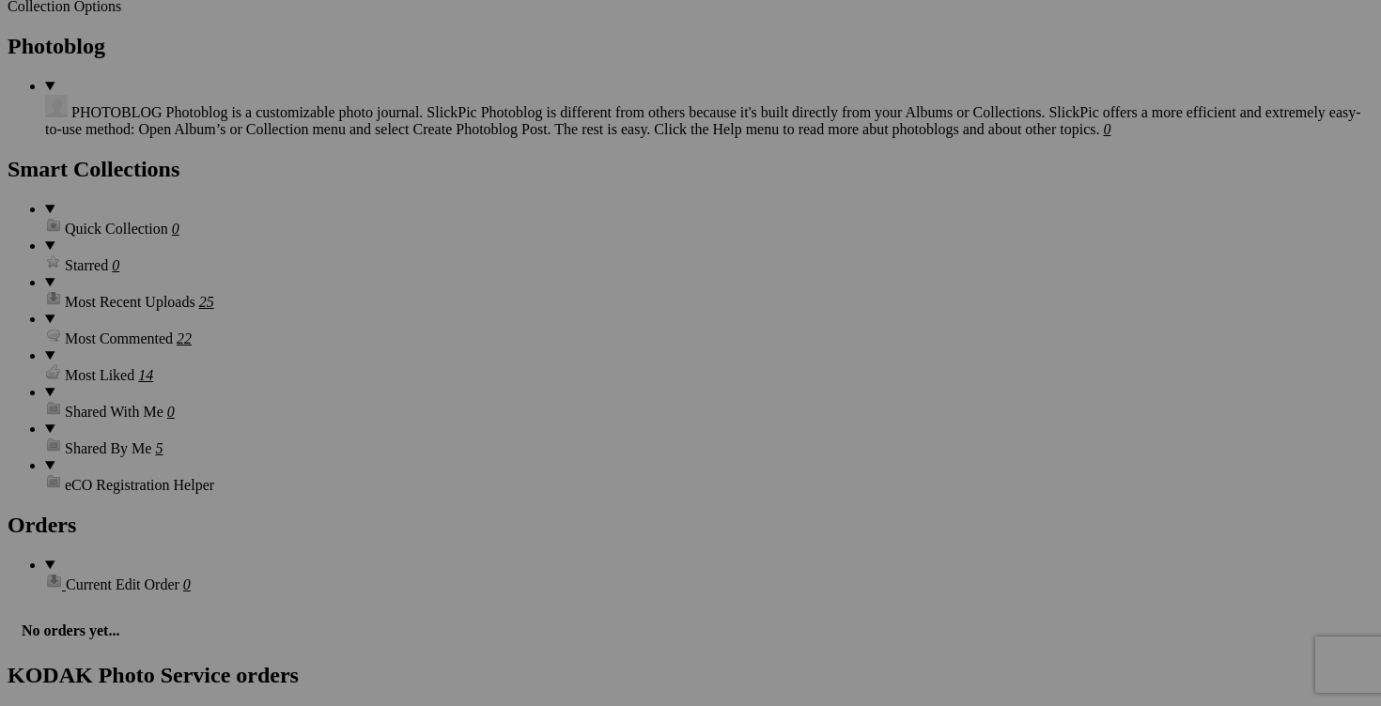
type input "MAINTENANT 2$!! cardigan ALISON SHERI XS 20$(comme neuf viens en un seul morcea…"
drag, startPoint x: 978, startPoint y: 481, endPoint x: 942, endPoint y: 481, distance: 35.7
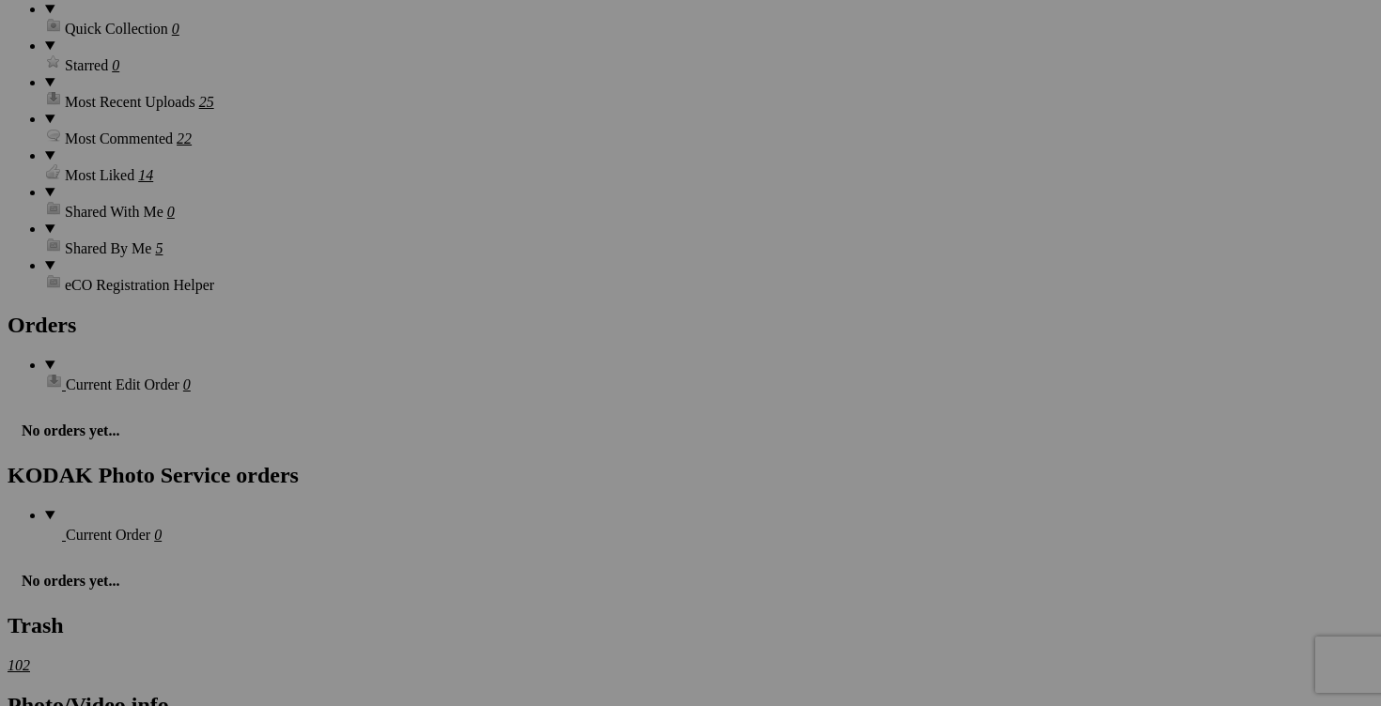
scroll to position [2747, 0]
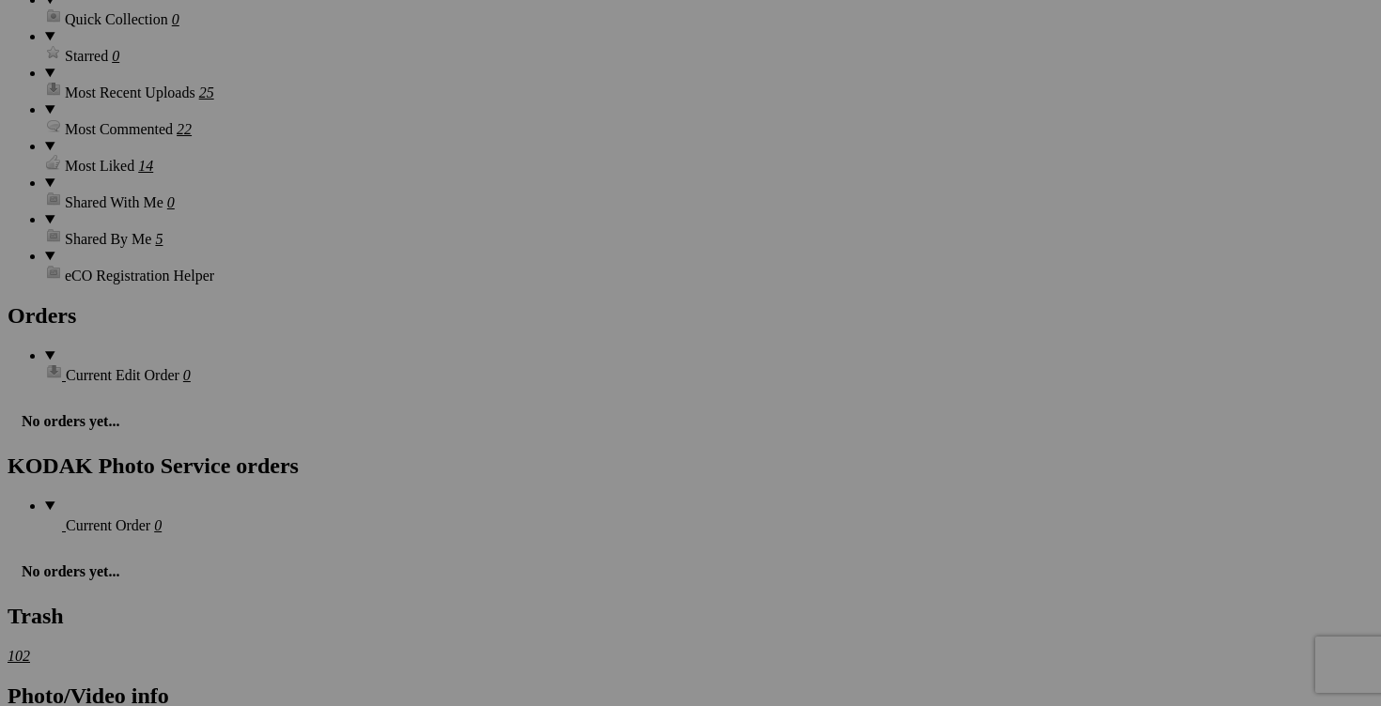
type input "MAINTENANT 10$!!robe LUNGO L'ARNO small 30$(comme neuf, fait en italie, LIN)"
drag, startPoint x: 643, startPoint y: 513, endPoint x: 609, endPoint y: 503, distance: 35.4
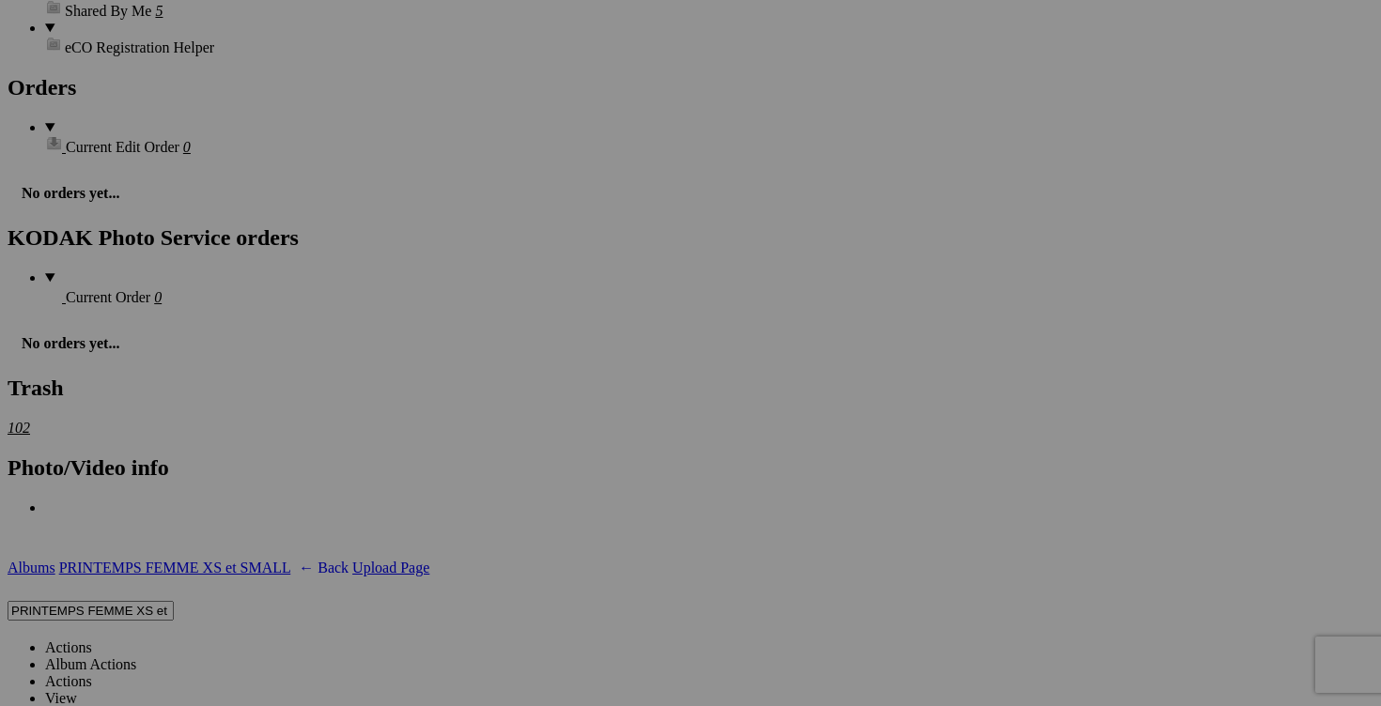
scroll to position [2977, 0]
type input "MAINTENANT 3$!!cache maillot LA VIE EN ROSE small 10$(comme neuf)"
type input "MAINTENANT 15$!!manteau ZARA small 30$(comme neuf, superbe)"
drag, startPoint x: 1148, startPoint y: 519, endPoint x: 1108, endPoint y: 510, distance: 40.6
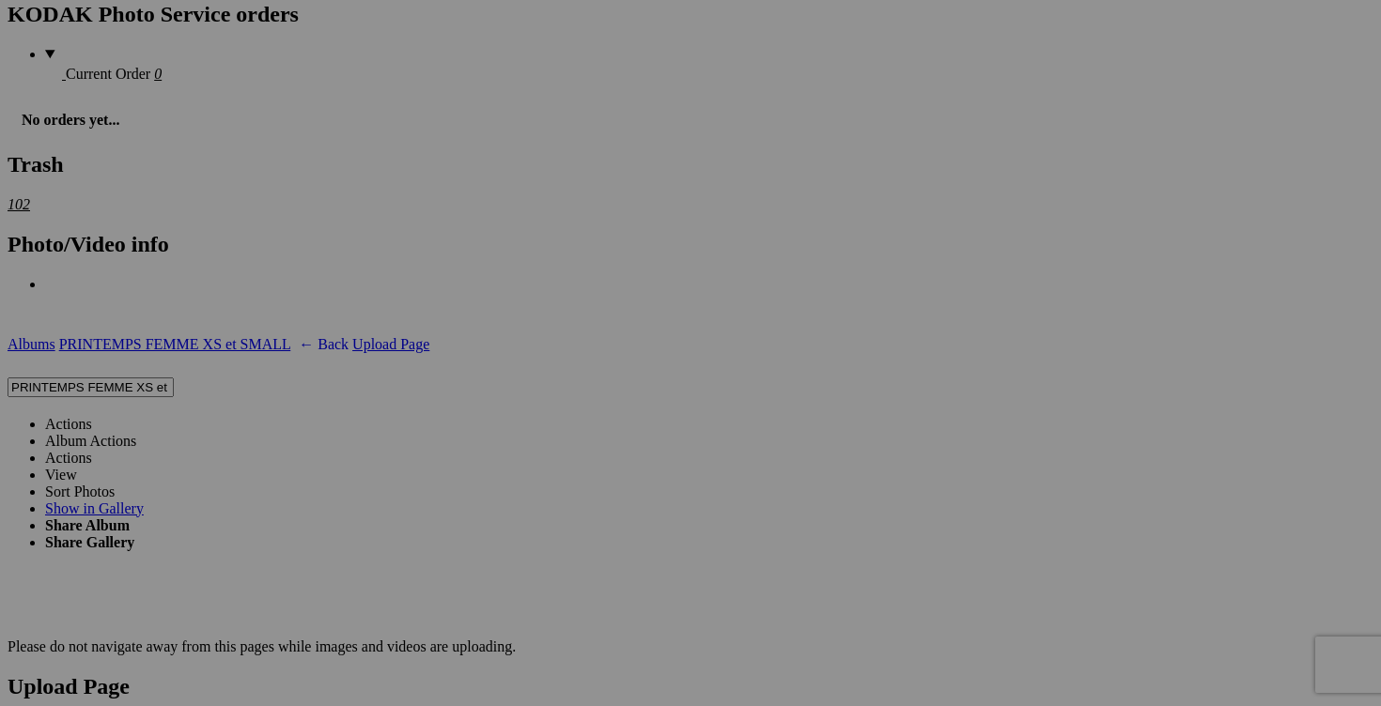
scroll to position [3213, 0]
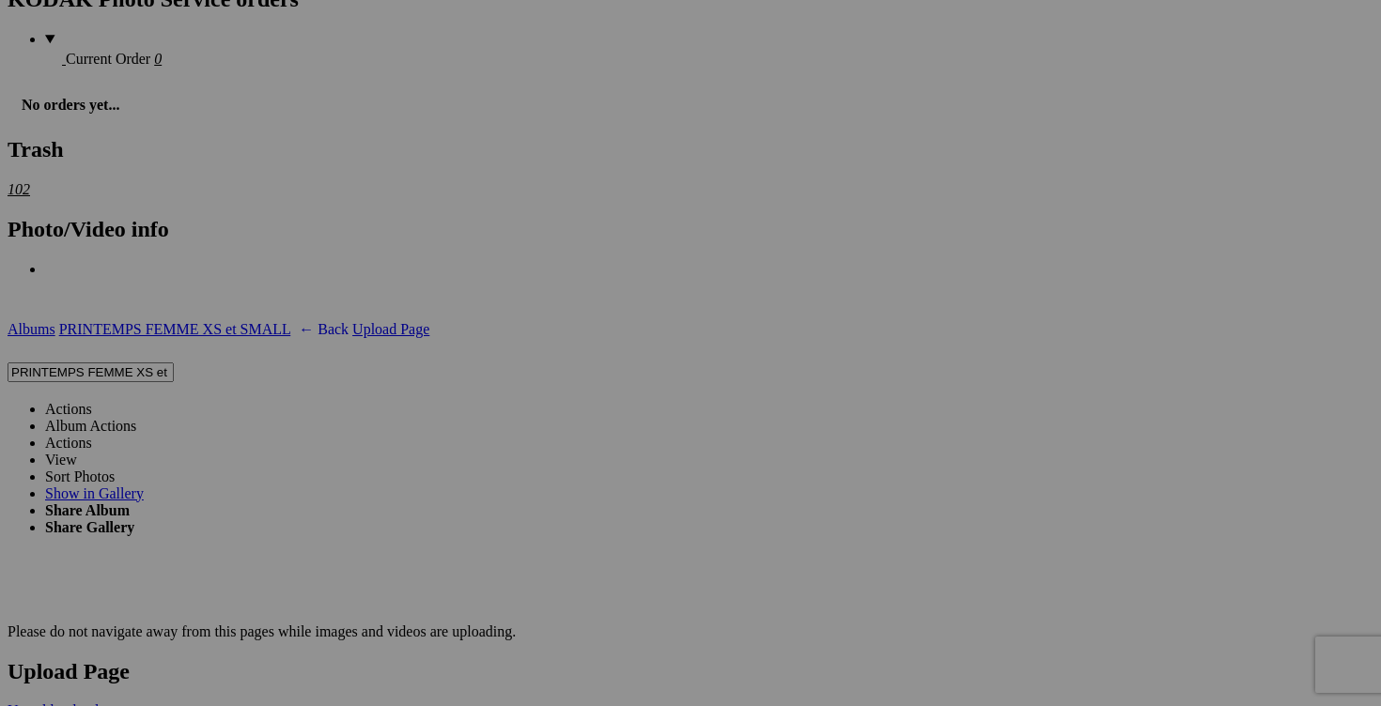
type input "MAINTENANT 4$!!haut ADIDAS small 15$(comme neuf)"
drag, startPoint x: 477, startPoint y: 520, endPoint x: 437, endPoint y: 519, distance: 40.4
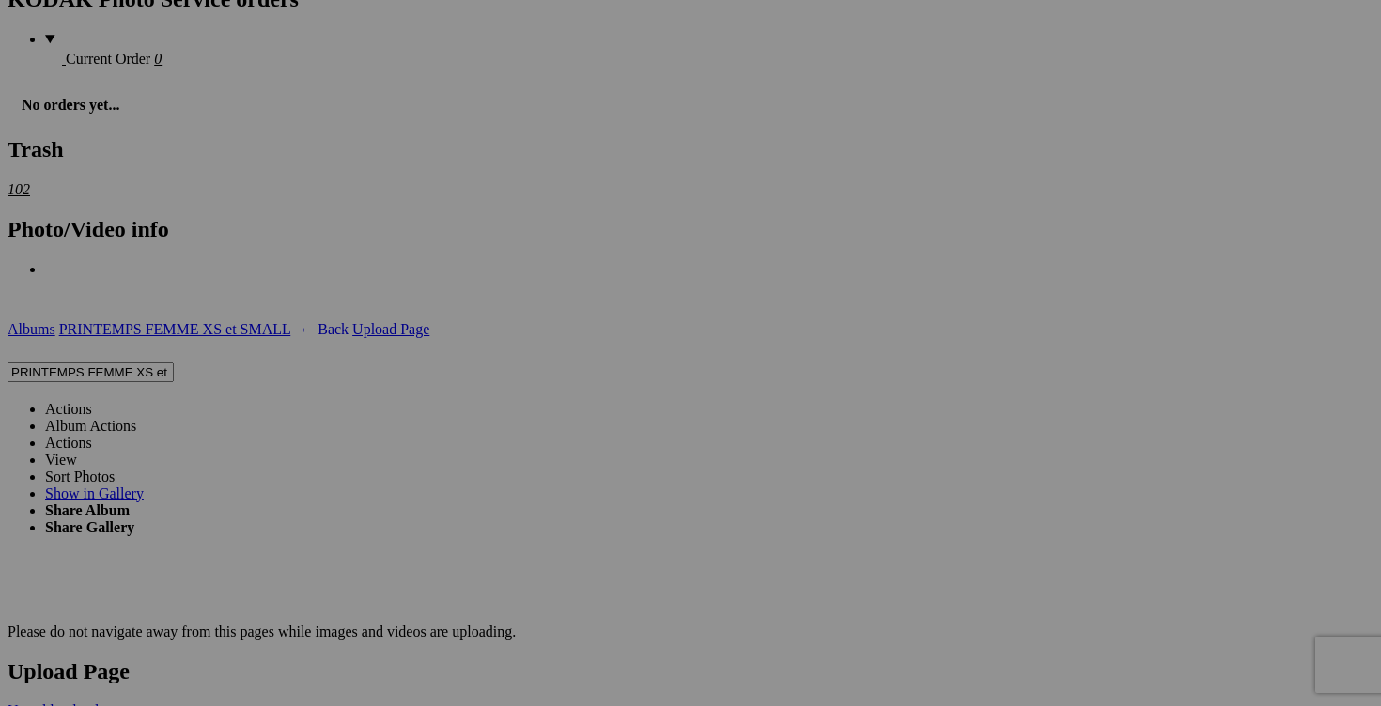
type input "MAINTENANT 5$!!camisole DYNAMITE small 15$(comme neuf)"
drag, startPoint x: 813, startPoint y: 519, endPoint x: 785, endPoint y: 515, distance: 28.4
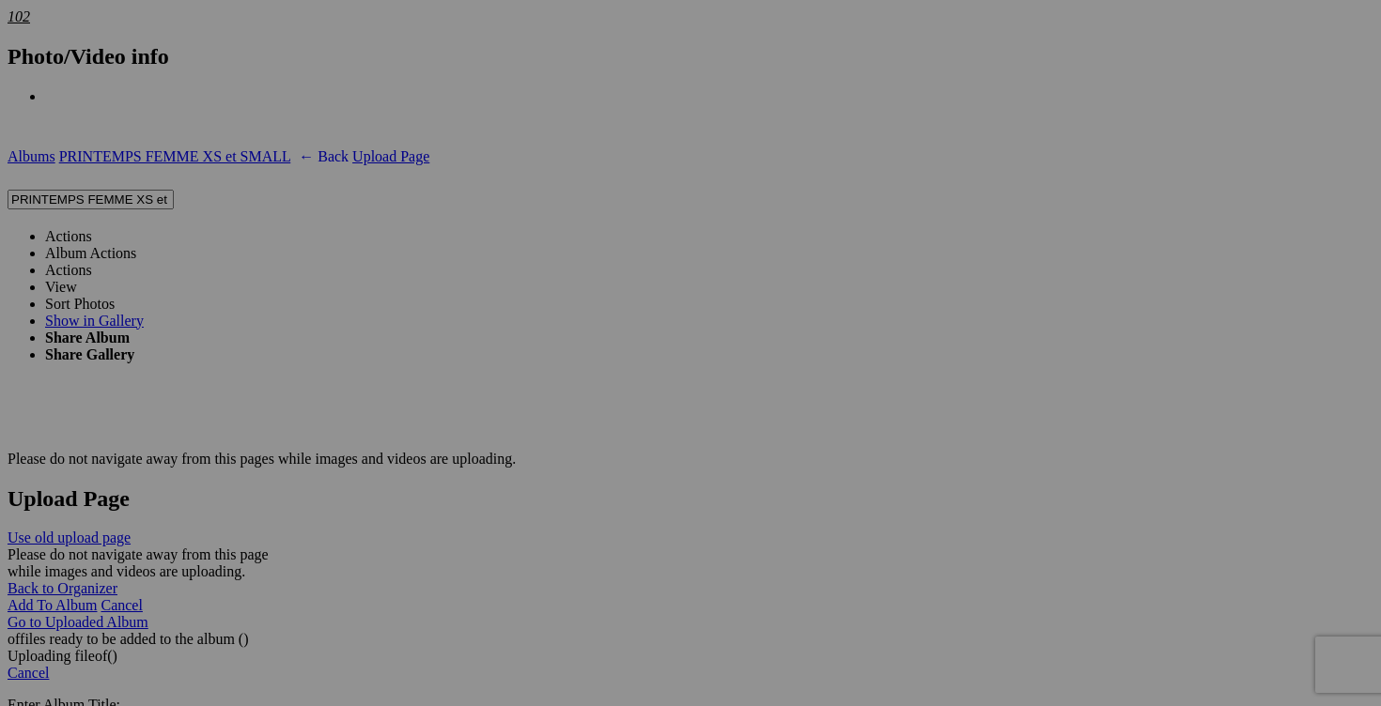
scroll to position [3433, 0]
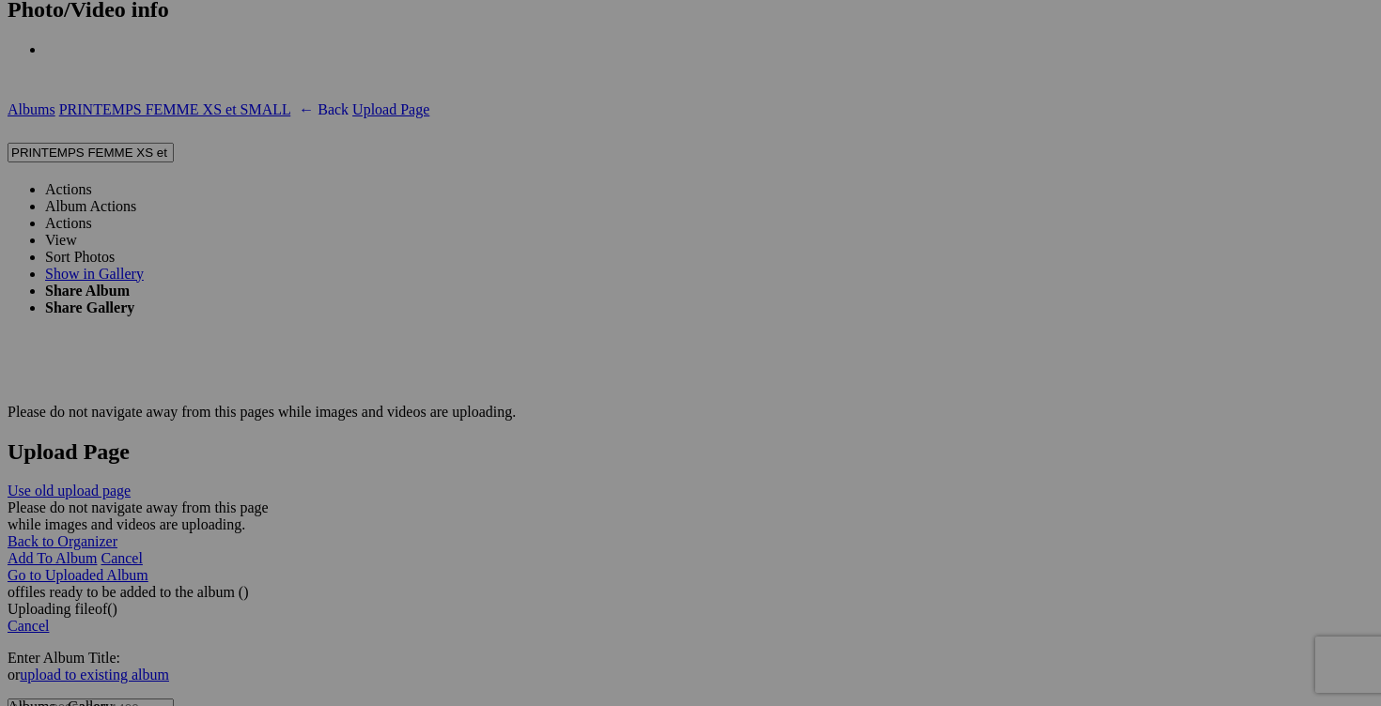
type input "MAINTENANT 4$!!robe ILANCO fait small 15$(comme neuf)"
drag, startPoint x: 1144, startPoint y: 540, endPoint x: 1105, endPoint y: 530, distance: 40.8
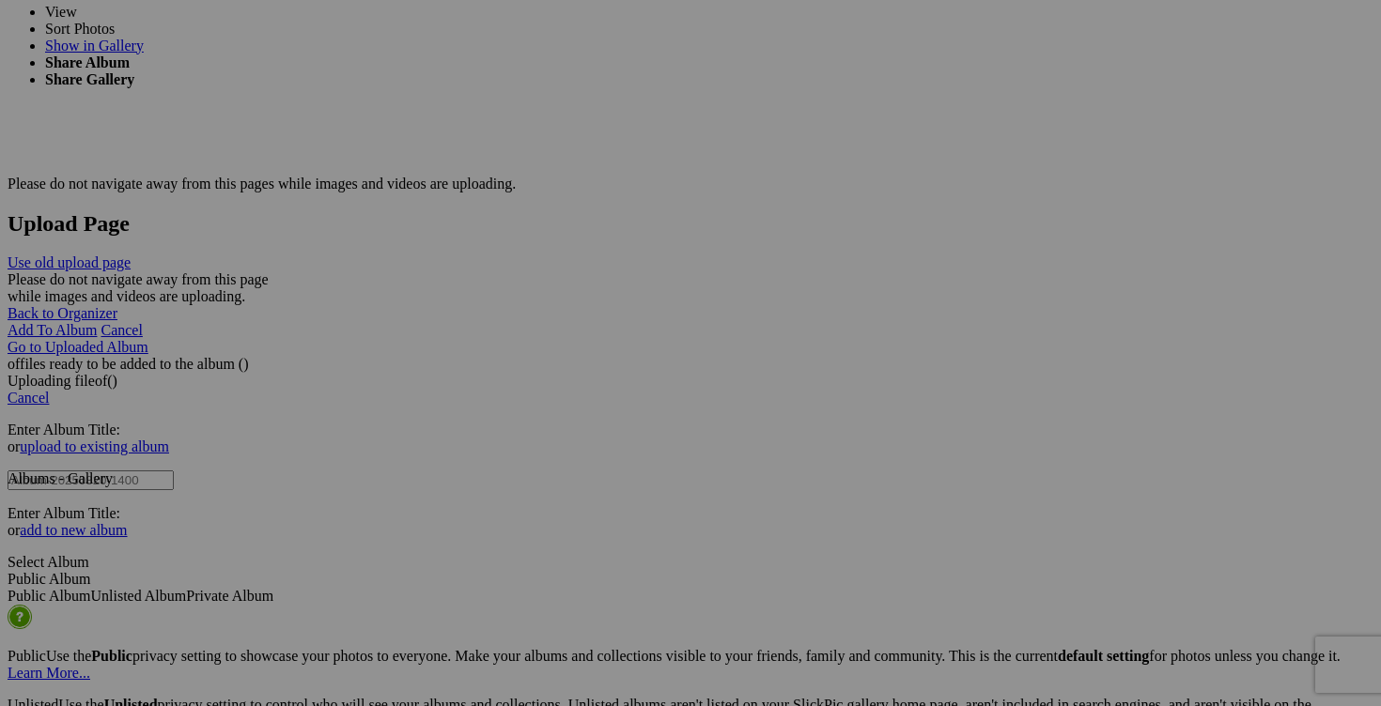
scroll to position [3689, 0]
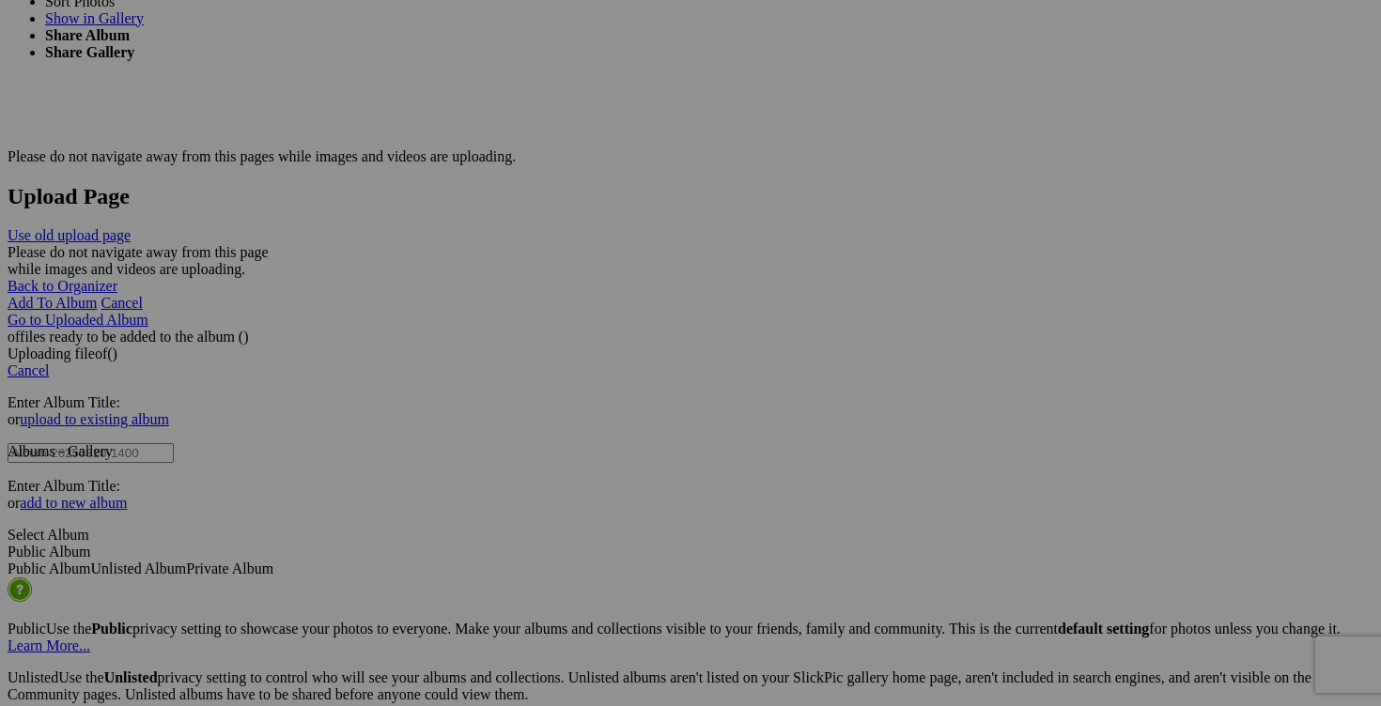
type input "MAINTENANT 5$!!blouse CREAM small 15$(comme neuf, taille 36/small)"
drag, startPoint x: 474, startPoint y: 522, endPoint x: 441, endPoint y: 519, distance: 33.9
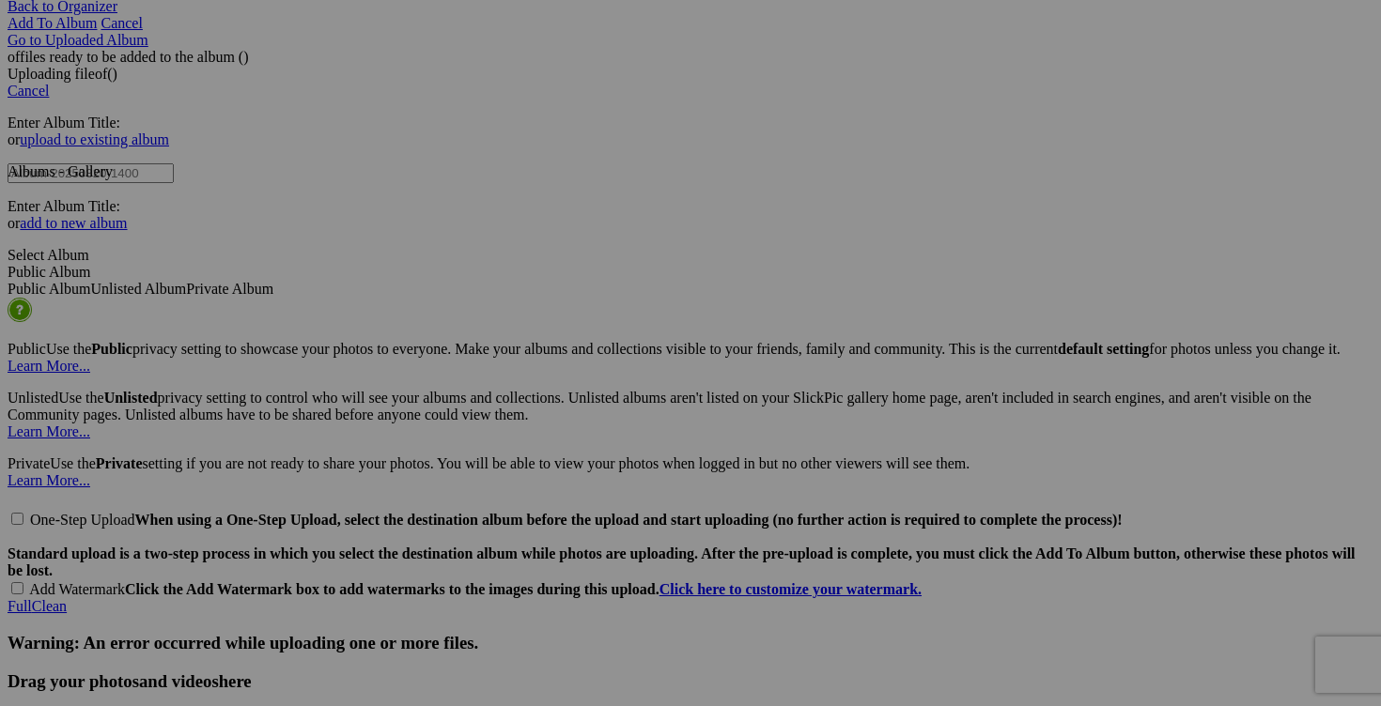
scroll to position [3971, 0]
type input "MAINTENANT 3$!!blouse LAURA small 15$(comme neuf)"
drag, startPoint x: 476, startPoint y: 477, endPoint x: 446, endPoint y: 476, distance: 30.1
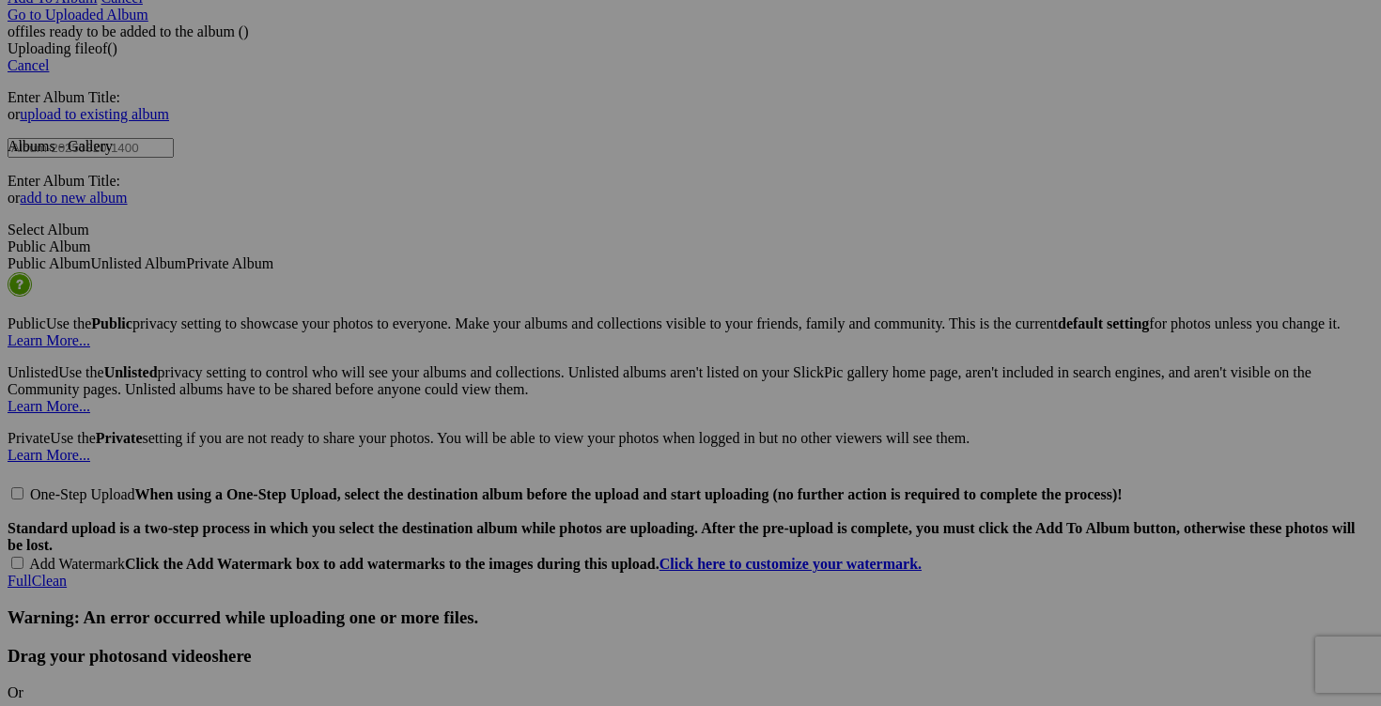
scroll to position [3997, 0]
type input "MAINTENANT 2$!!short PAPAYA small 20$(comme neuf)"
drag, startPoint x: 979, startPoint y: 451, endPoint x: 946, endPoint y: 446, distance: 33.2
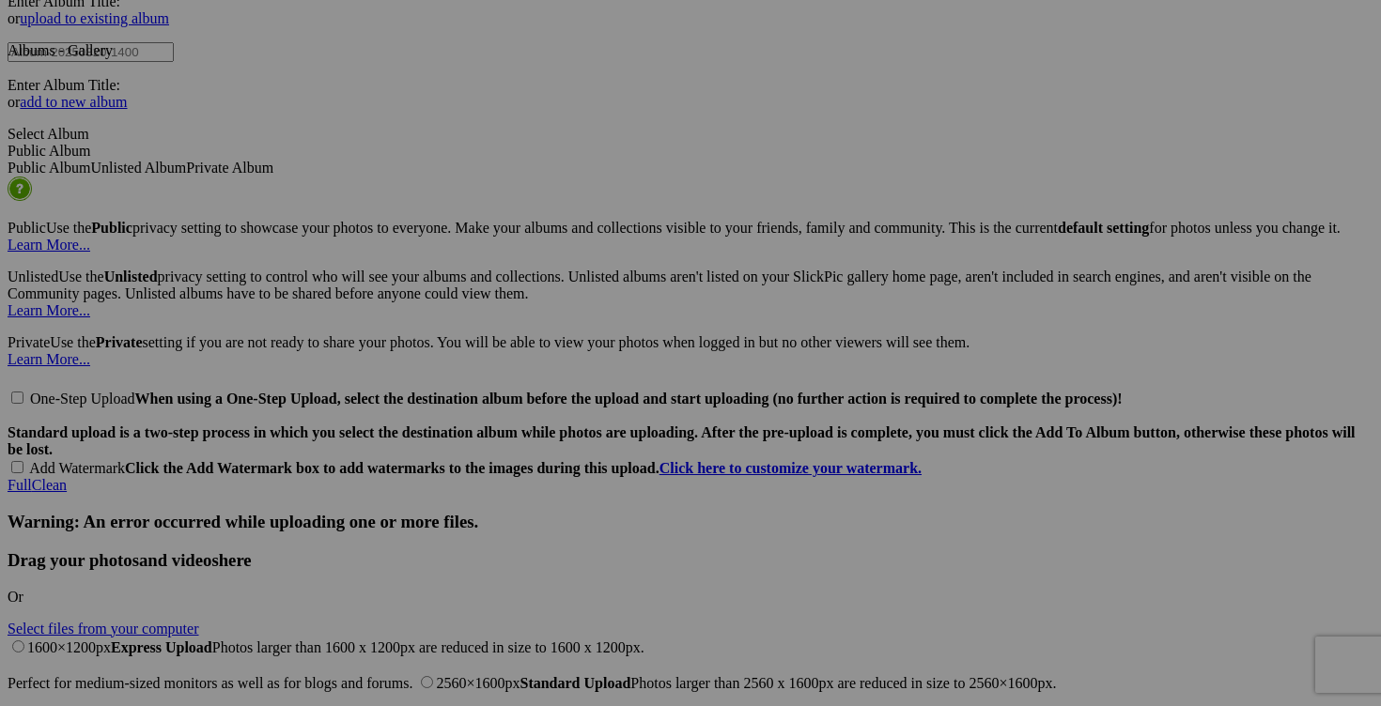
scroll to position [4114, 0]
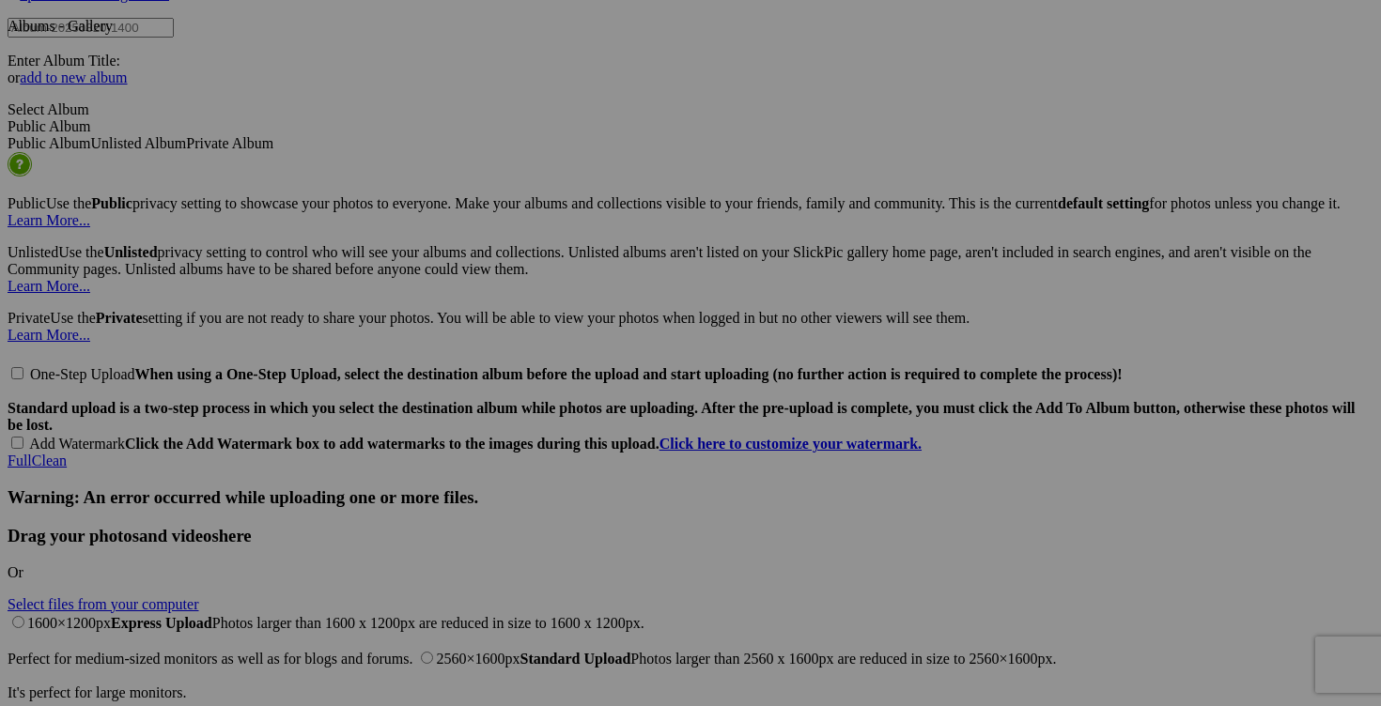
type input "MAINTENANT 5$!!blouse NESS small 15$(comme neuf)"
drag, startPoint x: 477, startPoint y: 577, endPoint x: 441, endPoint y: 575, distance: 36.7
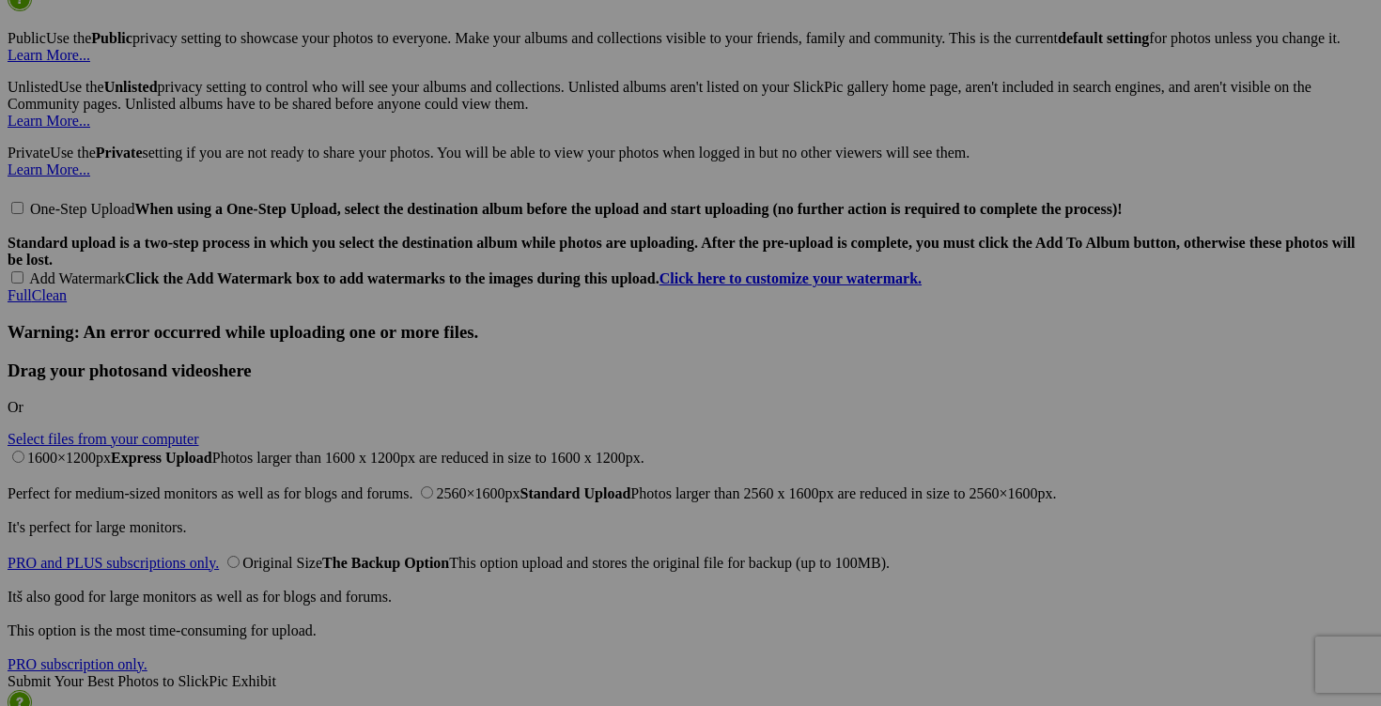
scroll to position [4291, 0]
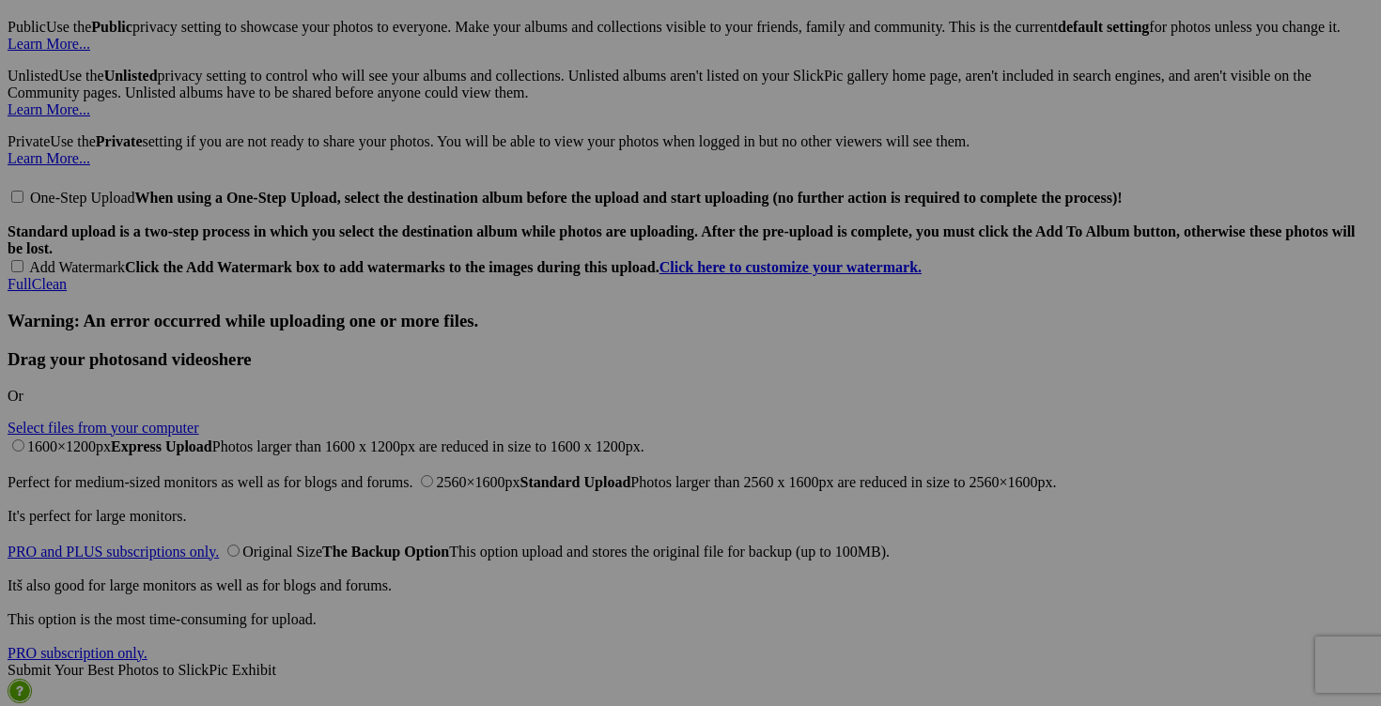
type input "MAINTENANT 3$!! t-shirt RBX small 10$(comme neuf)"
drag, startPoint x: 476, startPoint y: 634, endPoint x: 441, endPoint y: 632, distance: 34.8
type input "MAINTENANT 2$!! blouse ANNE KLEIN small 15$(comme neuf)"
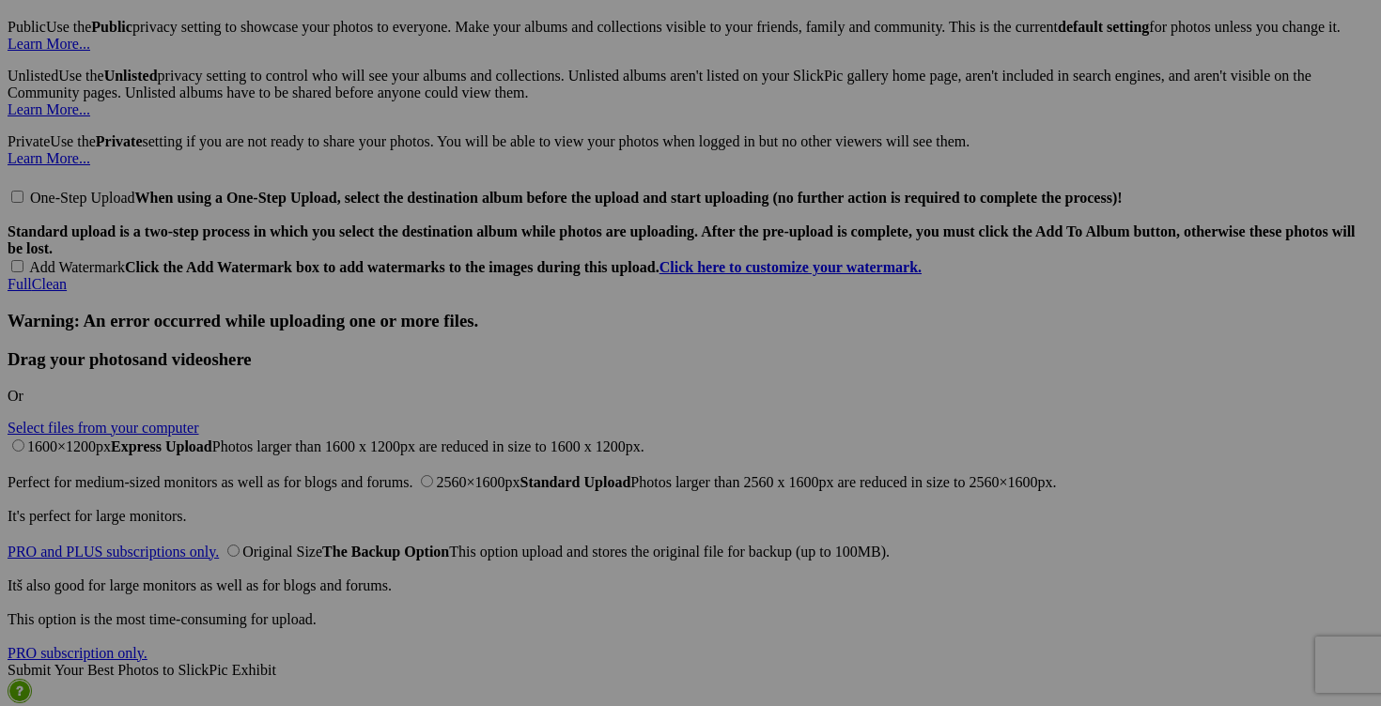
drag, startPoint x: 811, startPoint y: 639, endPoint x: 753, endPoint y: 639, distance: 57.3
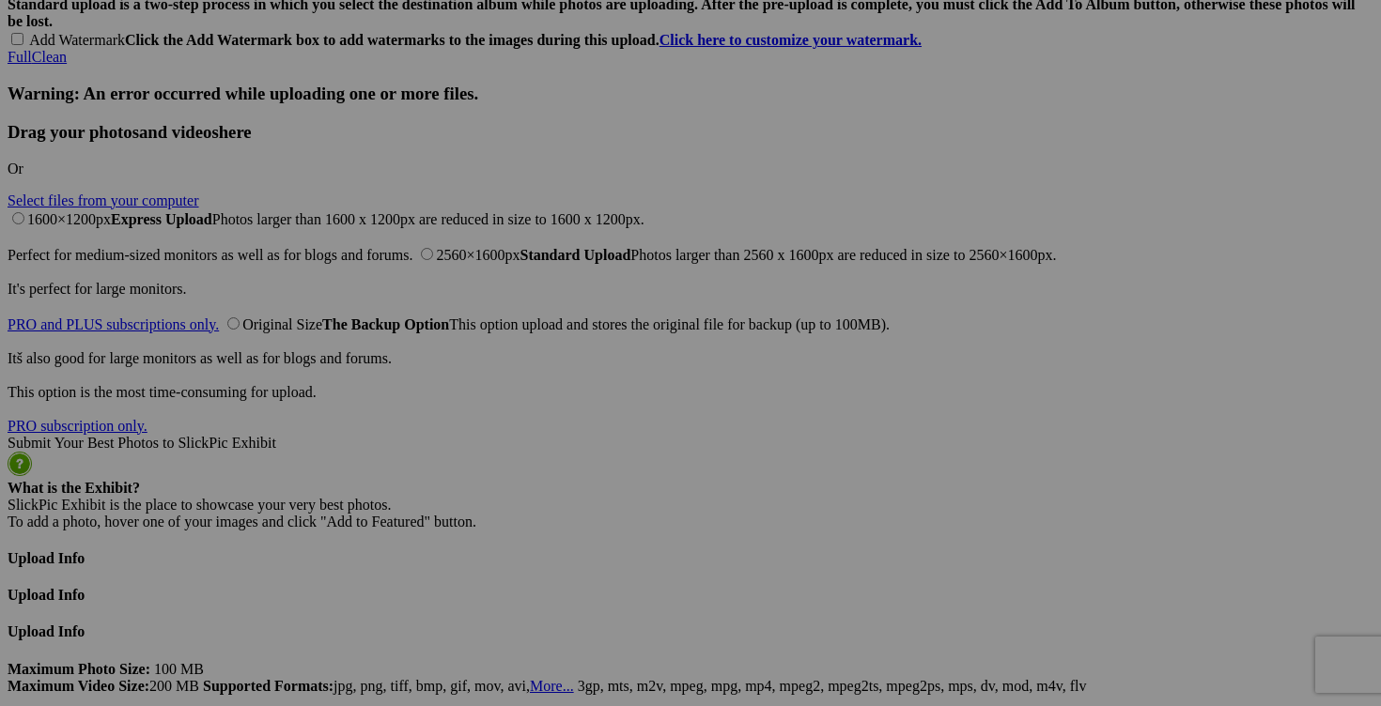
scroll to position [4746, 0]
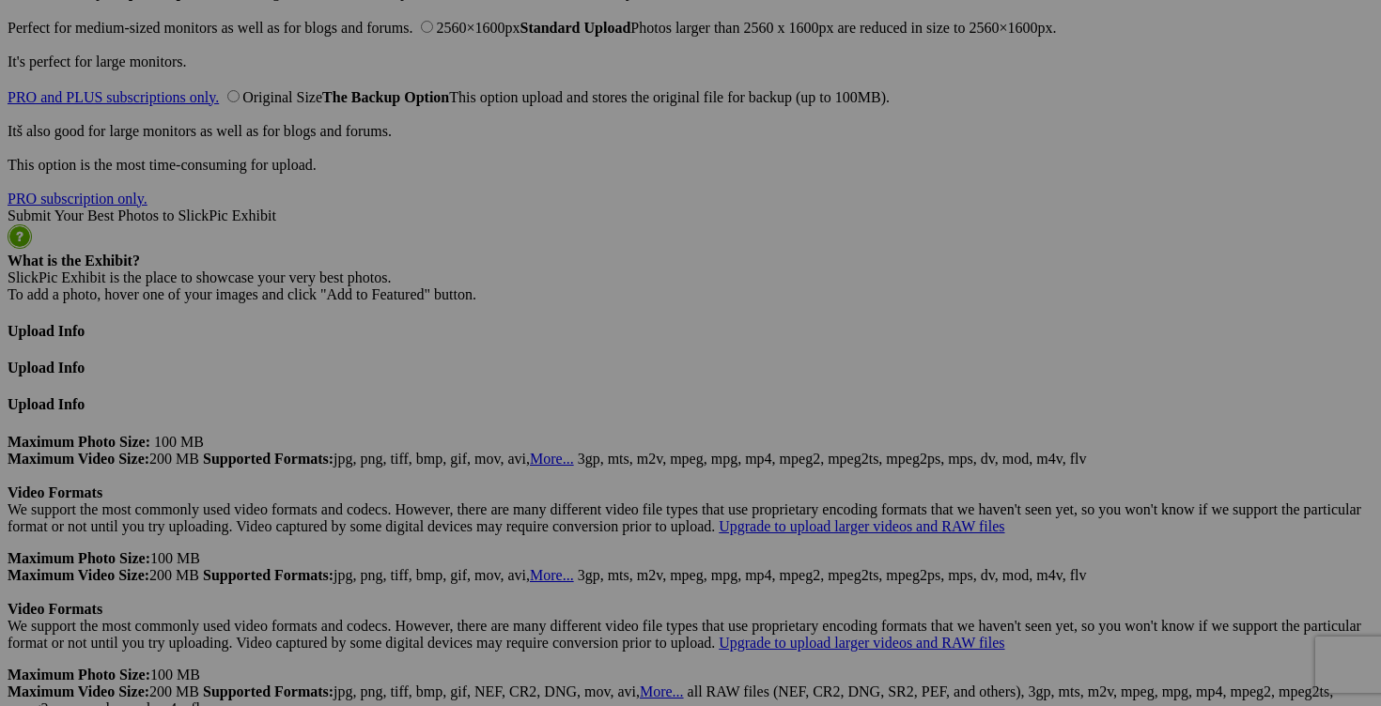
type input "MAINTENANT 5$!!camisole REEBOK small 10$(comme neuf)"
drag, startPoint x: 811, startPoint y: 420, endPoint x: 783, endPoint y: 417, distance: 27.4
type input "MAINTENANT 10$!!blouse FIGUEROA&FLOWER small 20$(comme neuf, superbe)"
drag, startPoint x: 1144, startPoint y: 419, endPoint x: 1110, endPoint y: 407, distance: 36.0
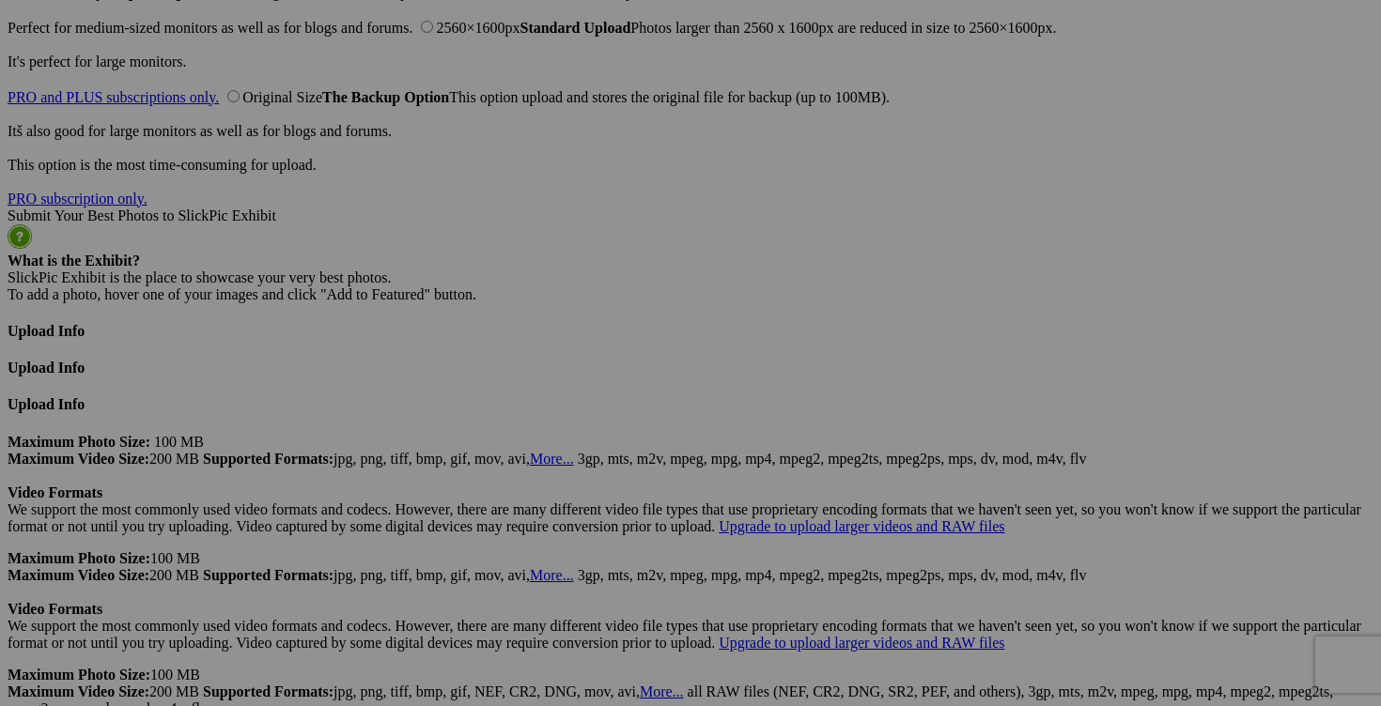
type input "MAINTENANT 5$!!capri NIKE fait small 20$(comme neuf, taille 4 fait small)"
drag, startPoint x: 641, startPoint y: 661, endPoint x: 601, endPoint y: 659, distance: 39.5
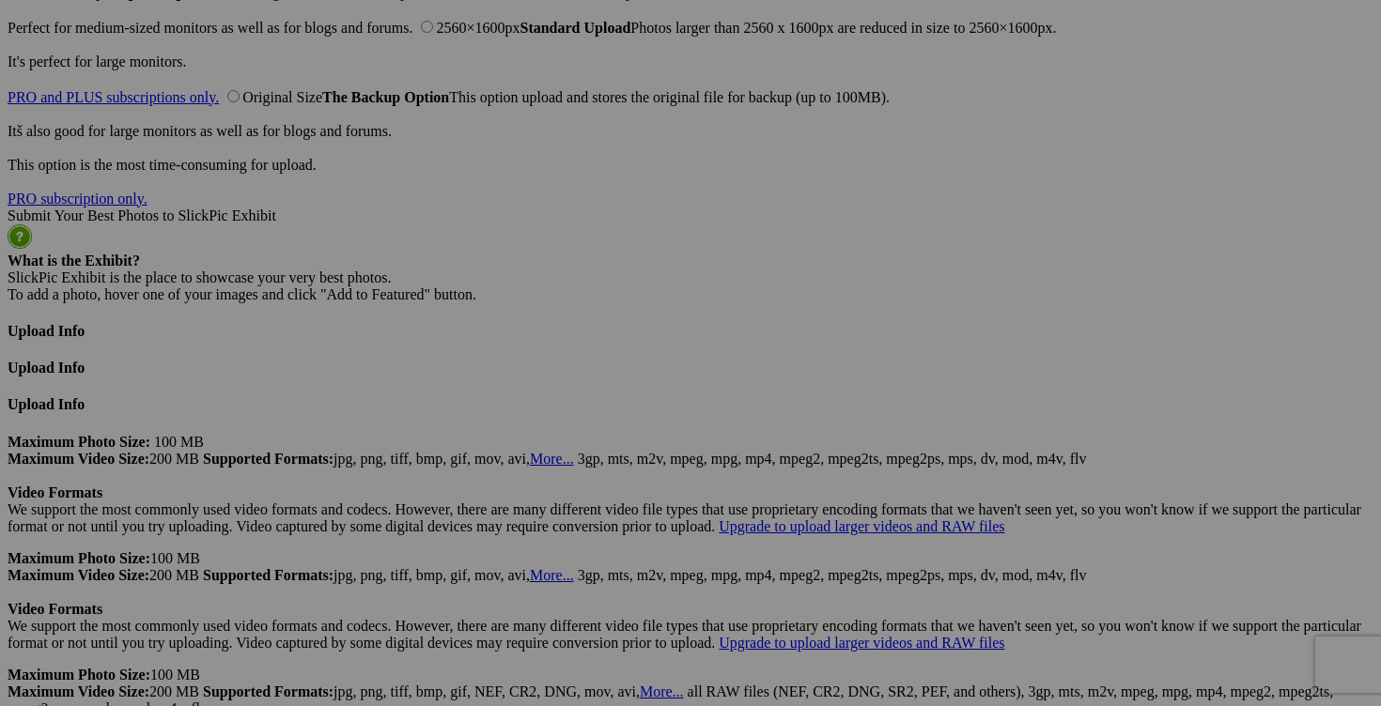
type input "MAINTENANT 5$!!tunique DEVIA small 20$(comme neuf, fait au canada, payé 110$)"
drag, startPoint x: 981, startPoint y: 658, endPoint x: 947, endPoint y: 652, distance: 34.4
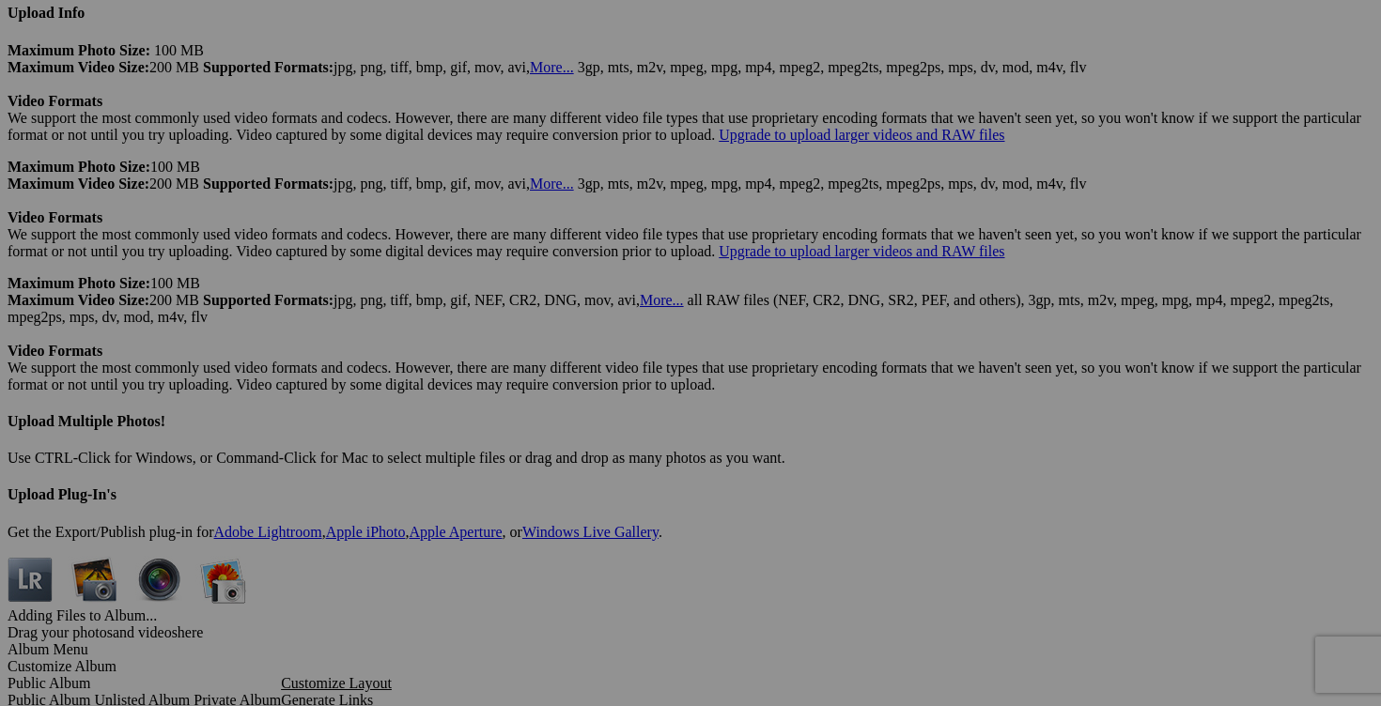
scroll to position [5166, 0]
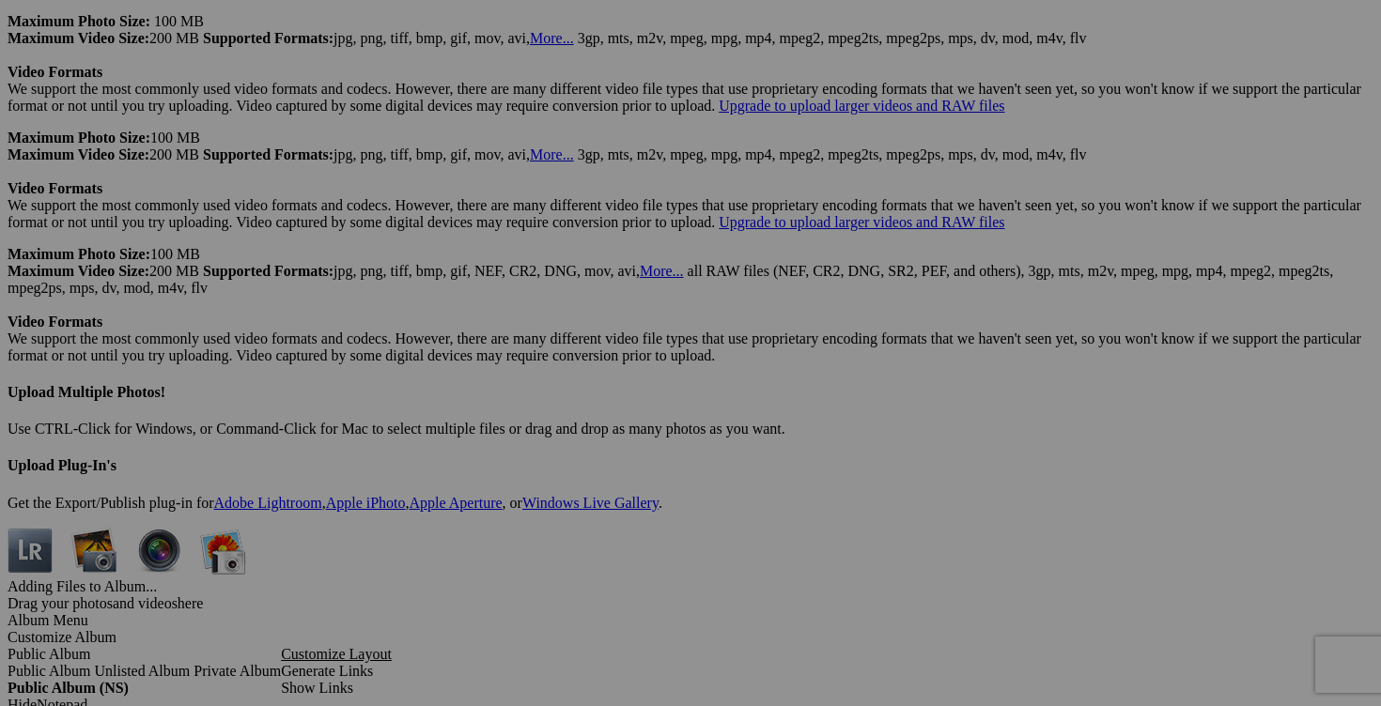
type input "MAINTENANT 5$!!capri SAN FRANCISCO taille 5 20$(NEUF, taille ajust)"
drag, startPoint x: 979, startPoint y: 474, endPoint x: 932, endPoint y: 473, distance: 47.0
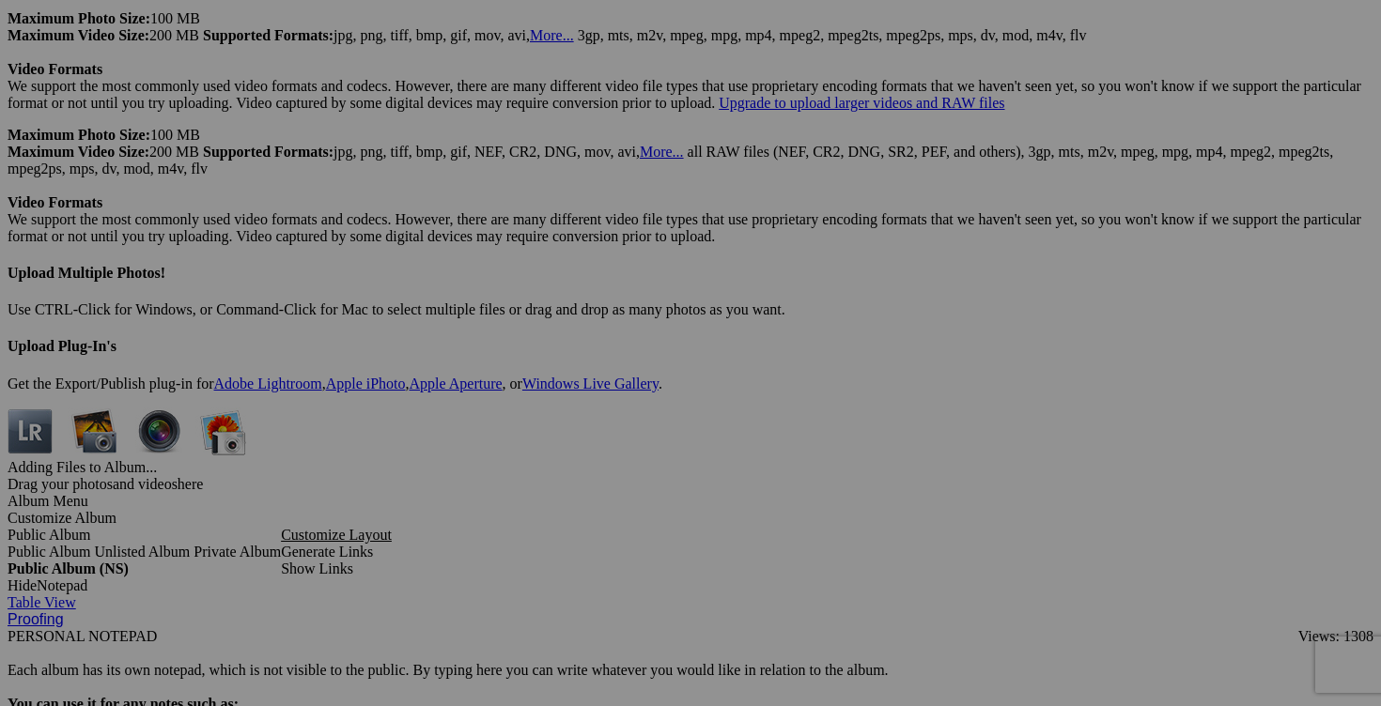
scroll to position [5295, 0]
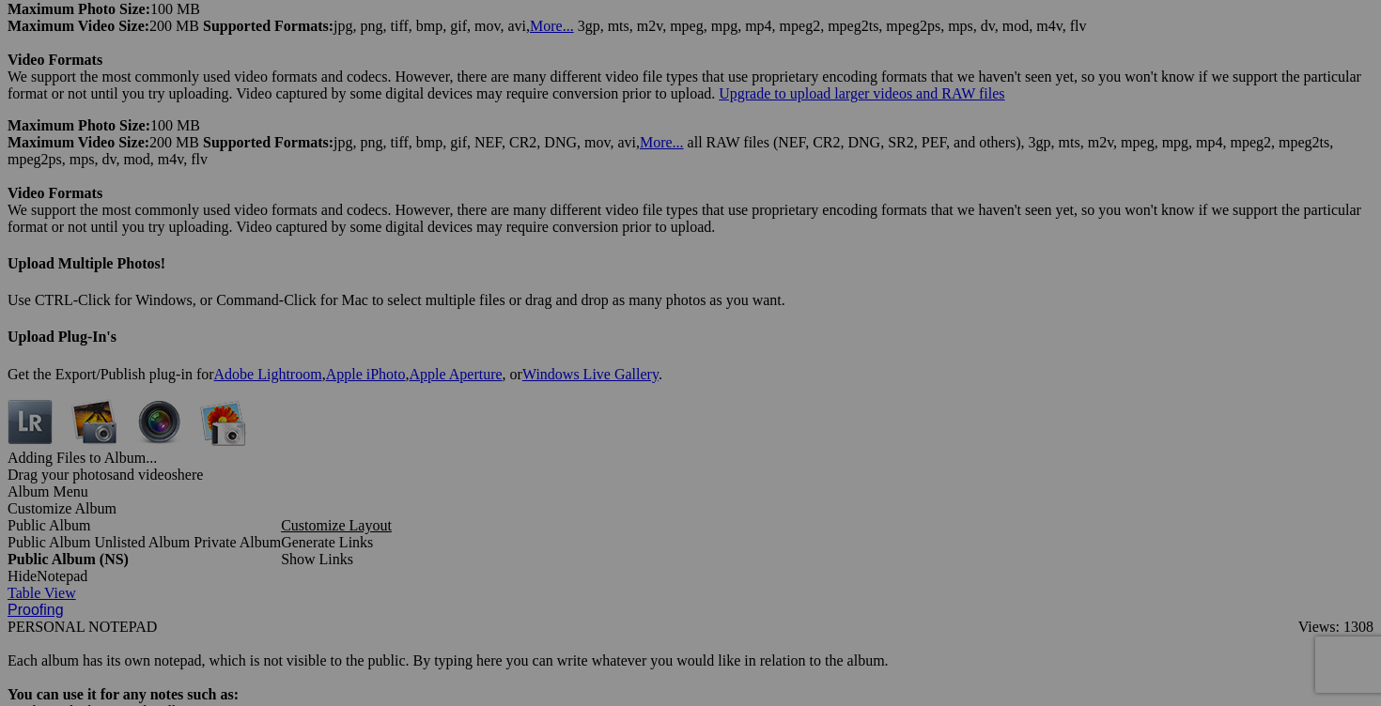
type input "MAINTENANT 10$!! manteau SILENCE + NOISE fait small 40$(comme neuf, superbe, ét…"
drag, startPoint x: 310, startPoint y: 584, endPoint x: 284, endPoint y: 581, distance: 26.6
type input "MAINTENANT 3$!!camisole COQUELICOT small 15$(comme neuf, superbe, bretelles aju…"
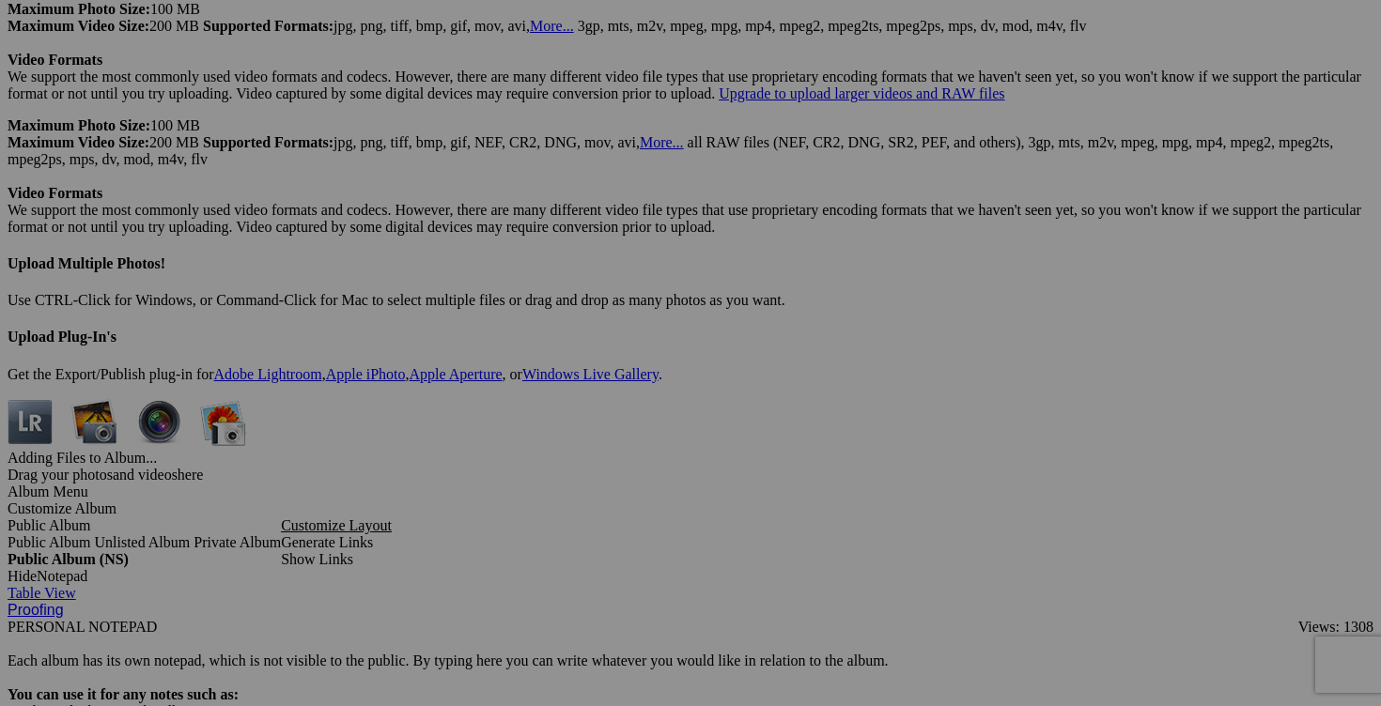
drag, startPoint x: 643, startPoint y: 587, endPoint x: 596, endPoint y: 585, distance: 46.1
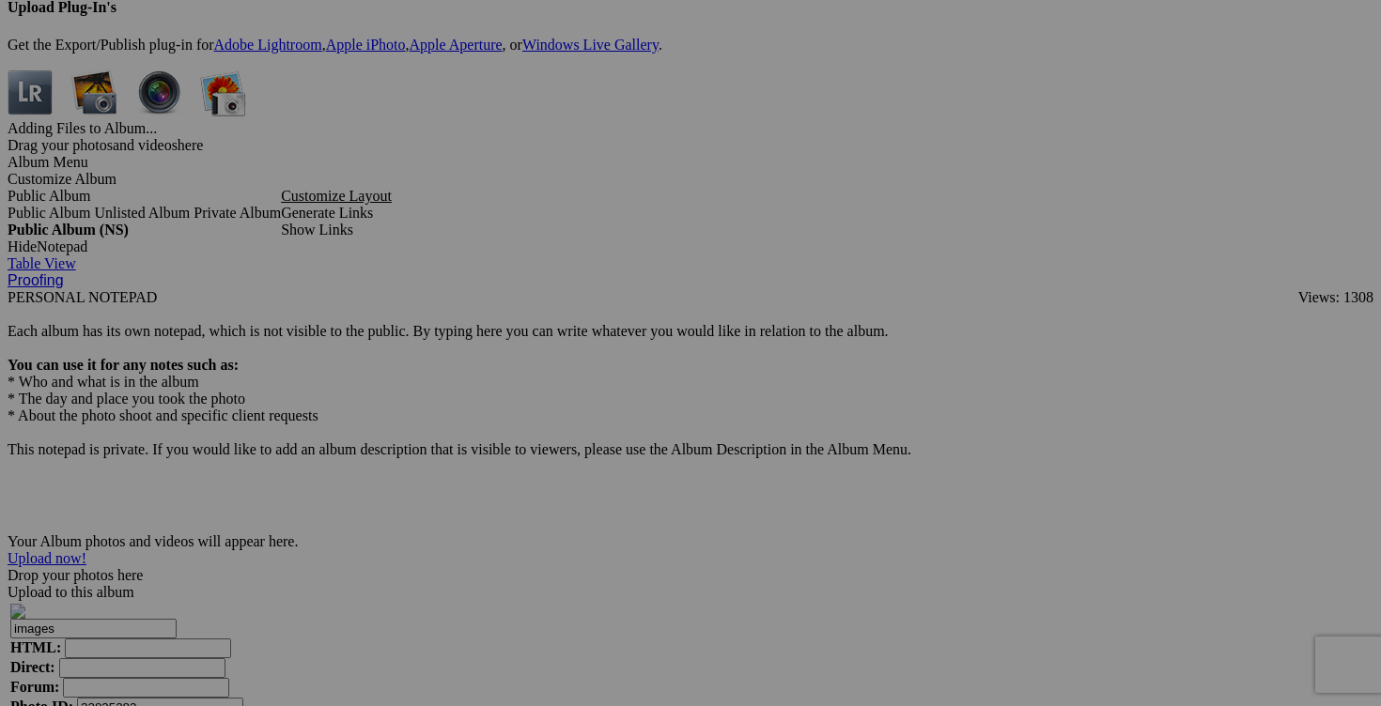
scroll to position [5676, 0]
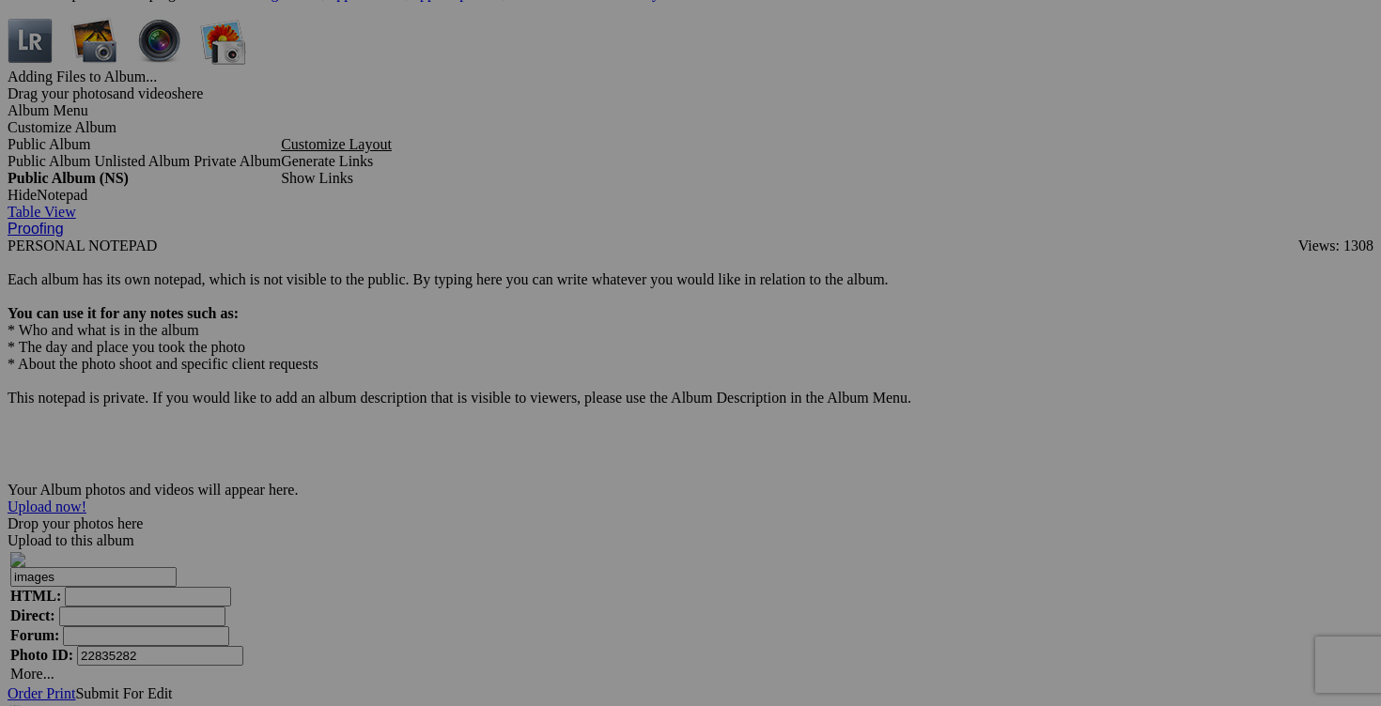
type input "MAINTENANT 4$!! chandail GOLFINO taille 6 25$(comme neuf, payé 150$)"
drag, startPoint x: 811, startPoint y: 441, endPoint x: 778, endPoint y: 441, distance: 32.9
type input "MAINTENANT 4$!!blouse ELLEN TRACY small 20$(comme neuf, lin/cotton)"
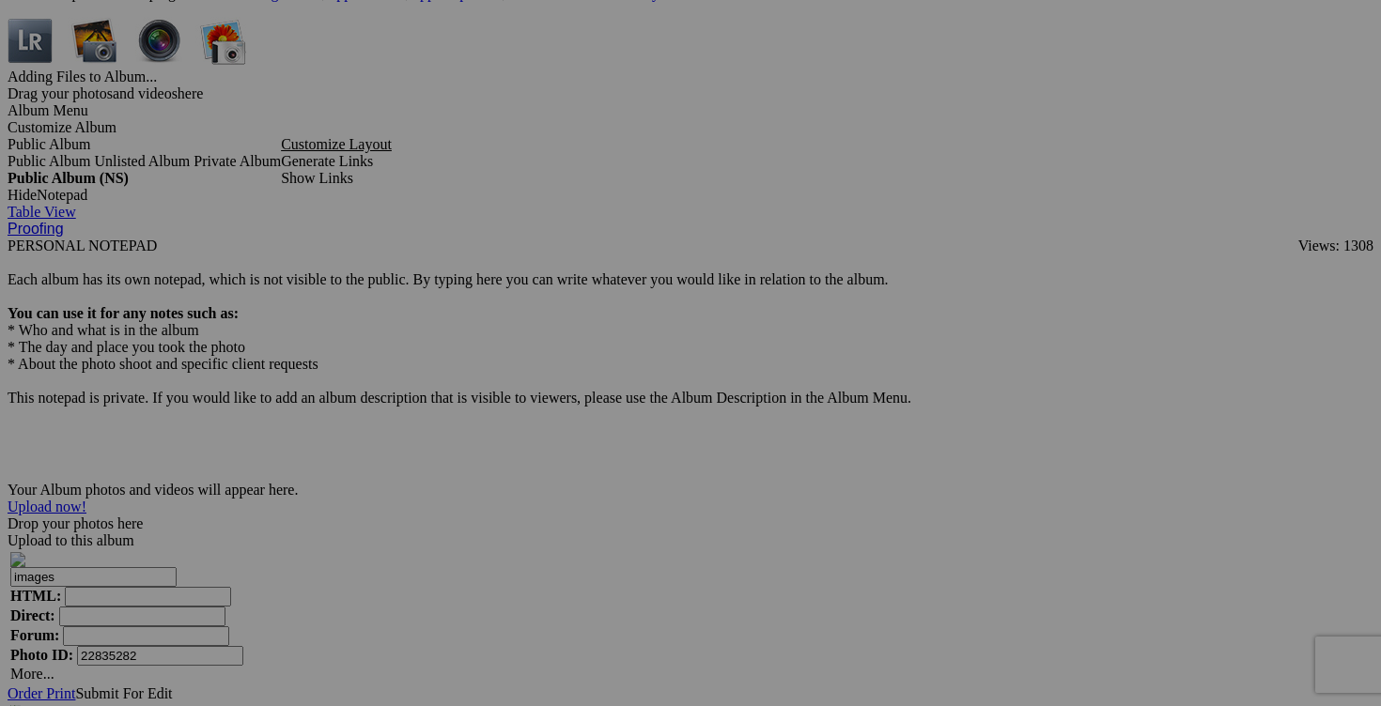
drag, startPoint x: 1144, startPoint y: 446, endPoint x: 1111, endPoint y: 444, distance: 32.9
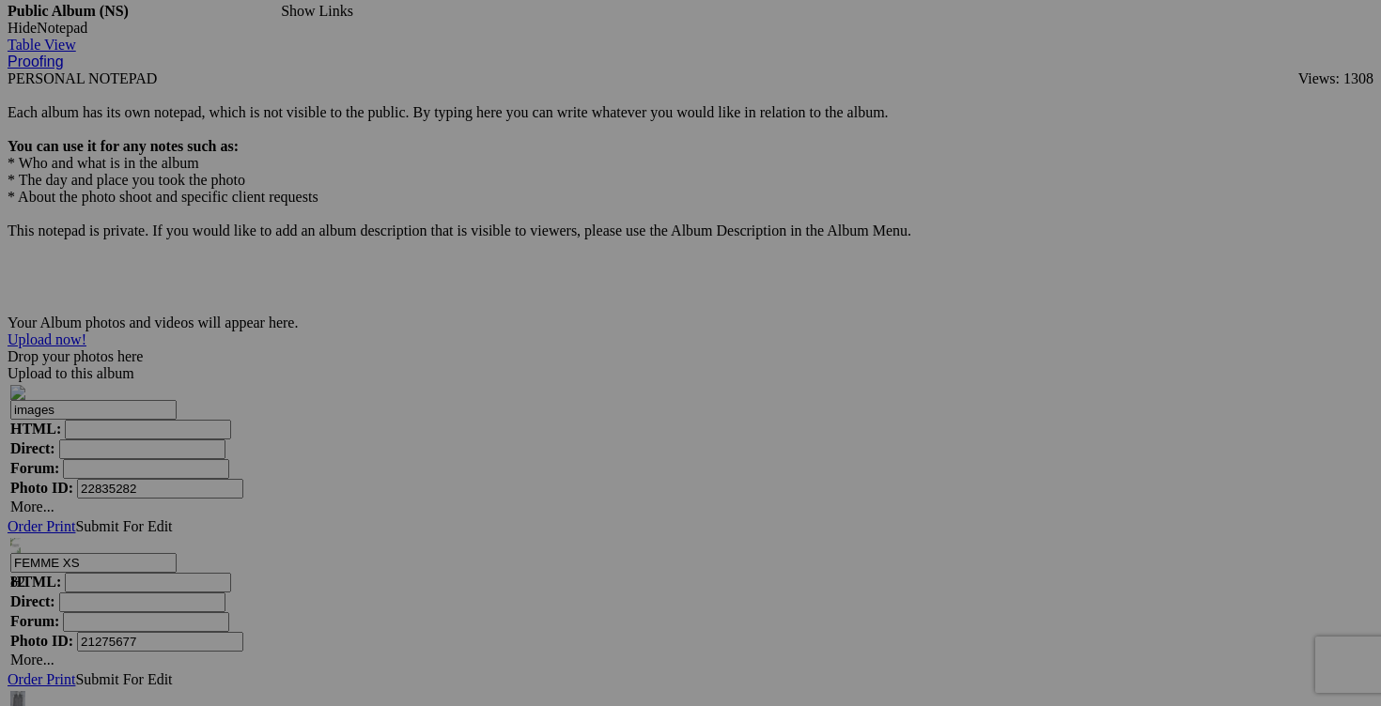
scroll to position [5853, 0]
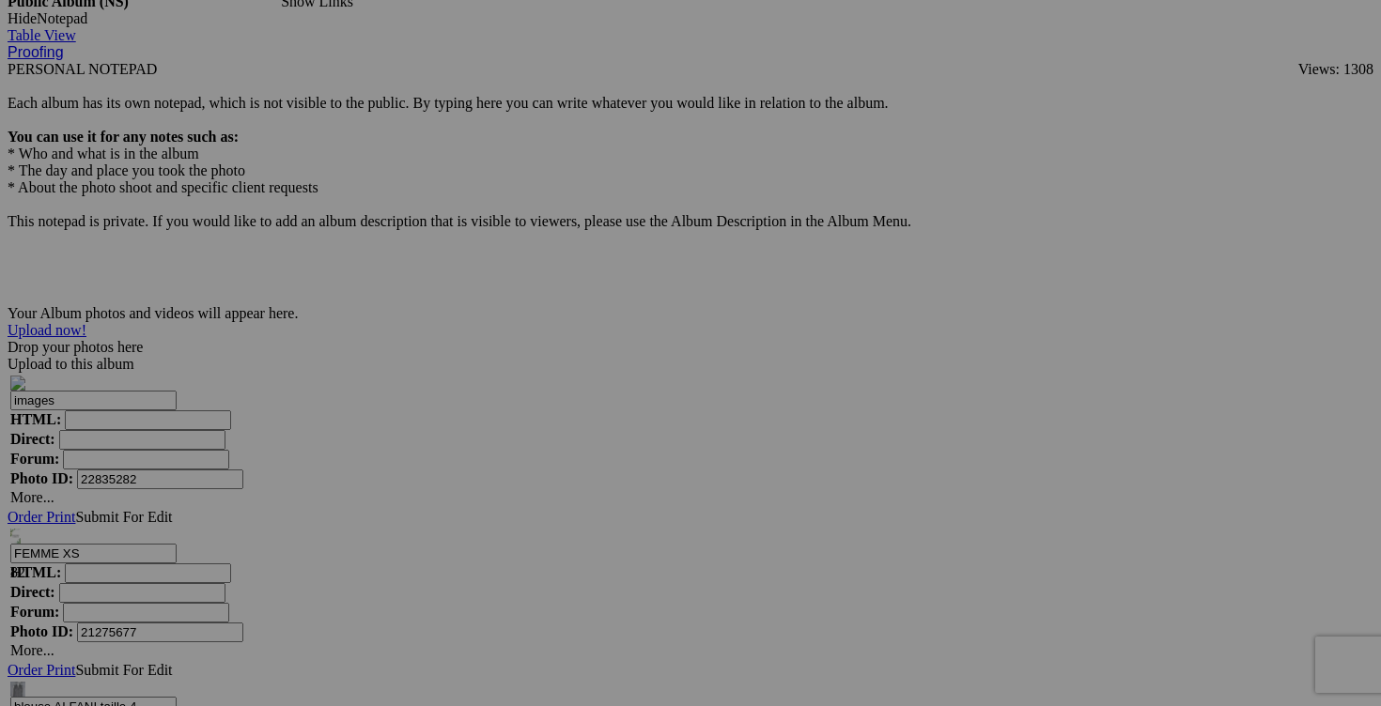
type input "MAINTENANT 5$!!capri REITMANS fait small 20$(NEUF, taille 4 mais fait small)"
drag, startPoint x: 811, startPoint y: 508, endPoint x: 766, endPoint y: 503, distance: 45.4
type input "MAINTENANT 8$!!capri REITMANS fait small 20$(NEUF, taille 4 mais fait small)"
drag, startPoint x: 1147, startPoint y: 503, endPoint x: 1113, endPoint y: 503, distance: 33.8
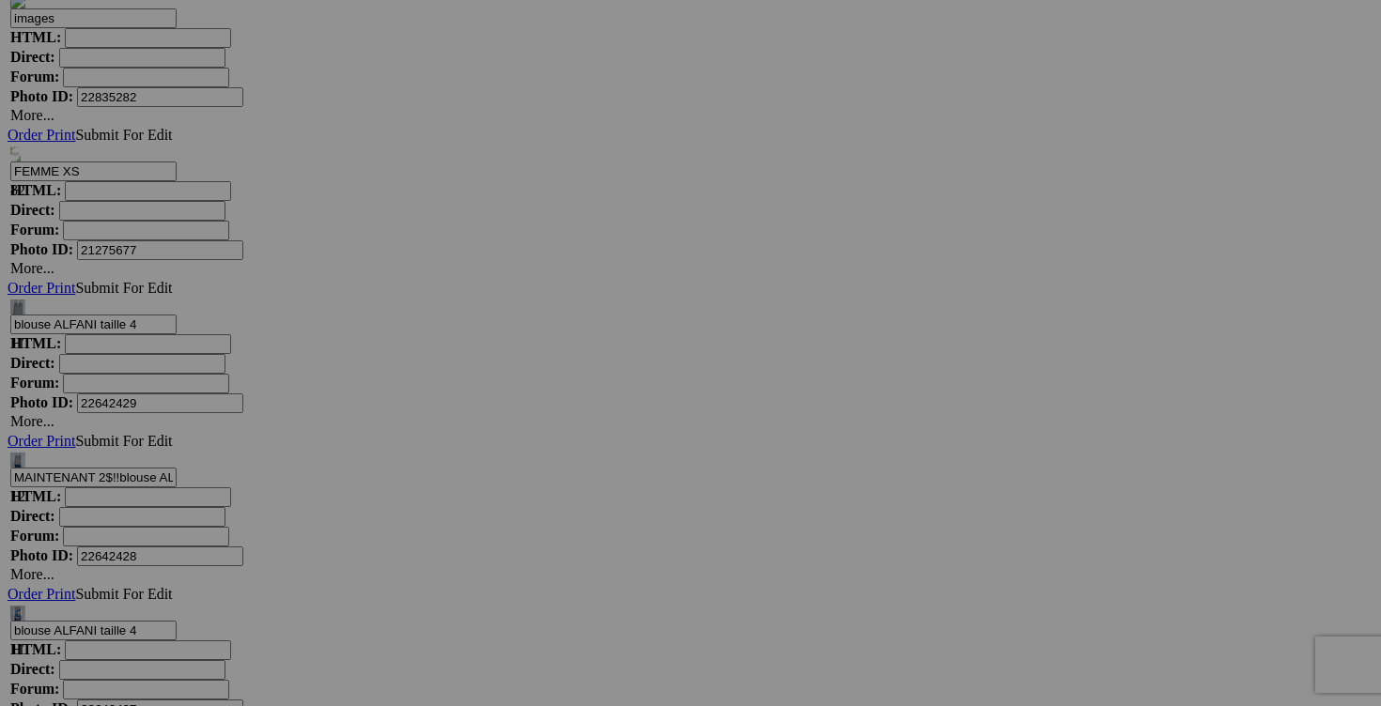
scroll to position [6247, 0]
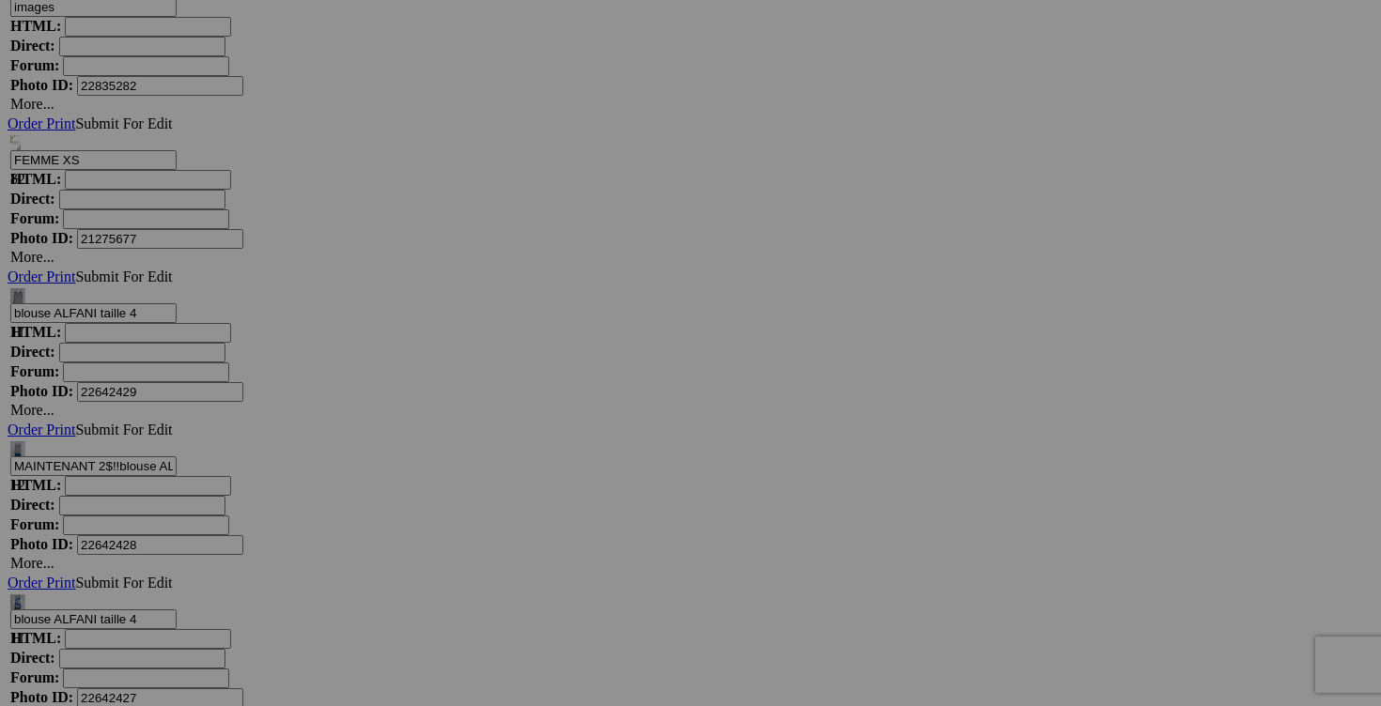
type input "MAINTENANT 15$!!pantacourt ARITZIA fait small 35$(comme neuf, taille 2 fait gra…"
drag, startPoint x: 305, startPoint y: 585, endPoint x: 277, endPoint y: 584, distance: 28.2
type input "MAINTENANT 5$!!short FABLETICS small 20$(comme neuf)"
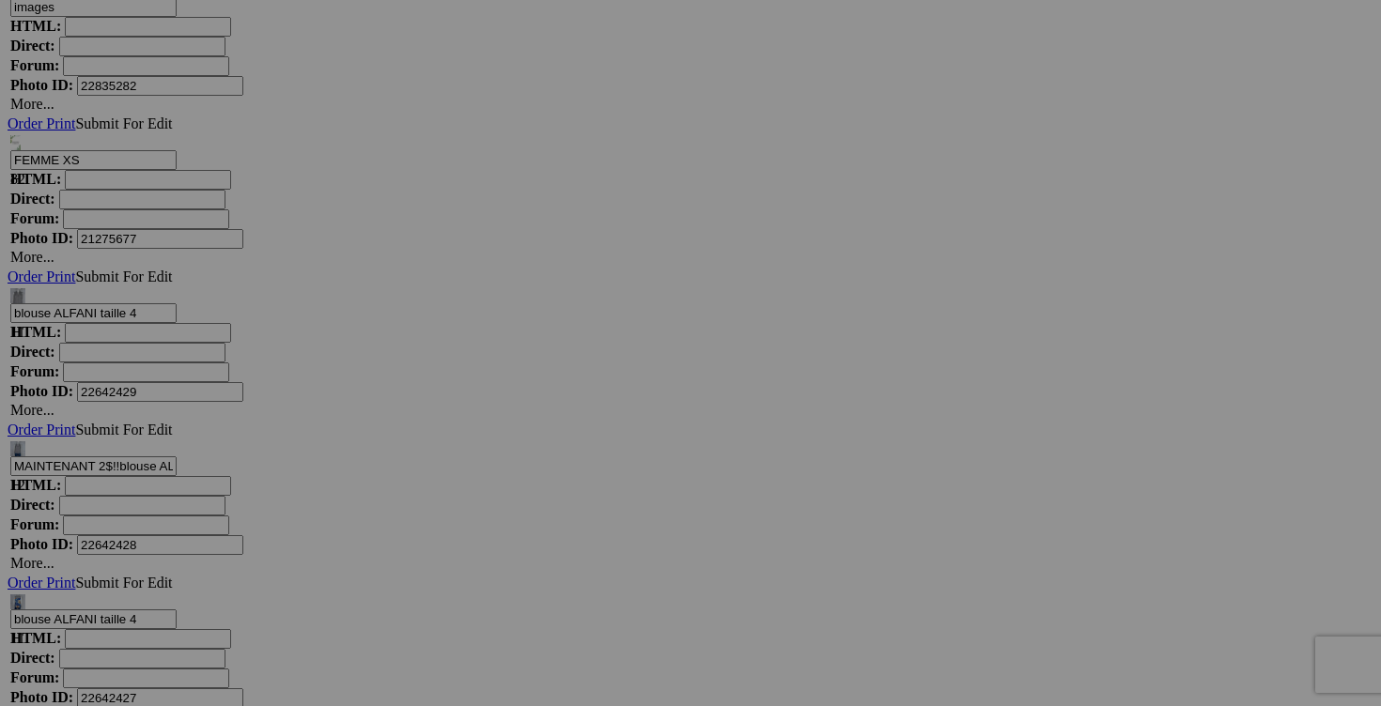
drag, startPoint x: 976, startPoint y: 588, endPoint x: 941, endPoint y: 581, distance: 35.6
drag, startPoint x: 881, startPoint y: 351, endPoint x: 785, endPoint y: 344, distance: 96.1
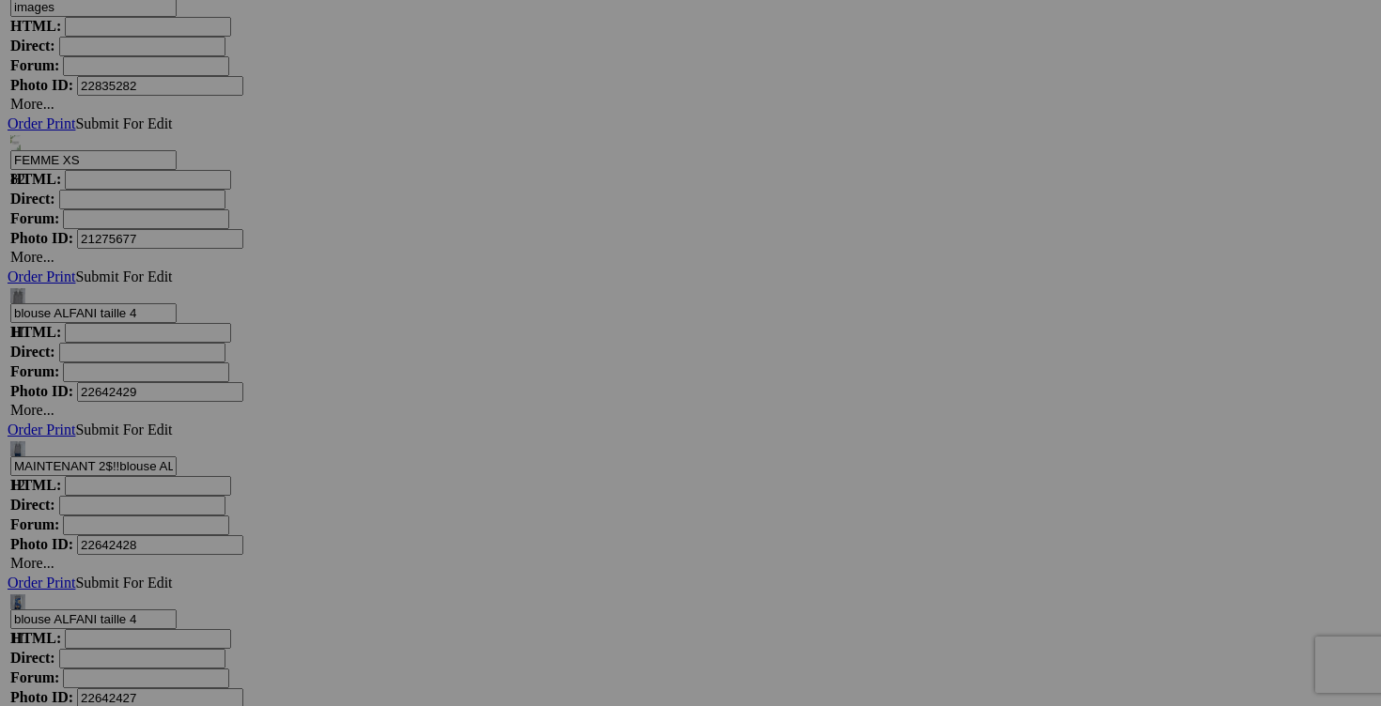
paste input "MAINTENANT 15$!!"
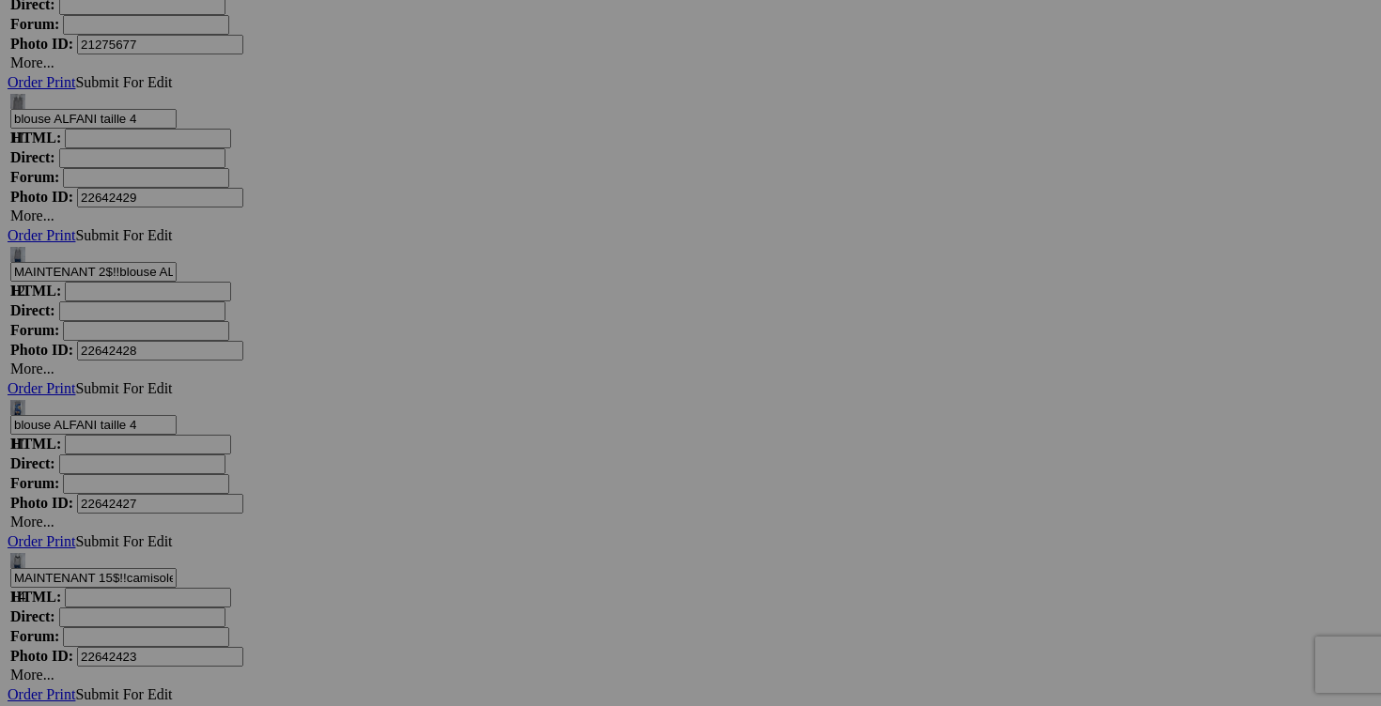
scroll to position [6472, 0]
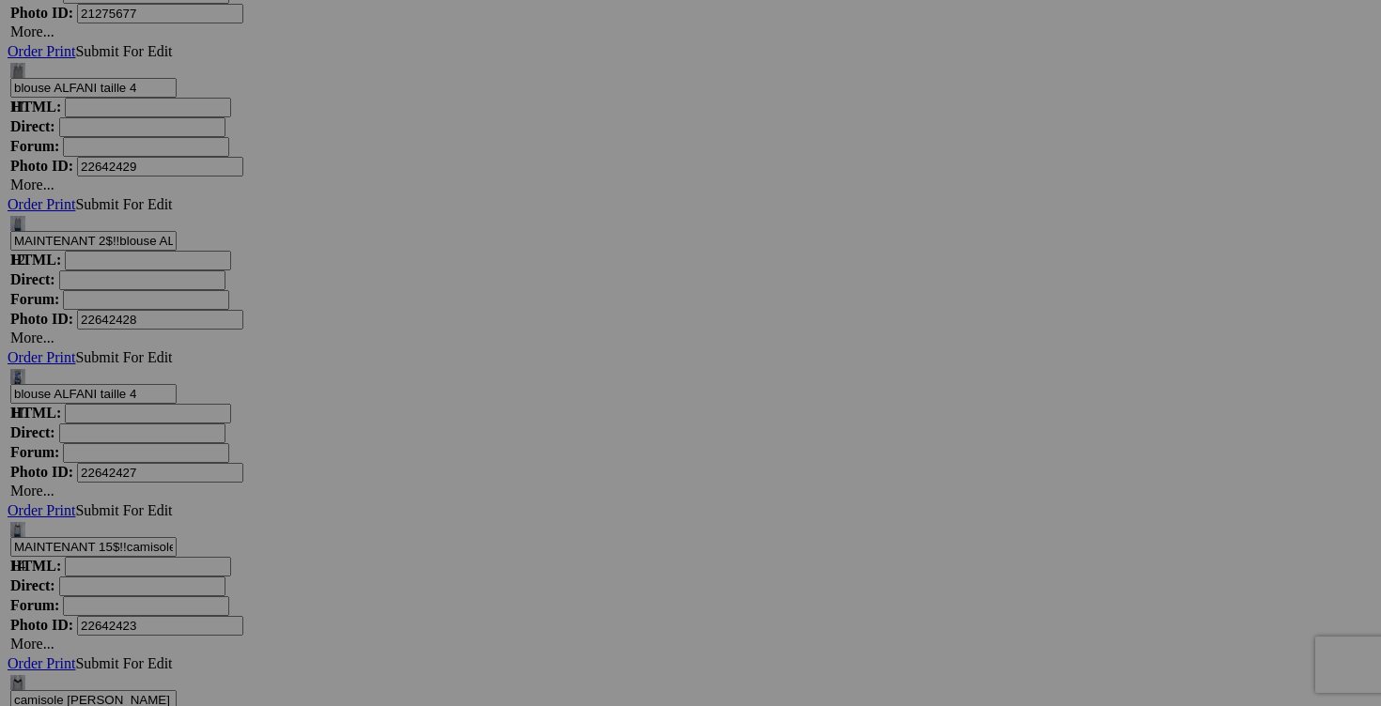
type input "MAINTENANT 10$!!capri CALVIN KLEIN small 20$"
drag, startPoint x: 308, startPoint y: 603, endPoint x: 281, endPoint y: 600, distance: 27.4
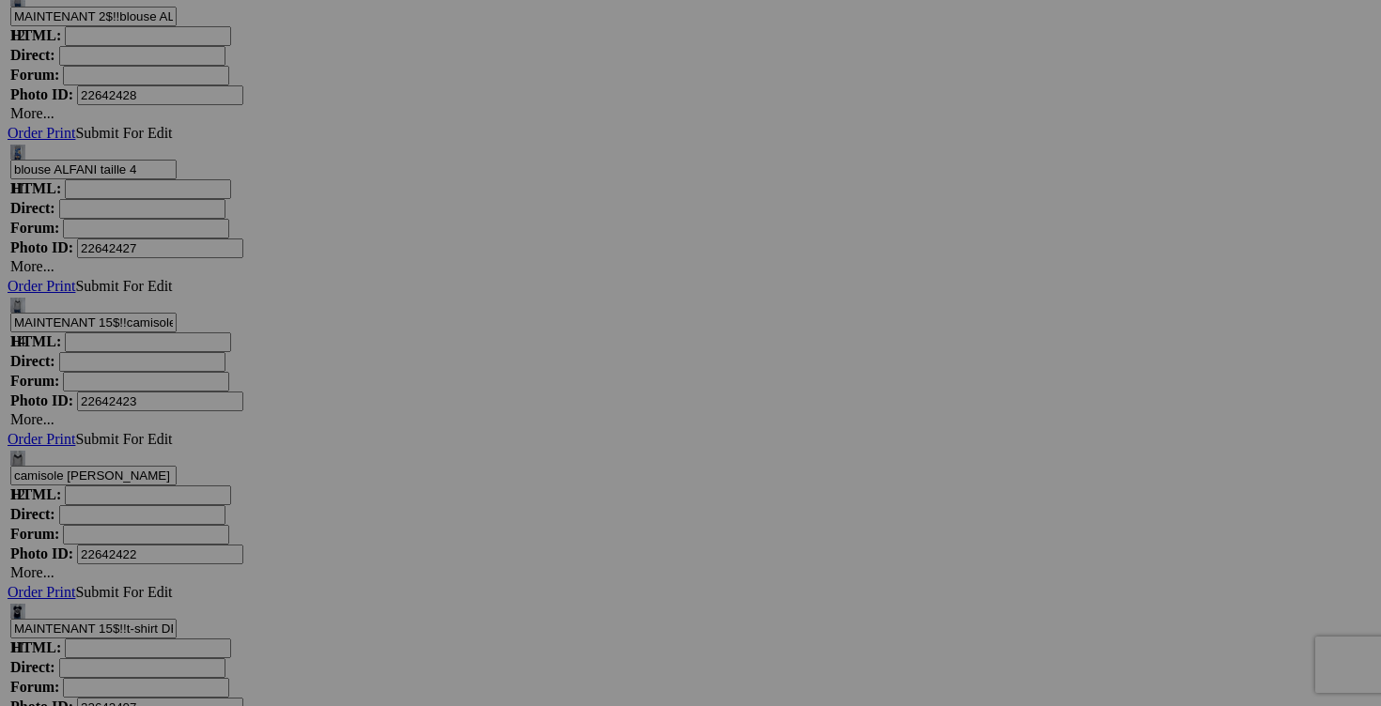
scroll to position [6737, 0]
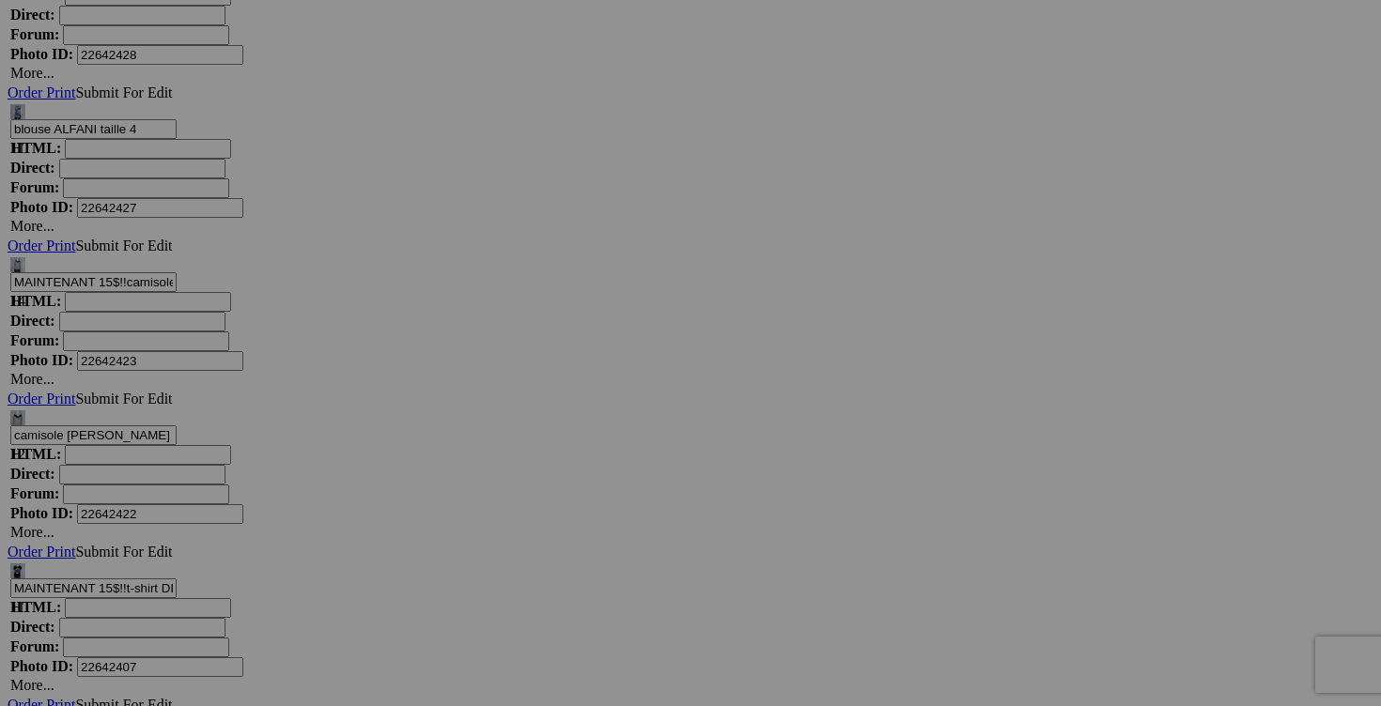
type input "MAINTENANT 20$!!robe JOSEPH RIBKOFF fait small 45$(comme neuf)"
drag, startPoint x: 992, startPoint y: 578, endPoint x: 944, endPoint y: 577, distance: 47.9
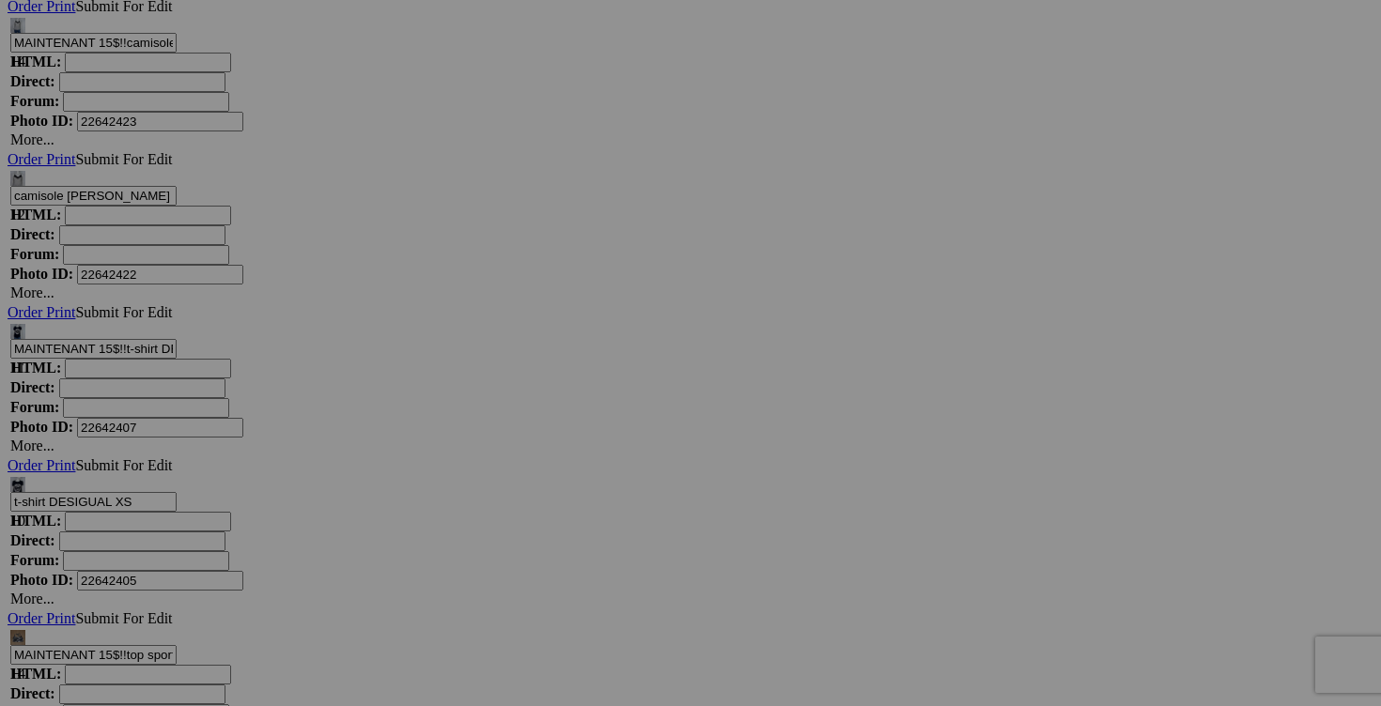
scroll to position [7017, 0]
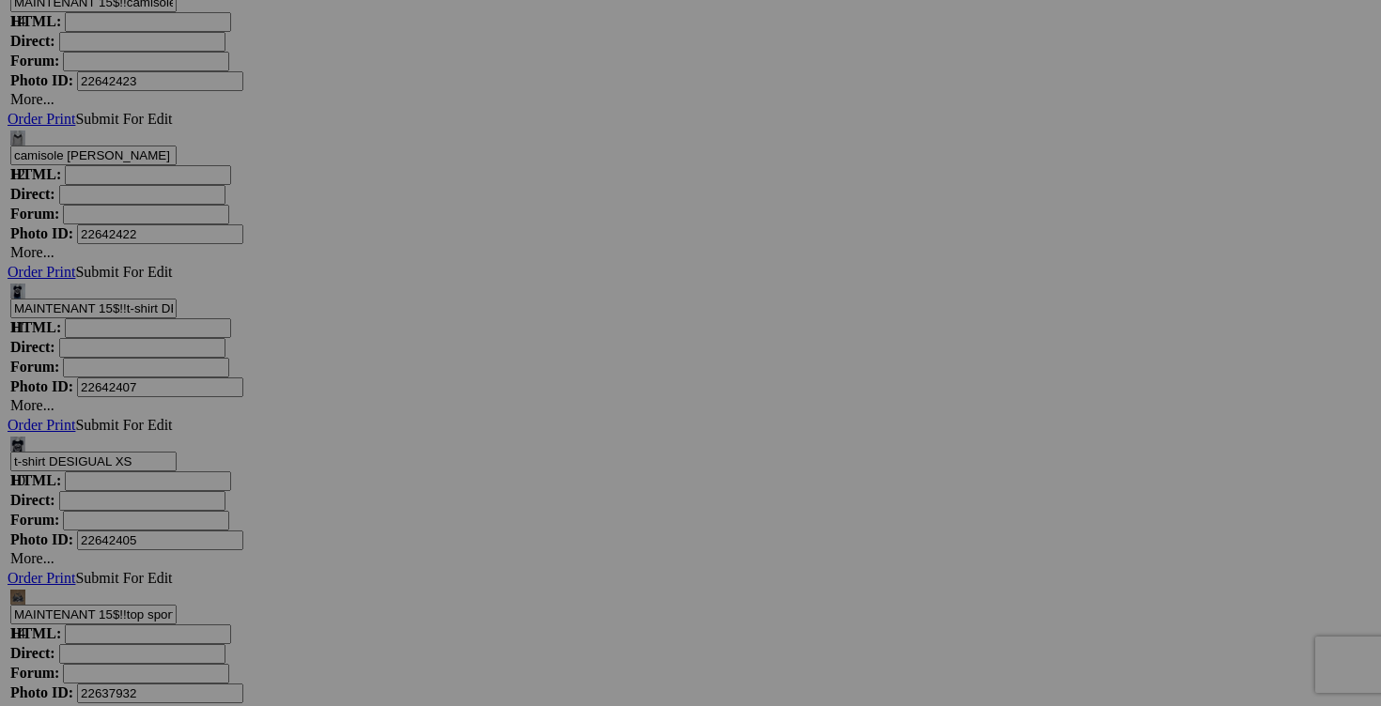
type input "MAINTENANT 10$!!robe TOMMY HILFIGER fait small 30$(comme neuf, superbe, extensi…"
drag, startPoint x: 642, startPoint y: 537, endPoint x: 595, endPoint y: 530, distance: 47.6
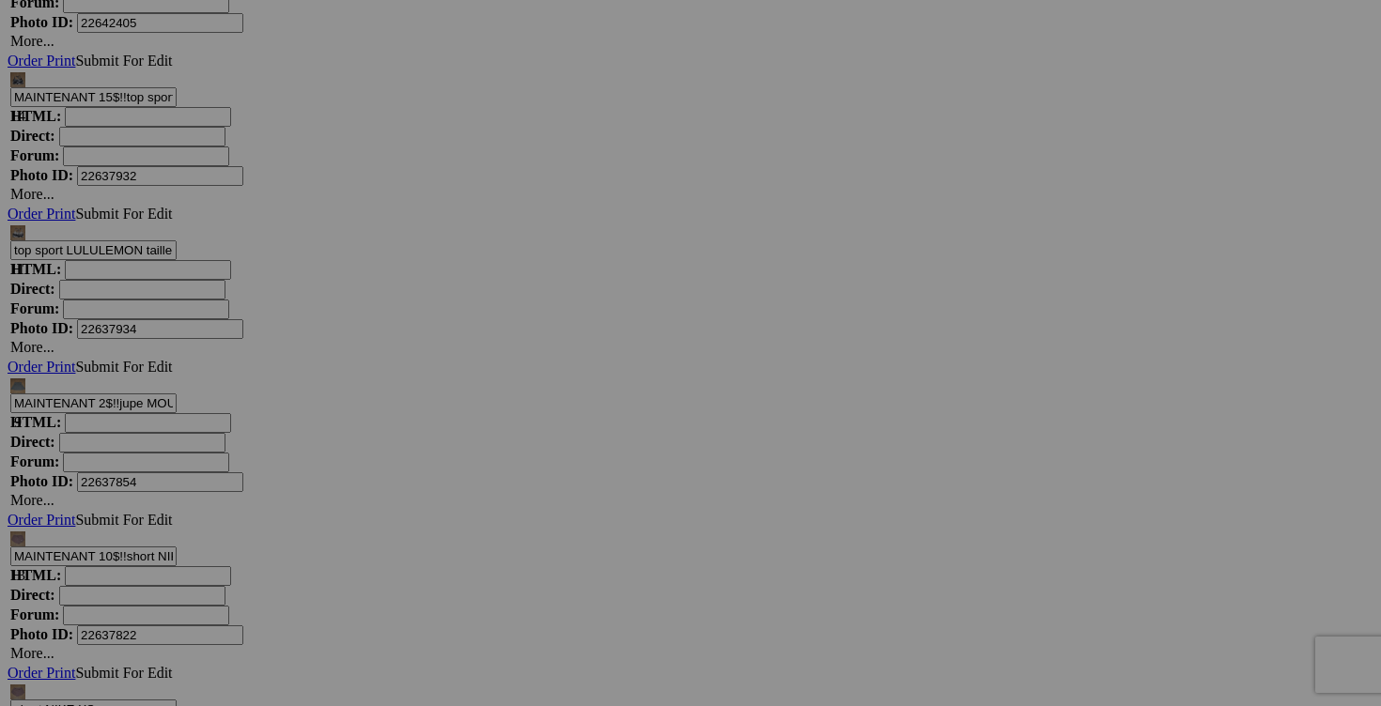
scroll to position [7568, 0]
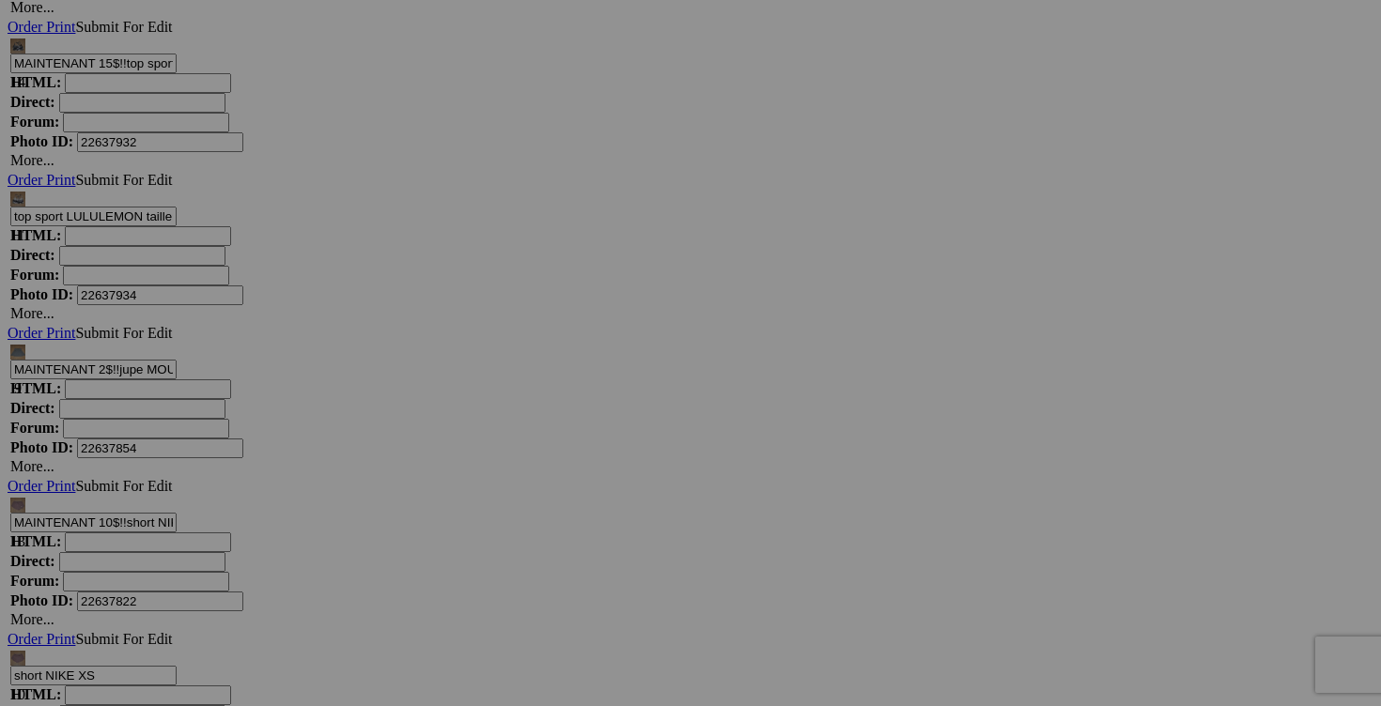
type input "MAINTENANT 5$!! short TWIK SIMONS taille 26 25$(NEUF)"
drag, startPoint x: 812, startPoint y: 457, endPoint x: 776, endPoint y: 442, distance: 38.4
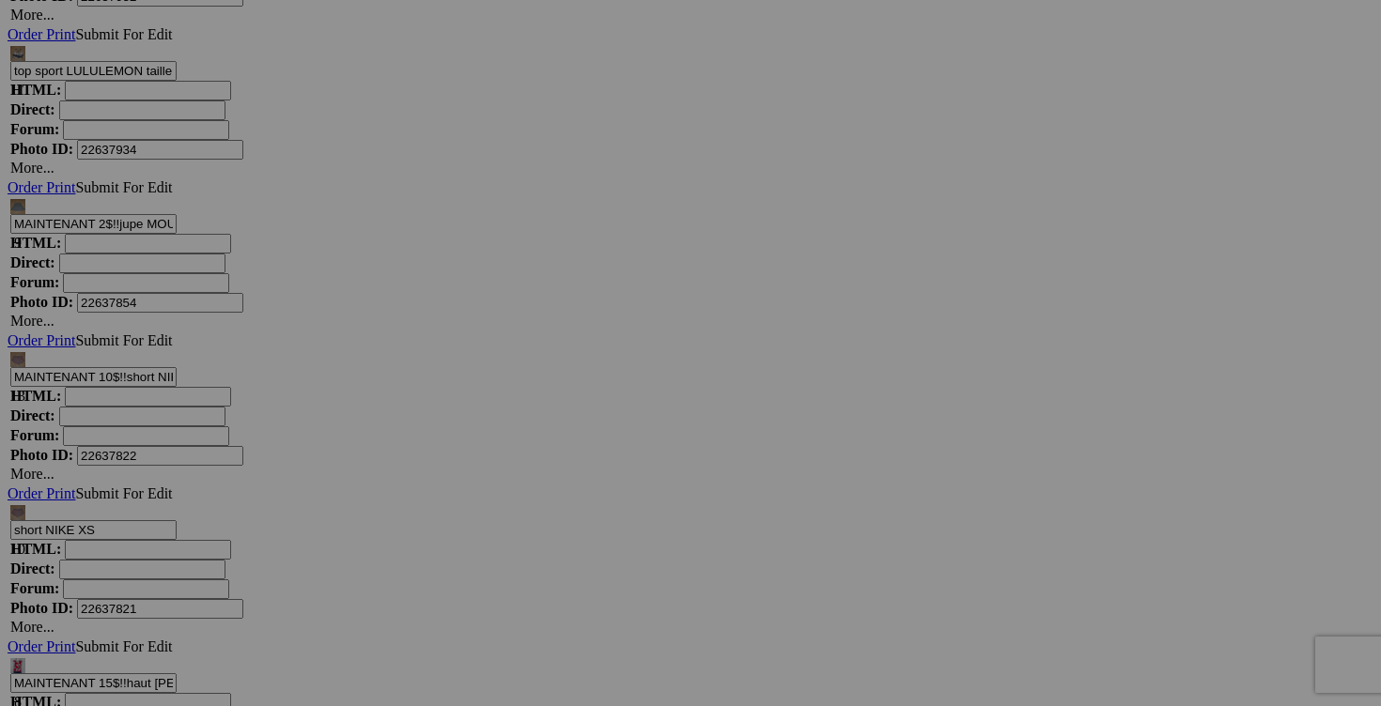
scroll to position [7800, 0]
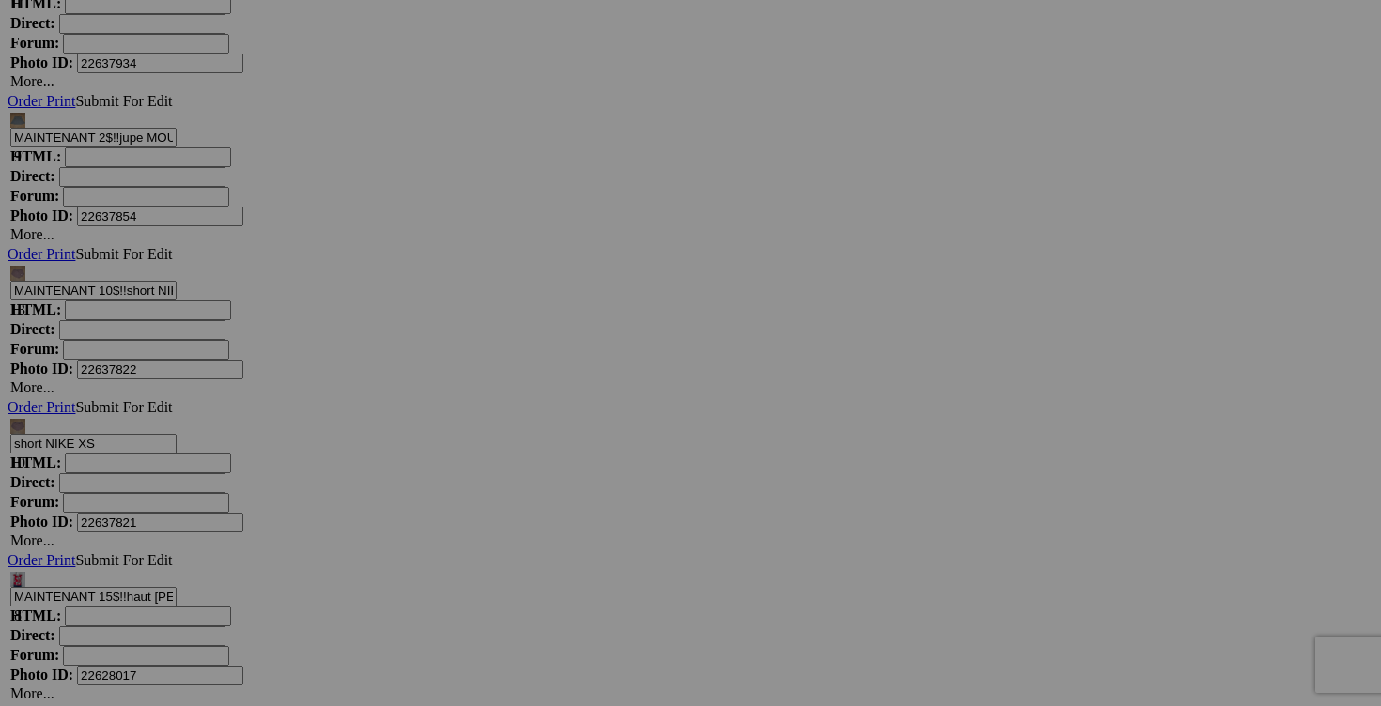
type input "MAINTENANT 10$!! robe ARITZIA small 40$(comme neuf, marque wilfred)"
drag, startPoint x: 812, startPoint y: 467, endPoint x: 782, endPoint y: 467, distance: 29.1
type input "MAINTENANT 8$!! jumpsuit DANSKIN small 25$"
drag, startPoint x: 1144, startPoint y: 467, endPoint x: 1102, endPoint y: 467, distance: 42.3
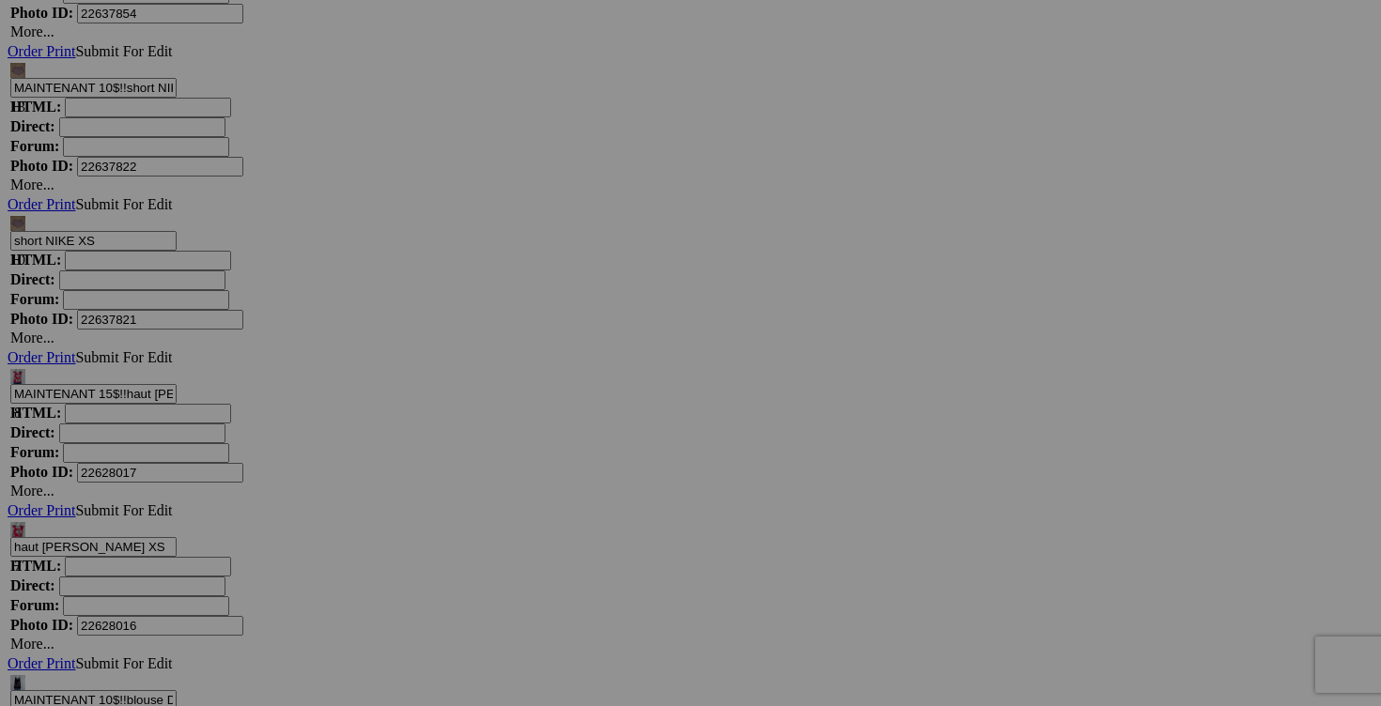
scroll to position [8029, 0]
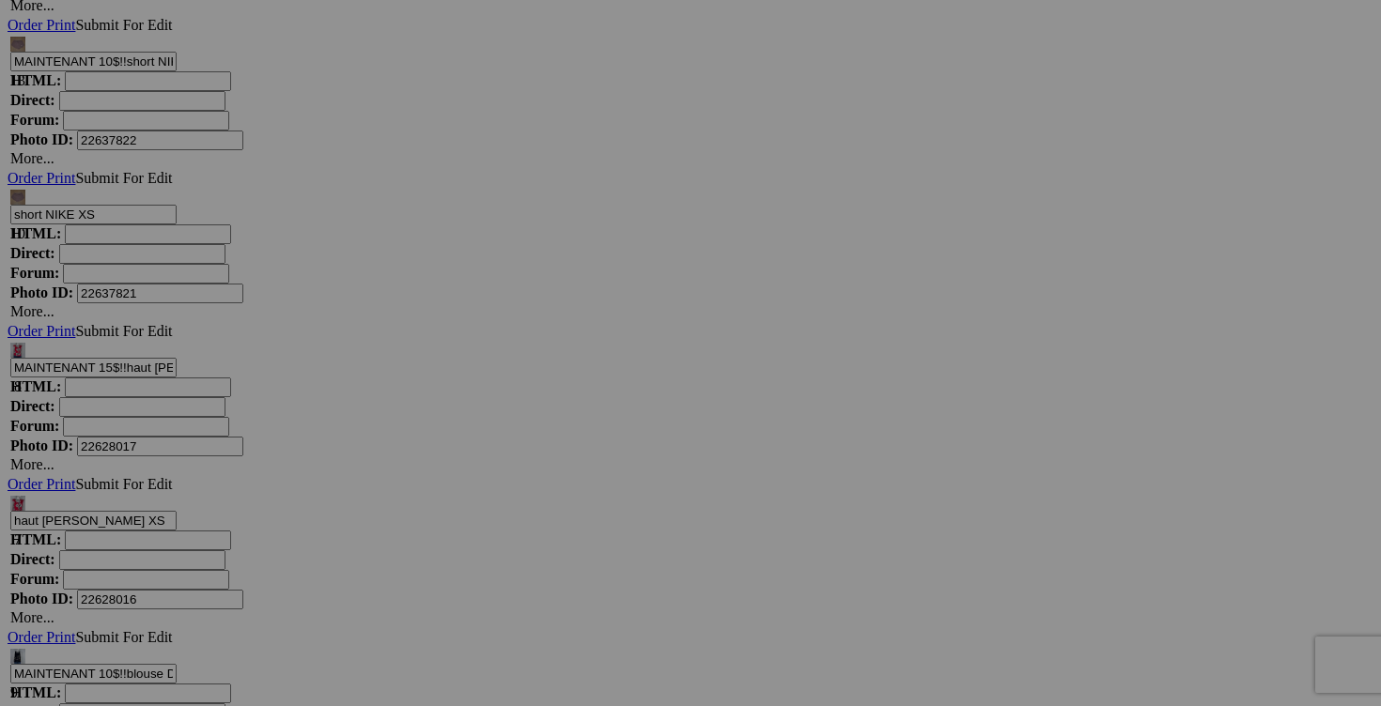
type input "MAINTENANT 5$!! robe fait small 35$(comme neuf, superbe, reversible)"
drag, startPoint x: 643, startPoint y: 476, endPoint x: 619, endPoint y: 475, distance: 24.4
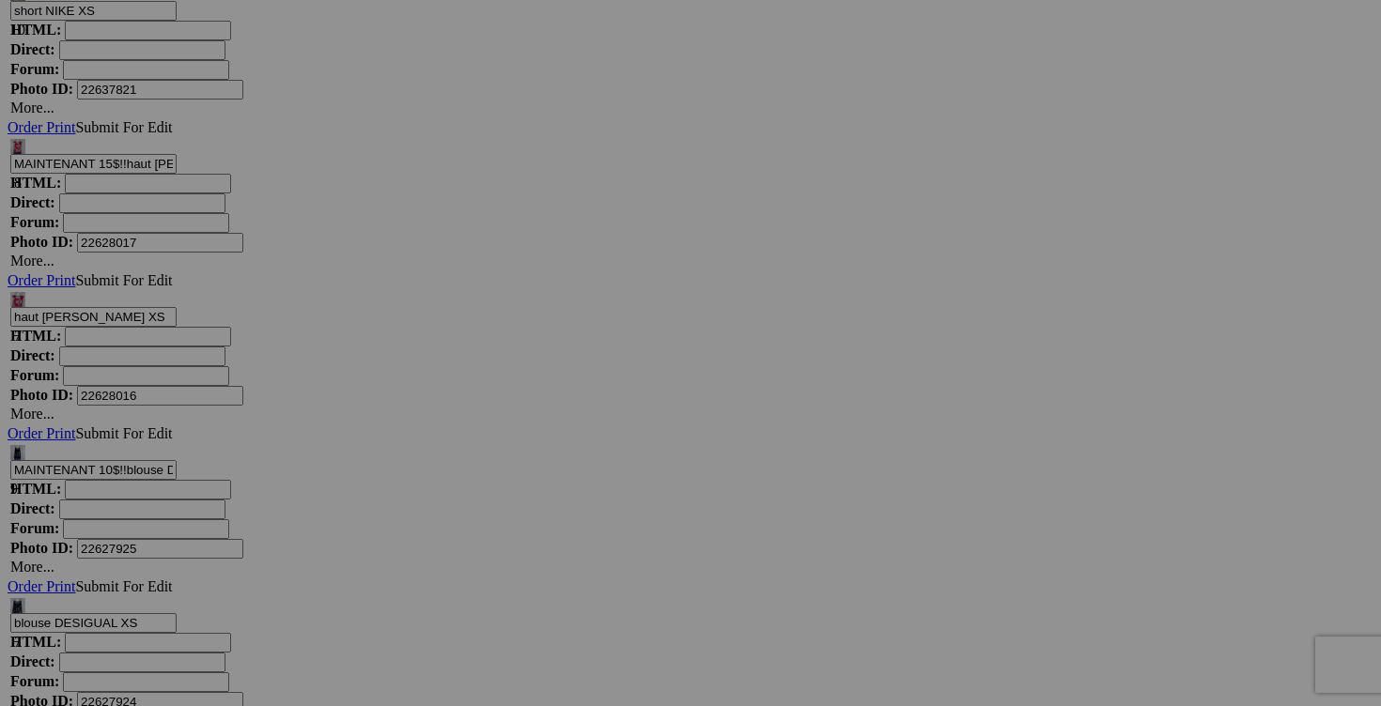
scroll to position [8254, 0]
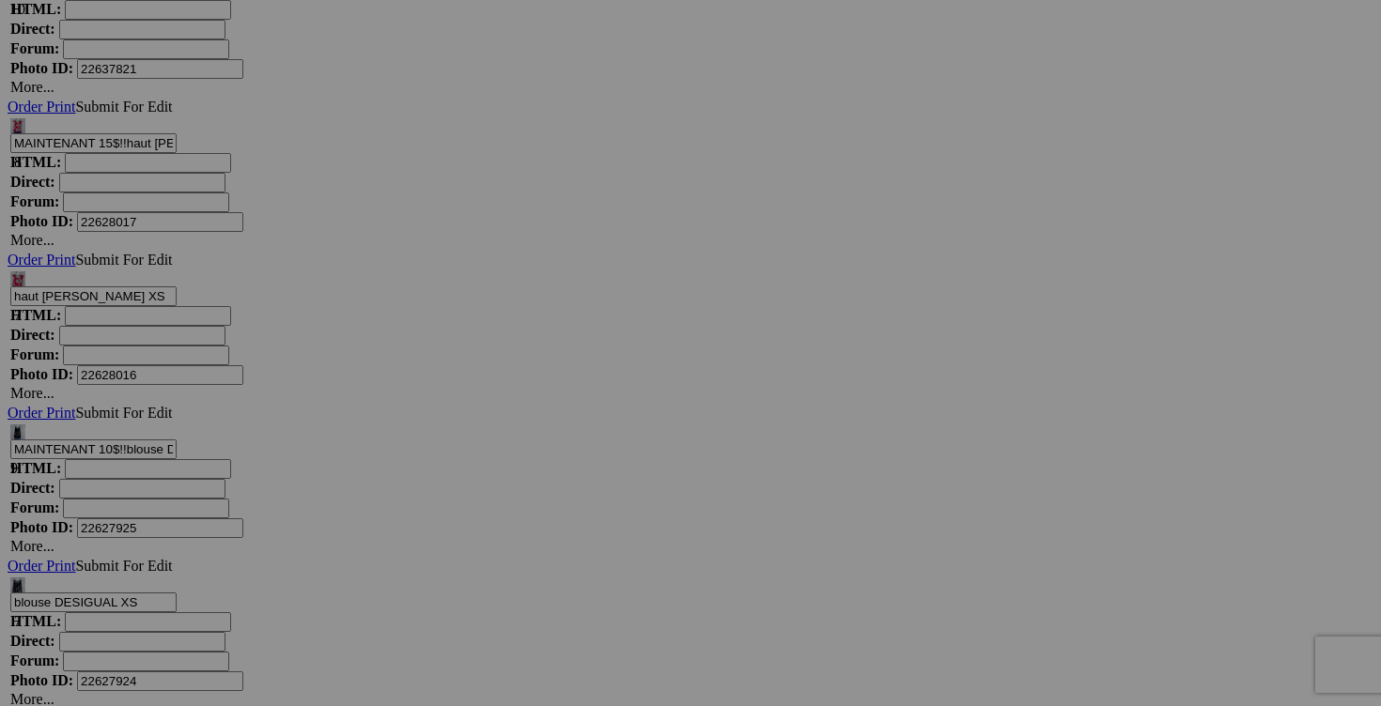
type input "MAINTENANT 4$!! tunique MALOKA small 30$(comme neuf, superbe, taille 2 equivaul…"
drag, startPoint x: 308, startPoint y: 490, endPoint x: 277, endPoint y: 486, distance: 31.4
type input "MAINTENANT 10$!! vrobe TRISTAN fait small 30$(comme neuf, superbe, etiquette xs…"
drag, startPoint x: 643, startPoint y: 488, endPoint x: 586, endPoint y: 479, distance: 57.1
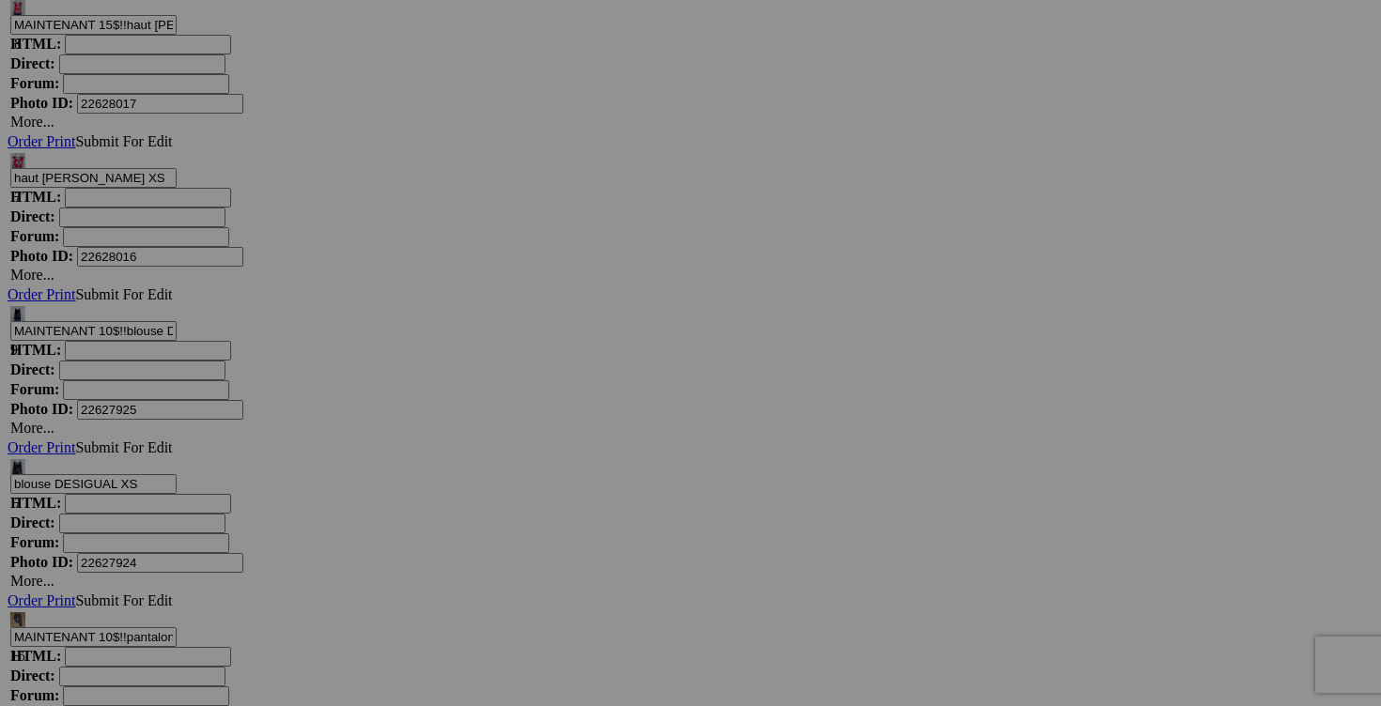
scroll to position [8437, 0]
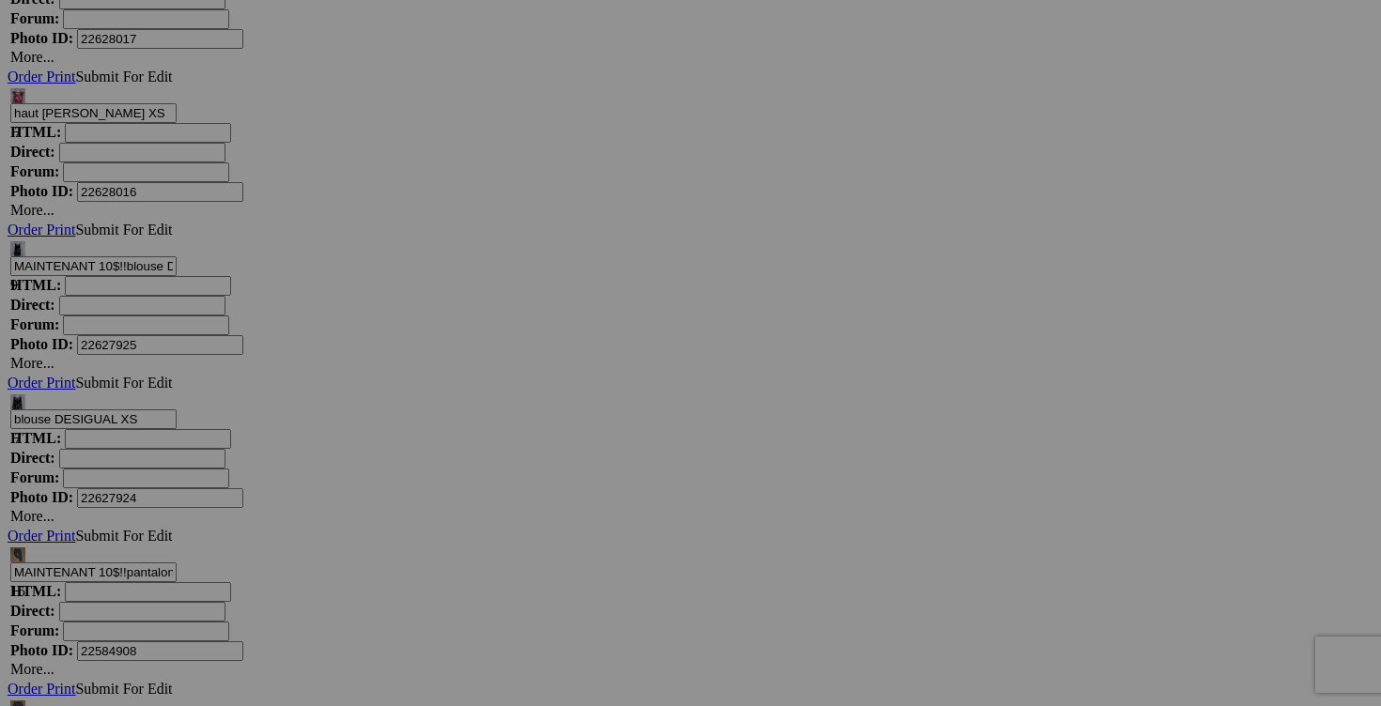
type input "MAINTENANT 7$!! blouse RW&co small 20$(comme neuf)"
drag, startPoint x: 309, startPoint y: 545, endPoint x: 241, endPoint y: 542, distance: 67.7
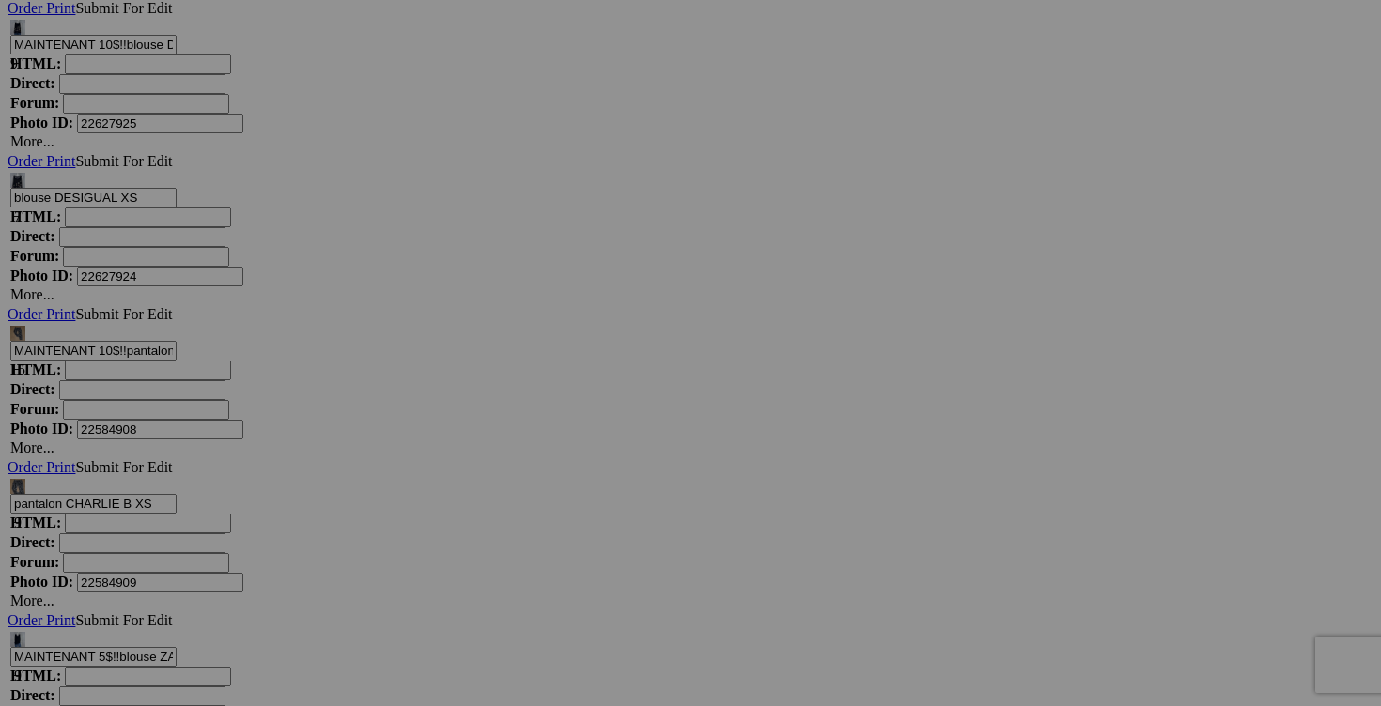
scroll to position [8672, 0]
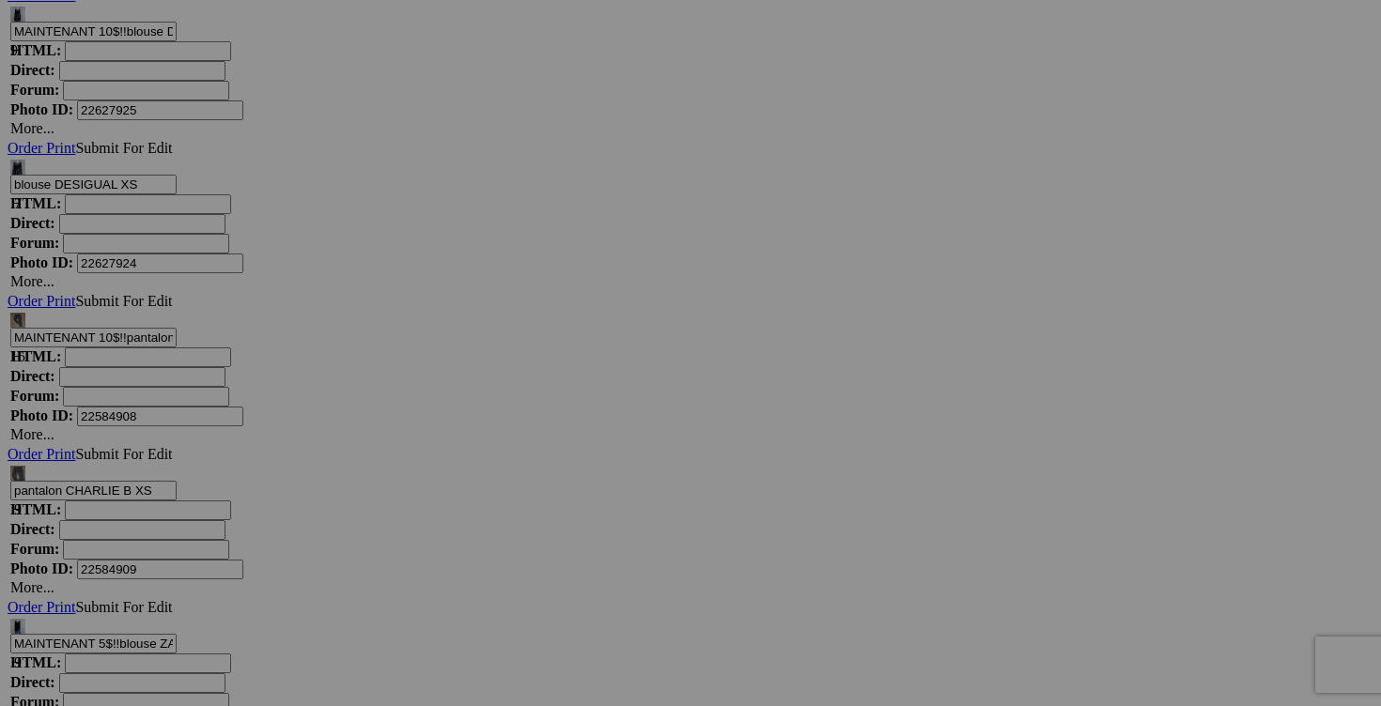
type input "MAINTENANT 5$!! robe LE CHATEAU small 25$(comme neuf, superbe)"
drag, startPoint x: 471, startPoint y: 549, endPoint x: 442, endPoint y: 549, distance: 28.2
type input "MAINTENANT 3$!! camisole PEAK PERFORMANCE fait small 20$(comme neuf, etiquette …"
drag, startPoint x: 811, startPoint y: 547, endPoint x: 777, endPoint y: 545, distance: 33.9
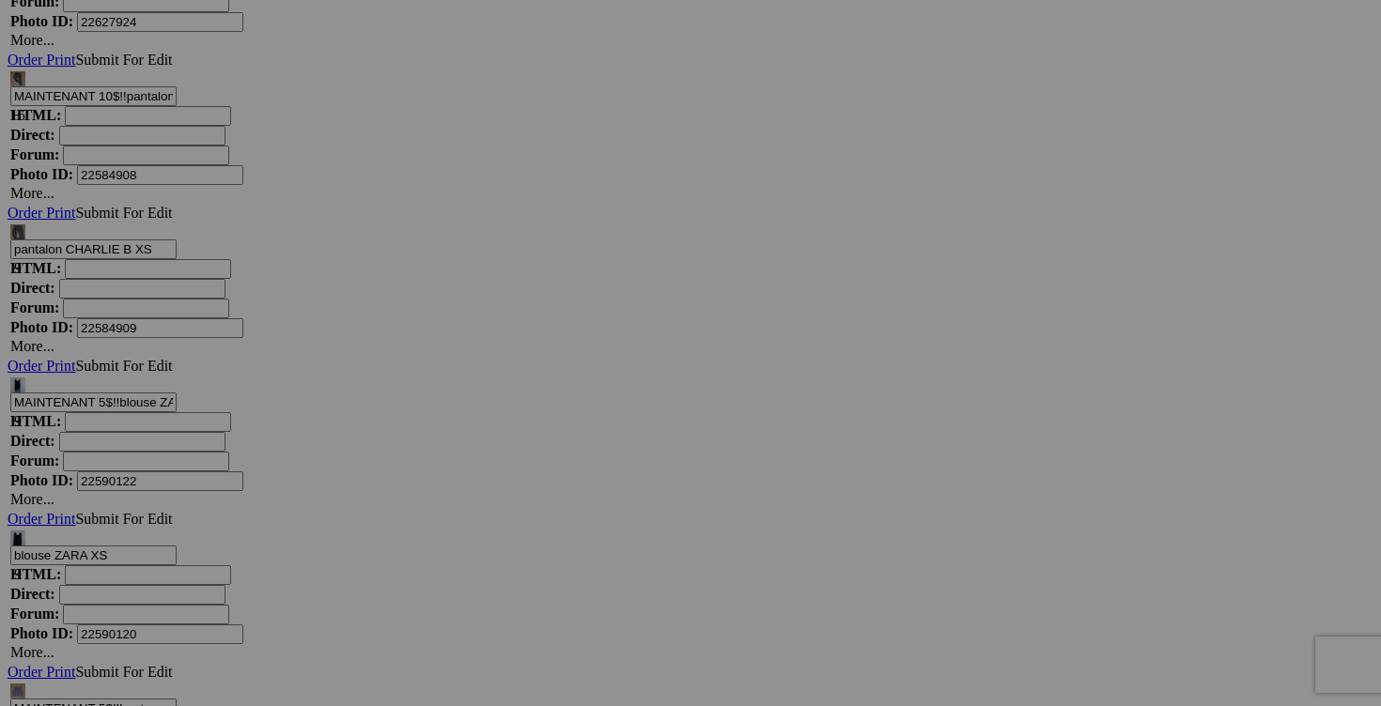
scroll to position [8941, 0]
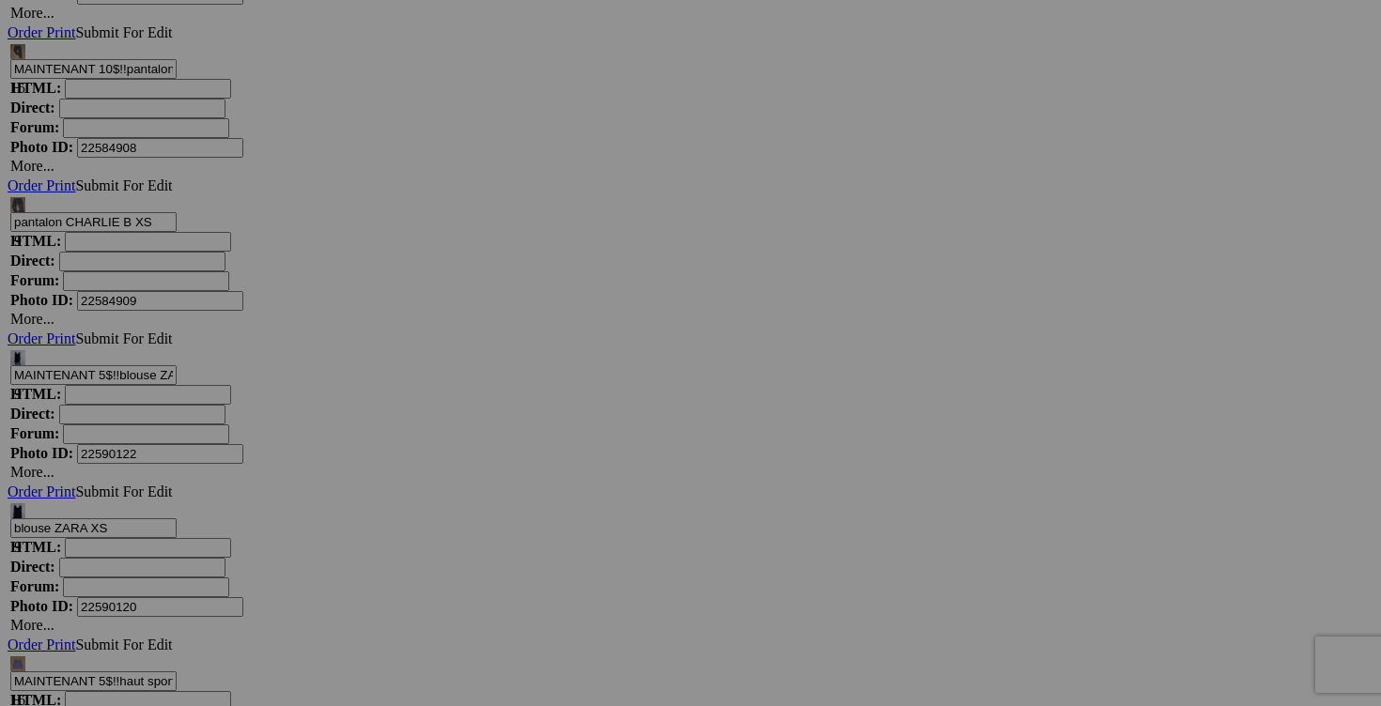
type input "MAINTENANT 5$!! blouse ELENA BALDI small 30$(comme neuf, superbe, fait en itali…"
drag, startPoint x: 310, startPoint y: 519, endPoint x: 283, endPoint y: 519, distance: 27.2
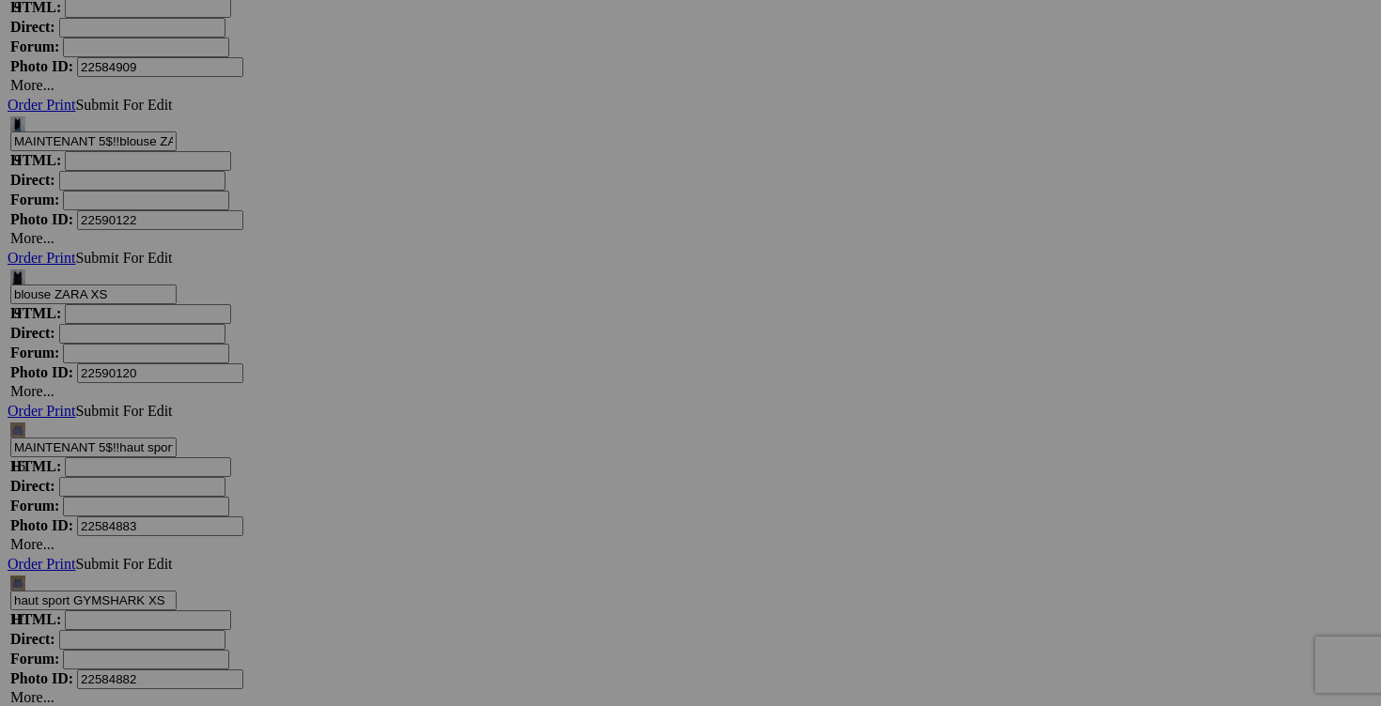
scroll to position [9179, 0]
type input "MAINTENANT 5$!! haut HUNTER & BROWN fait small 20$(NEUF avec étiquette, etiquet…"
drag, startPoint x: 810, startPoint y: 517, endPoint x: 775, endPoint y: 512, distance: 35.1
type input "MAINTENANT 5$!! haut maillot O'NEILL fait small 20$(comme neuf)"
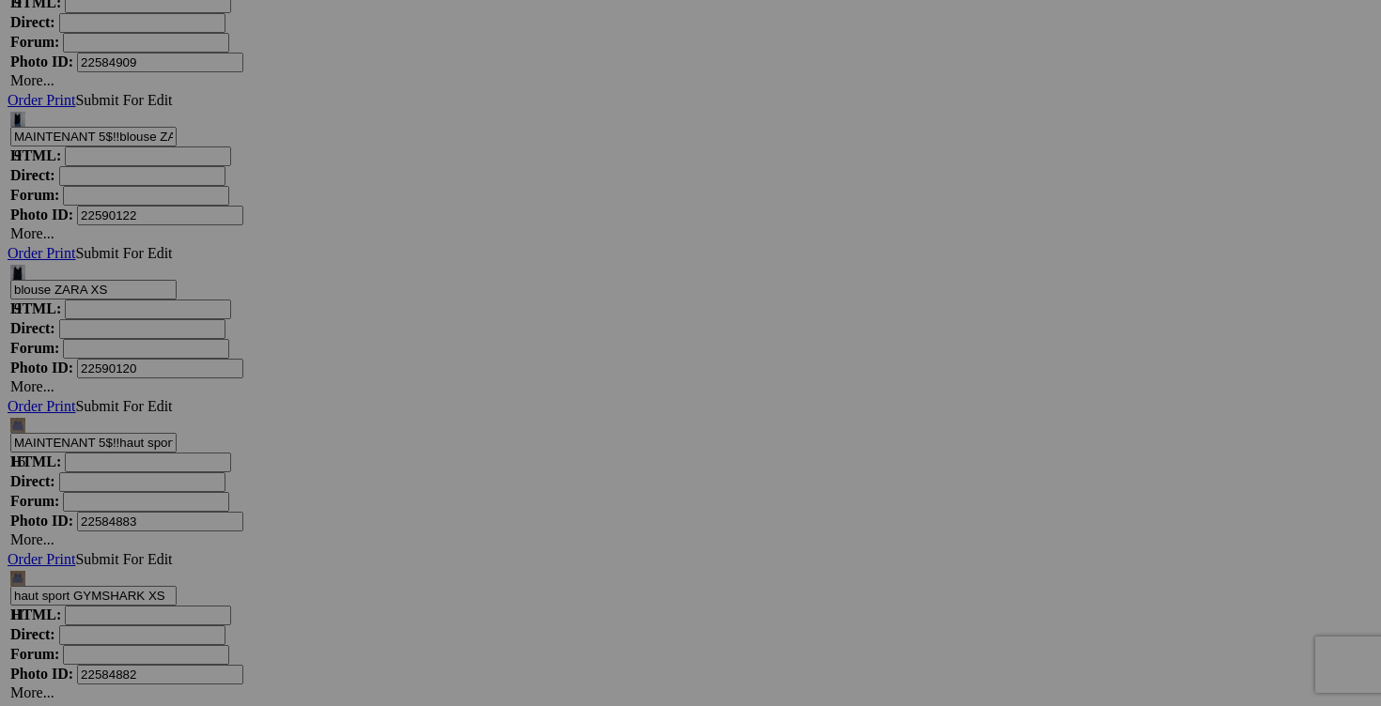
drag, startPoint x: 1144, startPoint y: 519, endPoint x: 1086, endPoint y: 513, distance: 58.6
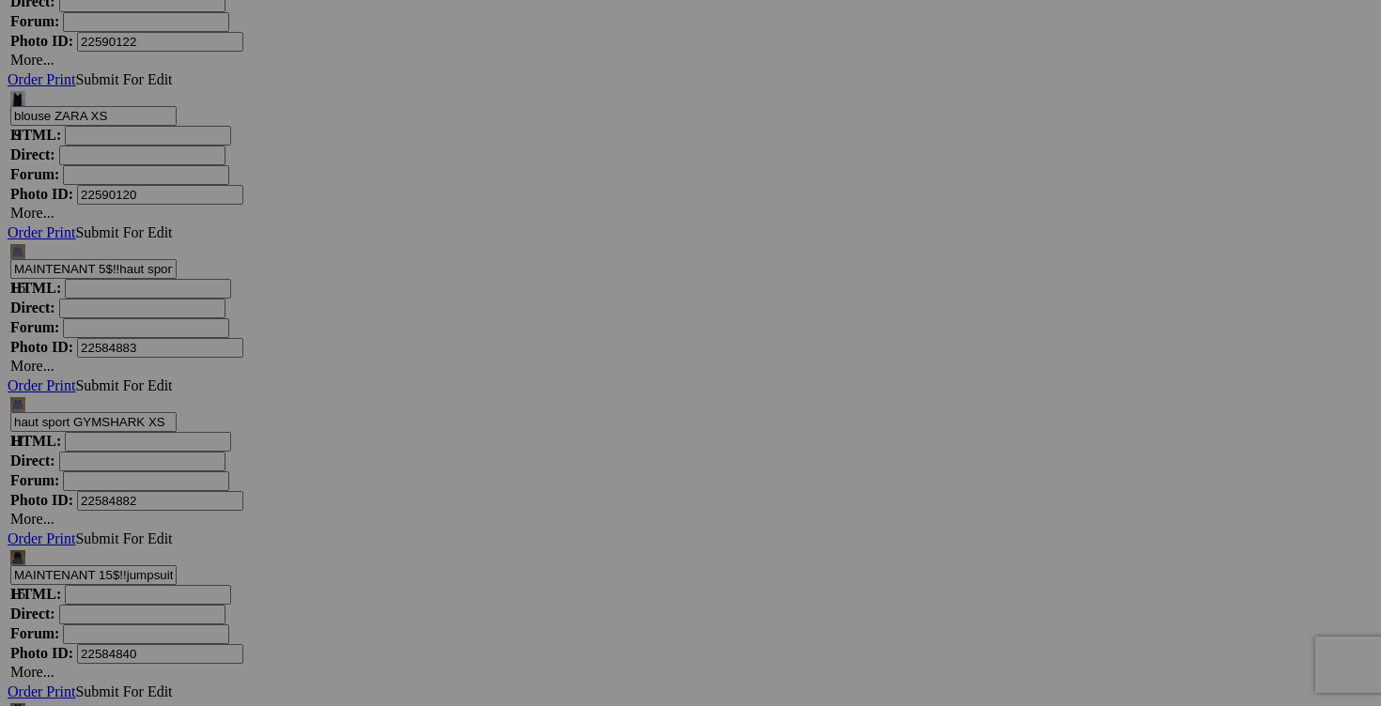
scroll to position [9421, 0]
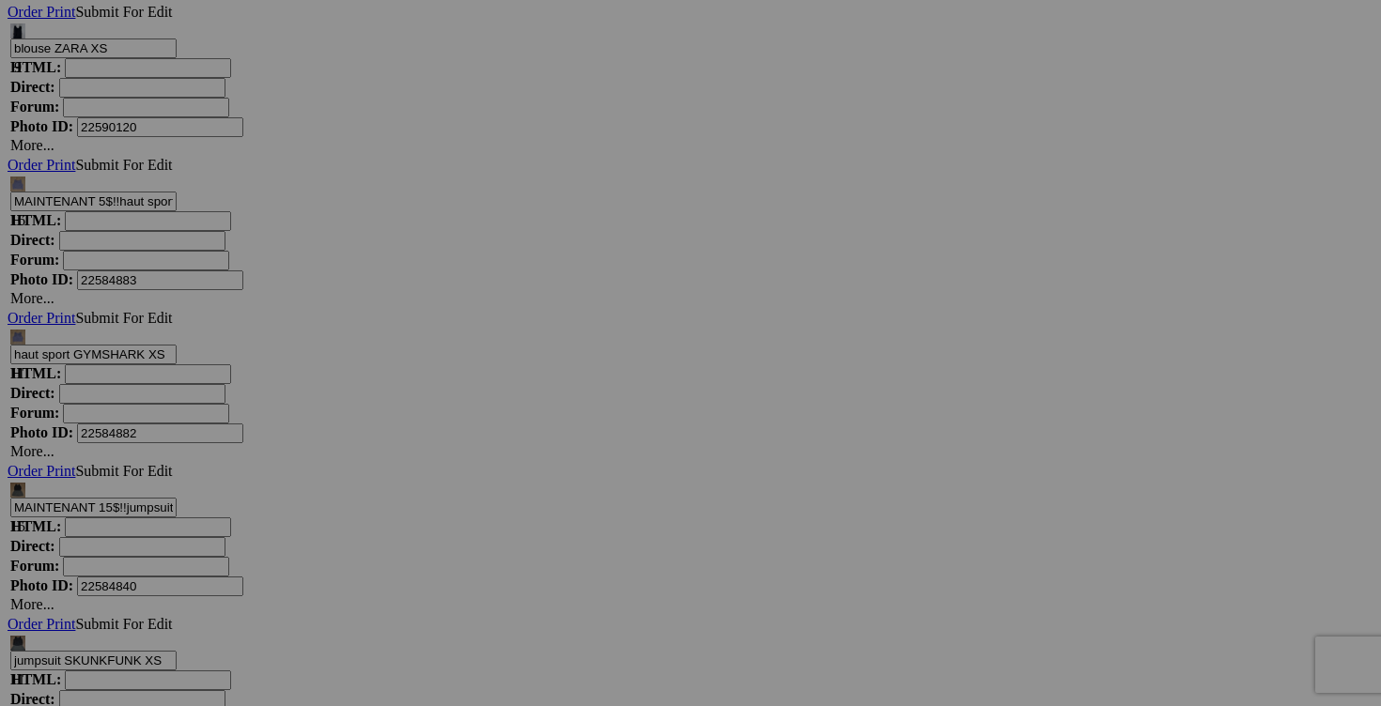
type input "MAINTENANT 10$!! maillot bain TURQUOISE COUTURE small 40$(comme neuf, haut medi…"
drag, startPoint x: 475, startPoint y: 517, endPoint x: 441, endPoint y: 518, distance: 33.8
type input "MAINTENANT 3$!! top sport HYBA small 10$(comm eneuf, peux etre porté sans les p…"
drag, startPoint x: 812, startPoint y: 514, endPoint x: 765, endPoint y: 512, distance: 47.0
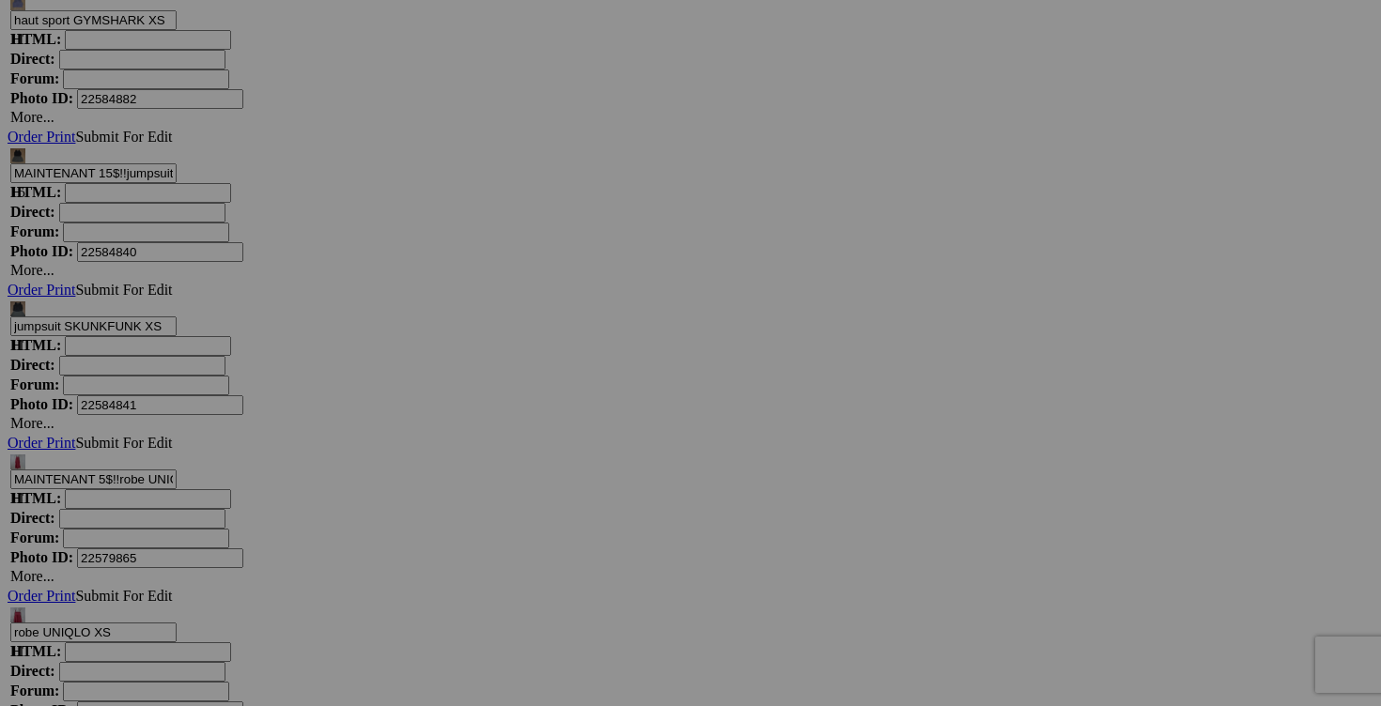
scroll to position [9774, 0]
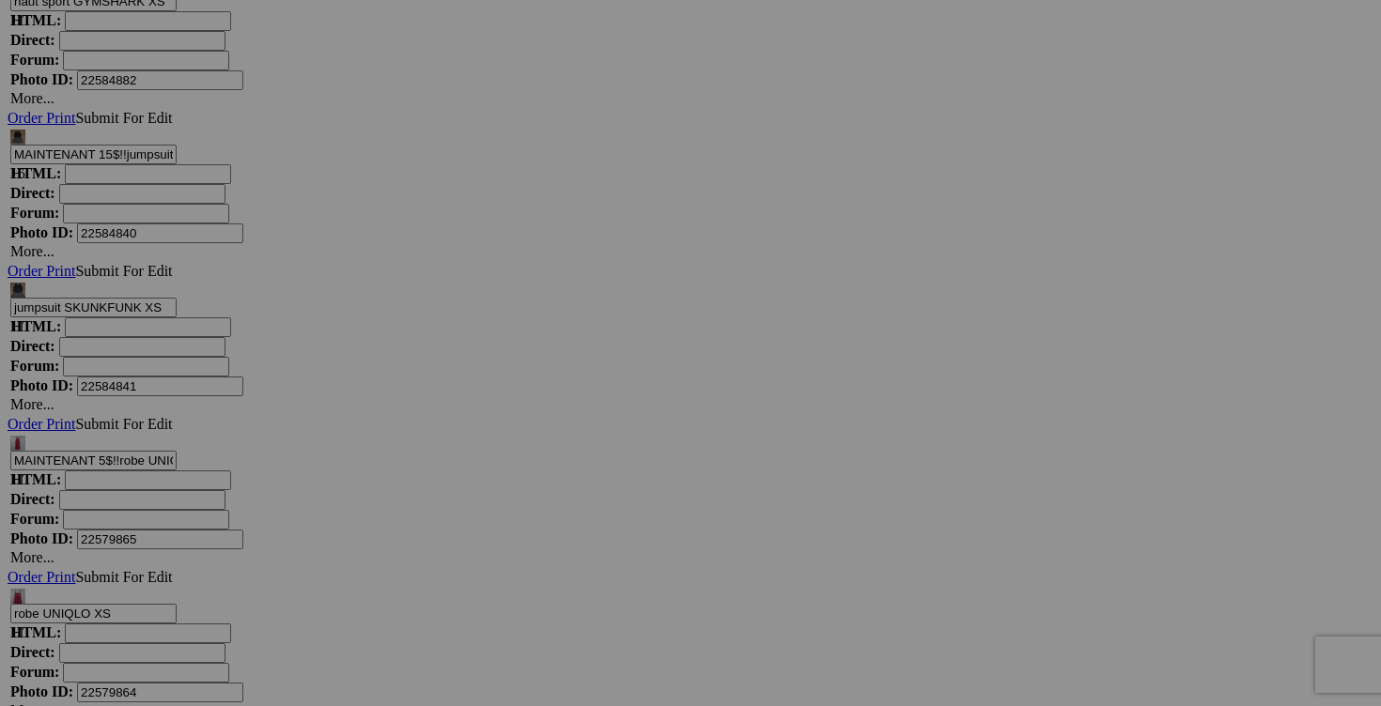
type input "MAINTENANT 10$!! camisole LULULEMON fait taille 6 small 30$(comme neuf, superbe)"
drag, startPoint x: 1144, startPoint y: 399, endPoint x: 1109, endPoint y: 399, distance: 34.8
type input "MAINTENANT 2$!! capri CHARLIE B taille 4 ou 28 small 25$(comme neuf, superbe, e…"
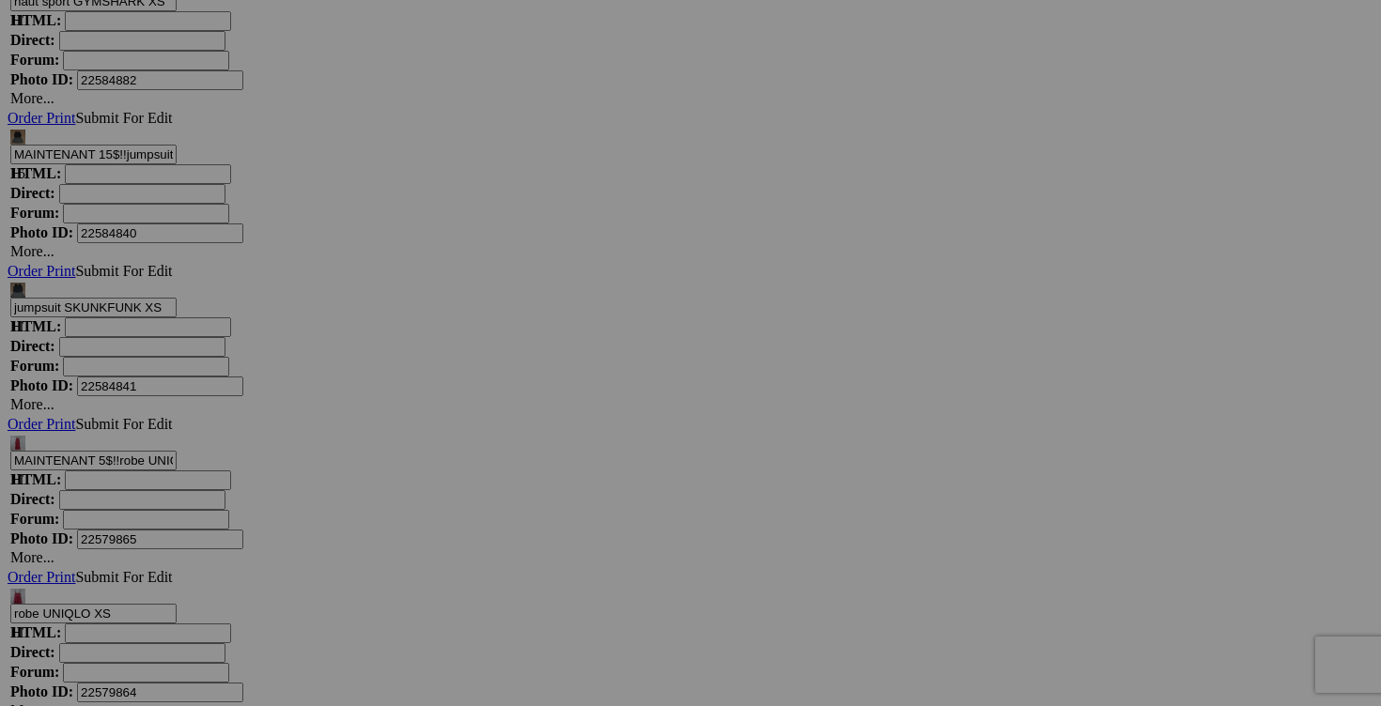
drag, startPoint x: 473, startPoint y: 638, endPoint x: 440, endPoint y: 631, distance: 34.4
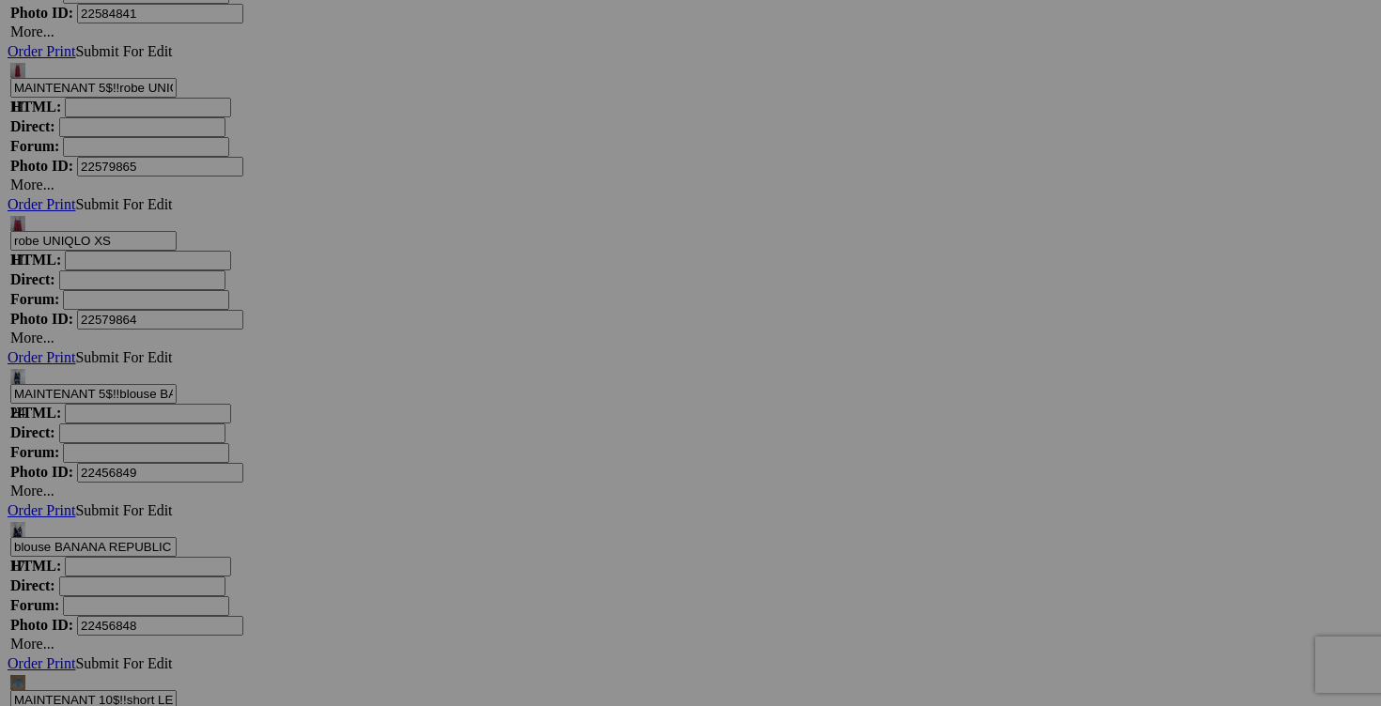
scroll to position [10160, 0]
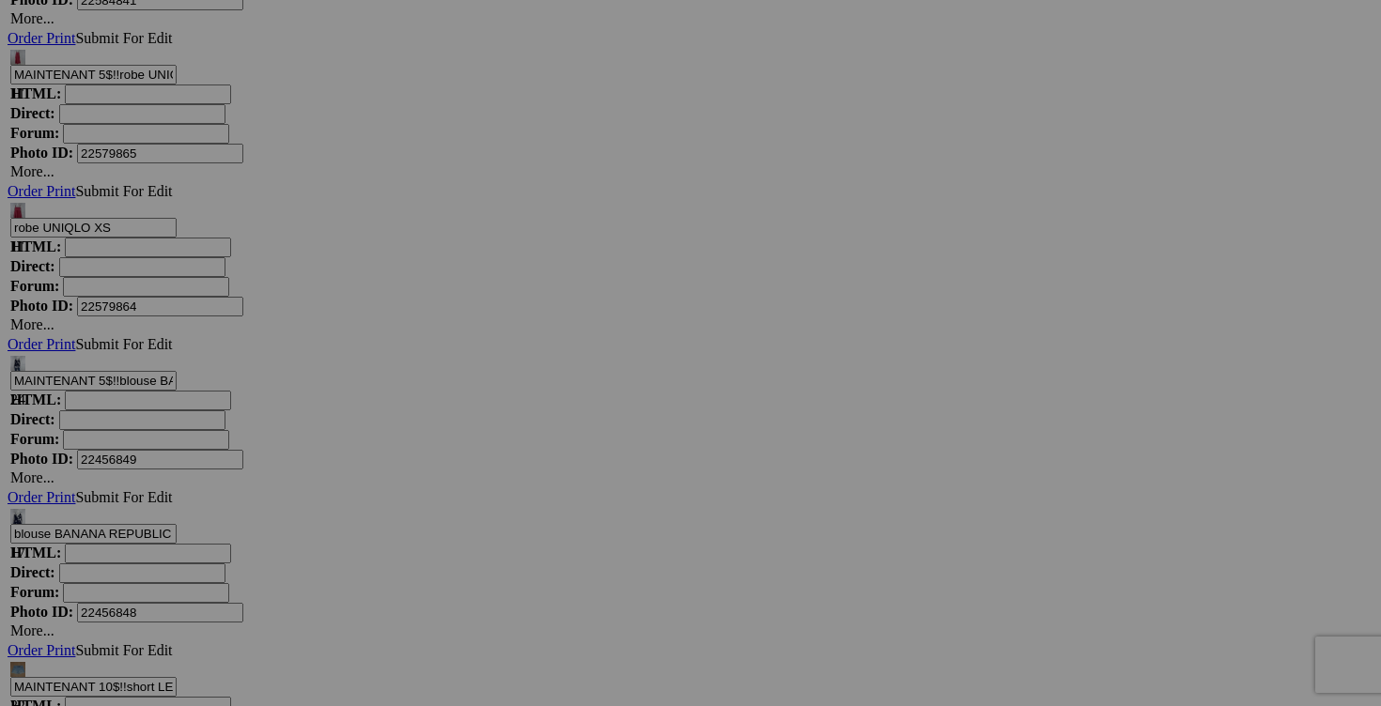
type input "MAINTENANT 3$!! blouse REITMANS small 20$(NEUF, superbe)"
drag, startPoint x: 307, startPoint y: 496, endPoint x: 271, endPoint y: 495, distance: 35.7
type input "MAINTENANT 4$!! robe RW&CO small 25$(comme neuf, marine)"
drag, startPoint x: 979, startPoint y: 490, endPoint x: 937, endPoint y: 478, distance: 44.0
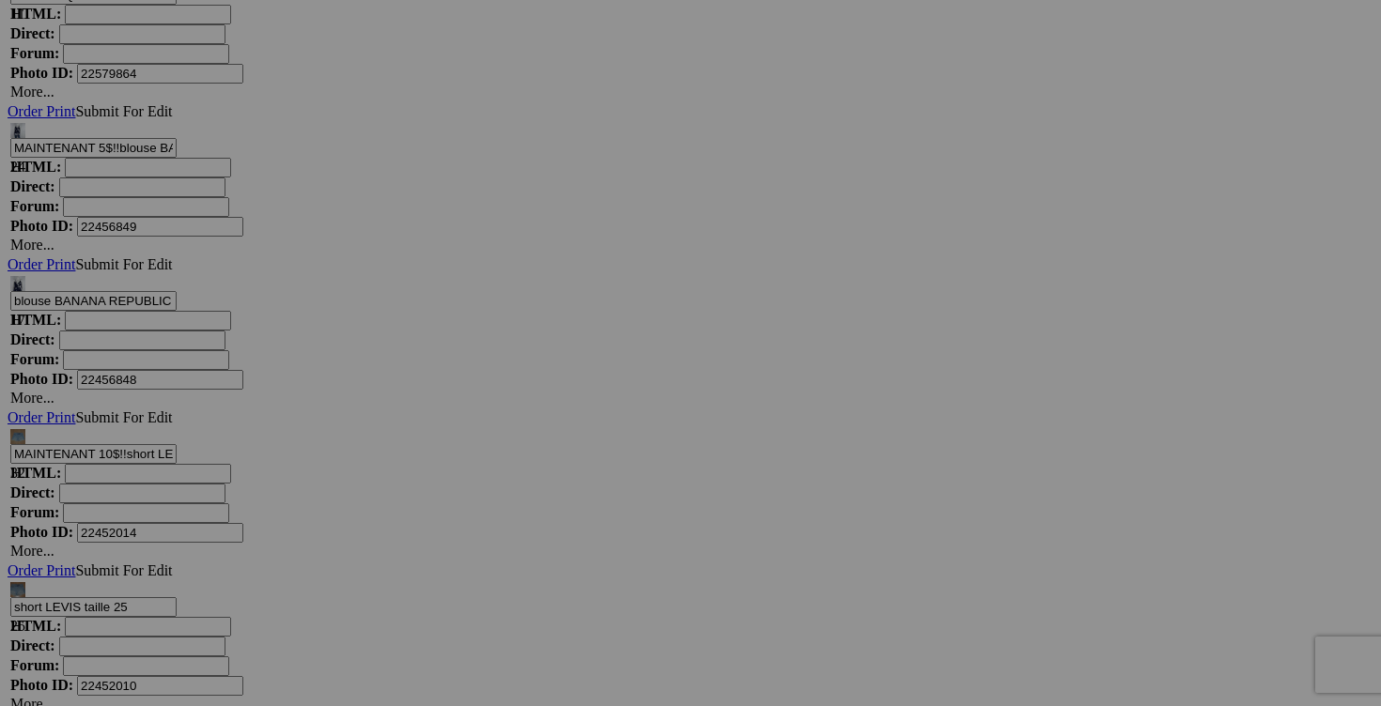
scroll to position [10453, 0]
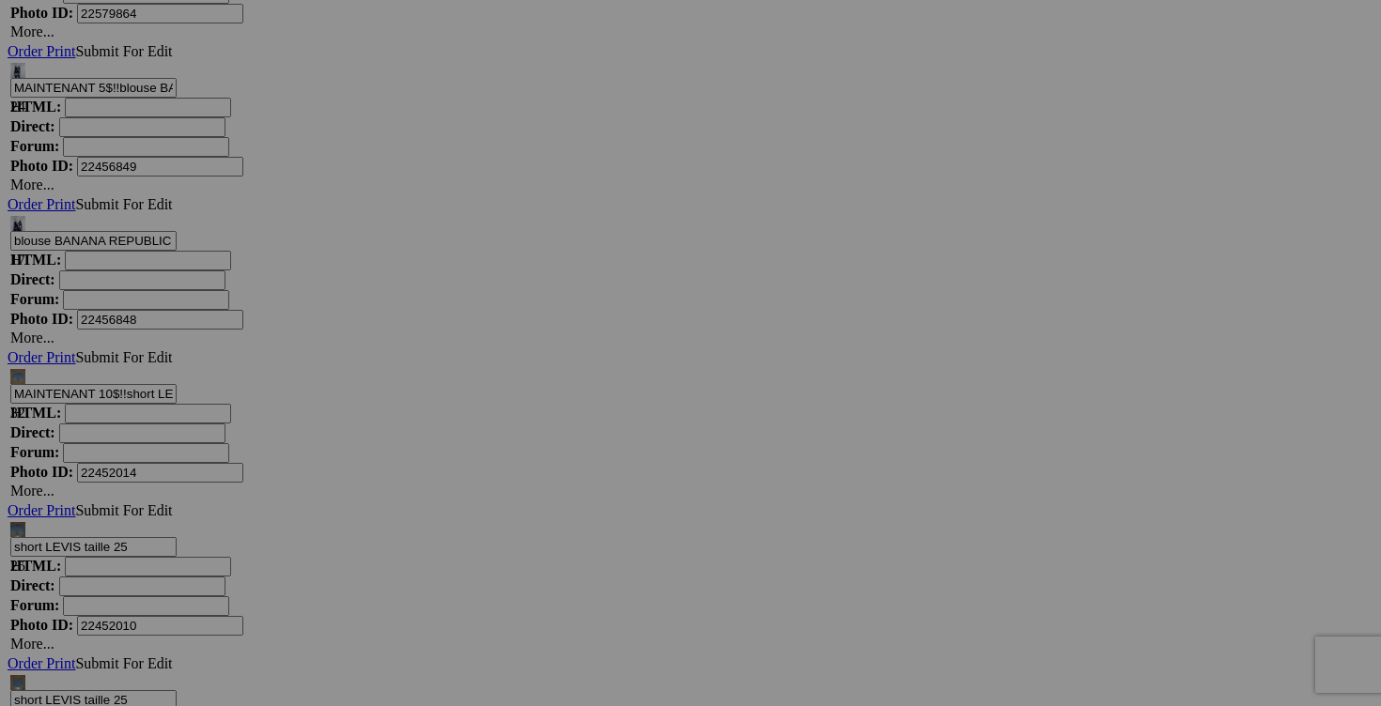
type input "MAINTENANT 3$!! robe ELIZA J taille 4 fait small 25$(comme neuf, extensible, pa…"
drag, startPoint x: 308, startPoint y: 436, endPoint x: 264, endPoint y: 436, distance: 44.1
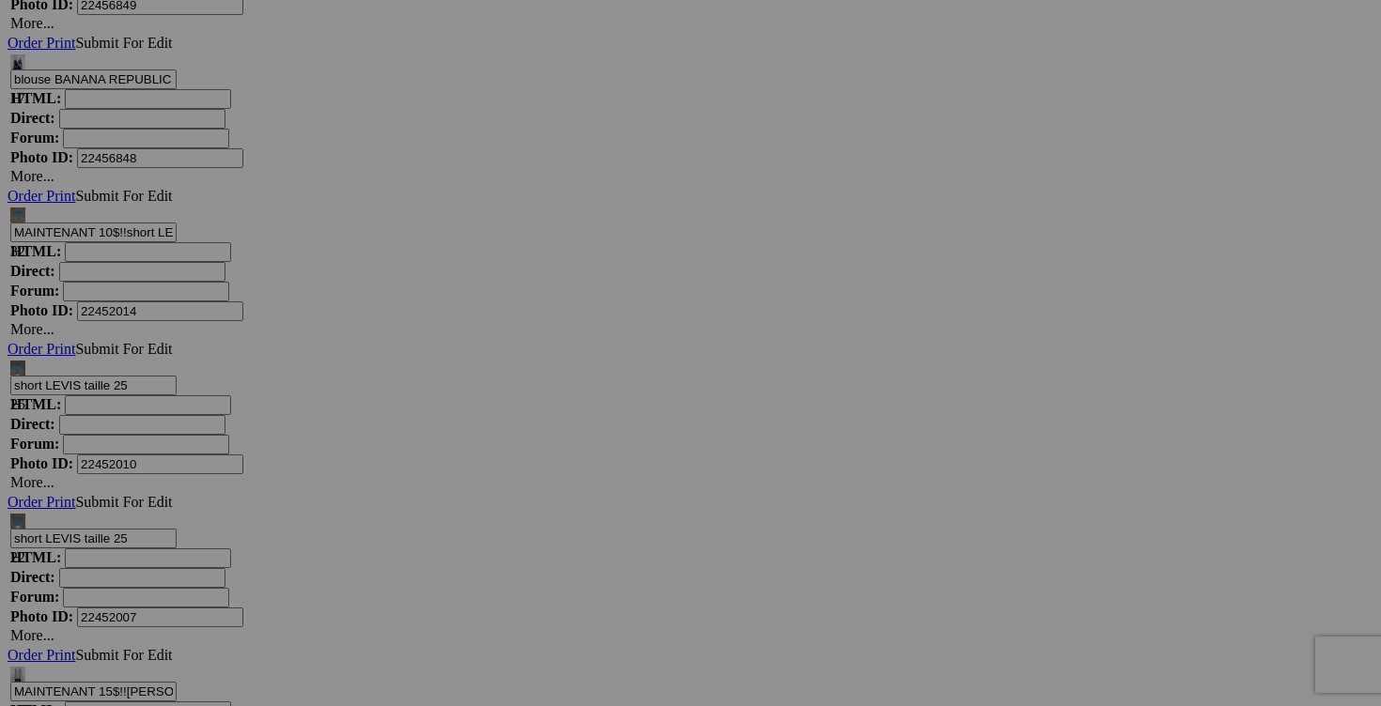
scroll to position [10617, 0]
type input "MAINTENANT 2$!! blouse SAMI & JO small 15$(comme neuf, superbe)"
drag, startPoint x: 810, startPoint y: 515, endPoint x: 768, endPoint y: 502, distance: 43.4
type input "MAINTENANT 5$!! robe TRISTAN fait small 35$(comme neuf, superbe, payé 180$, ins…"
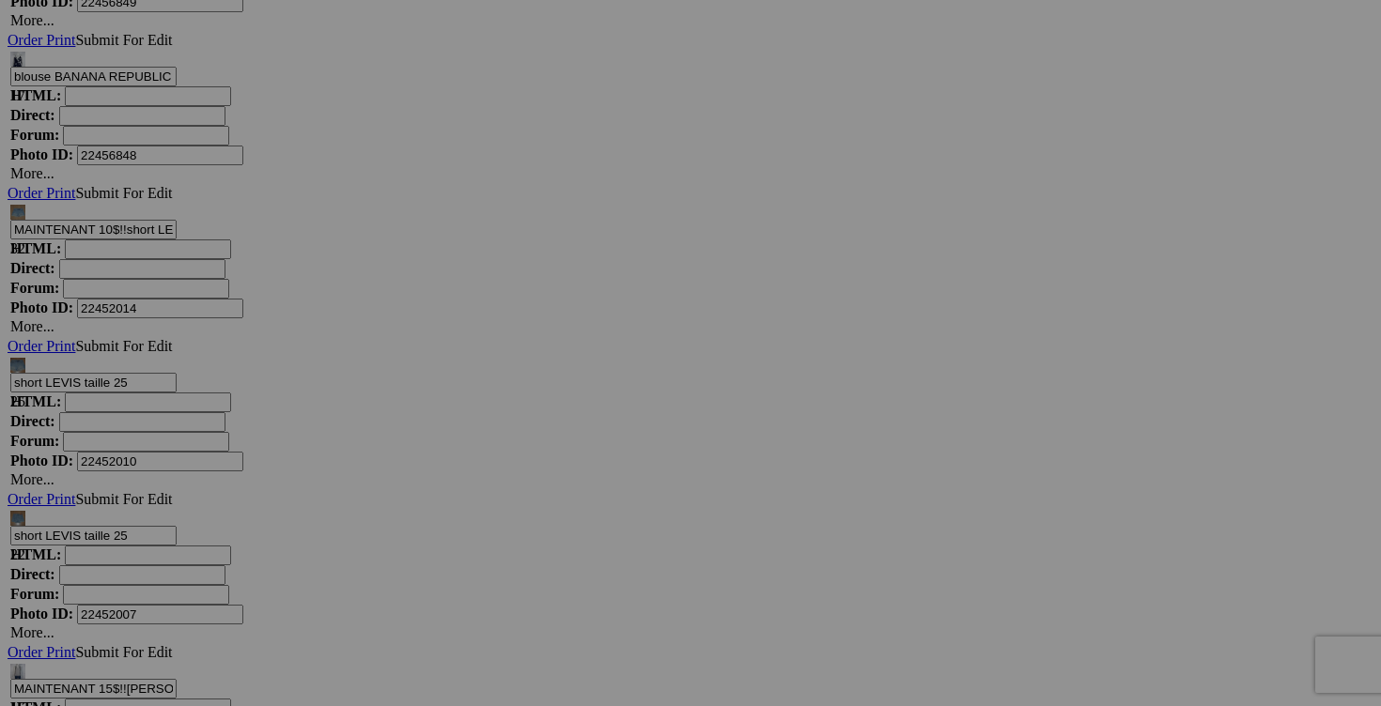
drag, startPoint x: 308, startPoint y: 510, endPoint x: 261, endPoint y: 508, distance: 47.0
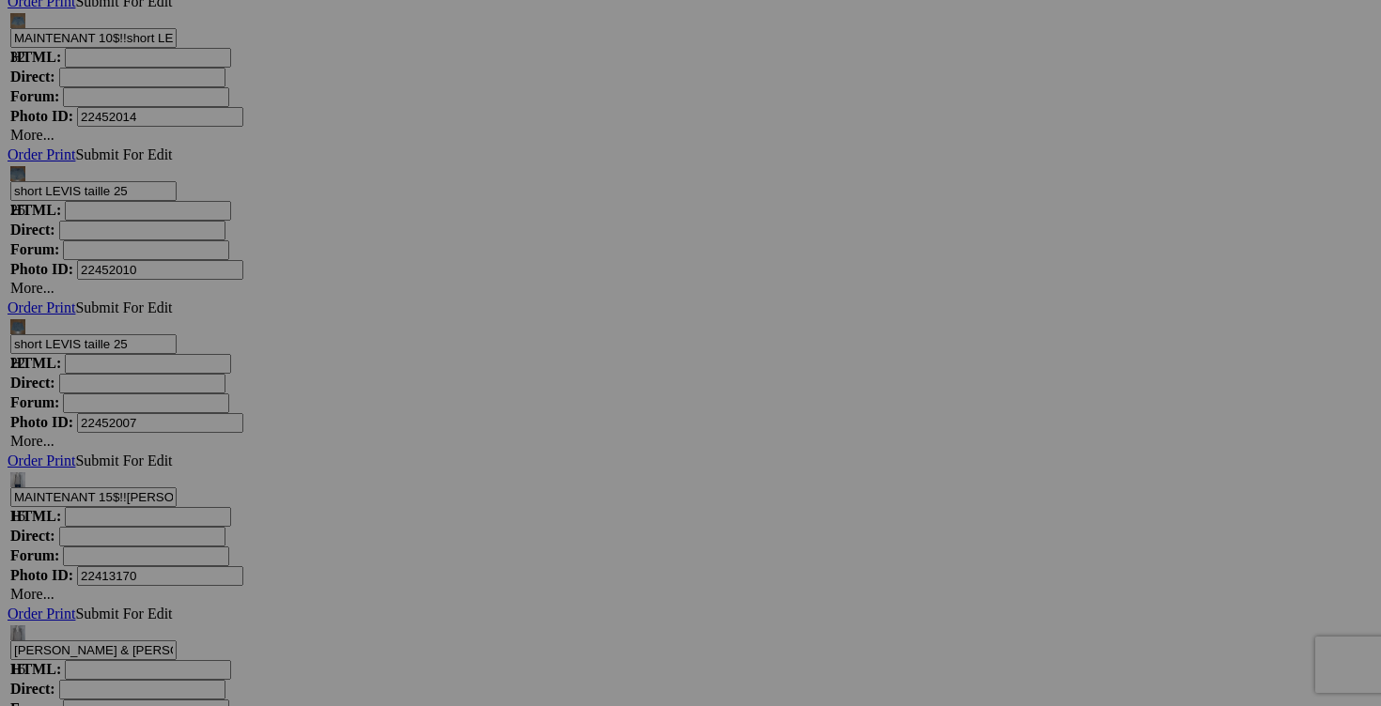
scroll to position [10947, 0]
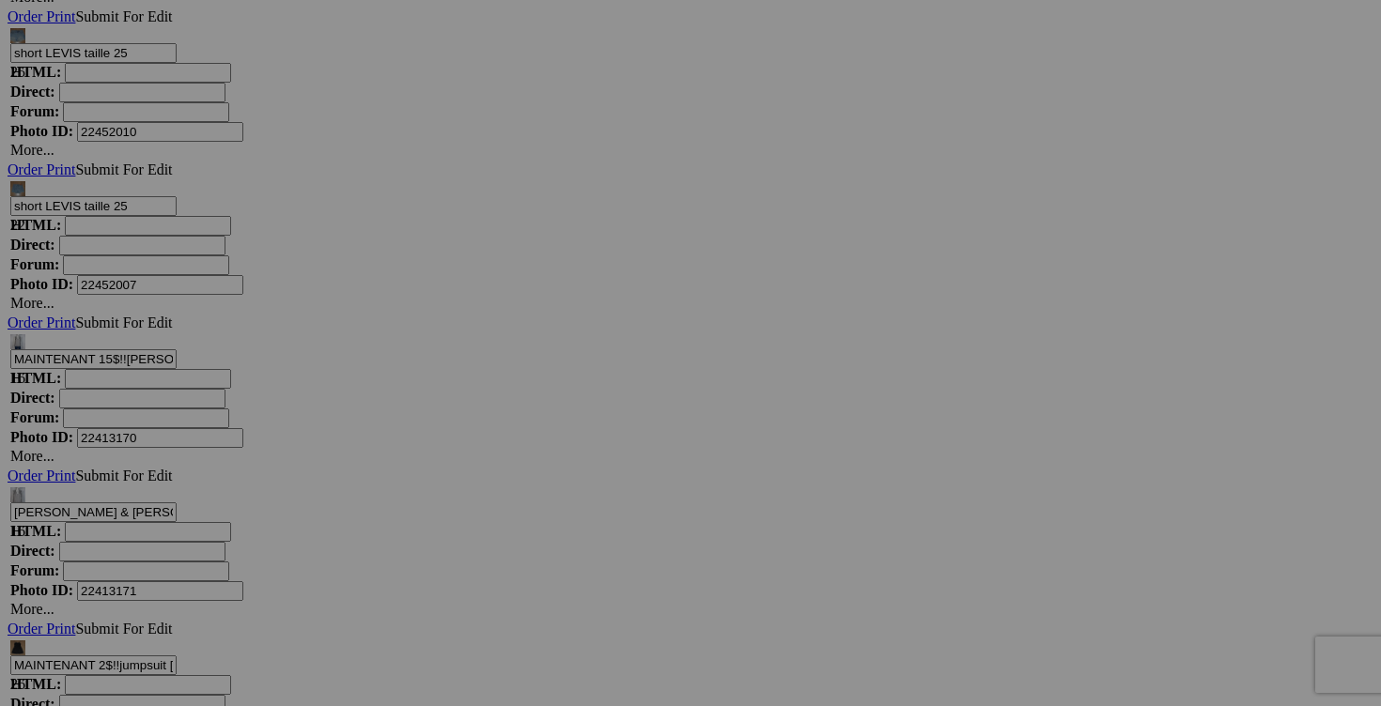
type input "MAINTENANT 5$!! jeans FRANK & OAK taille 27 20$(comme neuf, model JOAN)"
drag, startPoint x: 811, startPoint y: 421, endPoint x: 780, endPoint y: 419, distance: 31.1
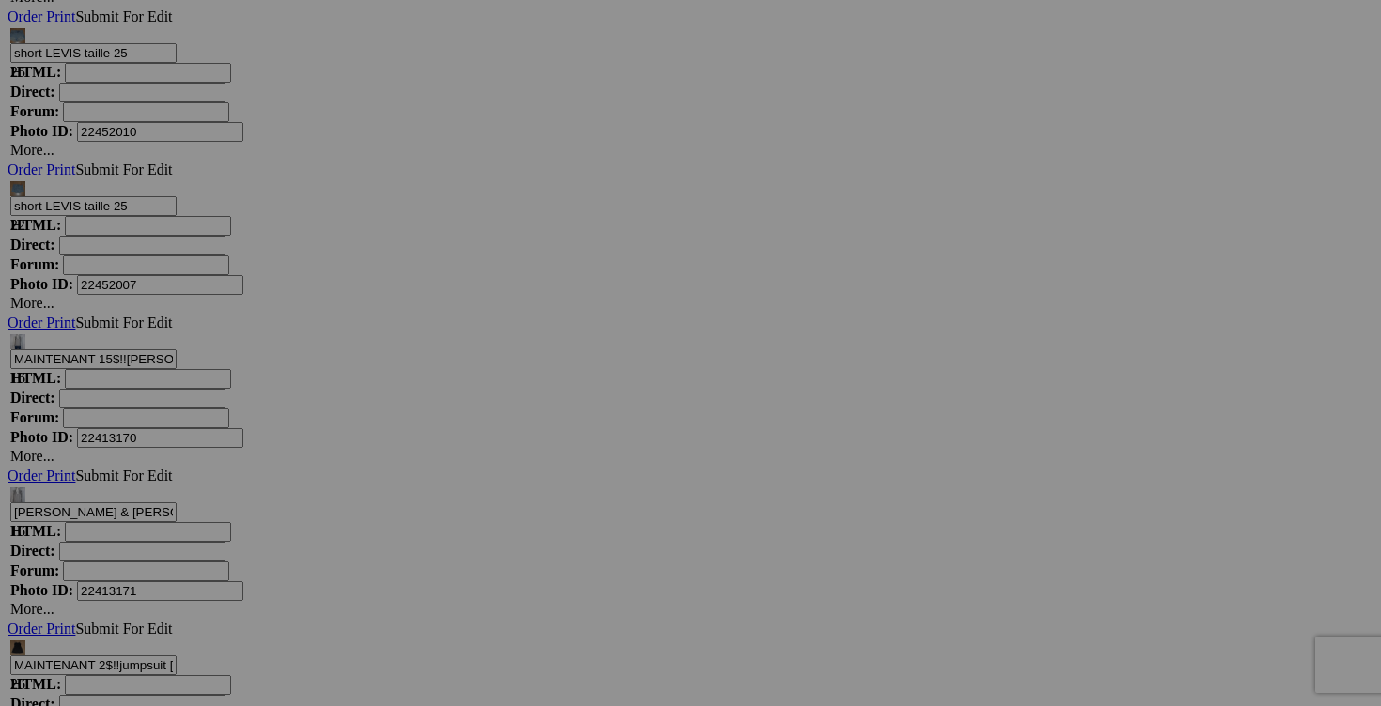
type input "MAINTENANT 43!! camisole NEW LABEL small 20$(comme neuf, superbe)"
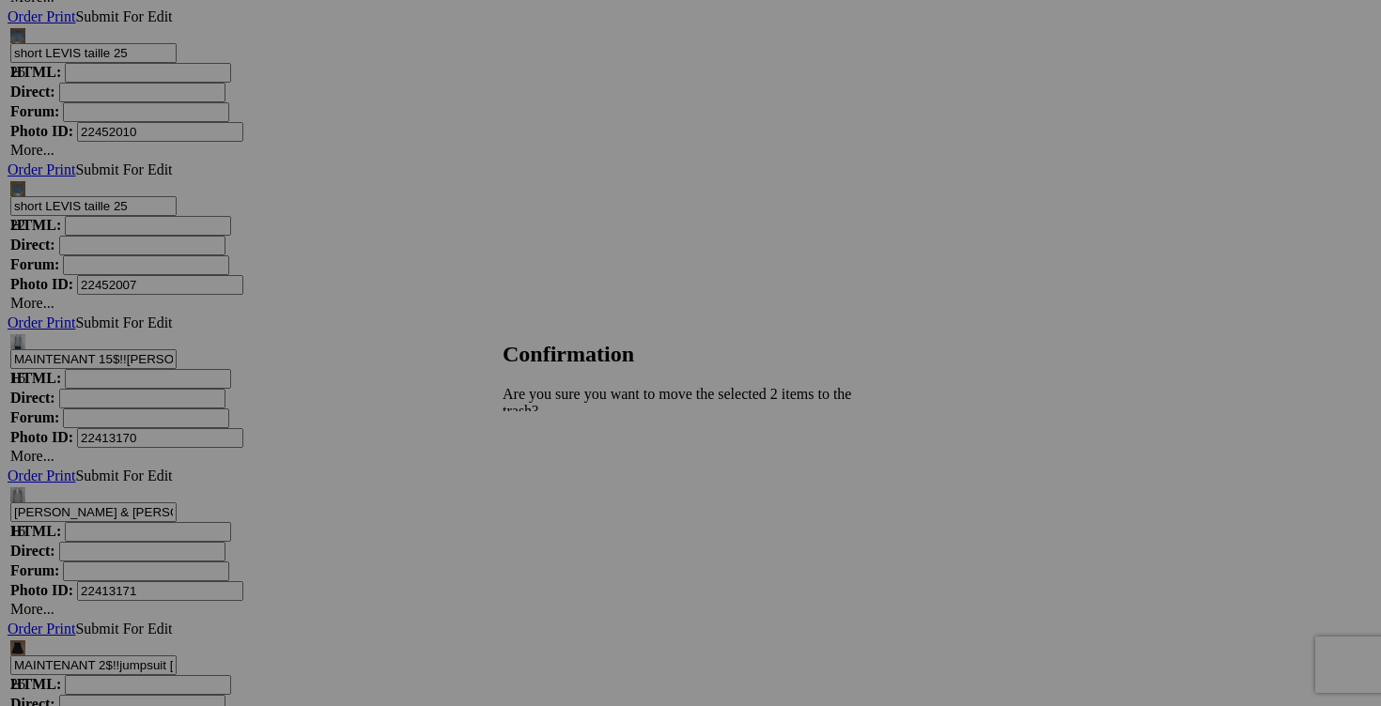
click at [565, 486] on span "Yes" at bounding box center [555, 494] width 22 height 16
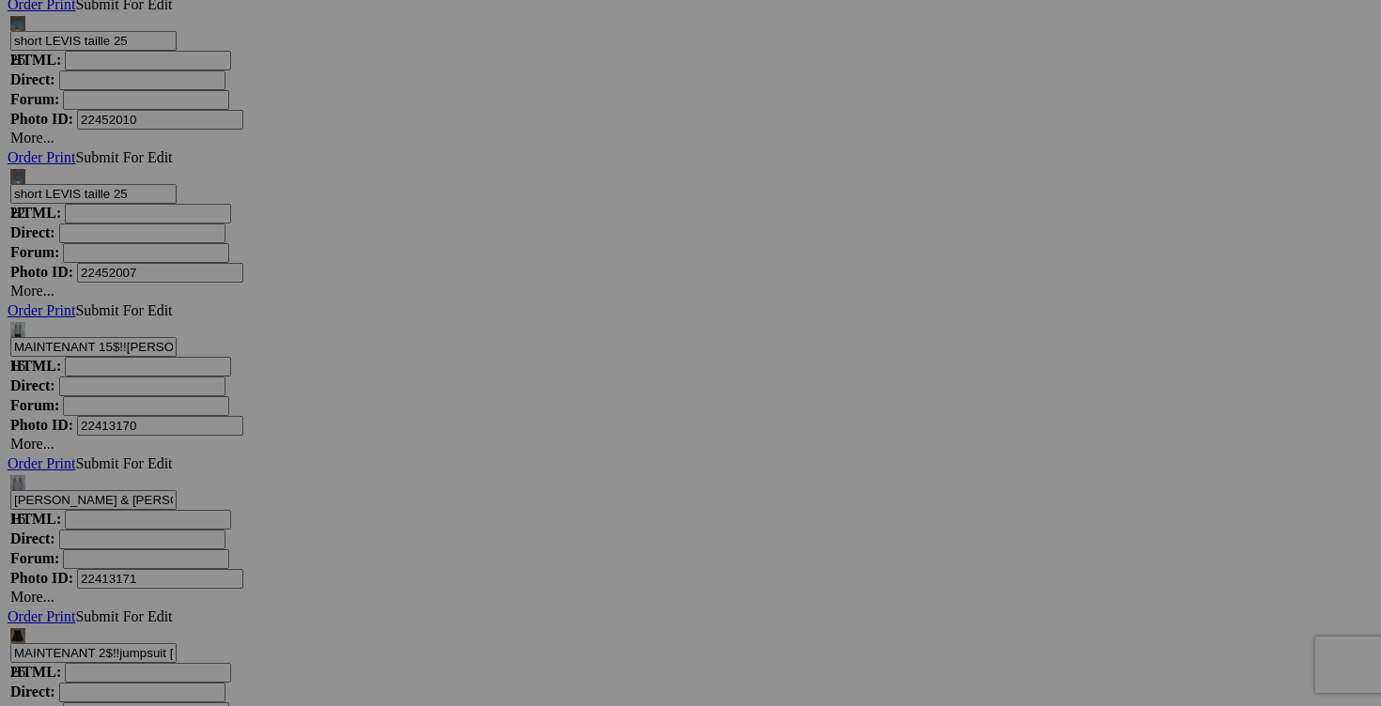
drag, startPoint x: 1147, startPoint y: 408, endPoint x: 1114, endPoint y: 408, distance: 32.9
type input "MAINTENANT 1$!! t-shirt DOLCEZZA small 15$(comme neuf)"
drag, startPoint x: 477, startPoint y: 646, endPoint x: 442, endPoint y: 646, distance: 34.8
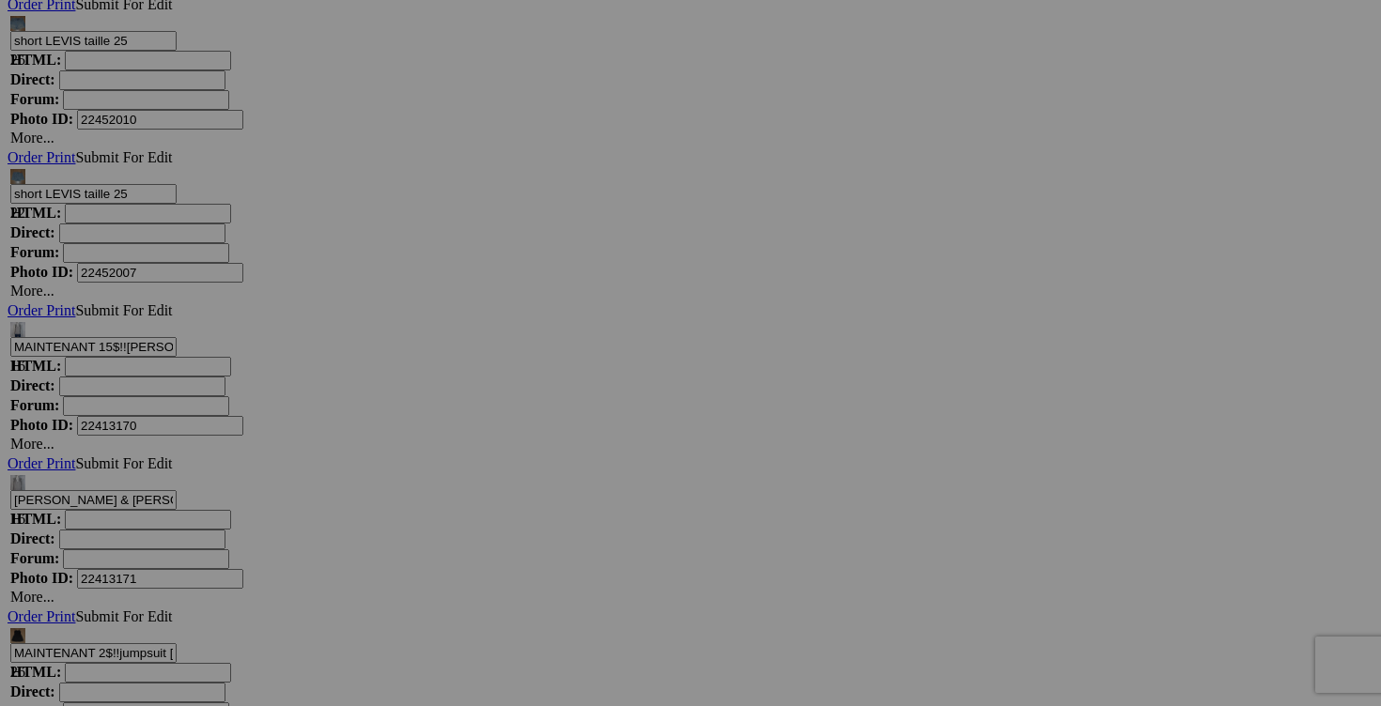
type input "MAINTENANT 1$!! blouse TWIK small 15$(comme neuf)"
drag, startPoint x: 812, startPoint y: 649, endPoint x: 775, endPoint y: 646, distance: 36.7
type input "MAINTENANT 1$!! robe PERSEPTION CONCEPT small 20$(comme neuf)"
drag, startPoint x: 1146, startPoint y: 646, endPoint x: 1109, endPoint y: 644, distance: 36.7
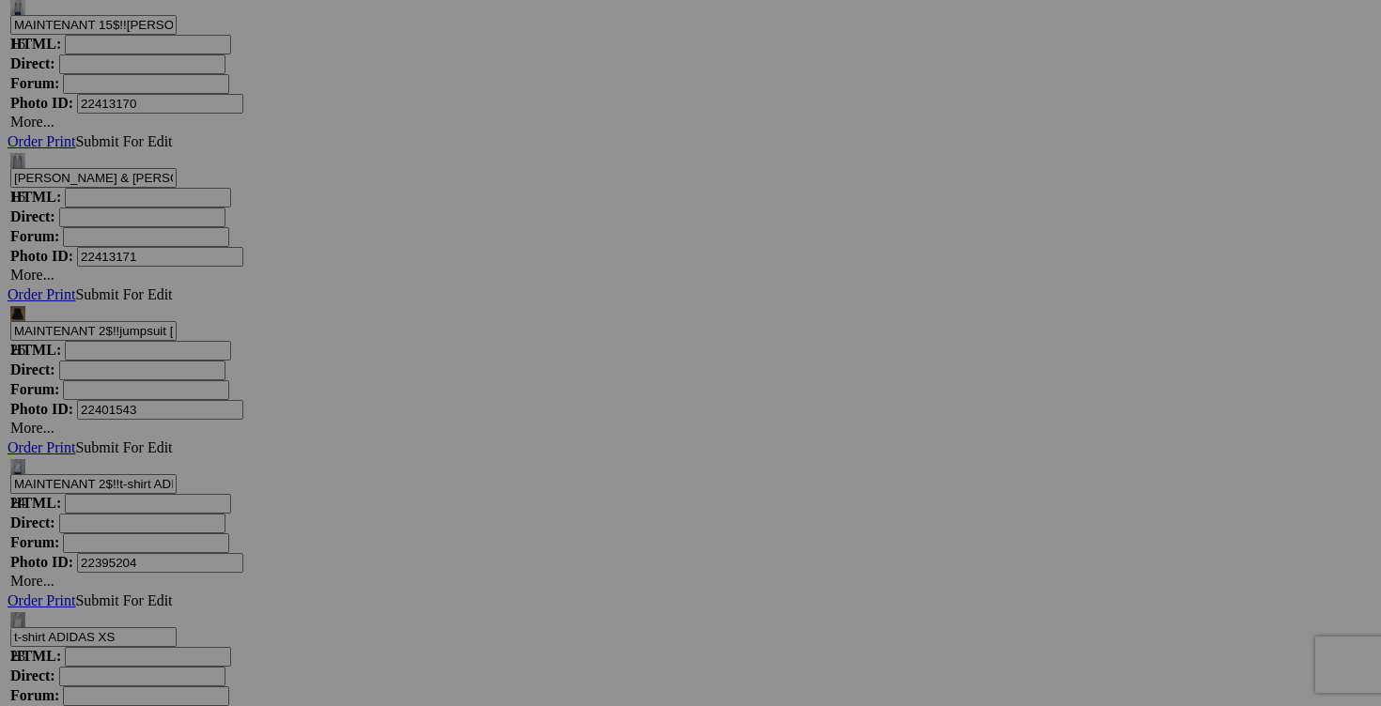
scroll to position [11348, 0]
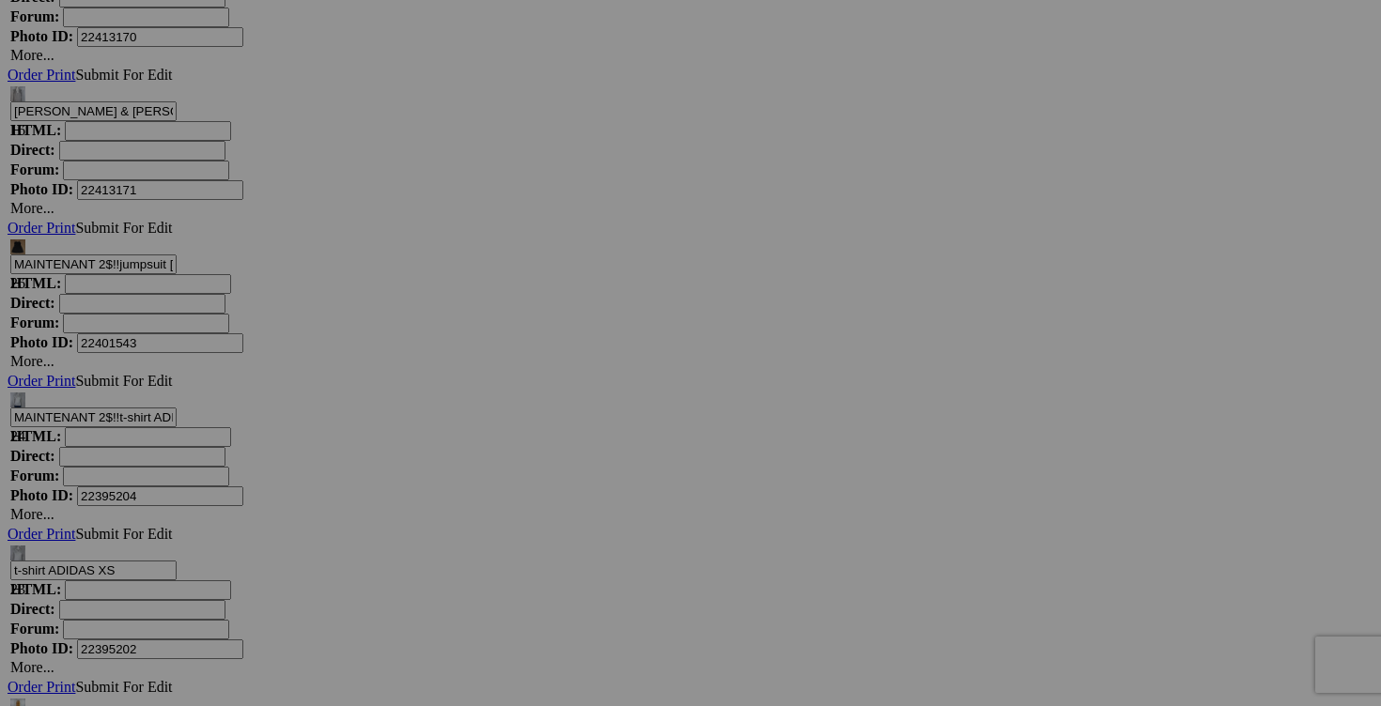
type input "MAINTENANT 1$!! manteau DG2 DIANE GILMAN small 40$(comme neuf, superbe, payé 17…"
drag, startPoint x: 477, startPoint y: 494, endPoint x: 441, endPoint y: 492, distance: 35.7
type input "MAINTENANT 2$!! robe HOLLISTER small 15$(comme neuf)"
drag, startPoint x: 809, startPoint y: 496, endPoint x: 773, endPoint y: 495, distance: 35.7
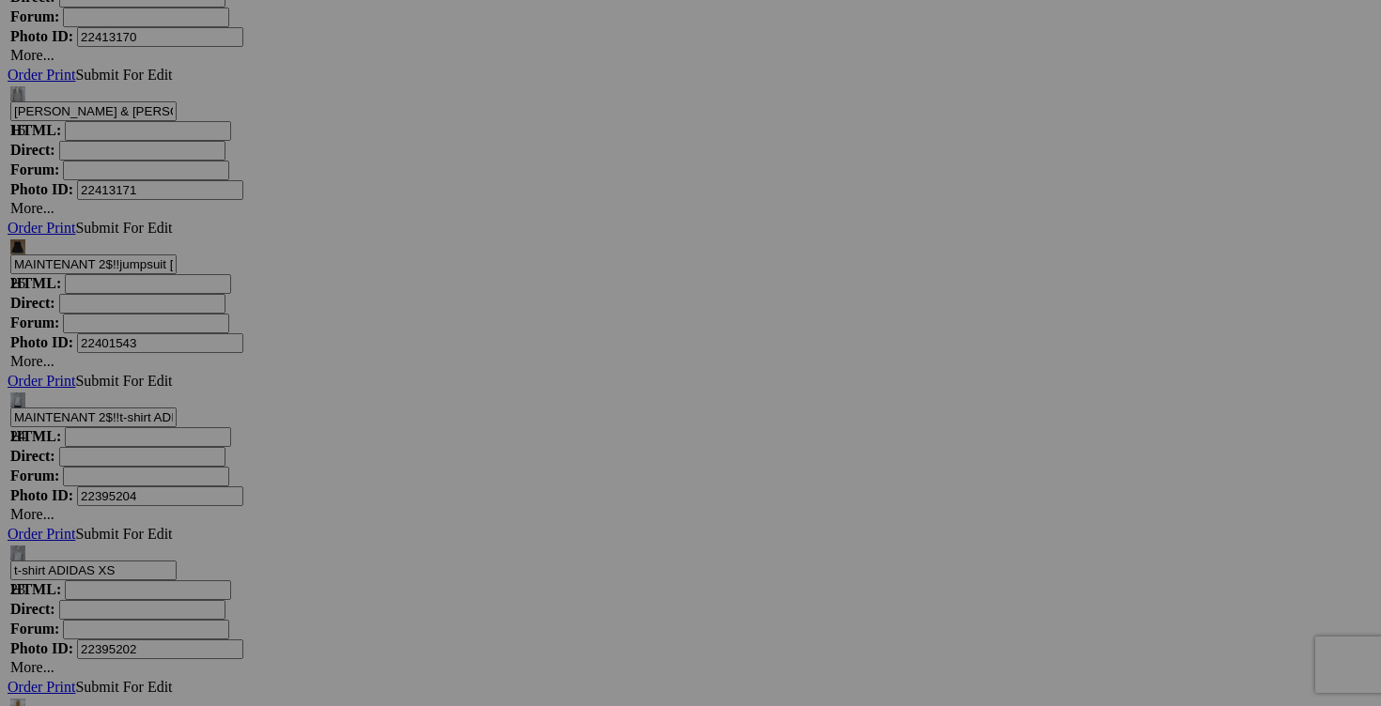
type input "MAINTENANT 2$!! pantalon CHAPTER ONE fait small 20$(comme neuf, taille 2 mais f…"
drag, startPoint x: 1144, startPoint y: 494, endPoint x: 1093, endPoint y: 494, distance: 50.7
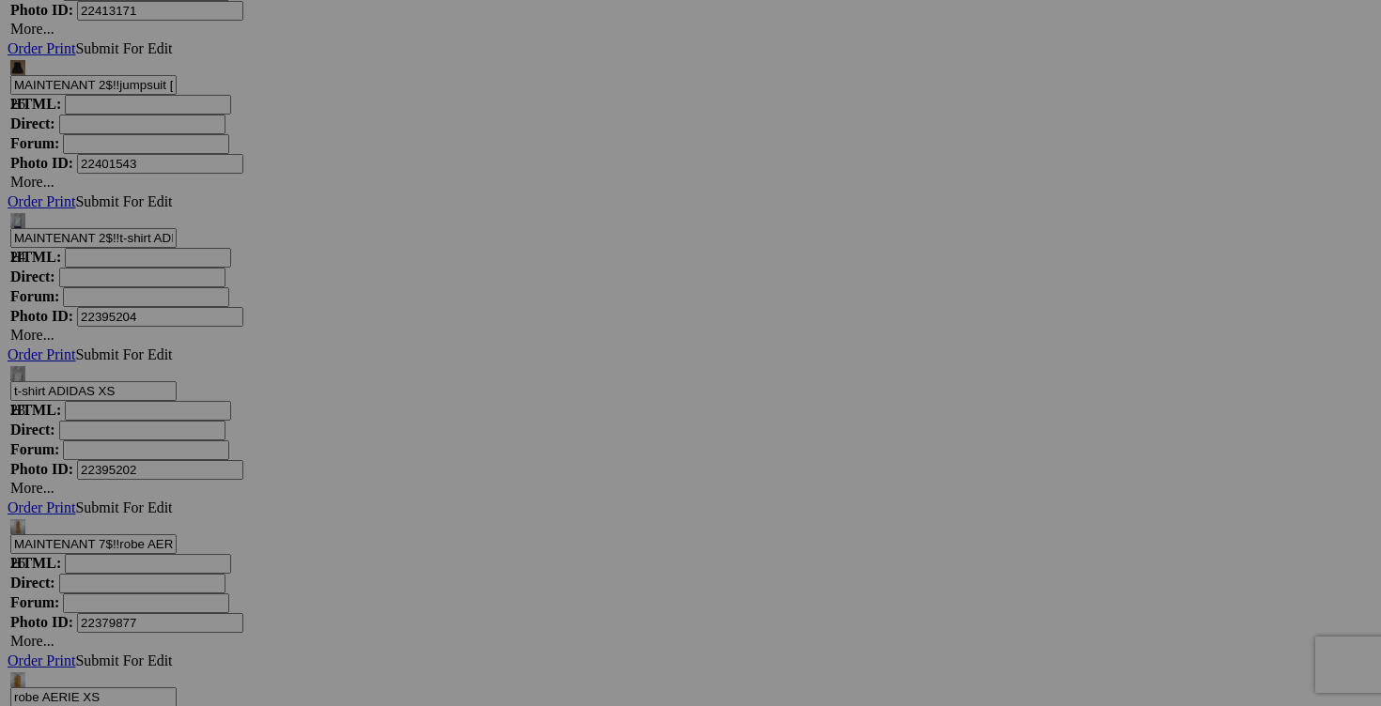
scroll to position [11568, 0]
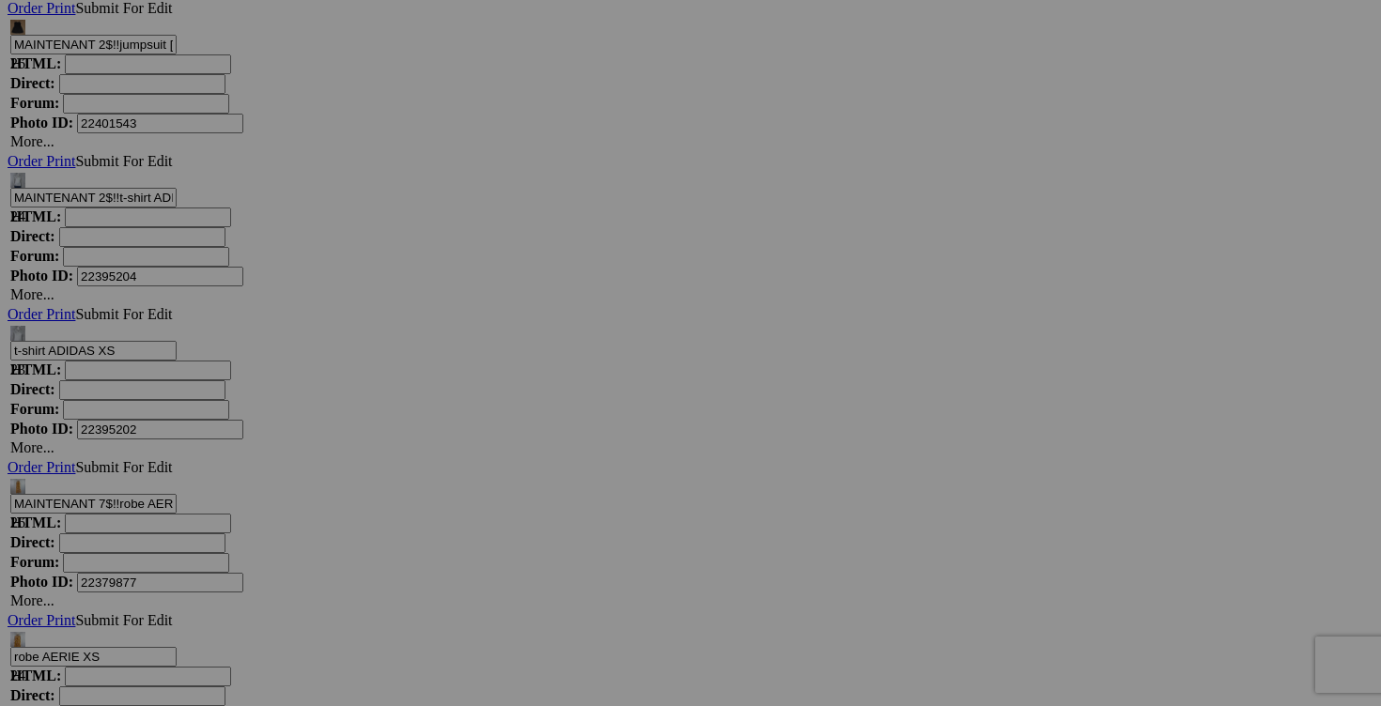
type input "MAINTENANT 1$!!manteau printemps MPG small 35$(comme neuf)"
drag, startPoint x: 474, startPoint y: 517, endPoint x: 442, endPoint y: 516, distance: 32.0
type input "MAINTENANT 2$!! blouse ALISON SHERI small 15$(comme neuf, superbe)"
drag, startPoint x: 811, startPoint y: 517, endPoint x: 775, endPoint y: 517, distance: 35.7
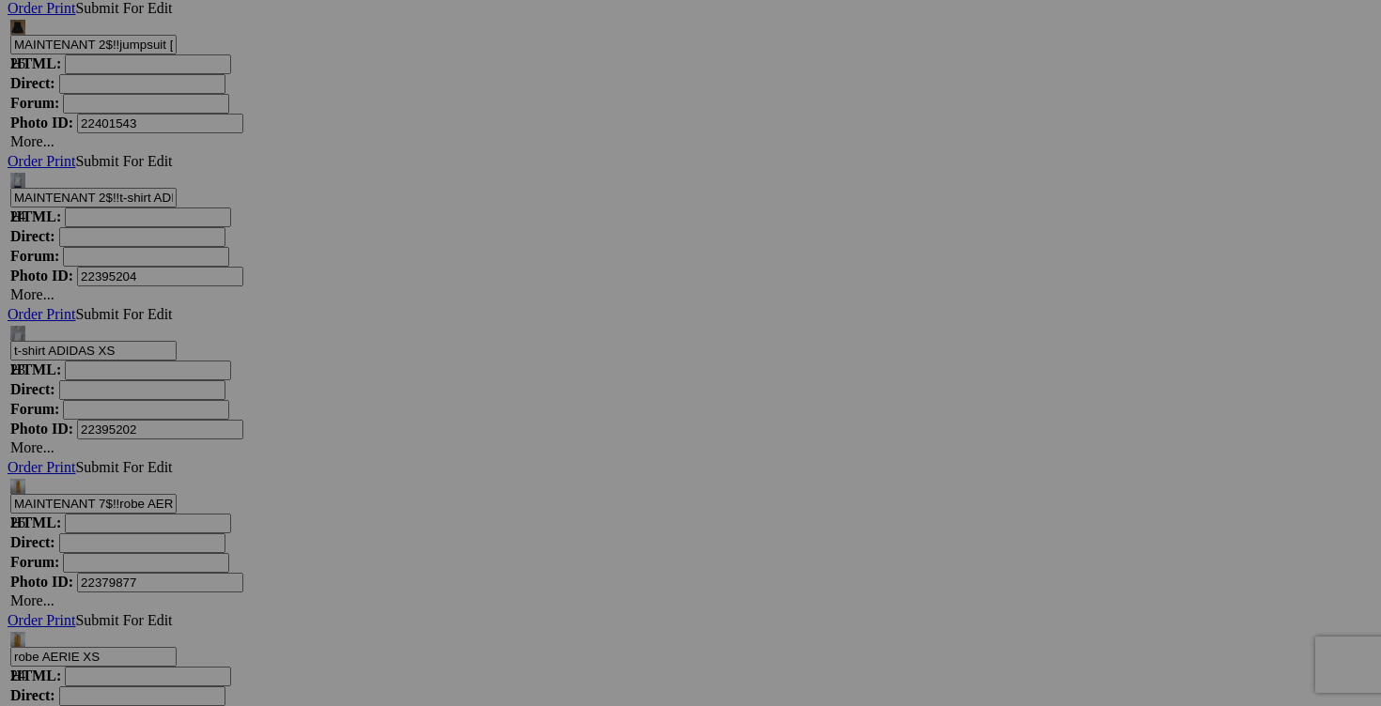
type input "MAINTENANT 1$!! jupe JACKPOT small 20$(comme neuf, taille 36/small, taille fait…"
drag, startPoint x: 1143, startPoint y: 515, endPoint x: 1096, endPoint y: 516, distance: 47.0
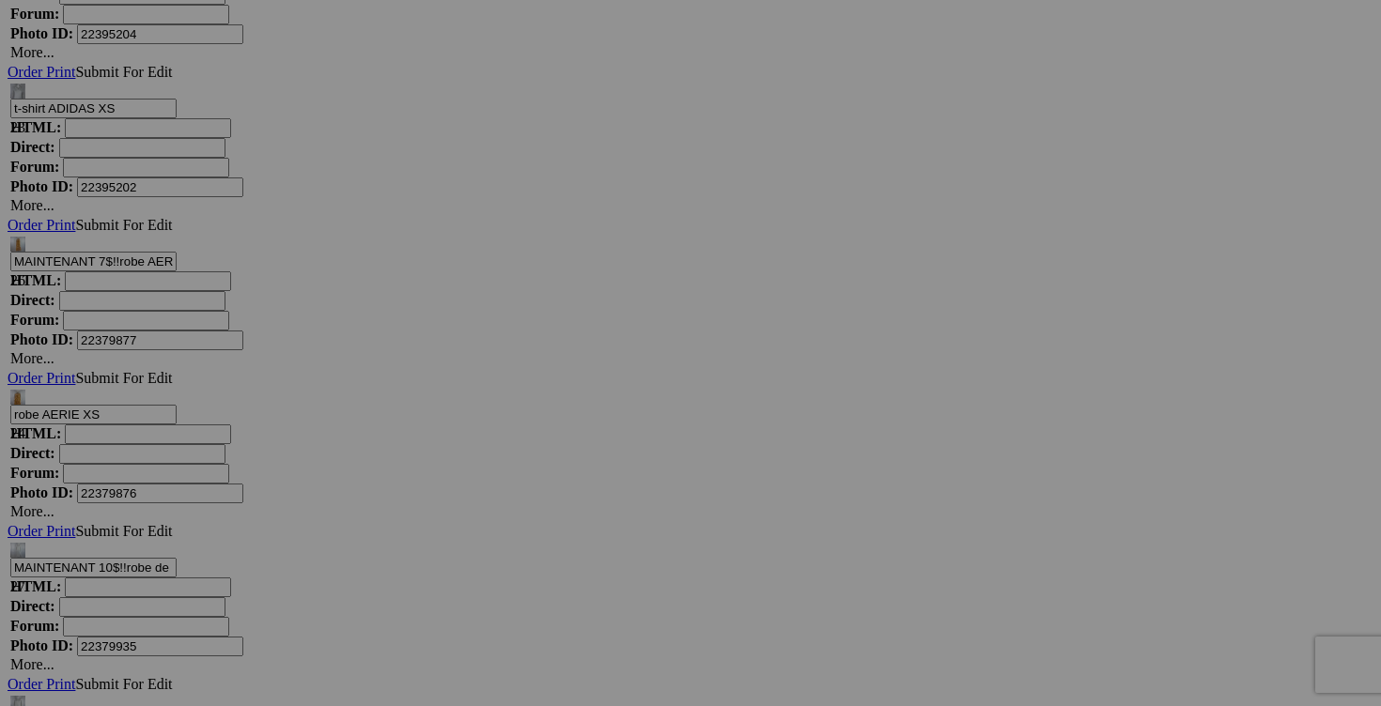
scroll to position [11850, 0]
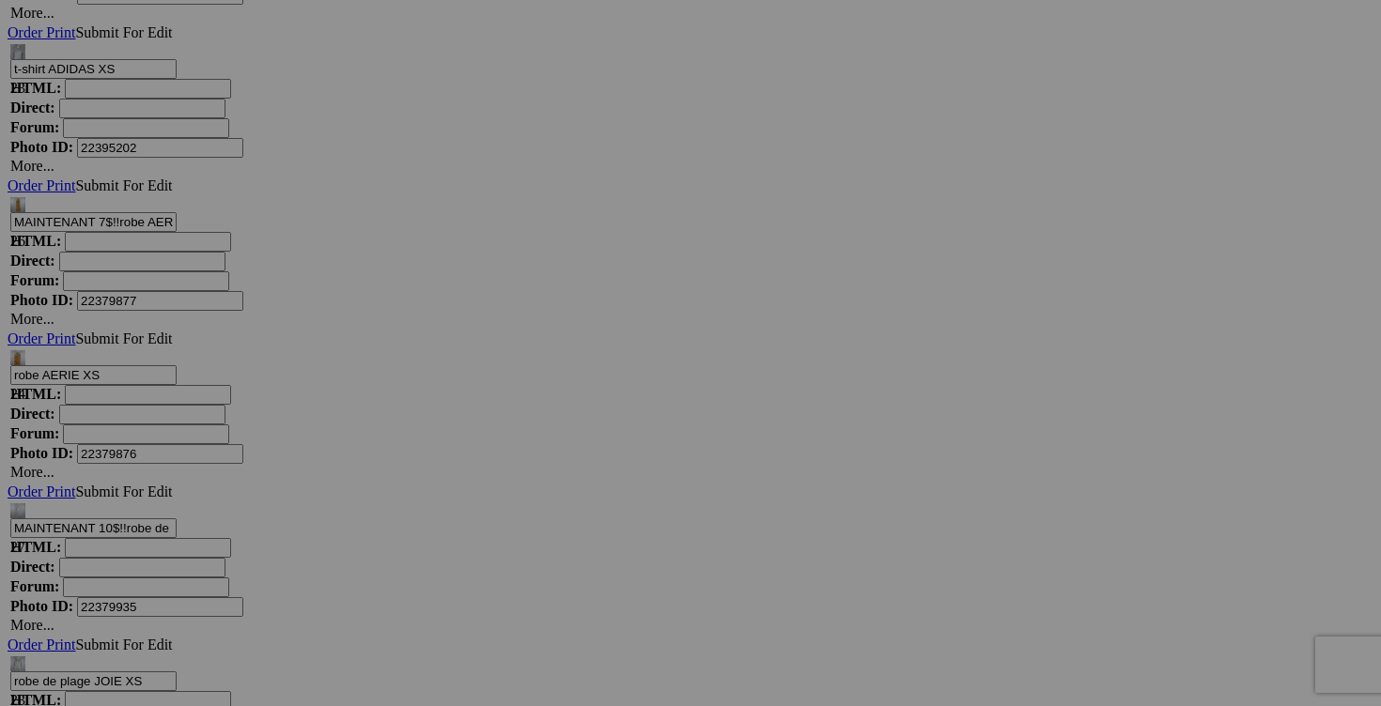
type input "MAINTENANT 2$!! veste FRANK LYMAN fait small 45$(comme neuf, superbe, taille 4 …"
drag, startPoint x: 478, startPoint y: 474, endPoint x: 446, endPoint y: 474, distance: 31.9
type input "MAINTENANT 1$!! chandail fait small 20$(comme neuf, superbe)"
drag, startPoint x: 808, startPoint y: 473, endPoint x: 774, endPoint y: 472, distance: 33.9
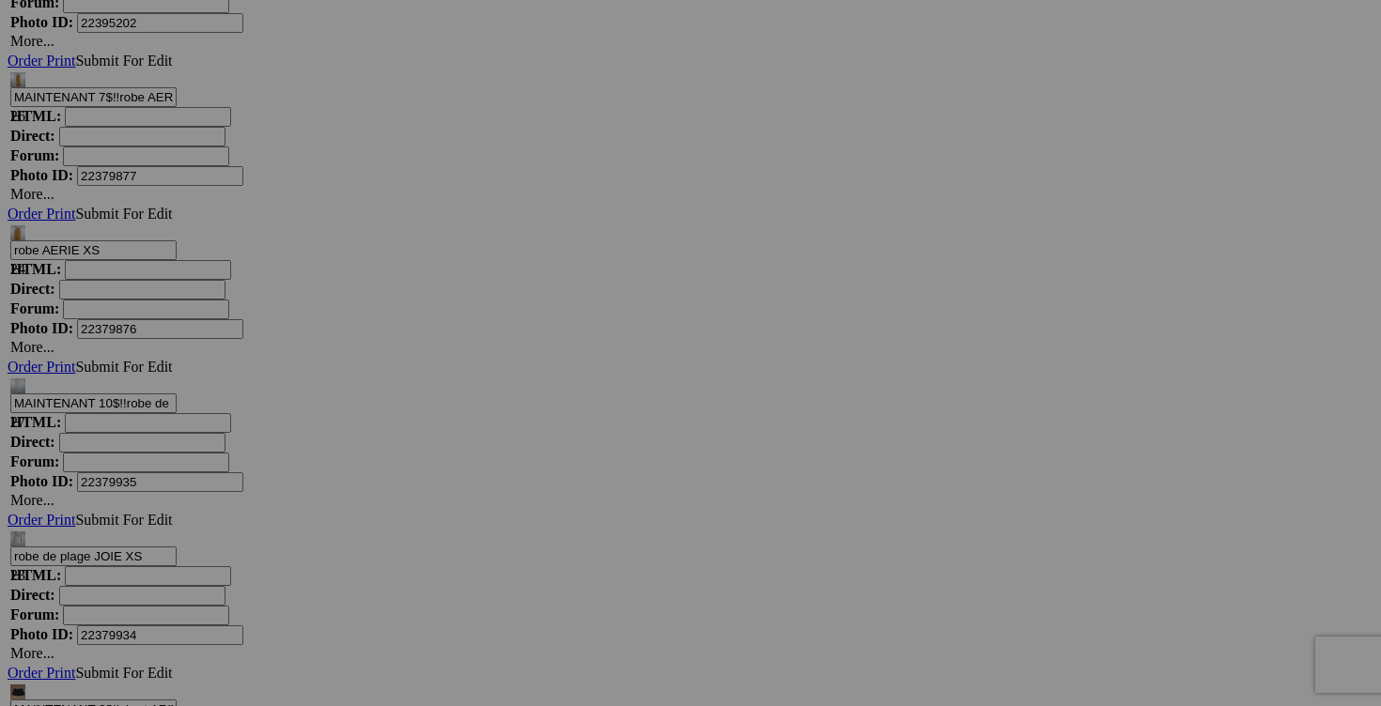
scroll to position [12039, 0]
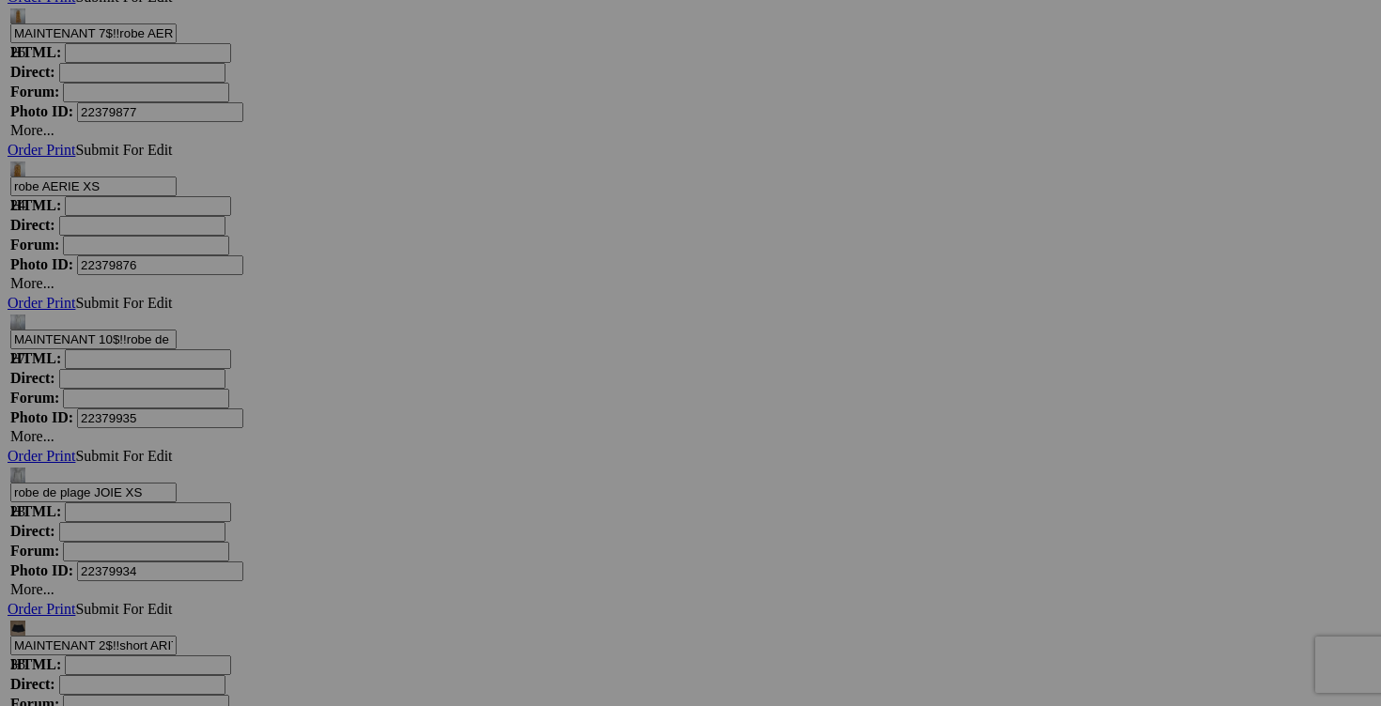
type input "MAINTENANT 2$!! jeans TWIK taille 28 25$(comme neuf, coton biologique, coupe ol…"
drag, startPoint x: 309, startPoint y: 524, endPoint x: 266, endPoint y: 521, distance: 43.3
type input "MAINTENANT 2$!! chandail ZOÉ fait small 15$(comme neuf, étiquette xs mais fait …"
drag, startPoint x: 645, startPoint y: 520, endPoint x: 610, endPoint y: 517, distance: 35.9
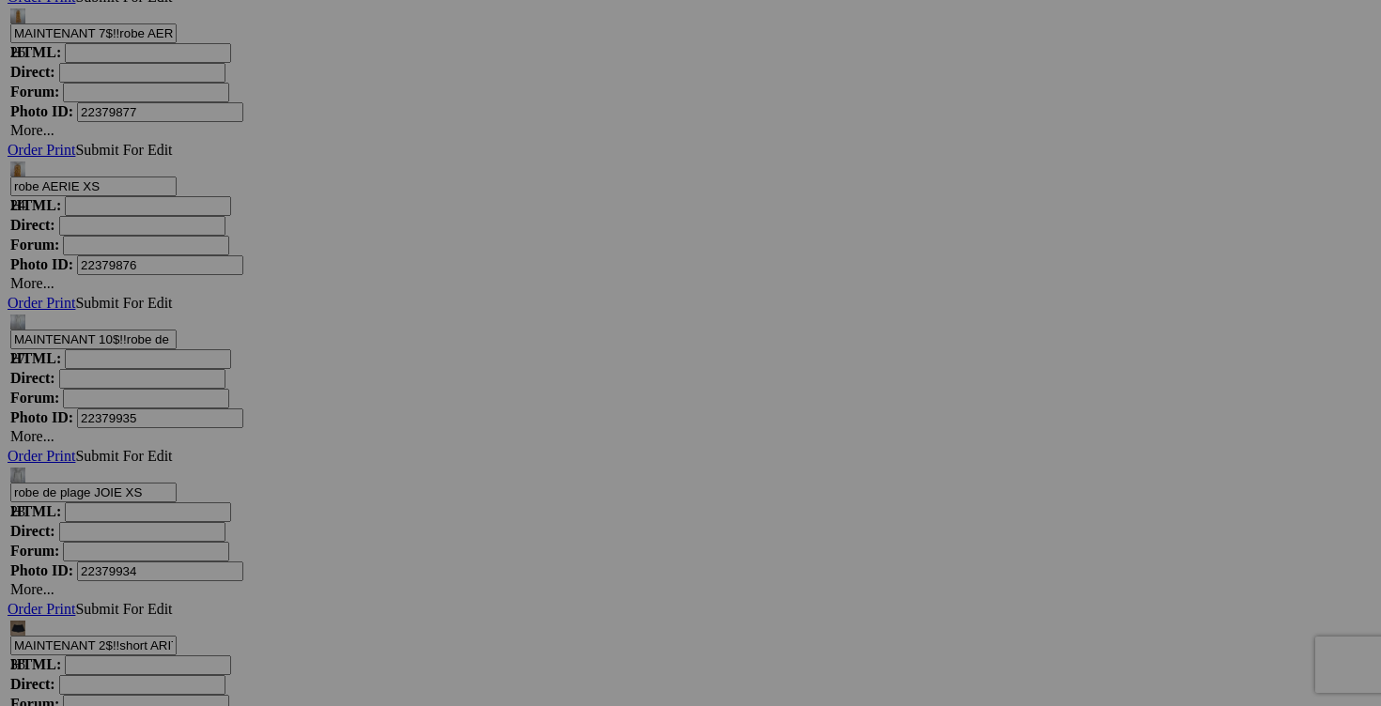
type input "MAINTENANT 1$!! t-shirt ADIDAS small 20$(comme neuf)"
drag, startPoint x: 977, startPoint y: 523, endPoint x: 934, endPoint y: 519, distance: 43.5
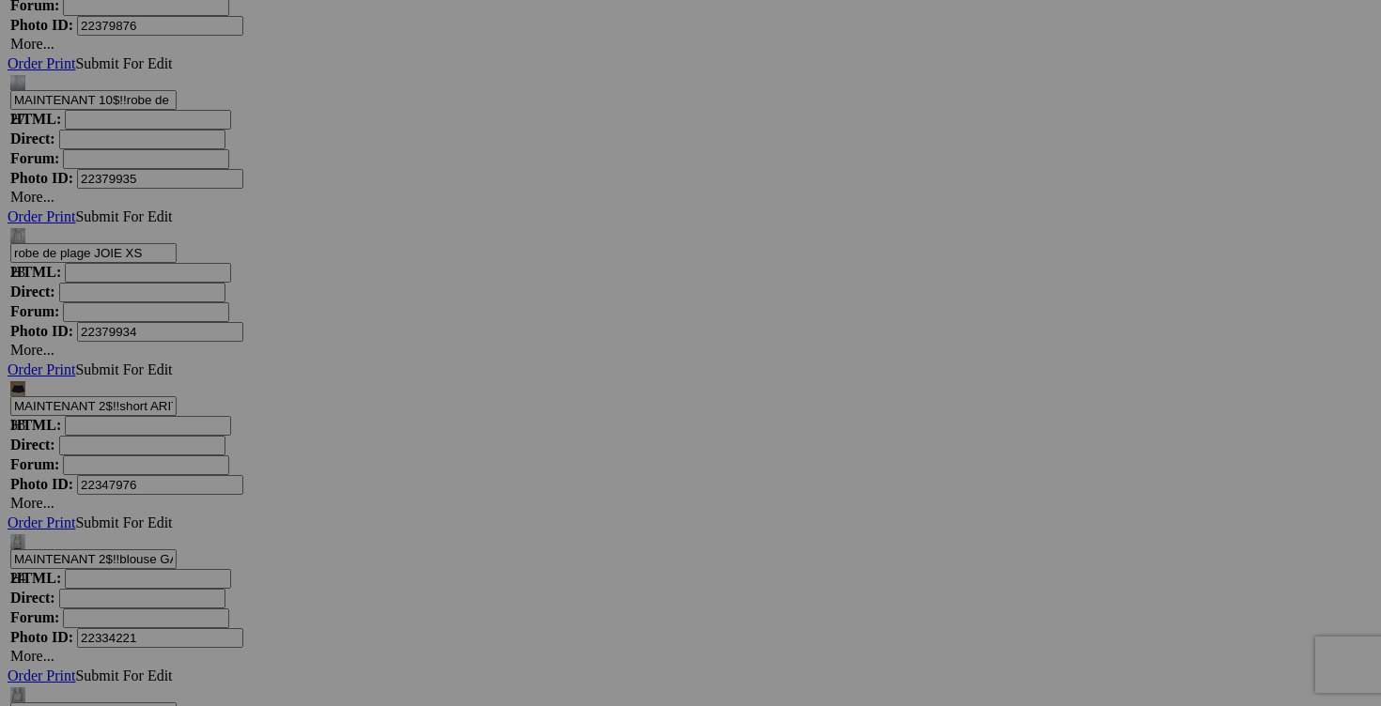
scroll to position [12296, 0]
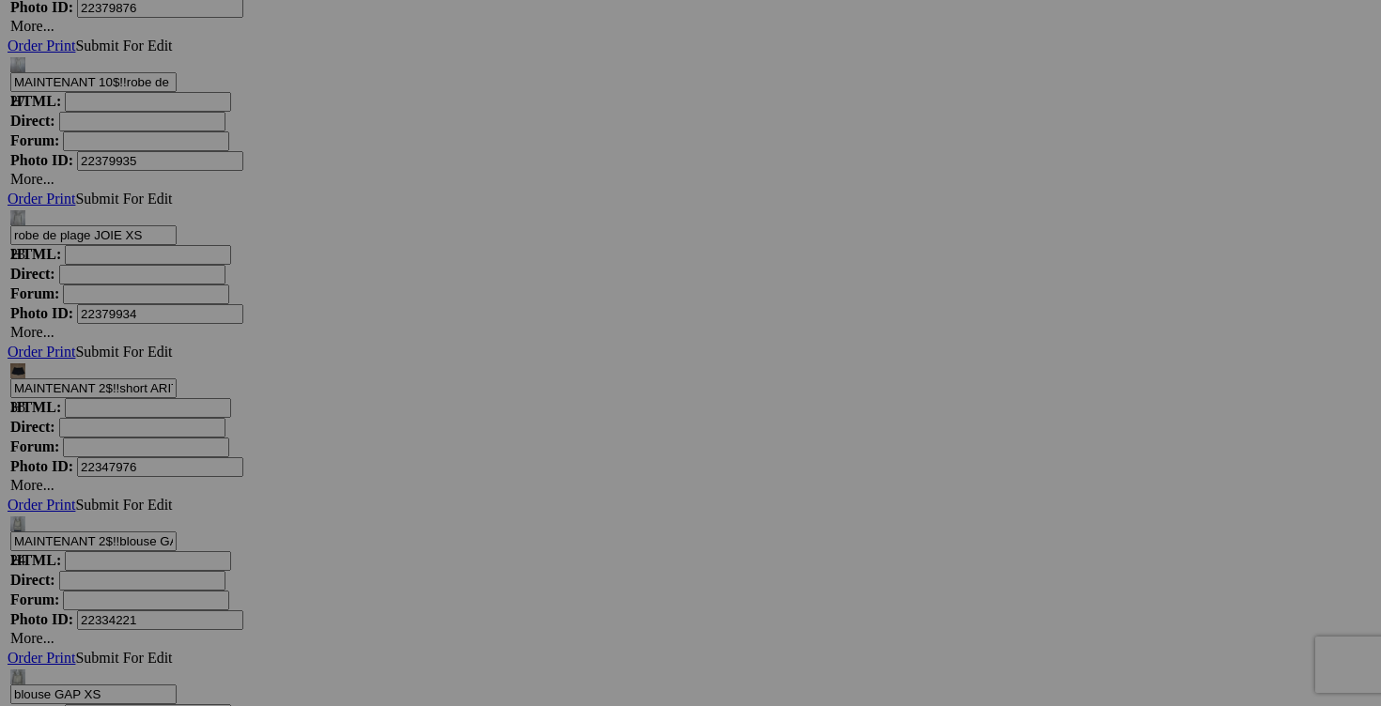
type input "MAINTENANT 1$!! jupe BOF JEAN CLAUDE POITRAS small 40$(comme neuf, lin)"
drag, startPoint x: 308, startPoint y: 501, endPoint x: 269, endPoint y: 499, distance: 39.5
type input "MAINTENANT 1$!! culotte de maillot fait small 10$(comme neuf, pas d'étiquette)"
drag, startPoint x: 474, startPoint y: 504, endPoint x: 435, endPoint y: 503, distance: 39.5
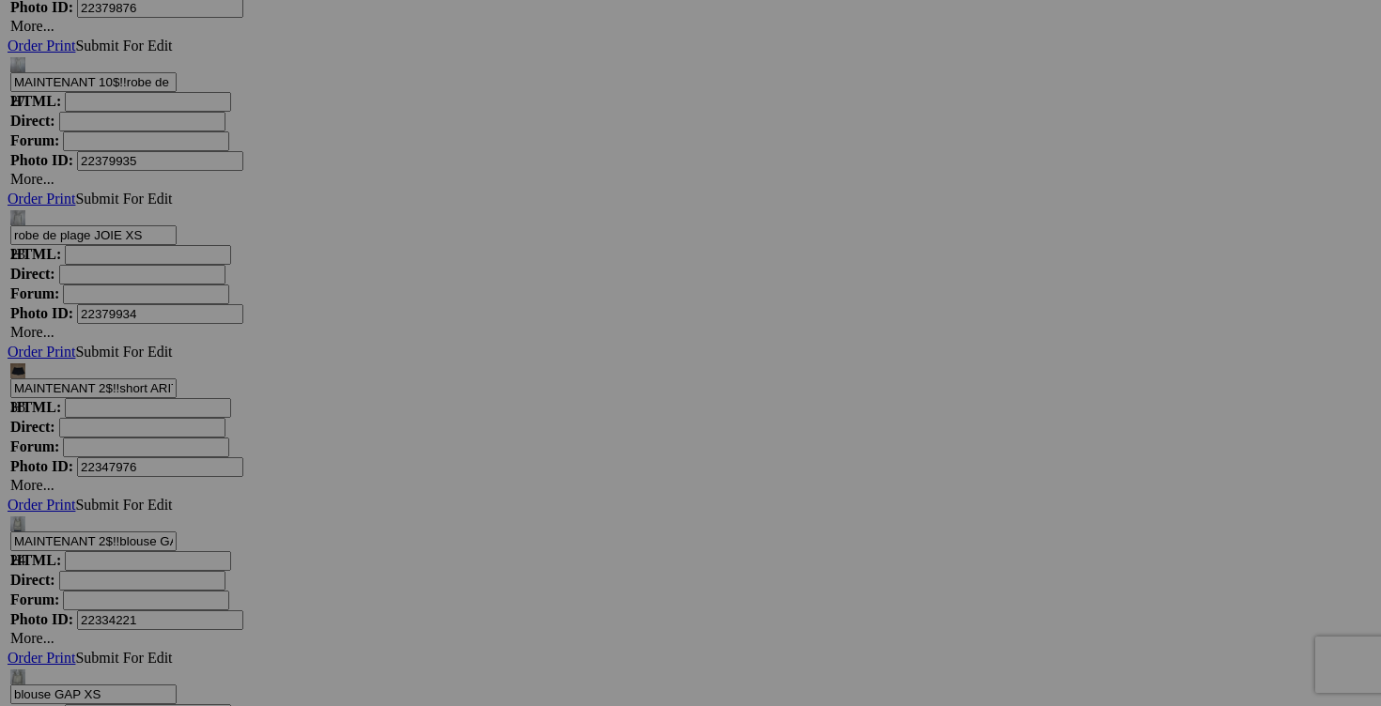
type input "MAINTENANT 2$!! robe REITMANS small 15$(comme neuf)"
drag, startPoint x: 811, startPoint y: 503, endPoint x: 774, endPoint y: 503, distance: 36.6
type input "MAINTENANT 2$!! cardigan BETA'S CHOICE small 20$(comme neuf)"
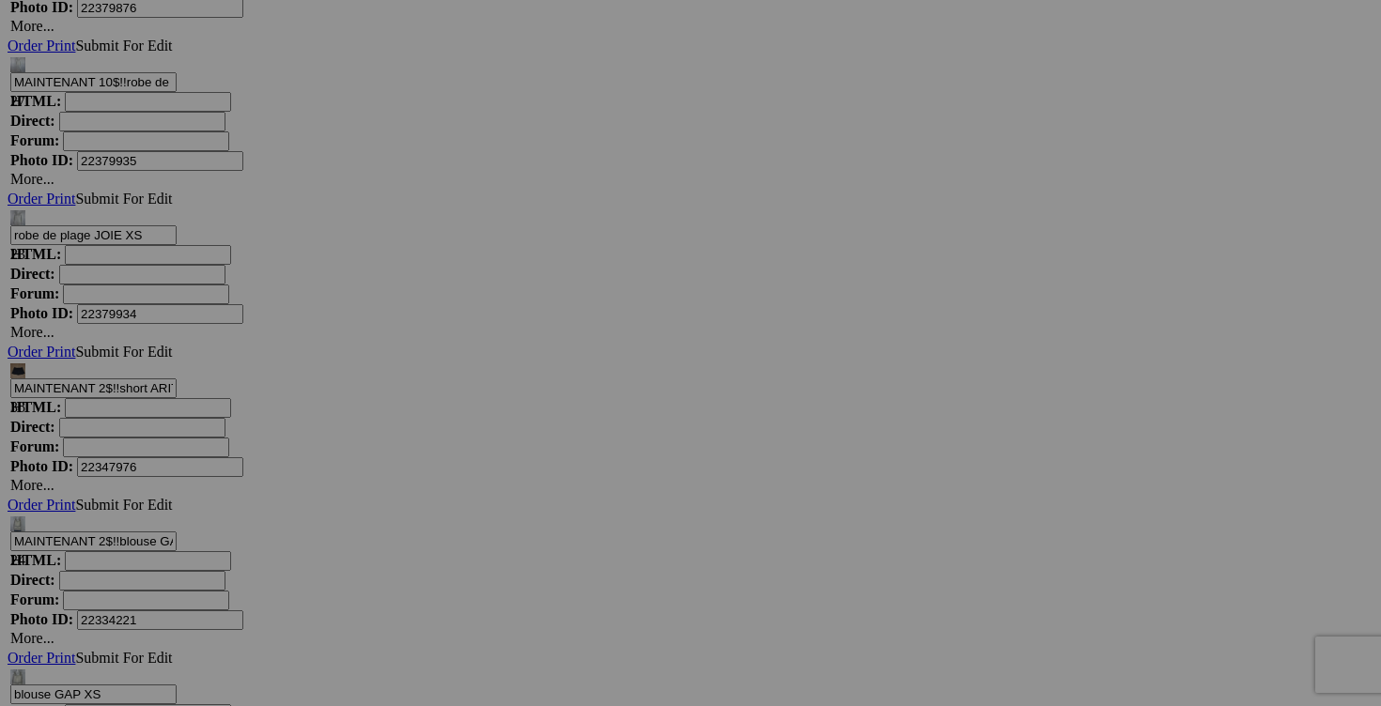
drag, startPoint x: 1146, startPoint y: 504, endPoint x: 1101, endPoint y: 503, distance: 45.1
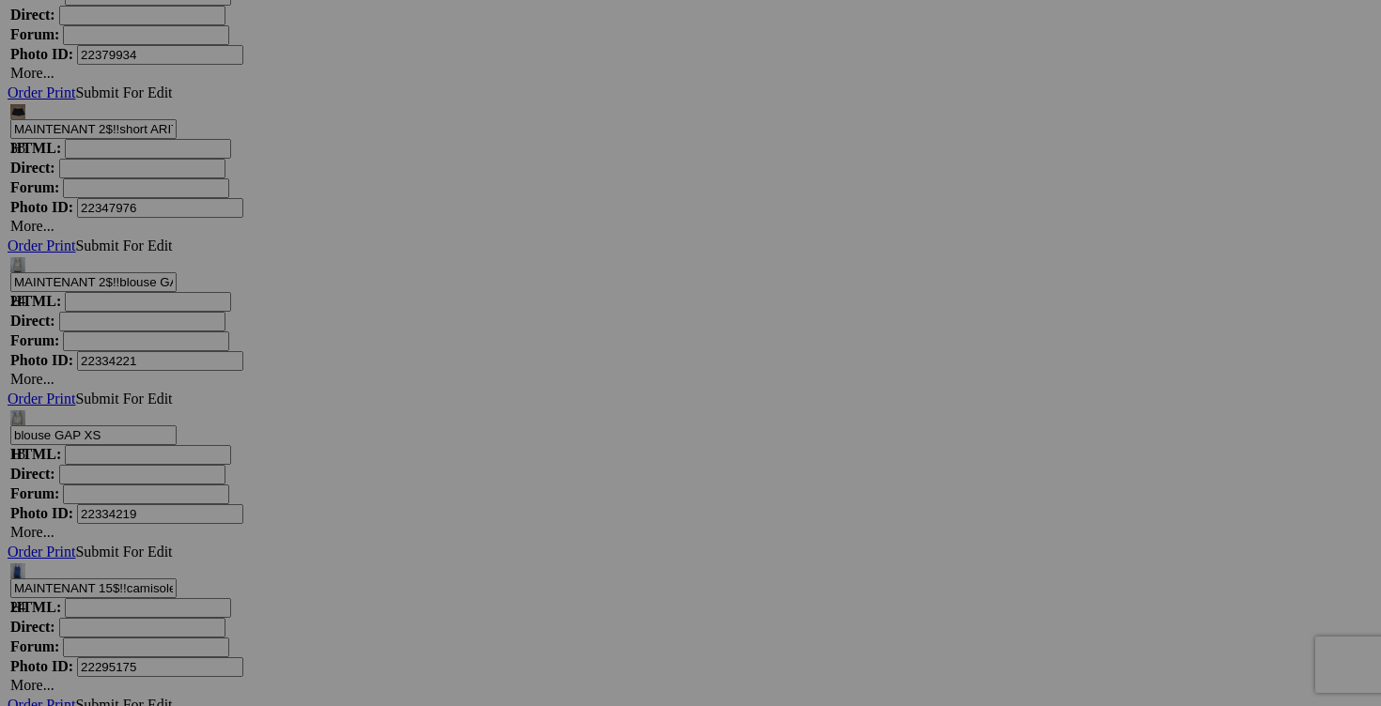
scroll to position [12577, 0]
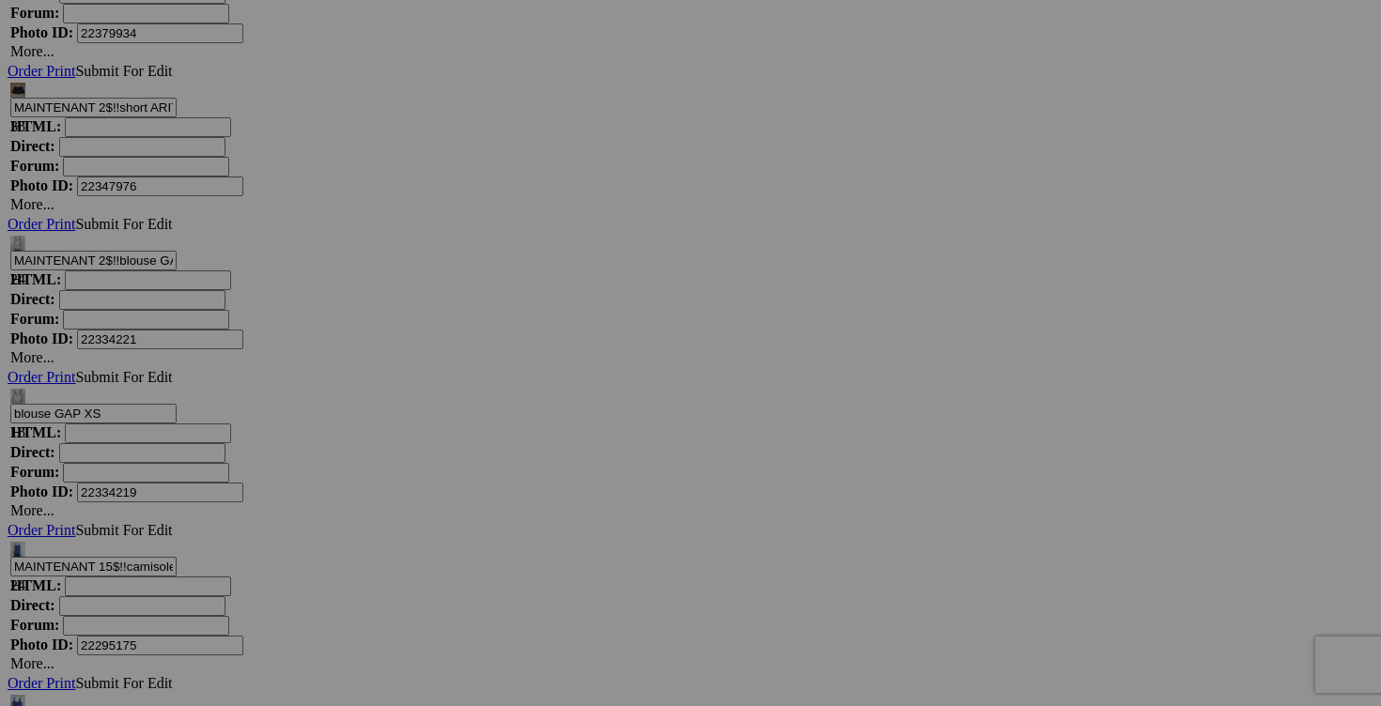
type input "MAINTENANT 1$!! jeans LAURA taille 6 20$(comme neuf, extensible)"
drag, startPoint x: 476, startPoint y: 461, endPoint x: 443, endPoint y: 460, distance: 32.9
type input "MAINTENANT 1$!! blouse HEARTLOOM small 20$(comme neuf, payé 150$)"
drag, startPoint x: 810, startPoint y: 464, endPoint x: 759, endPoint y: 462, distance: 50.8
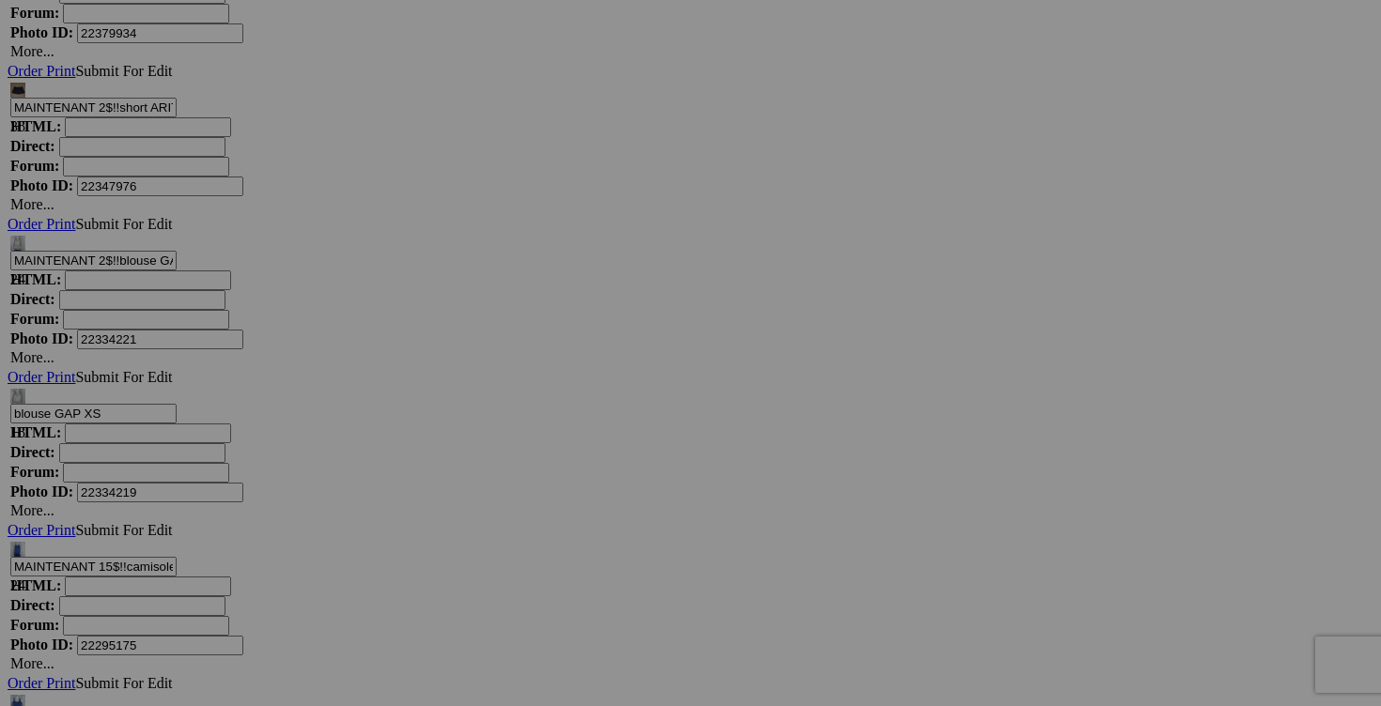
type input "MAINTENANT 1$!! haut de maillot fait small 10$(comme neuf, pas d'étiquette, san…"
drag, startPoint x: 1143, startPoint y: 457, endPoint x: 1108, endPoint y: 450, distance: 35.6
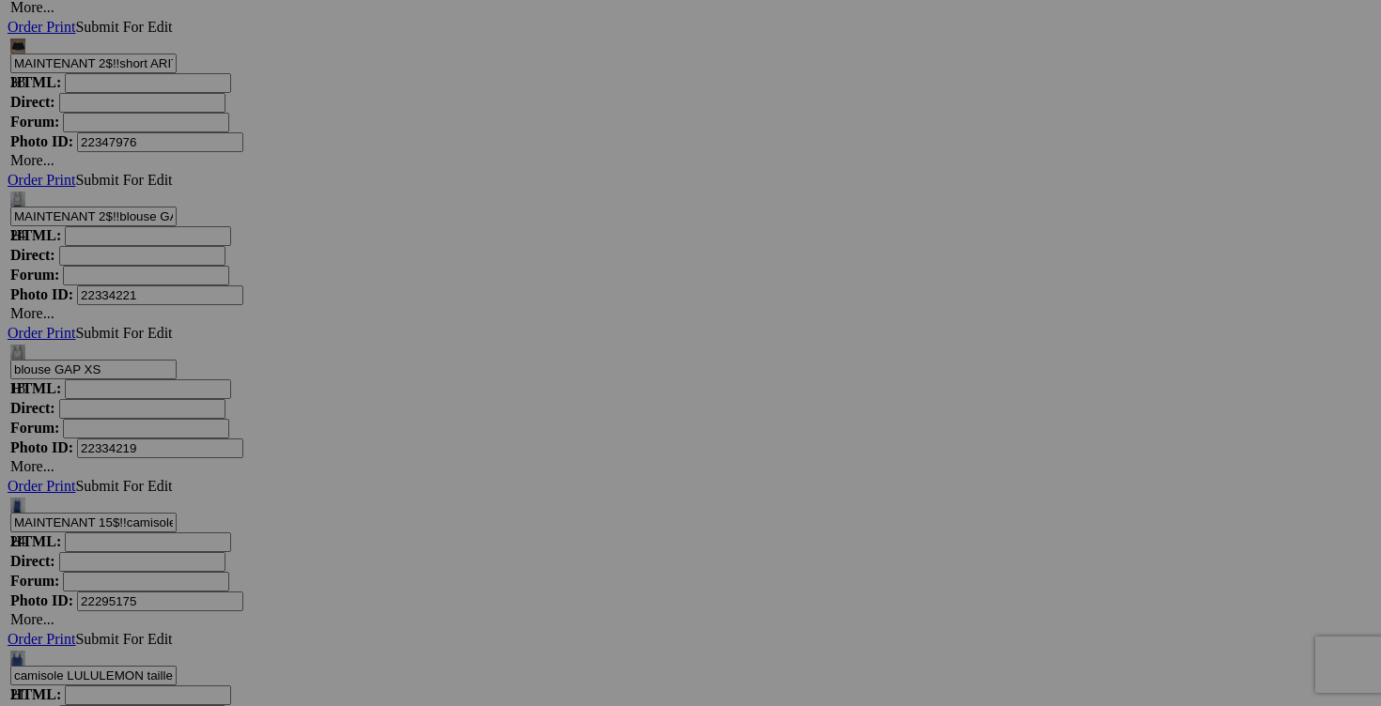
scroll to position [12722, 0]
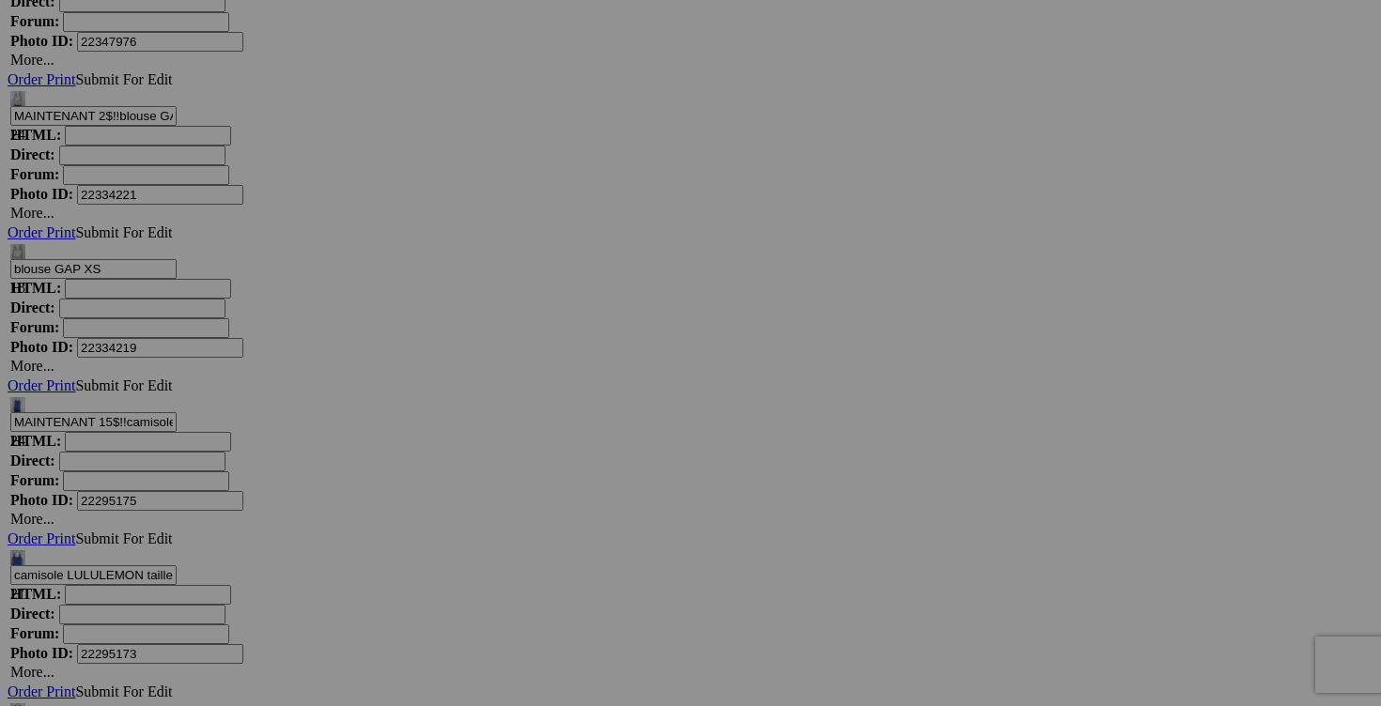
type input "MAINTENANT 1$!! blouse BANANA REPUBLIC fait small 15$(comme neuf, inscrit xs ma…"
drag, startPoint x: 476, startPoint y: 556, endPoint x: 443, endPoint y: 556, distance: 32.9
type input "MAINTENANT 2$!! robe STYLE & CO small 20$(NEUF)"
drag, startPoint x: 811, startPoint y: 554, endPoint x: 759, endPoint y: 555, distance: 51.7
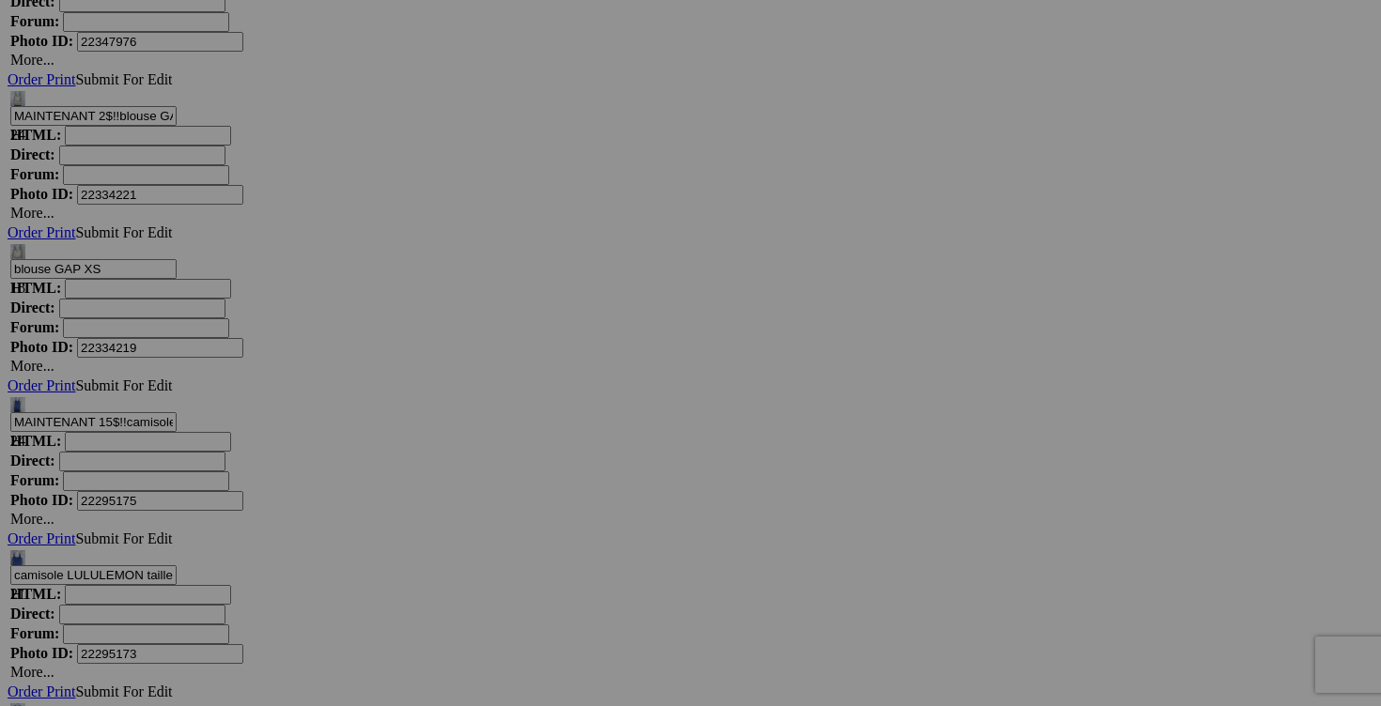
type input "MAINTENANT 1$!! jupe short NVO fait small 20$(comme neuf, confortable et extens…"
drag, startPoint x: 1144, startPoint y: 554, endPoint x: 1116, endPoint y: 551, distance: 28.3
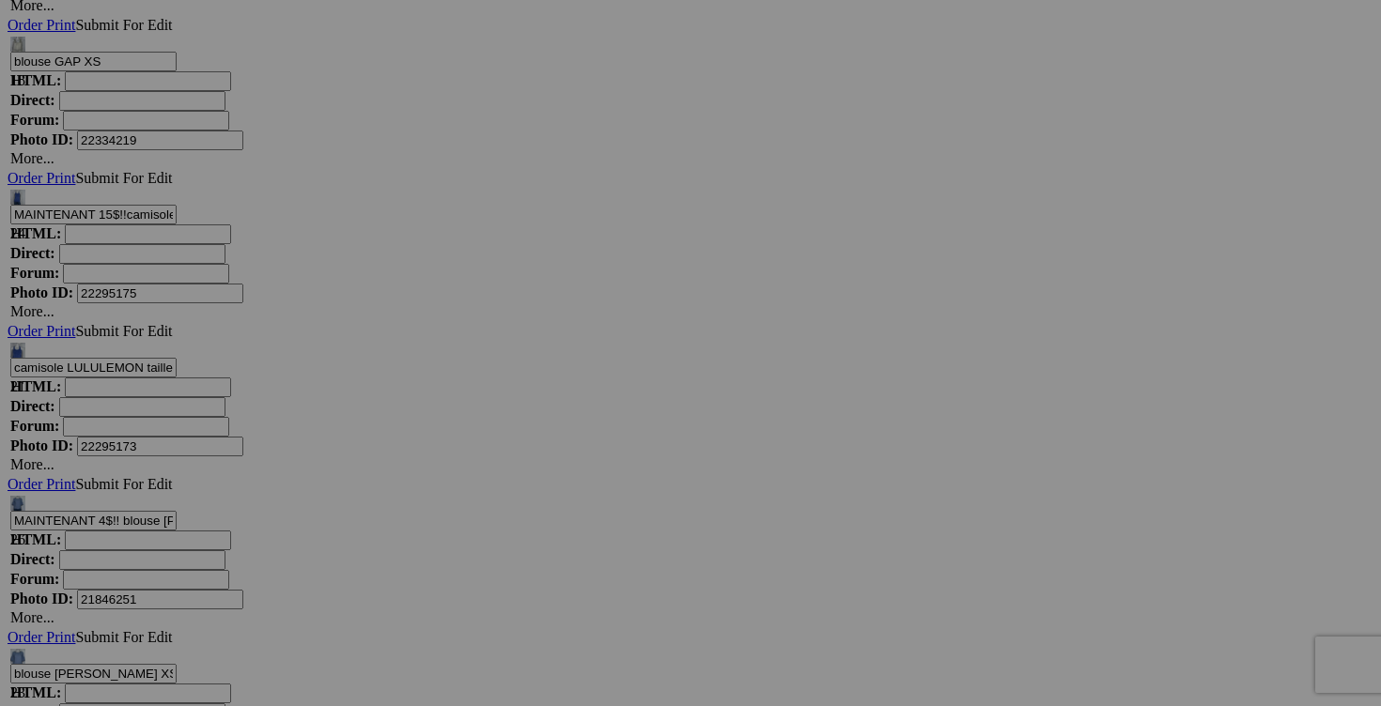
scroll to position [12989, 0]
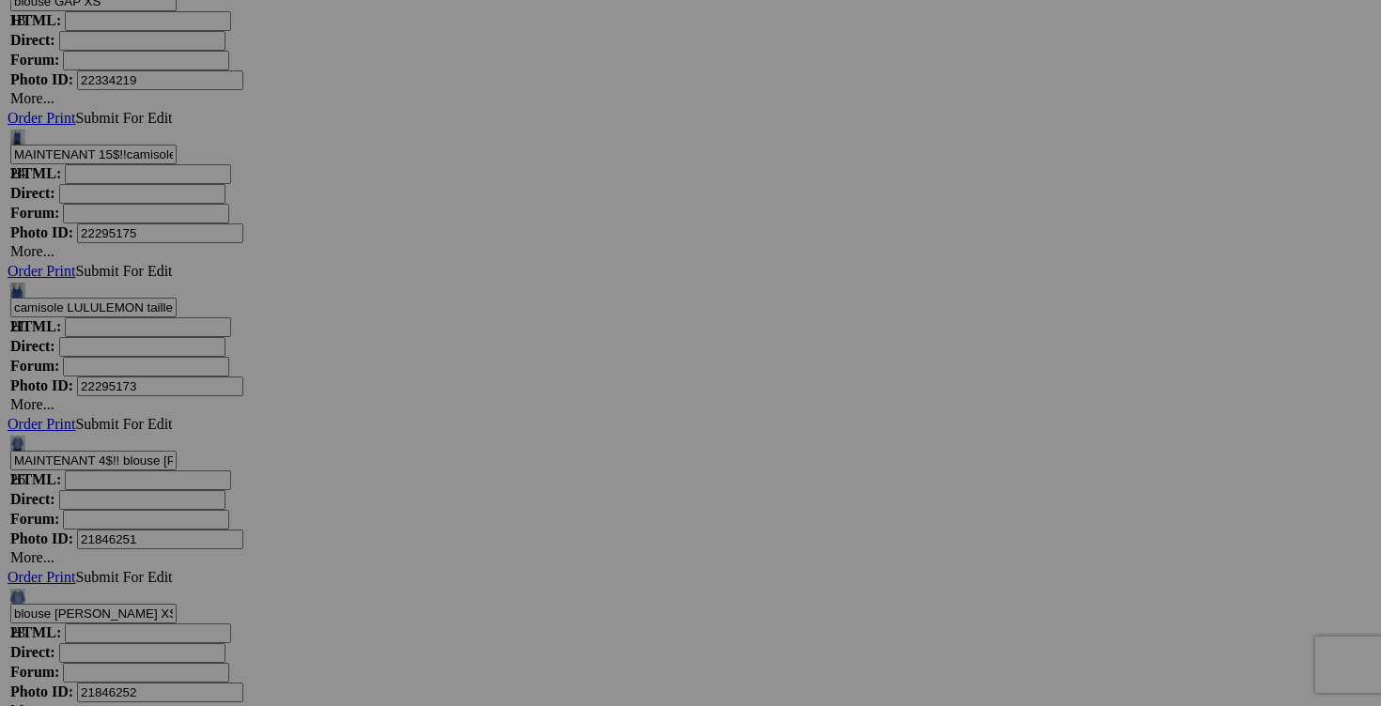
type input "MAINTENANT 1$!! blouse MERRELL small 20$(NEUF avec étiquette)"
drag, startPoint x: 473, startPoint y: 529, endPoint x: 443, endPoint y: 528, distance: 30.1
type input "MAINTENANT 1$!! blouse ANGELEYE taille 6 20$(comme neuf, couleur noir)"
drag, startPoint x: 807, startPoint y: 525, endPoint x: 761, endPoint y: 527, distance: 46.1
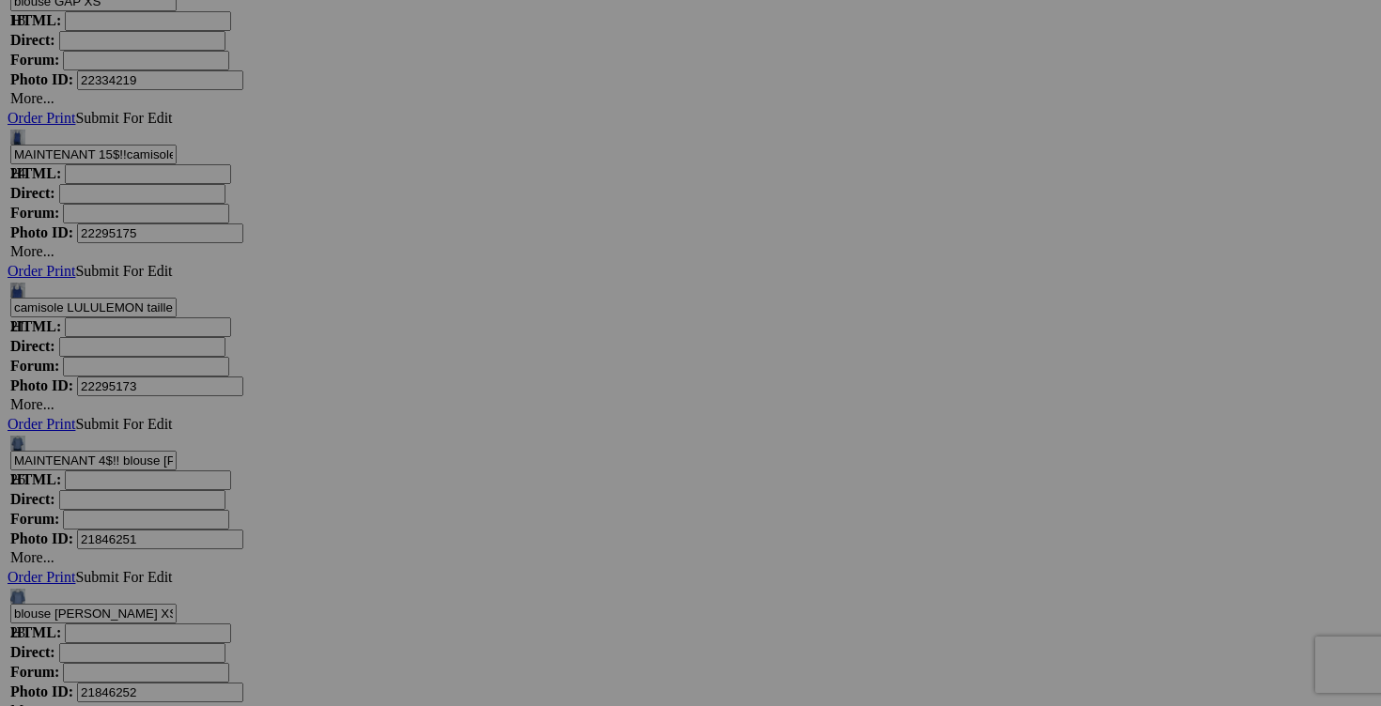
type input "MAINTENANT 1$!! haut BALI fait small 20$(comme neuf, extensible)"
drag, startPoint x: 1142, startPoint y: 528, endPoint x: 1095, endPoint y: 528, distance: 47.0
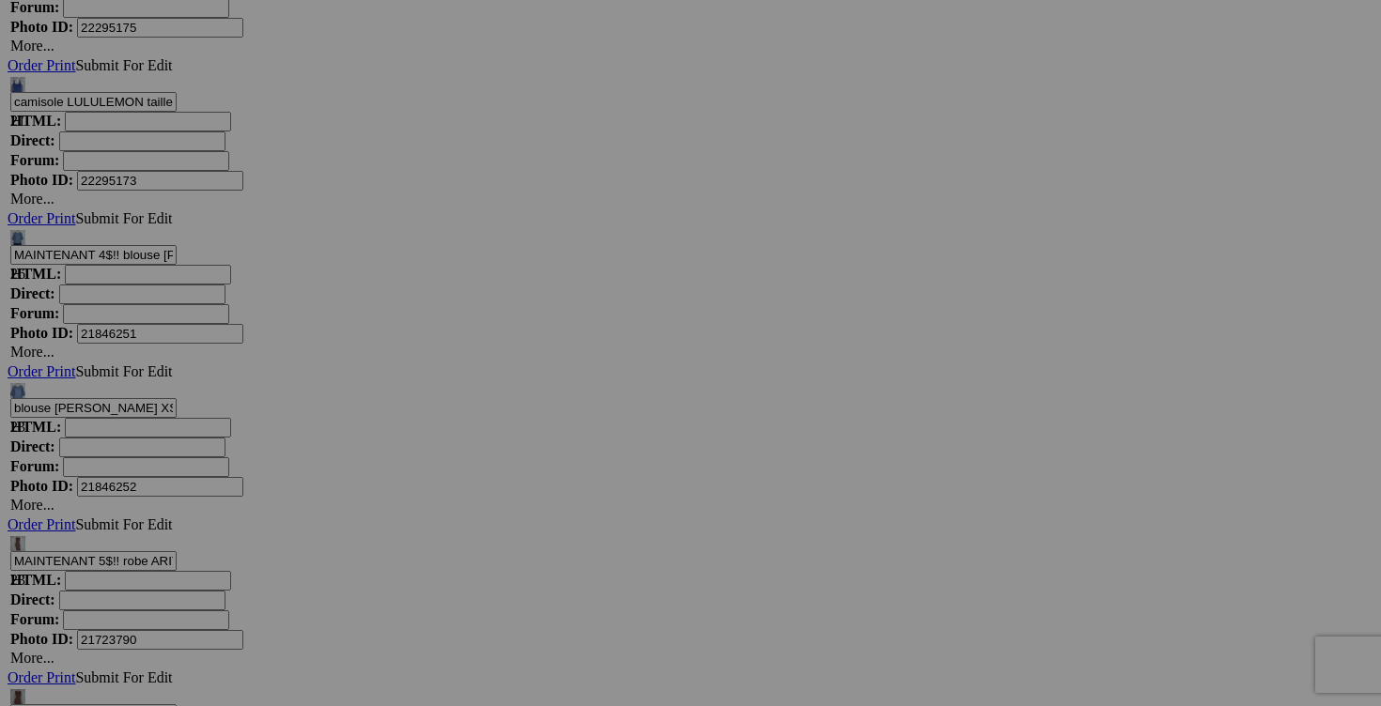
scroll to position [13267, 0]
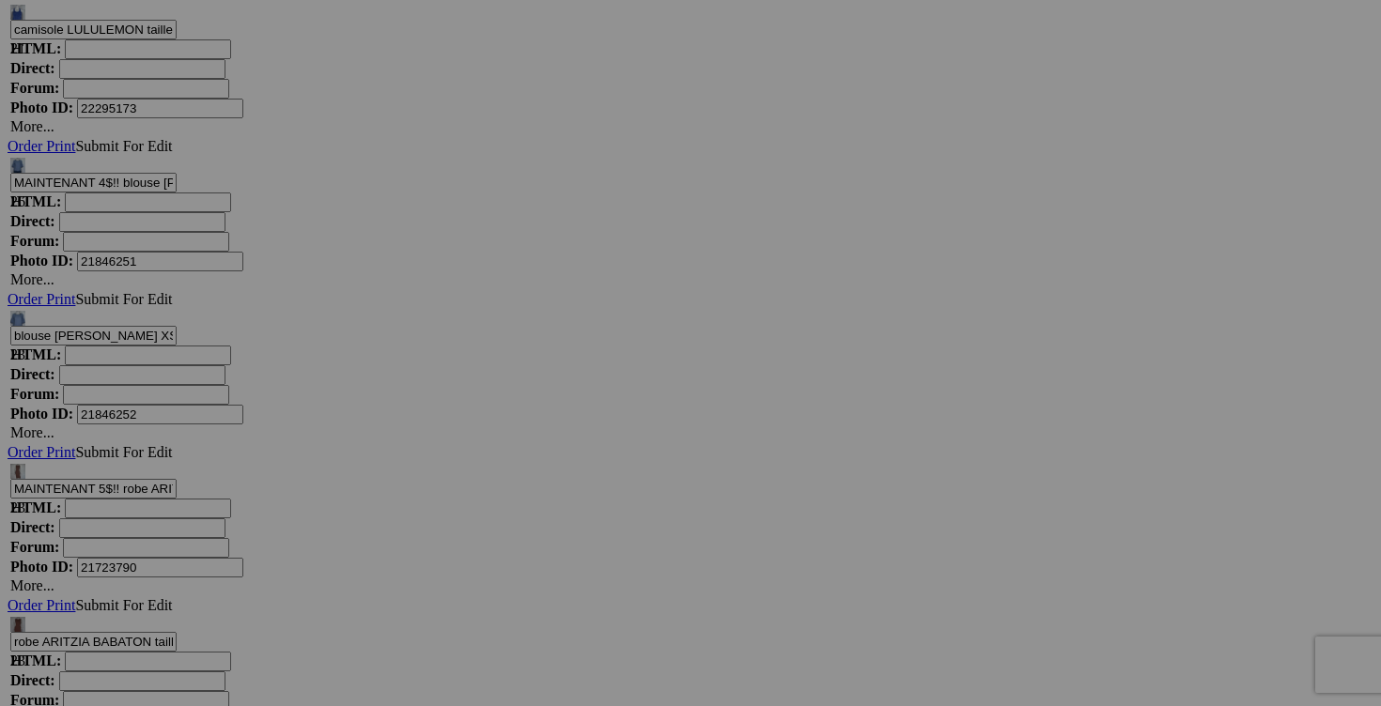
type input "MAINTENANT 1$!! culotte de maillot LA VIE EN ROSE small 15$(NEUF)"
drag, startPoint x: 307, startPoint y: 485, endPoint x: 279, endPoint y: 484, distance: 28.2
type input "MAINTENANT 2$!! blouse MICHAEL KORS fait small 35$(comme neuf, pas d'étiquette,…"
drag, startPoint x: 641, startPoint y: 486, endPoint x: 587, endPoint y: 470, distance: 55.9
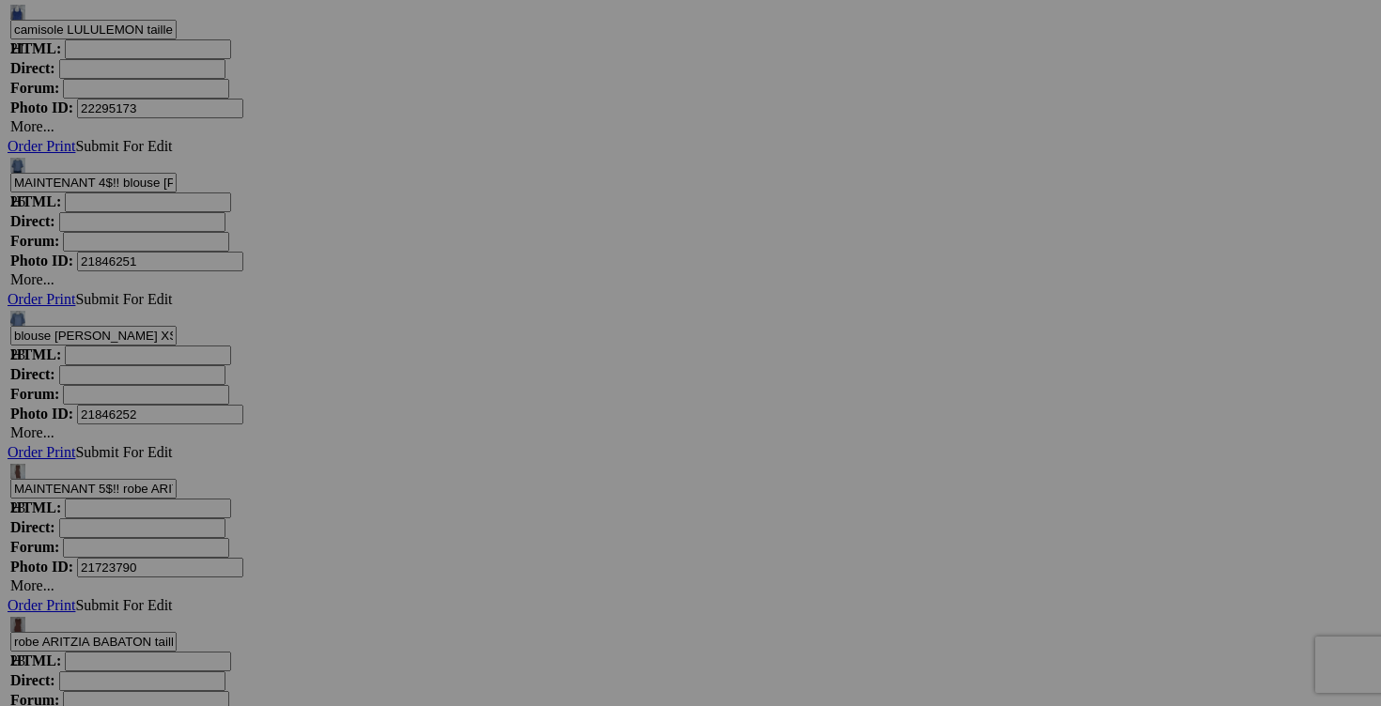
type input "MAINTENANT 2$!! chandail CLAIRE DESJARDINS small 30$(comme neuf, superbe)"
drag, startPoint x: 975, startPoint y: 486, endPoint x: 936, endPoint y: 484, distance: 39.5
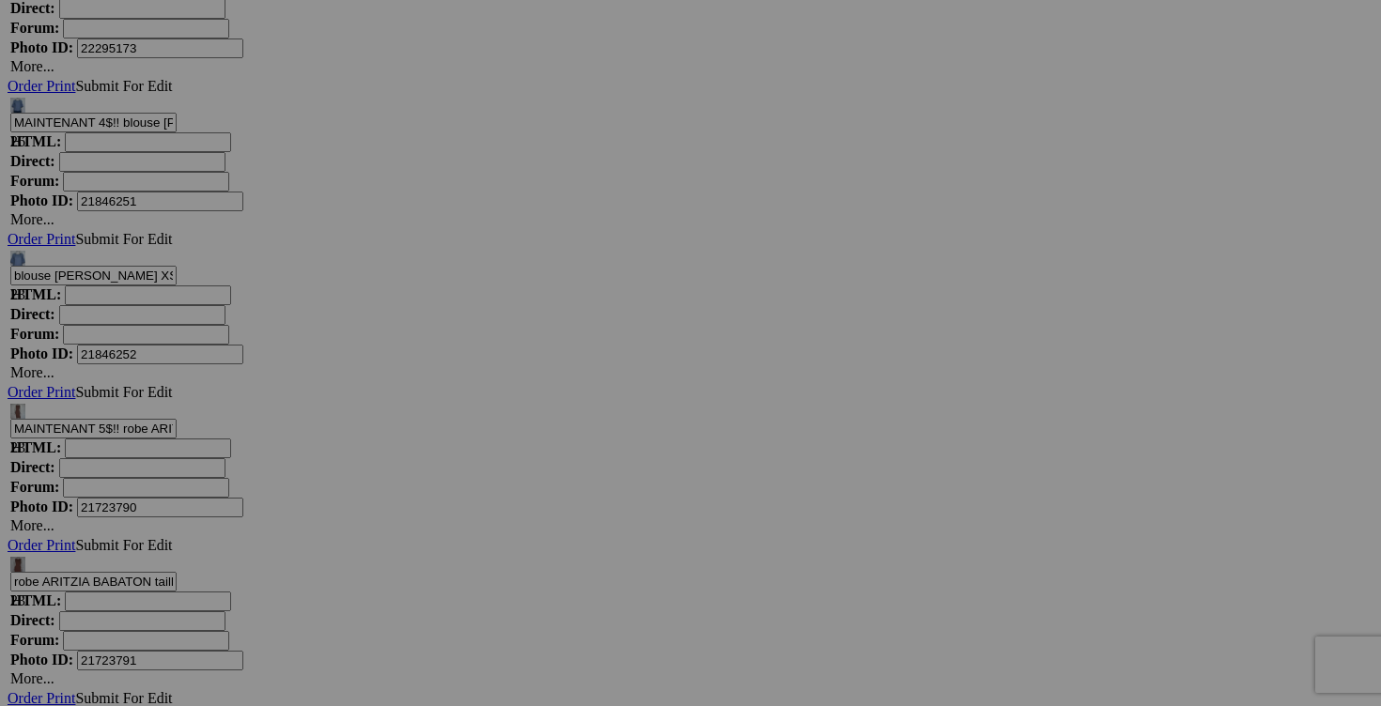
scroll to position [13418, 0]
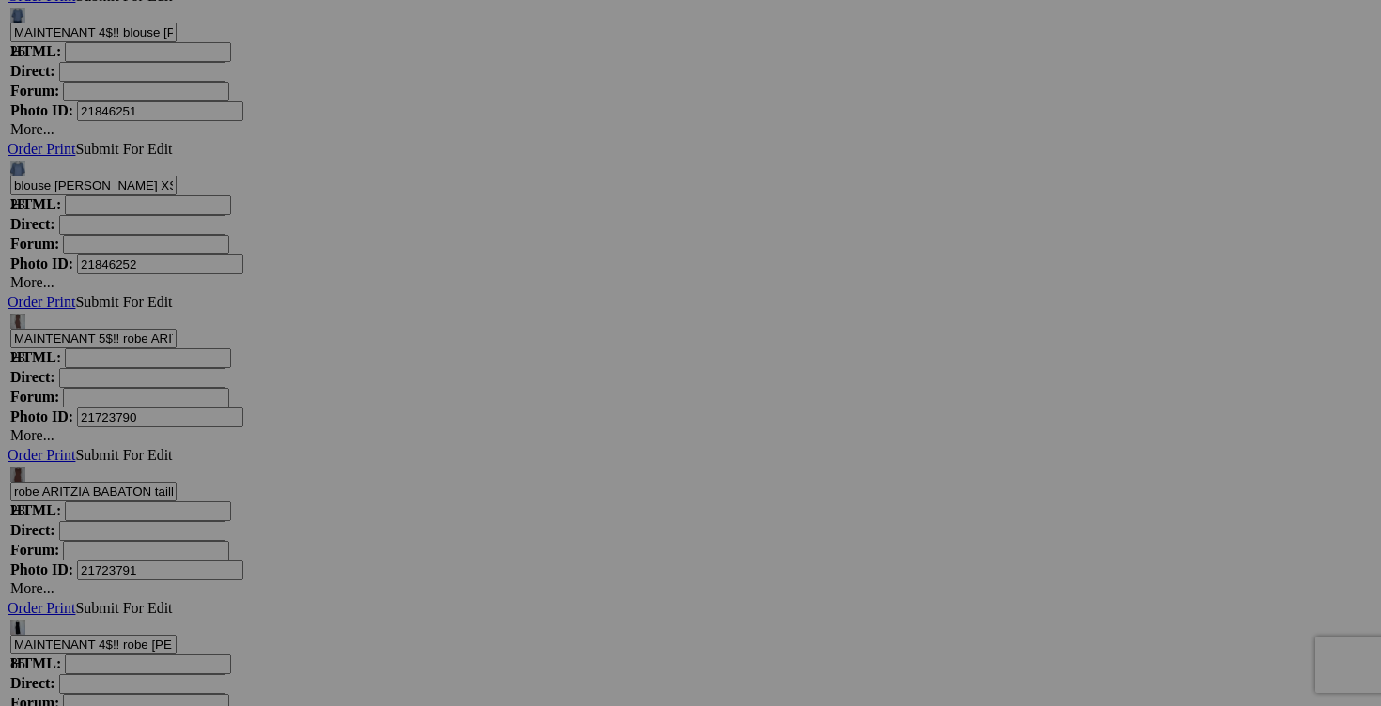
type input "MAINTENANT 1$!! robe ZARA small 20$(comme neuf, vert kaki)"
drag, startPoint x: 308, startPoint y: 574, endPoint x: 269, endPoint y: 565, distance: 40.6
type input "MAINTENANT 2$!! robe MICHAEL KORS small 30$(comme neuf, superbe, dos noir unis))"
drag, startPoint x: 641, startPoint y: 575, endPoint x: 592, endPoint y: 575, distance: 48.8
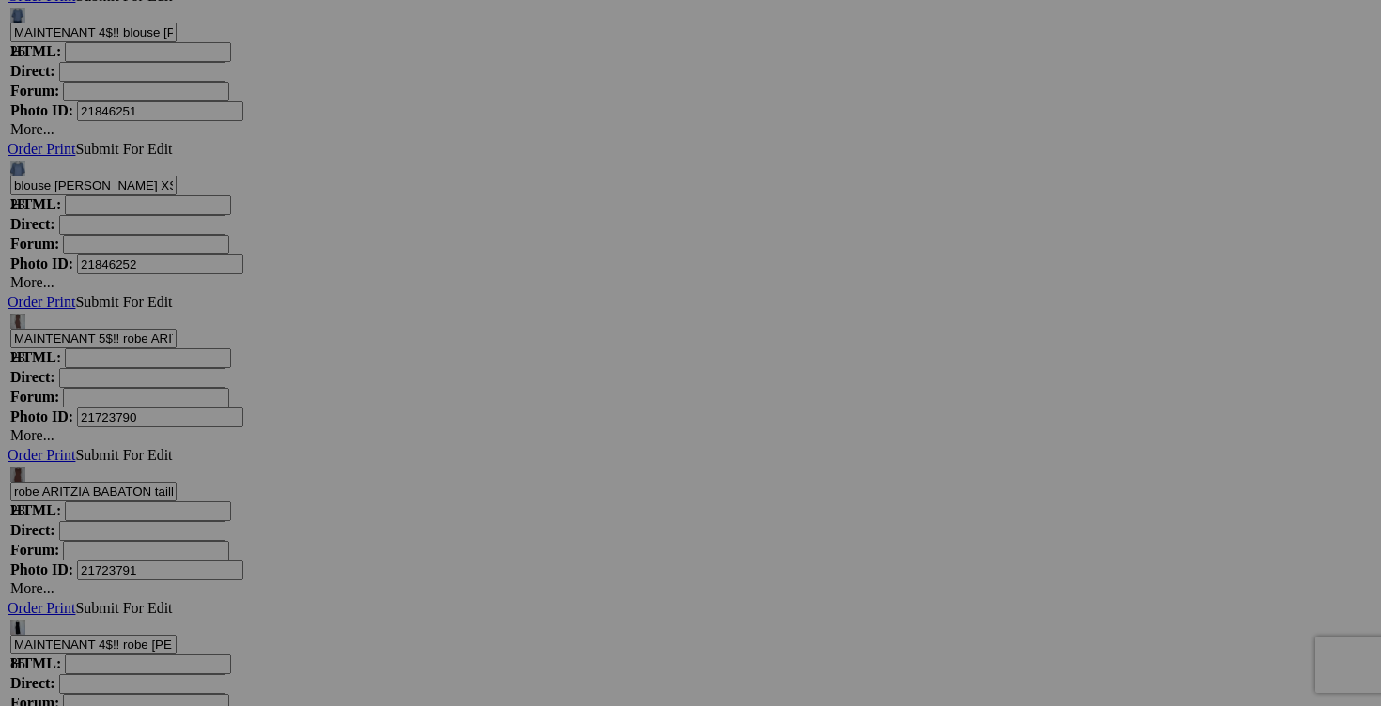
type input "MAINTENANT 1$!! blouse C&E small 15$(comme neuf)"
drag, startPoint x: 975, startPoint y: 574, endPoint x: 934, endPoint y: 571, distance: 41.4
type input "MAINTENANT 1$!! camisole PRANA small 15$(comme neuf)"
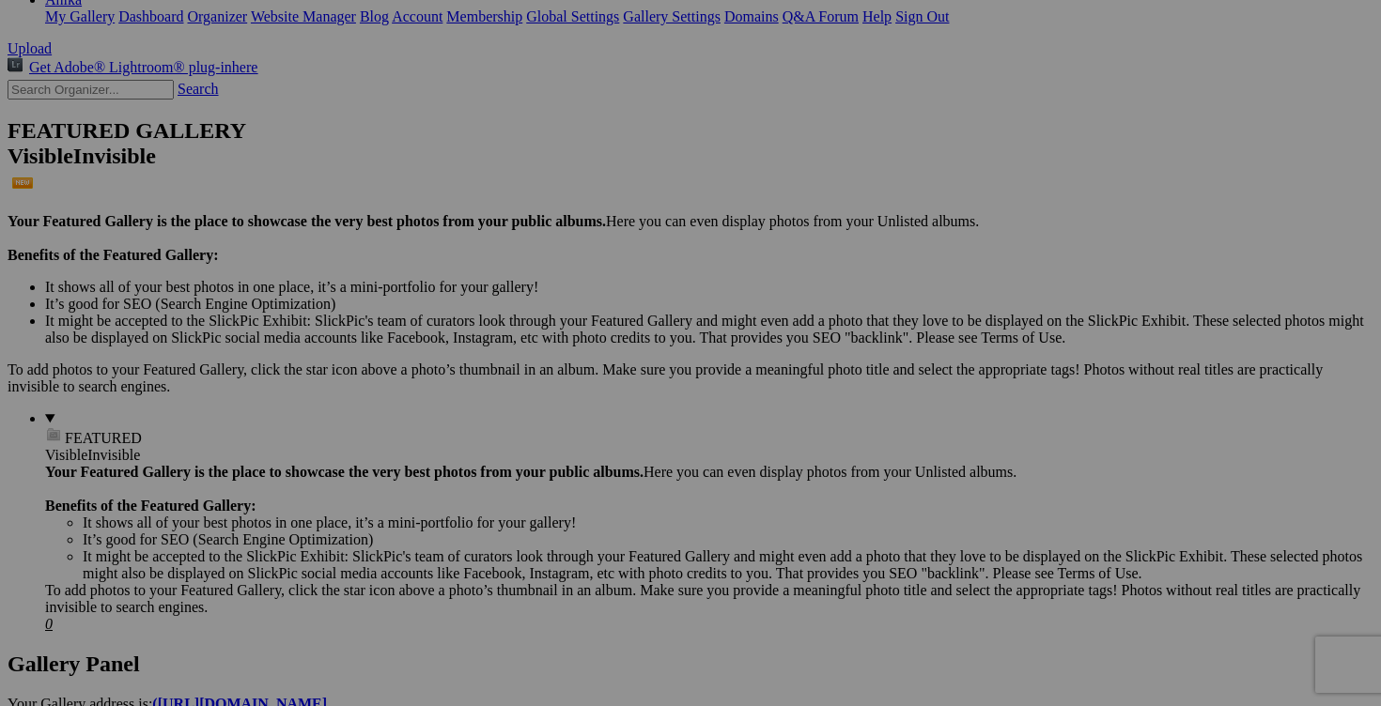
scroll to position [0, 0]
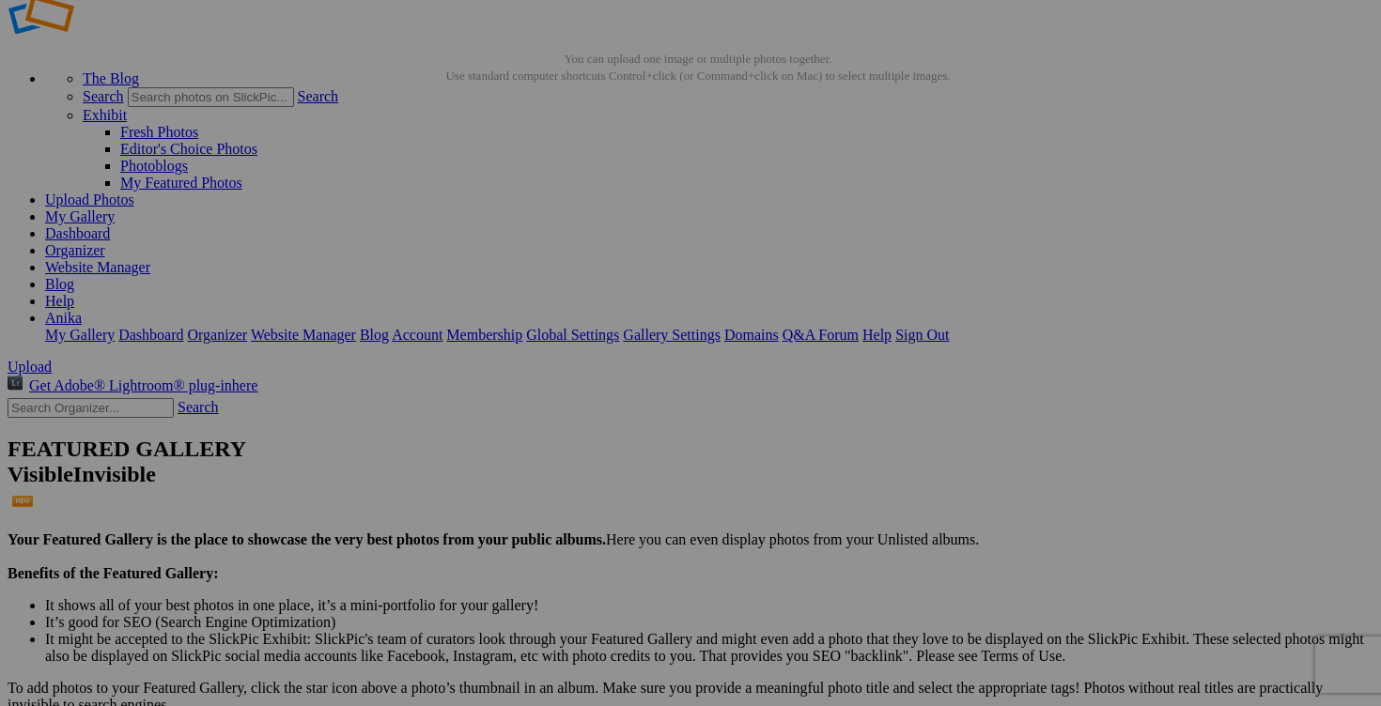
scroll to position [56, 0]
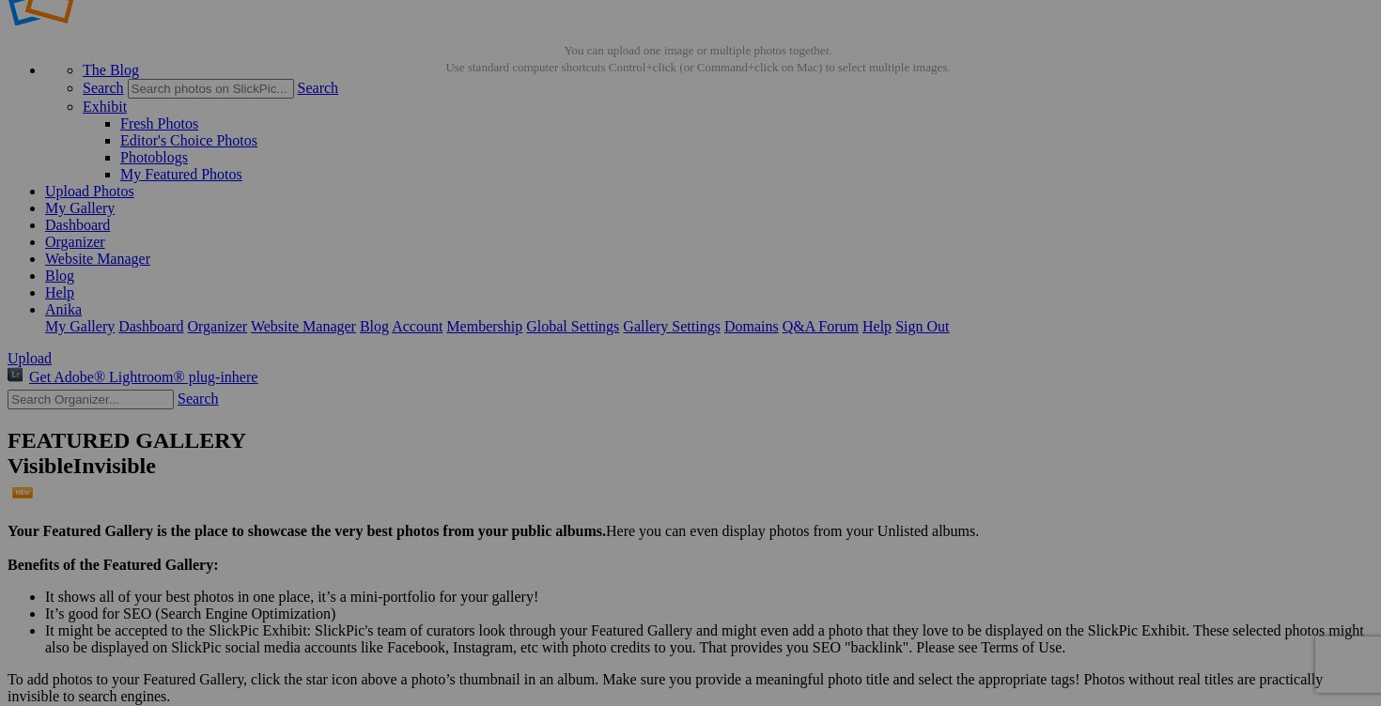
drag, startPoint x: 1147, startPoint y: 336, endPoint x: 1121, endPoint y: 334, distance: 26.4
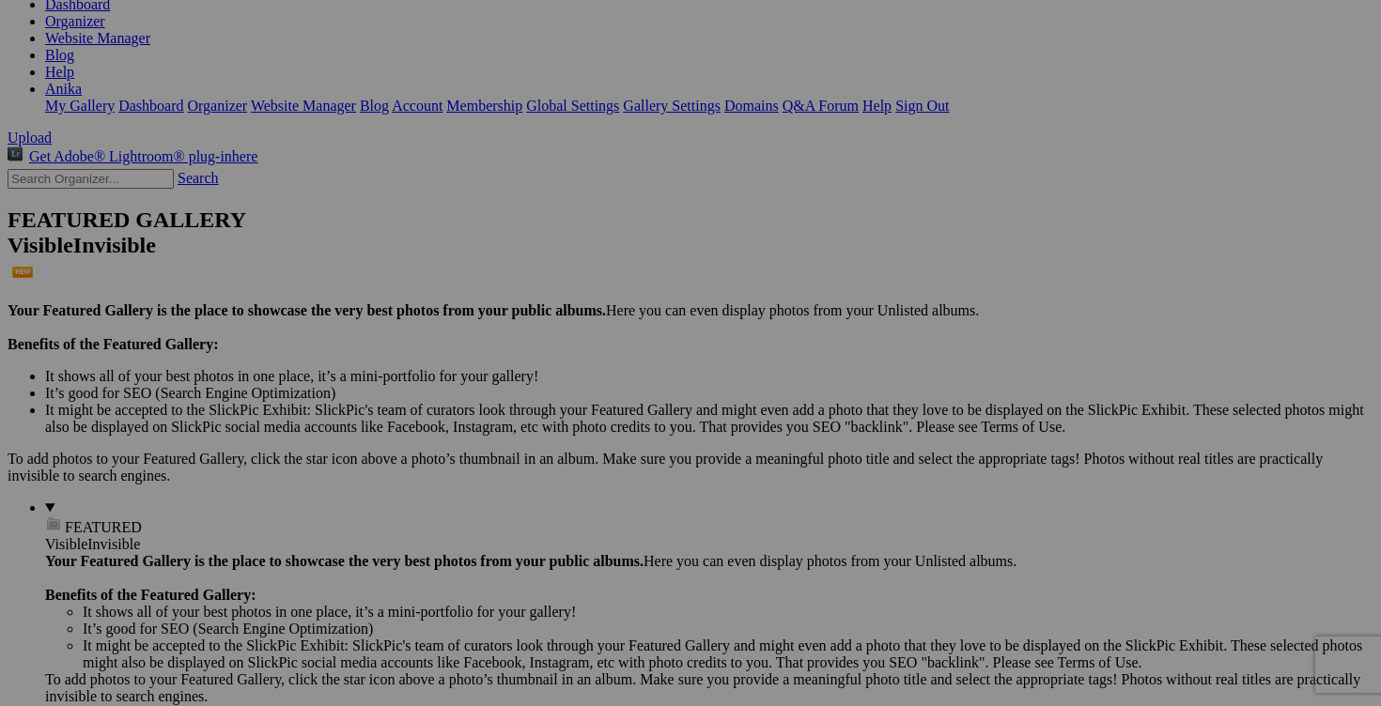
scroll to position [282, 0]
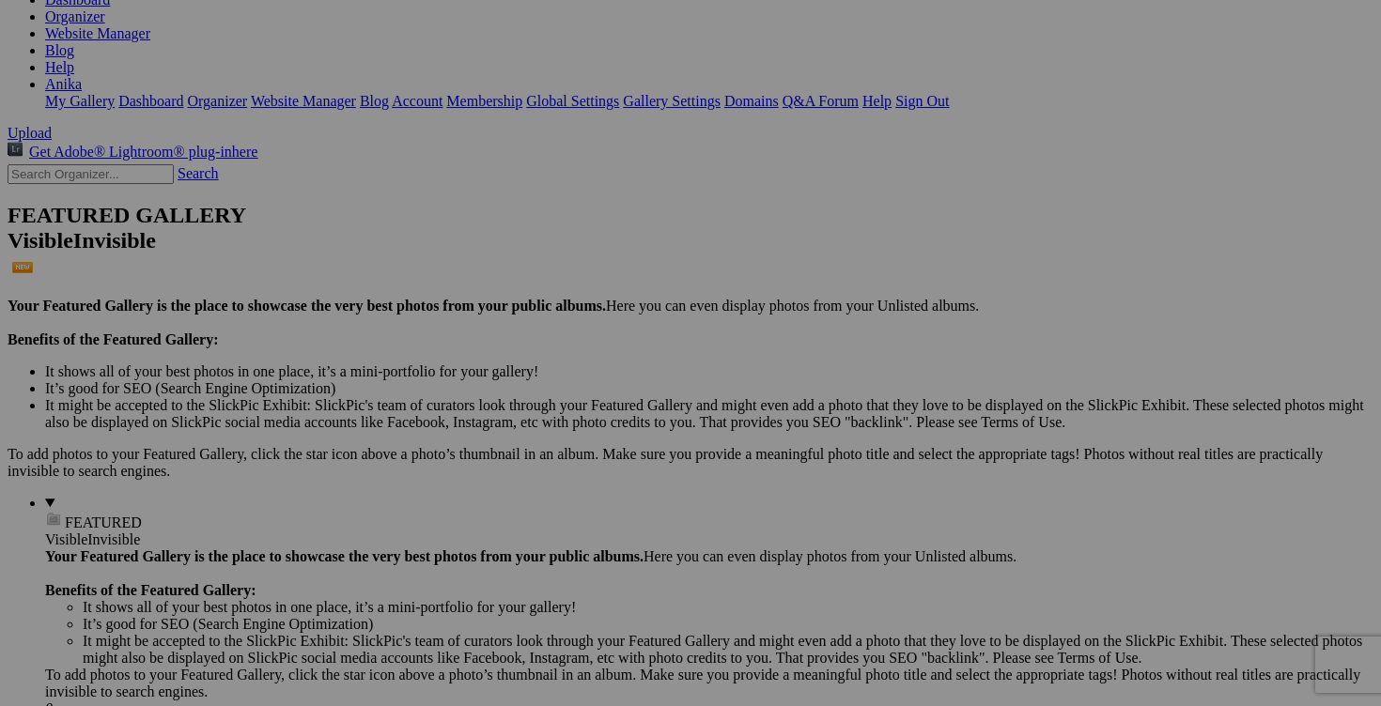
type input "MAINTENANT 5$!!tunique LILY FIRMIANA medium 15$(comme neuf,extensible)"
drag, startPoint x: 309, startPoint y: 586, endPoint x: 283, endPoint y: 584, distance: 26.4
type input "MAINTENANT 5$!!robe [PERSON_NAME] medium 20$(comme neuf, extensible, fait au [G…"
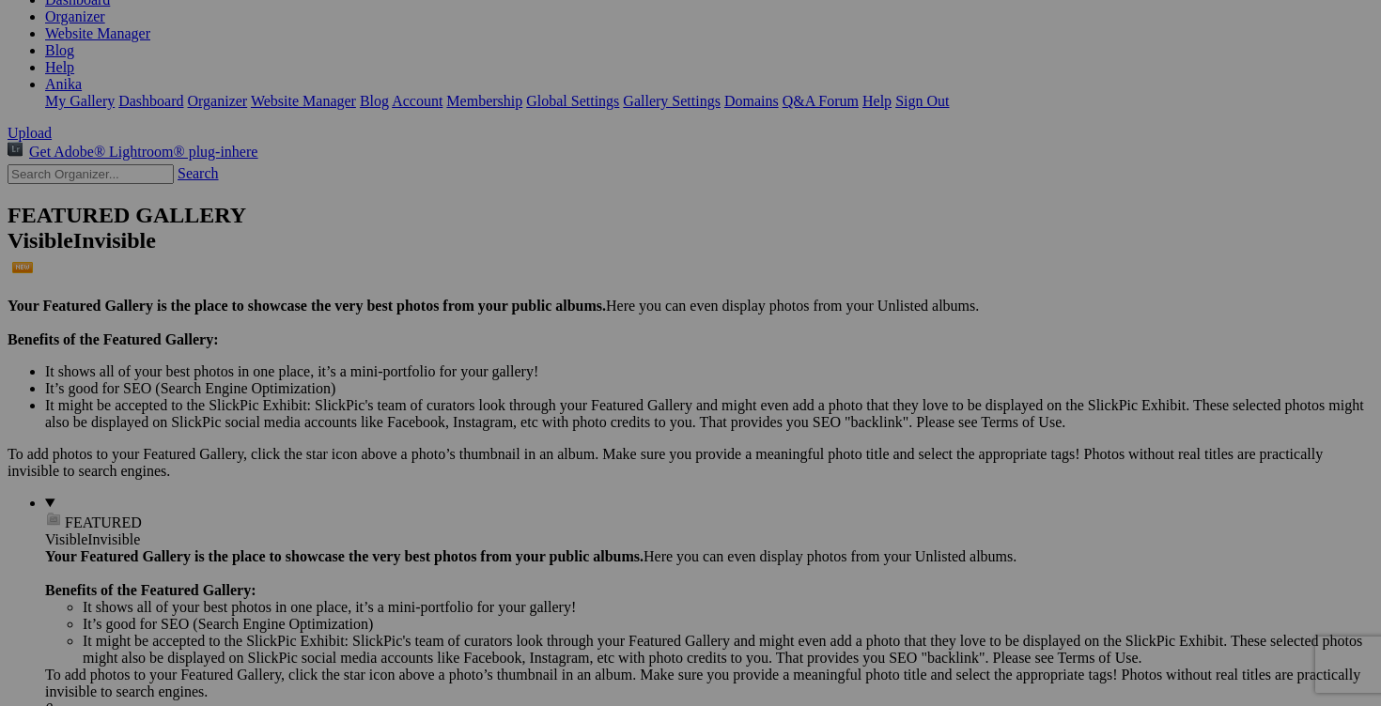
drag, startPoint x: 976, startPoint y: 588, endPoint x: 943, endPoint y: 586, distance: 32.9
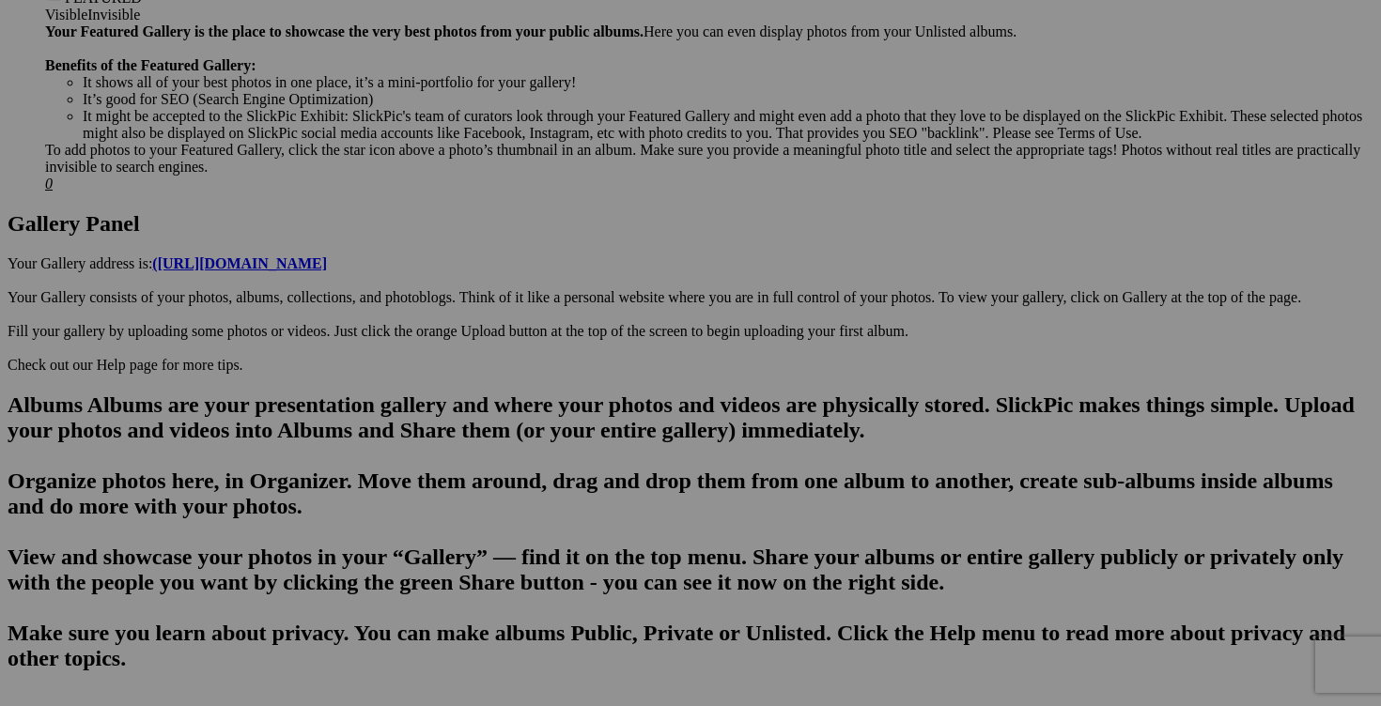
scroll to position [820, 0]
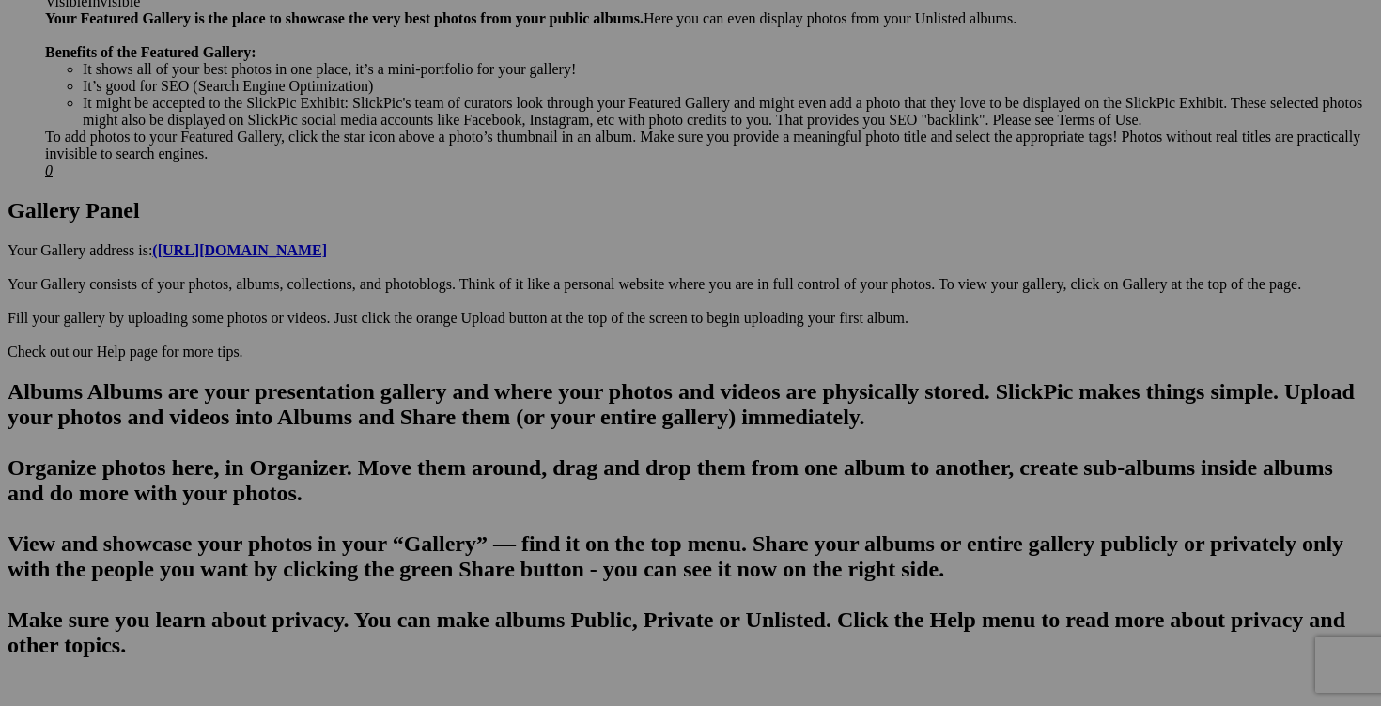
type input "MAINTENANT 5$!!blouse NAIF medium 20$(comme neuf, superbe)"
drag, startPoint x: 309, startPoint y: 528, endPoint x: 272, endPoint y: 528, distance: 36.6
type input "MAINTENANT 5$!!blouse ZARA medium 15$(comme neuf)"
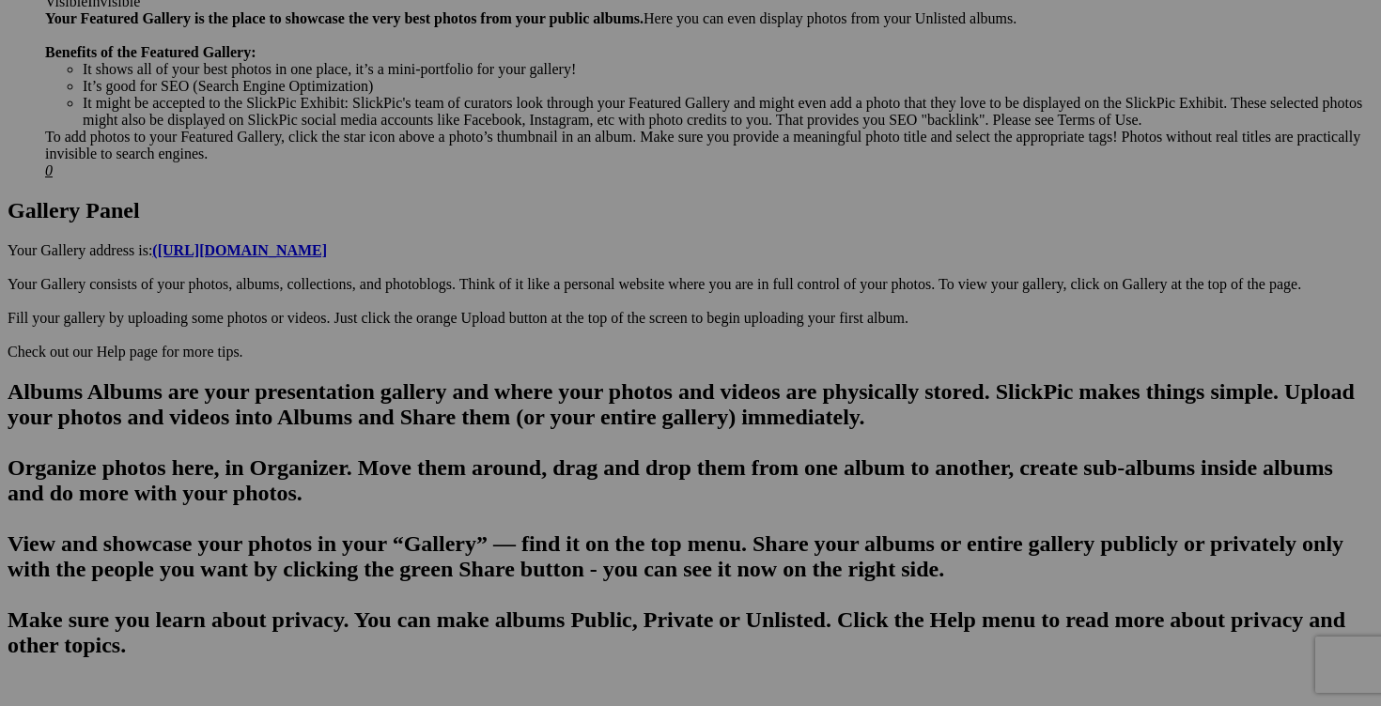
drag, startPoint x: 976, startPoint y: 527, endPoint x: 940, endPoint y: 526, distance: 35.7
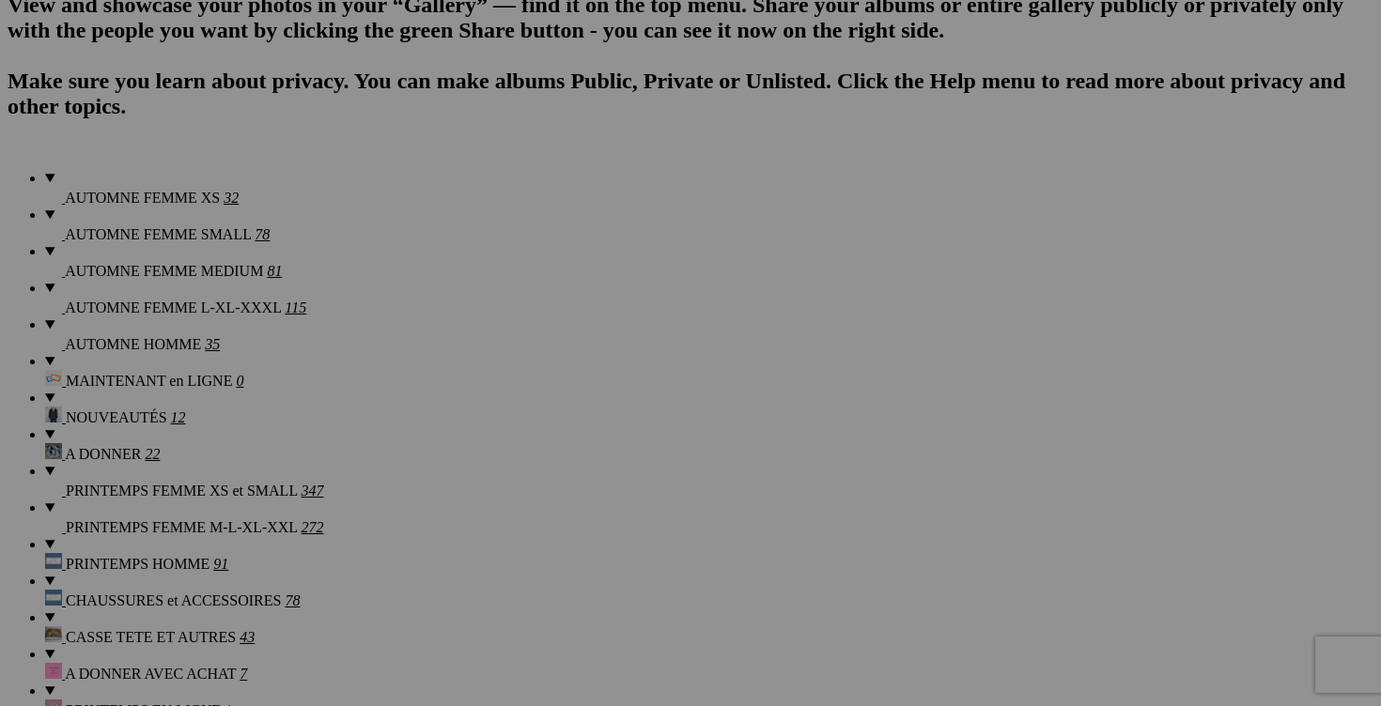
scroll to position [1370, 0]
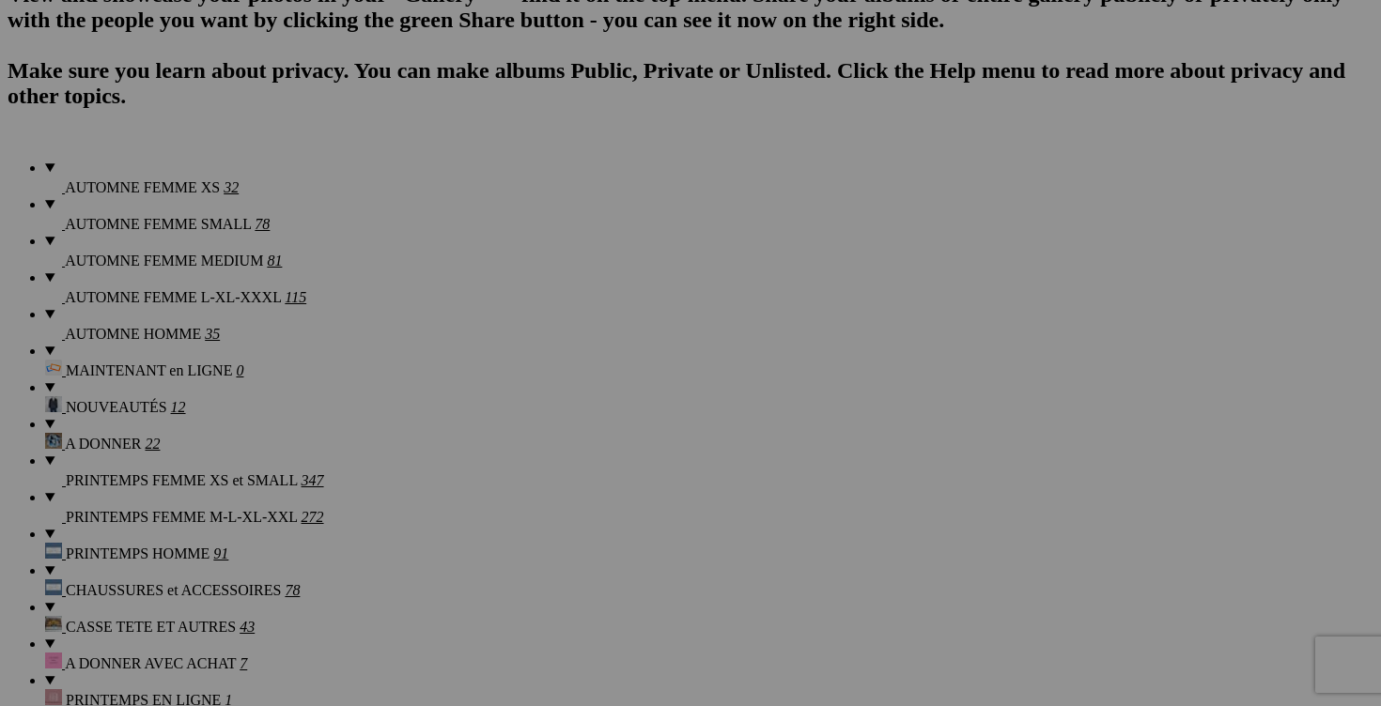
type input "MAINTENANT 7$!![PERSON_NAME]CREW taille 10 20$(comme neuf, superbe)"
drag, startPoint x: 1145, startPoint y: 455, endPoint x: 1102, endPoint y: 455, distance: 43.2
type input "MAINTENANT 2$!!legging AERIE medium 10$(comme neuf, taille ajust)"
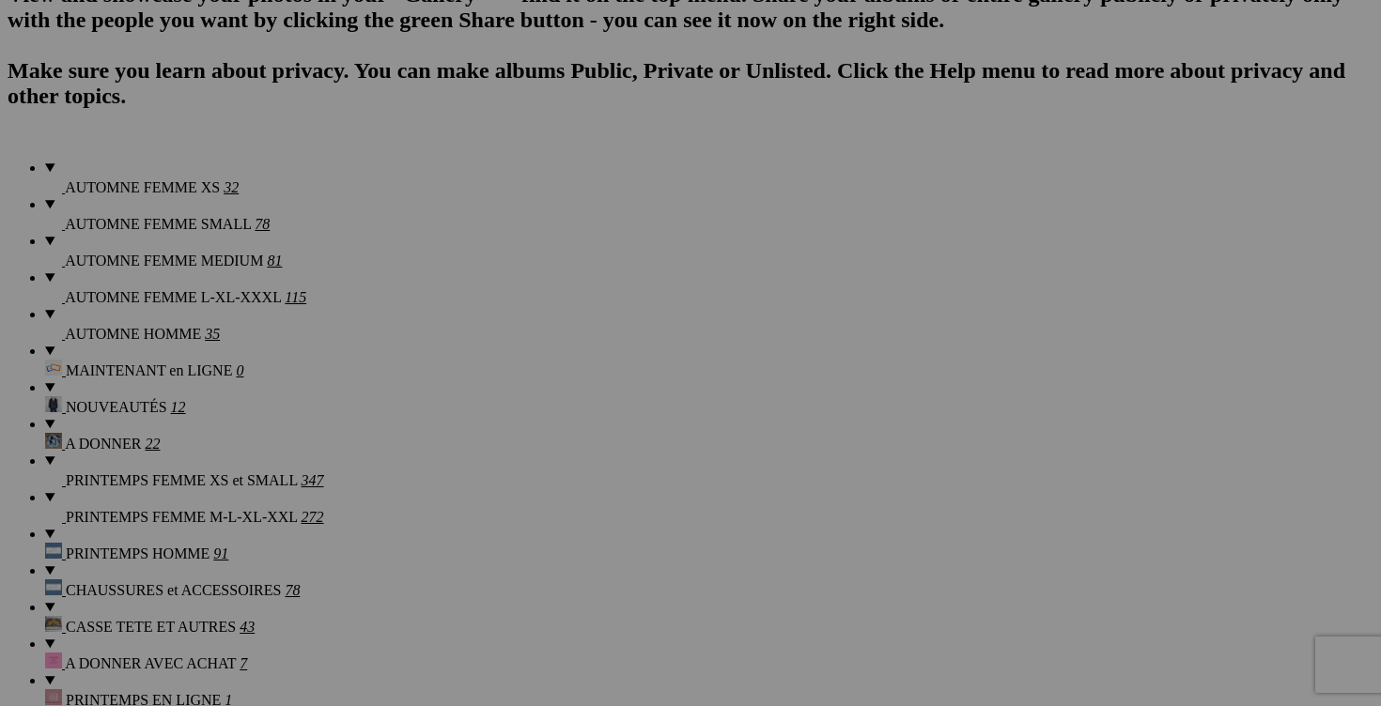
drag, startPoint x: 812, startPoint y: 457, endPoint x: 781, endPoint y: 454, distance: 31.1
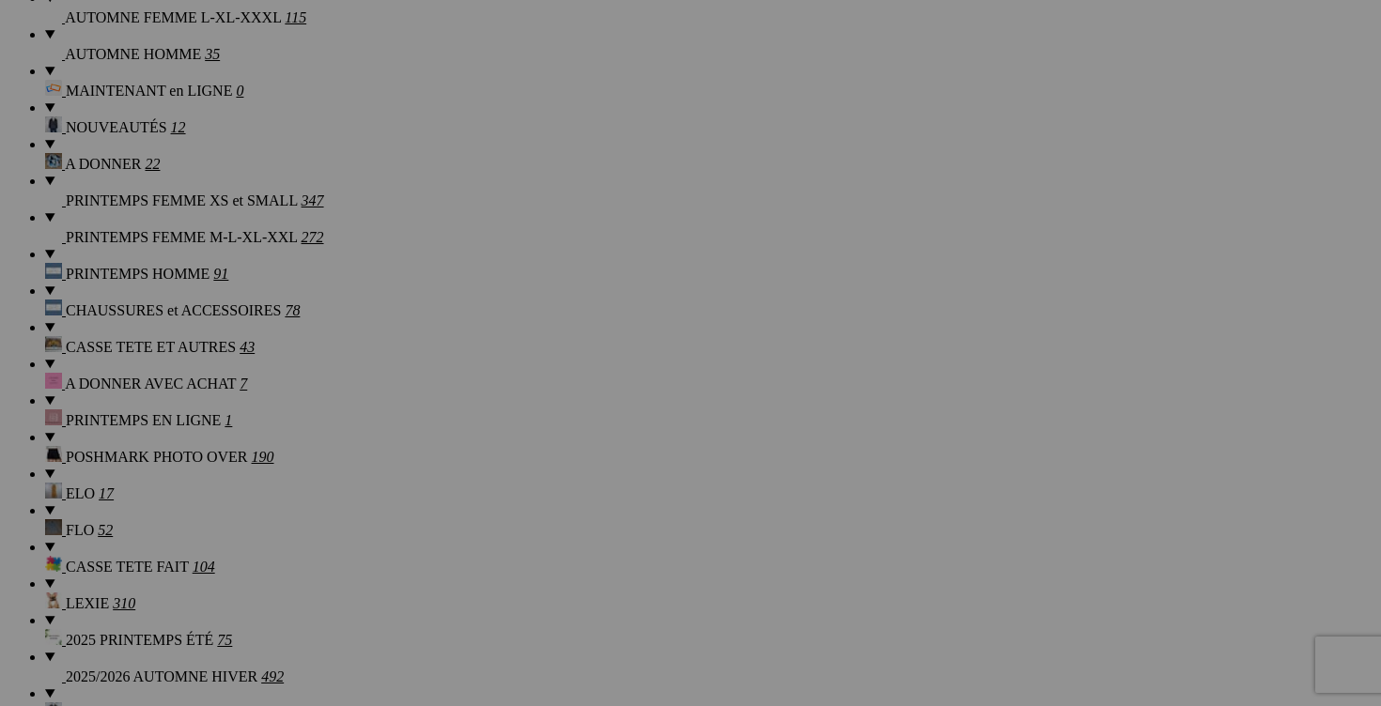
scroll to position [1681, 0]
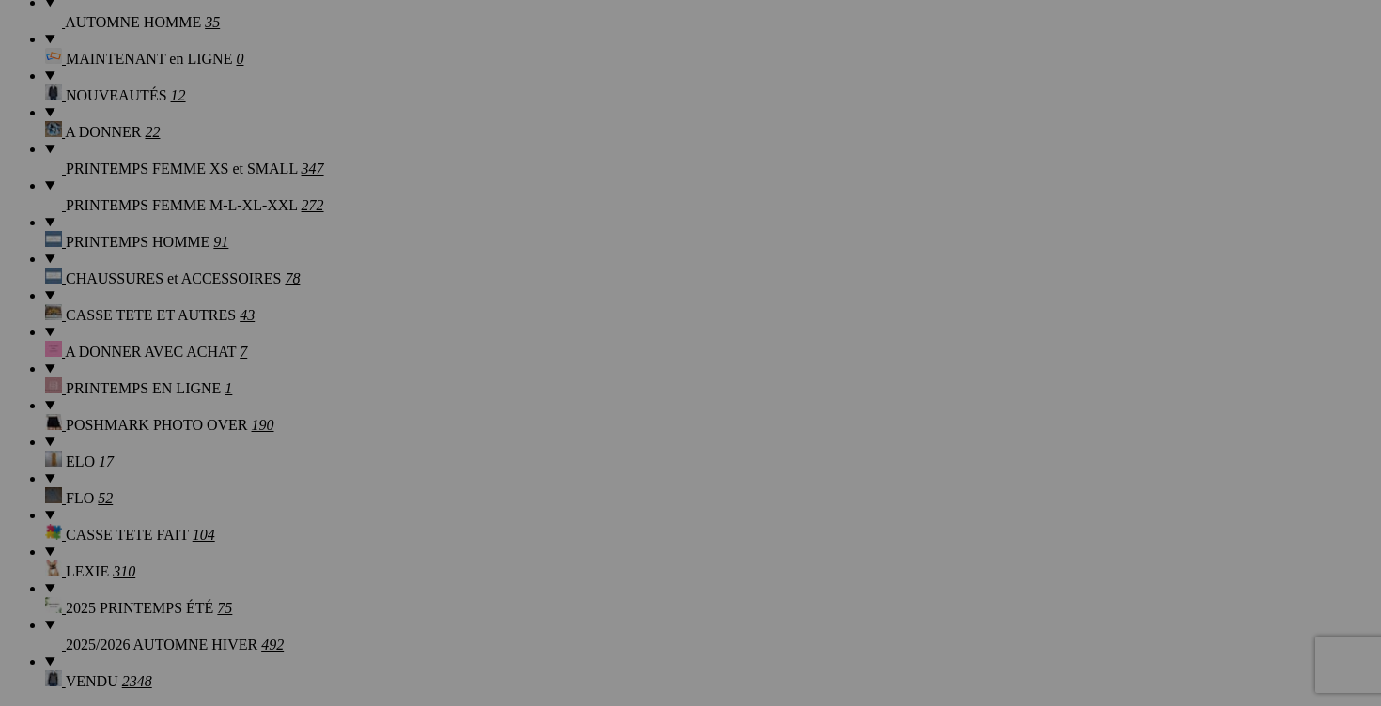
type input "MAINTENANT 2$!![PERSON_NAME] medium 15$(comme neuf)"
drag, startPoint x: 1143, startPoint y: 380, endPoint x: 1105, endPoint y: 380, distance: 38.5
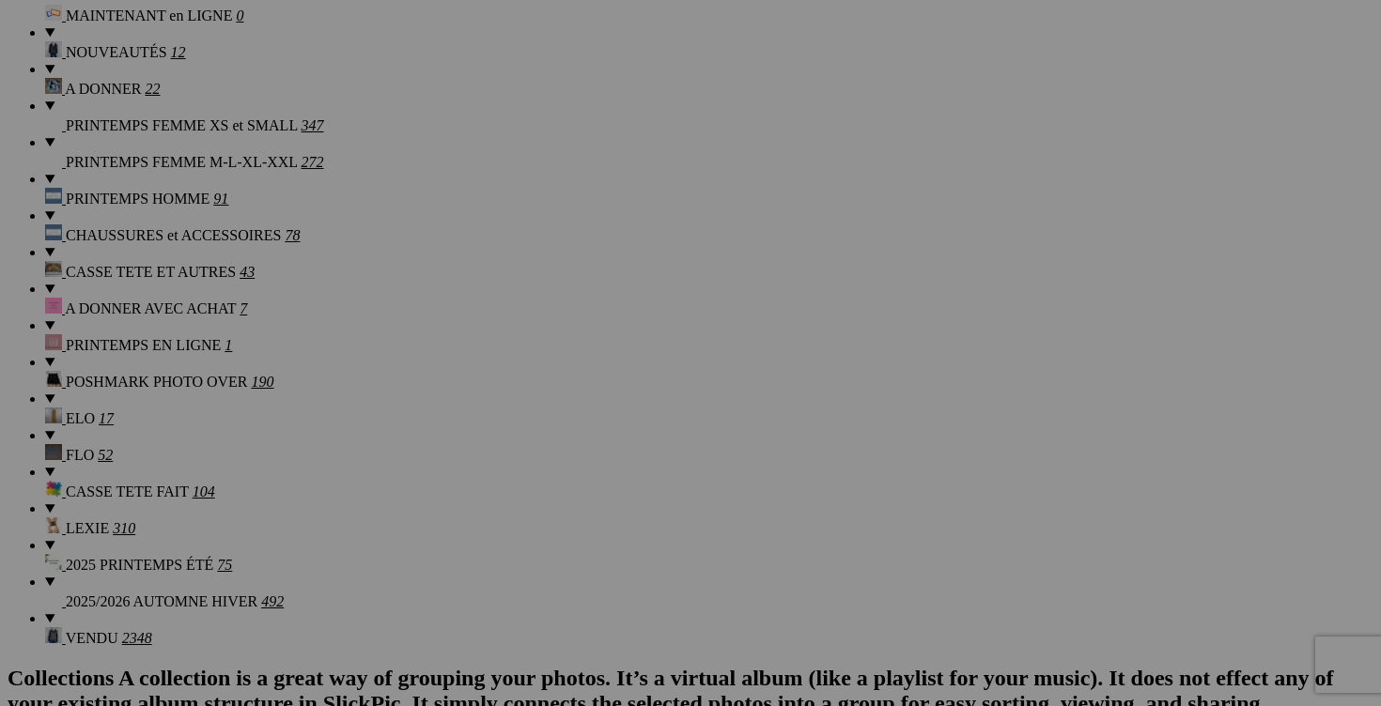
scroll to position [1728, 0]
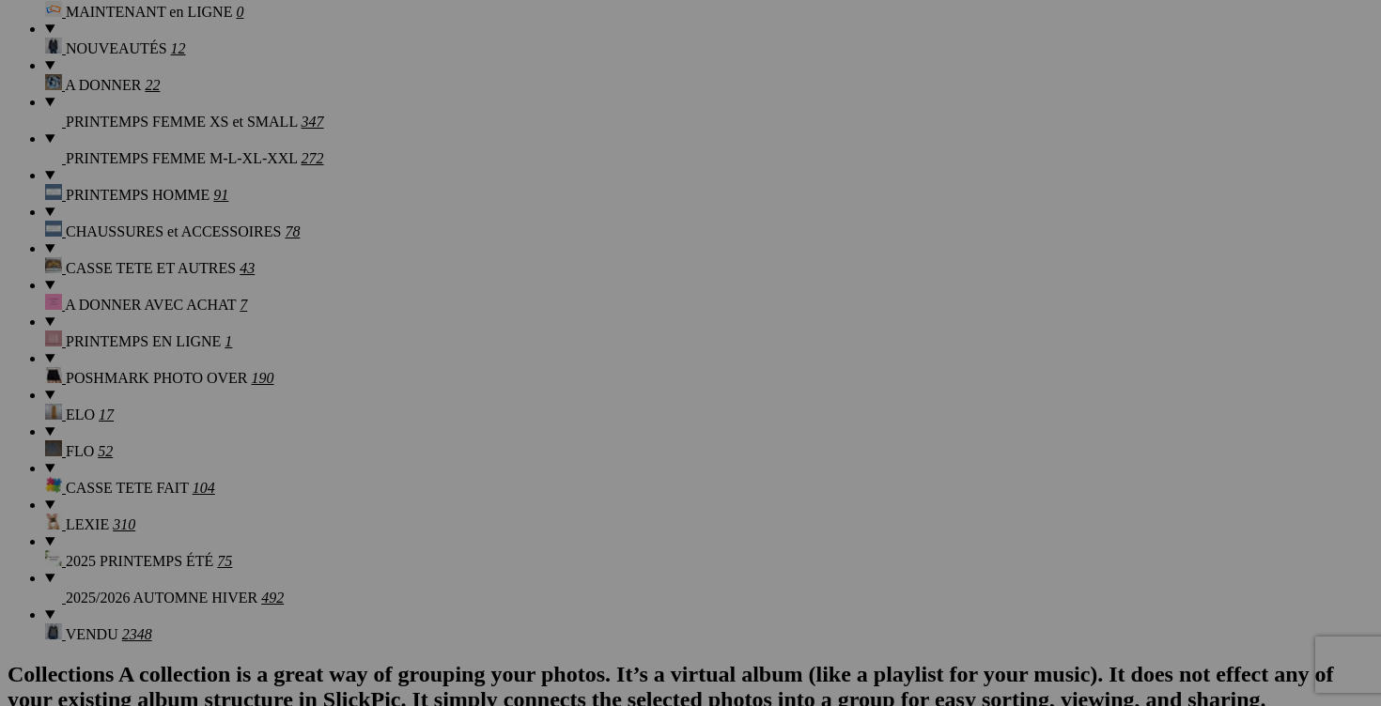
type input "MAINTENANT 7$!![PERSON_NAME] medium 15$(comme neuf)"
drag, startPoint x: 811, startPoint y: 573, endPoint x: 776, endPoint y: 566, distance: 35.4
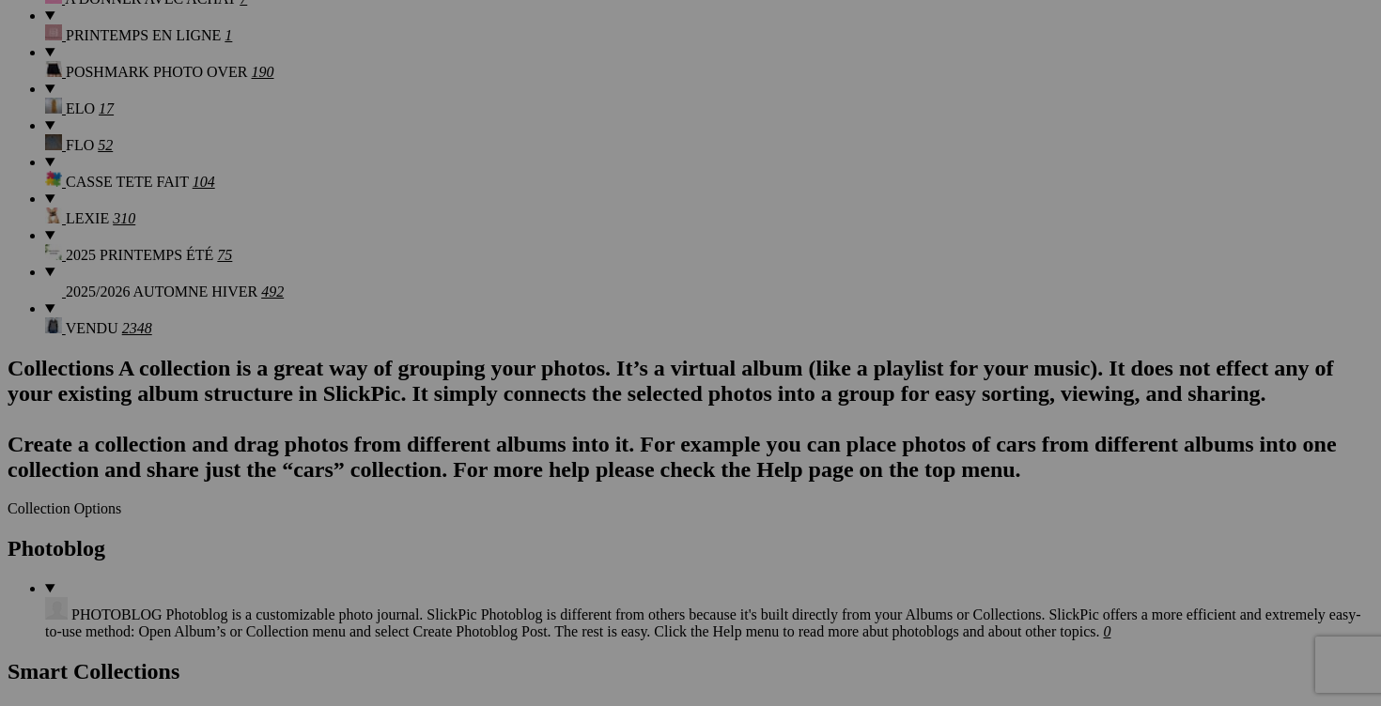
scroll to position [2046, 0]
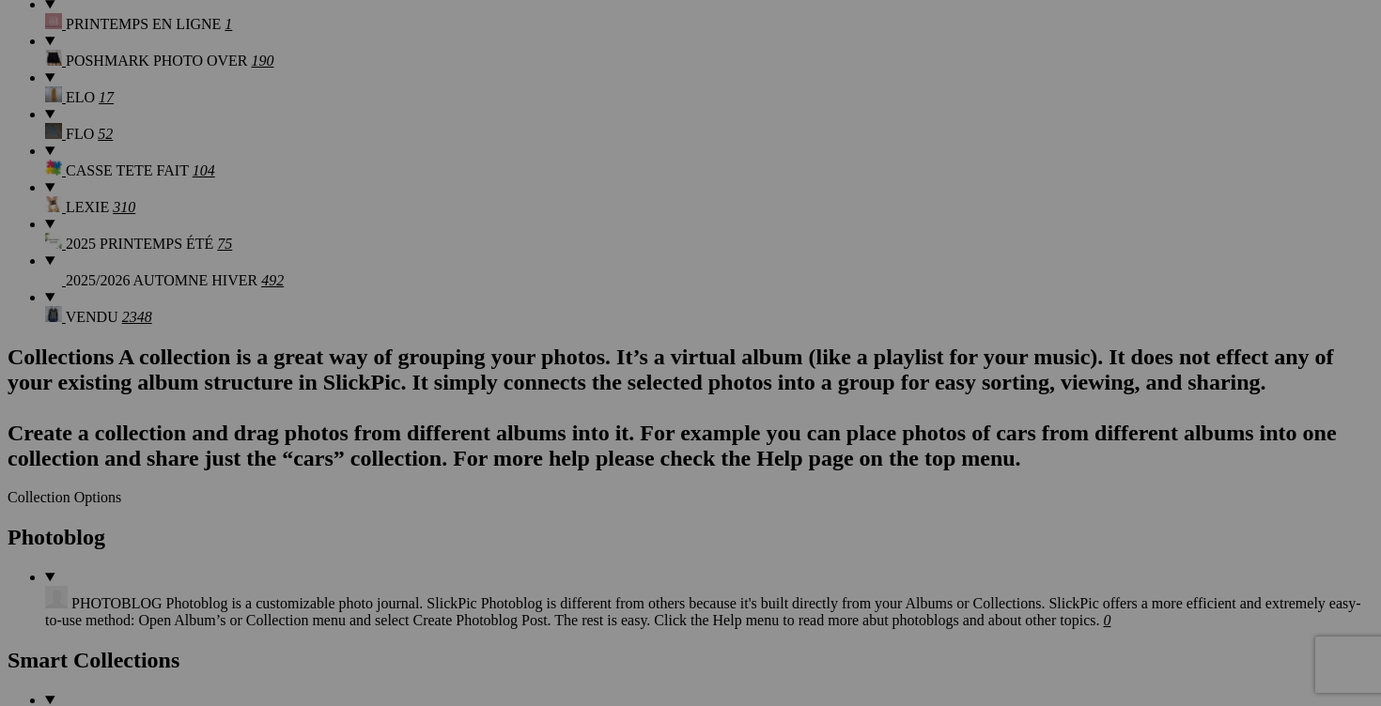
type input "MAINTENANT 8$!!blouse THEORY medium 25$(100% soie)"
drag, startPoint x: 1142, startPoint y: 493, endPoint x: 1114, endPoint y: 490, distance: 28.3
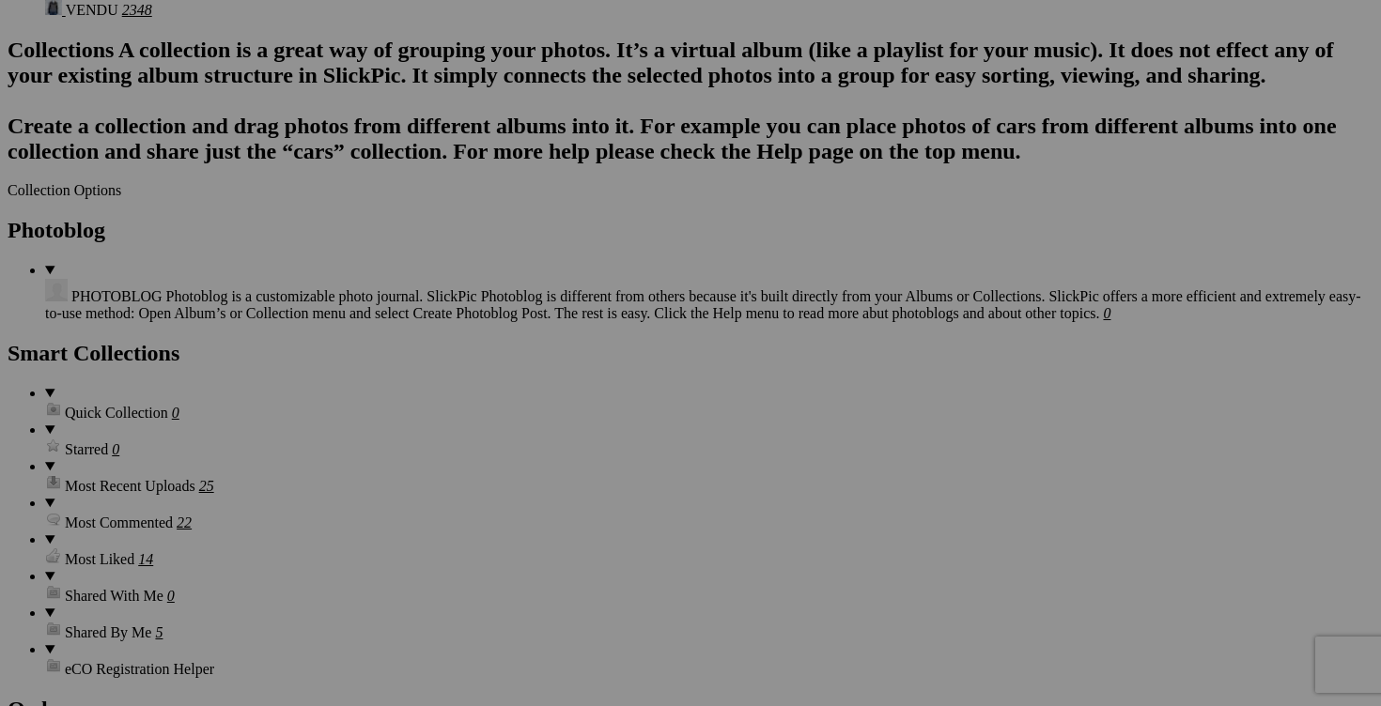
scroll to position [2359, 0]
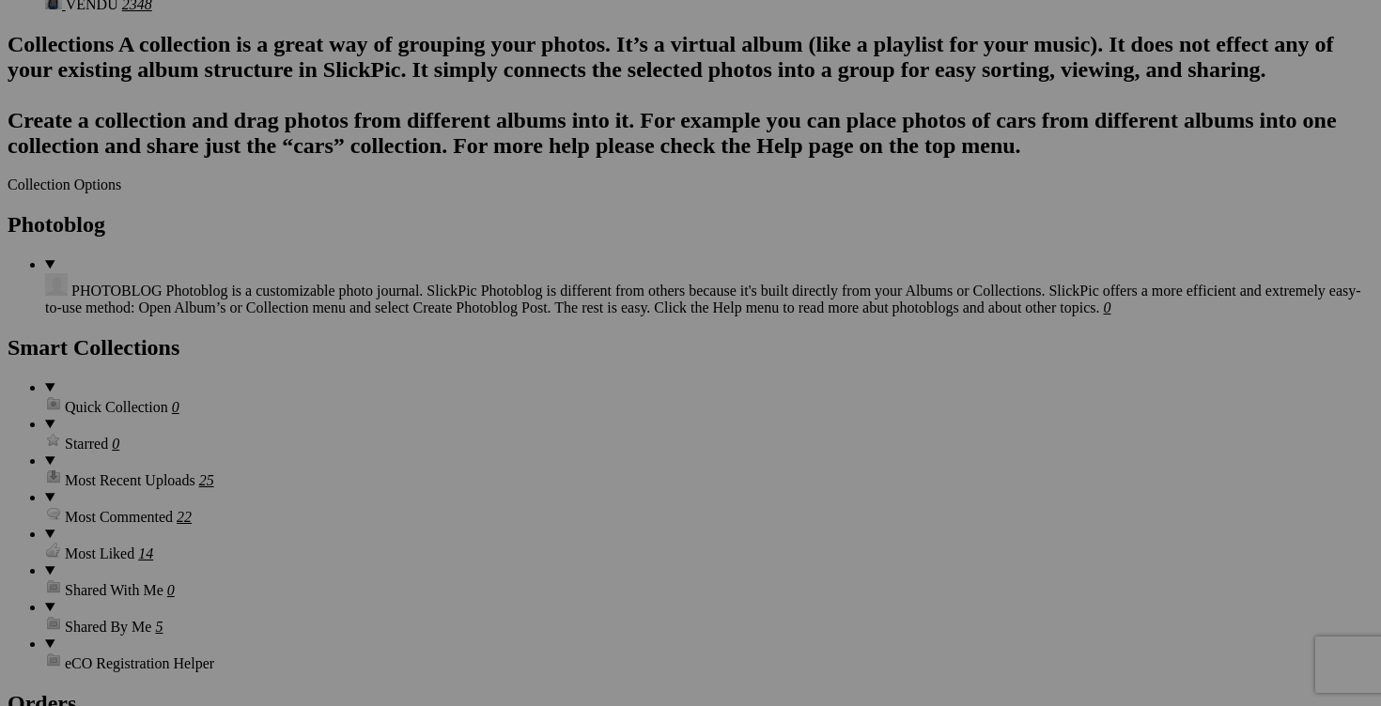
type input "MAINTENANT 5$!!camisole PATAGONIA fait medium 20$(comme neuf, taille large mais…"
drag, startPoint x: 1146, startPoint y: 420, endPoint x: 1109, endPoint y: 418, distance: 36.7
type input "MAINTENANT 10$!!veste FREE PEOPLE fait medium 30$(comme neuf, inscrit large mai…"
